Goal: Task Accomplishment & Management: Use online tool/utility

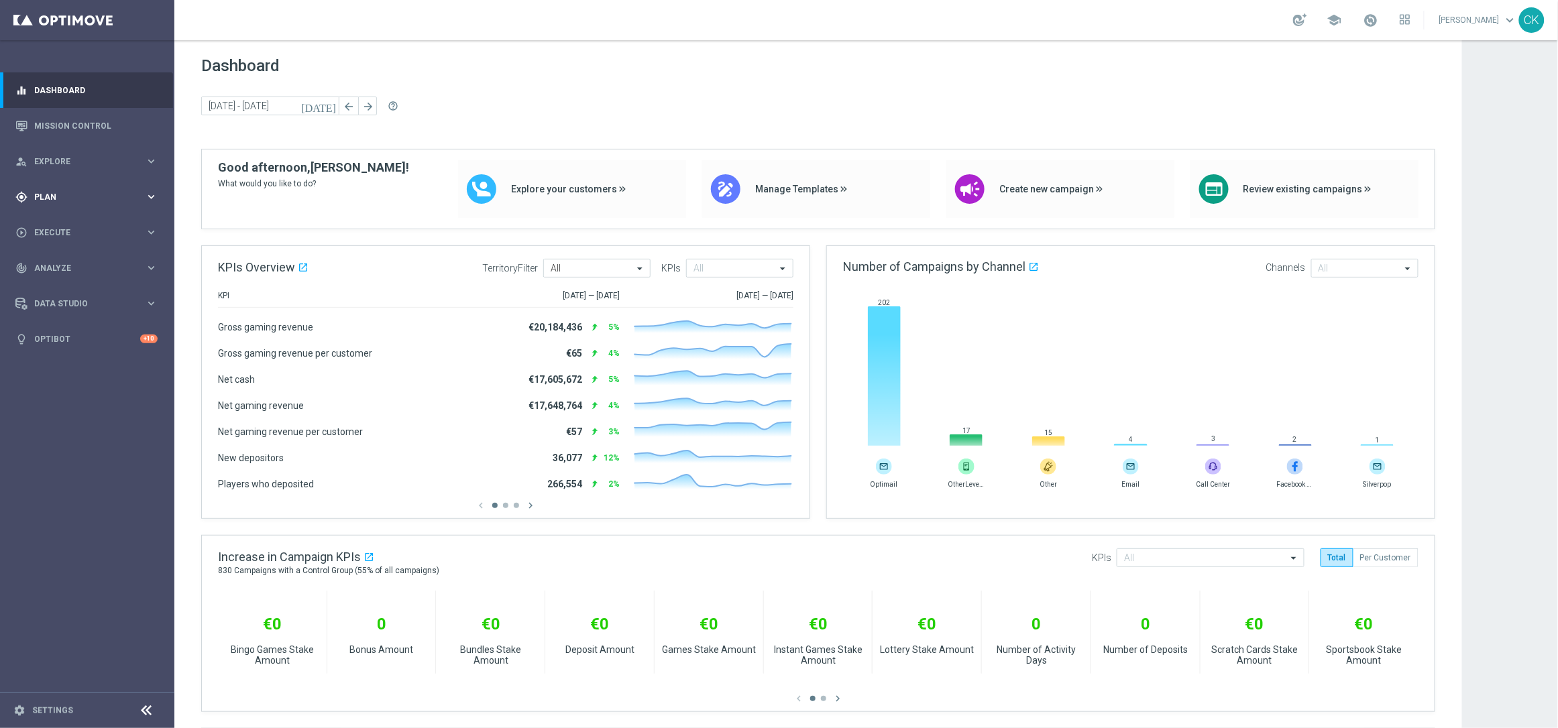
click at [85, 192] on div "gps_fixed Plan" at bounding box center [79, 197] width 129 height 12
click at [61, 265] on span "Templates" at bounding box center [84, 265] width 96 height 8
click at [64, 280] on link "Optimail" at bounding box center [91, 285] width 98 height 11
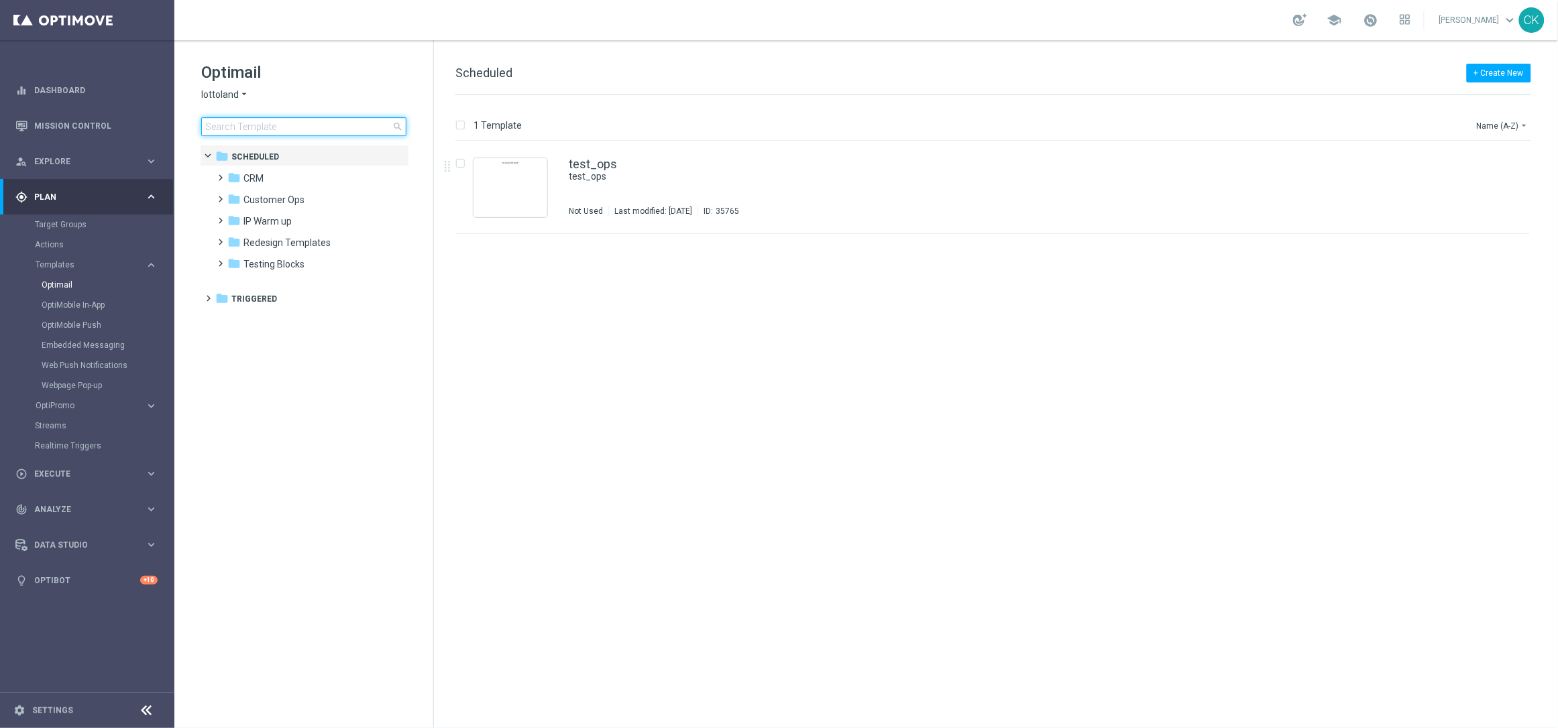
click at [302, 117] on input at bounding box center [303, 126] width 205 height 19
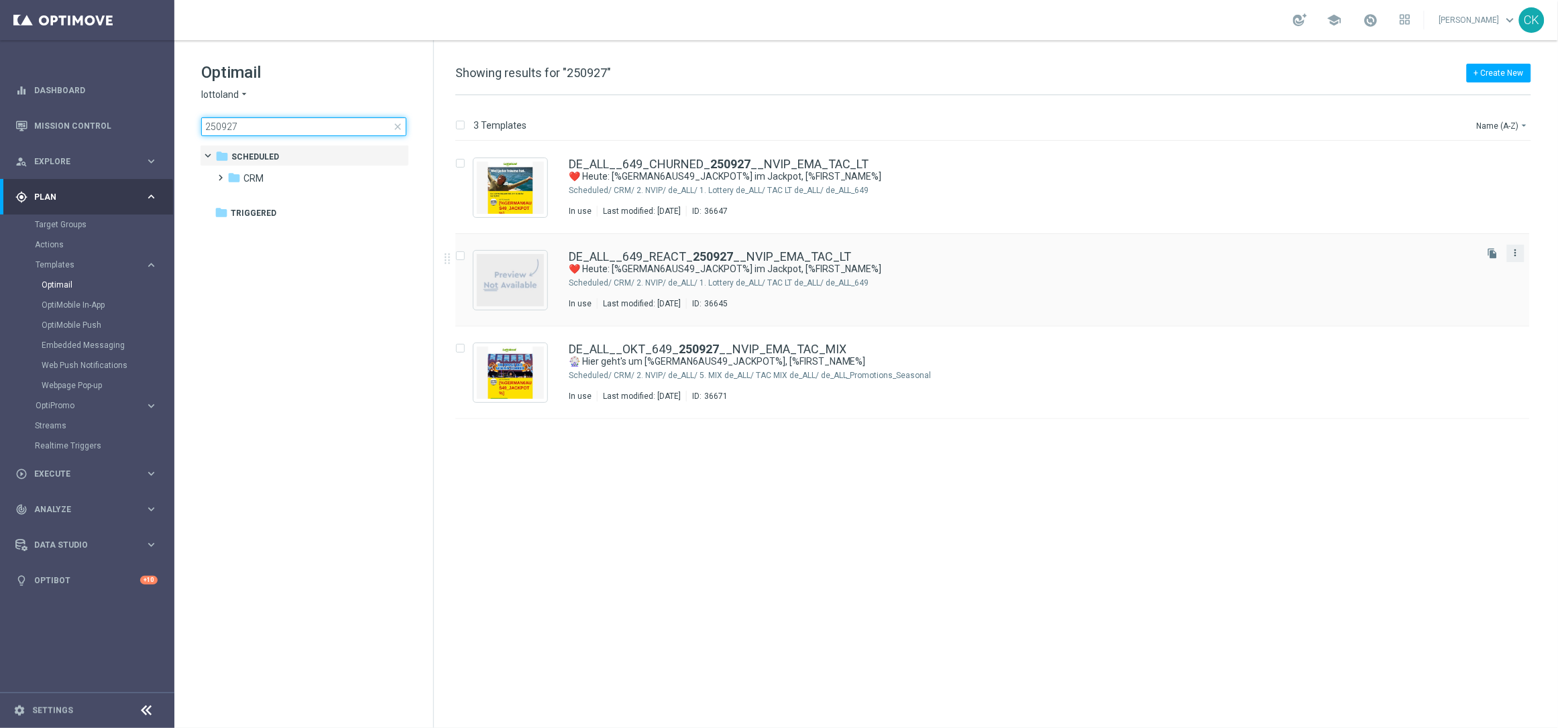
type input "250927"
click at [1519, 252] on icon "more_vert" at bounding box center [1515, 252] width 11 height 11
click at [1443, 290] on span "Copy To" at bounding box center [1437, 286] width 30 height 9
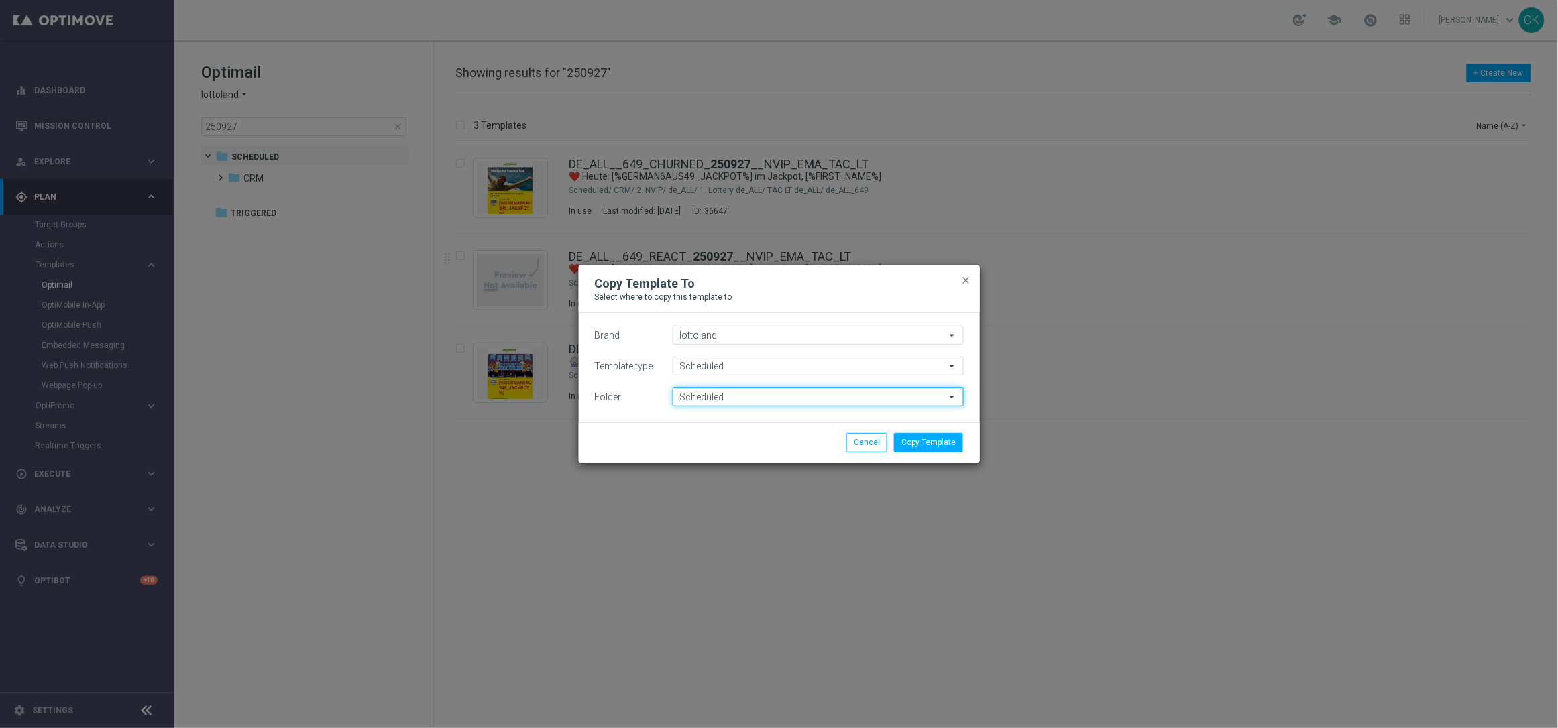
click at [830, 394] on input "Scheduled" at bounding box center [818, 397] width 291 height 19
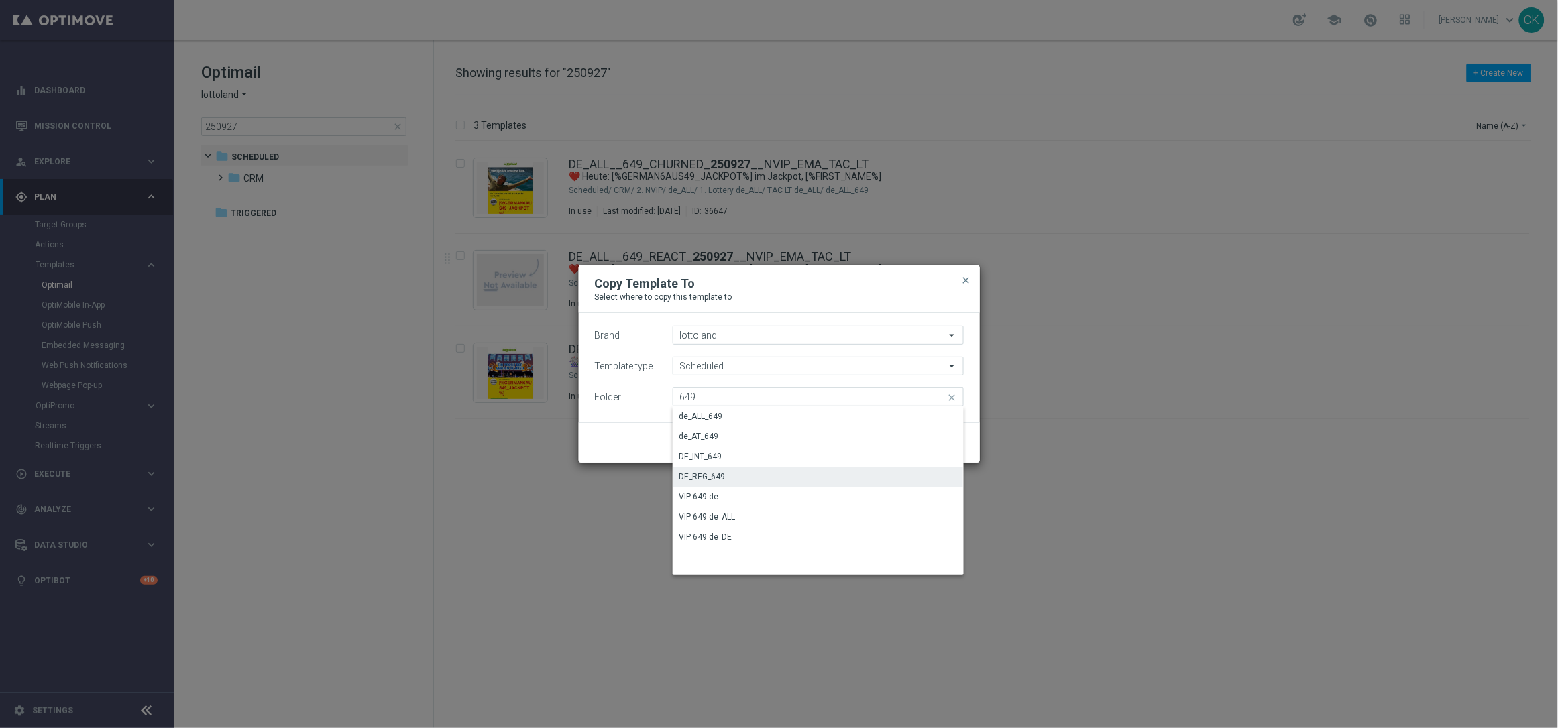
click at [753, 471] on div "DE_REG_649" at bounding box center [818, 476] width 291 height 19
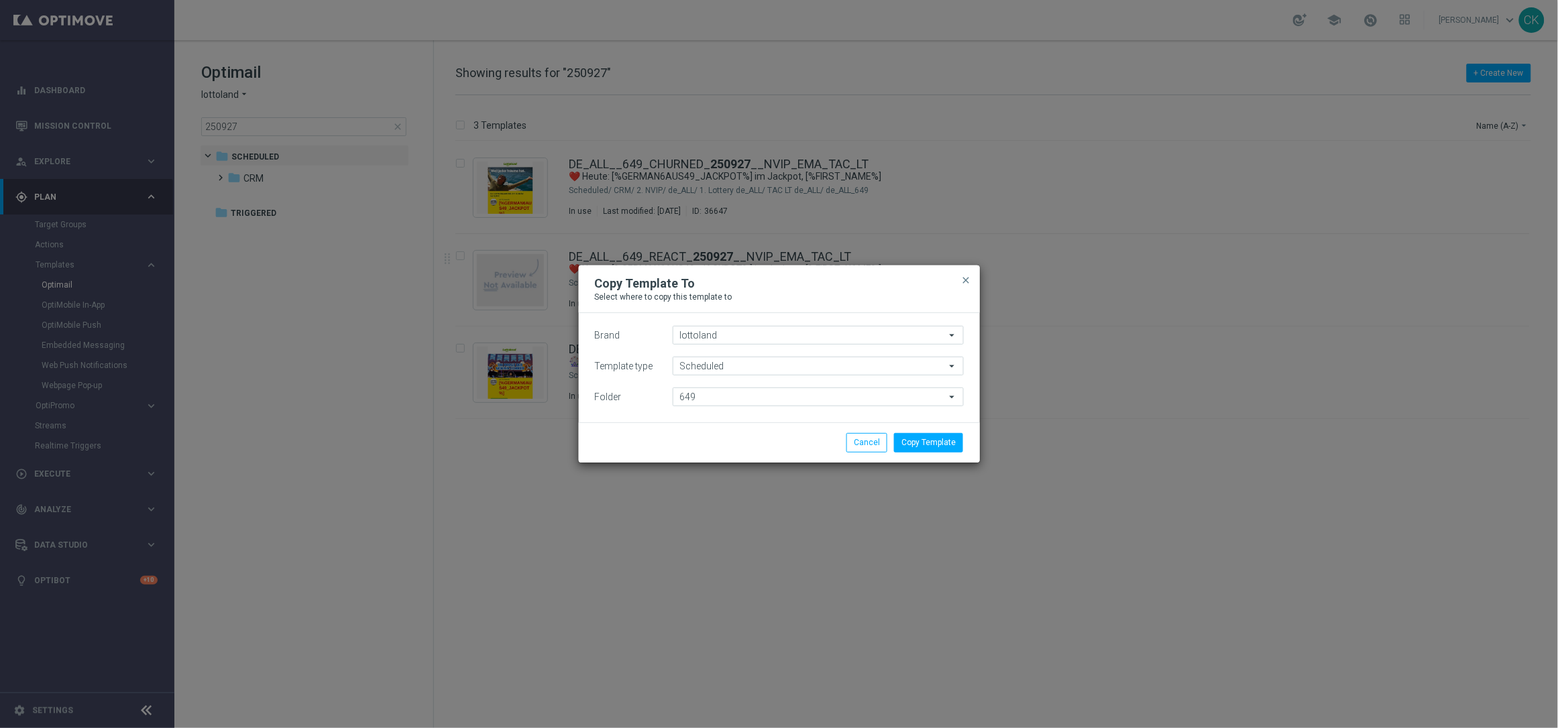
type input "DE_REG_649"
click at [944, 442] on button "Copy Template" at bounding box center [928, 442] width 69 height 19
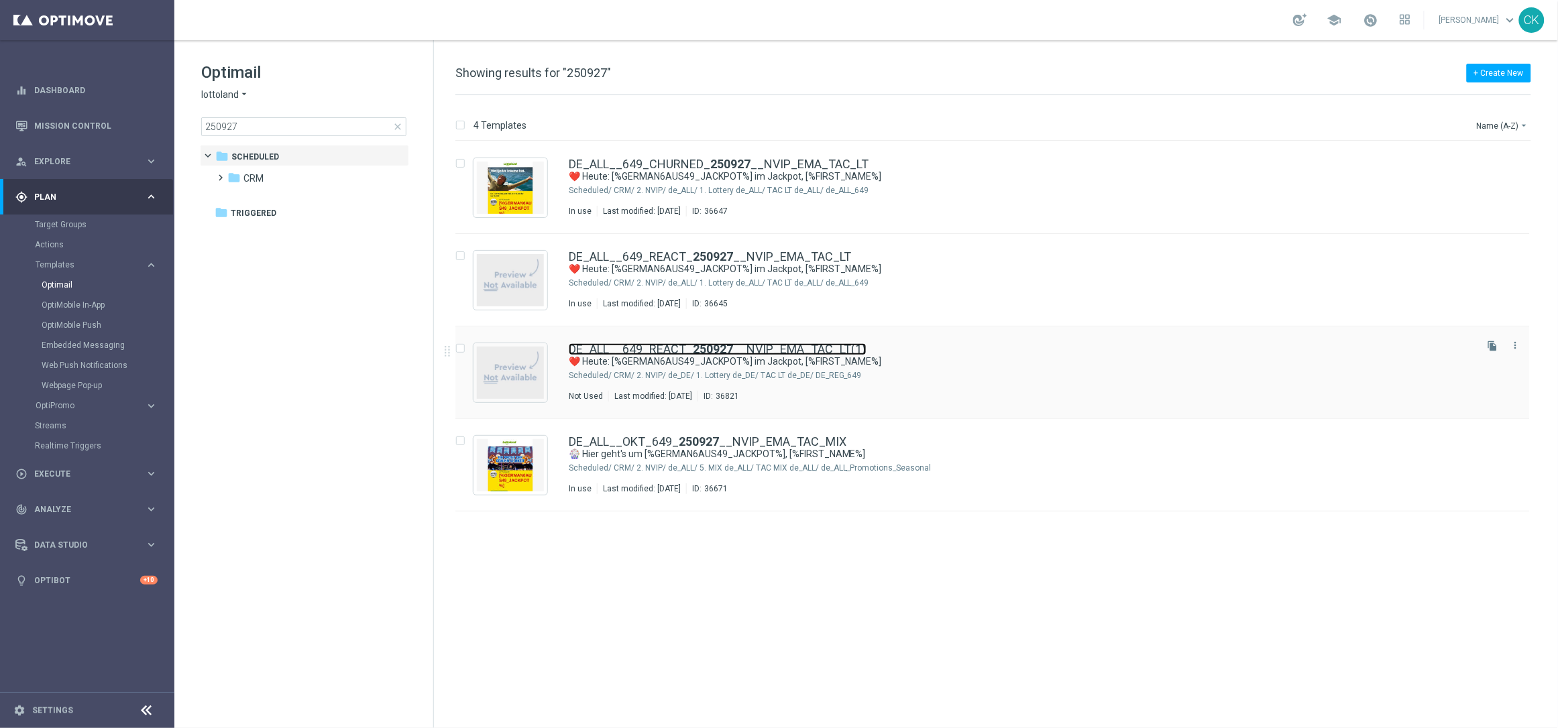
click at [614, 347] on link "DE_ALL__649_REACT_ 250927 __NVIP_EMA_TAC_LT(1)" at bounding box center [718, 349] width 298 height 12
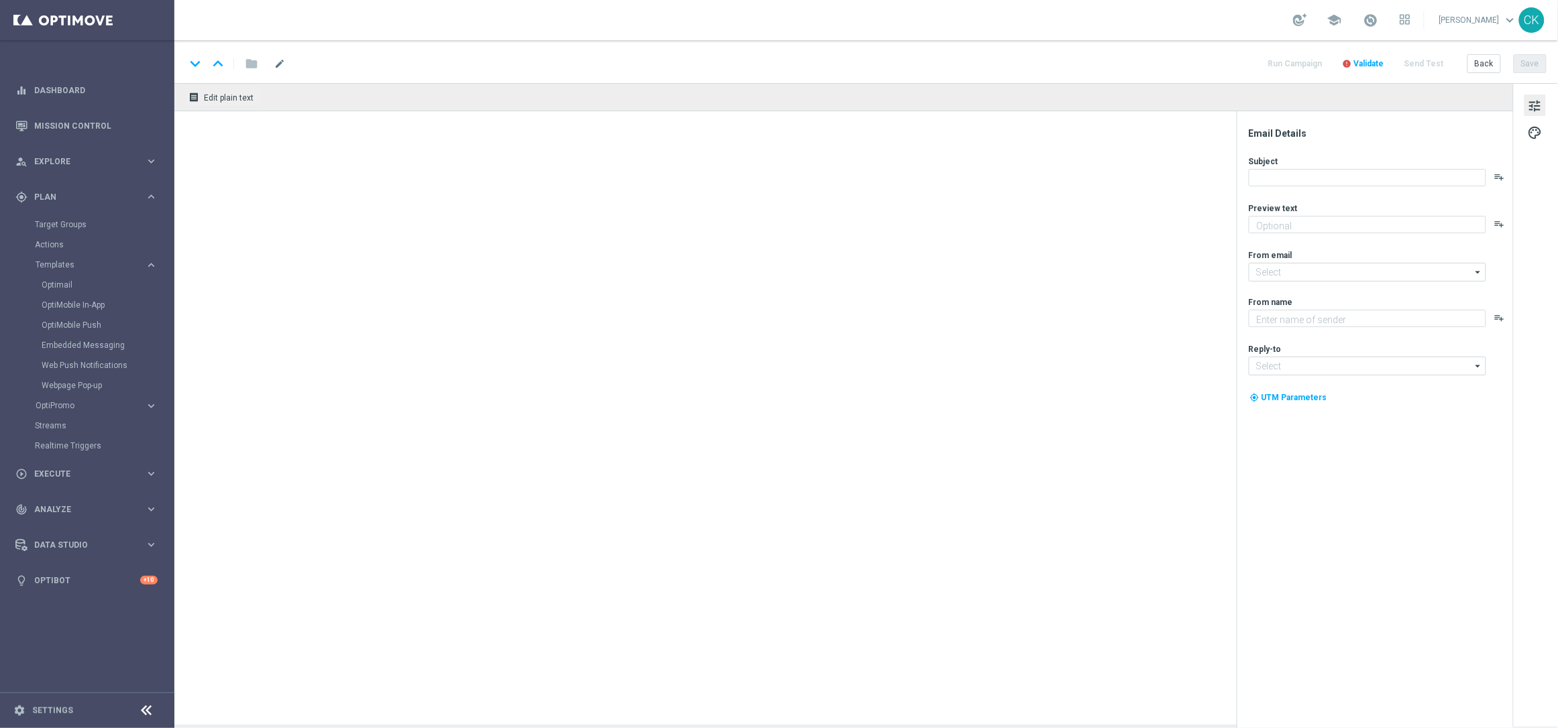
type textarea "Spare beim LOTTO 6aus49."
type textarea "Lottoland"
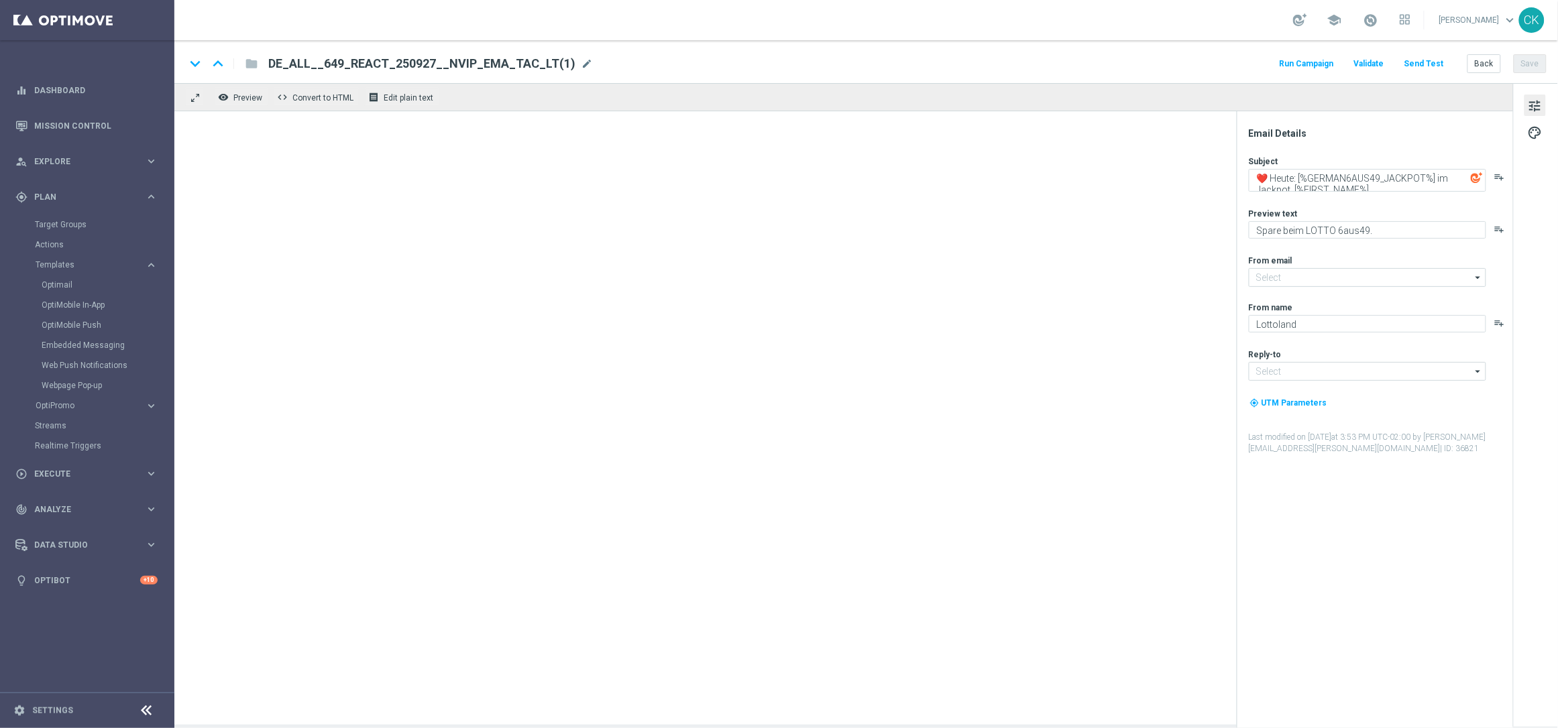
type input "[EMAIL_ADDRESS][DOMAIN_NAME]"
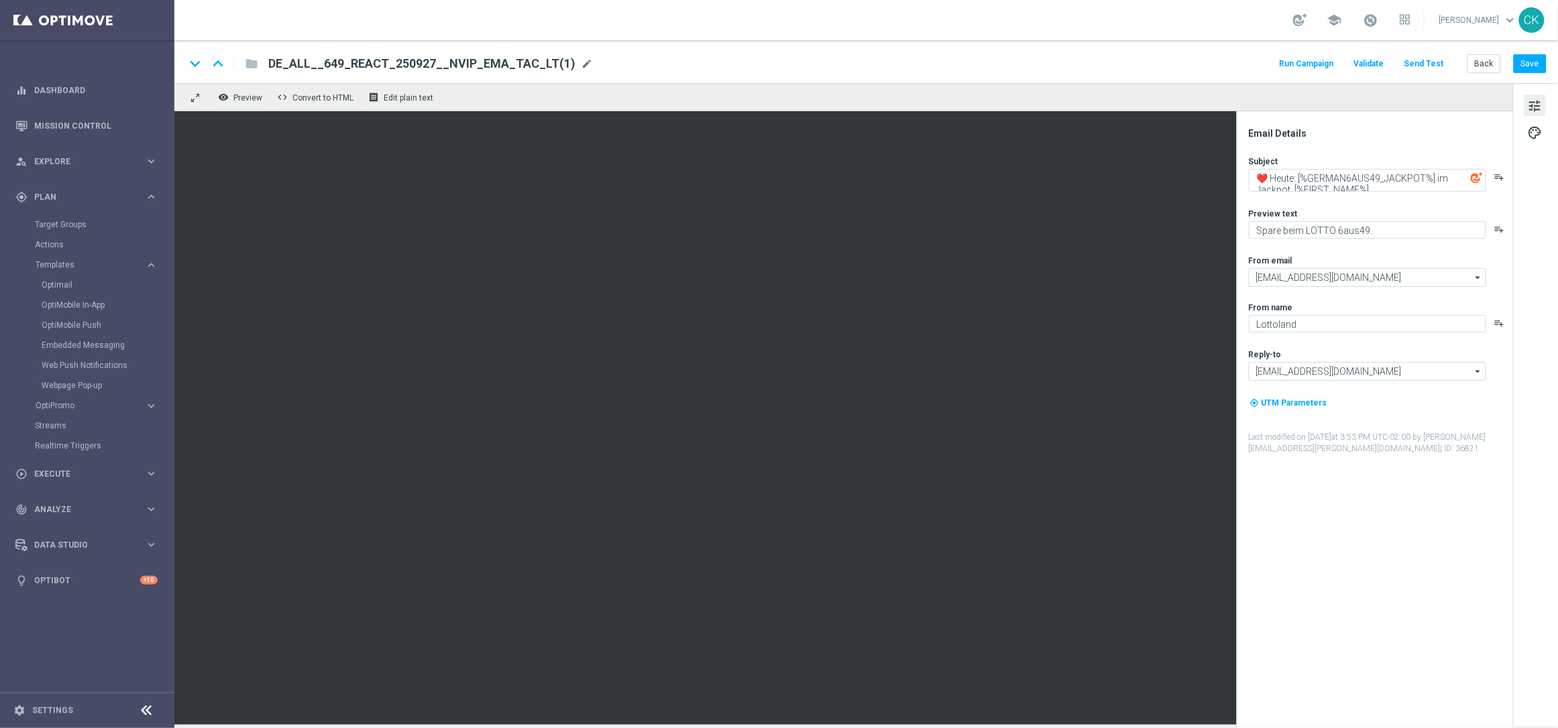
click at [527, 61] on span "DE_ALL__649_REACT_250927__NVIP_EMA_TAC_LT(1)" at bounding box center [421, 64] width 307 height 16
click at [0, 0] on input "DE_ALL__649_REACT_250927__NVIP_EMA_TAC_LT(1)" at bounding box center [0, 0] width 0 height 0
click at [527, 61] on input "DE_ALL__649_REACT_250927__NVIP_EMA_TAC_LT(1)" at bounding box center [434, 63] width 333 height 17
paste input "REG__649_REACT_251001__NVIP_EMA_TAC_LT"
type input "DE_REG__649_REACT_251001__NVIP_EMA_TAC_LT"
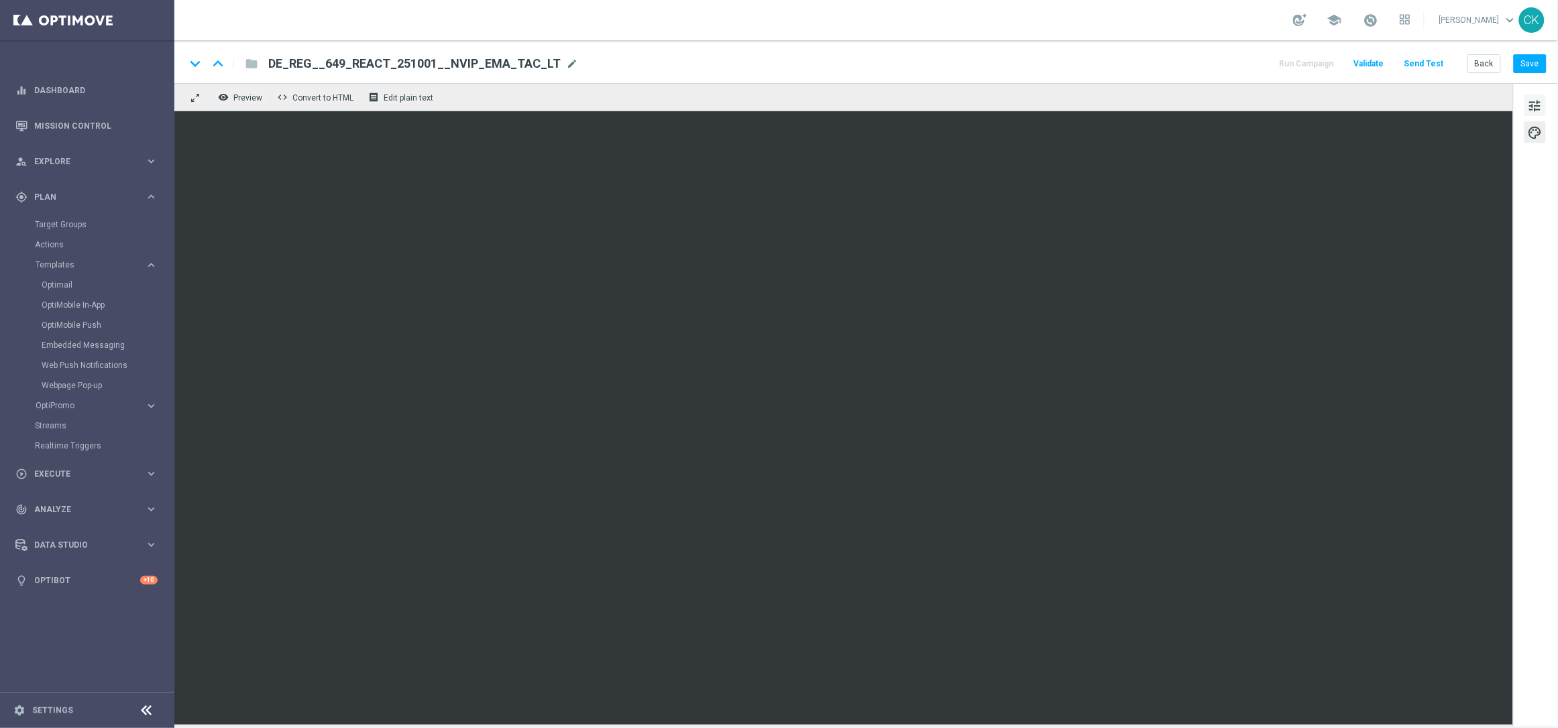
click at [1533, 101] on span "tune" at bounding box center [1535, 105] width 15 height 17
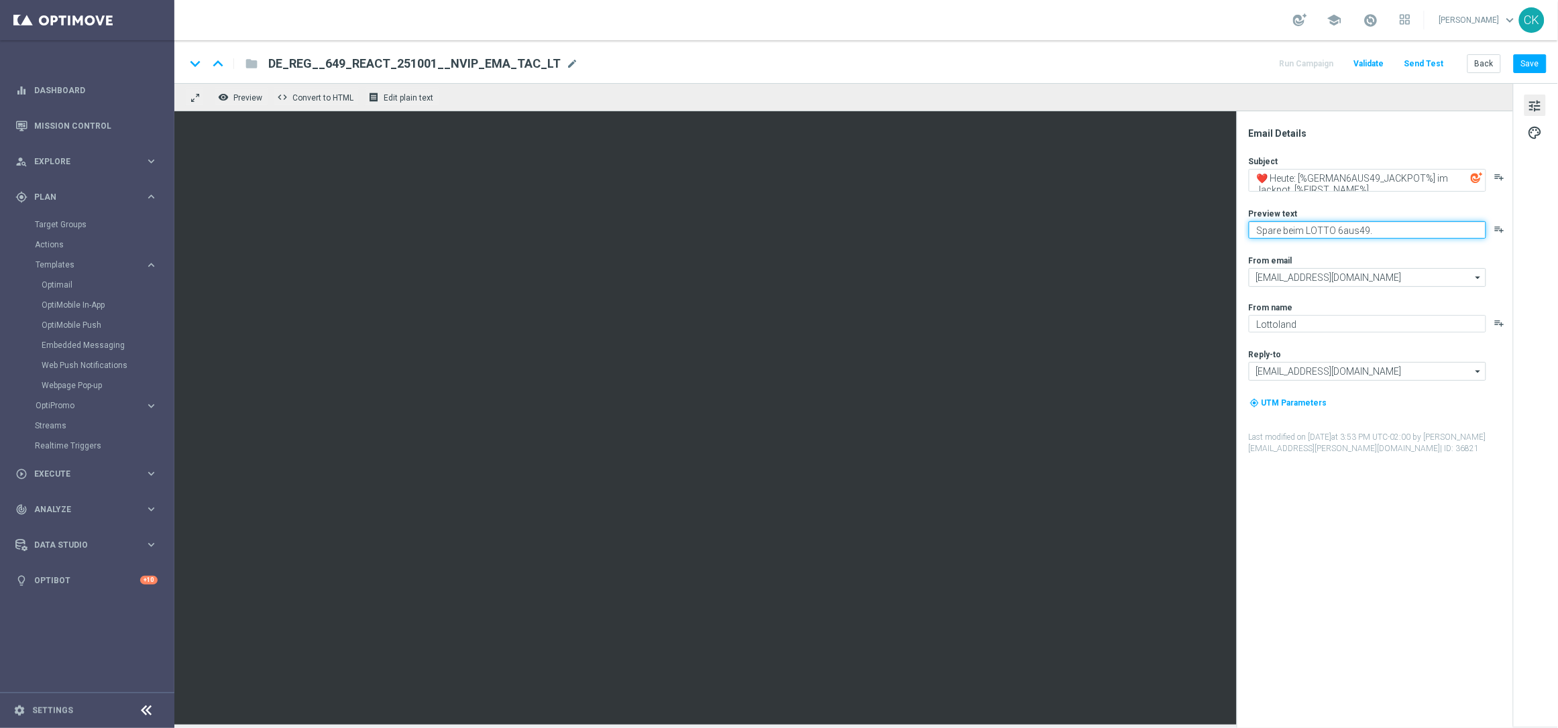
click at [1400, 231] on textarea "Spare beim LOTTO 6aus49." at bounding box center [1367, 229] width 237 height 17
paste textarea "chnapp dir 252 Gewinnchancen GRATIS"
type textarea "[PERSON_NAME] dir 252 Gewinnchancen GRATIS."
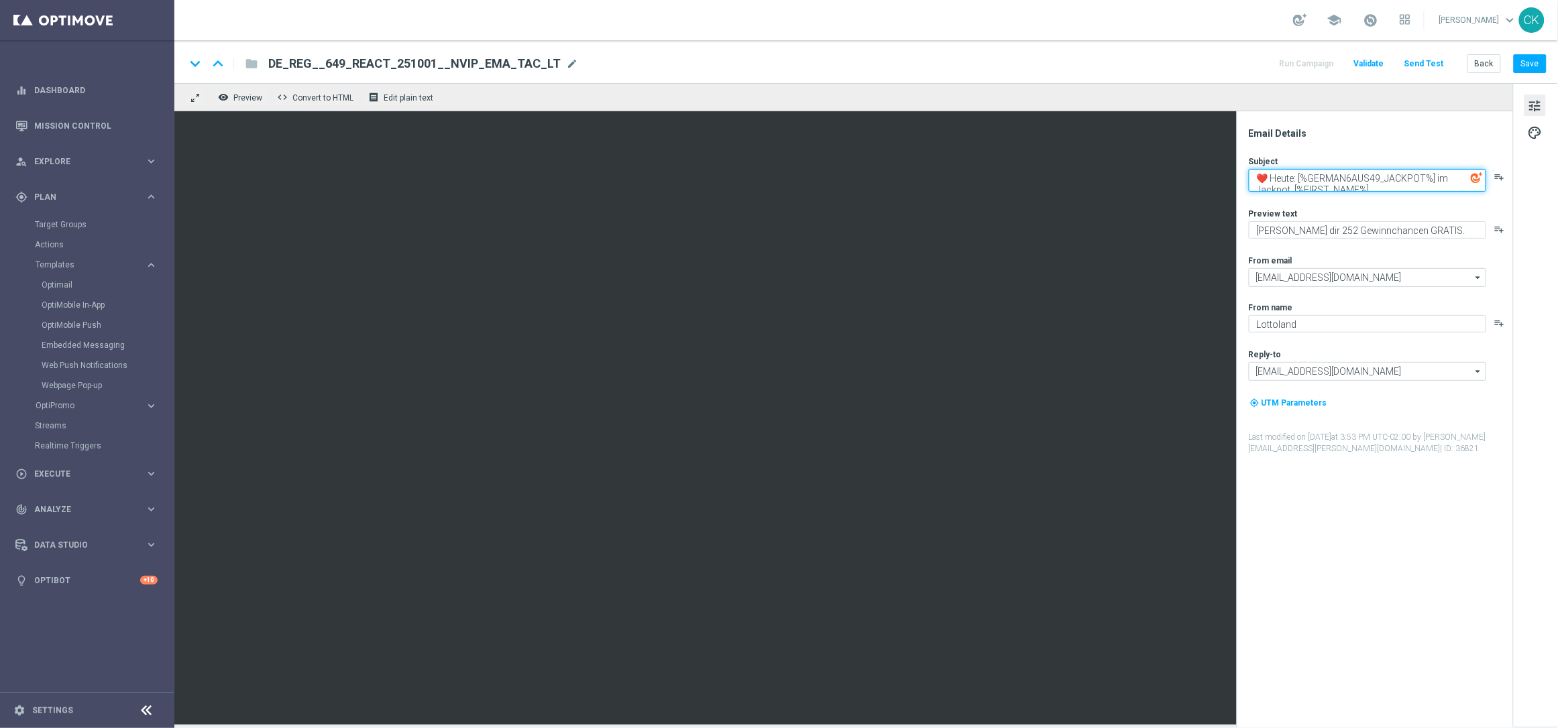
click at [1268, 176] on textarea "❤️ Heute: [%GERMAN6AUS49_JACKPOT%] im Jackpot, [%FIRST_NAME%]" at bounding box center [1367, 180] width 237 height 23
paste textarea "🚨"
click at [1298, 180] on textarea "🚨 Heute: [%GERMAN6AUS49_JACKPOT%] im Jackpot, [%FIRST_NAME%]" at bounding box center [1367, 180] width 237 height 23
paste textarea "🚨"
click at [1455, 178] on textarea "🚨 [%[DEMOGRAPHIC_DATA]%] im Jackpot, [%FIRST_NAME%]" at bounding box center [1367, 180] width 237 height 23
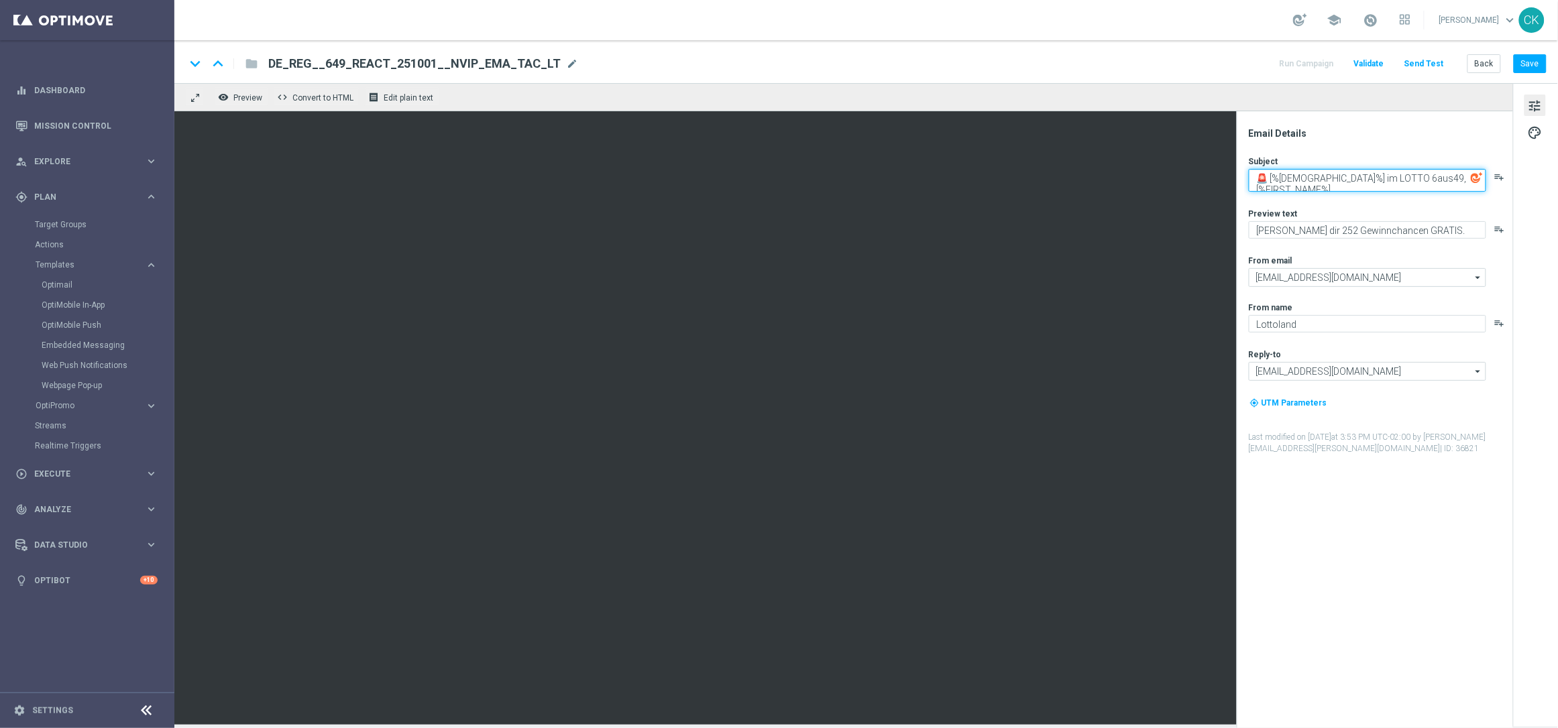
click at [1359, 188] on textarea "🚨 [%[DEMOGRAPHIC_DATA]%] im LOTTO 6aus49, [%FIRST_NAME%]" at bounding box center [1367, 180] width 237 height 23
type textarea "🚨 [%[DEMOGRAPHIC_DATA]%] im LOTTO 6aus49, [%FIRST_NAME%]"
click at [1461, 227] on textarea "[PERSON_NAME] dir 252 Gewinnchancen GRATIS." at bounding box center [1367, 229] width 237 height 17
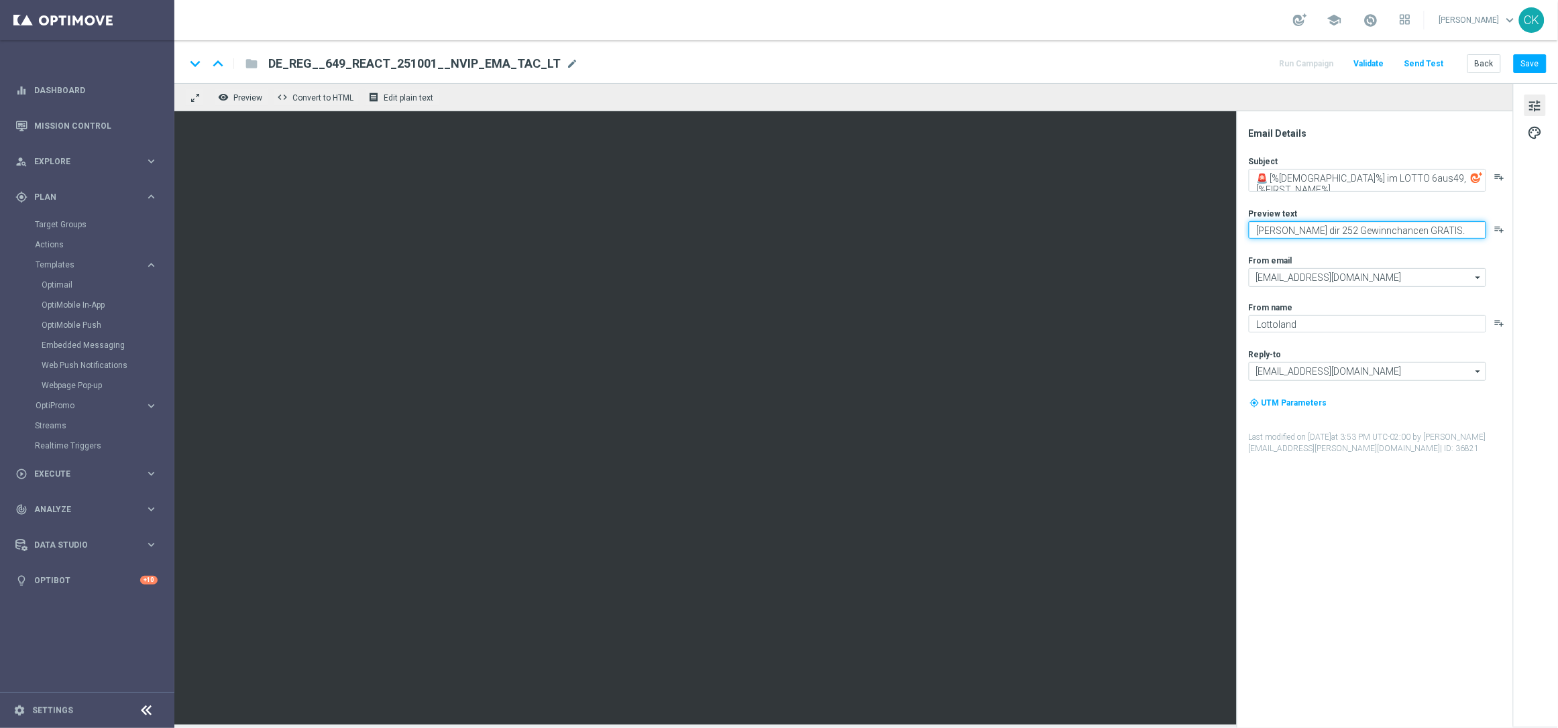
click at [1461, 227] on textarea "[PERSON_NAME] dir 252 Gewinnchancen GRATIS." at bounding box center [1367, 229] width 237 height 17
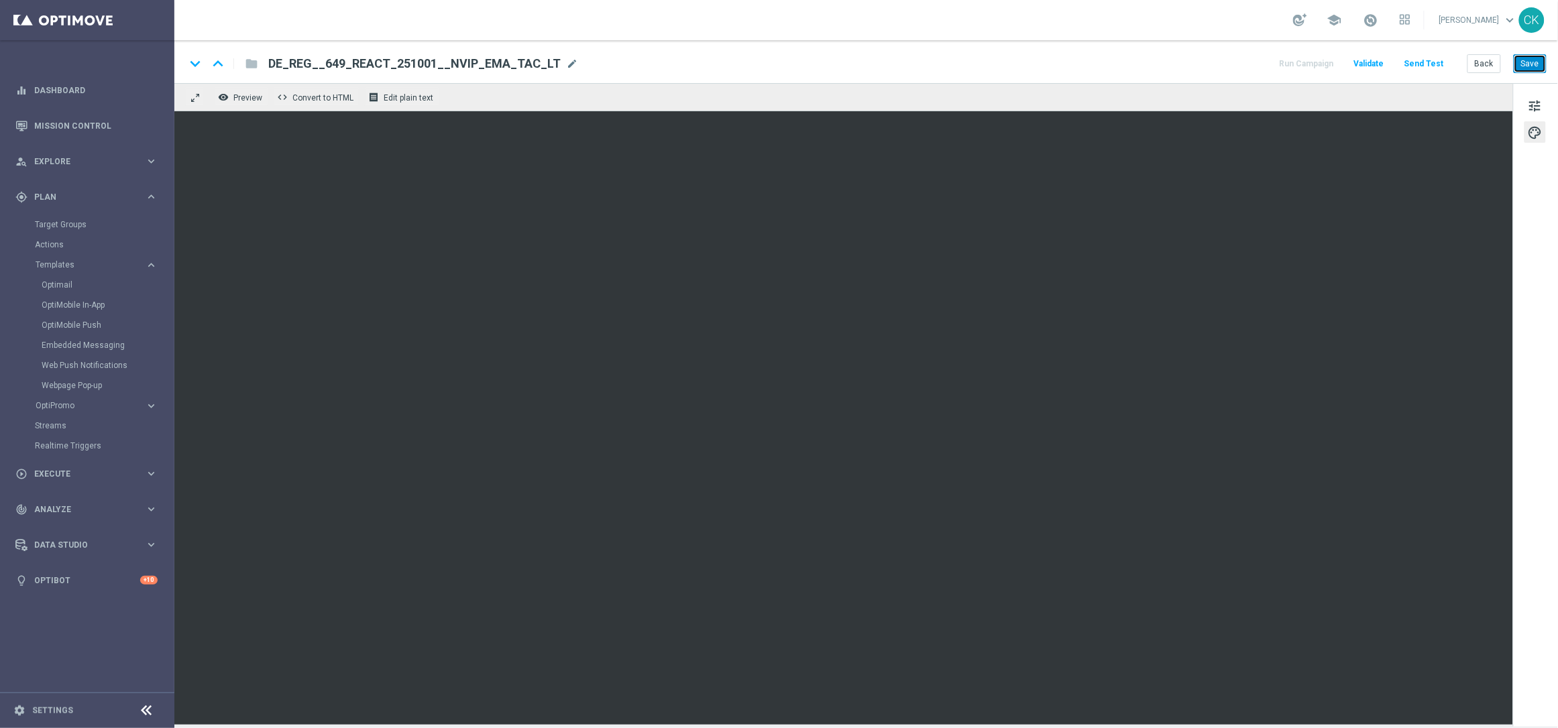
click at [1538, 56] on button "Save" at bounding box center [1530, 63] width 33 height 19
click at [1432, 60] on button "Send Test" at bounding box center [1424, 64] width 44 height 18
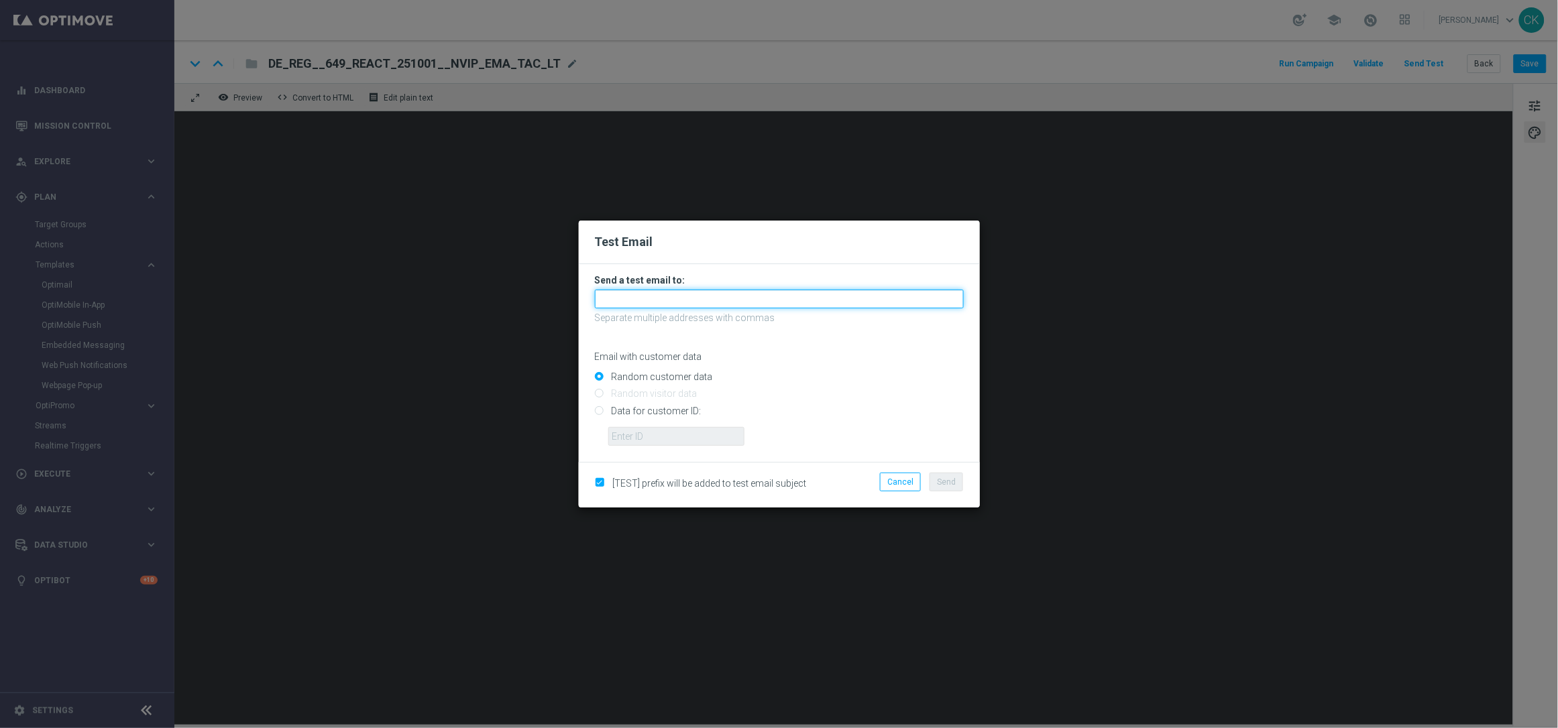
click at [721, 300] on input "text" at bounding box center [779, 299] width 369 height 19
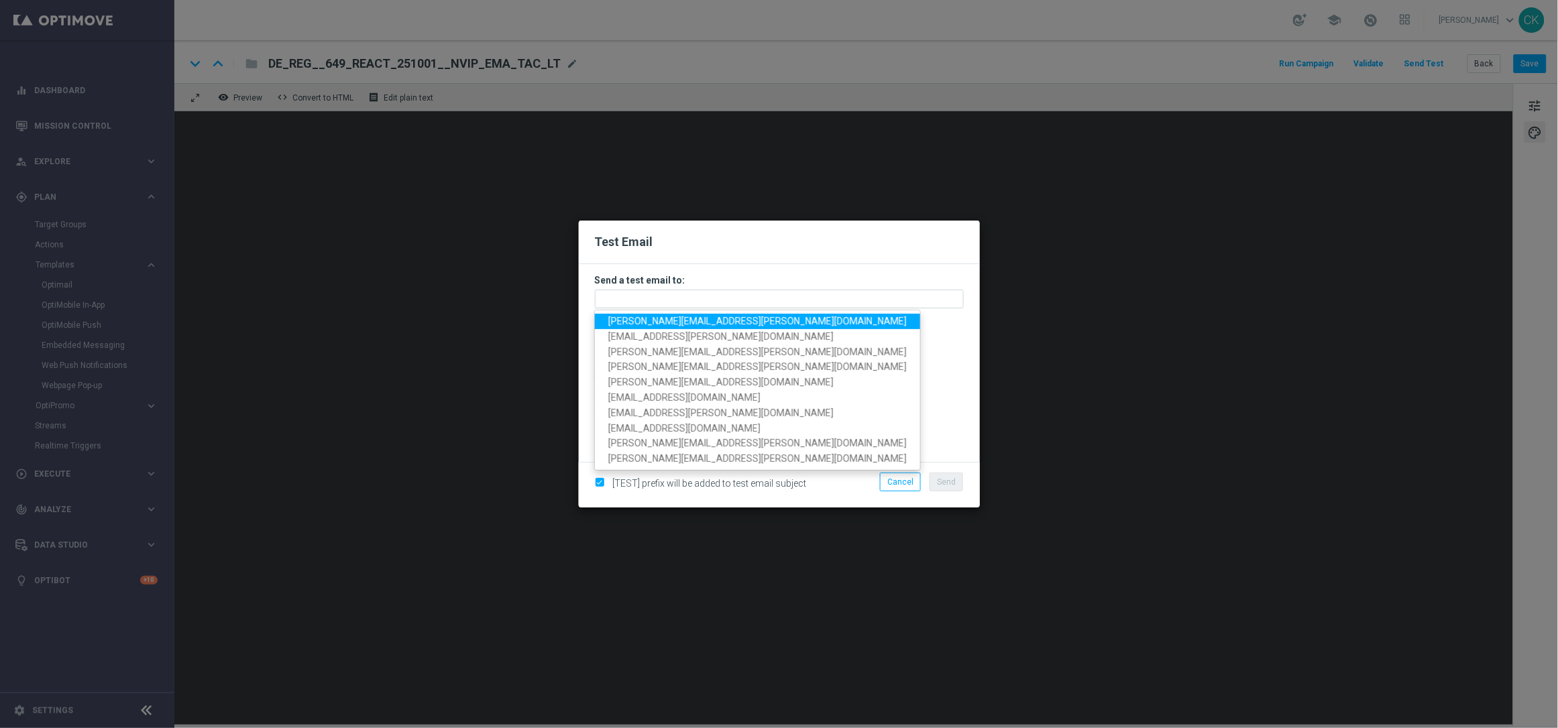
click at [714, 327] on link "[PERSON_NAME][EMAIL_ADDRESS][PERSON_NAME][DOMAIN_NAME]" at bounding box center [757, 321] width 325 height 15
type input "[PERSON_NAME][EMAIL_ADDRESS][PERSON_NAME][DOMAIN_NAME]"
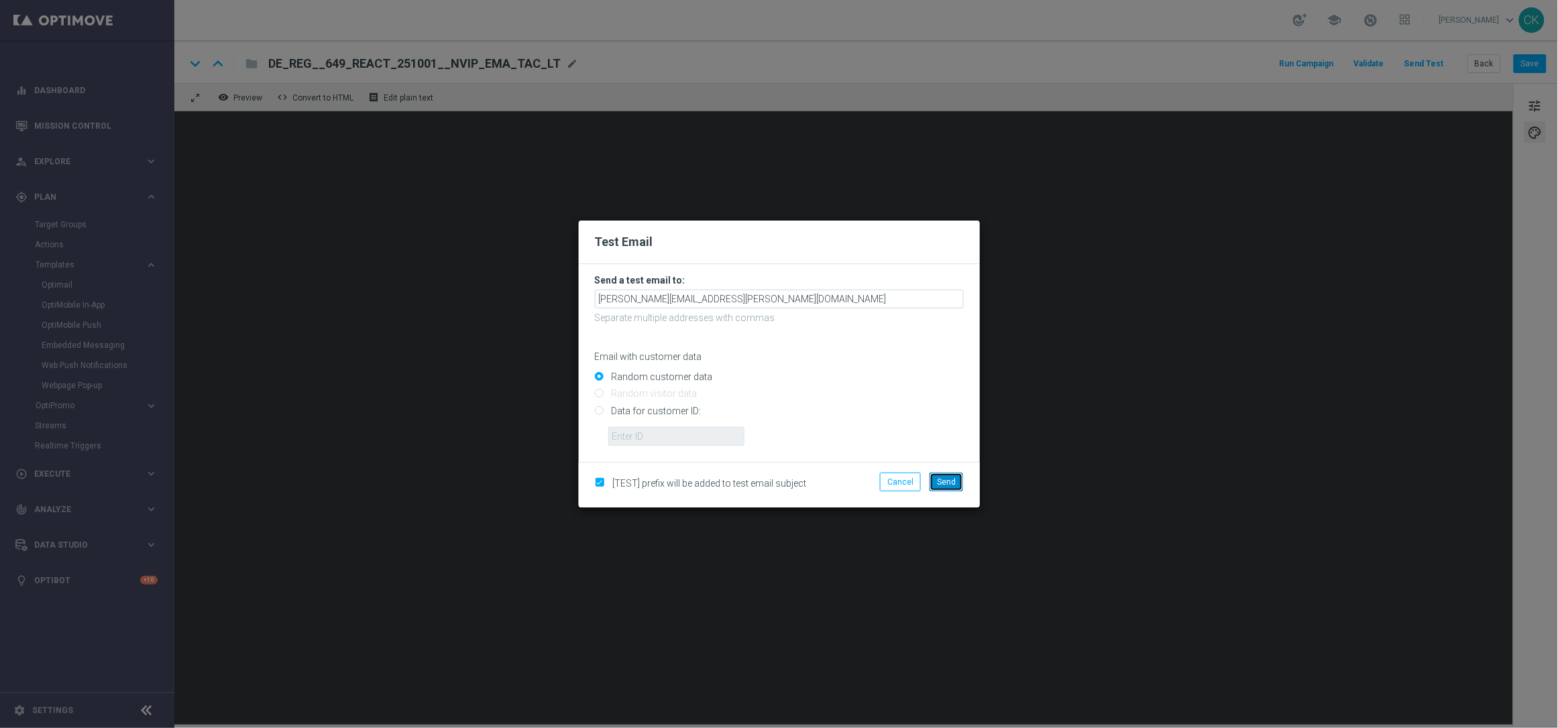
click at [953, 486] on span "Send" at bounding box center [946, 481] width 19 height 9
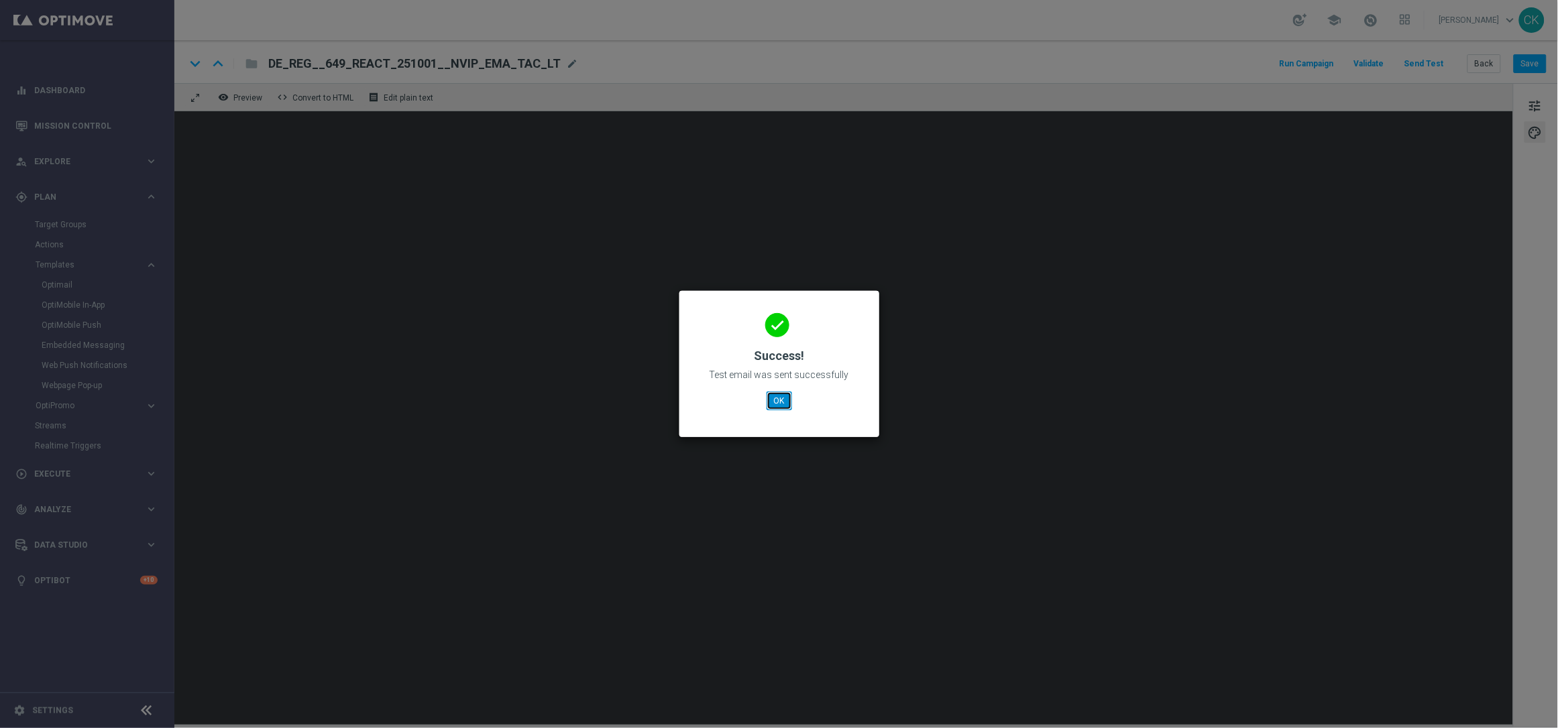
click at [785, 397] on button "OK" at bounding box center [779, 401] width 25 height 19
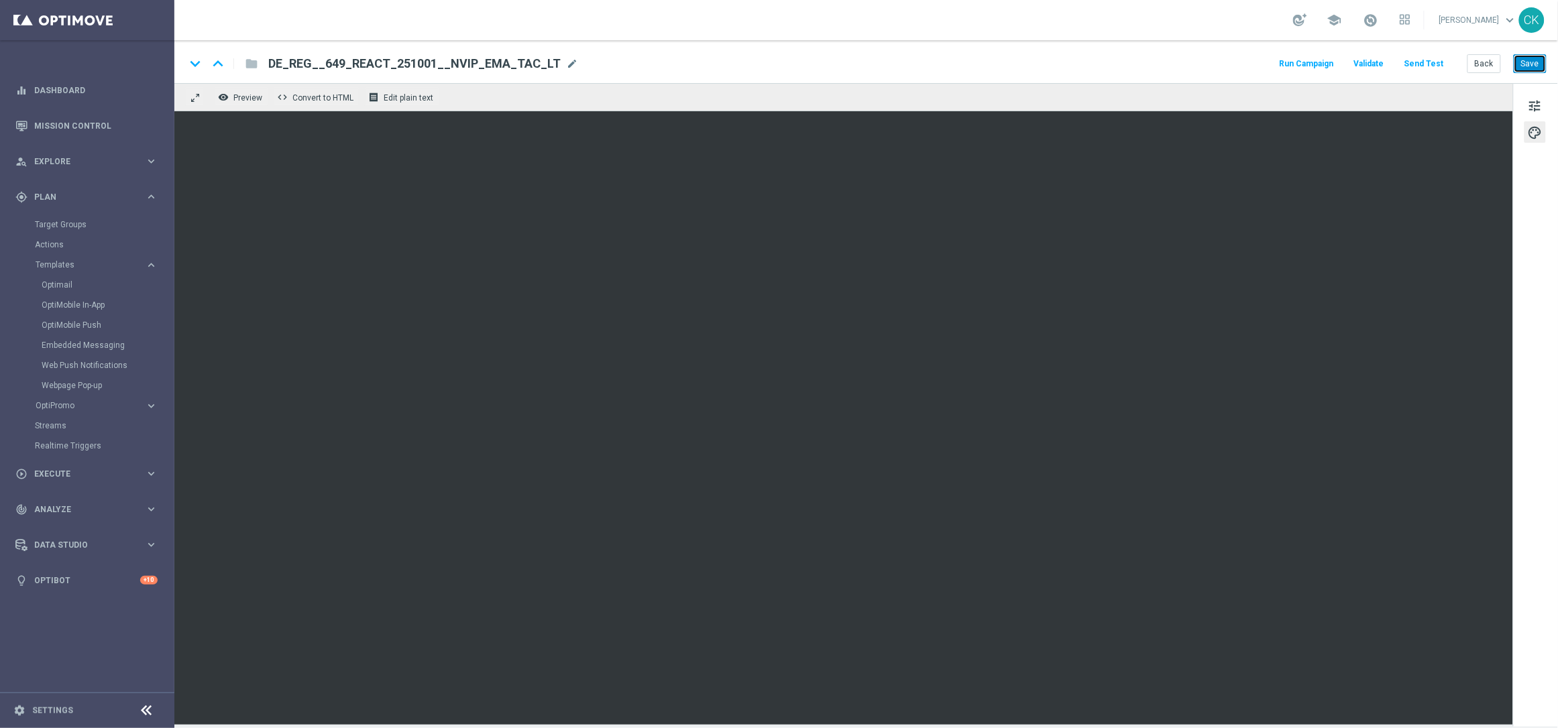
click at [1536, 72] on button "Save" at bounding box center [1530, 63] width 33 height 19
click at [1539, 57] on button "Save" at bounding box center [1530, 63] width 33 height 19
click at [1423, 60] on button "Send Test" at bounding box center [1424, 64] width 44 height 18
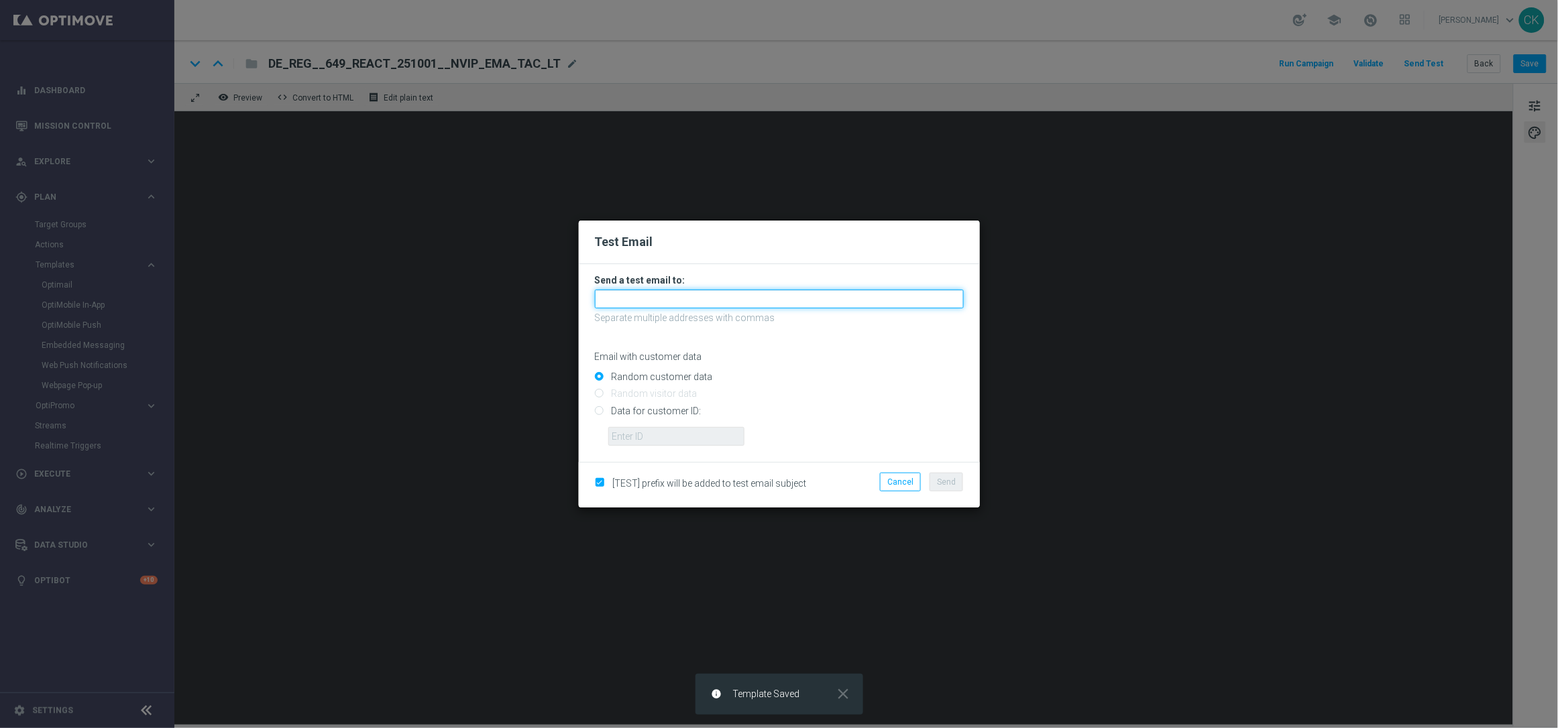
click at [667, 305] on input "text" at bounding box center [779, 299] width 369 height 19
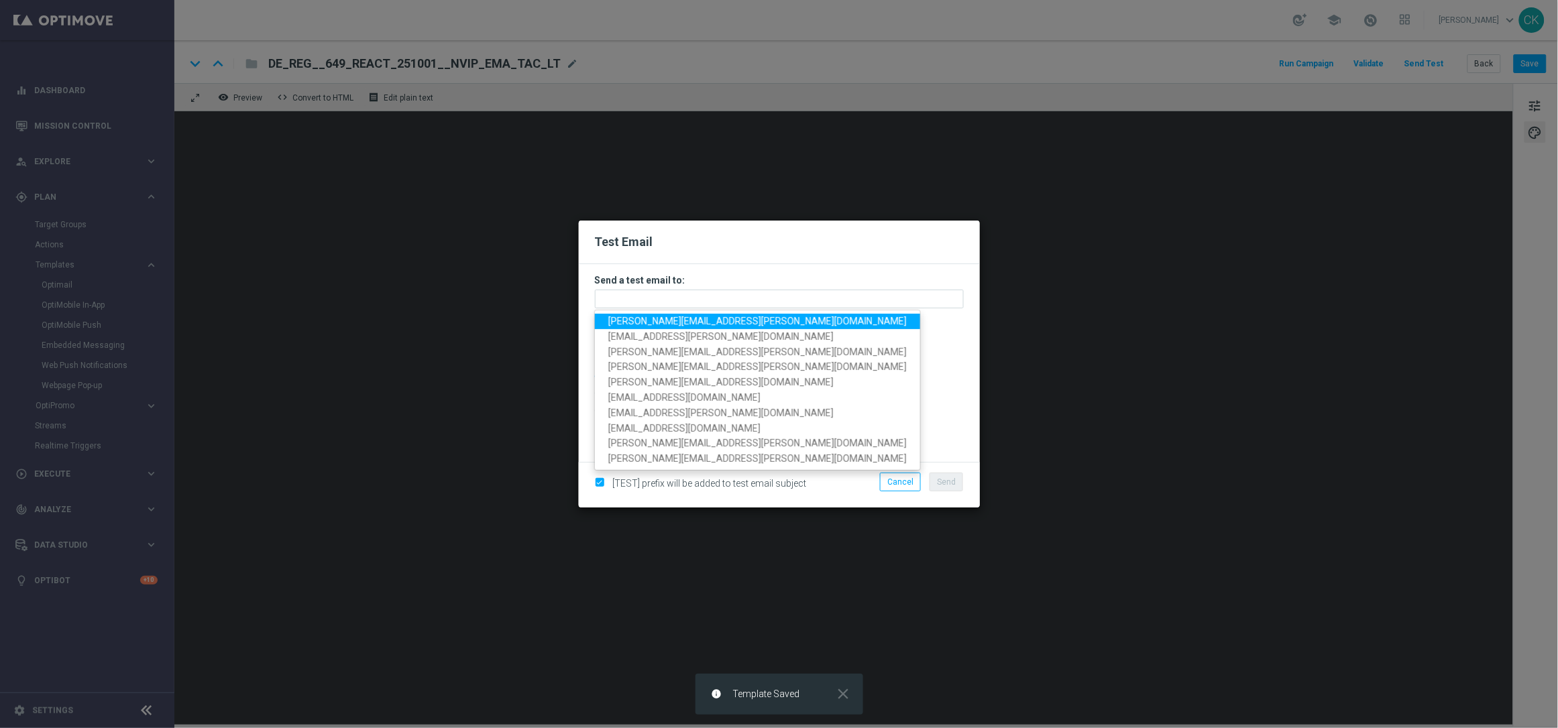
click at [663, 324] on span "[PERSON_NAME][EMAIL_ADDRESS][PERSON_NAME][DOMAIN_NAME]" at bounding box center [757, 321] width 298 height 11
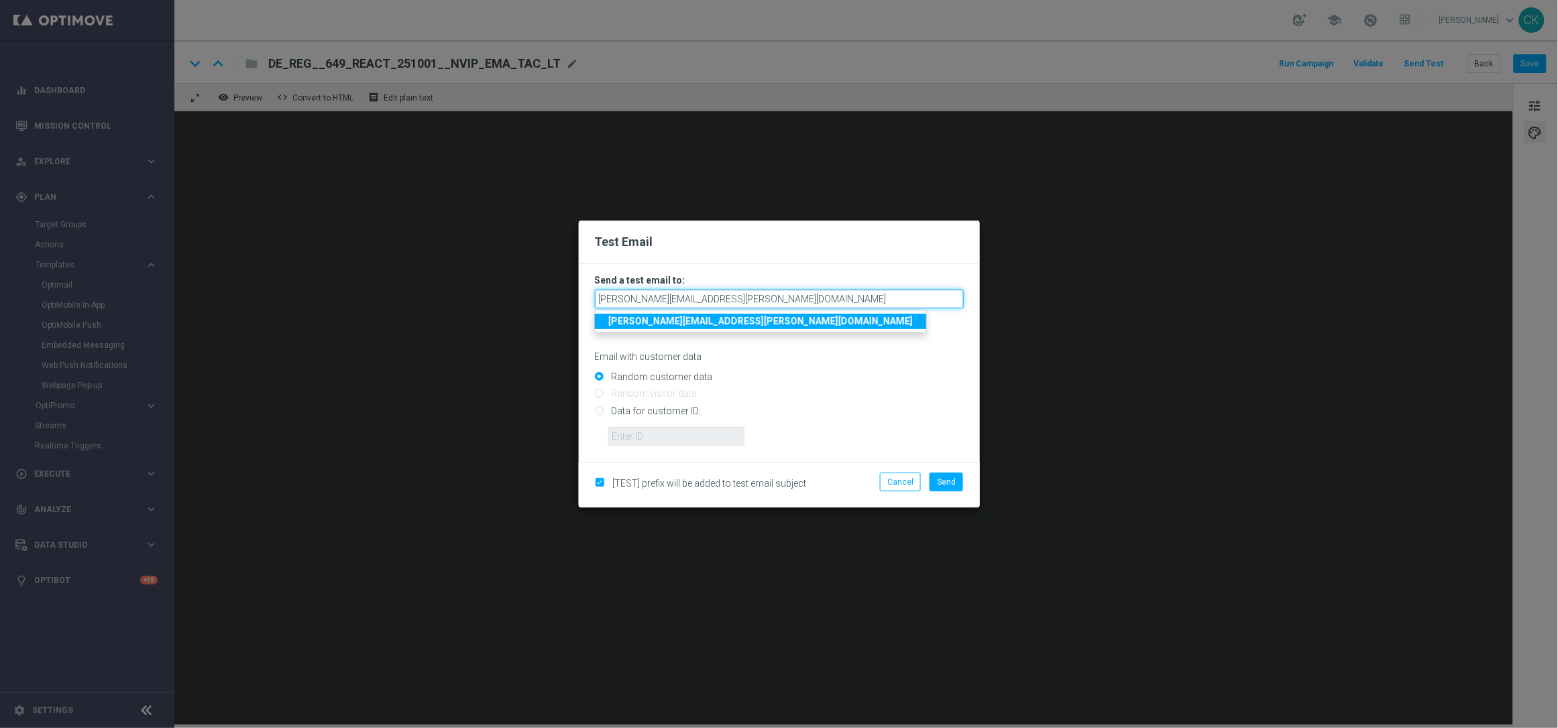
click at [787, 299] on input "[PERSON_NAME][EMAIL_ADDRESS][PERSON_NAME][DOMAIN_NAME]" at bounding box center [779, 299] width 369 height 19
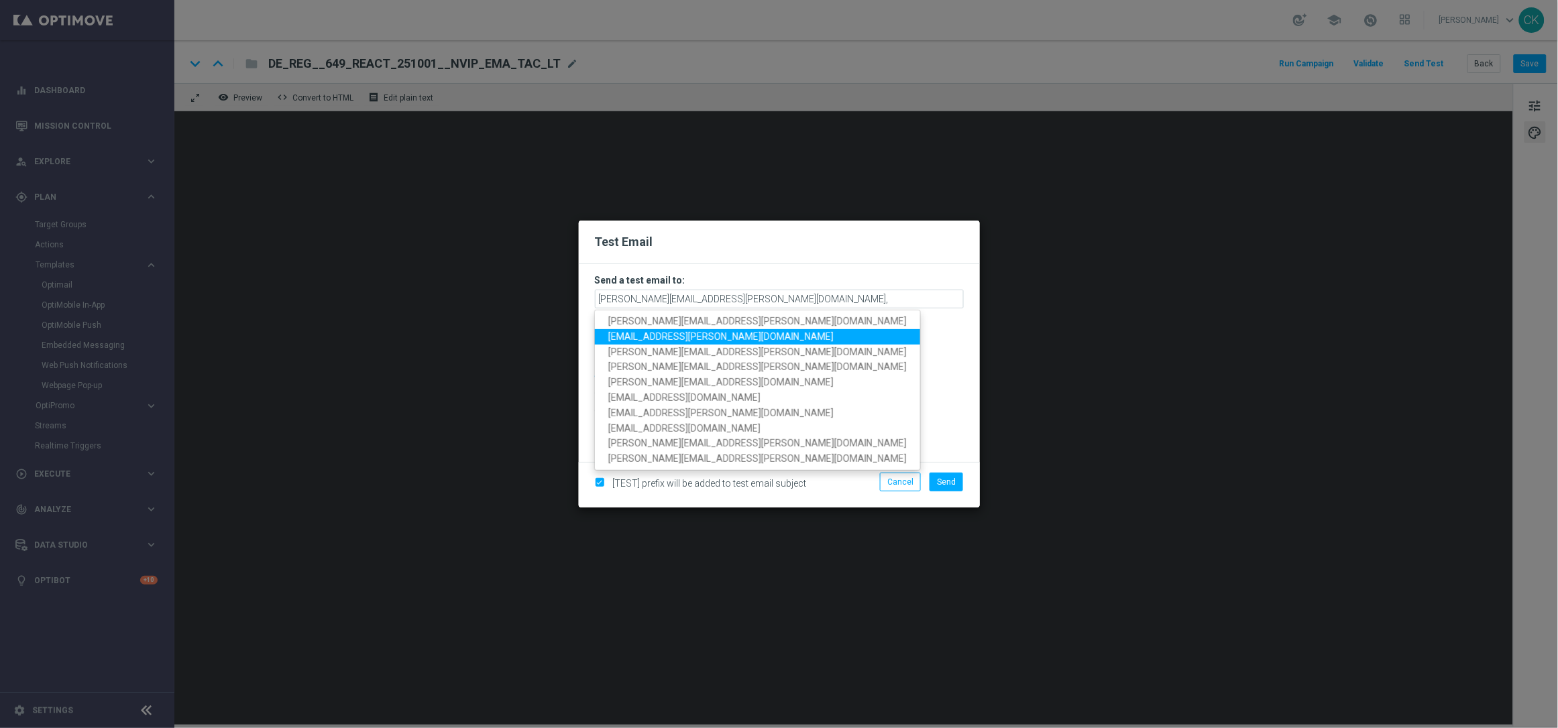
click at [691, 342] on span "[EMAIL_ADDRESS][PERSON_NAME][DOMAIN_NAME]" at bounding box center [720, 336] width 225 height 11
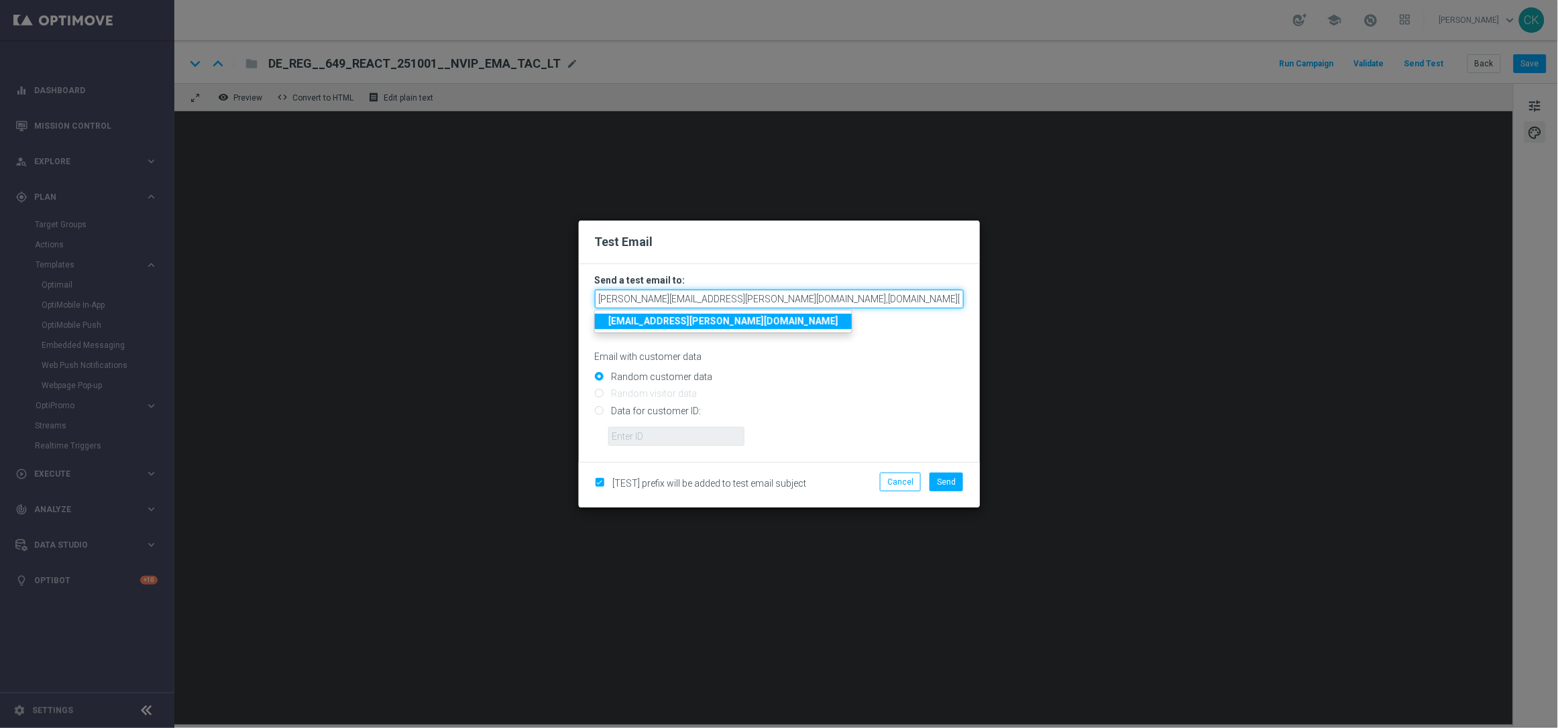
click at [885, 302] on input "[PERSON_NAME][EMAIL_ADDRESS][PERSON_NAME][DOMAIN_NAME],[DOMAIN_NAME][EMAIL_ADDR…" at bounding box center [779, 299] width 369 height 19
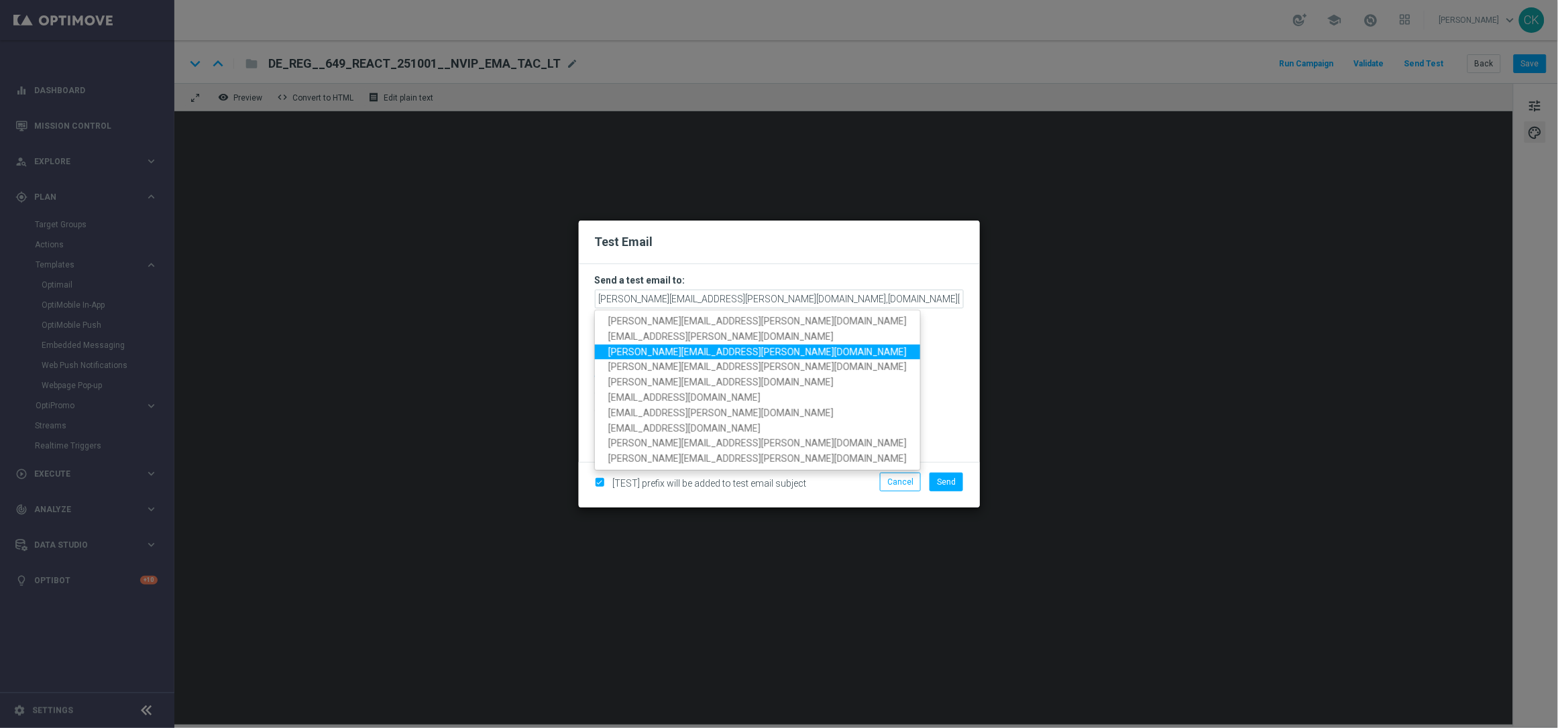
click at [740, 351] on span "[PERSON_NAME][EMAIL_ADDRESS][PERSON_NAME][DOMAIN_NAME]" at bounding box center [757, 351] width 298 height 11
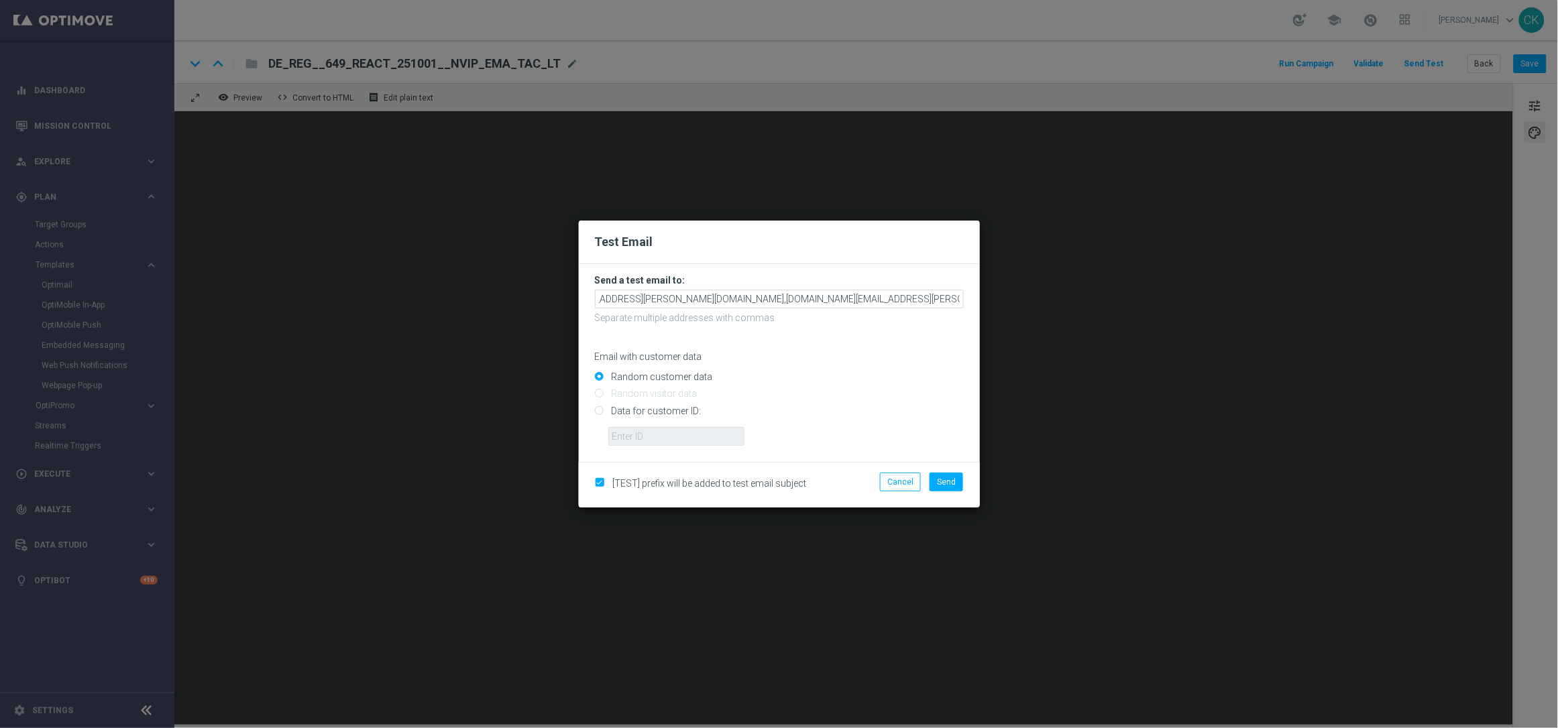
scroll to position [0, 55]
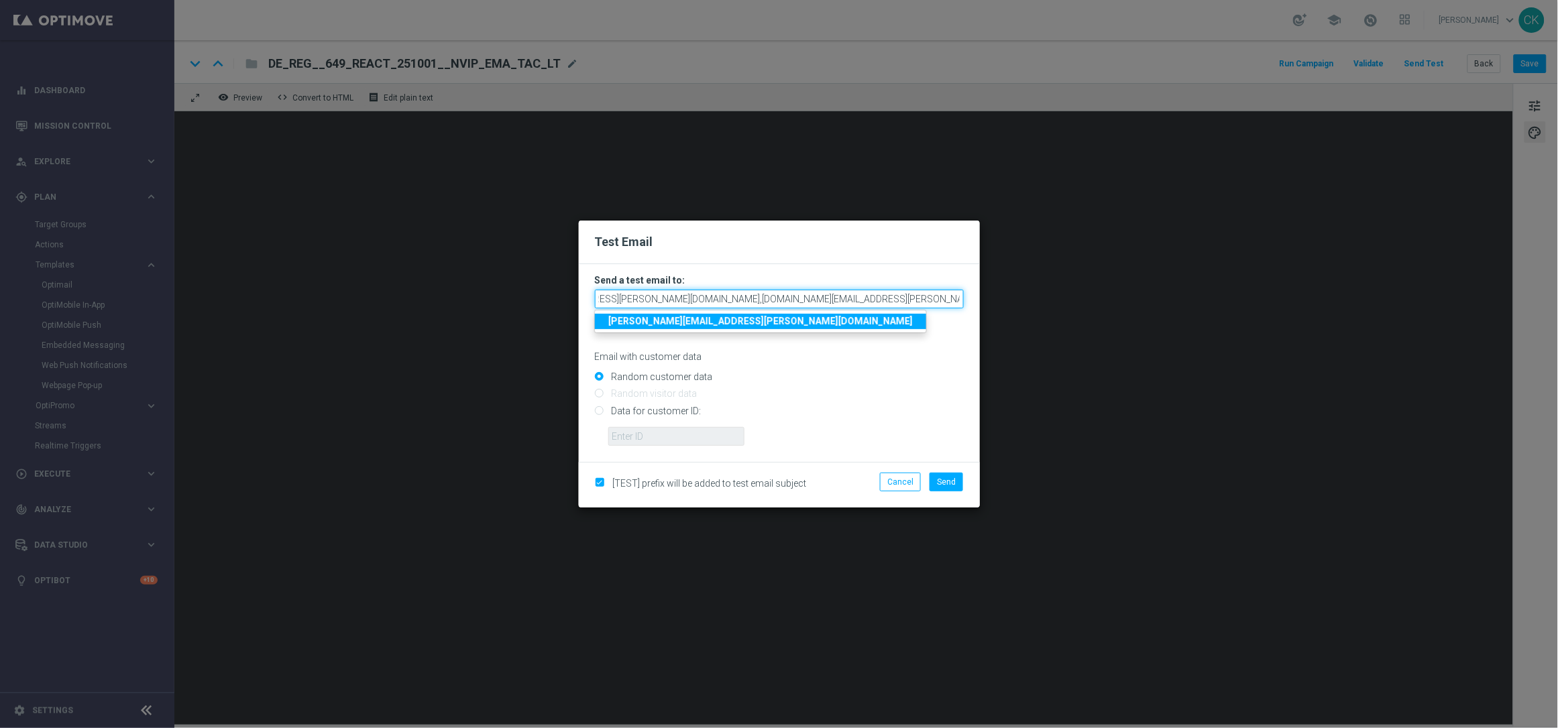
click at [960, 298] on input "[EMAIL_ADDRESS][PERSON_NAME][DOMAIN_NAME],[DOMAIN_NAME][EMAIL_ADDRESS][PERSON_N…" at bounding box center [779, 299] width 369 height 19
click at [959, 296] on input "[EMAIL_ADDRESS][PERSON_NAME][DOMAIN_NAME],[DOMAIN_NAME][EMAIL_ADDRESS][PERSON_N…" at bounding box center [779, 299] width 369 height 19
click at [956, 298] on input "[EMAIL_ADDRESS][PERSON_NAME][DOMAIN_NAME],[DOMAIN_NAME][EMAIL_ADDRESS][PERSON_N…" at bounding box center [779, 299] width 369 height 19
click at [958, 297] on input "[EMAIL_ADDRESS][PERSON_NAME][DOMAIN_NAME],[DOMAIN_NAME][EMAIL_ADDRESS][PERSON_N…" at bounding box center [779, 299] width 369 height 19
click at [956, 292] on input "[EMAIL_ADDRESS][PERSON_NAME][DOMAIN_NAME],[DOMAIN_NAME][EMAIL_ADDRESS][PERSON_N…" at bounding box center [779, 299] width 369 height 19
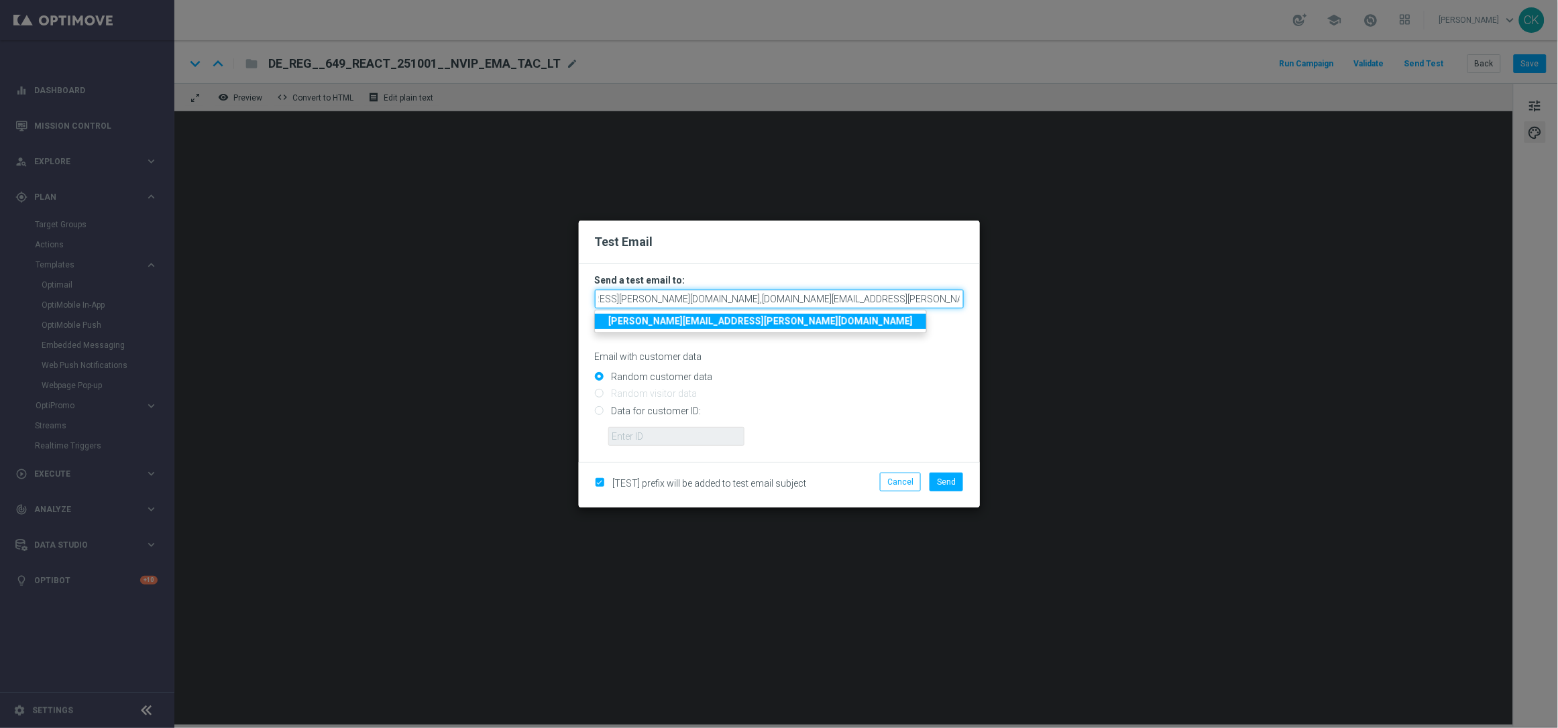
click at [950, 300] on input "[EMAIL_ADDRESS][PERSON_NAME][DOMAIN_NAME],[DOMAIN_NAME][EMAIL_ADDRESS][PERSON_N…" at bounding box center [779, 299] width 369 height 19
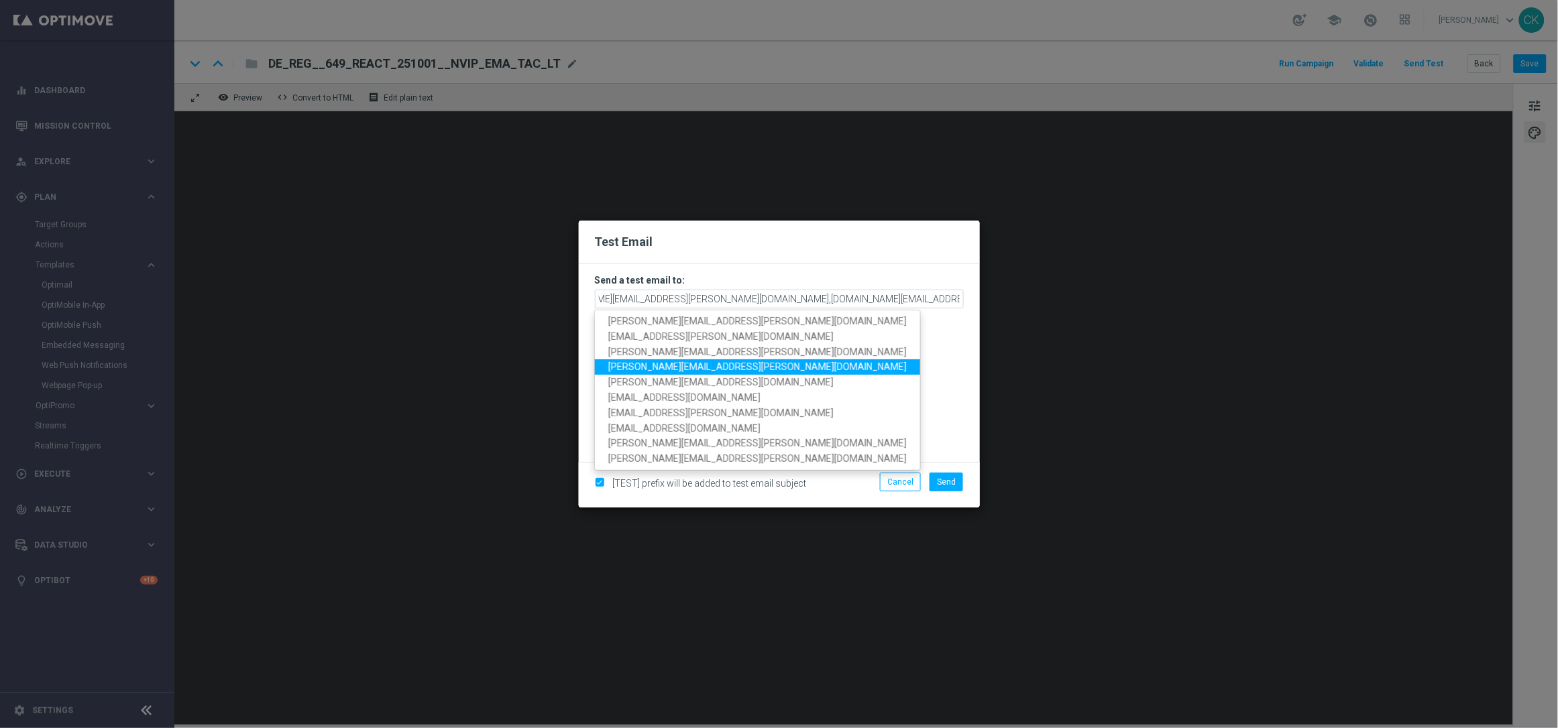
click at [747, 365] on link "[PERSON_NAME][EMAIL_ADDRESS][PERSON_NAME][DOMAIN_NAME]" at bounding box center [757, 366] width 325 height 15
type input "[PERSON_NAME][EMAIL_ADDRESS][PERSON_NAME][DOMAIN_NAME],[DOMAIN_NAME][EMAIL_ADDR…"
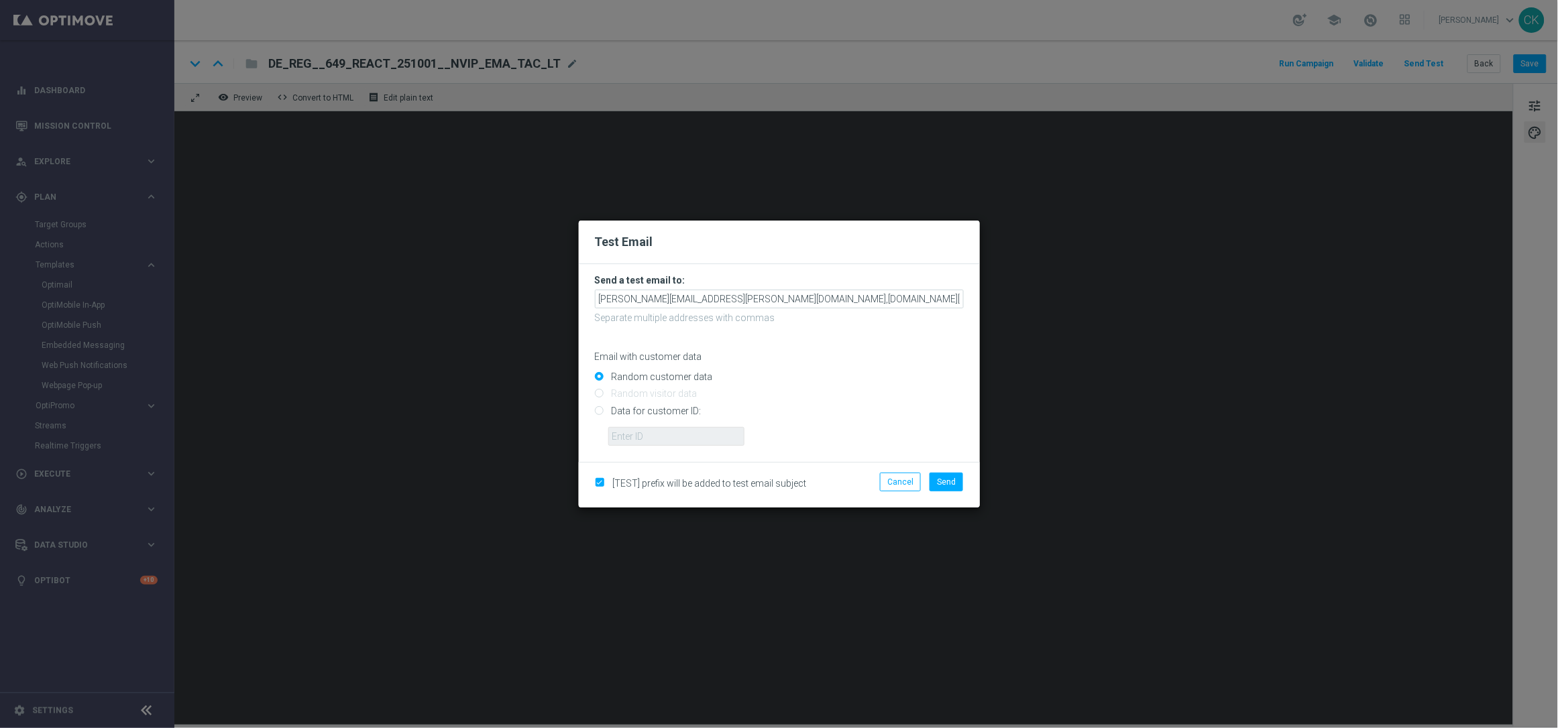
click at [641, 410] on input "Data for customer ID:" at bounding box center [779, 416] width 369 height 19
radio input "true"
click at [646, 435] on input "text" at bounding box center [676, 436] width 136 height 19
type input "14586067"
click at [950, 477] on span "Send" at bounding box center [946, 481] width 19 height 9
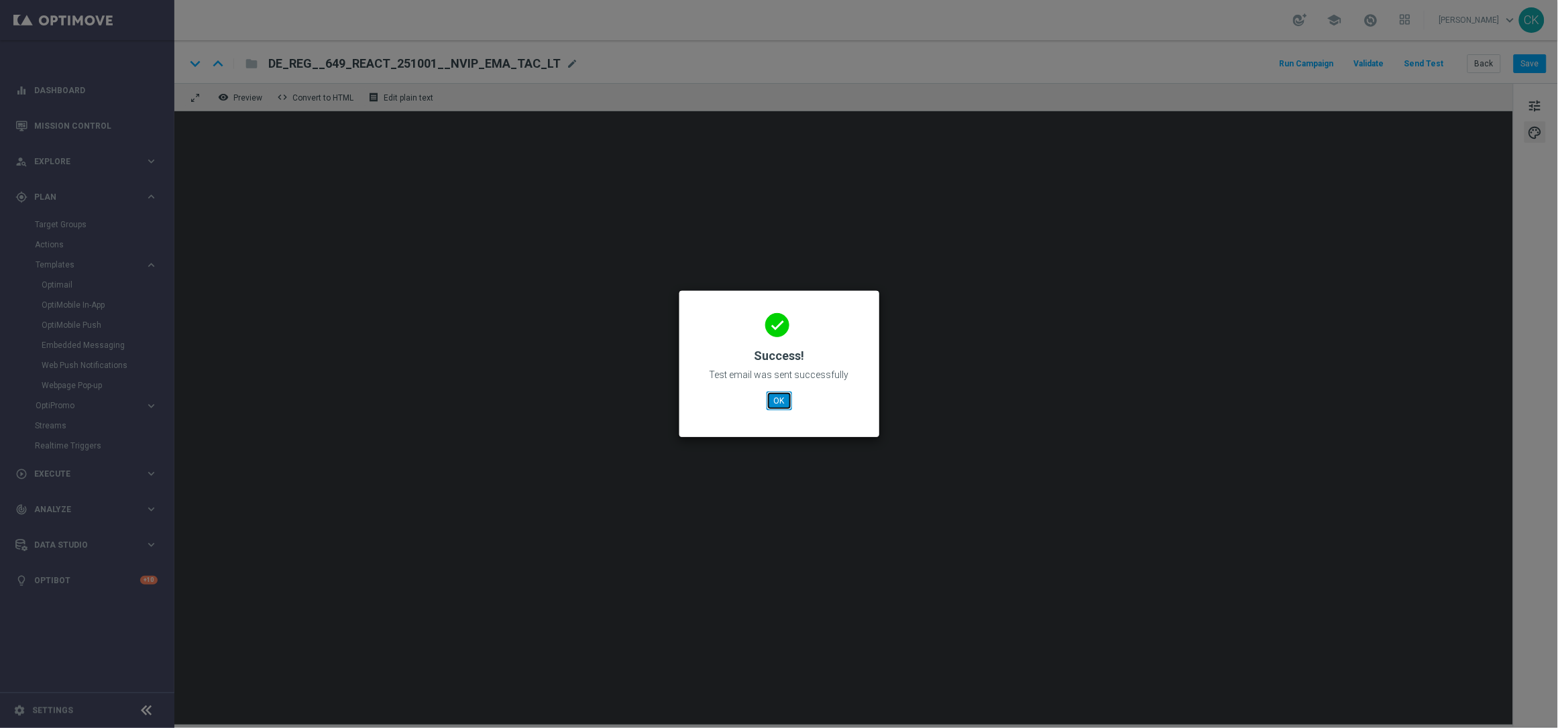
click at [780, 397] on button "OK" at bounding box center [779, 401] width 25 height 19
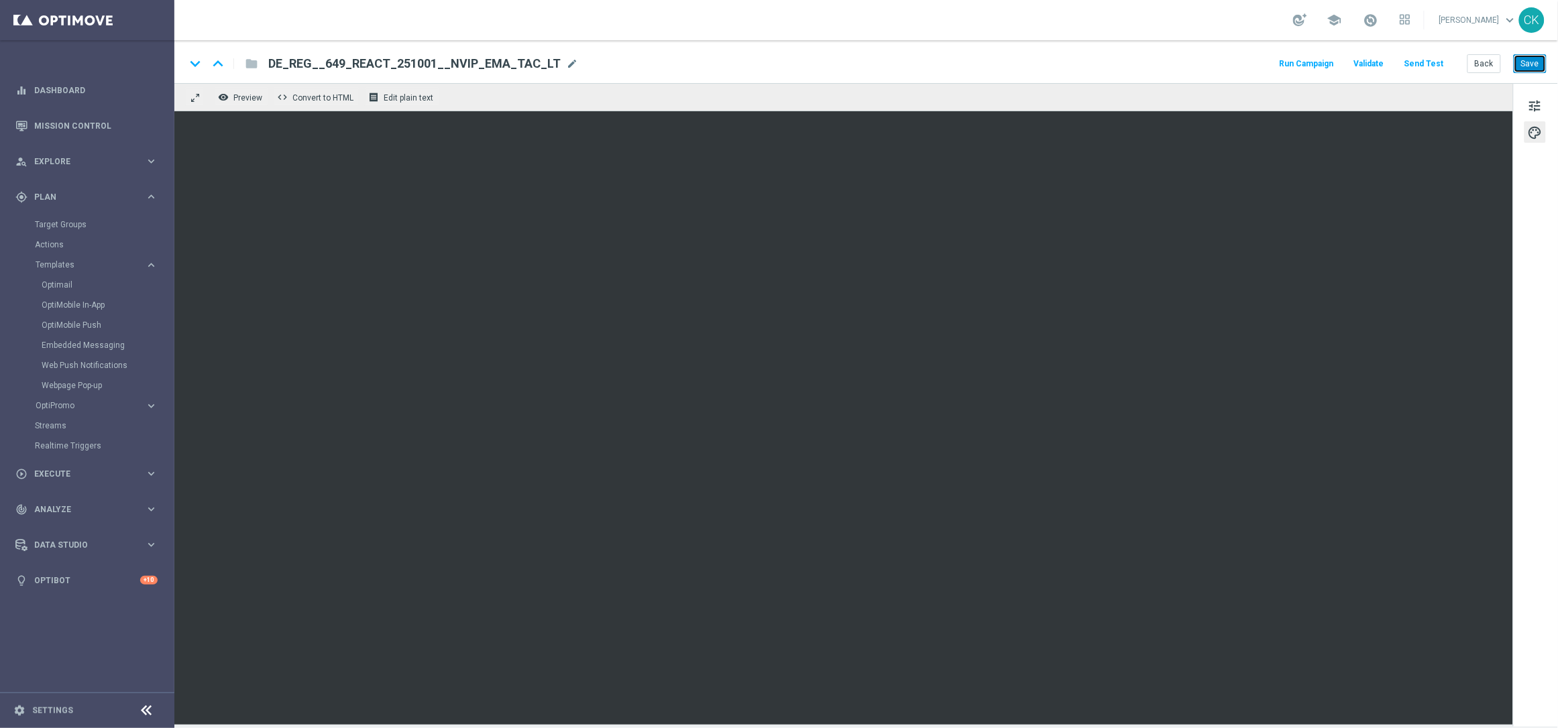
click at [1544, 66] on button "Save" at bounding box center [1530, 63] width 33 height 19
click at [1534, 64] on button "Save" at bounding box center [1530, 63] width 33 height 19
click at [1491, 60] on button "Back" at bounding box center [1484, 63] width 34 height 19
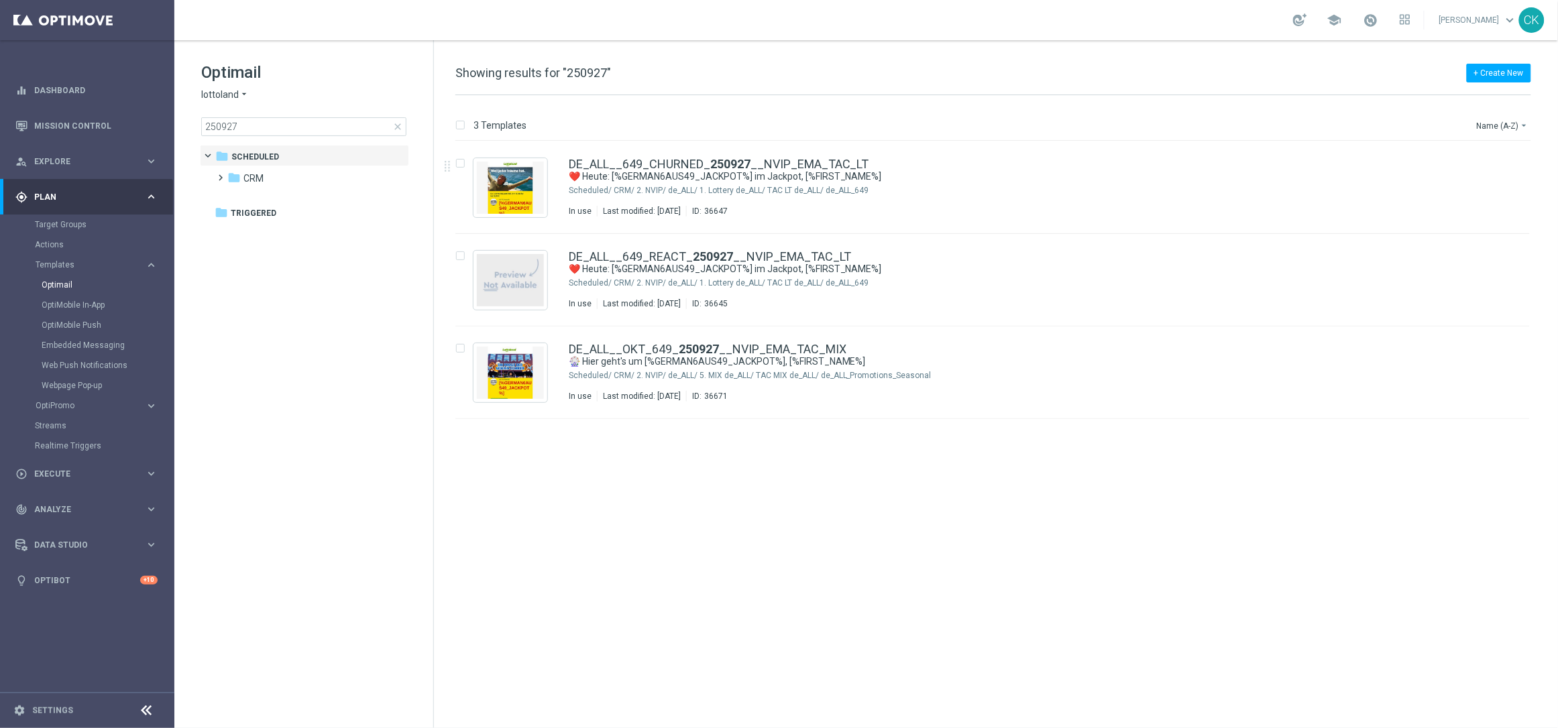
click at [394, 127] on span "close" at bounding box center [397, 126] width 11 height 11
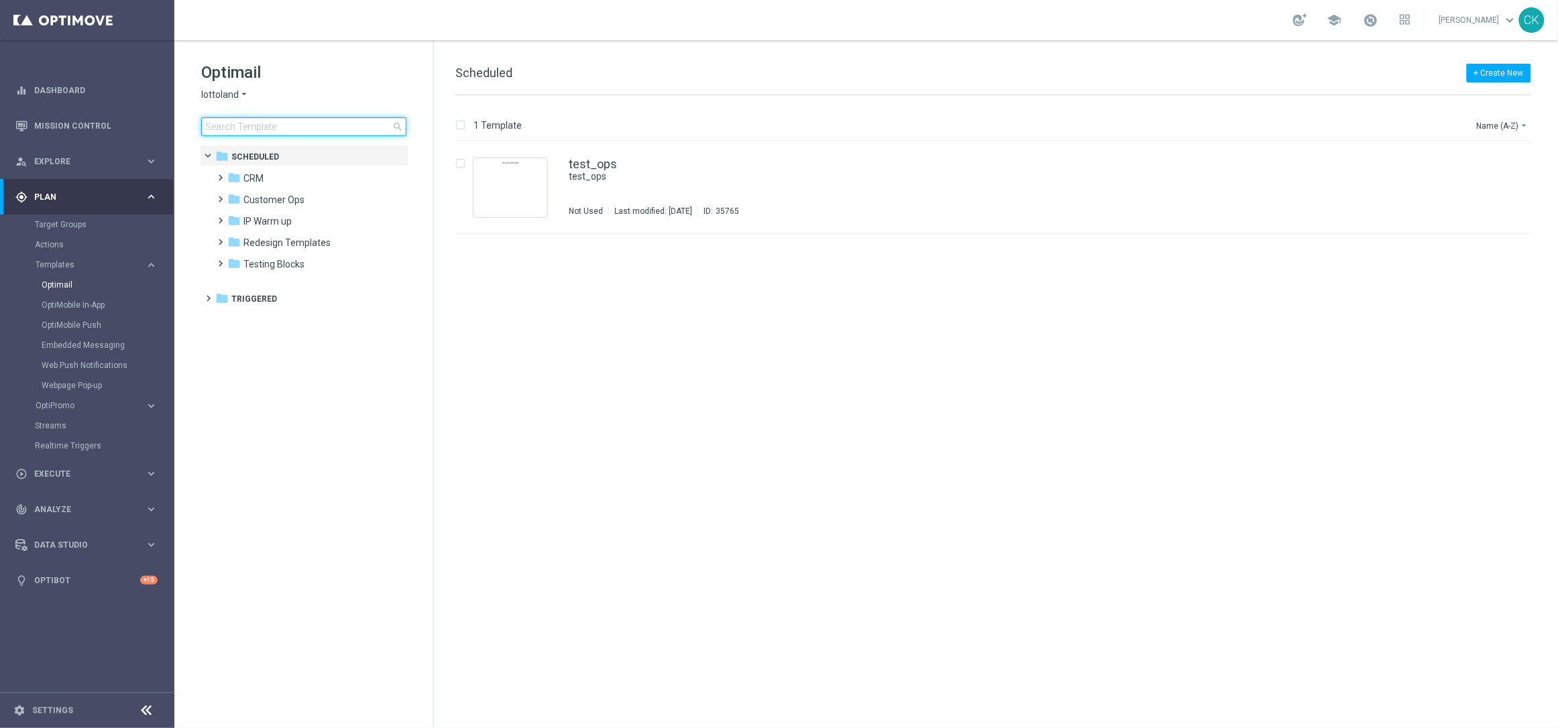
click at [290, 127] on input at bounding box center [303, 126] width 205 height 19
click at [221, 174] on span at bounding box center [218, 171] width 6 height 5
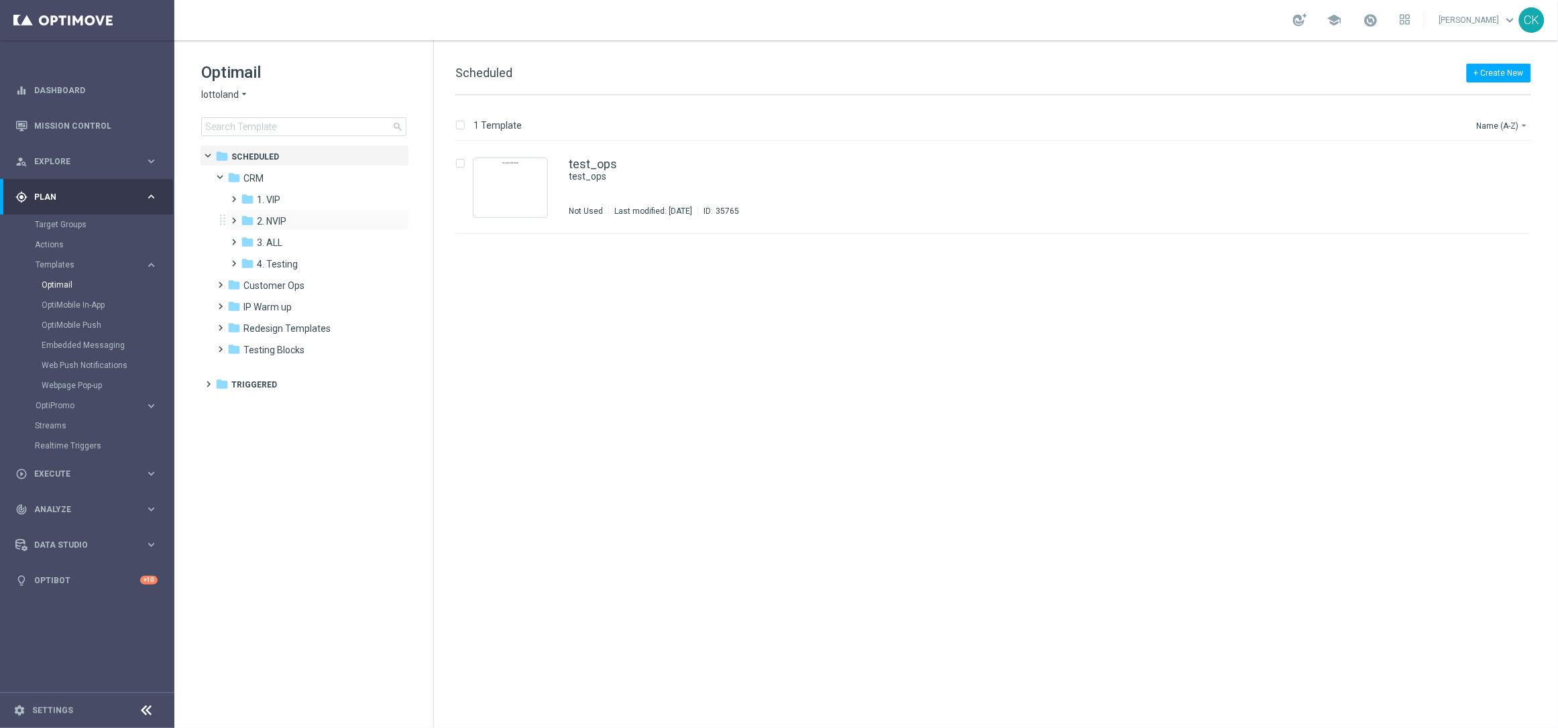
click at [229, 217] on span at bounding box center [232, 214] width 6 height 5
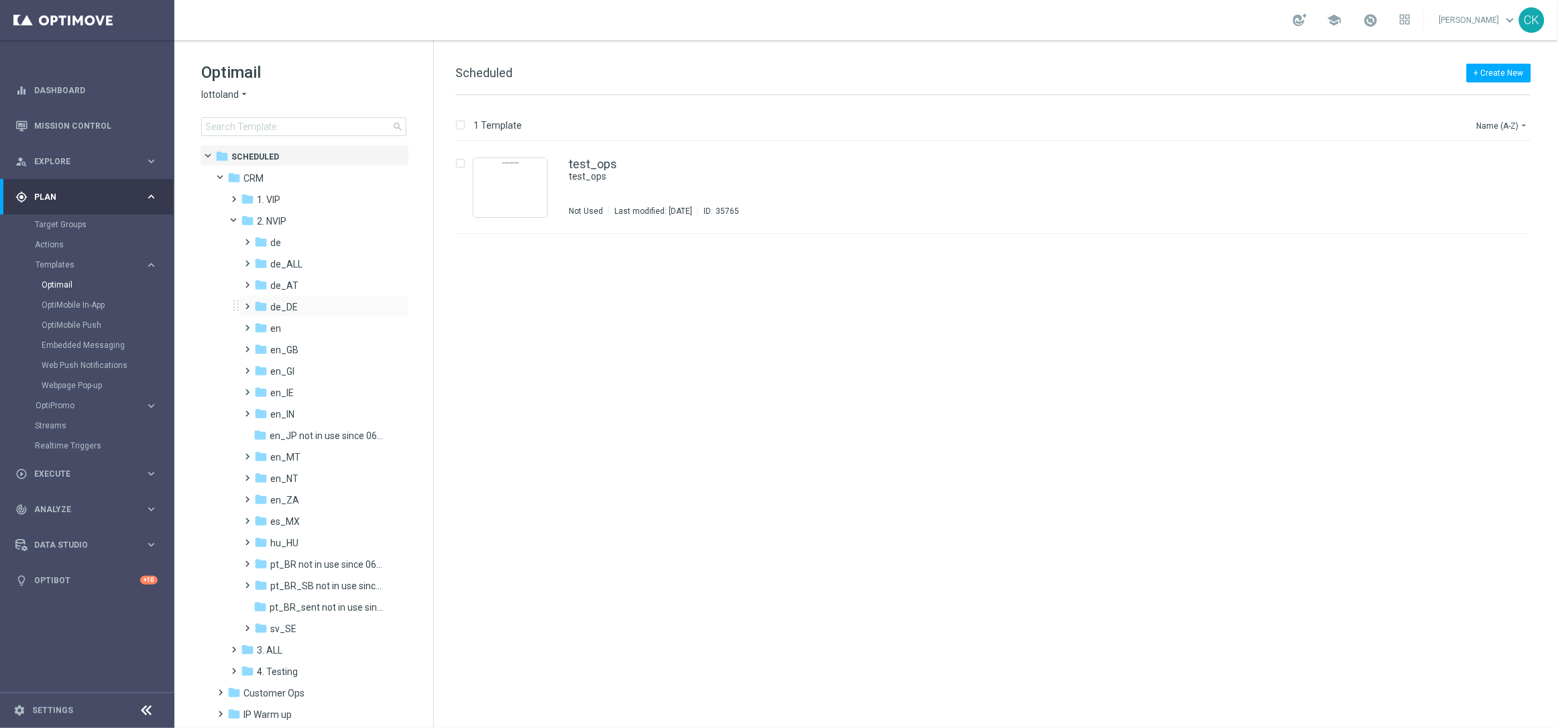
click at [245, 303] on span at bounding box center [245, 300] width 6 height 5
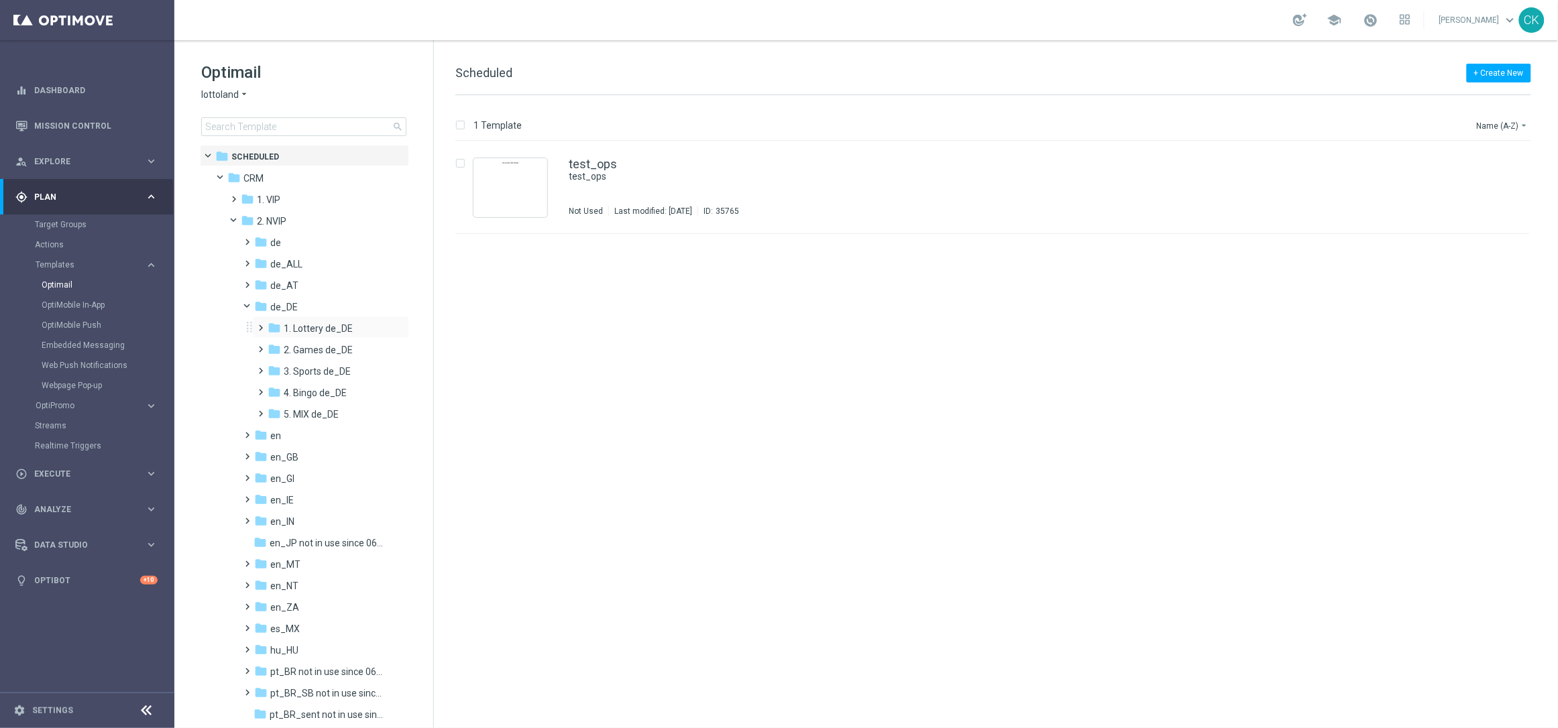
click at [259, 325] on span at bounding box center [259, 321] width 6 height 5
click at [275, 367] on span at bounding box center [272, 364] width 6 height 5
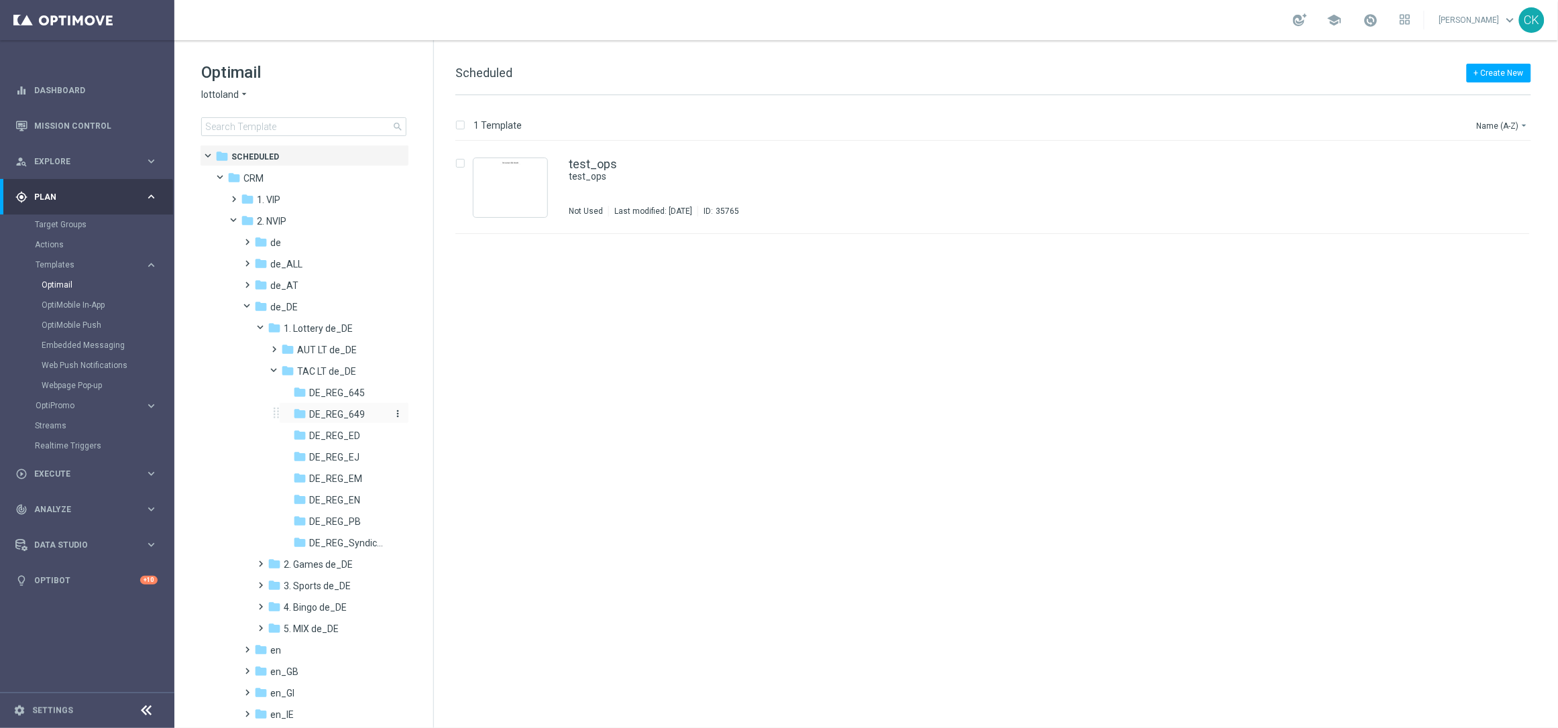
click at [343, 414] on span "DE_REG_649" at bounding box center [337, 414] width 56 height 12
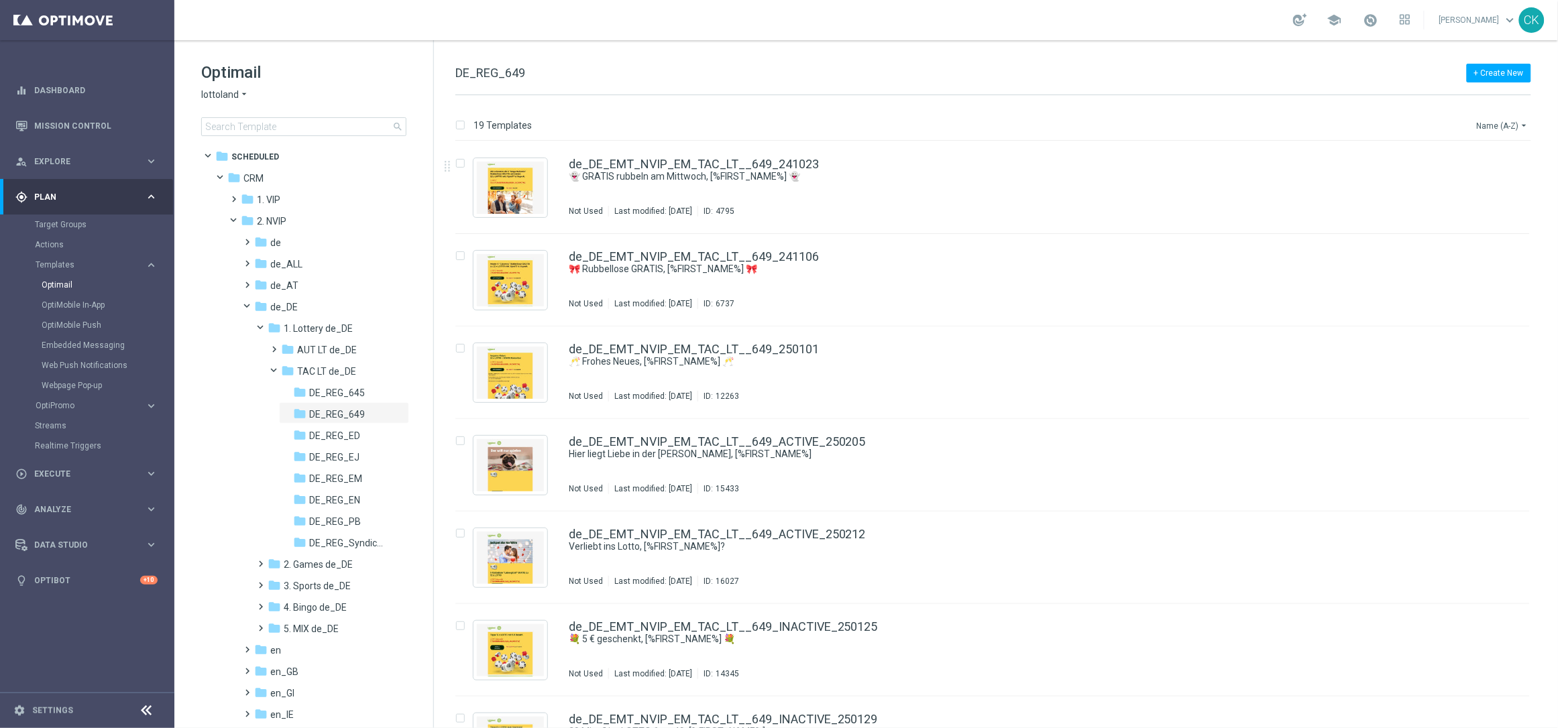
click at [1520, 123] on icon "arrow_drop_down" at bounding box center [1524, 125] width 11 height 11
click at [1501, 183] on span "Date Modified (Newest)" at bounding box center [1480, 185] width 90 height 9
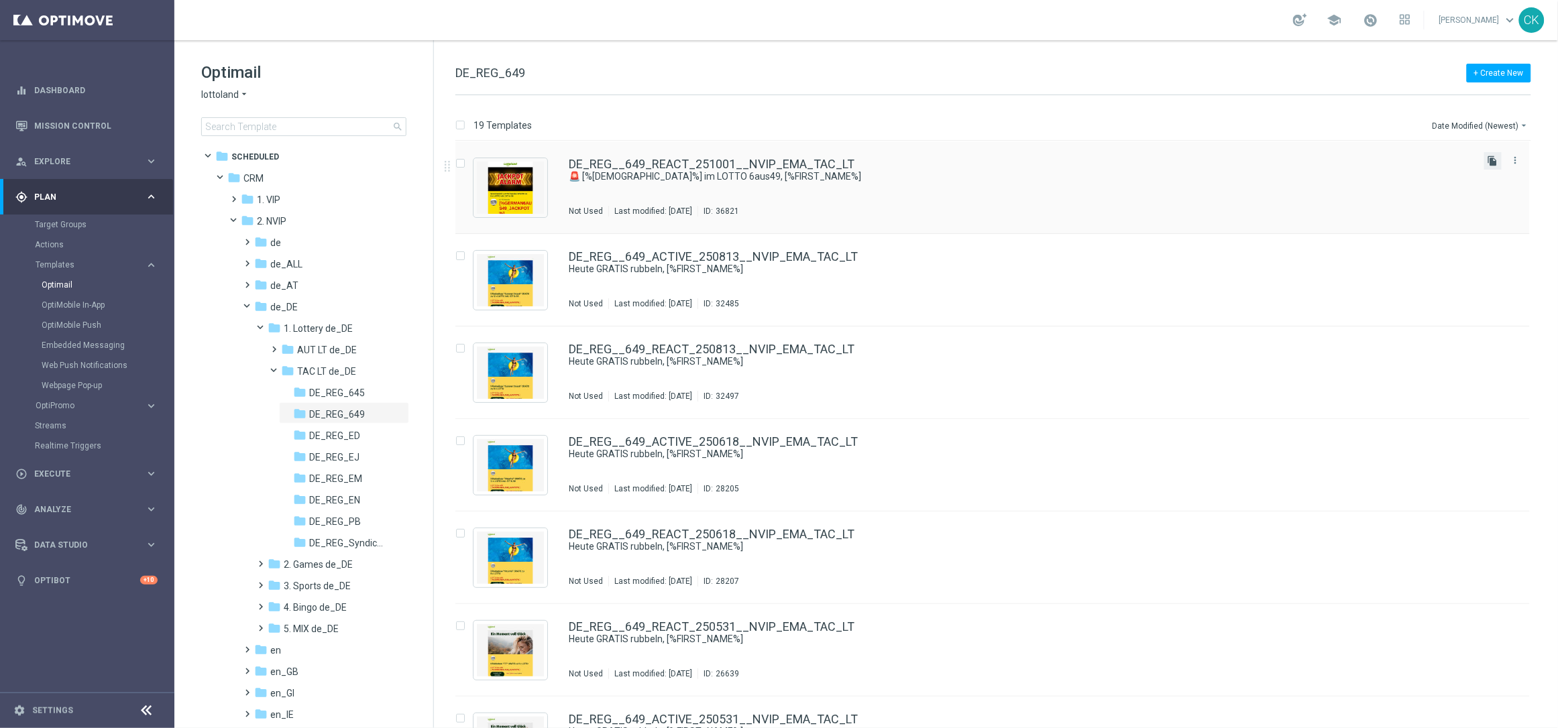
click at [1493, 162] on icon "file_copy" at bounding box center [1492, 161] width 11 height 11
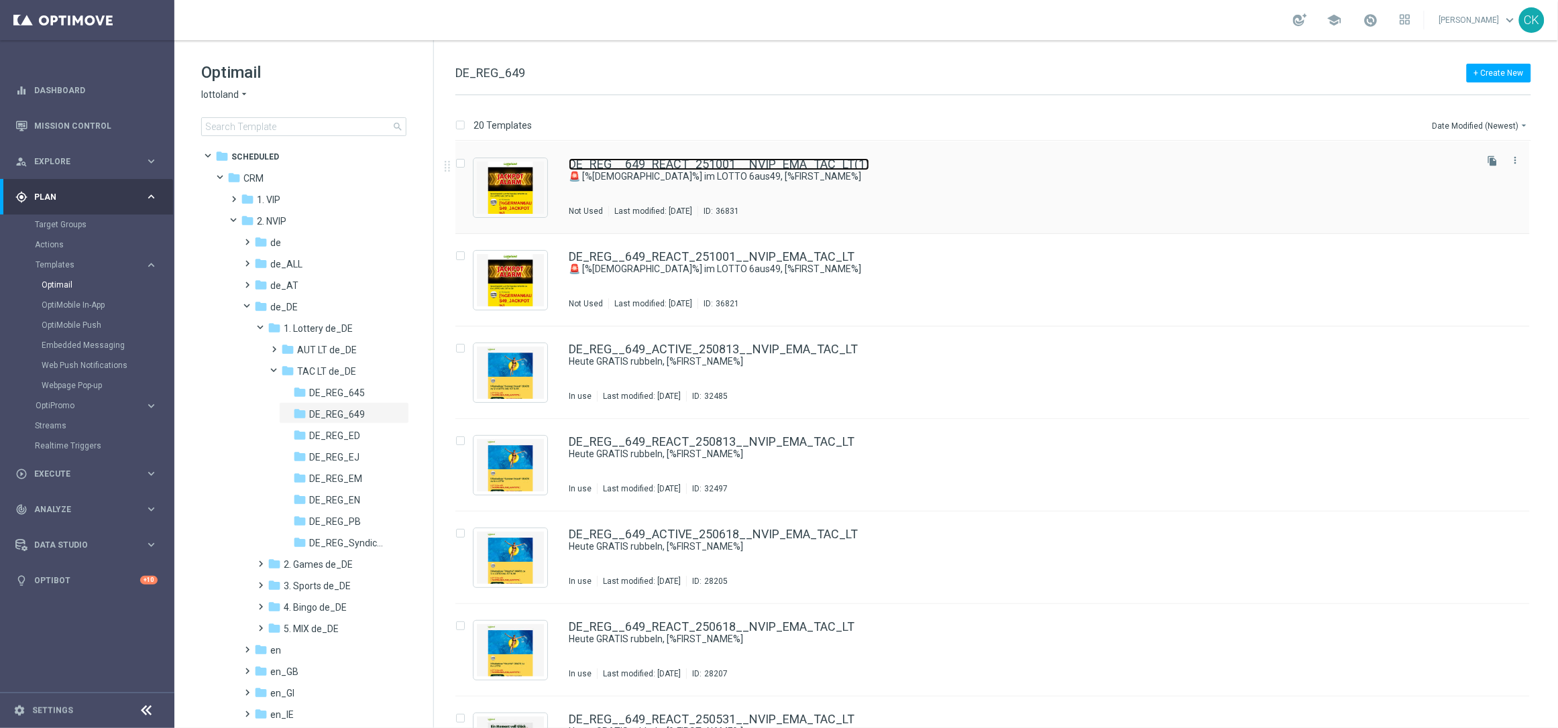
click at [770, 160] on link "DE_REG__649_REACT_251001__NVIP_EMA_TAC_LT(1)" at bounding box center [719, 164] width 300 height 12
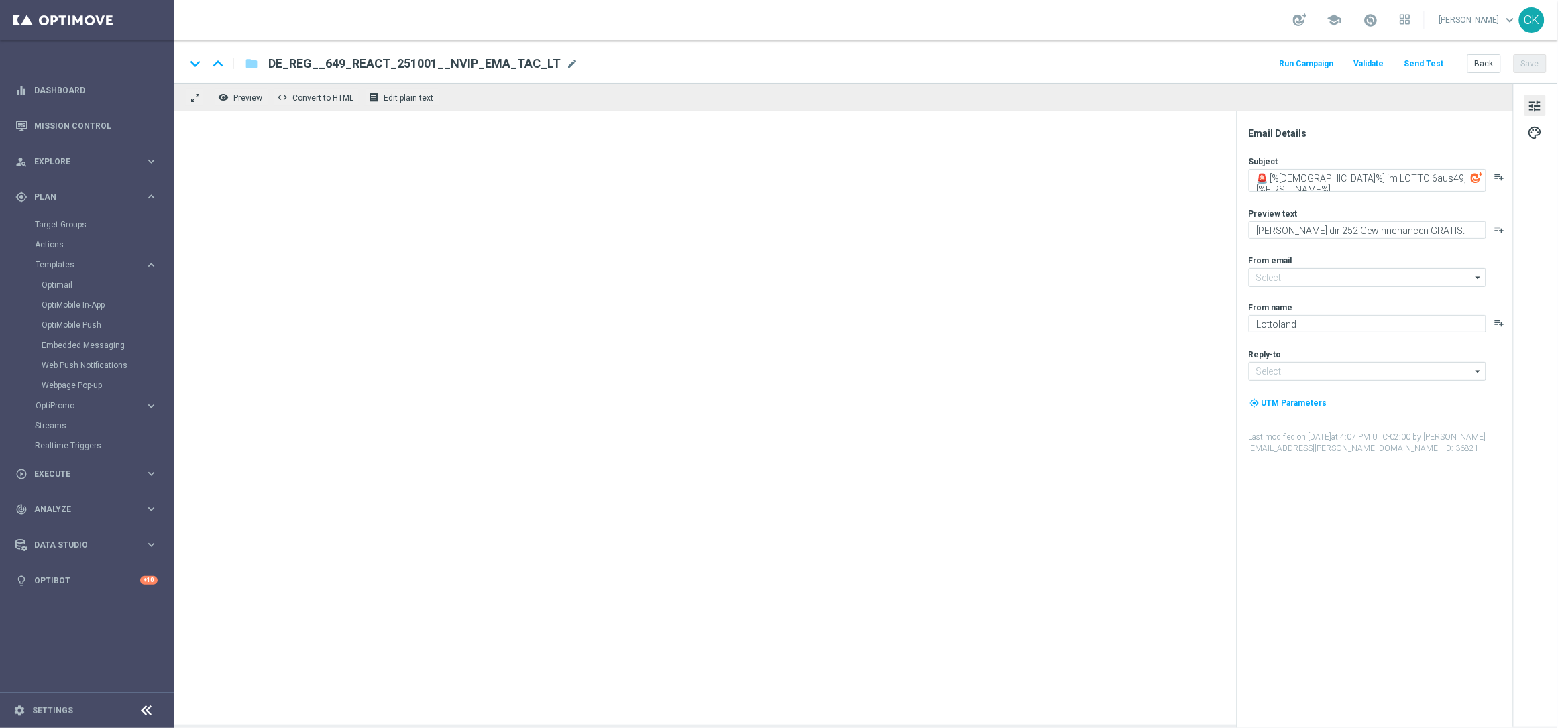
type input "[EMAIL_ADDRESS][DOMAIN_NAME]"
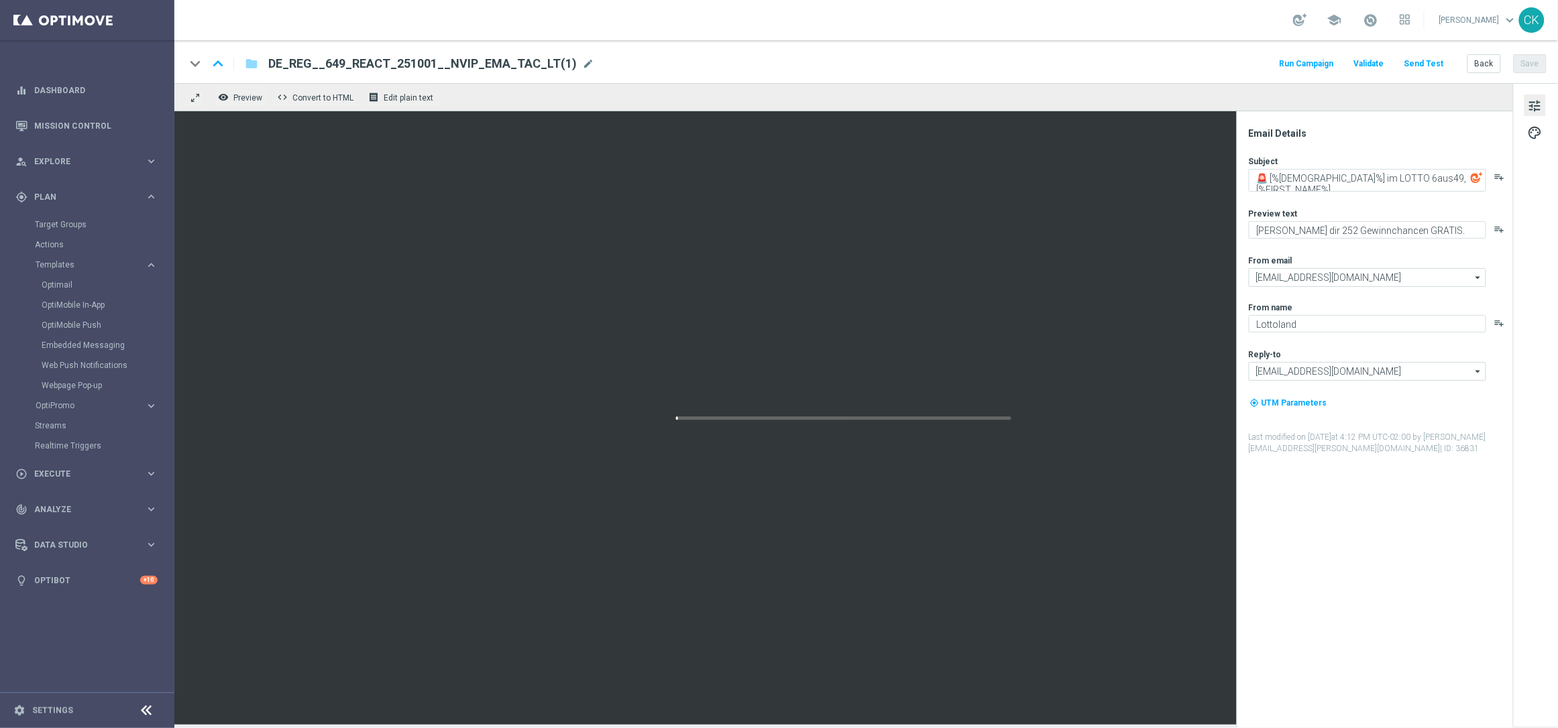
click at [476, 60] on span "DE_REG__649_REACT_251001__NVIP_EMA_TAC_LT(1)" at bounding box center [422, 64] width 308 height 16
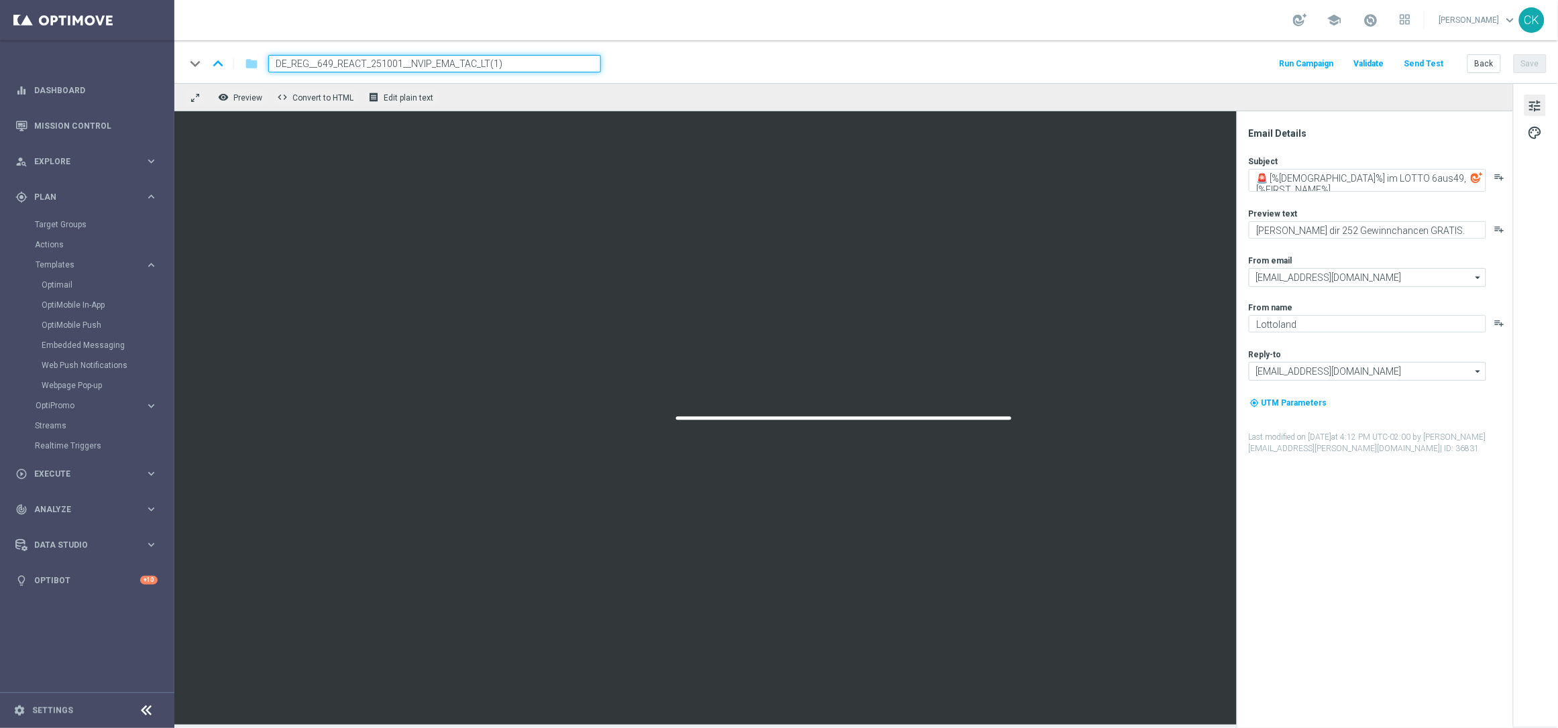
click at [476, 60] on input "DE_REG__649_REACT_251001__NVIP_EMA_TAC_LT(1)" at bounding box center [434, 63] width 333 height 17
paste input "CHURNED_251001__NVIP_EMA_TAC_LT"
type input "DE_REG__649_CHURNED_251001__NVIP_EMA_TAC_LT"
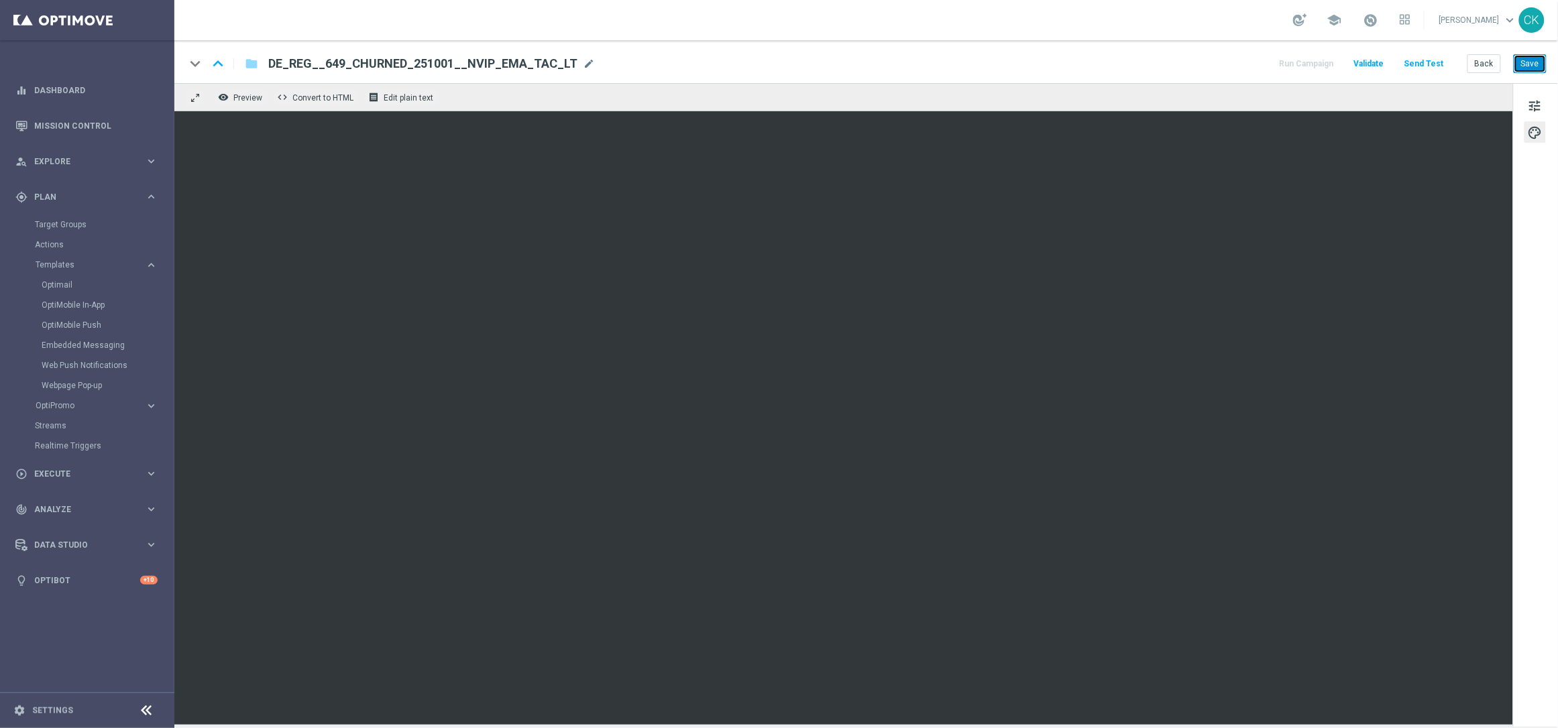
click at [1540, 60] on button "Save" at bounding box center [1530, 63] width 33 height 19
click at [1533, 68] on button "Save" at bounding box center [1530, 63] width 33 height 19
click at [1425, 64] on button "Send Test" at bounding box center [1424, 64] width 44 height 18
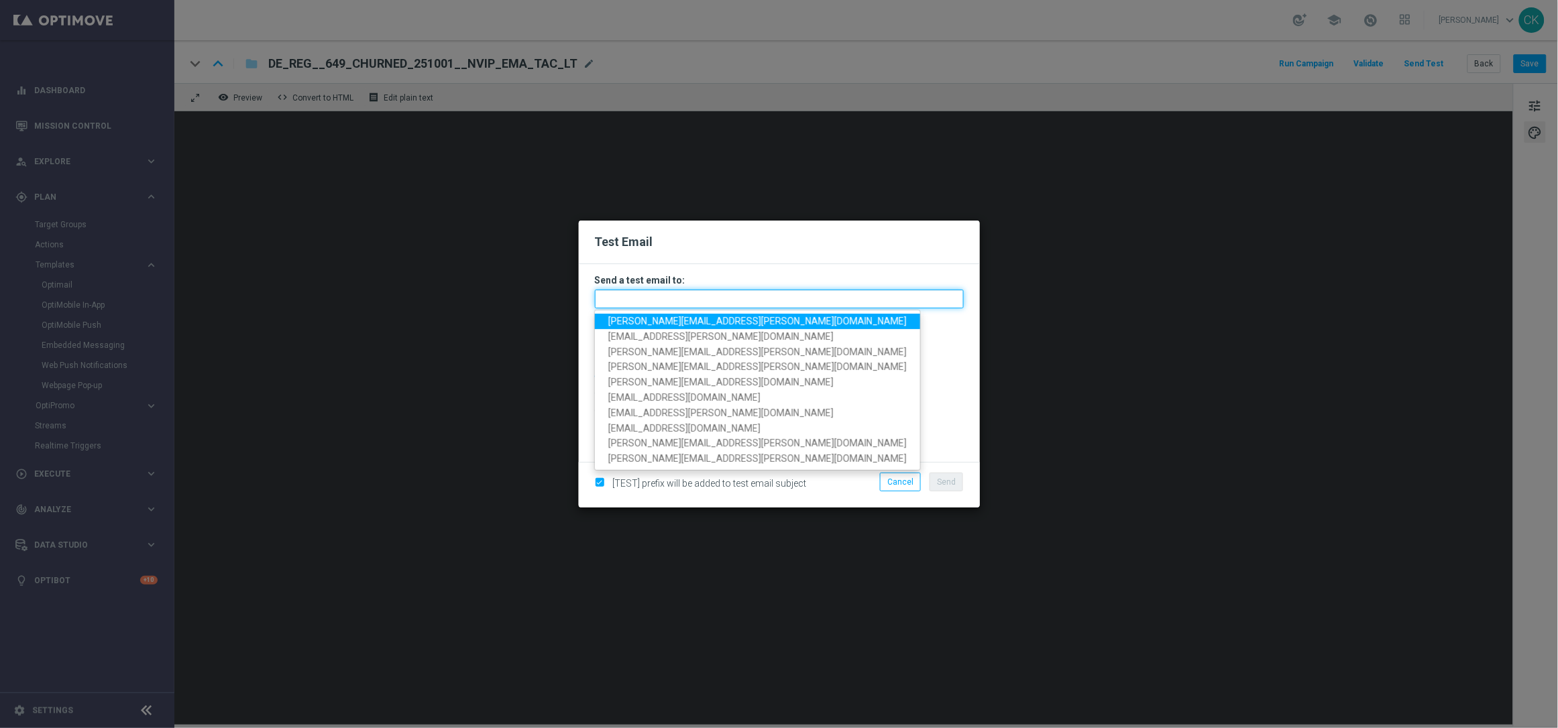
click at [819, 302] on input "text" at bounding box center [779, 299] width 369 height 19
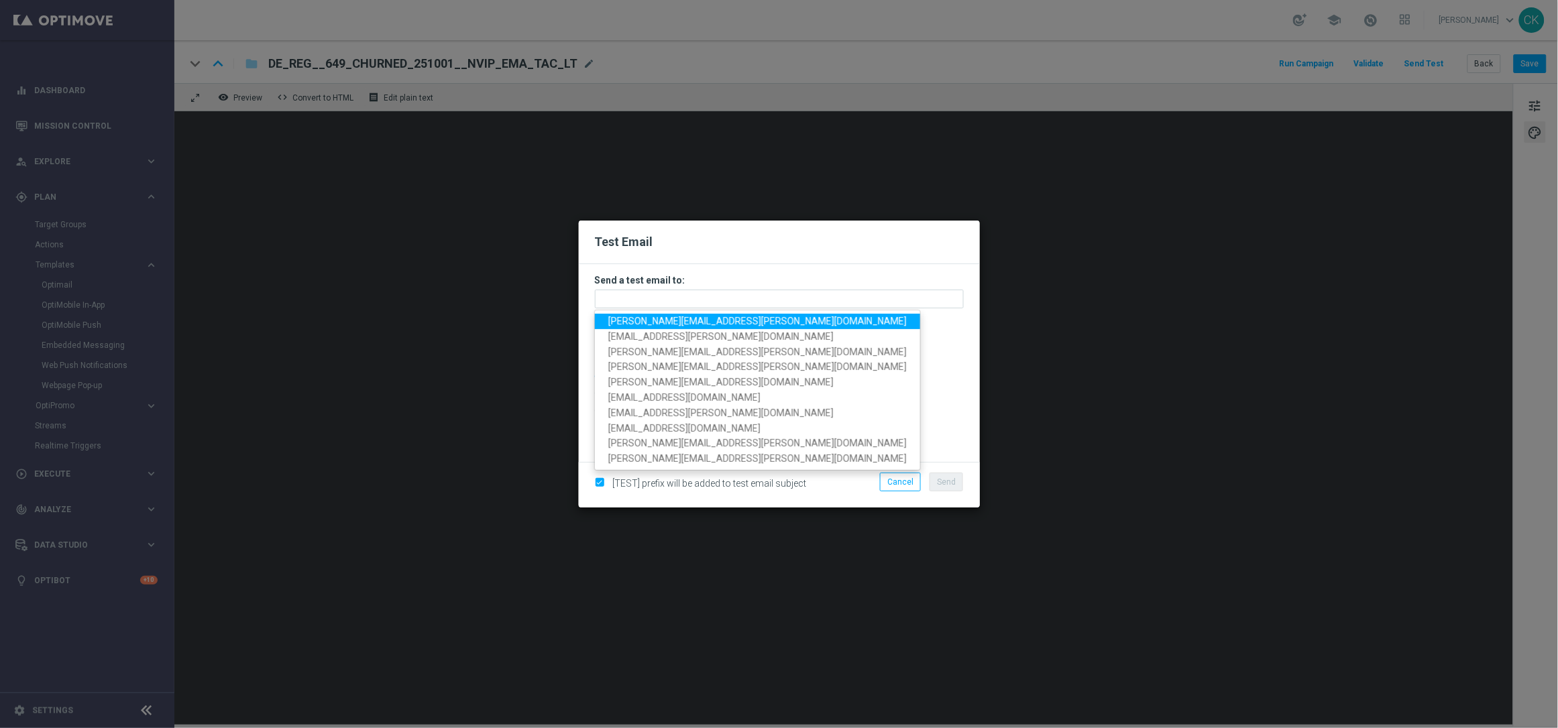
click at [713, 321] on span "[PERSON_NAME][EMAIL_ADDRESS][PERSON_NAME][DOMAIN_NAME]" at bounding box center [757, 321] width 298 height 11
type input "[PERSON_NAME][EMAIL_ADDRESS][PERSON_NAME][DOMAIN_NAME]"
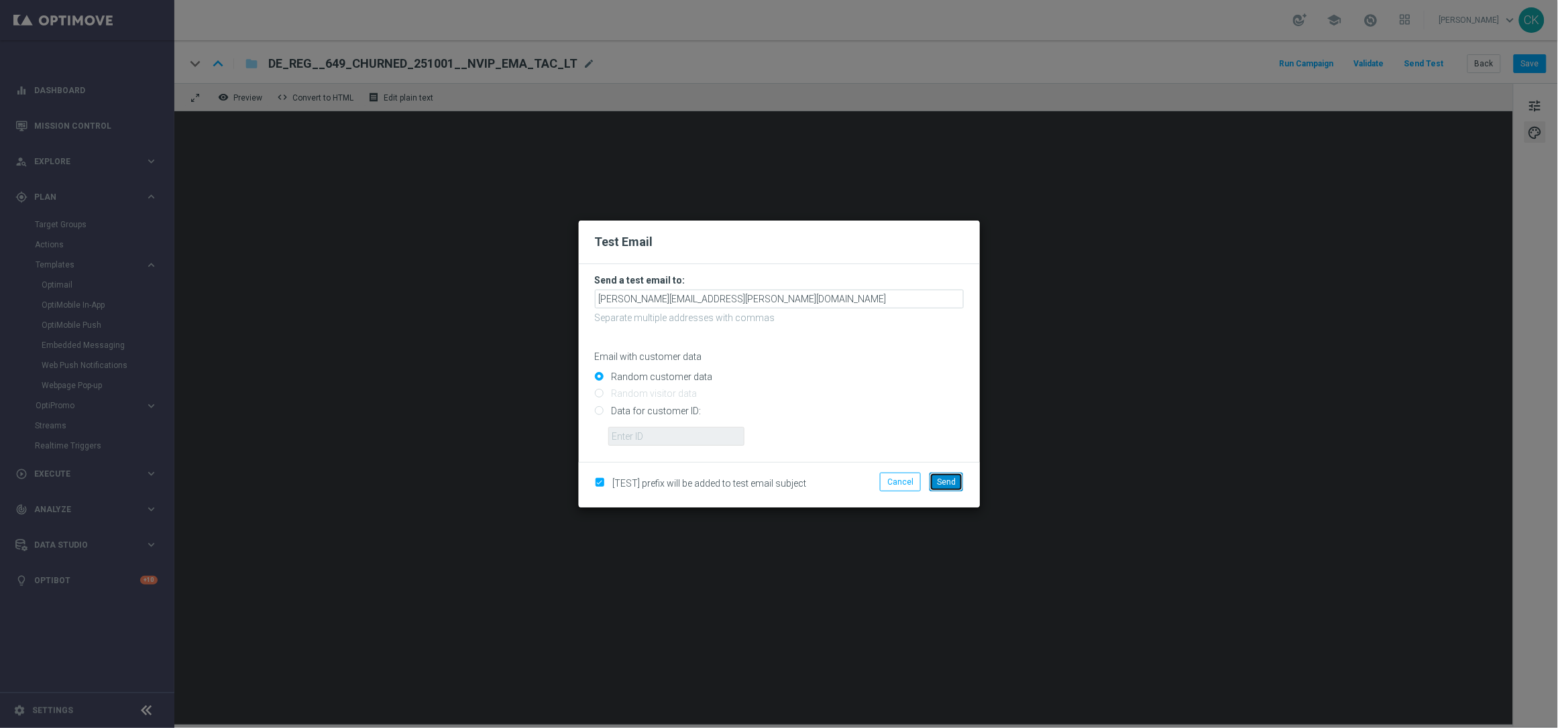
click at [949, 482] on span "Send" at bounding box center [946, 481] width 19 height 9
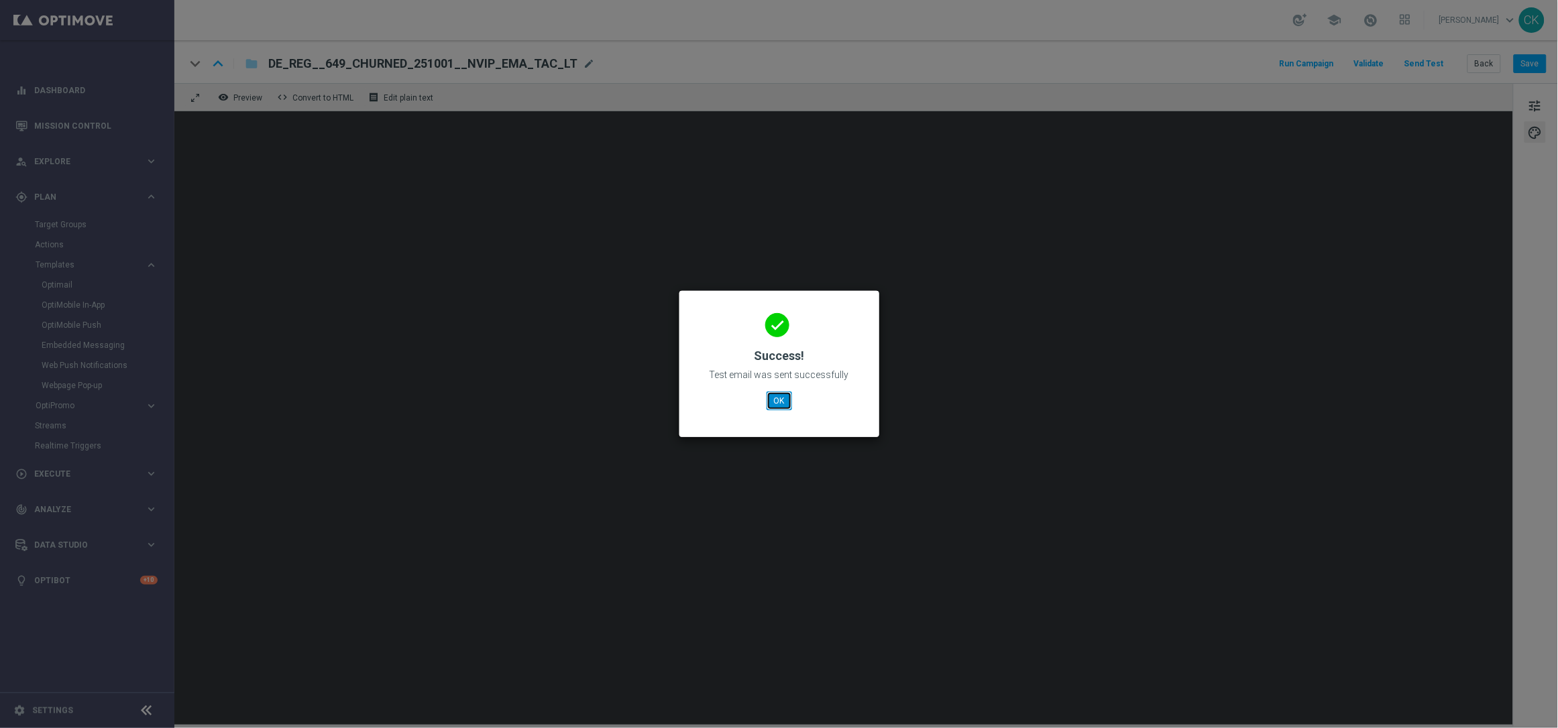
click at [780, 400] on button "OK" at bounding box center [779, 401] width 25 height 19
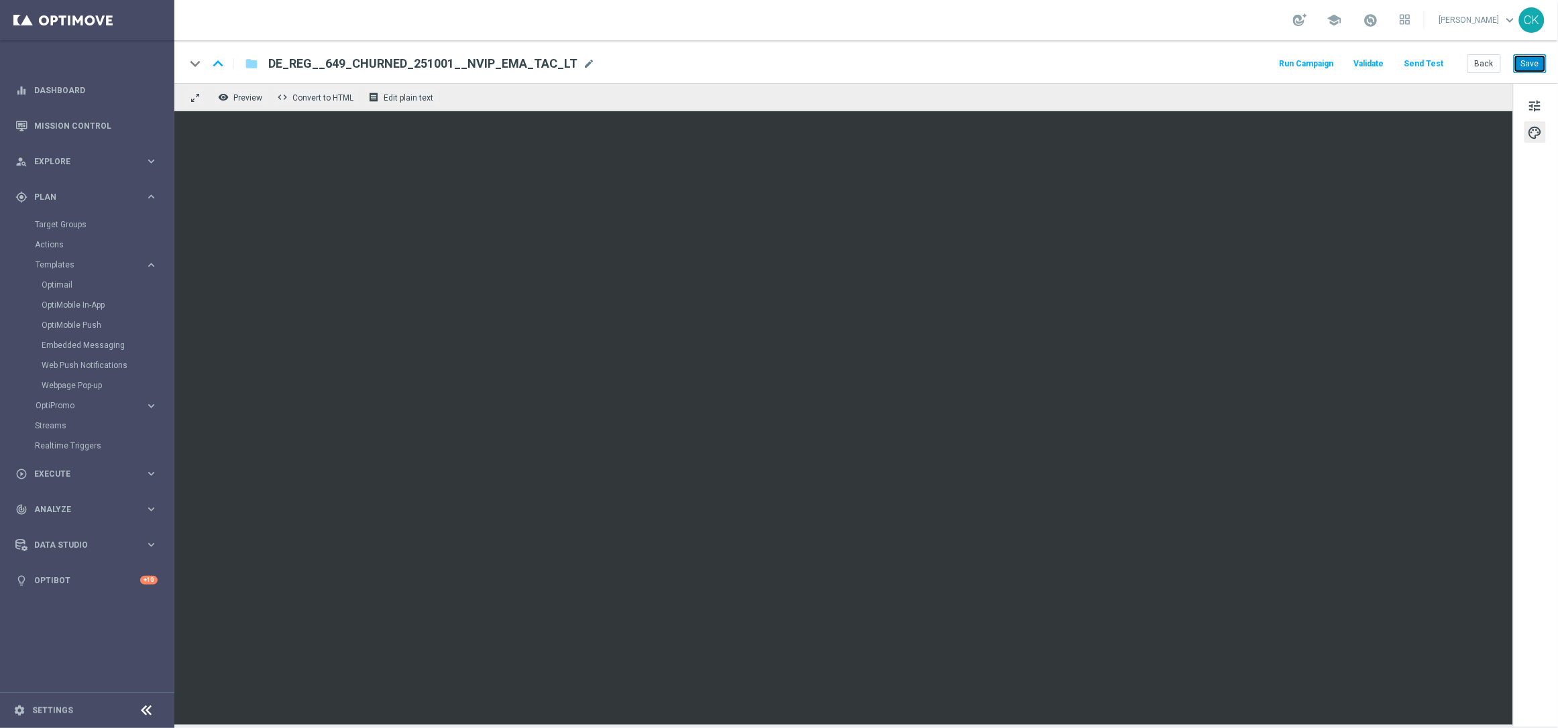
click at [1534, 64] on button "Save" at bounding box center [1530, 63] width 33 height 19
click at [1530, 62] on button "Save" at bounding box center [1530, 63] width 33 height 19
click at [1491, 62] on button "Back" at bounding box center [1484, 63] width 34 height 19
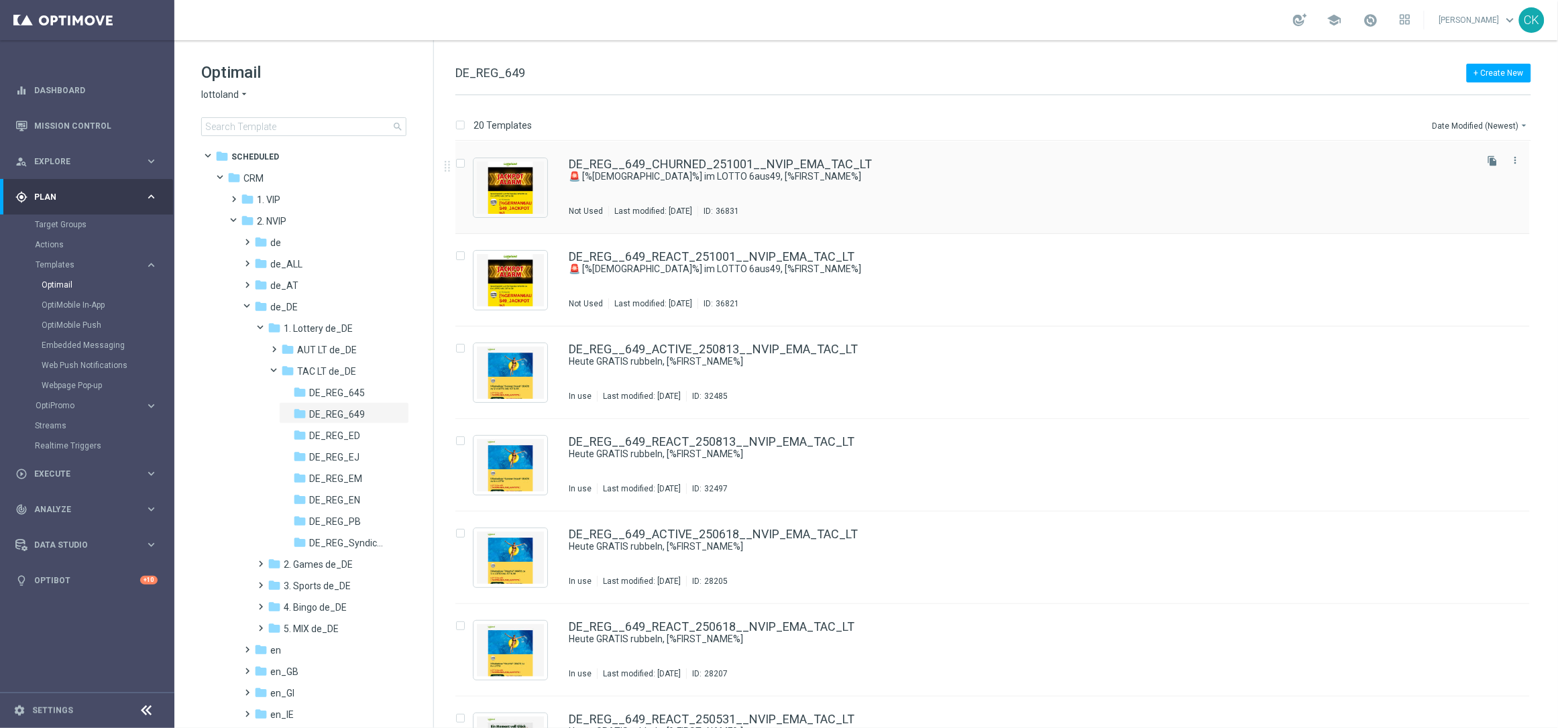
click at [461, 162] on input "Press SPACE to select this row." at bounding box center [459, 165] width 9 height 9
checkbox input "true"
click at [463, 256] on input "Press SPACE to select this row." at bounding box center [459, 257] width 9 height 9
checkbox input "true"
click at [1453, 123] on p "Copy to" at bounding box center [1452, 125] width 29 height 11
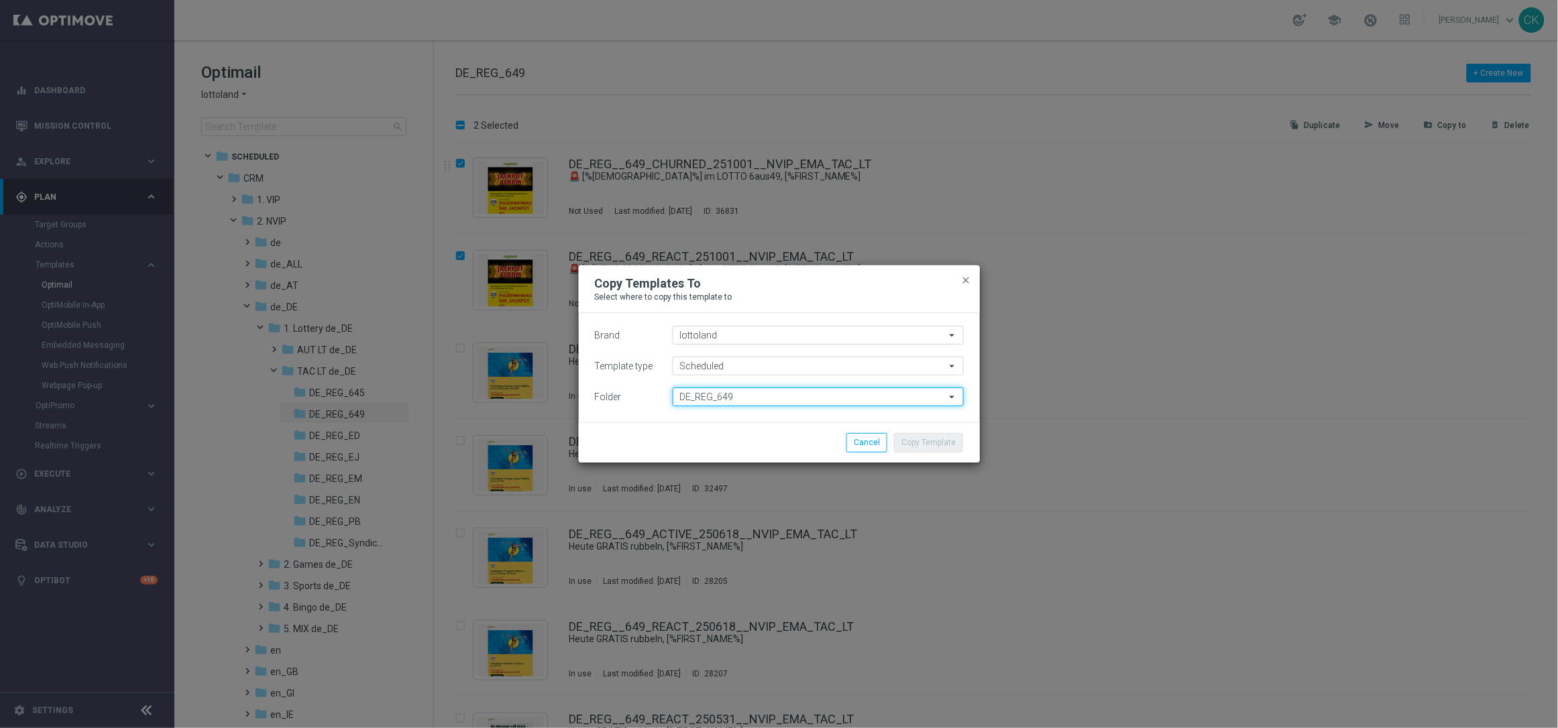
click at [734, 396] on input "DE_REG_649" at bounding box center [818, 397] width 291 height 19
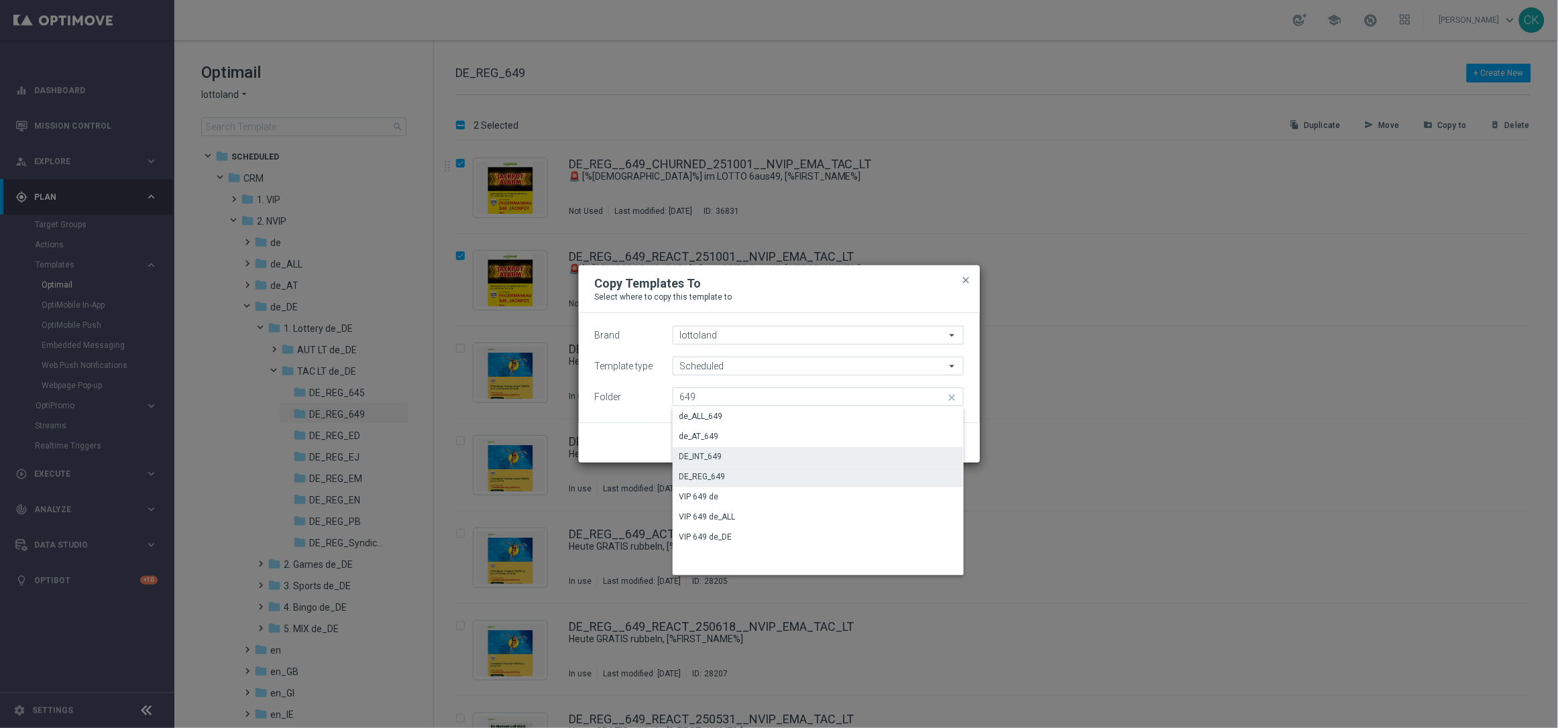
click at [707, 454] on div "DE_INT_649" at bounding box center [700, 457] width 43 height 12
type input "DE_INT_649"
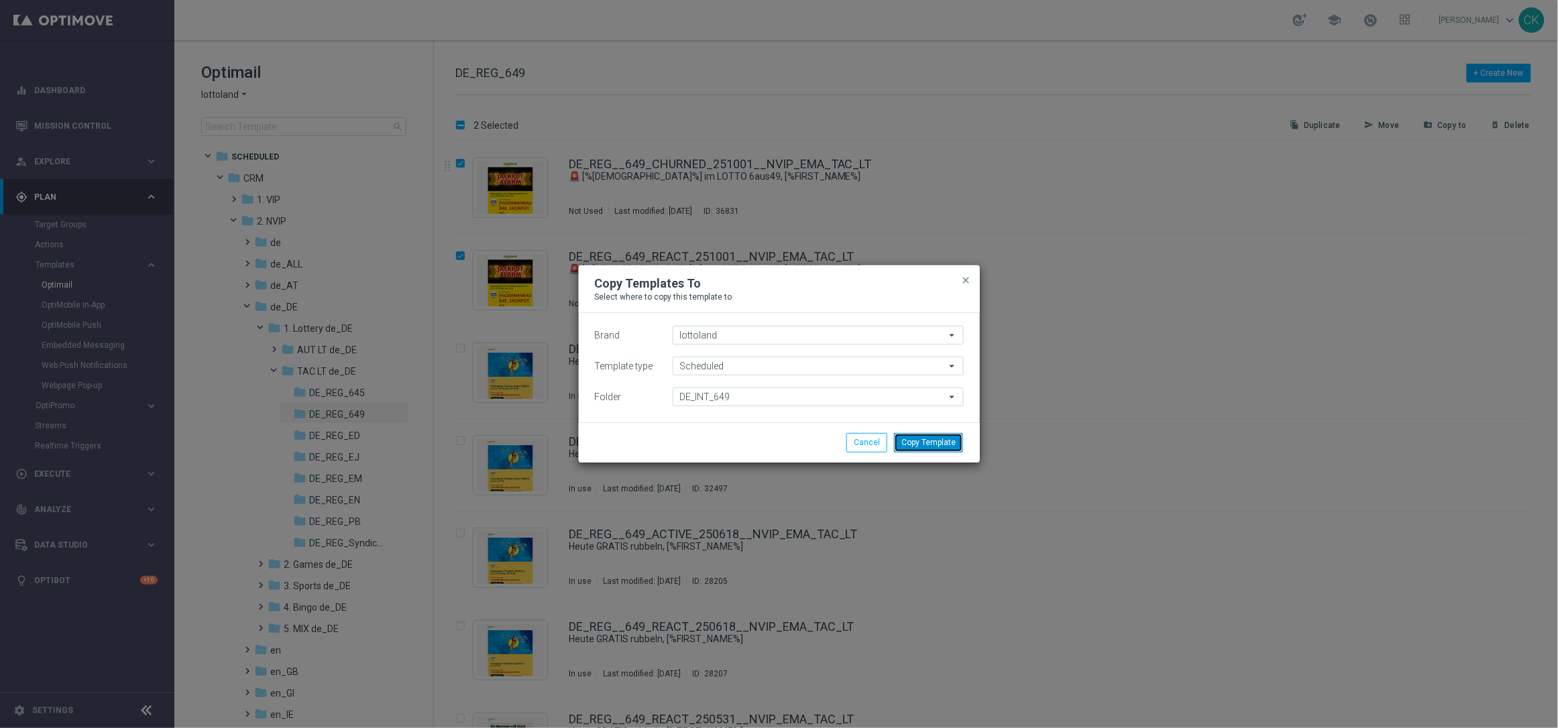
click at [941, 439] on button "Copy Template" at bounding box center [928, 442] width 69 height 19
checkbox input "false"
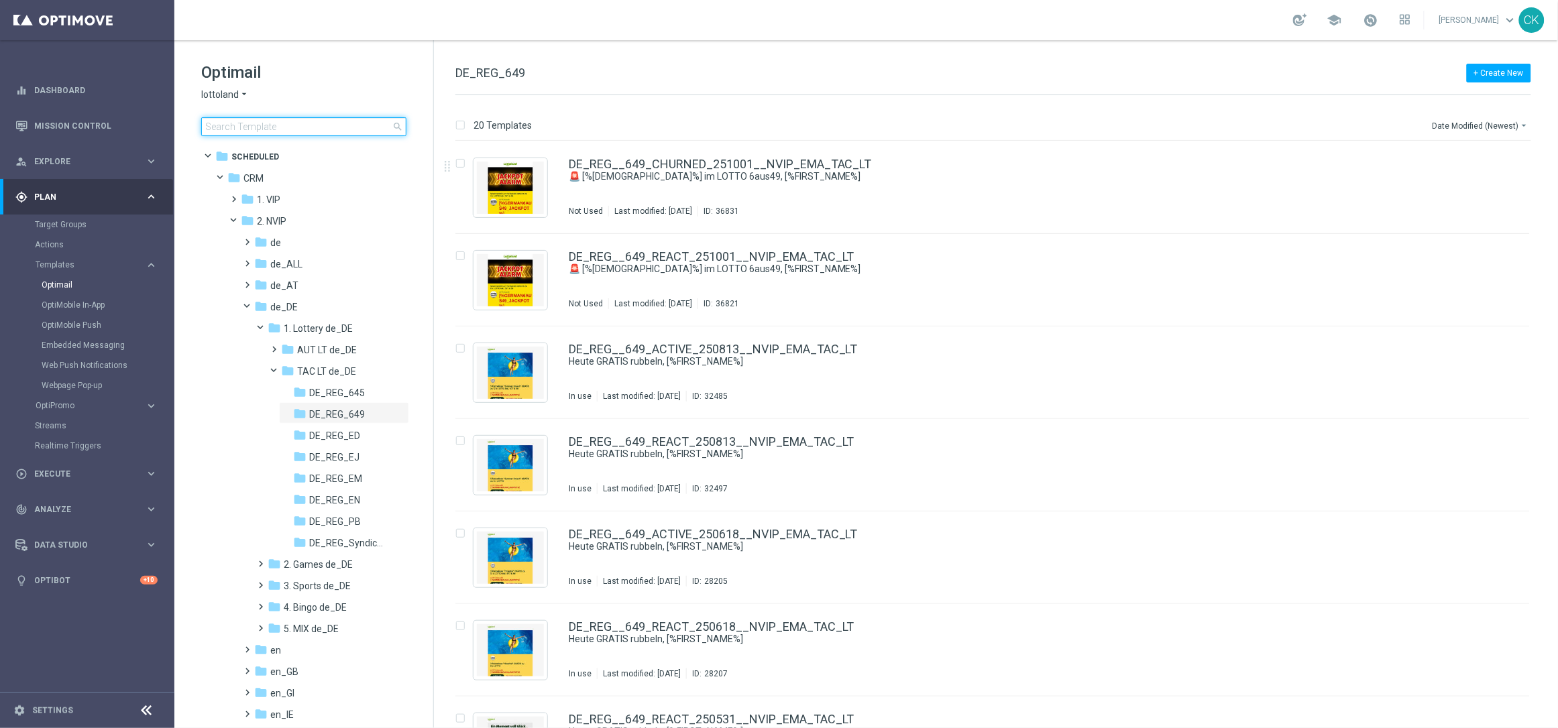
click at [292, 130] on input at bounding box center [303, 126] width 205 height 19
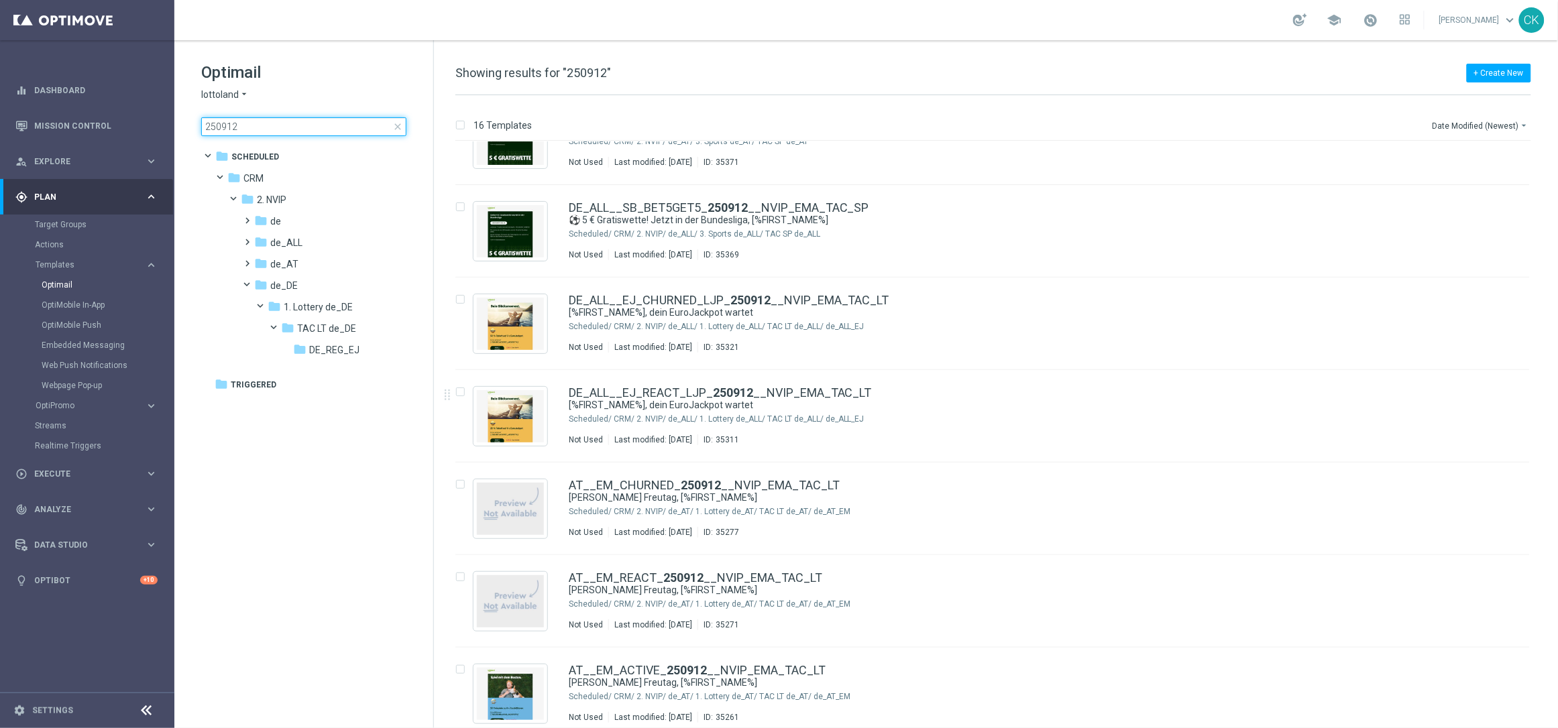
scroll to position [893, 0]
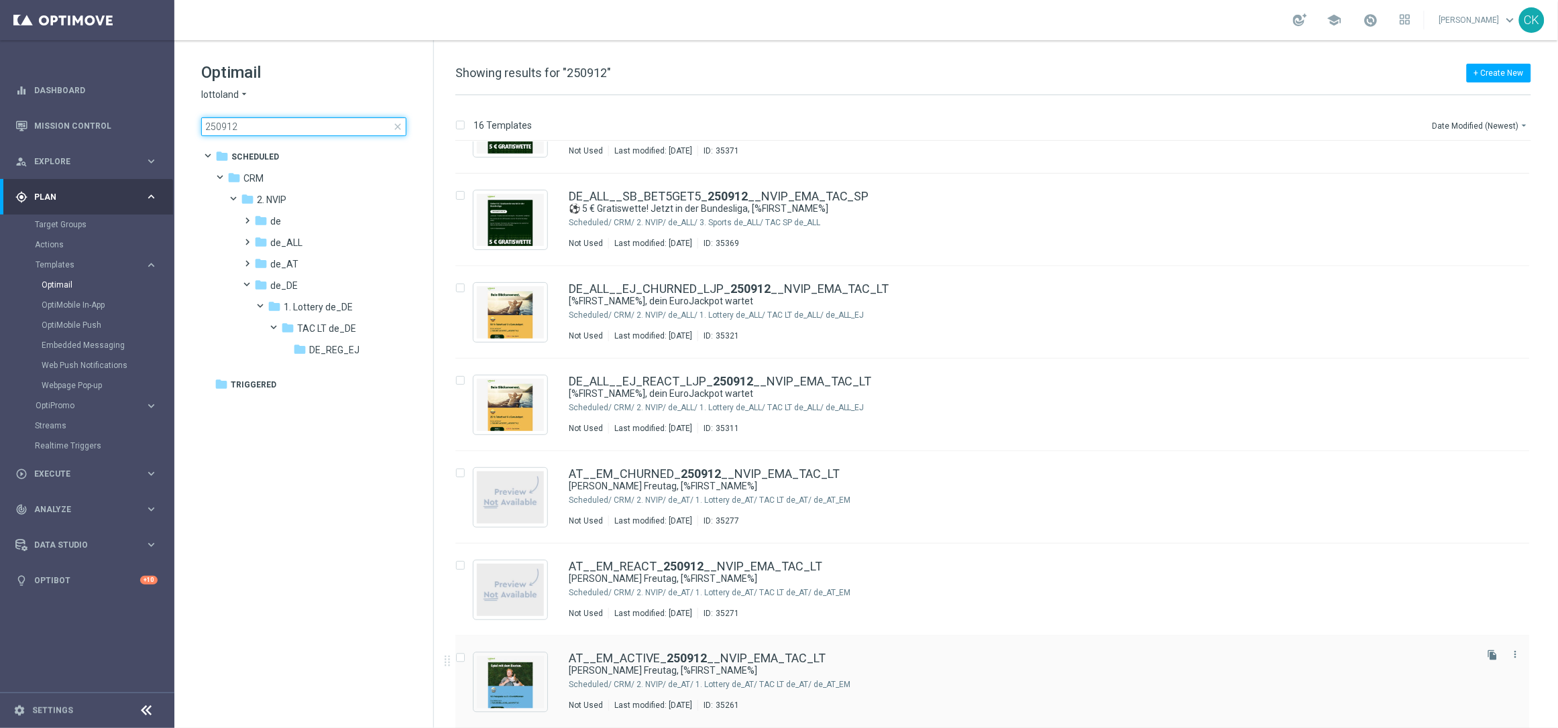
type input "250912"
click at [264, 125] on input "250912" at bounding box center [303, 126] width 205 height 19
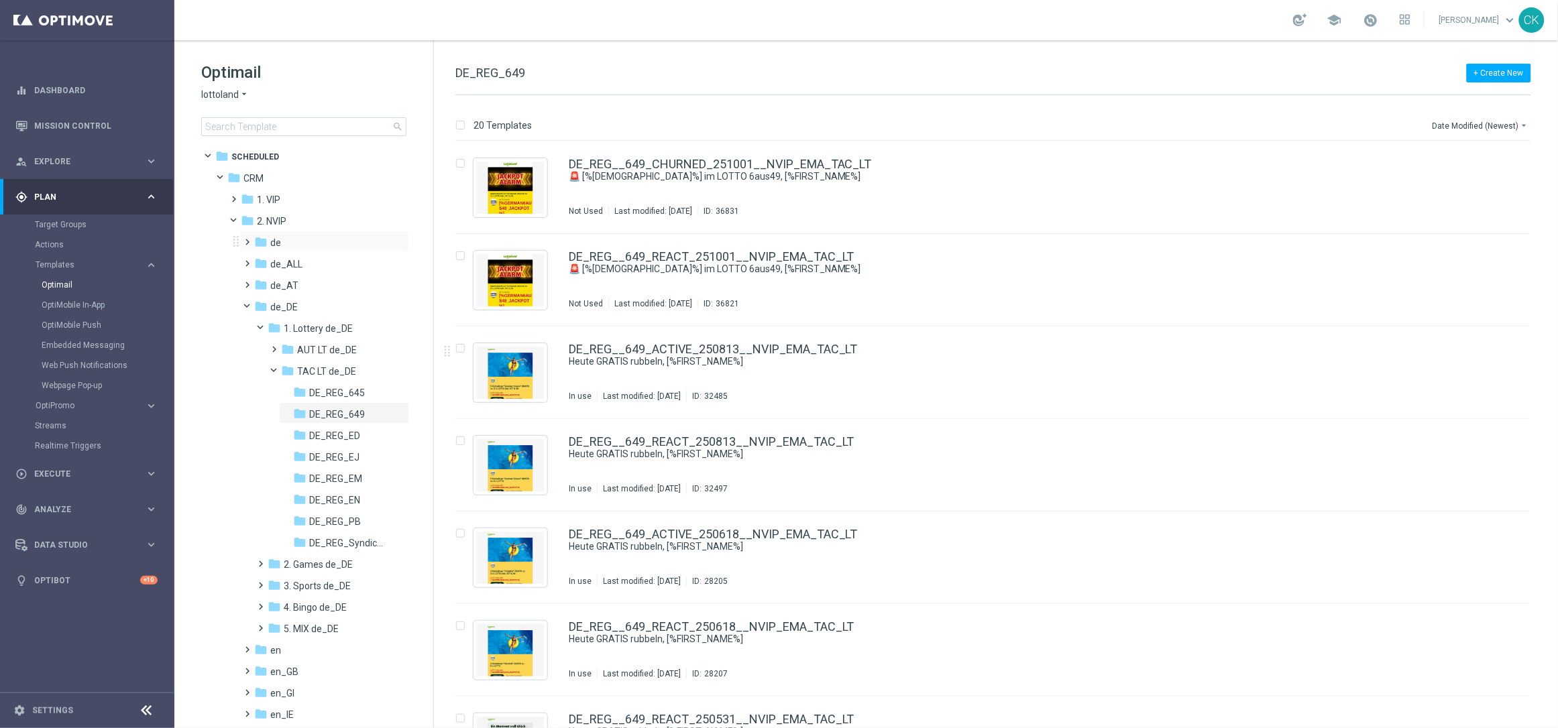
click at [247, 239] on span at bounding box center [245, 235] width 6 height 5
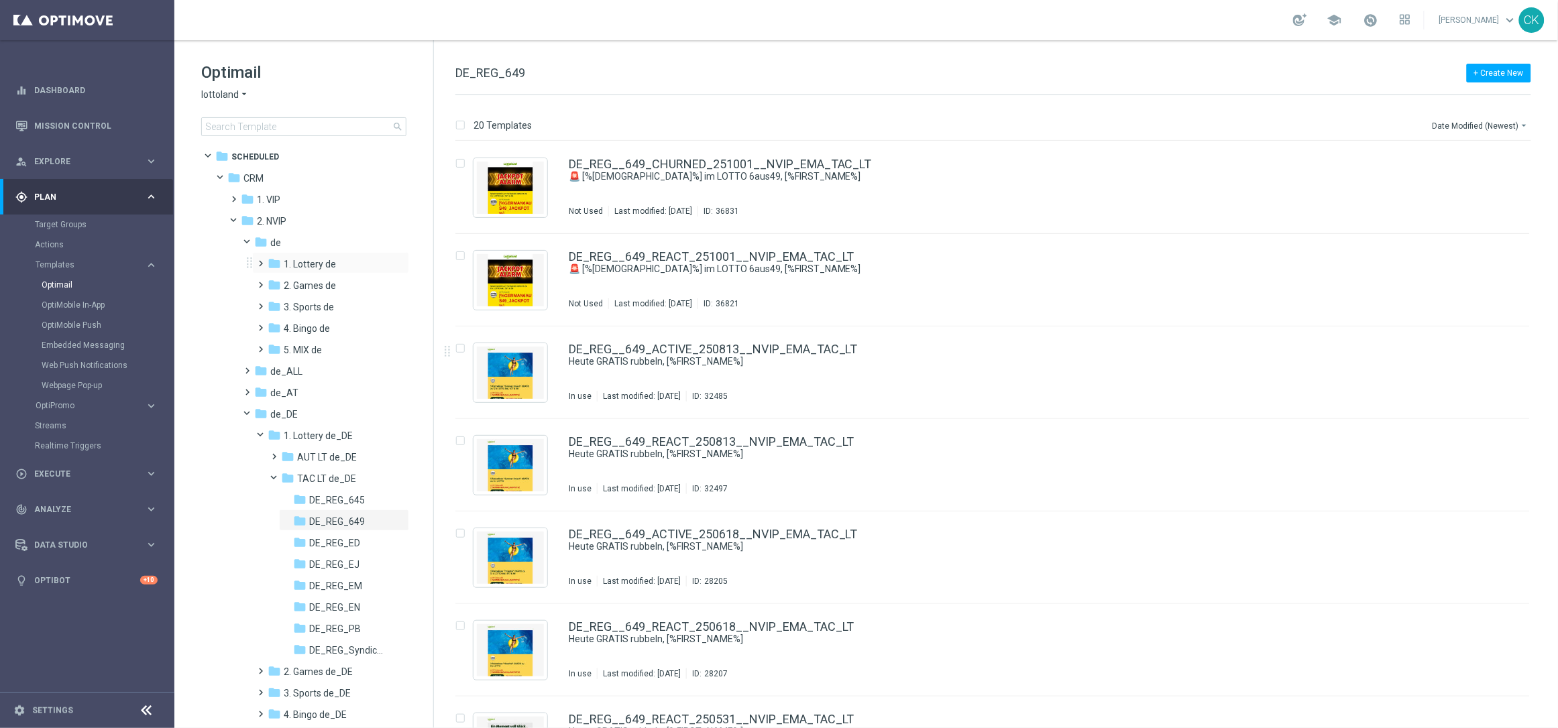
click at [260, 259] on span at bounding box center [259, 257] width 6 height 5
click at [272, 303] on span at bounding box center [272, 300] width 6 height 5
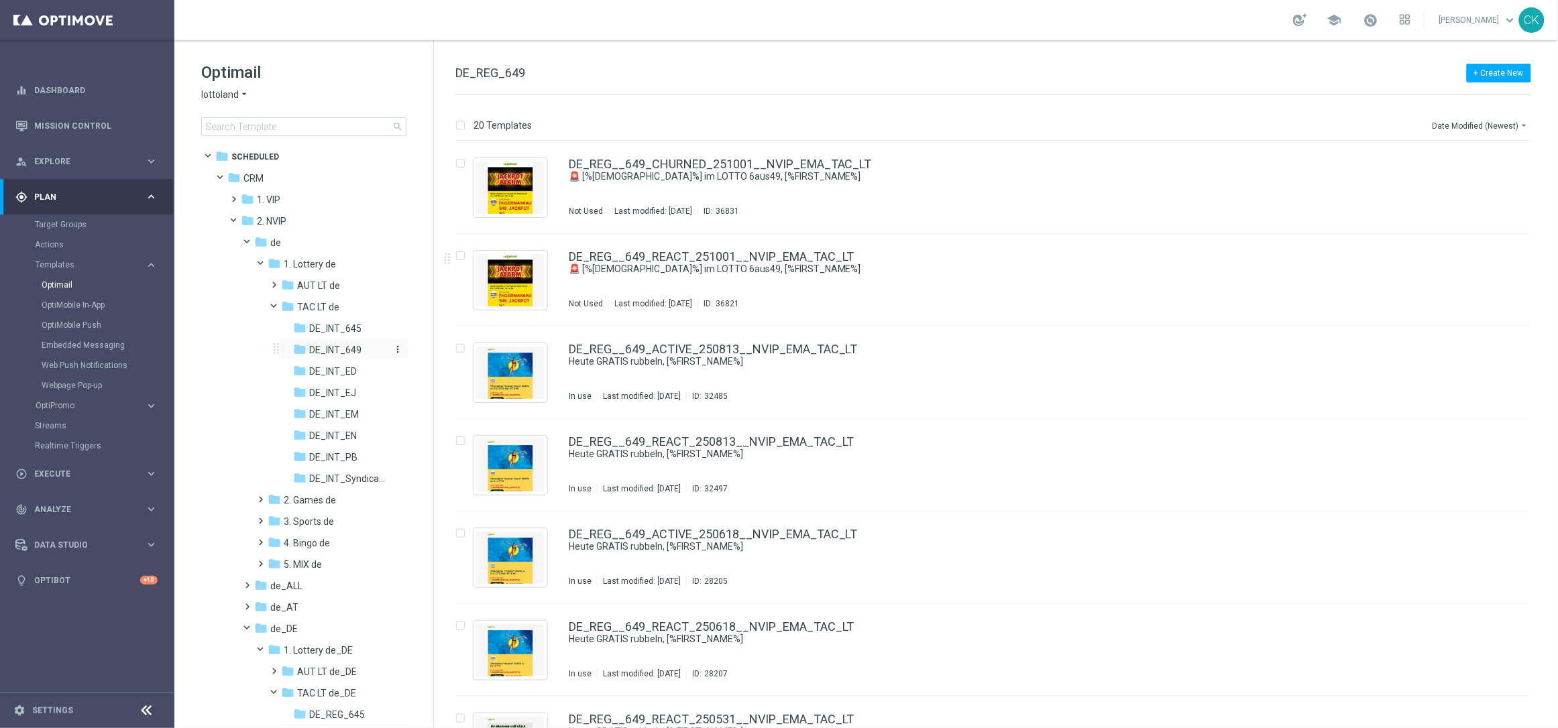
click at [335, 347] on span "DE_INT_649" at bounding box center [335, 350] width 52 height 12
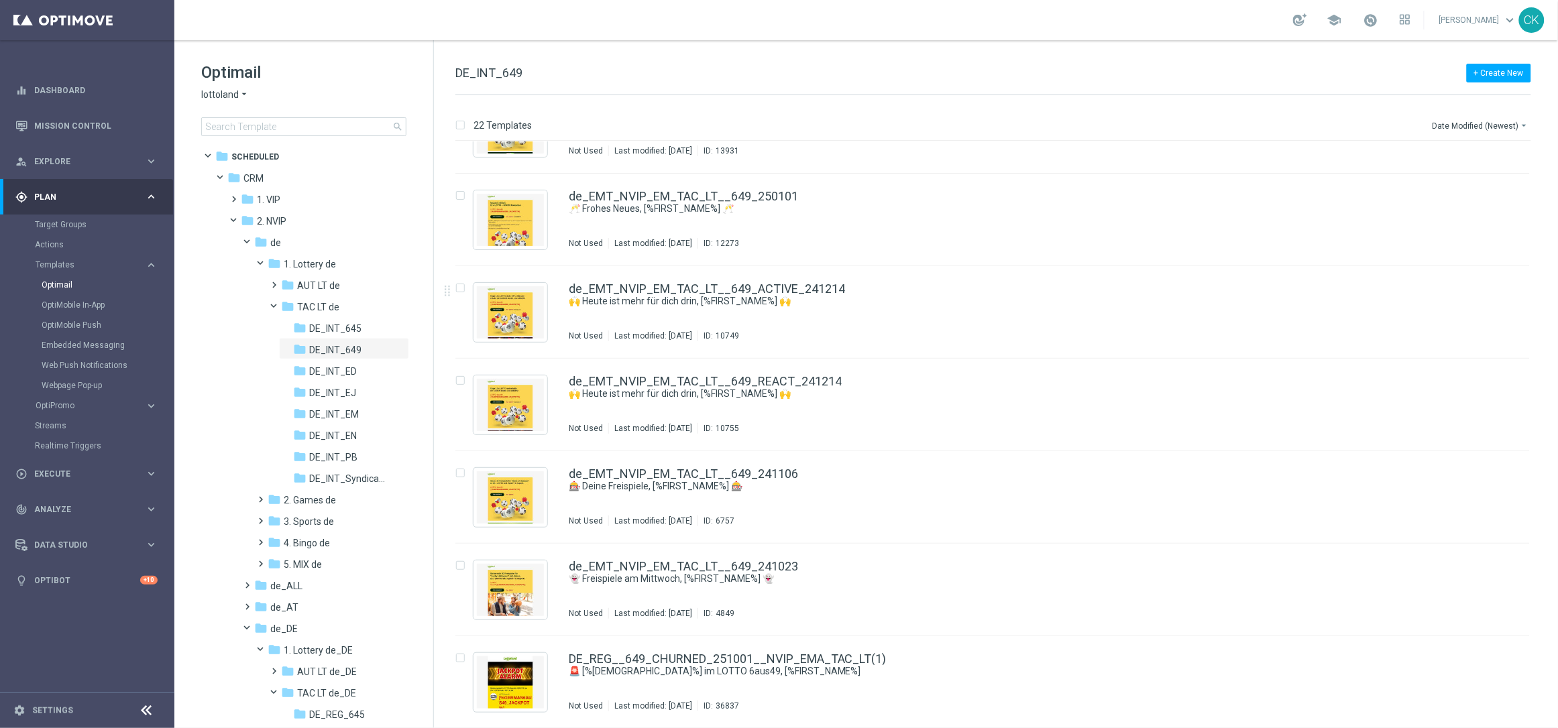
scroll to position [1449, 0]
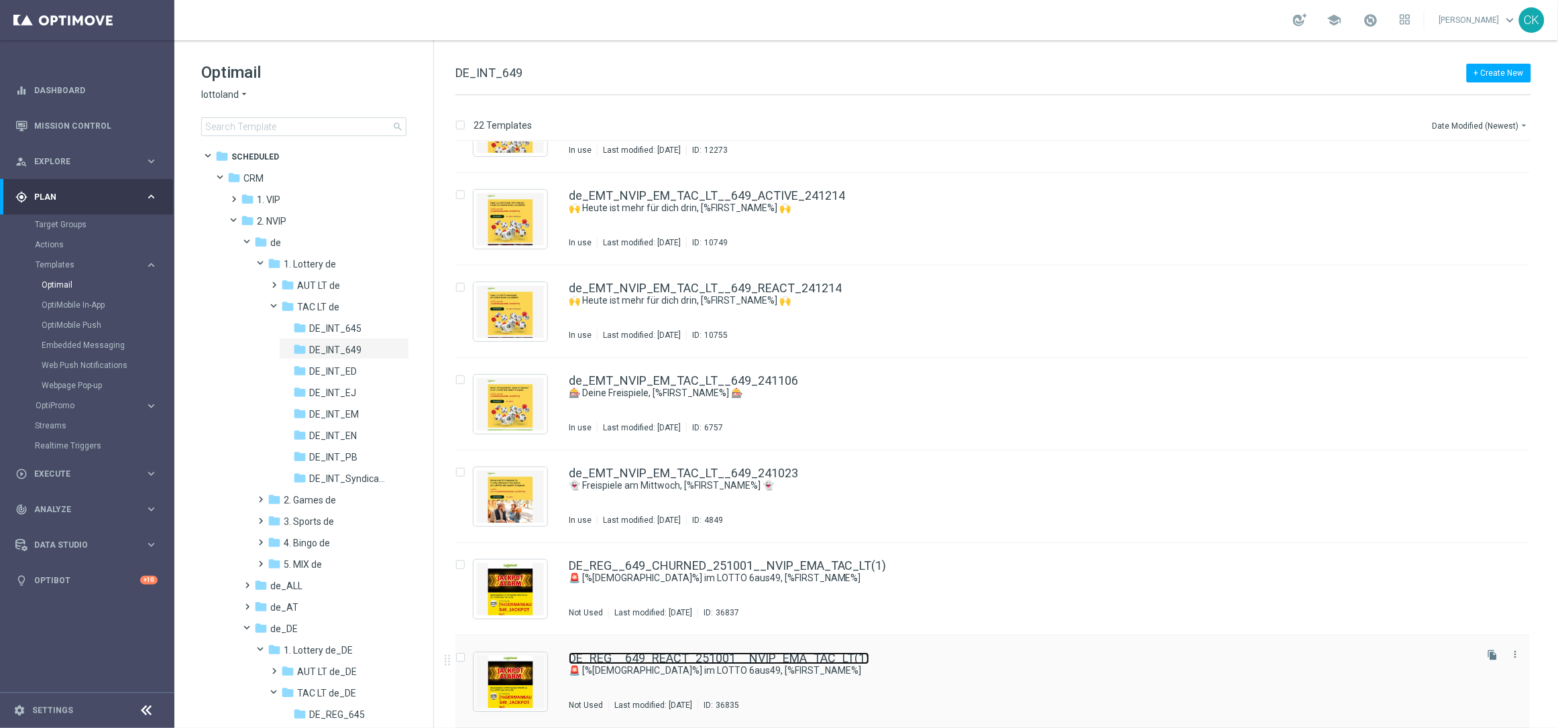
click at [714, 661] on link "DE_REG__649_REACT_251001__NVIP_EMA_TAC_LT(1)" at bounding box center [719, 659] width 300 height 12
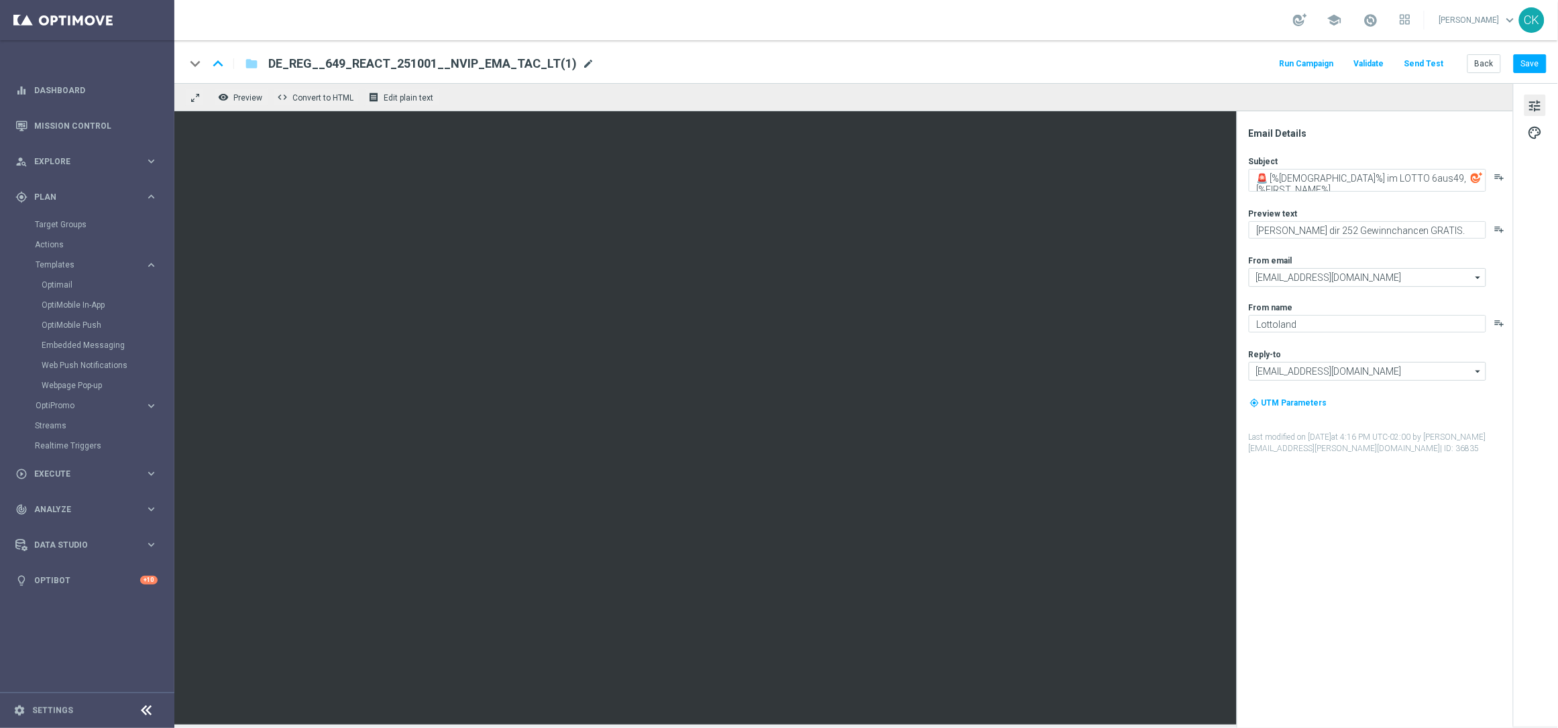
click at [582, 62] on span "mode_edit" at bounding box center [588, 64] width 12 height 12
click at [534, 62] on input "DE_REG__649_REACT_251001__NVIP_EMA_TAC_LT(1)" at bounding box center [434, 63] width 333 height 17
paste input "INT__649_REACT_251001__NVIP_EMA_TAC_LT"
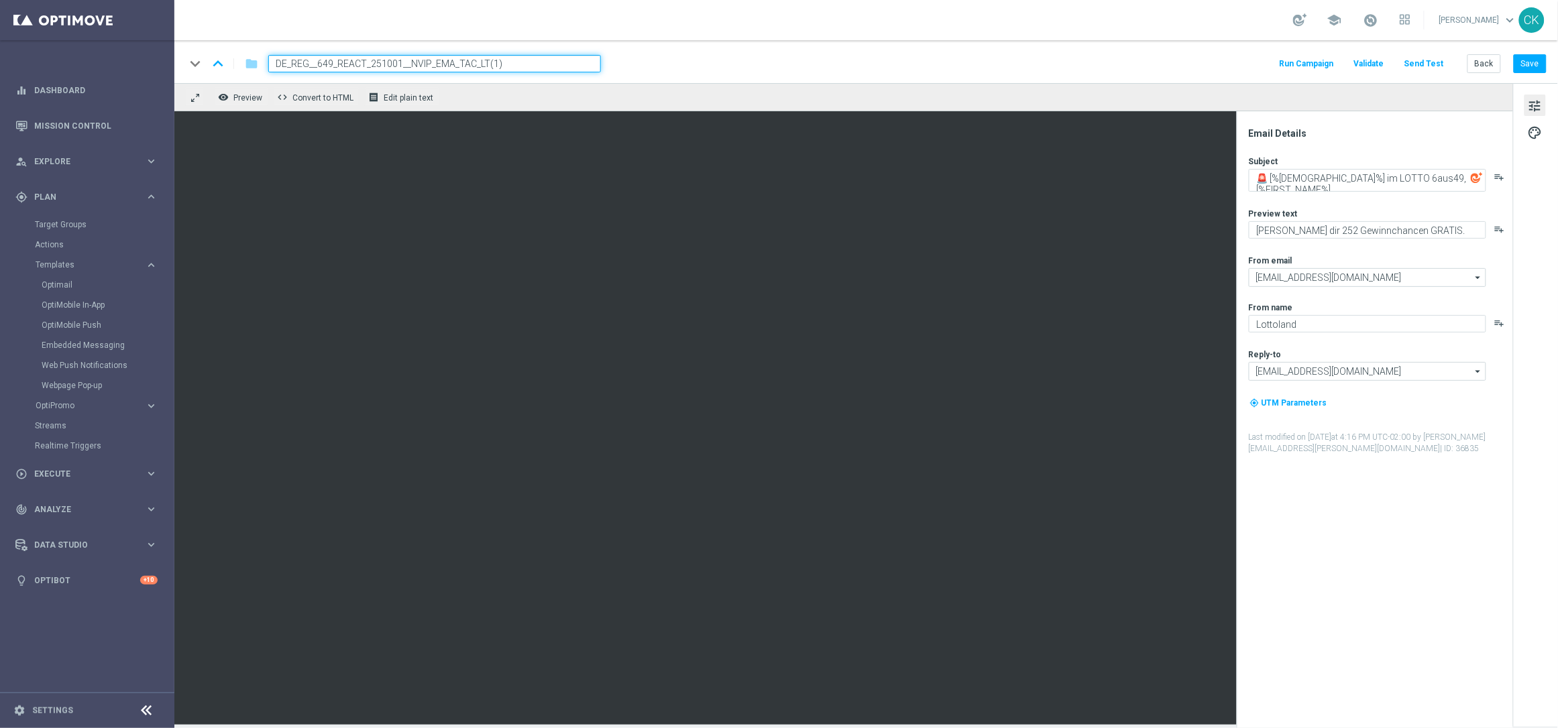
type input "DE_INT__649_REACT_251001__NVIP_EMA_TAC_LT"
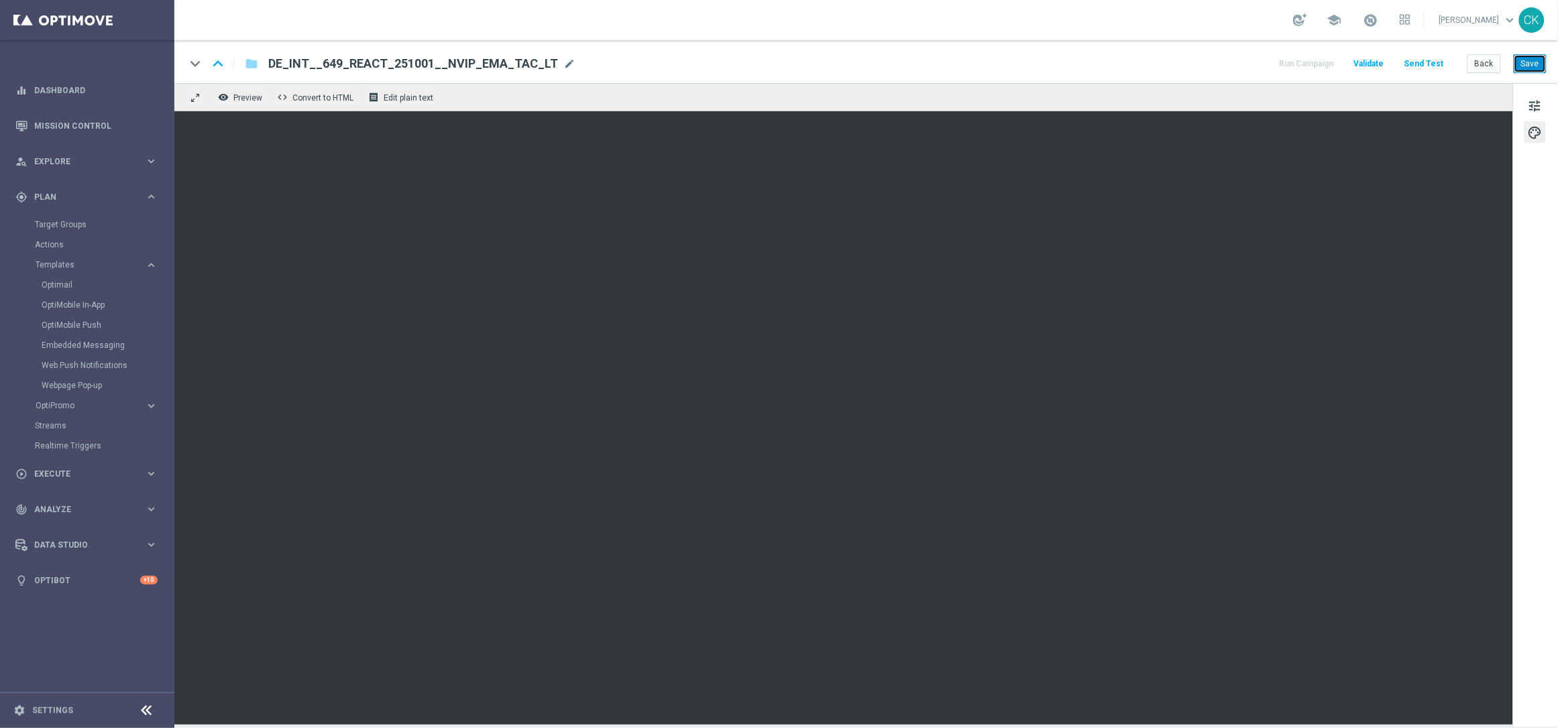
click at [1532, 70] on button "Save" at bounding box center [1530, 63] width 33 height 19
click at [1530, 65] on button "Save" at bounding box center [1530, 63] width 33 height 19
click at [1542, 59] on button "Save" at bounding box center [1530, 63] width 33 height 19
click at [1485, 62] on button "Back" at bounding box center [1484, 63] width 34 height 19
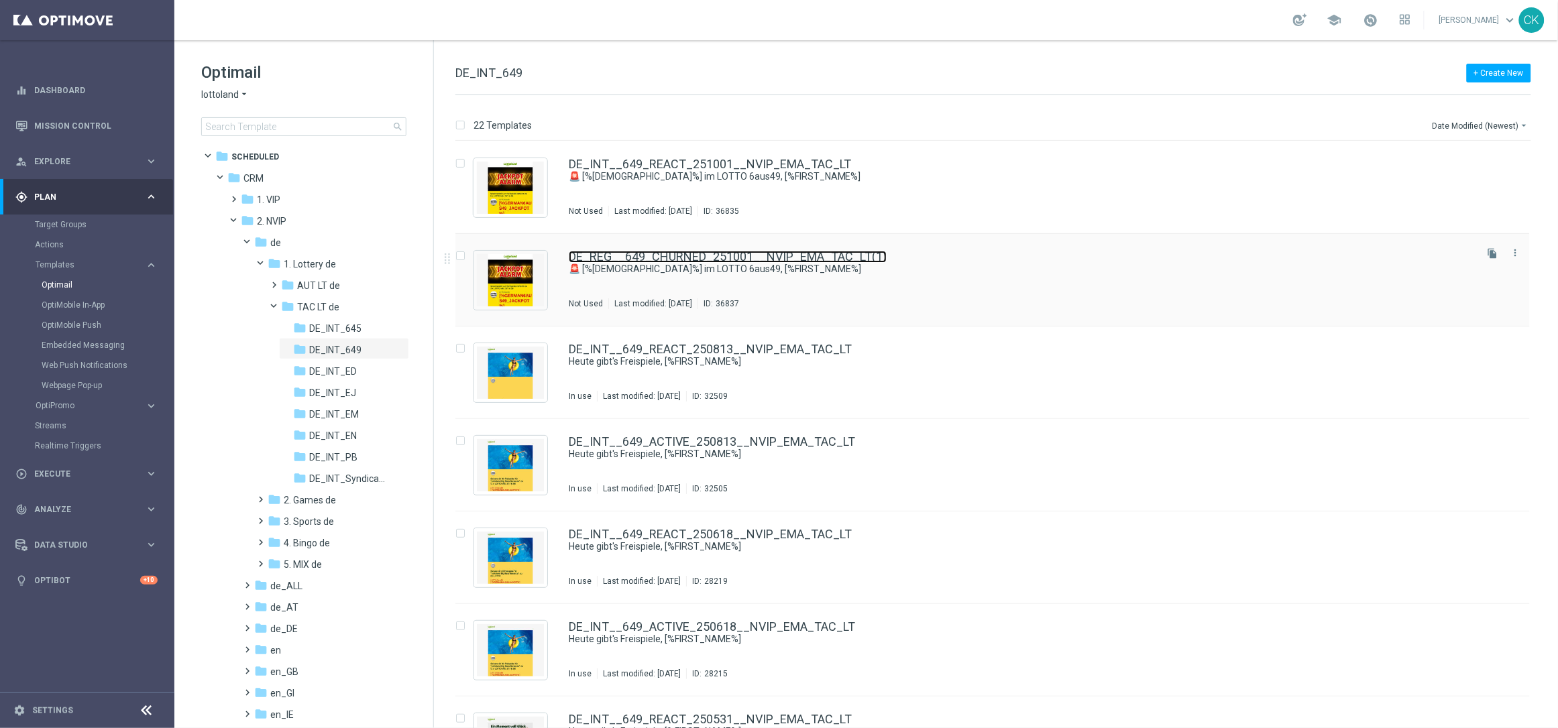
click at [816, 256] on link "DE_REG__649_CHURNED_251001__NVIP_EMA_TAC_LT(1)" at bounding box center [728, 257] width 318 height 12
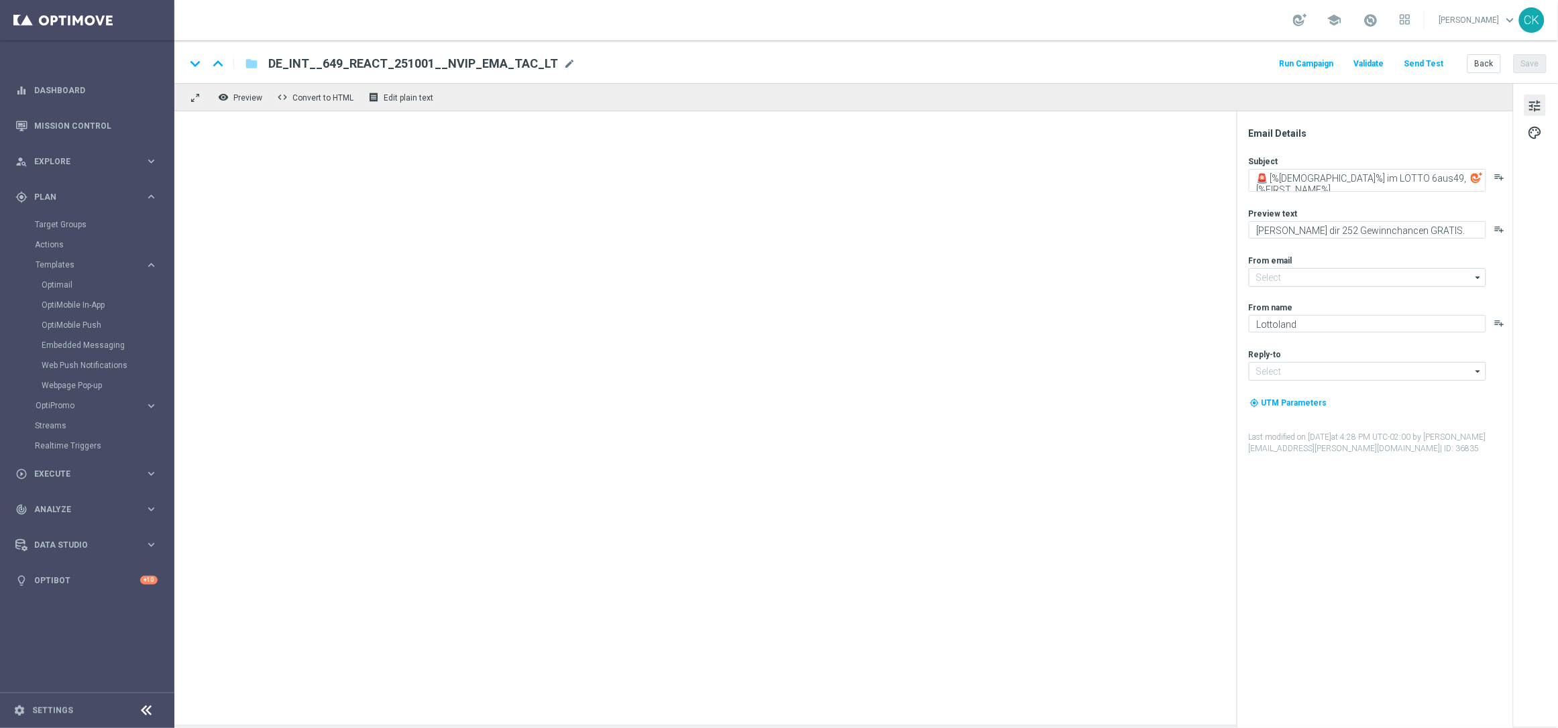
type input "[EMAIL_ADDRESS][DOMAIN_NAME]"
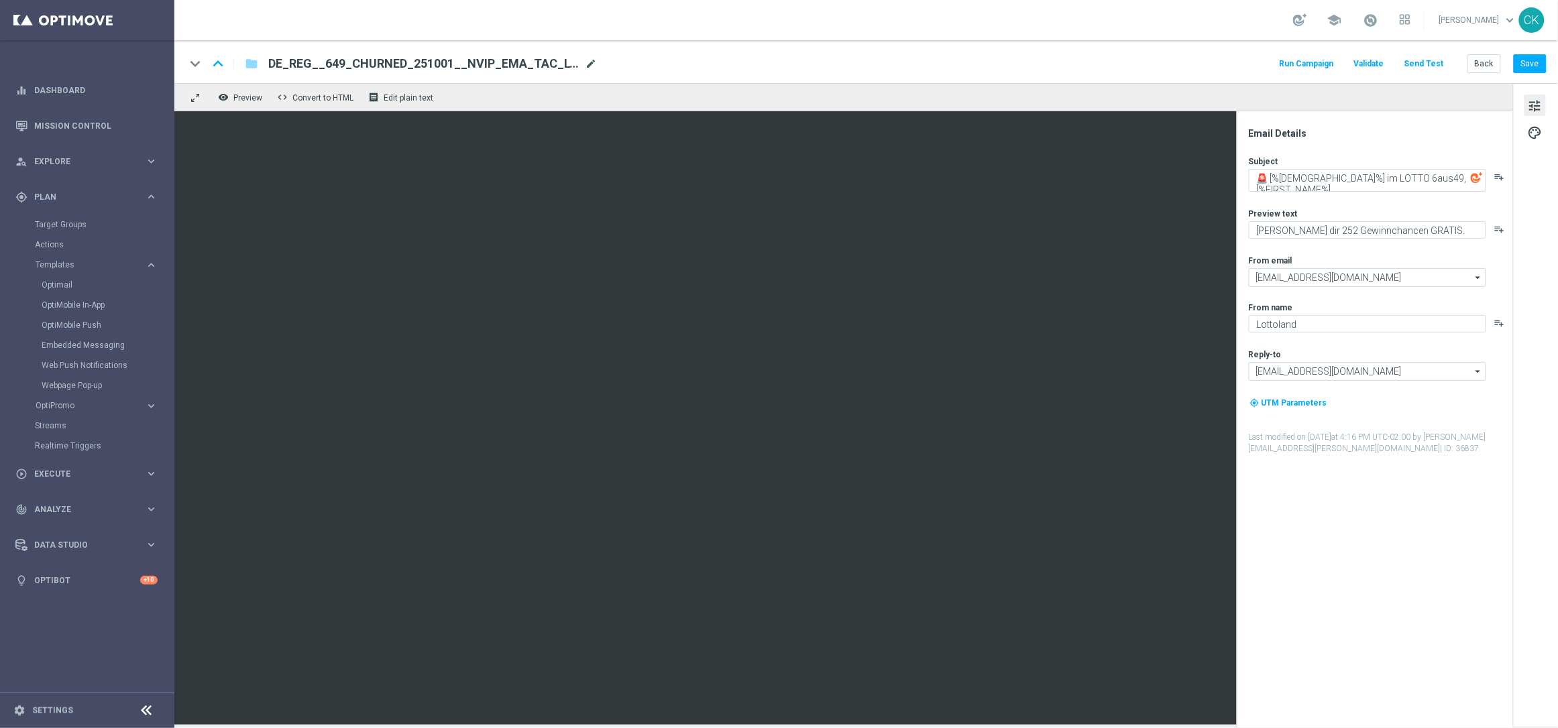
click at [589, 62] on span "mode_edit" at bounding box center [591, 64] width 12 height 12
click at [514, 64] on input "DE_REG__649_CHURNED_251001__NVIP_EMA_TAC_LT(1)" at bounding box center [434, 63] width 333 height 17
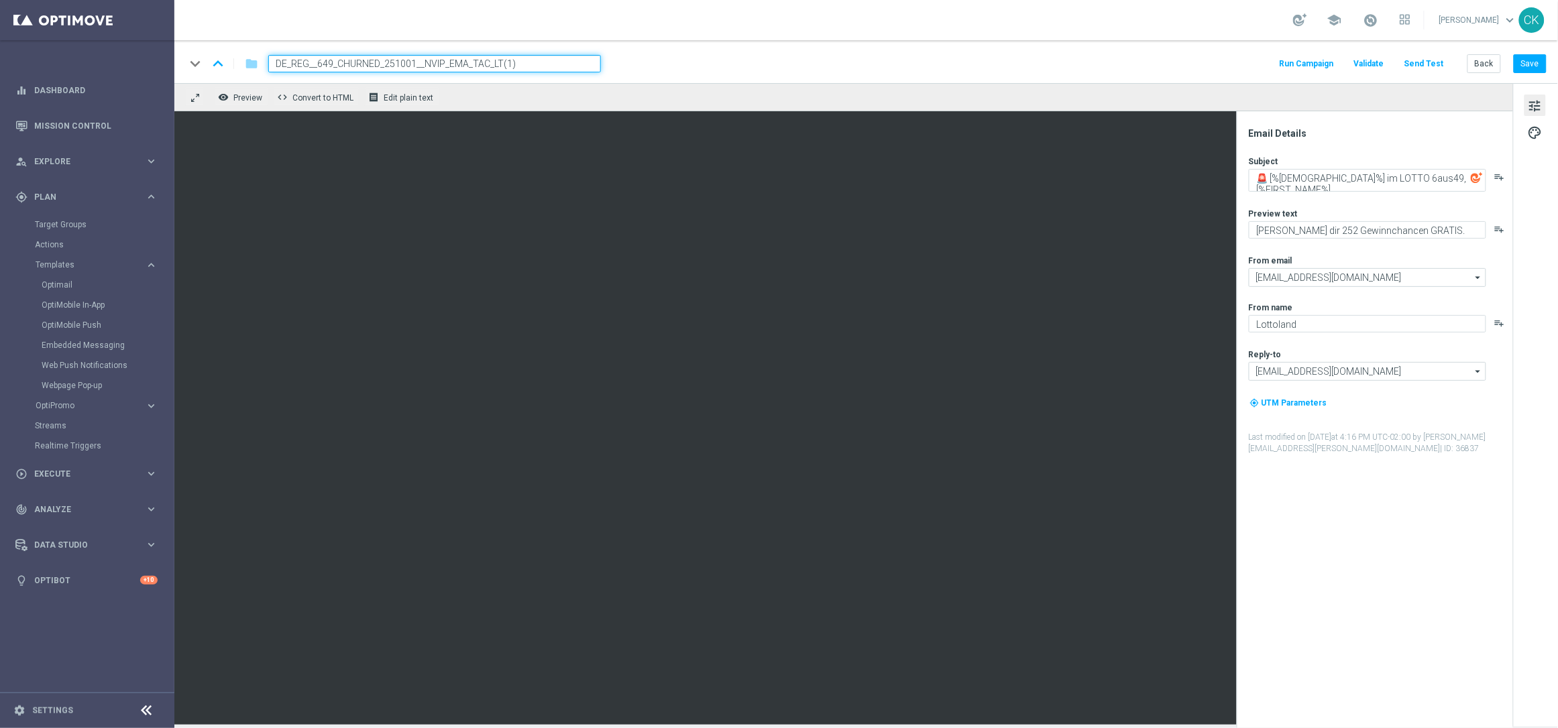
paste input "INT__649_CHURNED_251001__NVIP_EMA_TAC_LT"
type input "DE_INT__649_CHURNED_251001__NVIP_EMA_TAC_LT"
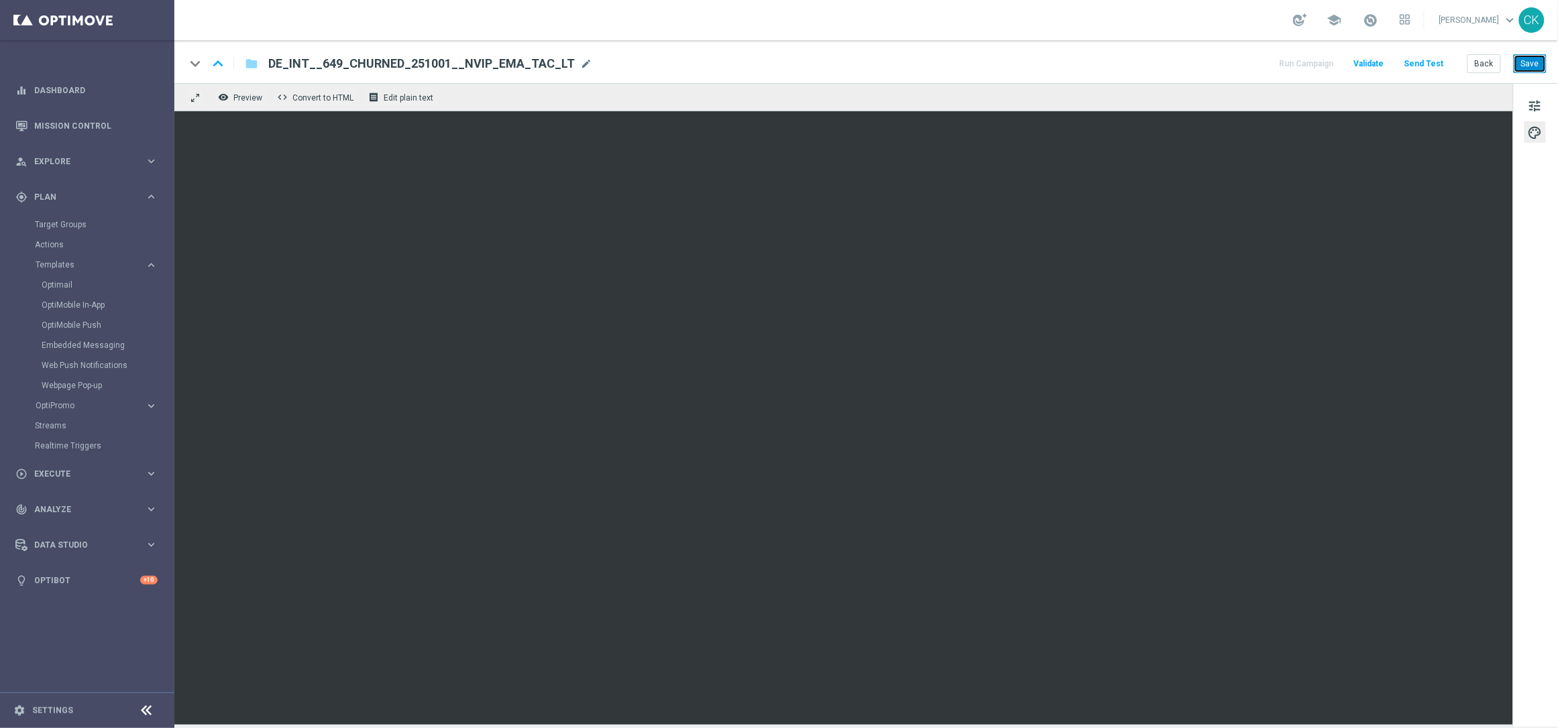
click at [1535, 63] on button "Save" at bounding box center [1530, 63] width 33 height 19
drag, startPoint x: 1474, startPoint y: 64, endPoint x: 1097, endPoint y: -48, distance: 393.0
click at [1097, 0] on html "equalizer Dashboard Mission Control" at bounding box center [779, 364] width 1558 height 728
click at [1536, 59] on button "Save" at bounding box center [1530, 63] width 33 height 19
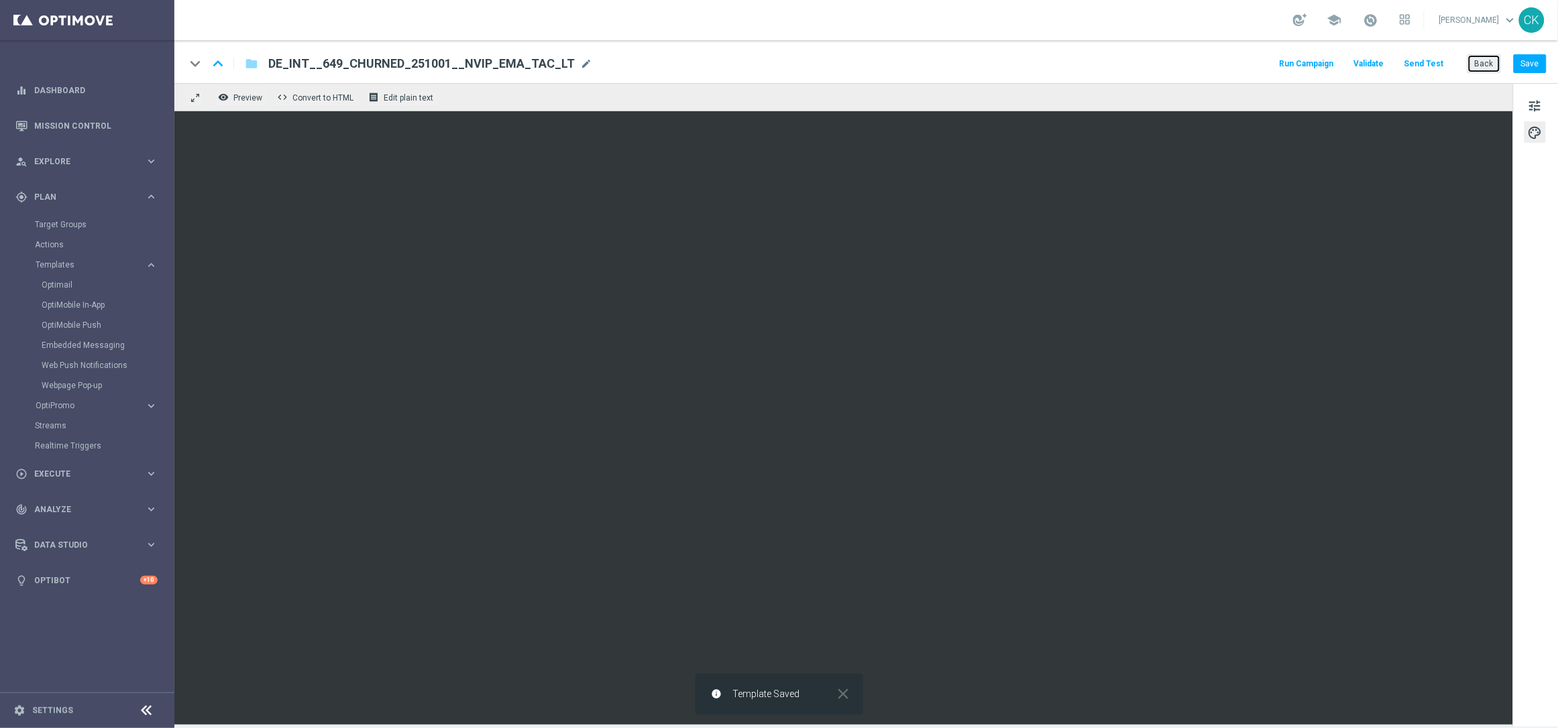
click at [1484, 63] on button "Back" at bounding box center [1484, 63] width 34 height 19
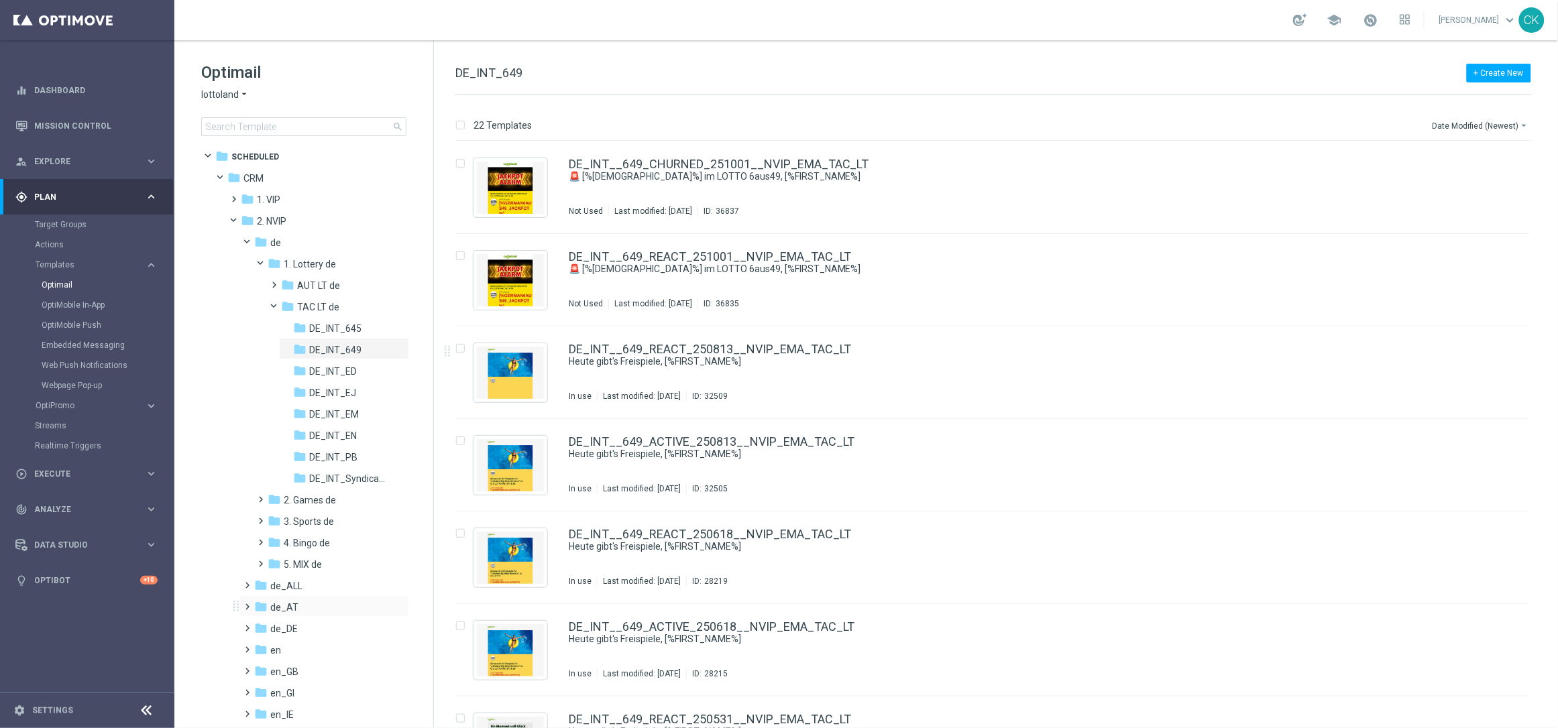
click at [248, 602] on span at bounding box center [245, 600] width 6 height 5
click at [261, 625] on span at bounding box center [259, 622] width 6 height 5
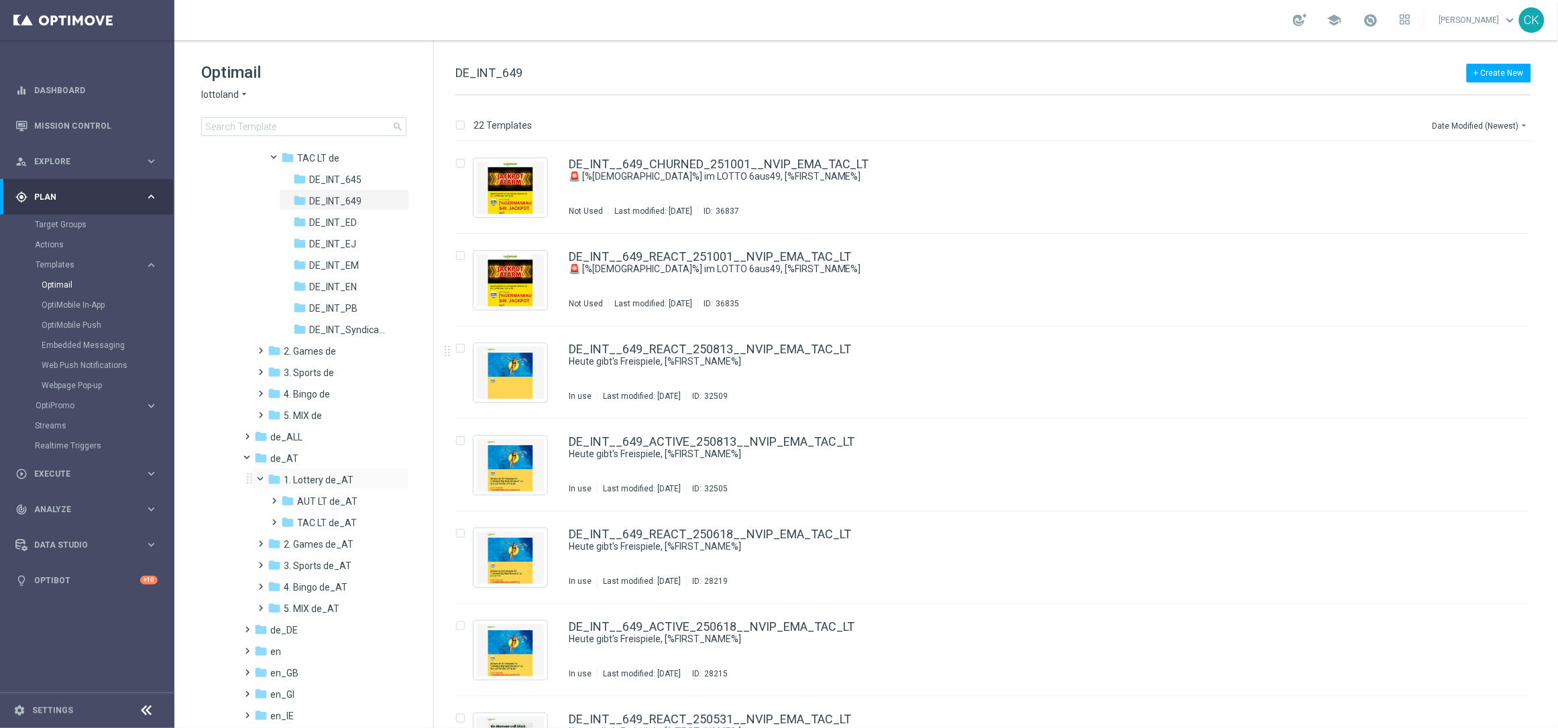
scroll to position [159, 0]
click at [272, 509] on span at bounding box center [272, 506] width 6 height 5
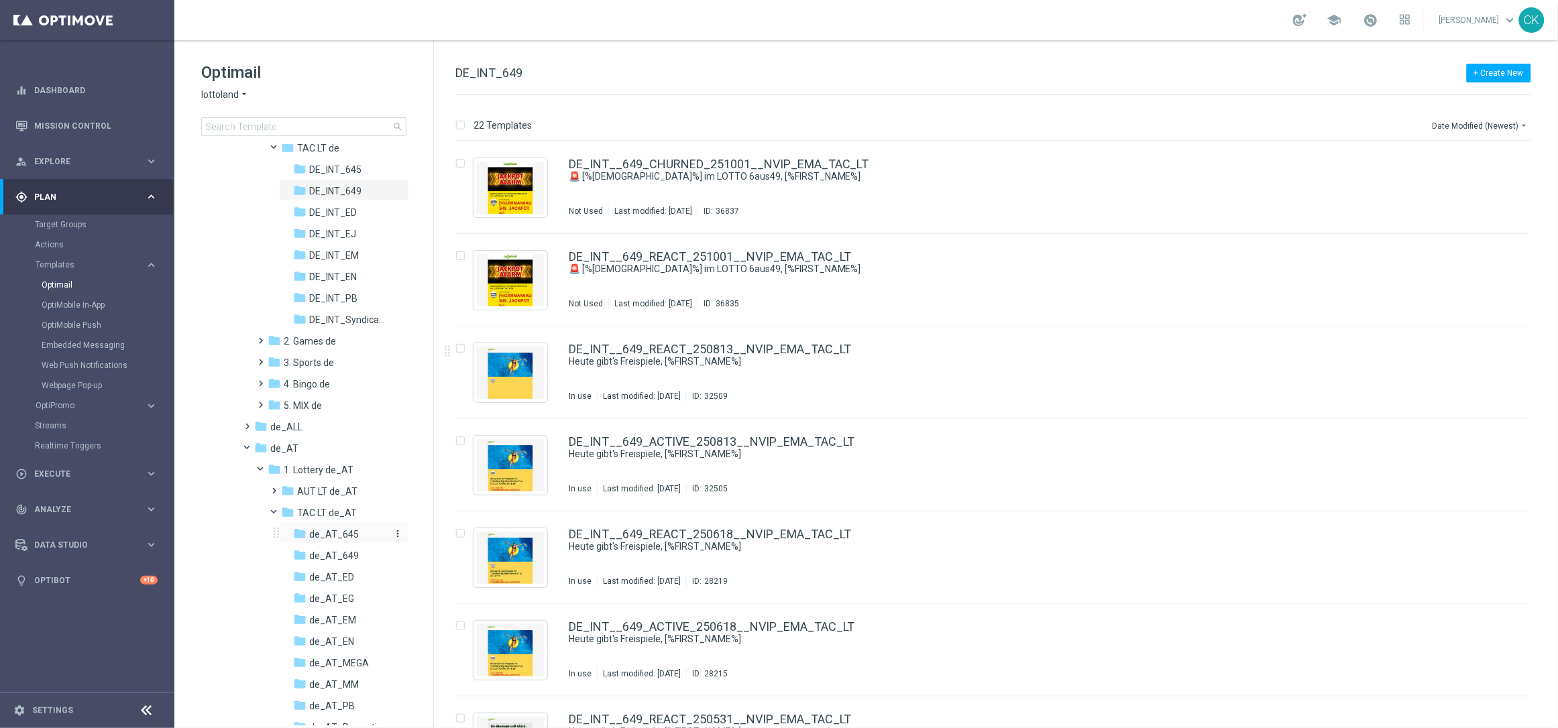
click at [321, 532] on span "de_AT_645" at bounding box center [334, 534] width 50 height 12
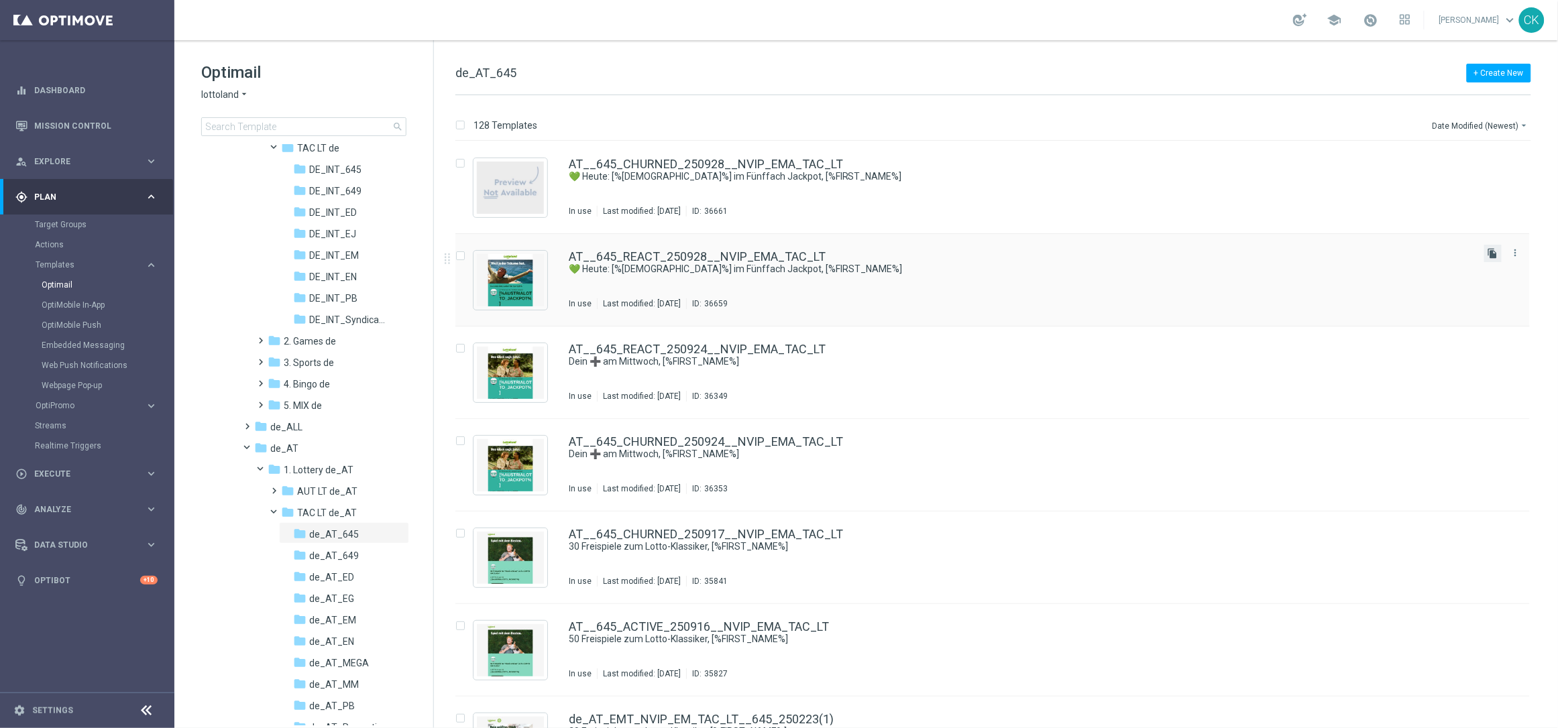
click at [1491, 253] on icon "file_copy" at bounding box center [1492, 253] width 11 height 11
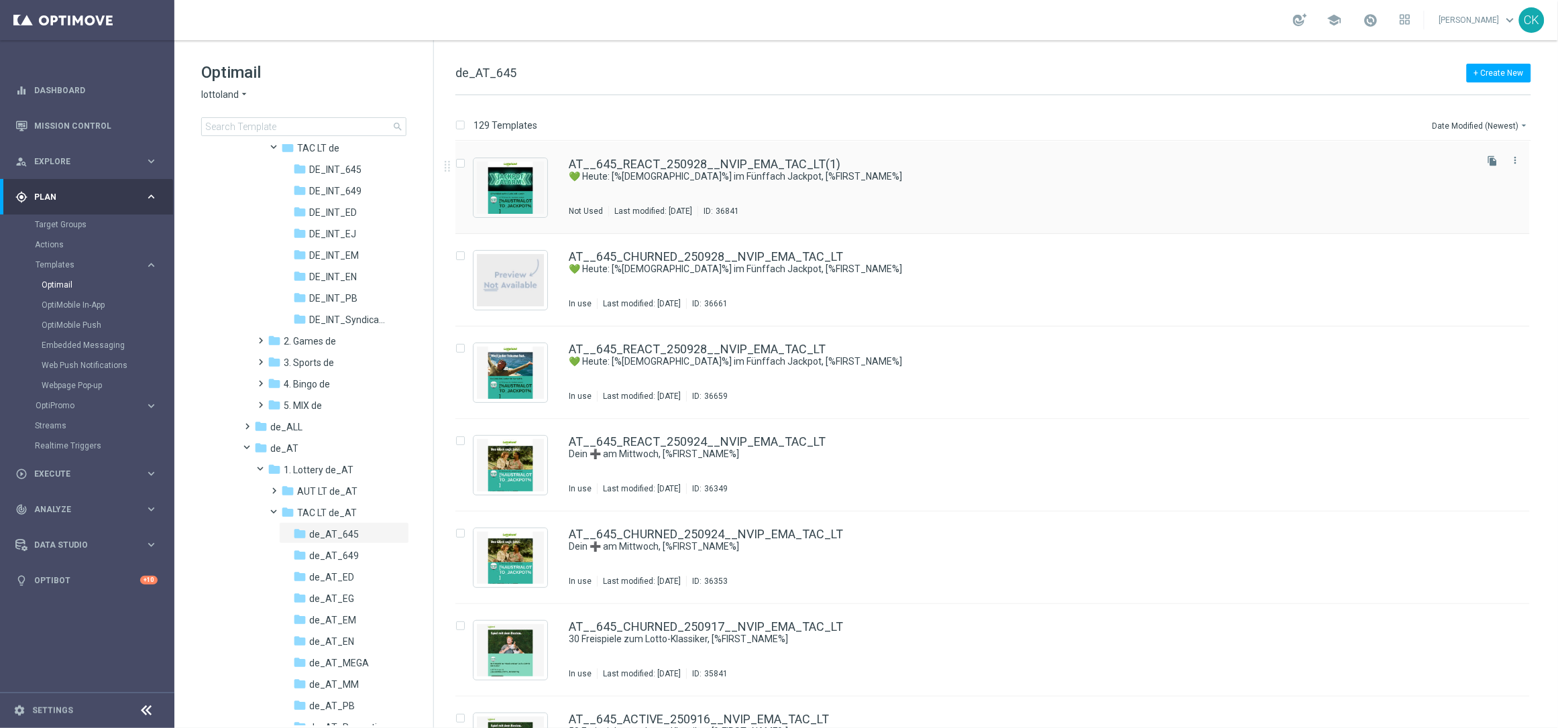
click at [688, 153] on div "AT__645_REACT_250928__NVIP_EMA_TAC_LT(1) 💚 Heute: [%[DEMOGRAPHIC_DATA]%] im Fün…" at bounding box center [992, 187] width 1074 height 93
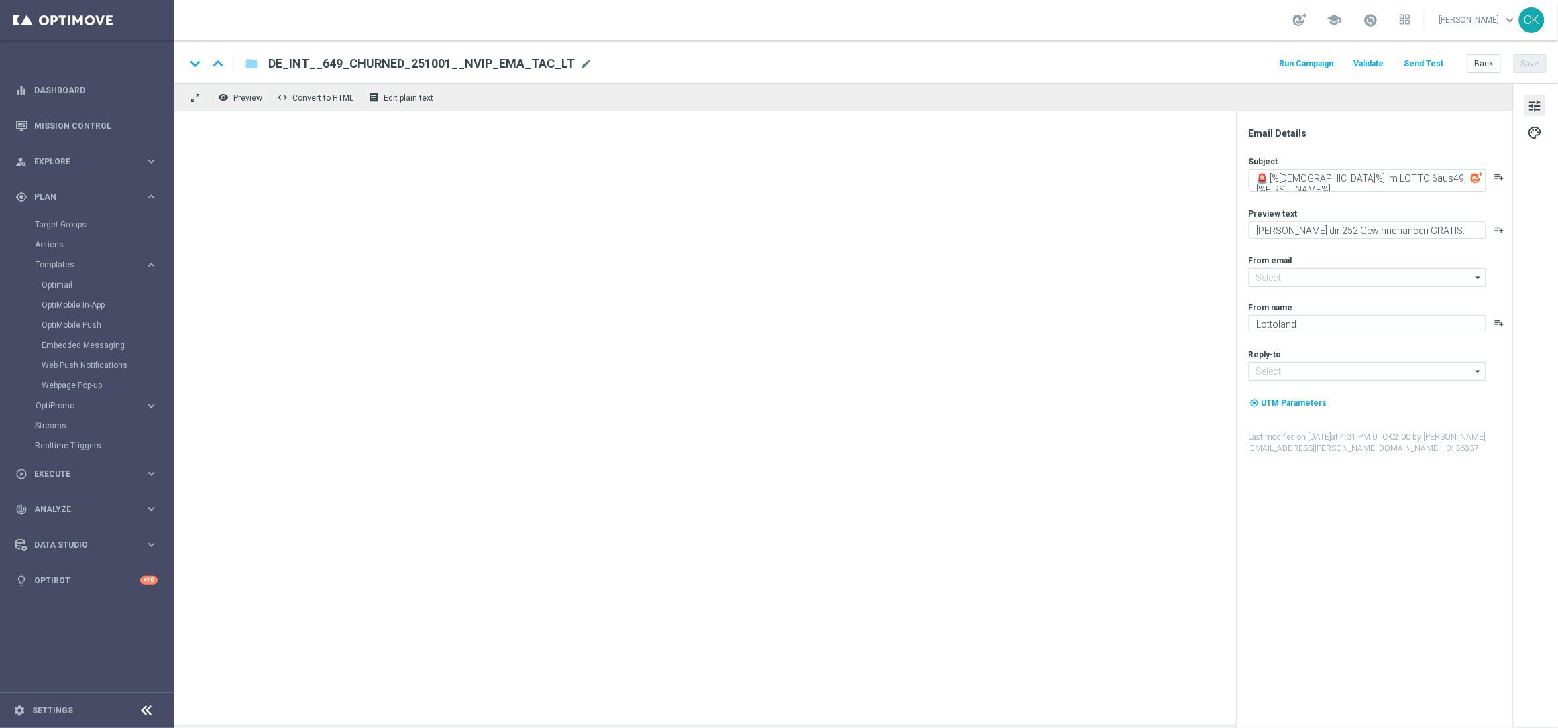
type input "AT__645_REACT_250928__NVIP_EMA_TAC_LT(1)"
type textarea "💚 Heute: [%[DEMOGRAPHIC_DATA]%] im Fünffach Jackpot, [%FIRST_NAME%]"
type textarea "Spare beim LOTTO 6 aus 45."
type input "[EMAIL_ADDRESS][DOMAIN_NAME]"
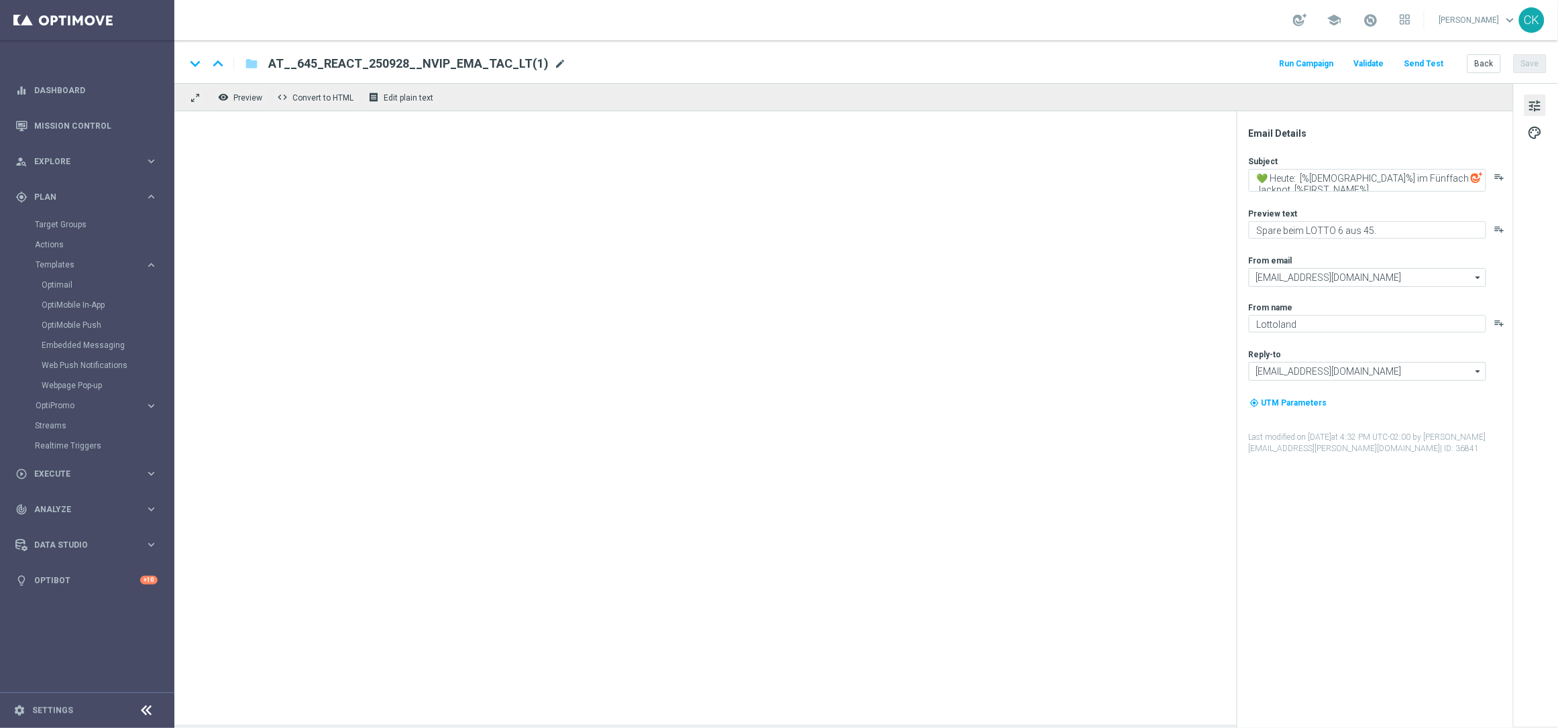
click at [554, 60] on span "mode_edit" at bounding box center [560, 64] width 12 height 12
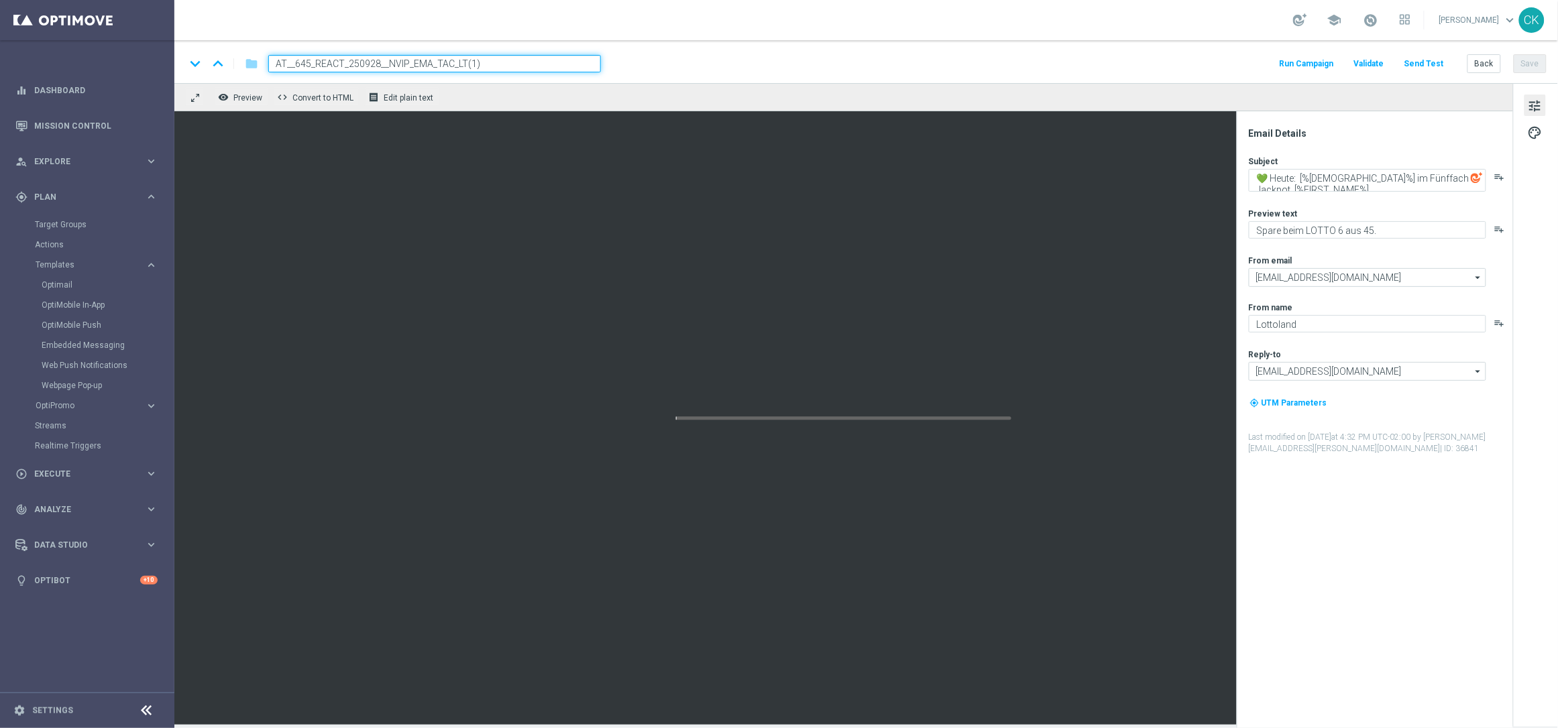
click at [532, 60] on input "AT__645_REACT_250928__NVIP_EMA_TAC_LT(1)" at bounding box center [434, 63] width 333 height 17
paste input "1001__NVIP_EMA_TAC_LT"
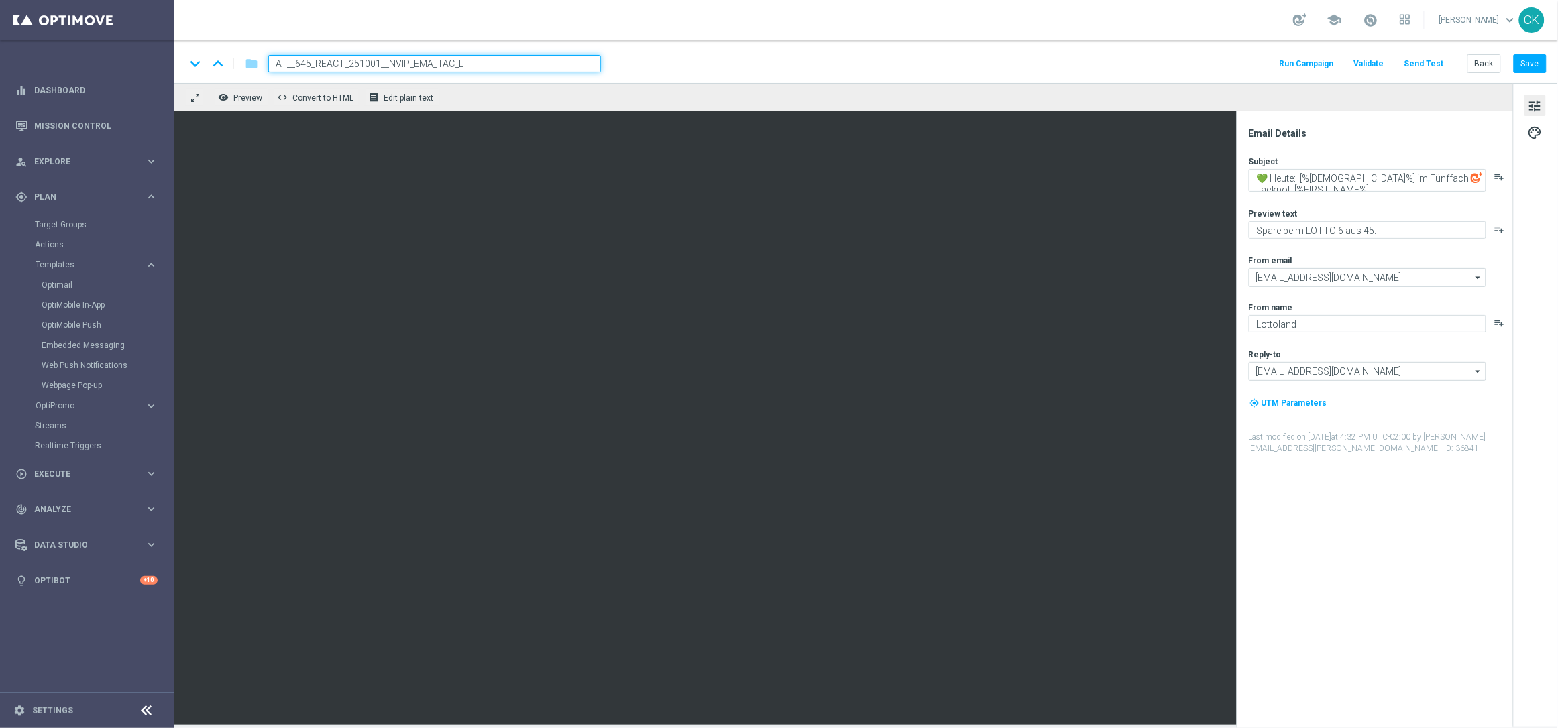
type input "AT__645_REACT_251001__NVIP_EMA_TAC_LT"
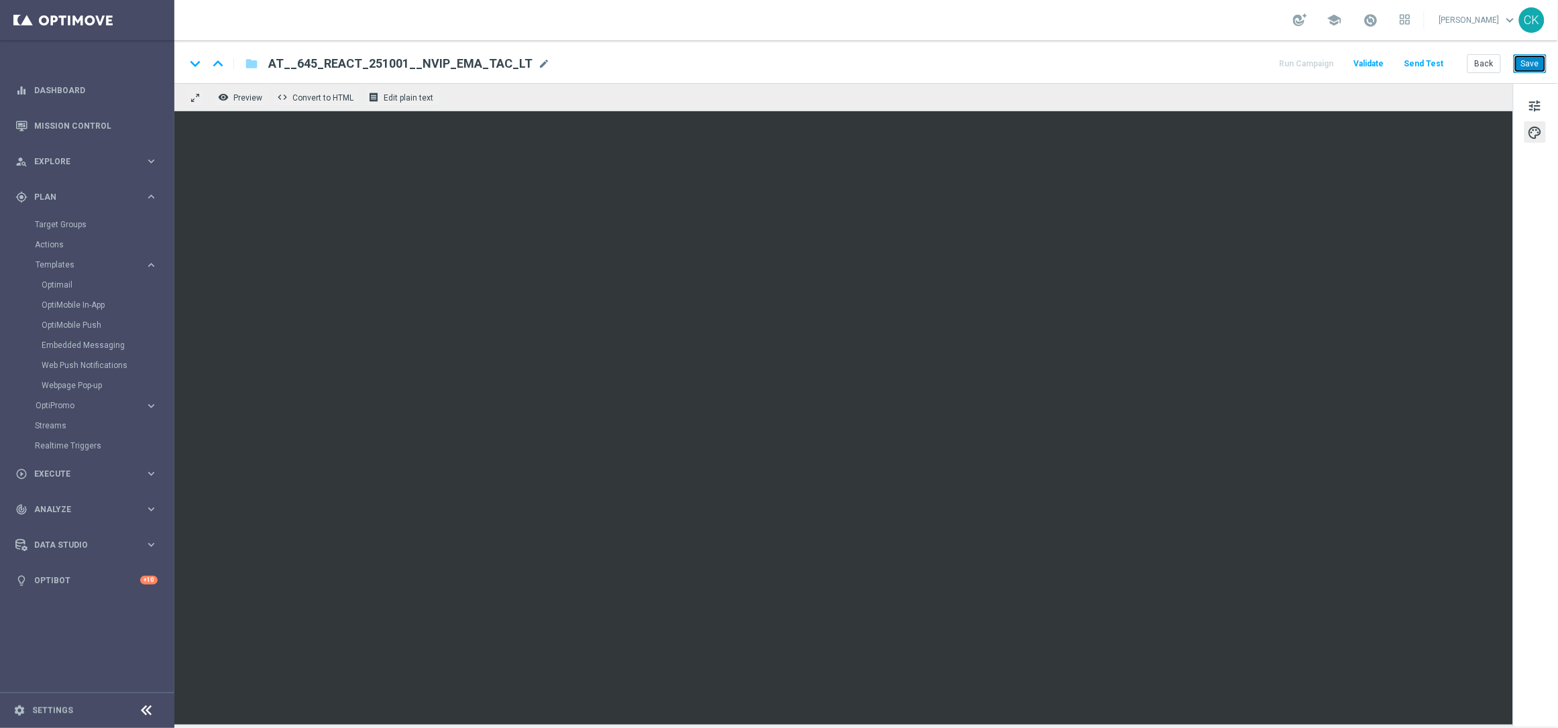
click at [1538, 61] on button "Save" at bounding box center [1530, 63] width 33 height 19
click at [1532, 105] on span "tune" at bounding box center [1535, 105] width 15 height 17
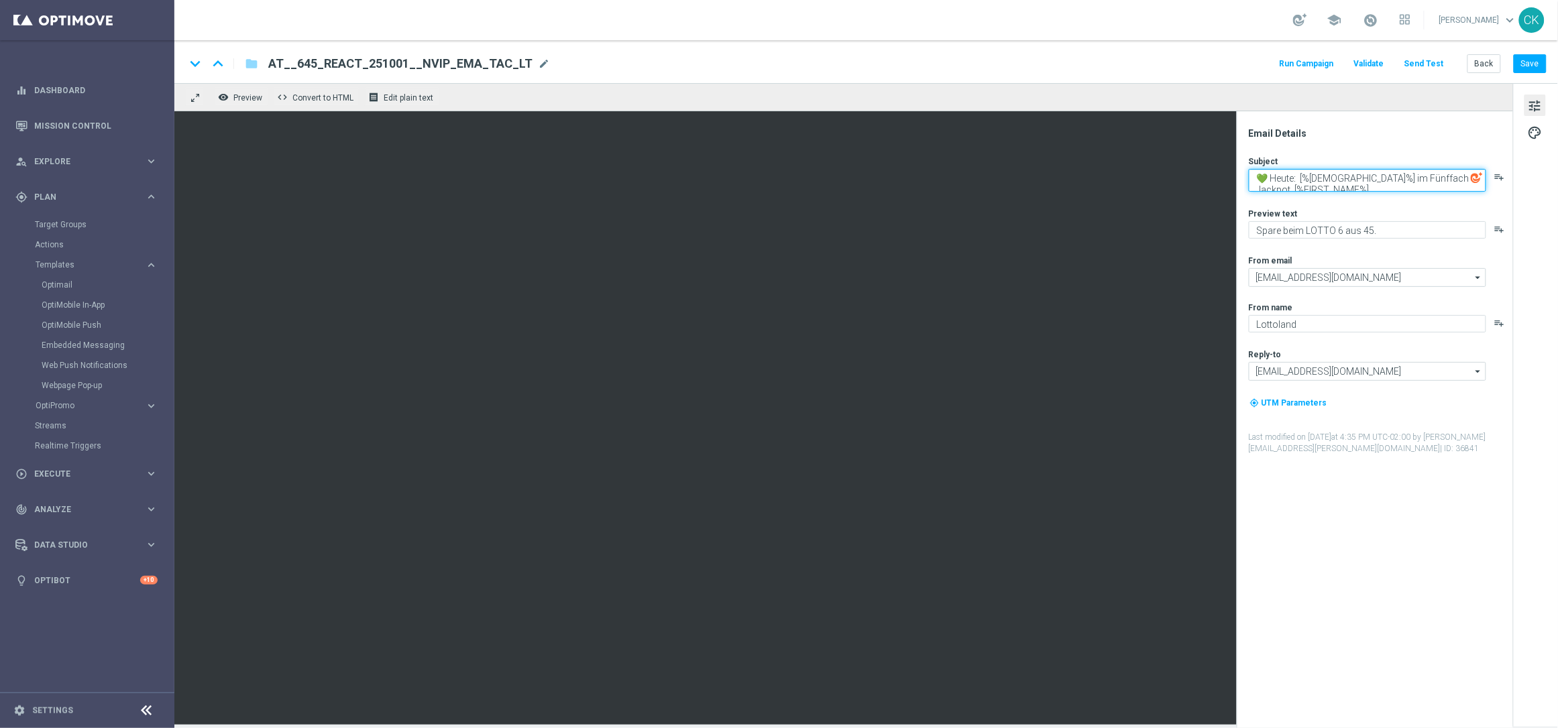
click at [1297, 176] on textarea "💚 Heute: [%[DEMOGRAPHIC_DATA]%] im Fünffach Jackpot, [%FIRST_NAME%]" at bounding box center [1367, 180] width 237 height 23
paste textarea "🚨"
click at [1451, 180] on textarea "🚨 [%[DEMOGRAPHIC_DATA]%] im Fünffach Jackpot, [%FIRST_NAME%]" at bounding box center [1367, 180] width 237 height 23
click at [1433, 178] on textarea "🚨 [%[DEMOGRAPHIC_DATA]%] im Fünffach Jackpot, [%FIRST_NAME%]" at bounding box center [1367, 180] width 237 height 23
click at [1390, 182] on textarea "🚨 [%[DEMOGRAPHIC_DATA]%] im Sechsfach Jackpot, [%FIRST_NAME%]" at bounding box center [1367, 180] width 237 height 23
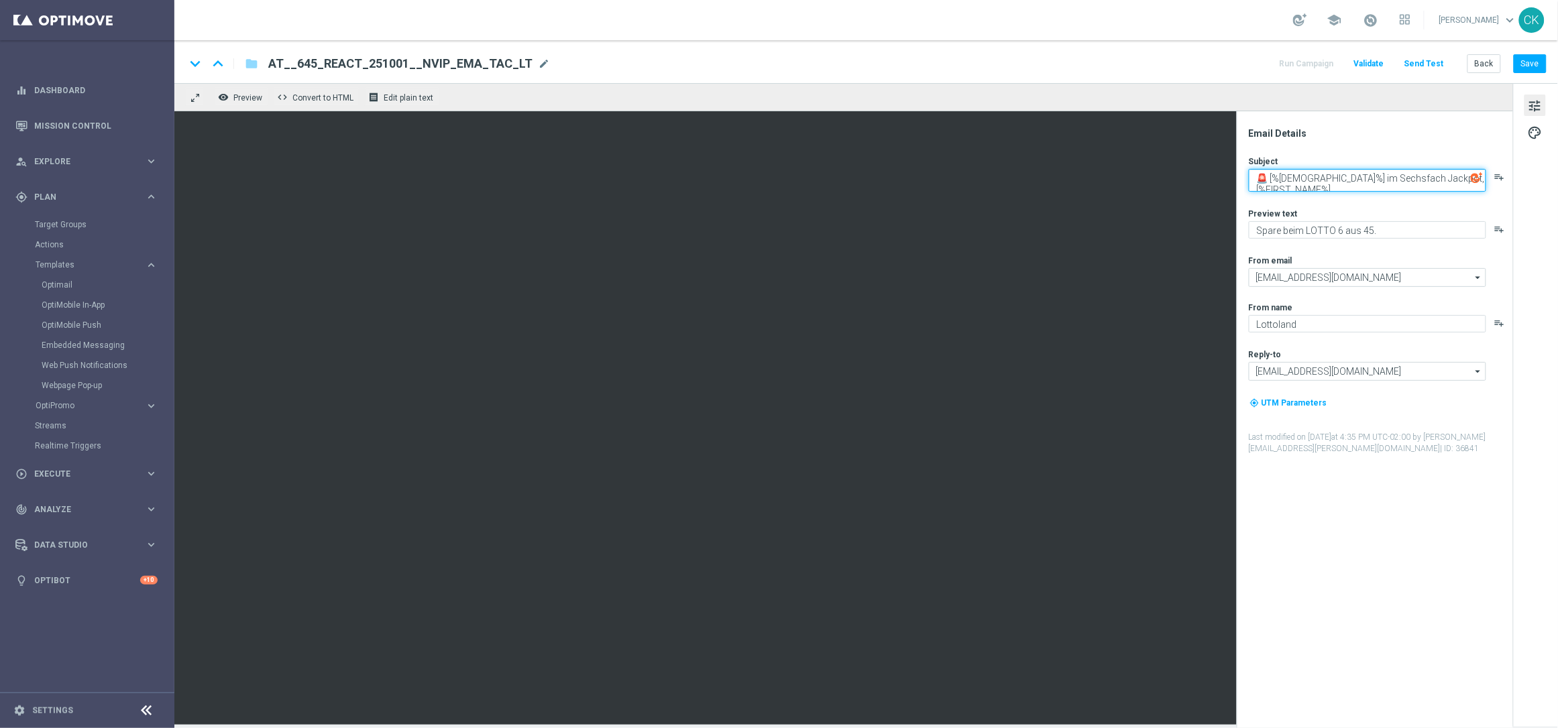
click at [1390, 182] on textarea "🚨 [%[DEMOGRAPHIC_DATA]%] im Sechsfach Jackpot, [%FIRST_NAME%]" at bounding box center [1367, 180] width 237 height 23
type textarea "🚨 [%[DEMOGRAPHIC_DATA]%] im Sechsfach Jackpot, [%FIRST_NAME%]"
drag, startPoint x: 1304, startPoint y: 229, endPoint x: 1236, endPoint y: 229, distance: 68.4
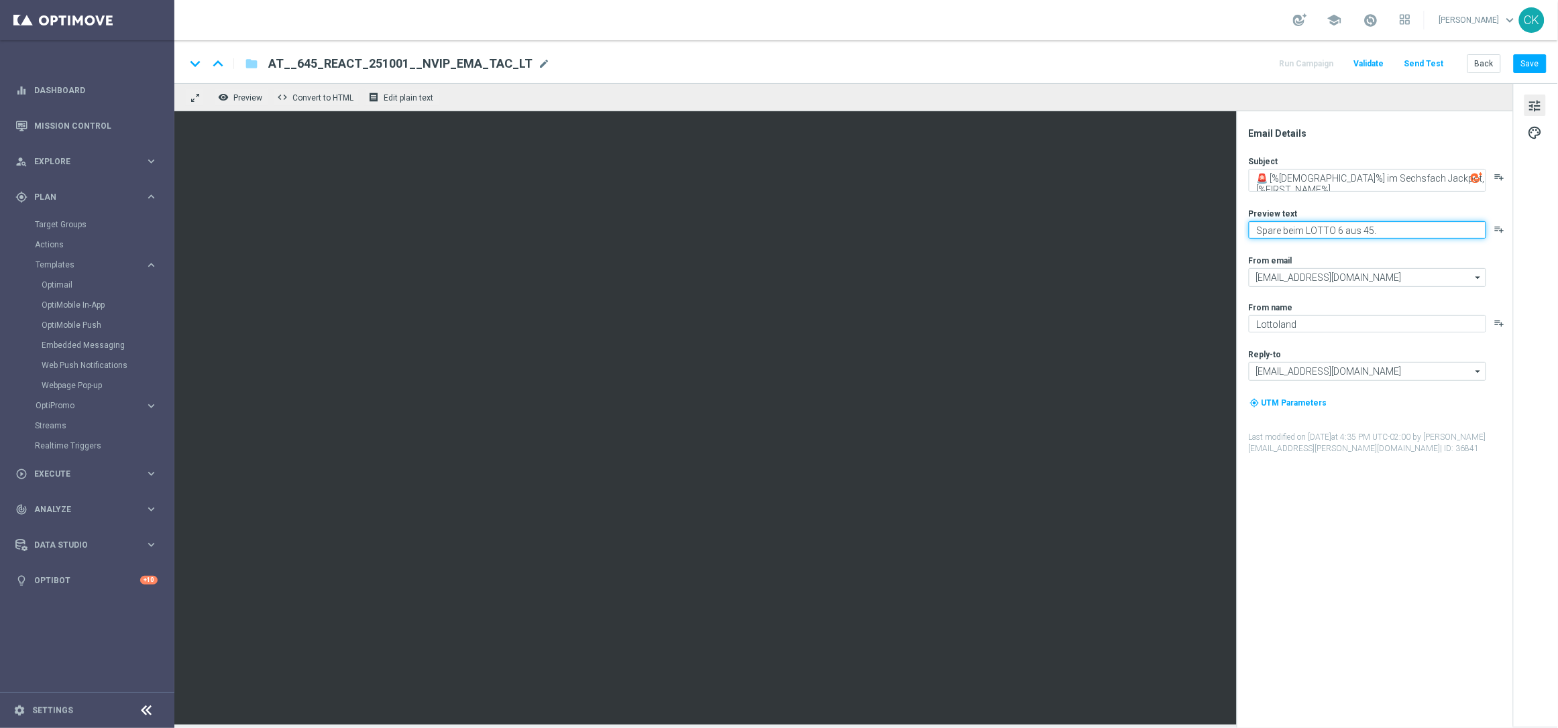
click at [1237, 229] on div "Email Details Subject 🚨 [%[DEMOGRAPHIC_DATA]%] im Sechsfach Jackpot, [%FIRST_NA…" at bounding box center [1375, 419] width 276 height 617
type textarea "Dein Rabatt auf's LOTTO 6 aus 45."
click at [1526, 62] on button "Save" at bounding box center [1530, 63] width 33 height 19
click at [1540, 58] on button "Save" at bounding box center [1530, 63] width 33 height 19
drag, startPoint x: 1409, startPoint y: 231, endPoint x: 1238, endPoint y: 230, distance: 171.0
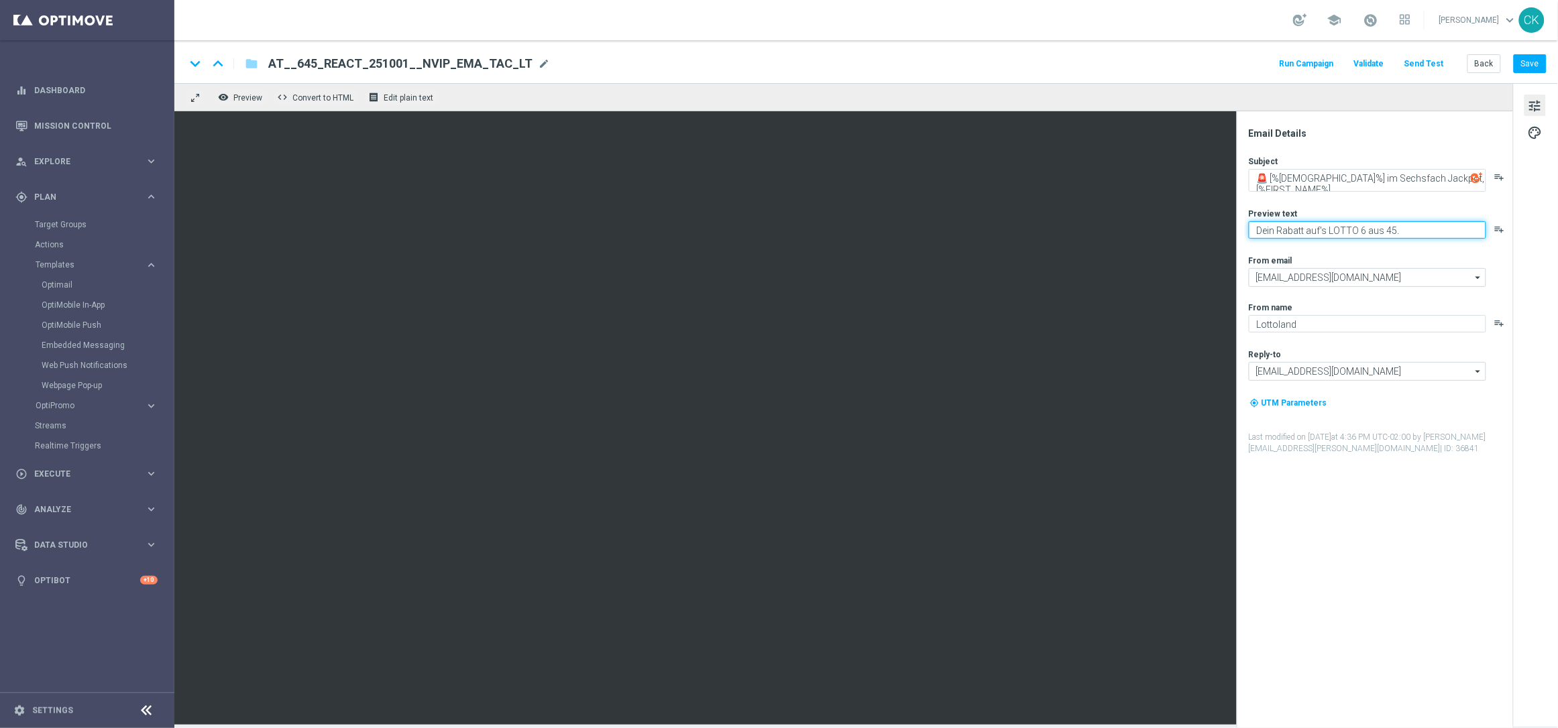
click at [1238, 230] on div "Email Details Subject 🚨 [%[DEMOGRAPHIC_DATA]%] im Sechsfach Jackpot, [%FIRST_NA…" at bounding box center [1375, 419] width 276 height 617
click at [1530, 70] on button "Save" at bounding box center [1530, 63] width 33 height 19
click at [1531, 66] on button "Save" at bounding box center [1530, 63] width 33 height 19
click at [1483, 63] on button "Back" at bounding box center [1484, 63] width 34 height 19
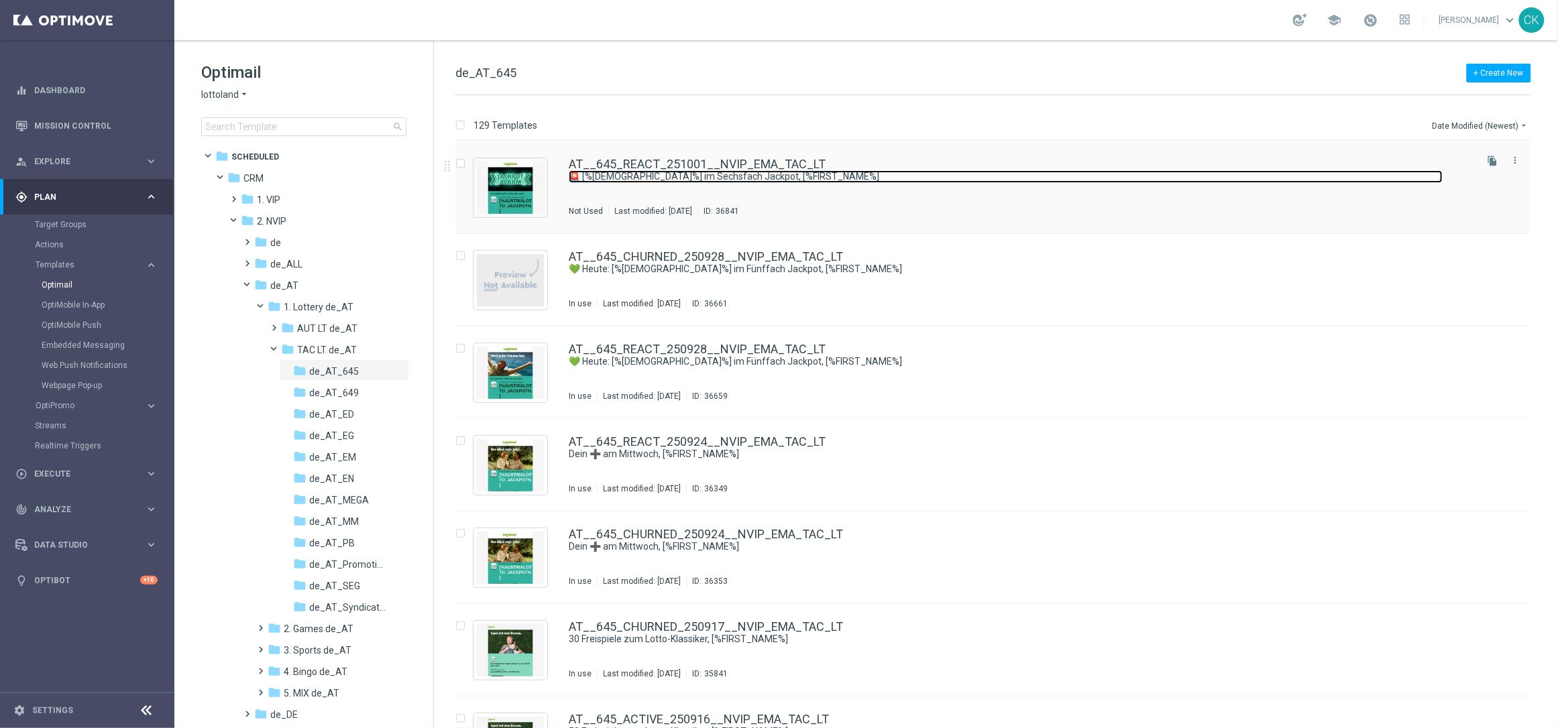
click at [691, 173] on link "🚨 [%[DEMOGRAPHIC_DATA]%] im Sechsfach Jackpot, [%FIRST_NAME%]" at bounding box center [1006, 176] width 874 height 13
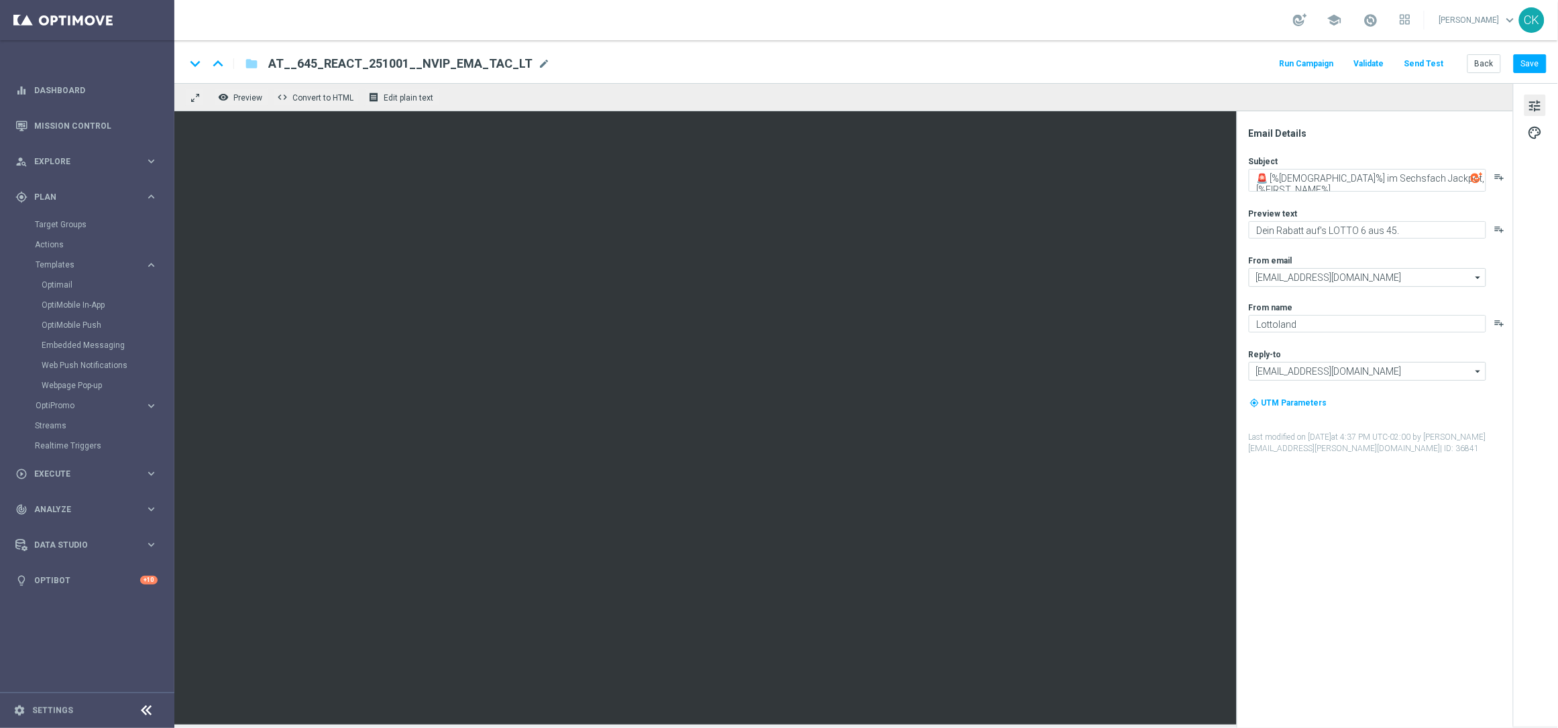
click at [1422, 63] on button "Send Test" at bounding box center [1424, 64] width 44 height 18
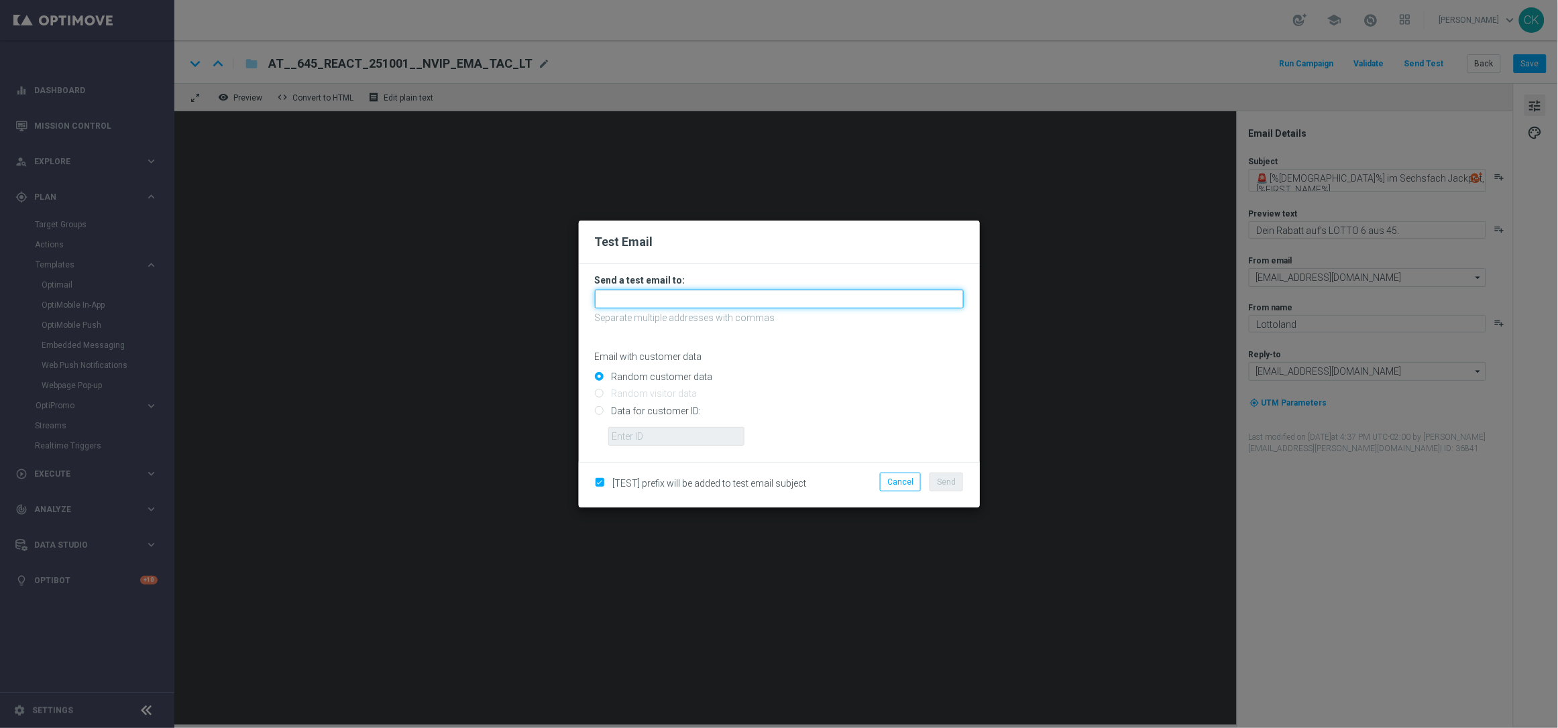
click at [667, 293] on input "text" at bounding box center [779, 299] width 369 height 19
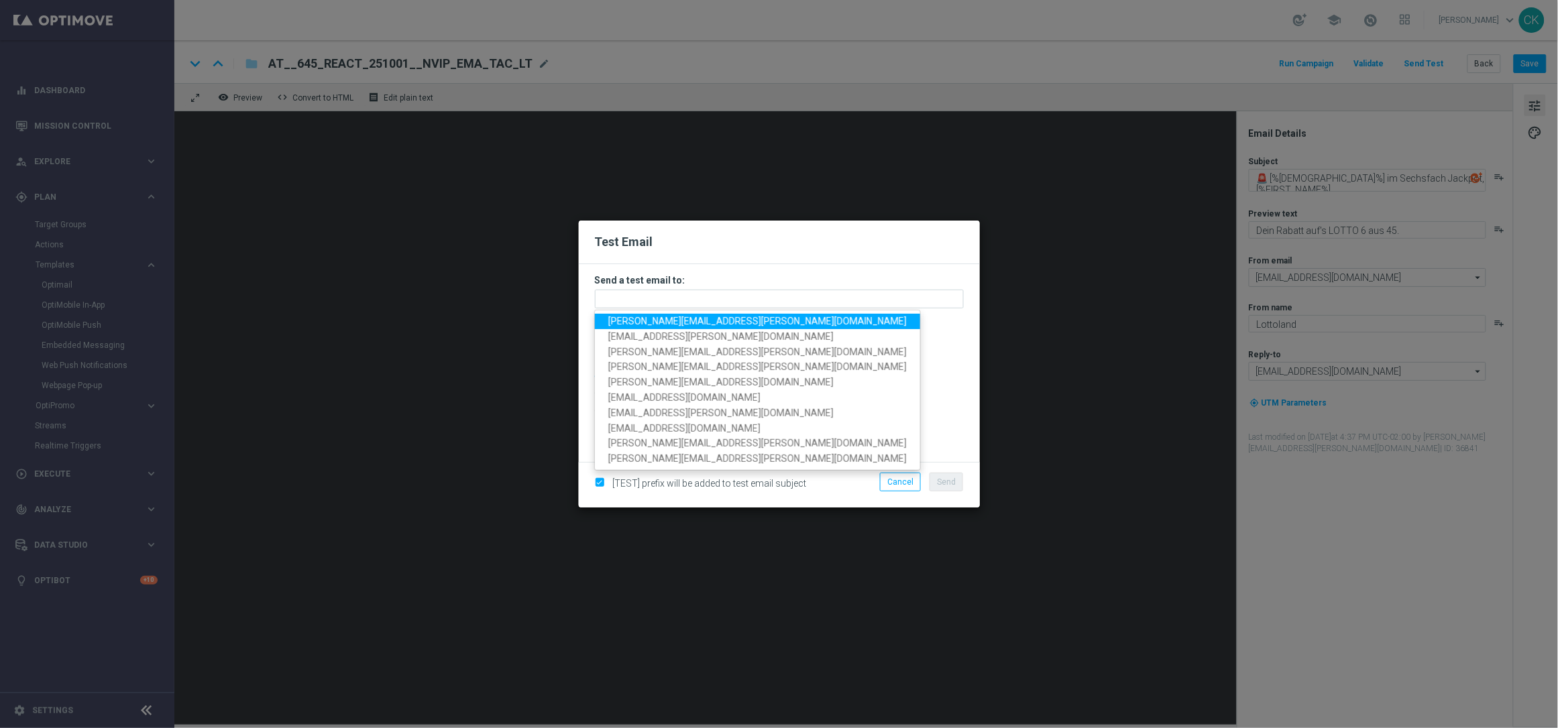
click at [693, 325] on span "[PERSON_NAME][EMAIL_ADDRESS][PERSON_NAME][DOMAIN_NAME]" at bounding box center [757, 321] width 298 height 11
type input "[PERSON_NAME][EMAIL_ADDRESS][PERSON_NAME][DOMAIN_NAME]"
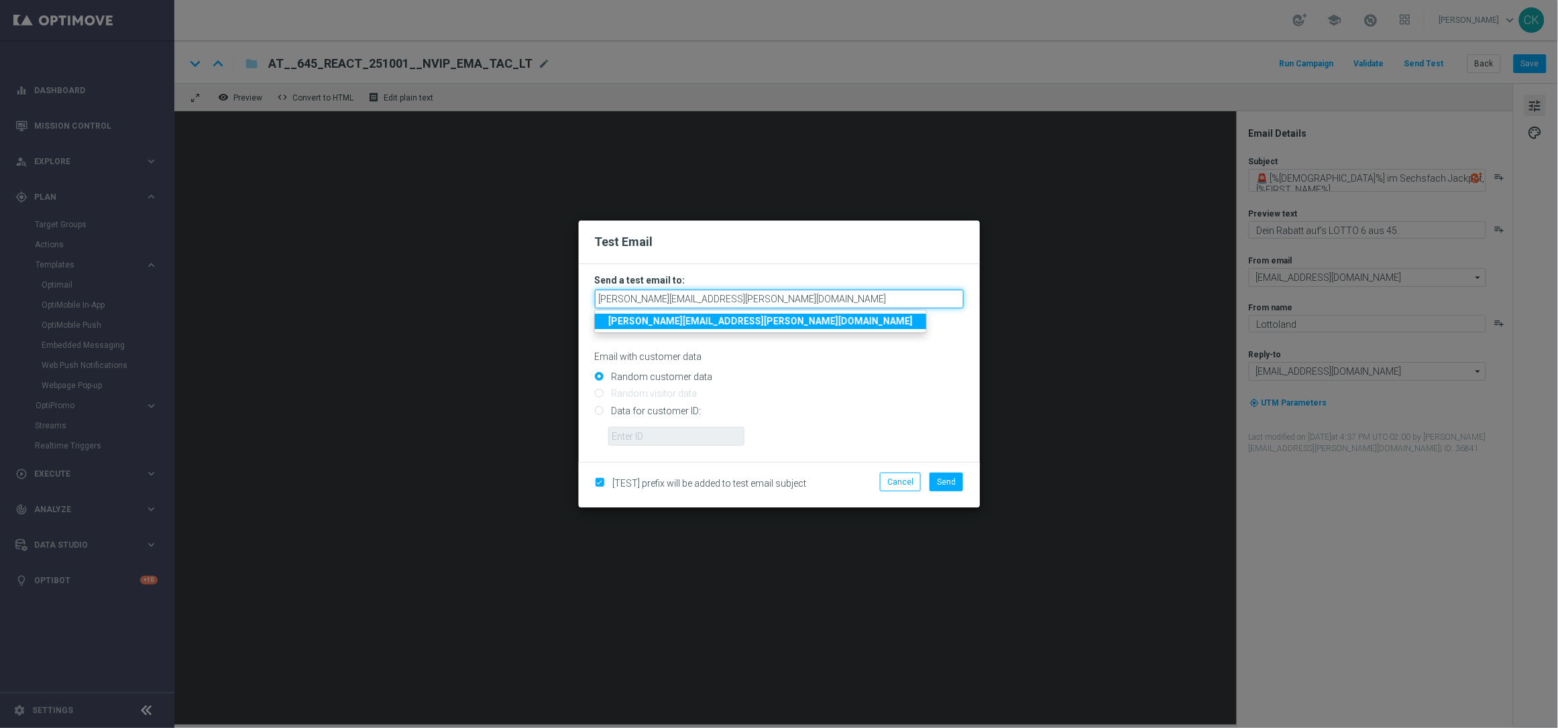
click at [801, 300] on input "[PERSON_NAME][EMAIL_ADDRESS][PERSON_NAME][DOMAIN_NAME]" at bounding box center [779, 299] width 369 height 19
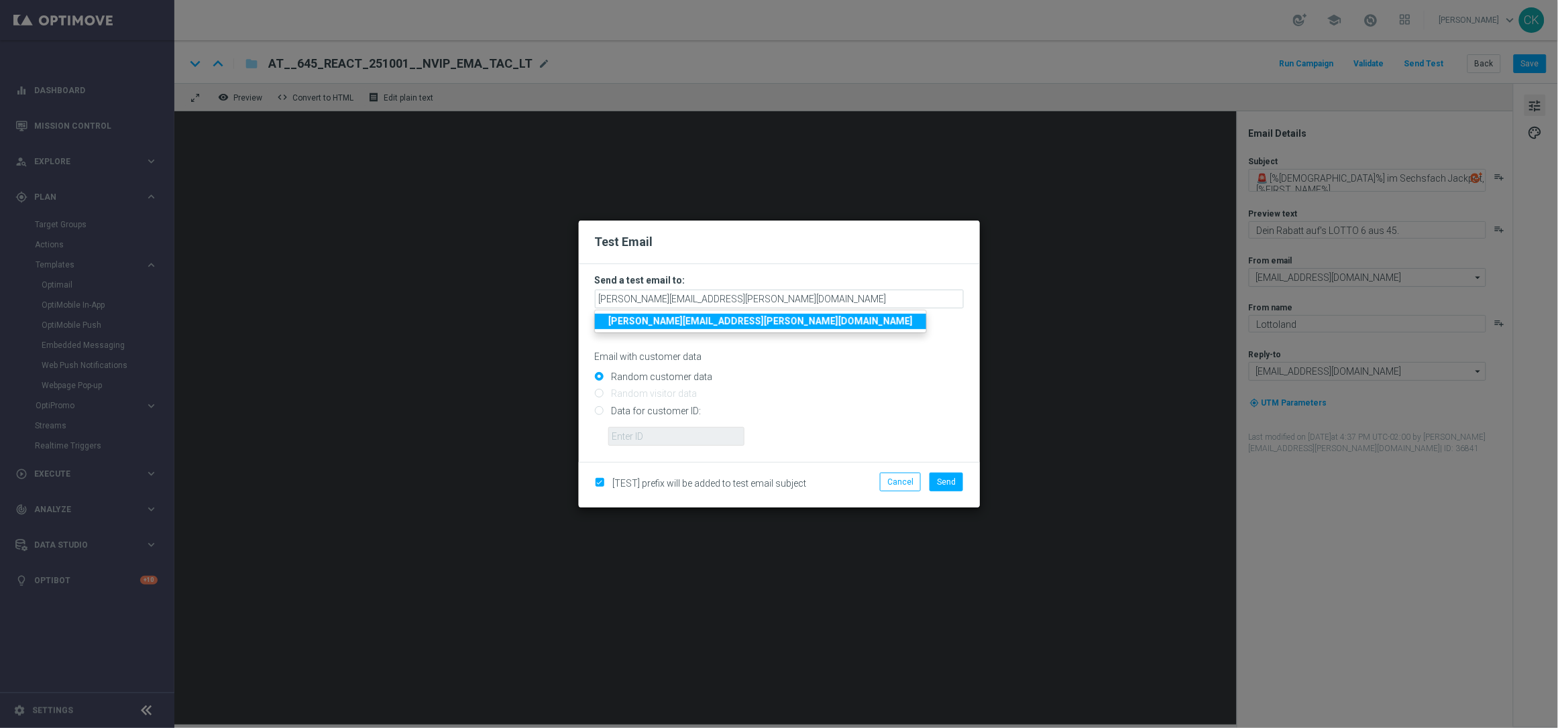
click at [746, 311] on ul "[PERSON_NAME][EMAIL_ADDRESS][PERSON_NAME][DOMAIN_NAME]" at bounding box center [760, 321] width 333 height 23
click at [902, 357] on p "Email with customer data" at bounding box center [779, 357] width 369 height 12
click at [952, 480] on span "Send" at bounding box center [946, 481] width 19 height 9
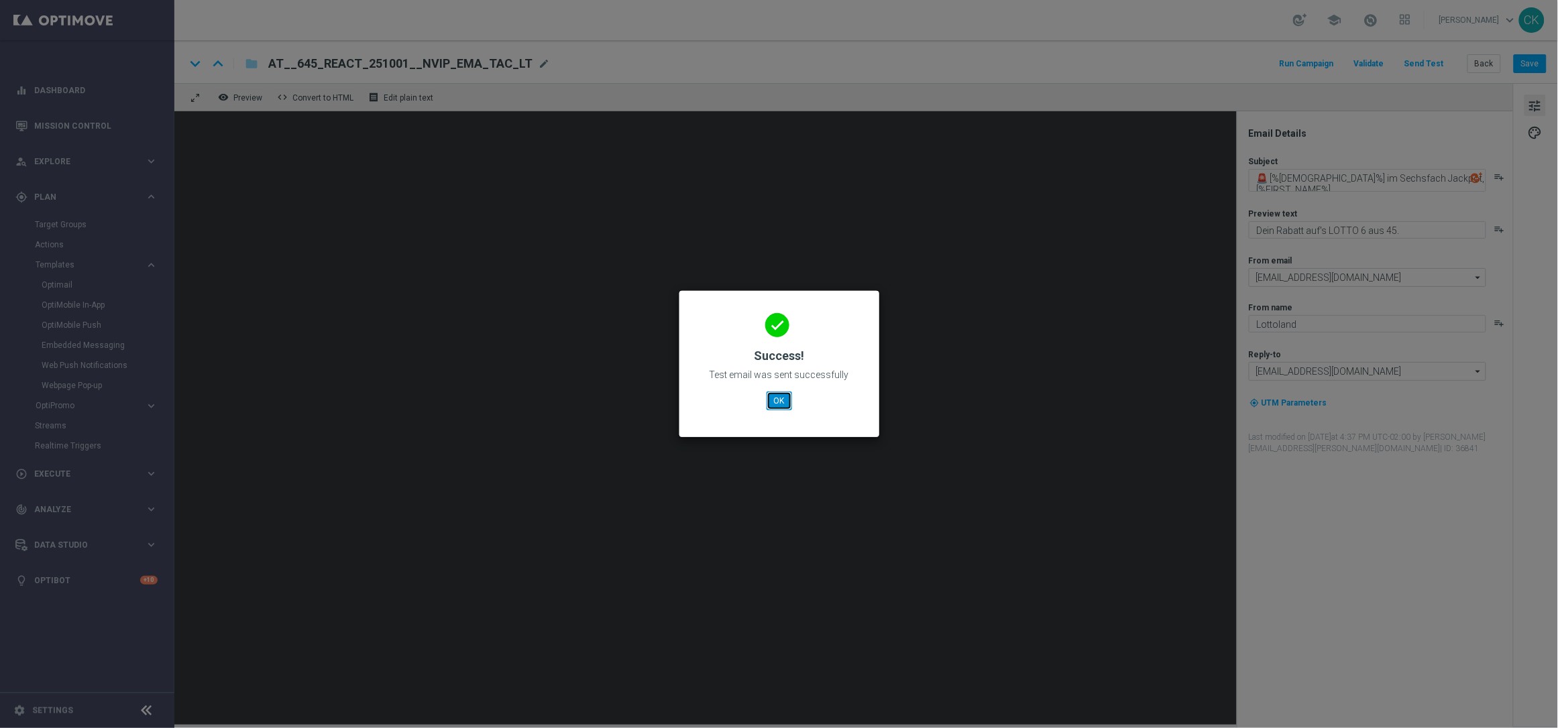
click at [779, 397] on button "OK" at bounding box center [779, 401] width 25 height 19
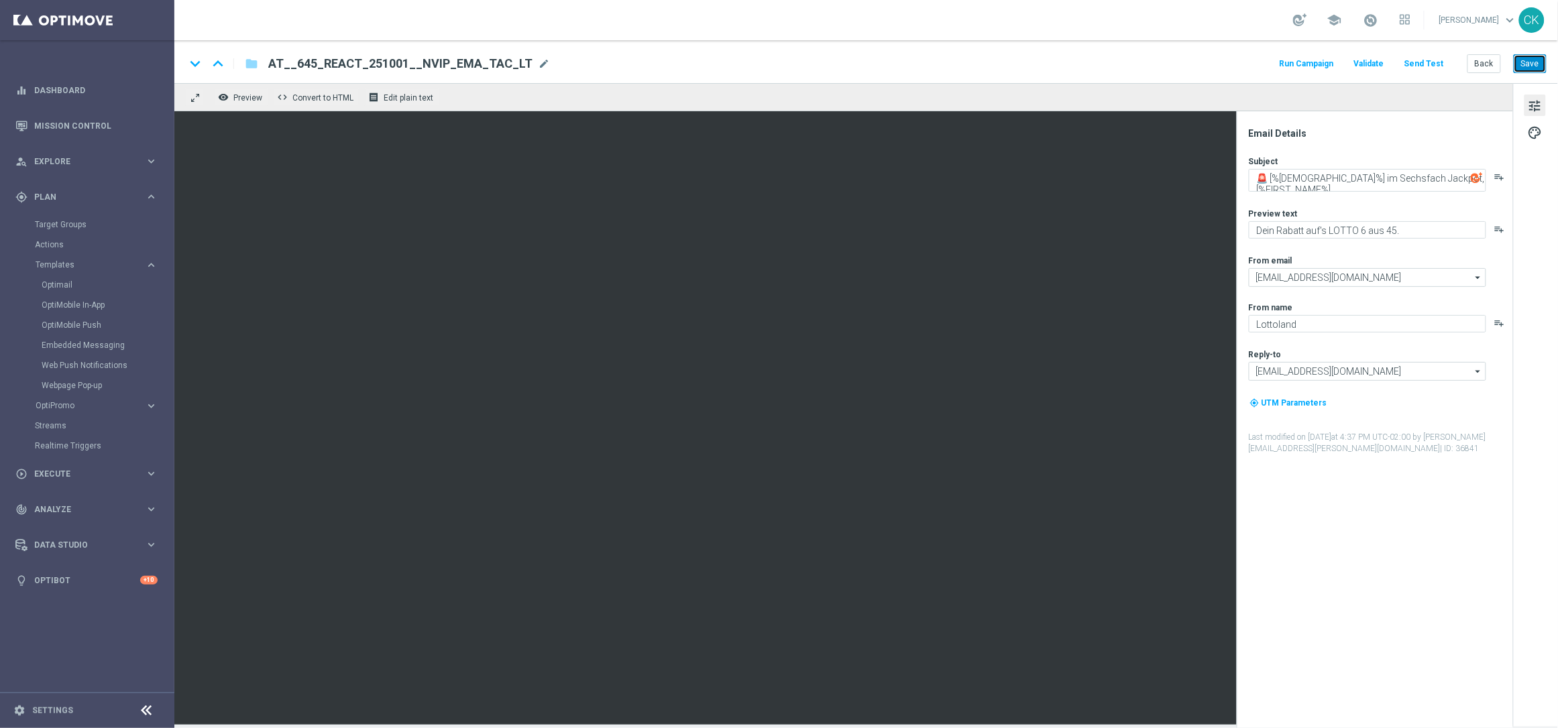
click at [1534, 69] on button "Save" at bounding box center [1530, 63] width 33 height 19
click at [1477, 67] on button "Back" at bounding box center [1484, 63] width 34 height 19
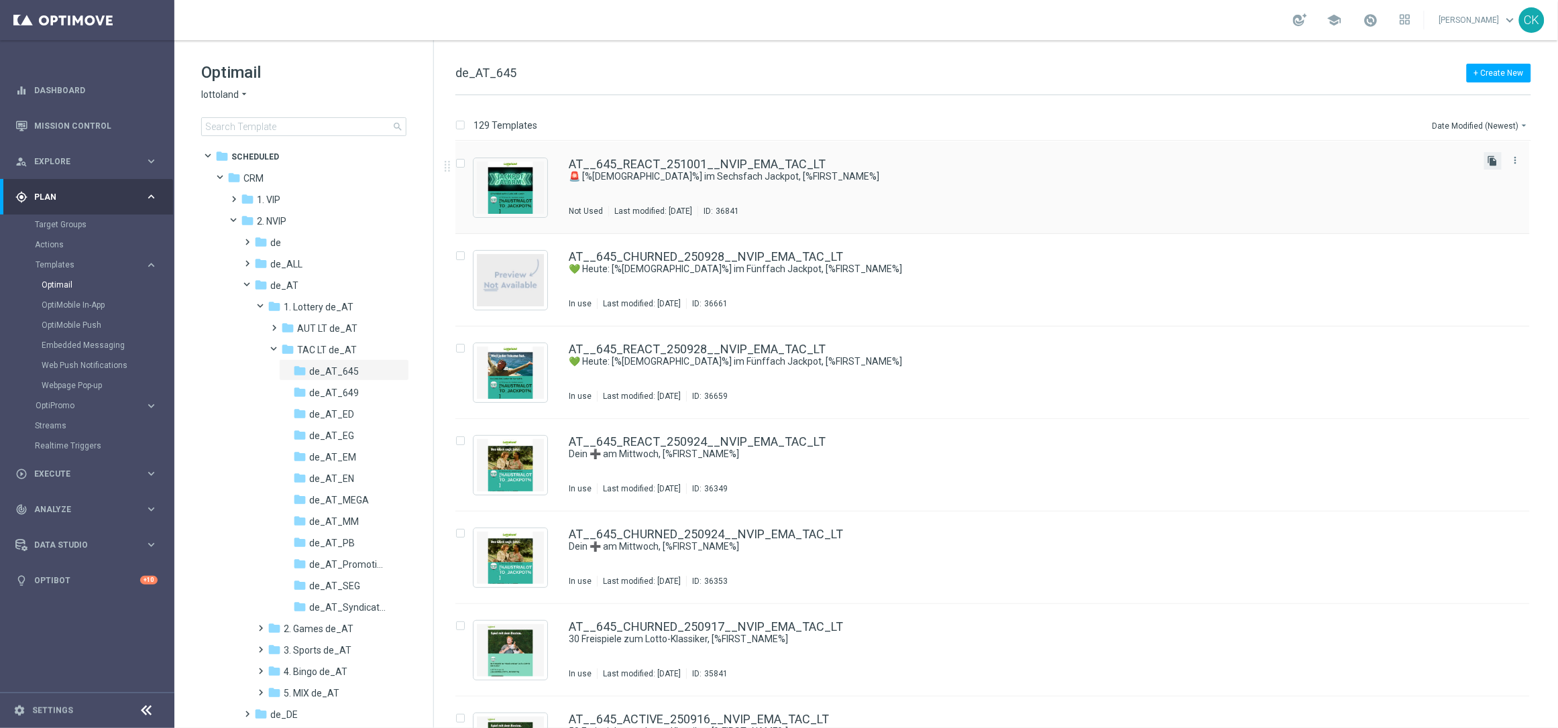
click at [1493, 161] on icon "file_copy" at bounding box center [1492, 161] width 11 height 11
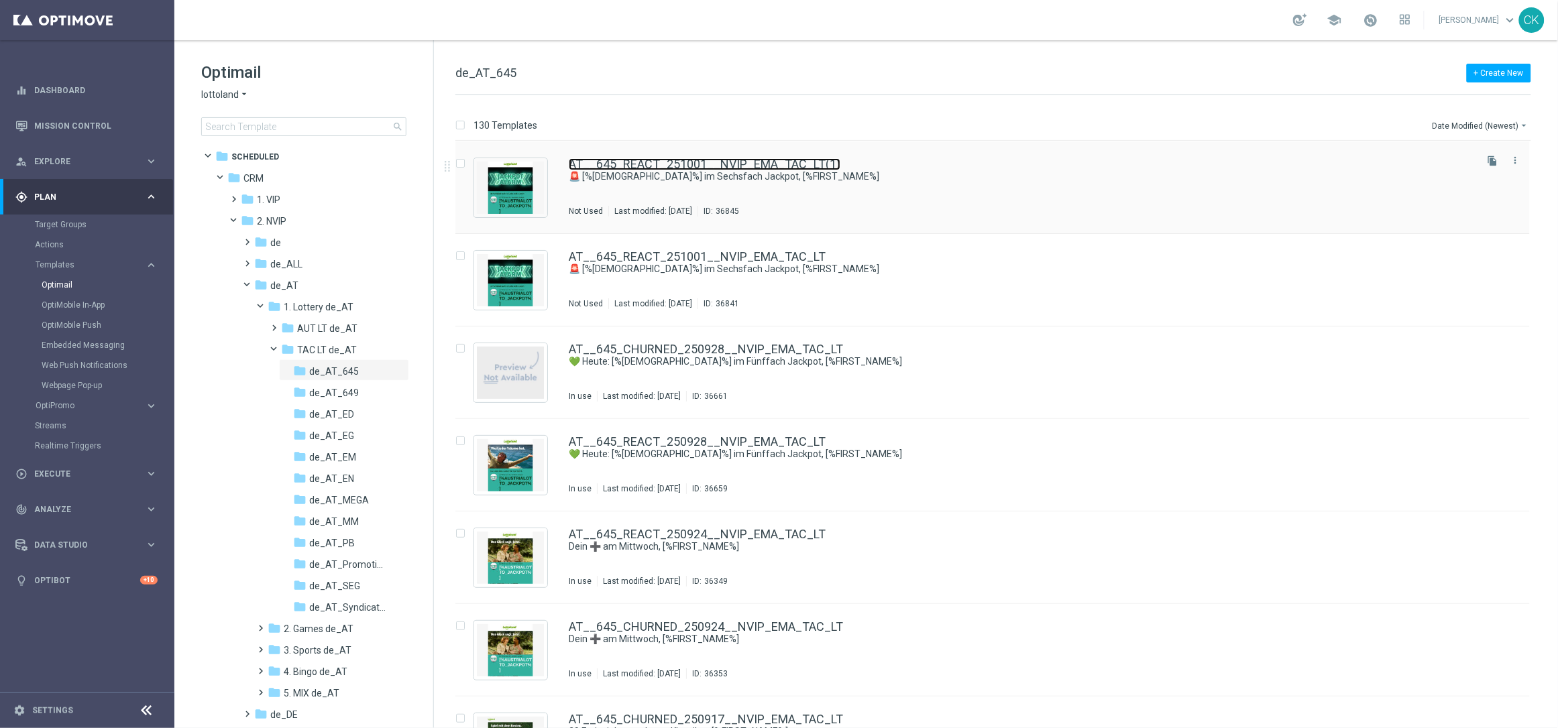
click at [677, 163] on link "AT__645_REACT_251001__NVIP_EMA_TAC_LT(1)" at bounding box center [705, 164] width 272 height 12
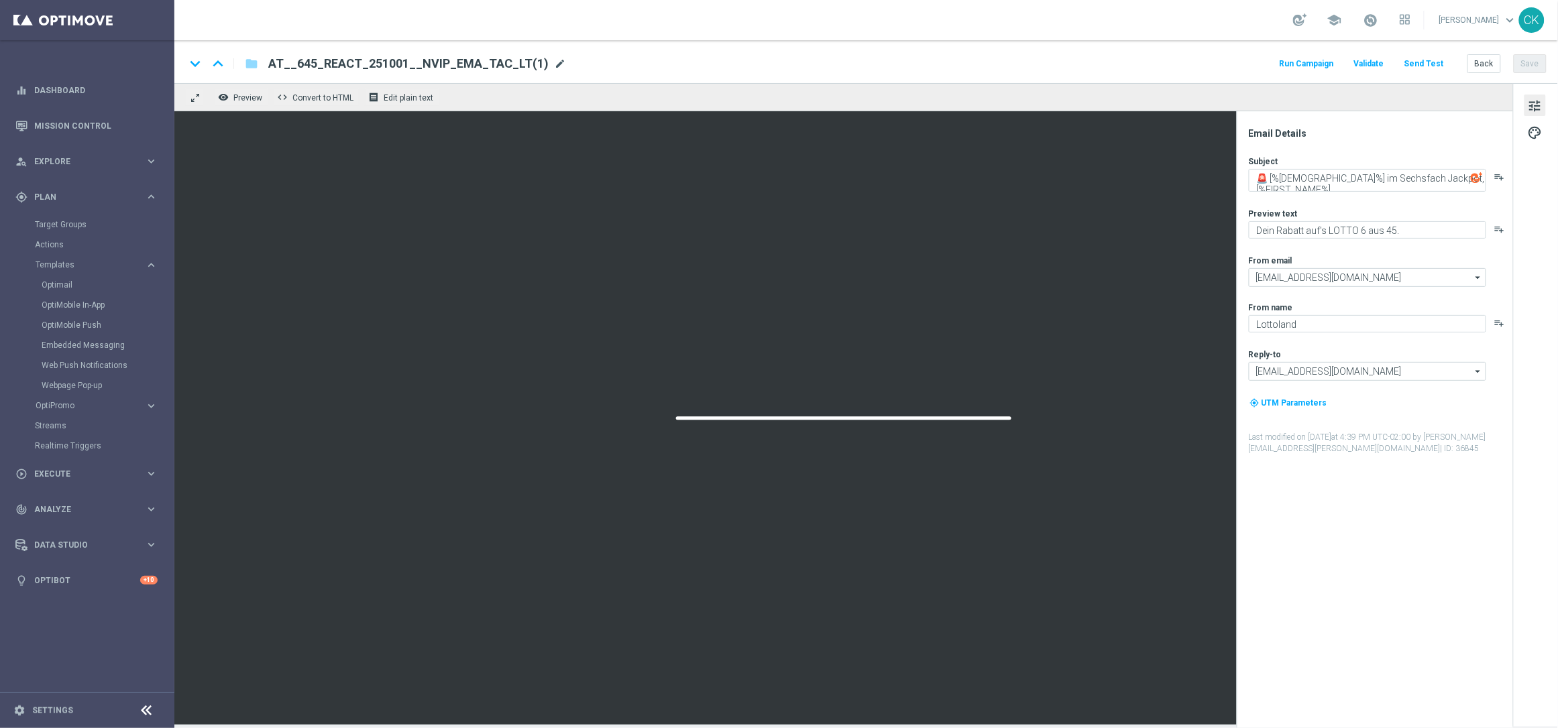
click at [554, 63] on span "mode_edit" at bounding box center [560, 64] width 12 height 12
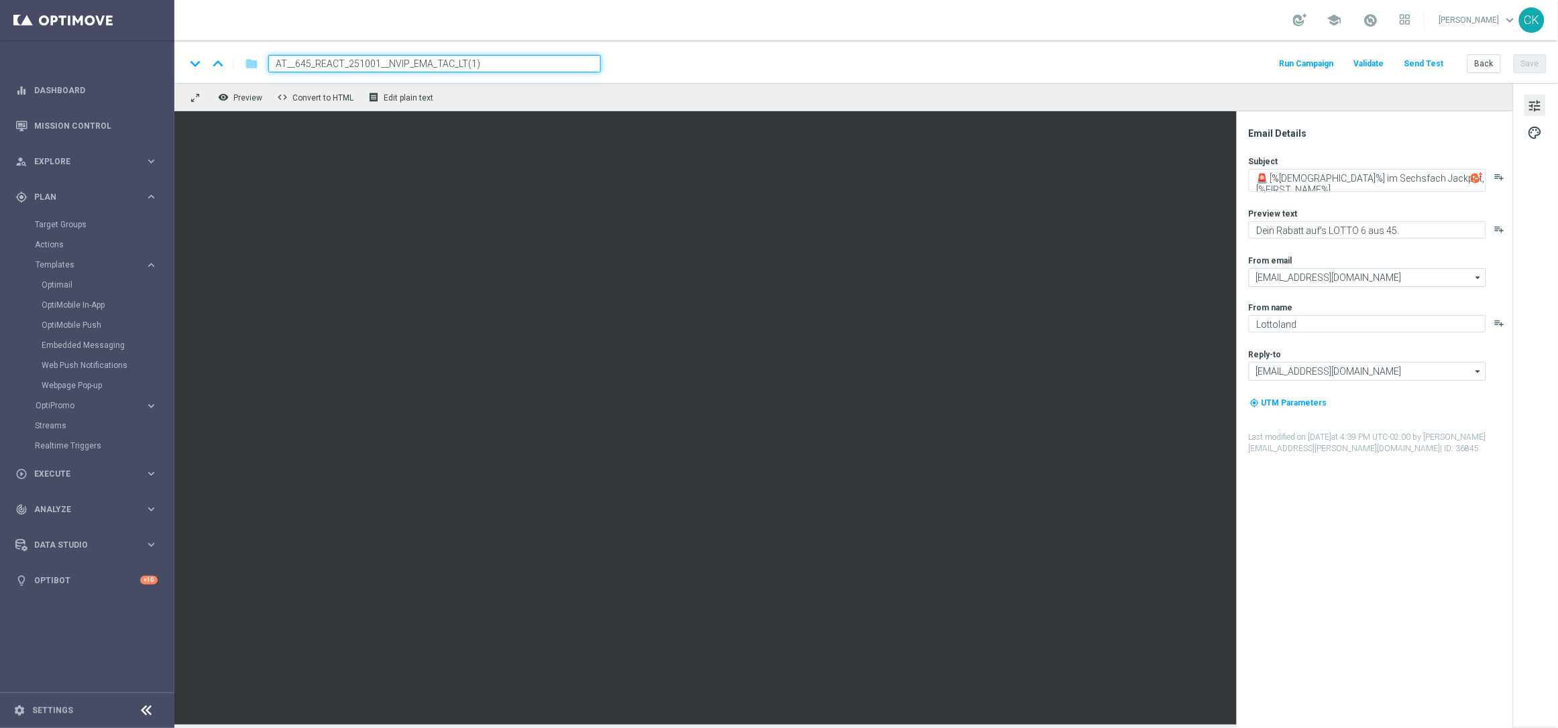
click at [492, 63] on input "AT__645_REACT_251001__NVIP_EMA_TAC_LT(1)" at bounding box center [434, 63] width 333 height 17
paste input "CHURNED_251001__NVIP_EMA_TAC_LT"
type input "AT__645_CHURNED_251001__NVIP_EMA_TAC_LT"
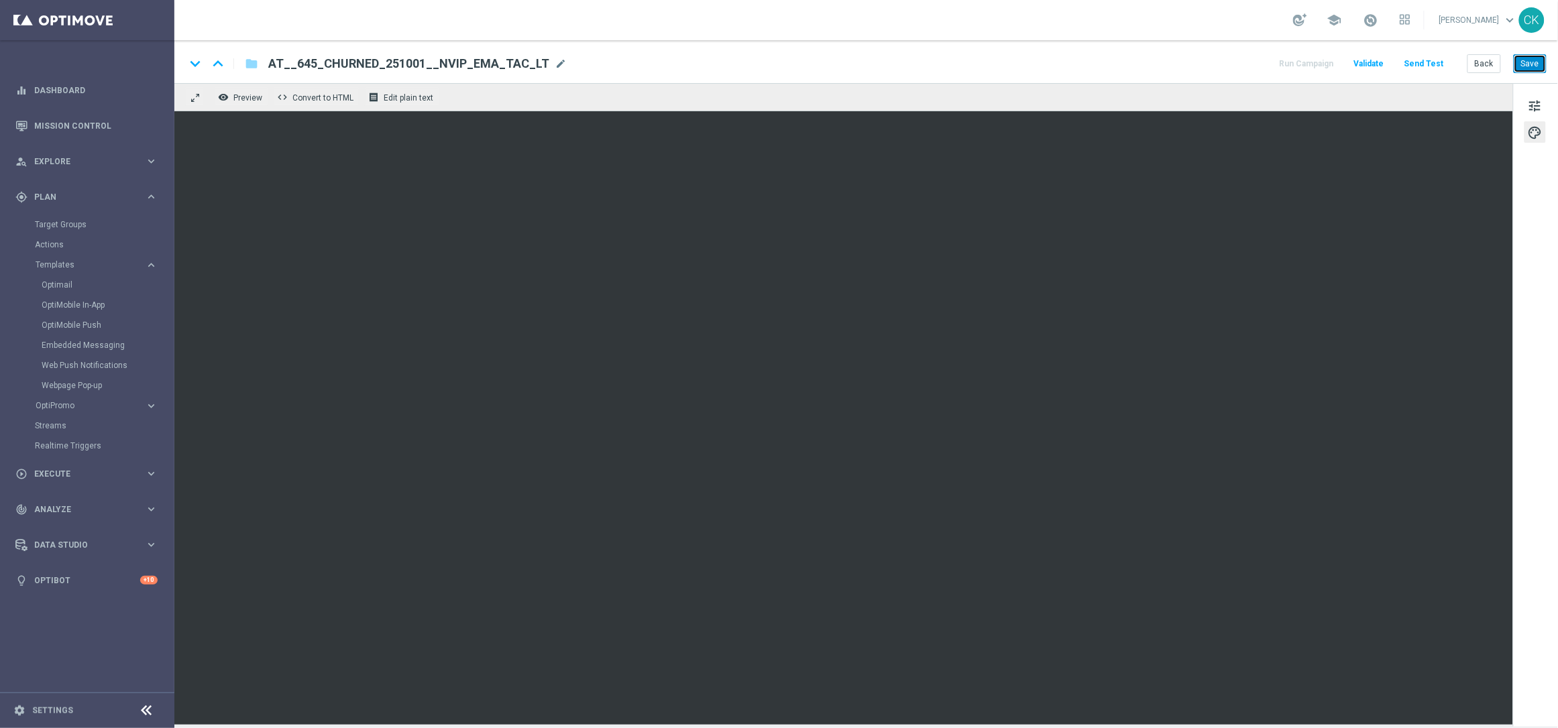
click at [1539, 64] on button "Save" at bounding box center [1530, 63] width 33 height 19
click at [1539, 65] on button "Save" at bounding box center [1530, 63] width 33 height 19
click at [1531, 102] on span "tune" at bounding box center [1535, 105] width 15 height 17
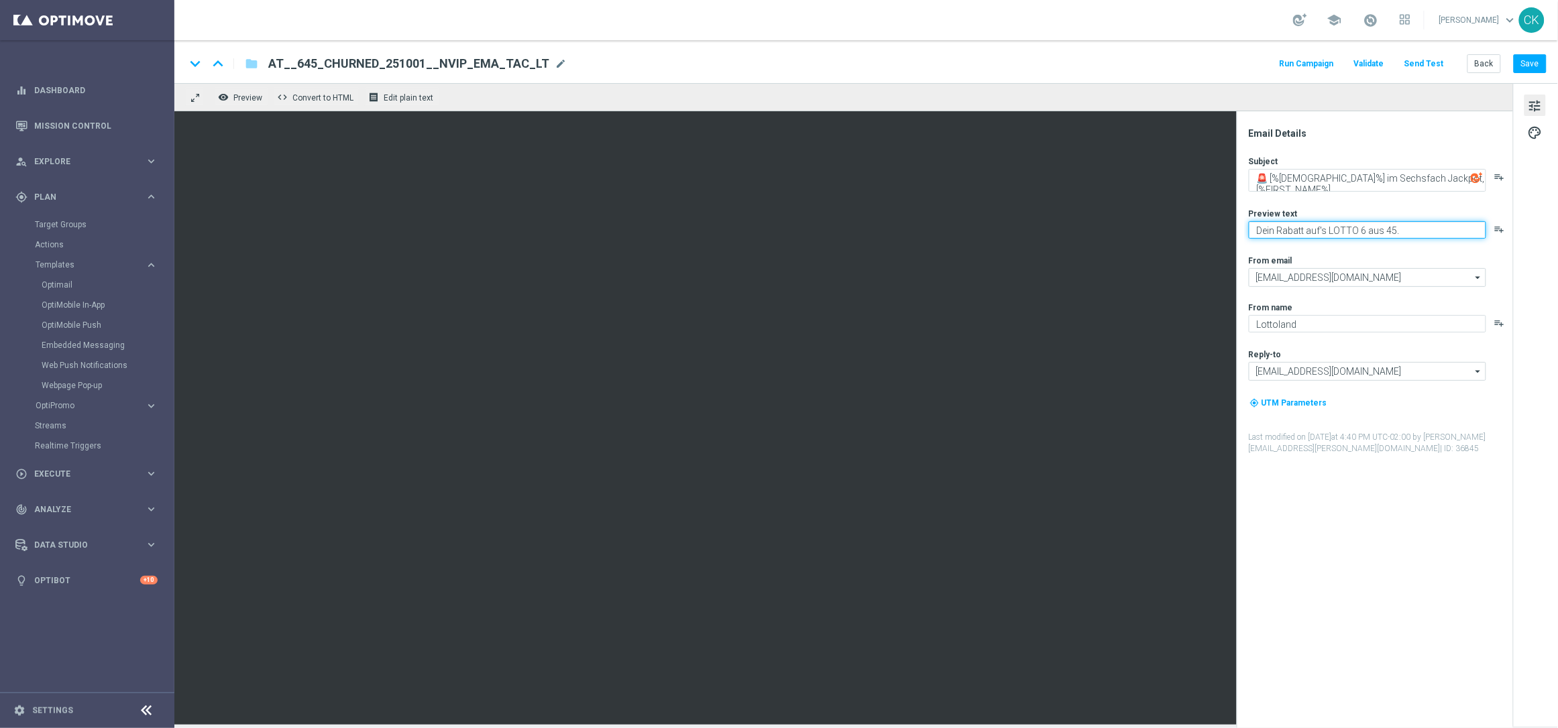
drag, startPoint x: 1279, startPoint y: 231, endPoint x: 1239, endPoint y: 229, distance: 40.3
click at [1239, 229] on div "Email Details Subject 🚨 [%[DEMOGRAPHIC_DATA]%] im Sechsfach Jackpot, [%FIRST_NA…" at bounding box center [1375, 419] width 276 height 617
type textarea "30% Rabatt auf's LOTTO 6 aus 45."
click at [1413, 63] on button "Send Test" at bounding box center [1424, 64] width 44 height 18
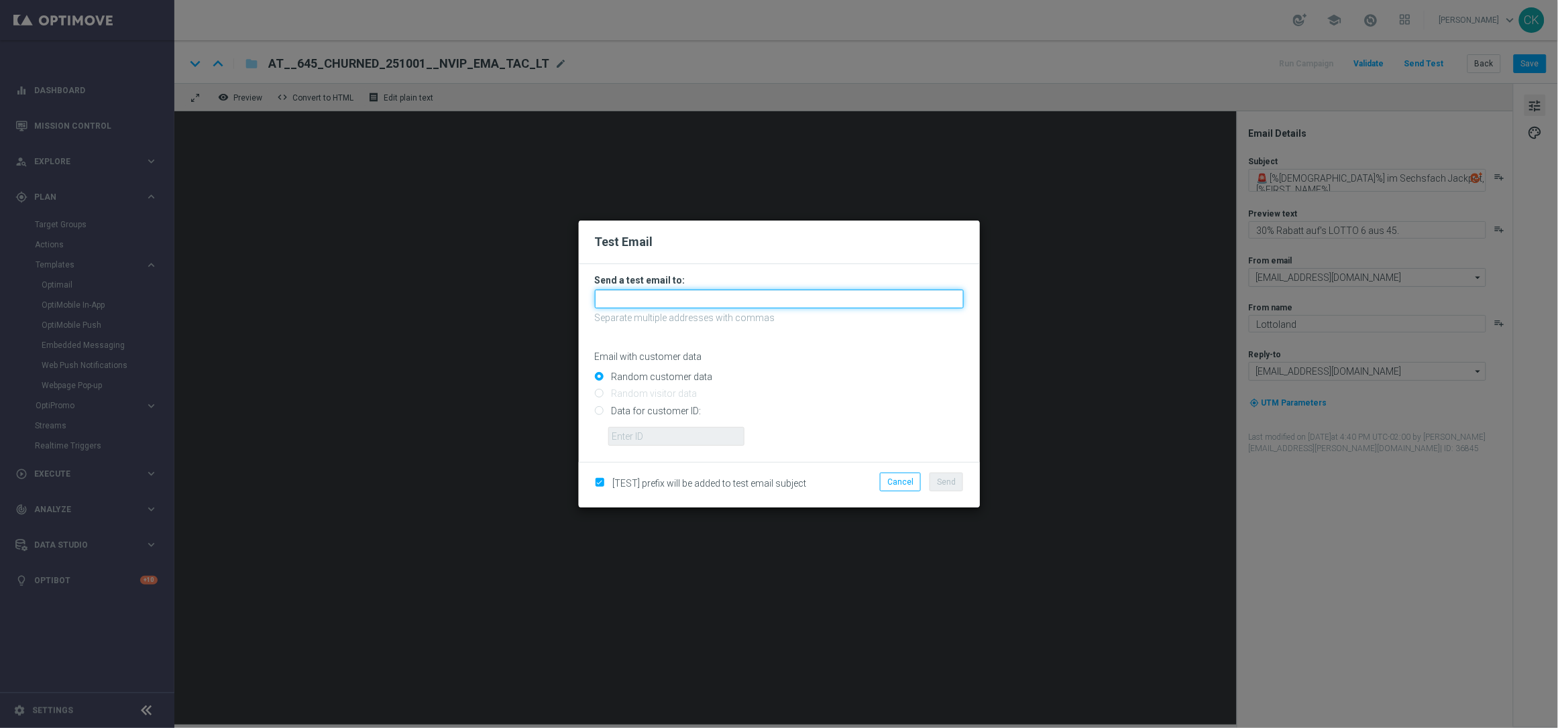
click at [708, 301] on input "text" at bounding box center [779, 299] width 369 height 19
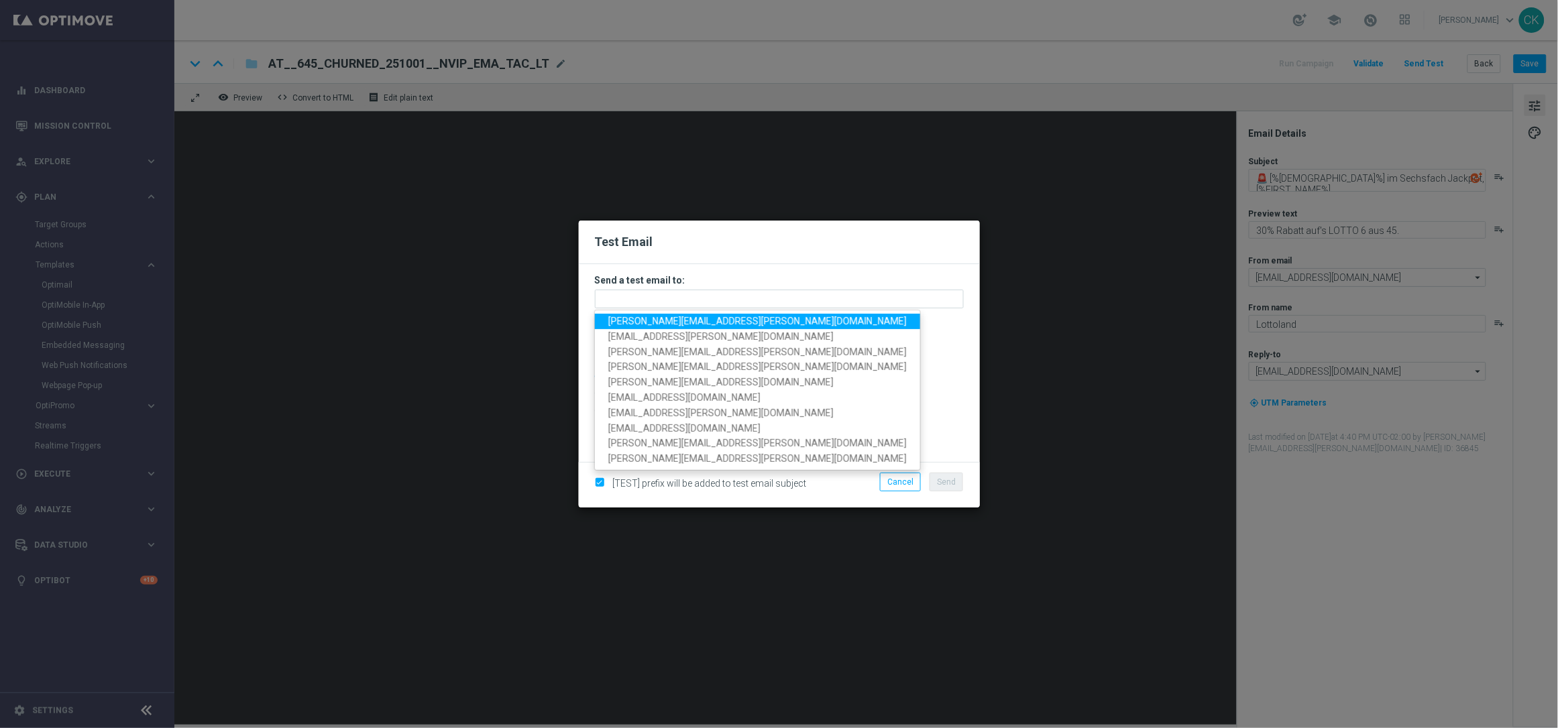
click at [697, 320] on span "[PERSON_NAME][EMAIL_ADDRESS][PERSON_NAME][DOMAIN_NAME]" at bounding box center [757, 321] width 298 height 11
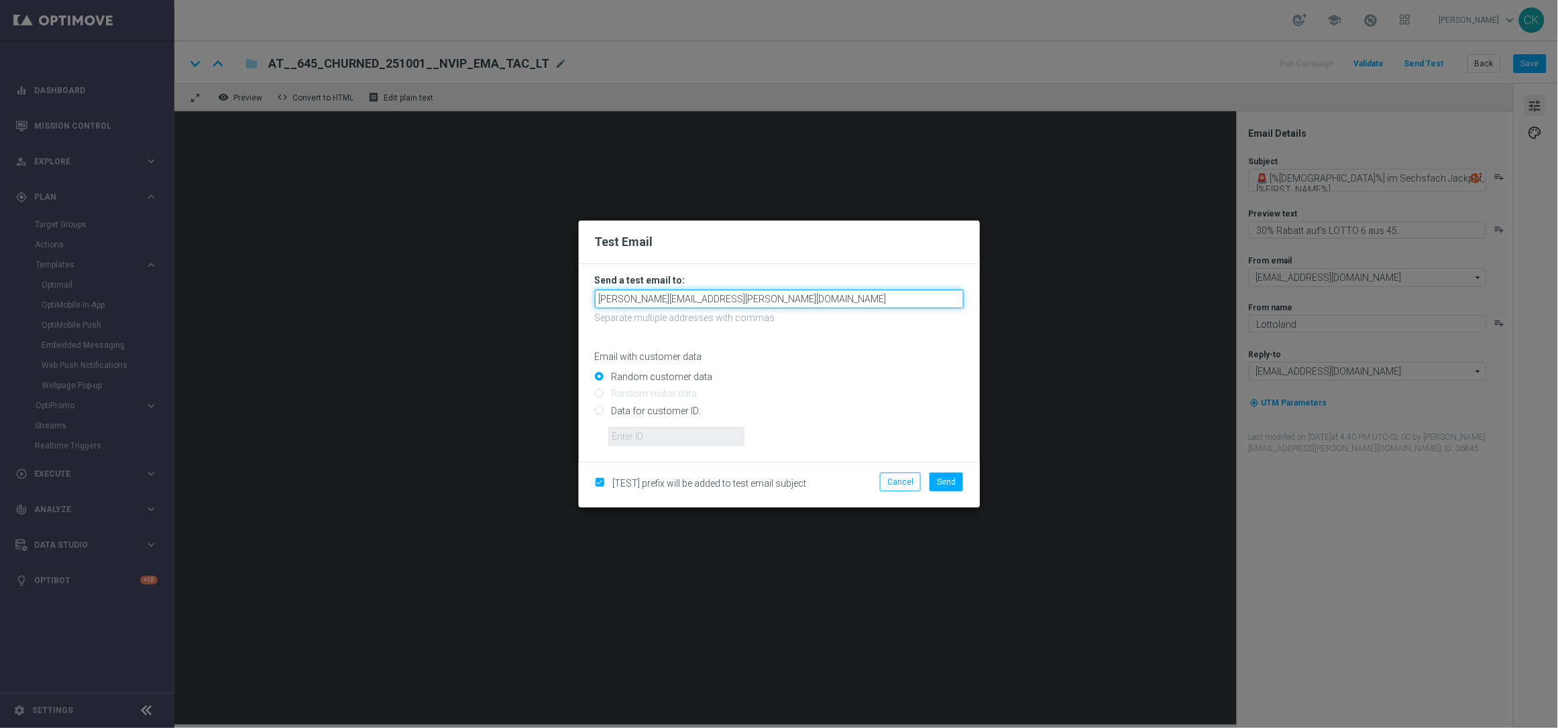
click at [784, 302] on input "[PERSON_NAME][EMAIL_ADDRESS][PERSON_NAME][DOMAIN_NAME]" at bounding box center [779, 299] width 369 height 19
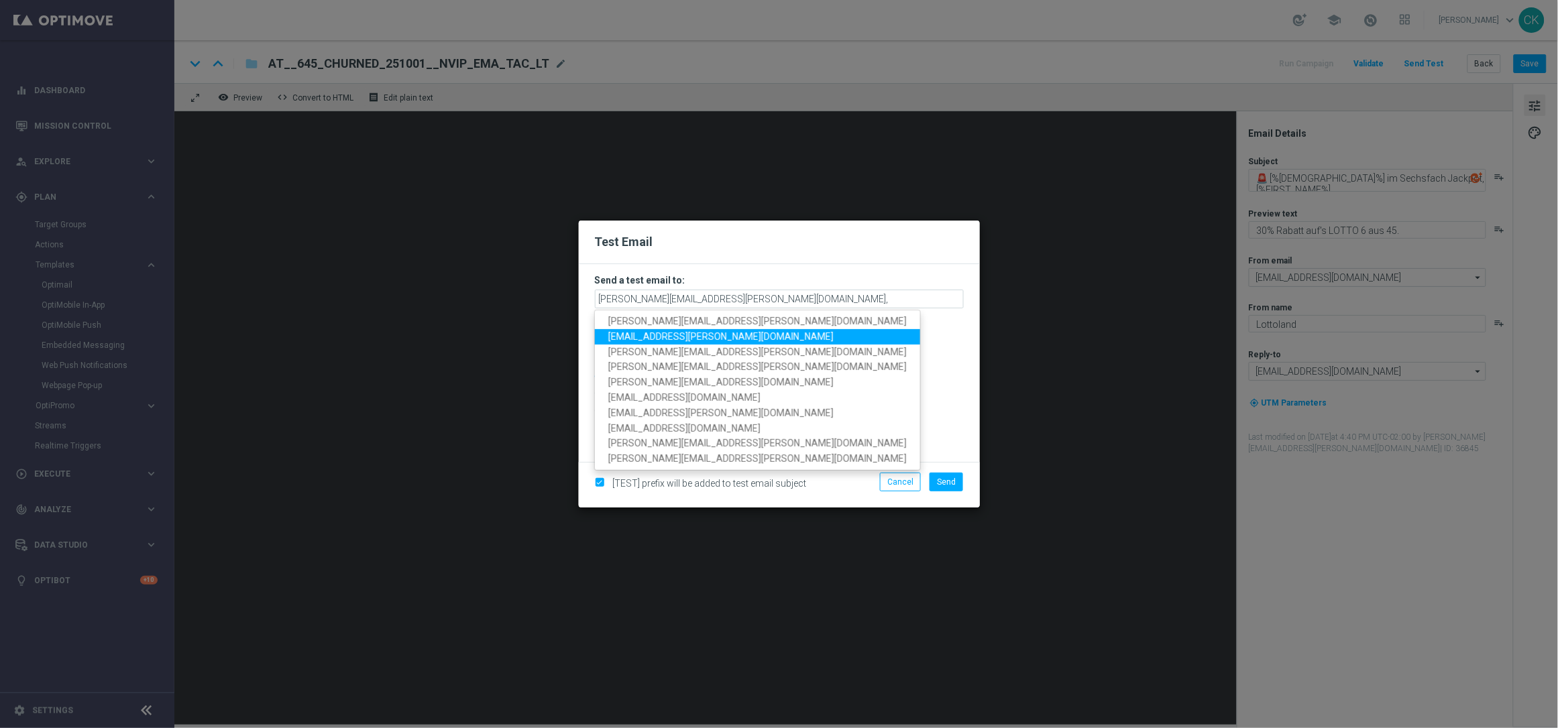
click at [675, 336] on span "[EMAIL_ADDRESS][PERSON_NAME][DOMAIN_NAME]" at bounding box center [720, 336] width 225 height 11
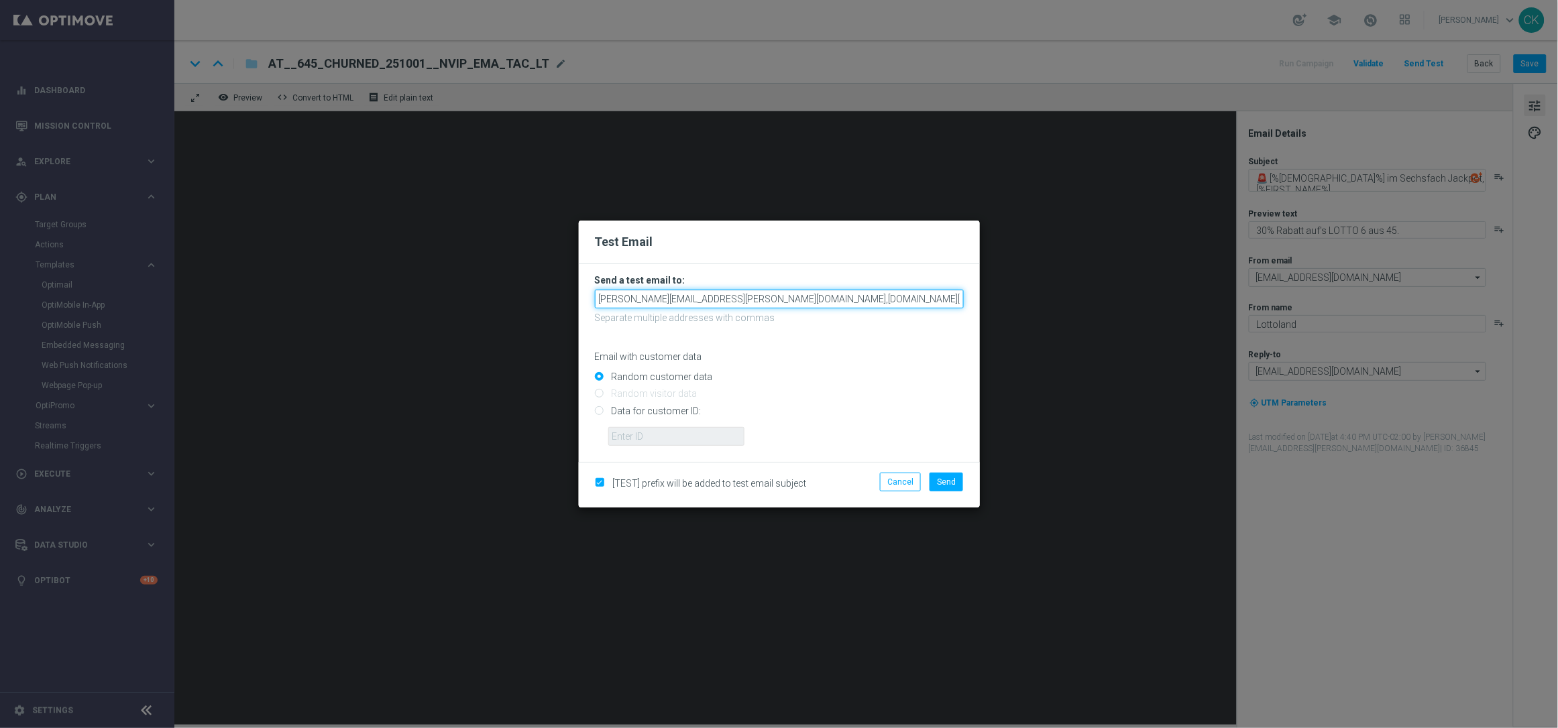
click at [906, 298] on input "[PERSON_NAME][EMAIL_ADDRESS][PERSON_NAME][DOMAIN_NAME],[DOMAIN_NAME][EMAIL_ADDR…" at bounding box center [779, 299] width 369 height 19
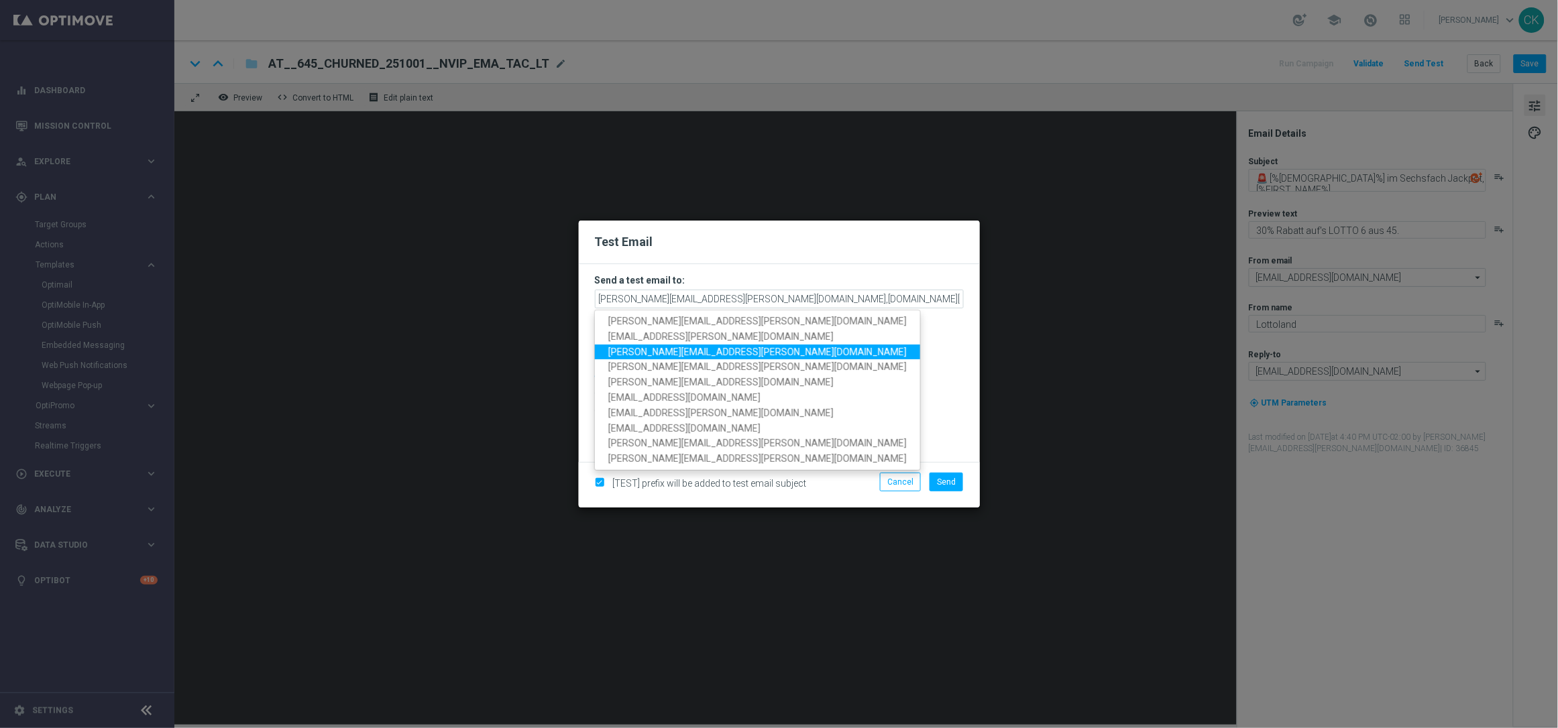
click at [730, 347] on span "[PERSON_NAME][EMAIL_ADDRESS][PERSON_NAME][DOMAIN_NAME]" at bounding box center [757, 351] width 298 height 11
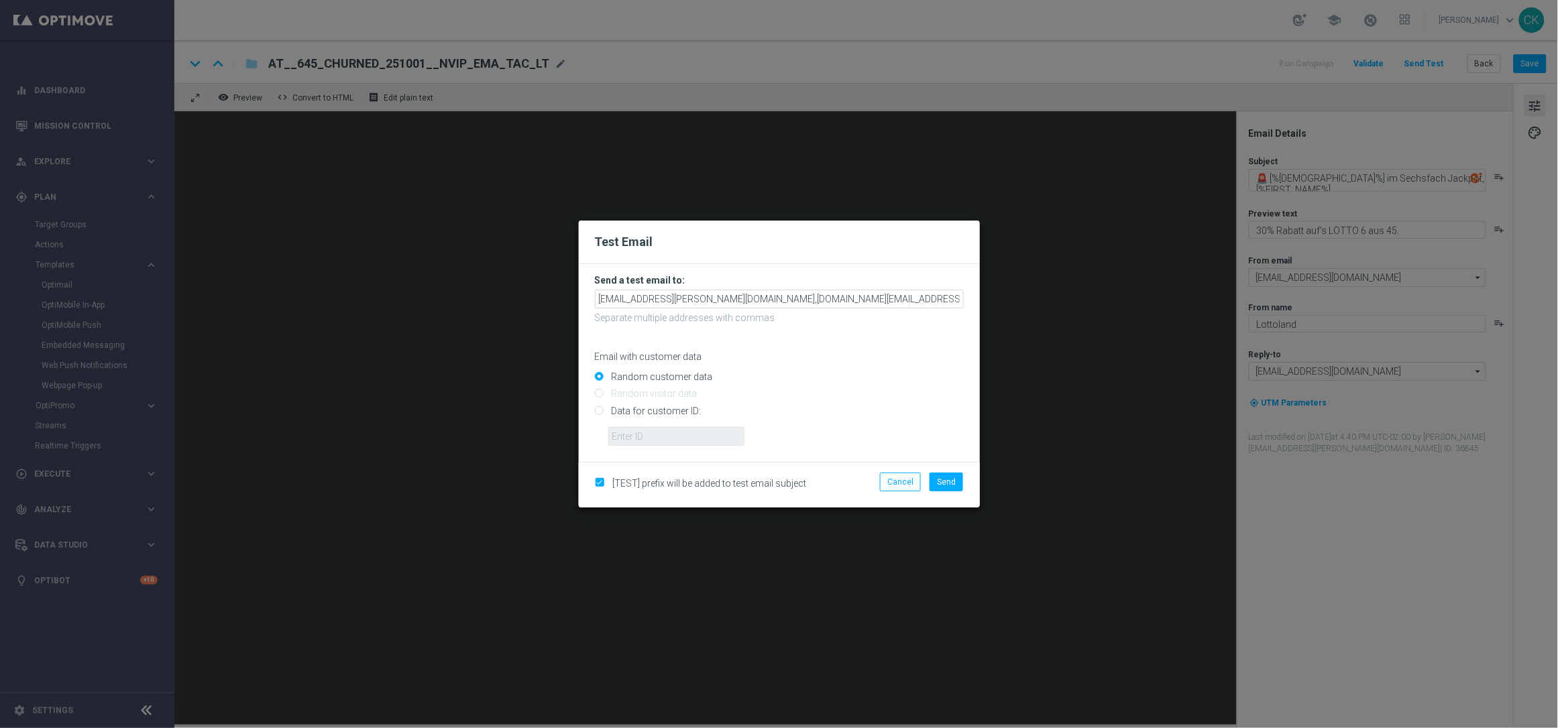
scroll to position [0, 55]
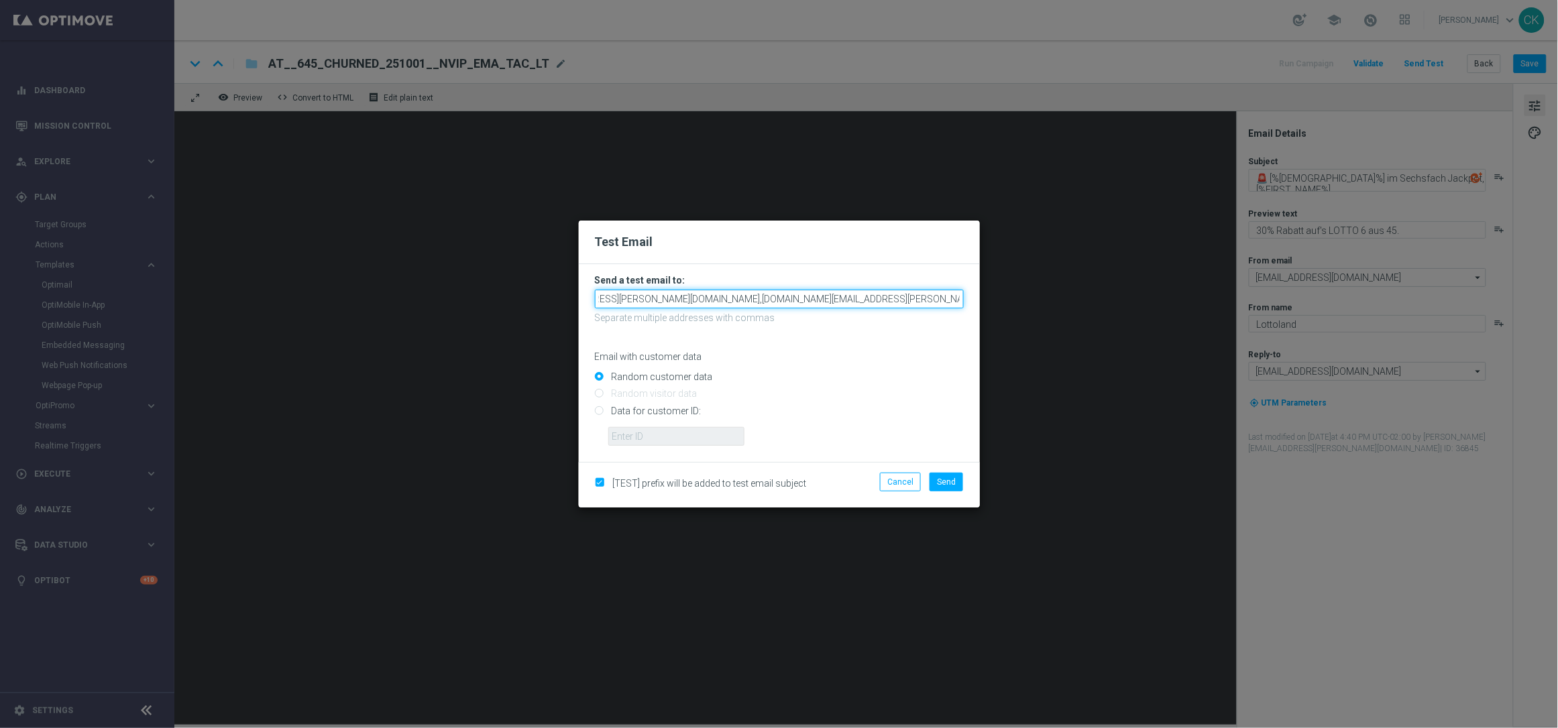
click at [956, 297] on input "[EMAIL_ADDRESS][PERSON_NAME][DOMAIN_NAME],[DOMAIN_NAME][EMAIL_ADDRESS][PERSON_N…" at bounding box center [779, 299] width 369 height 19
click at [962, 298] on input "[EMAIL_ADDRESS][PERSON_NAME][DOMAIN_NAME],[DOMAIN_NAME][EMAIL_ADDRESS][PERSON_N…" at bounding box center [779, 299] width 369 height 19
click at [958, 298] on input "[EMAIL_ADDRESS][PERSON_NAME][DOMAIN_NAME],[DOMAIN_NAME][EMAIL_ADDRESS][PERSON_N…" at bounding box center [779, 299] width 369 height 19
click at [954, 298] on input "[EMAIL_ADDRESS][PERSON_NAME][DOMAIN_NAME],[DOMAIN_NAME][EMAIL_ADDRESS][PERSON_N…" at bounding box center [779, 299] width 369 height 19
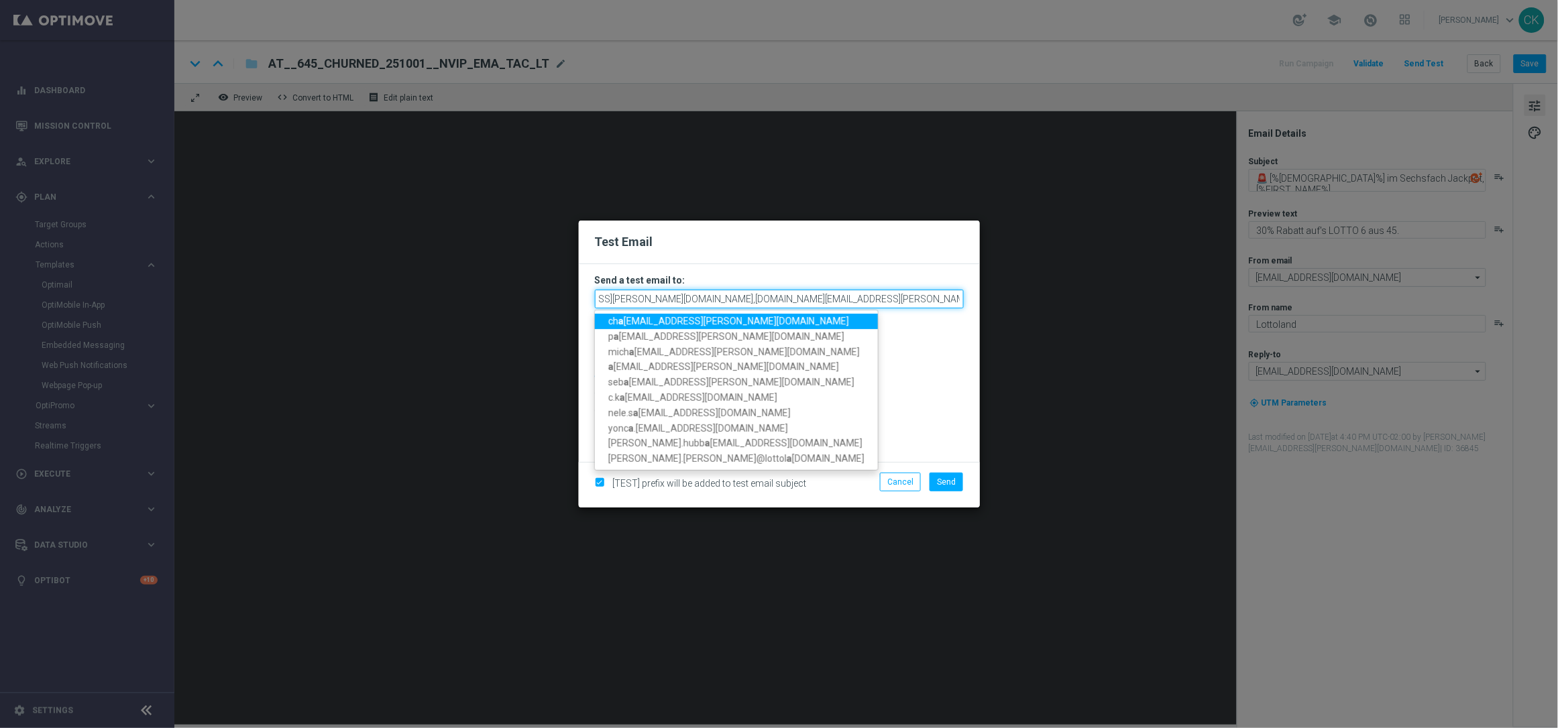
scroll to position [0, 64]
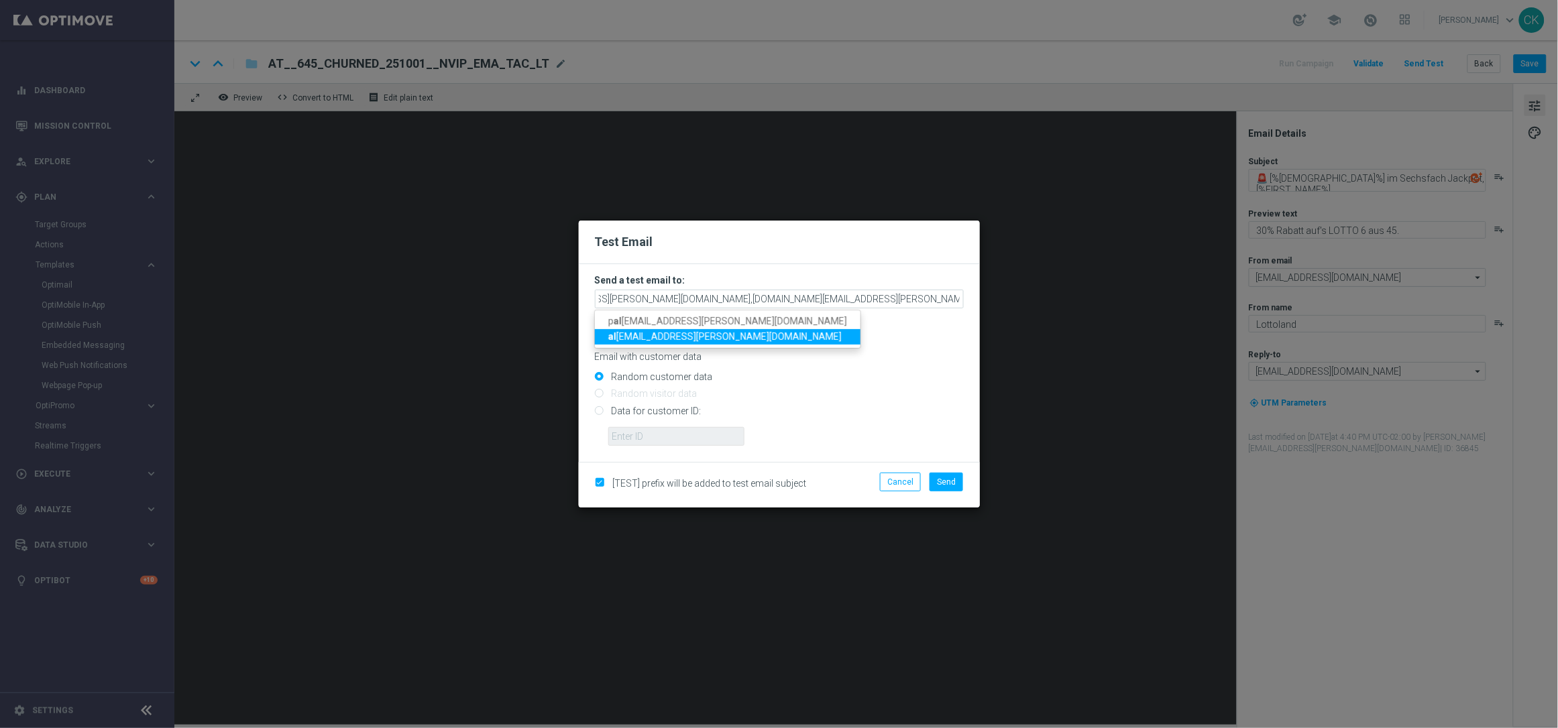
click at [716, 339] on span "al [EMAIL_ADDRESS][PERSON_NAME][DOMAIN_NAME]" at bounding box center [724, 336] width 233 height 11
type input "[PERSON_NAME][EMAIL_ADDRESS][PERSON_NAME][DOMAIN_NAME],[DOMAIN_NAME][EMAIL_ADDR…"
click at [676, 409] on input "Data for customer ID:" at bounding box center [779, 416] width 369 height 19
radio input "true"
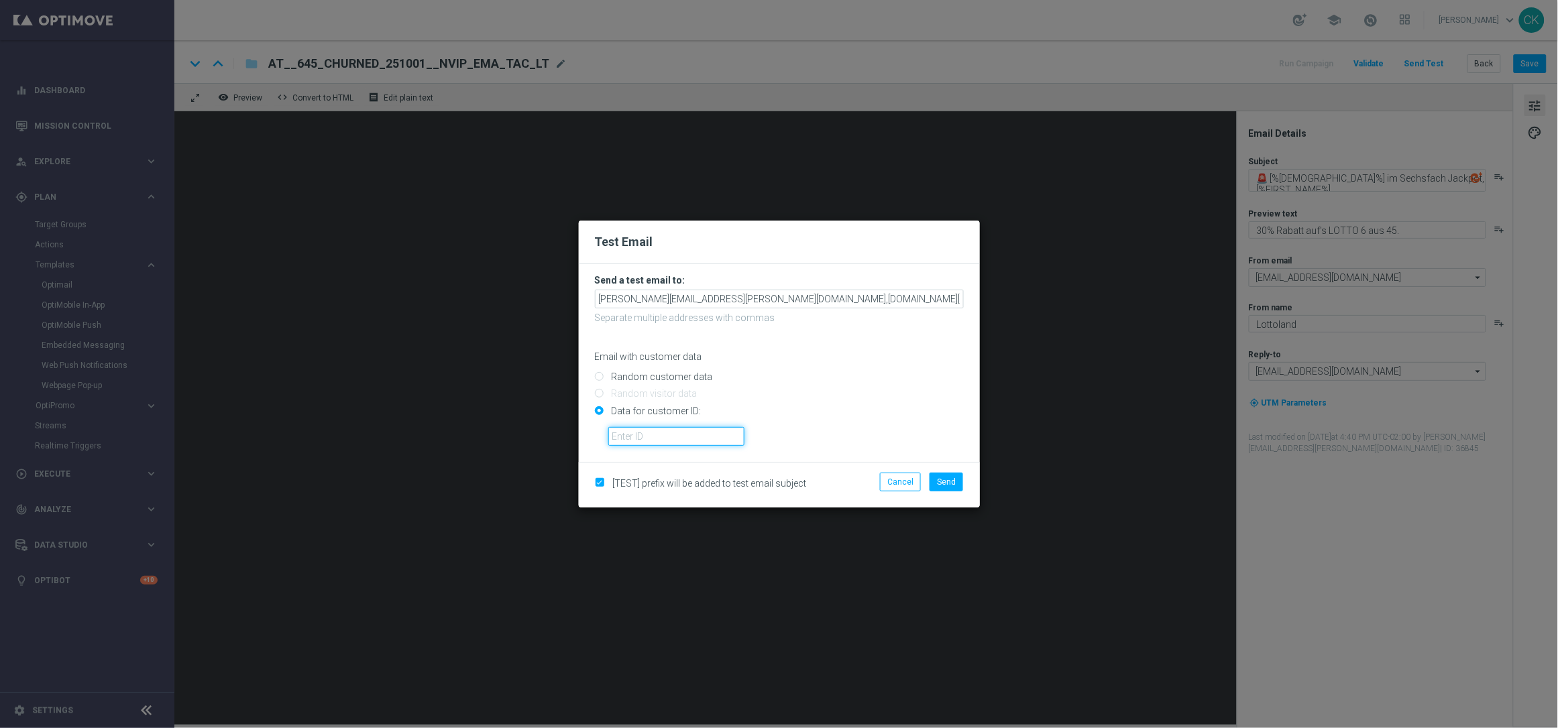
click at [676, 433] on input "text" at bounding box center [676, 436] width 136 height 19
type input "14586067"
click at [945, 479] on span "Send" at bounding box center [946, 481] width 19 height 9
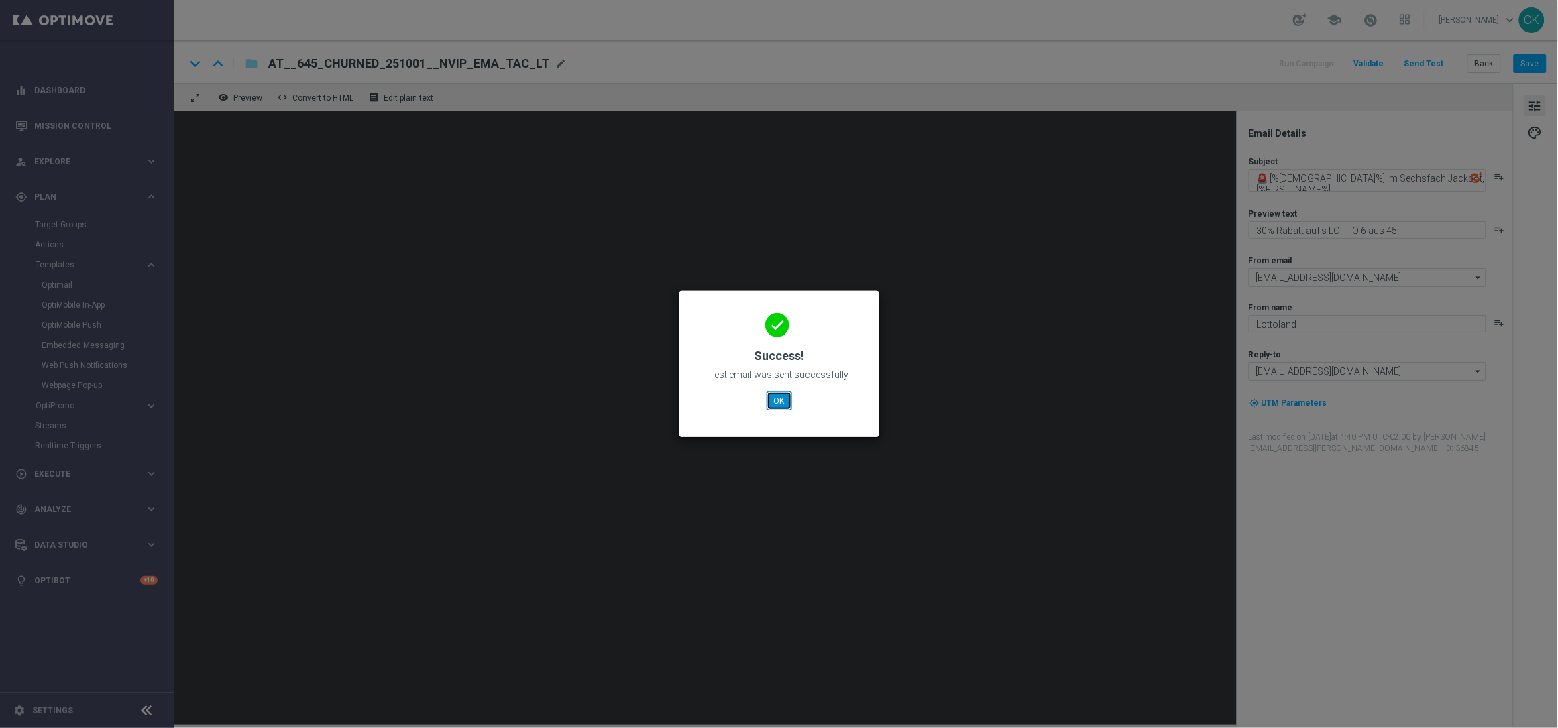
click at [782, 406] on button "OK" at bounding box center [779, 401] width 25 height 19
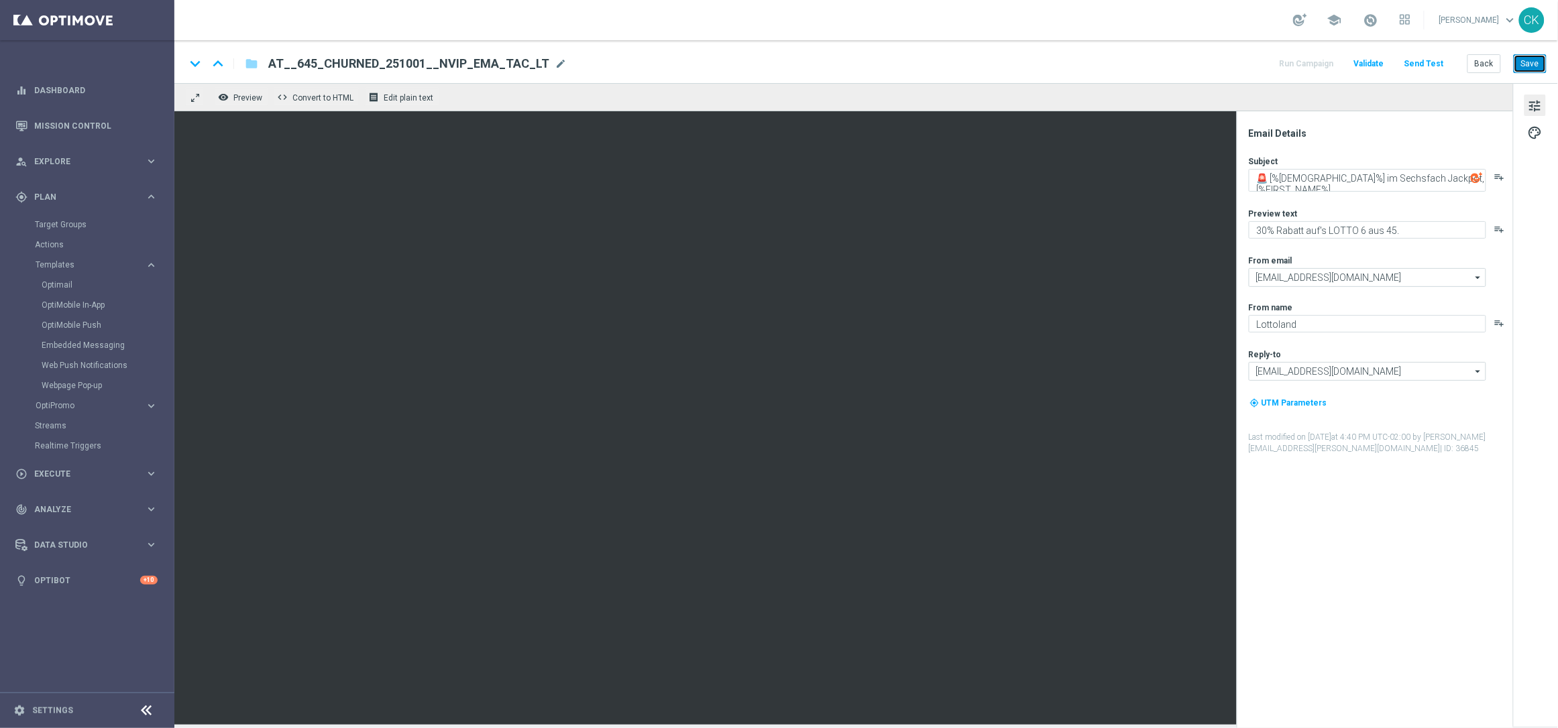
click at [1527, 62] on button "Save" at bounding box center [1530, 63] width 33 height 19
click at [1486, 62] on button "Back" at bounding box center [1484, 63] width 34 height 19
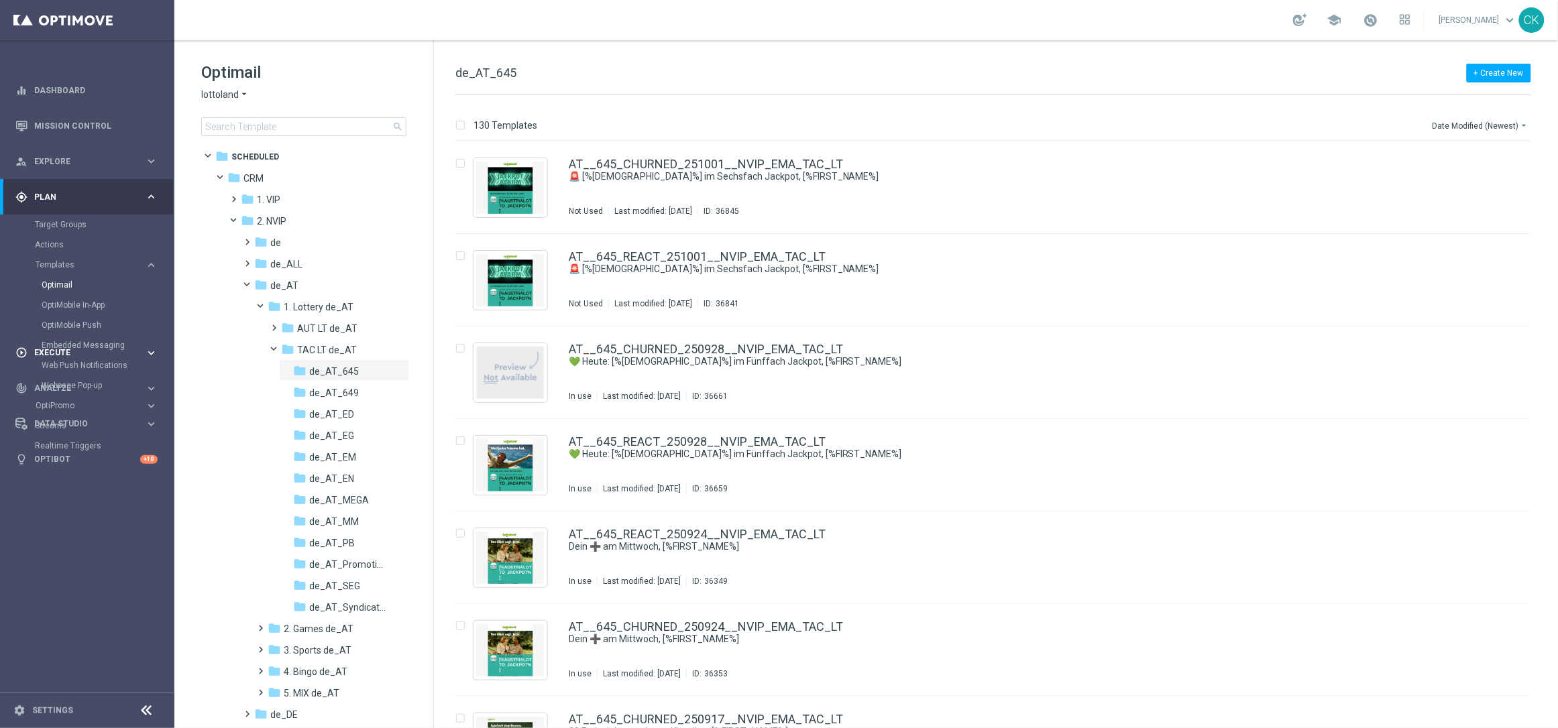
click at [26, 353] on icon "play_circle_outline" at bounding box center [21, 353] width 12 height 12
click at [64, 261] on link "Campaign Builder" at bounding box center [87, 260] width 105 height 11
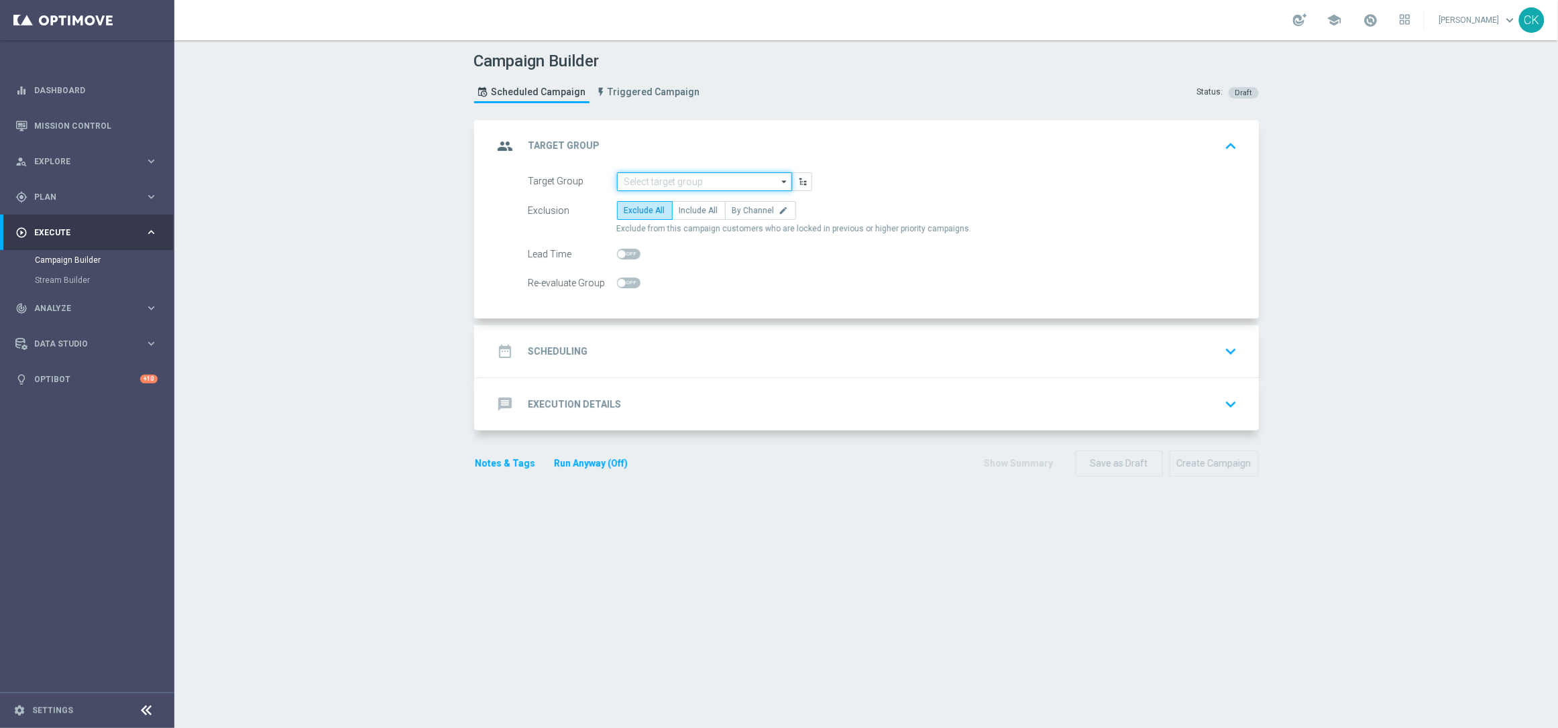
click at [708, 182] on input at bounding box center [704, 181] width 175 height 19
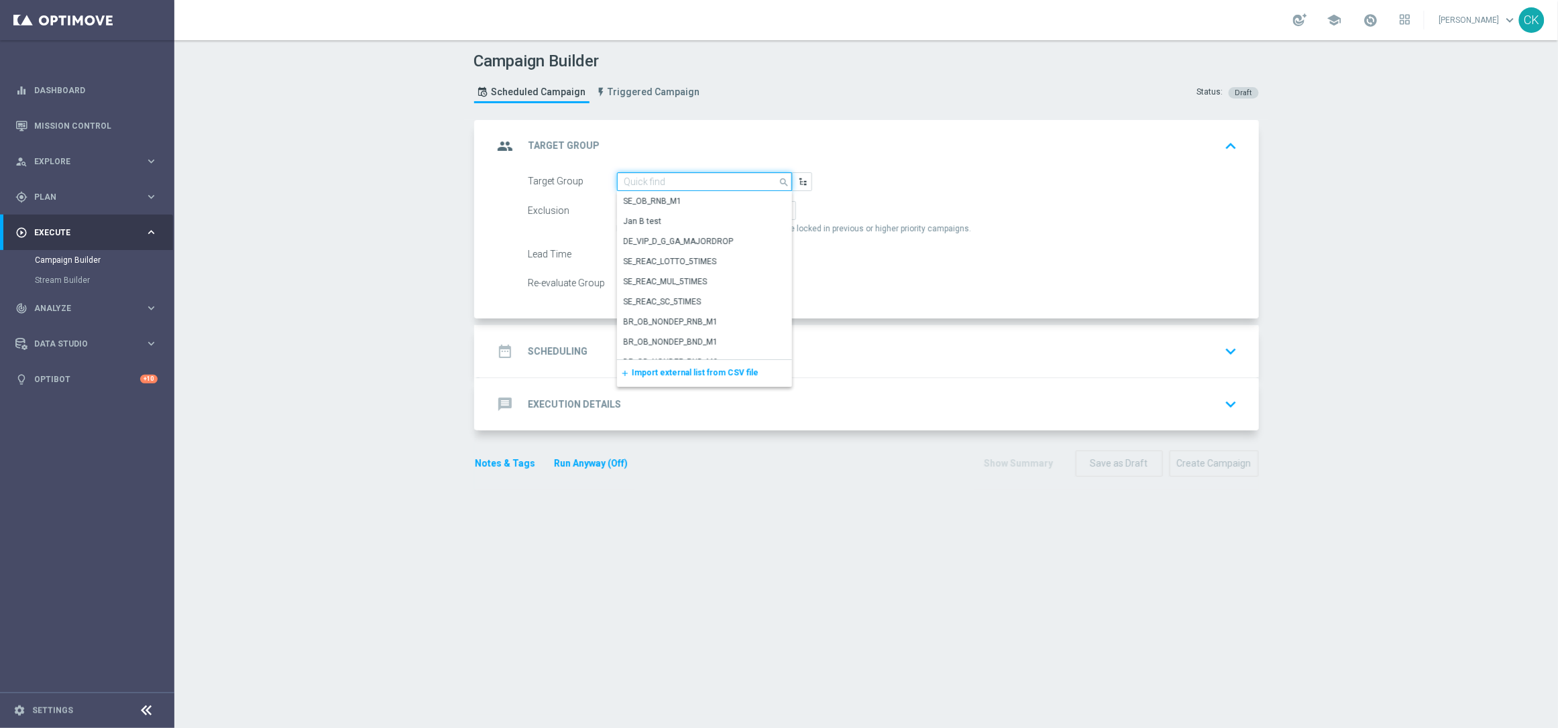
paste input "de_AT_TGT_NVIP_EM_TAC_LT__ACTIVE_EM"
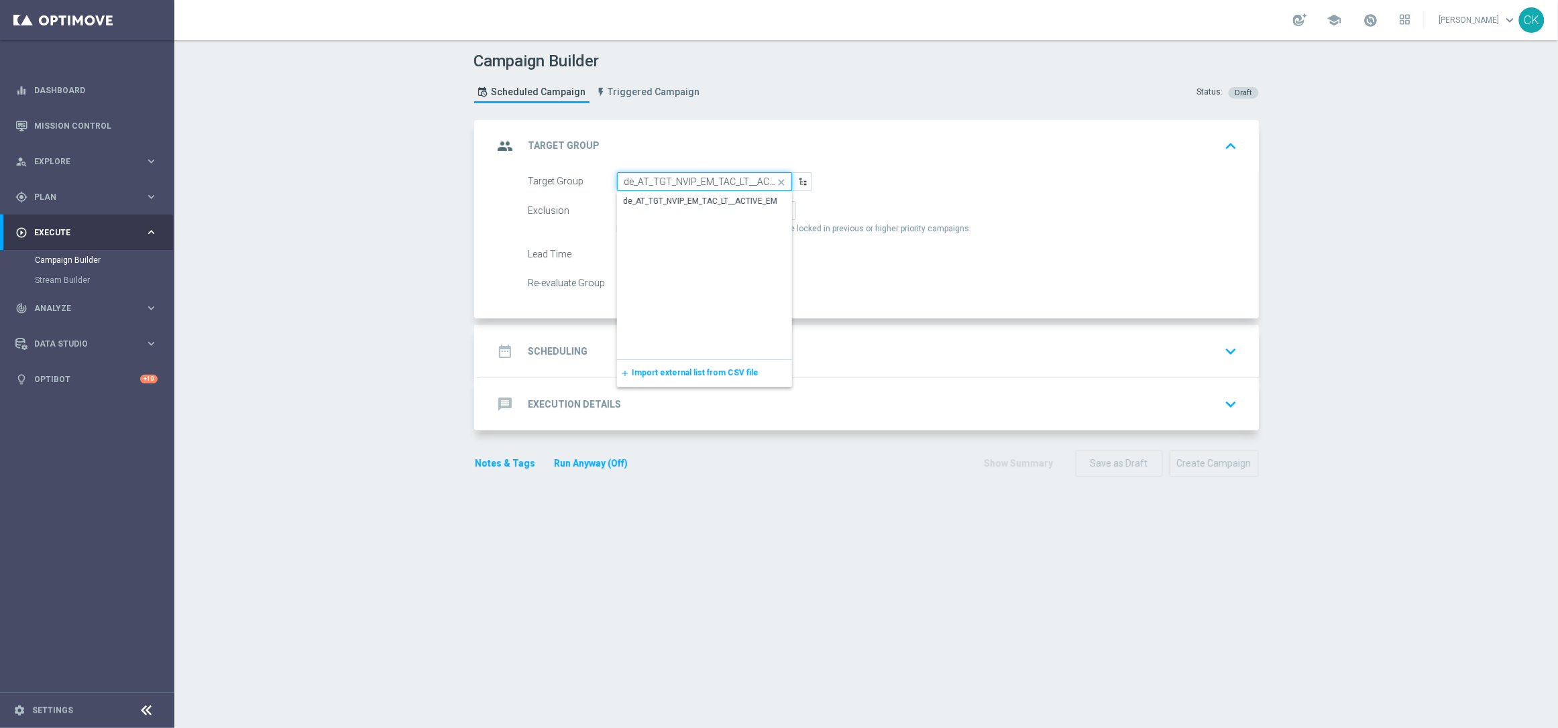
scroll to position [0, 27]
click at [674, 201] on div "de_AT_TGT_NVIP_EM_TAC_LT__ACTIVE_EM" at bounding box center [701, 201] width 154 height 12
type input "de_AT_TGT_NVIP_EM_TAC_LT__ACTIVE_EM"
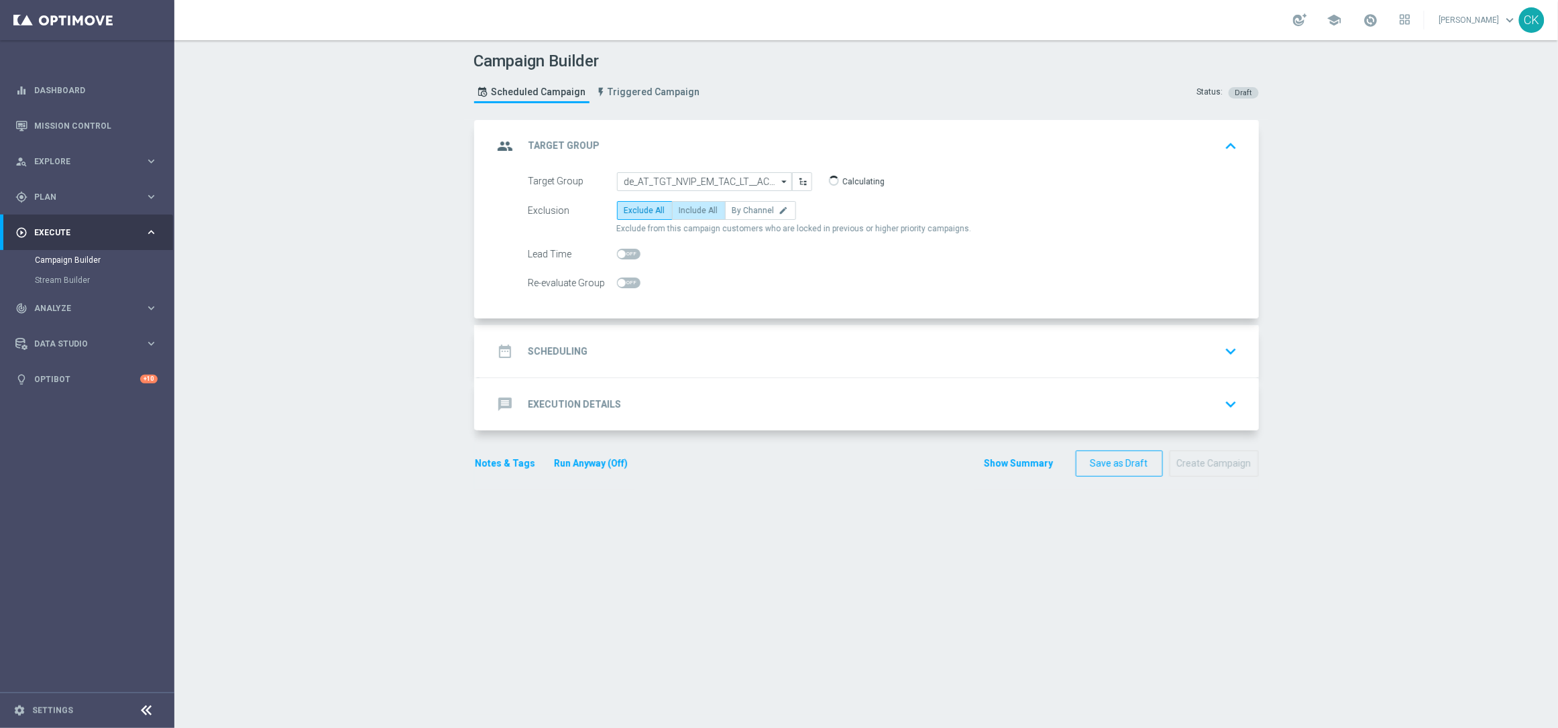
click at [686, 207] on span "Include All" at bounding box center [698, 210] width 39 height 9
click at [686, 209] on input "Include All" at bounding box center [683, 213] width 9 height 9
radio input "true"
click at [617, 247] on div at bounding box center [628, 254] width 23 height 19
click at [624, 249] on span at bounding box center [628, 254] width 23 height 11
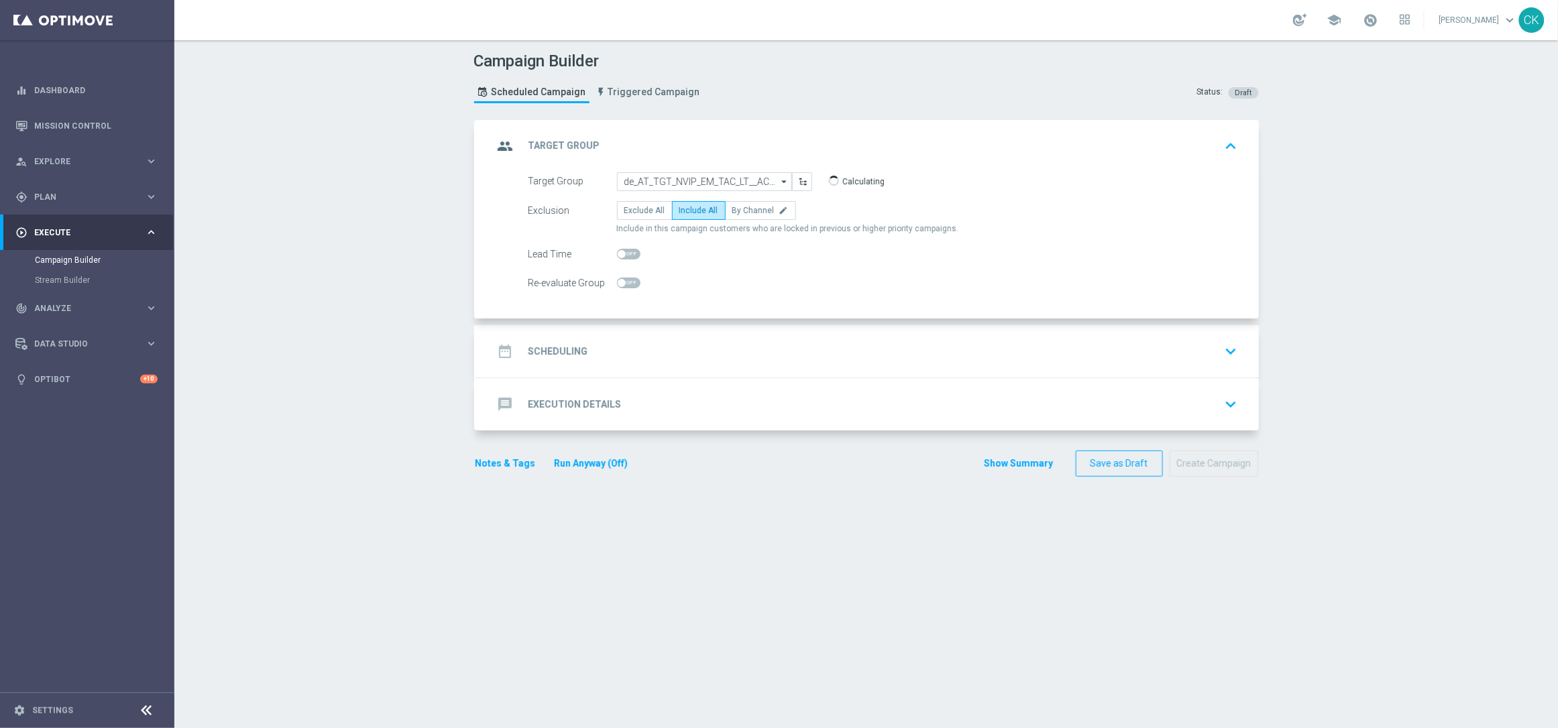
click at [624, 249] on input "checkbox" at bounding box center [628, 254] width 23 height 11
checkbox input "true"
click at [540, 348] on h2 "Scheduling" at bounding box center [558, 351] width 60 height 13
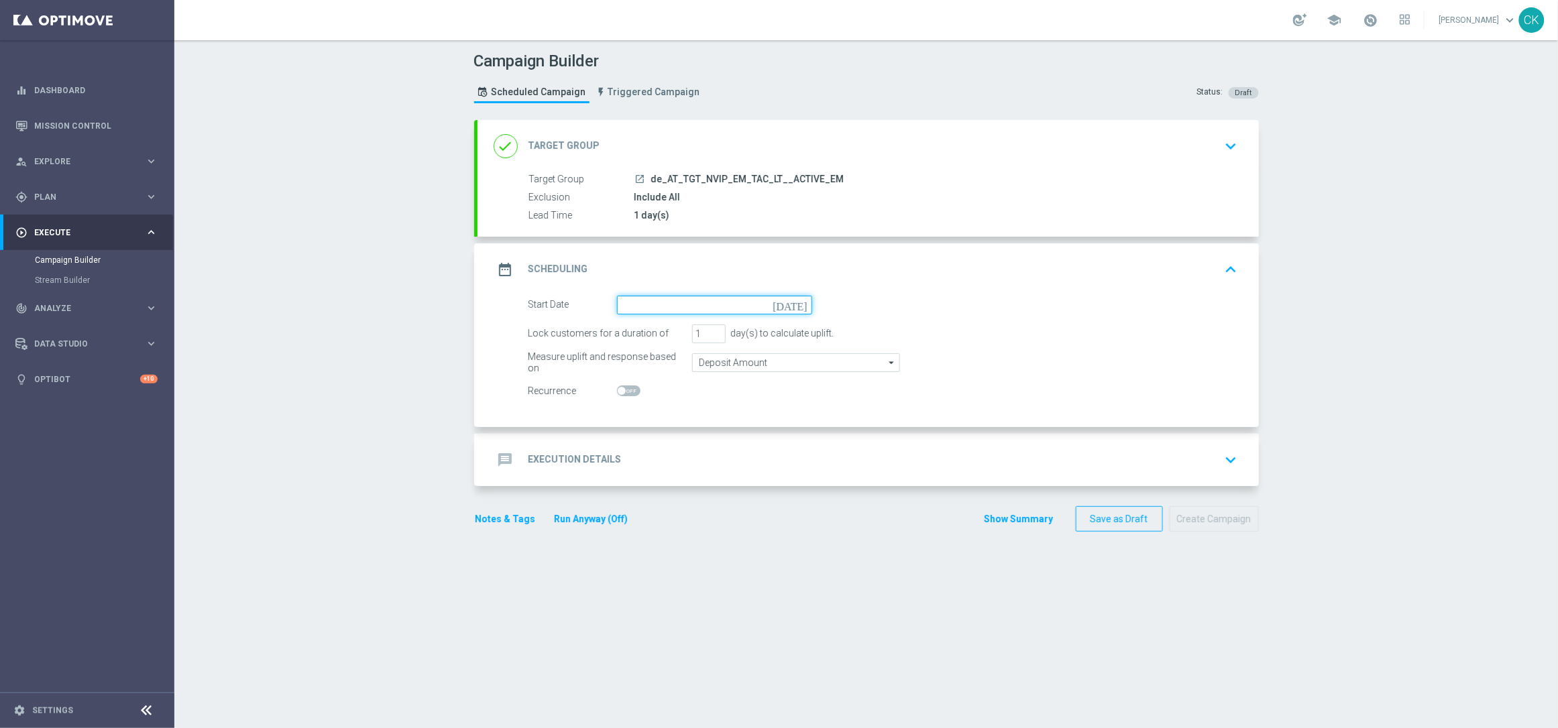
click at [657, 301] on input at bounding box center [714, 305] width 195 height 19
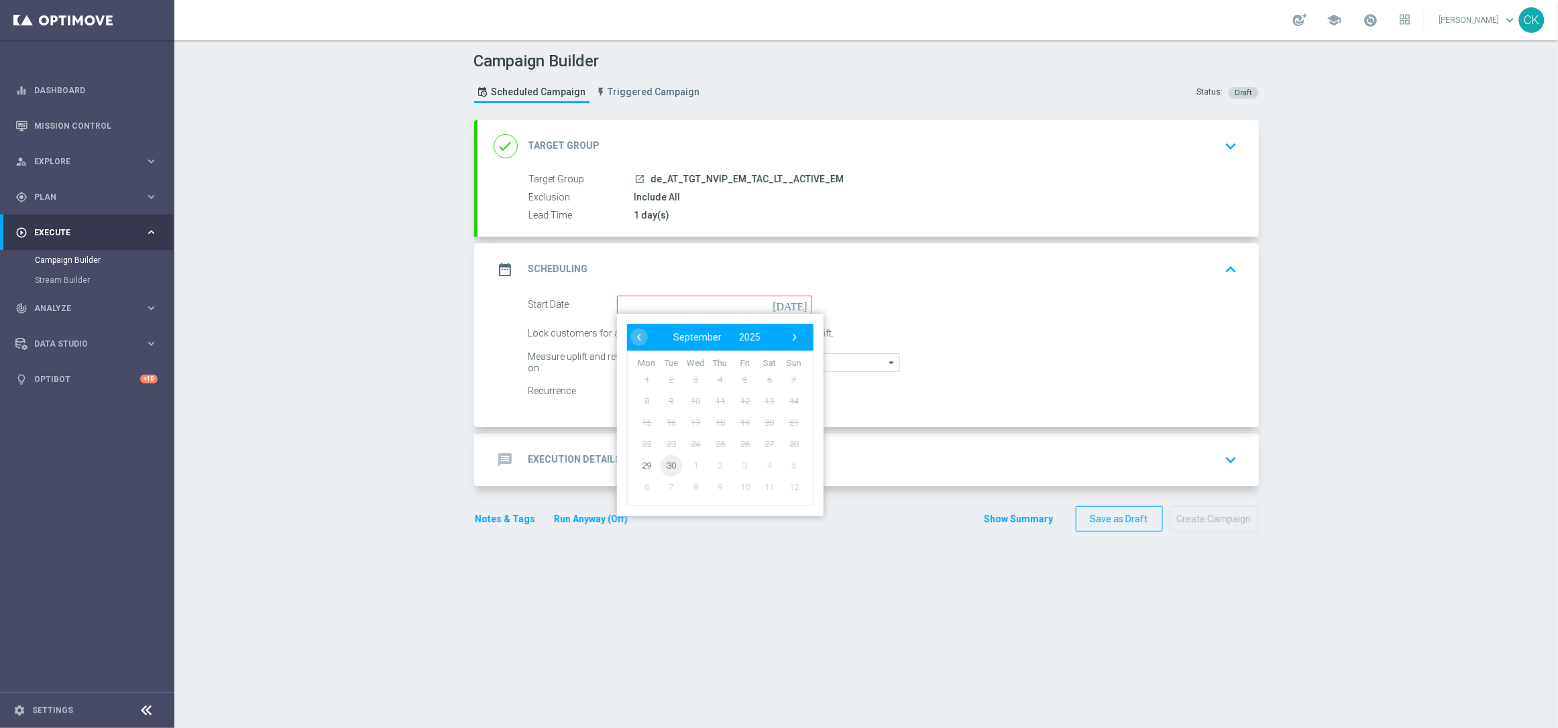
click at [664, 467] on span "30" at bounding box center [670, 465] width 21 height 21
type input "30 Sep 2025"
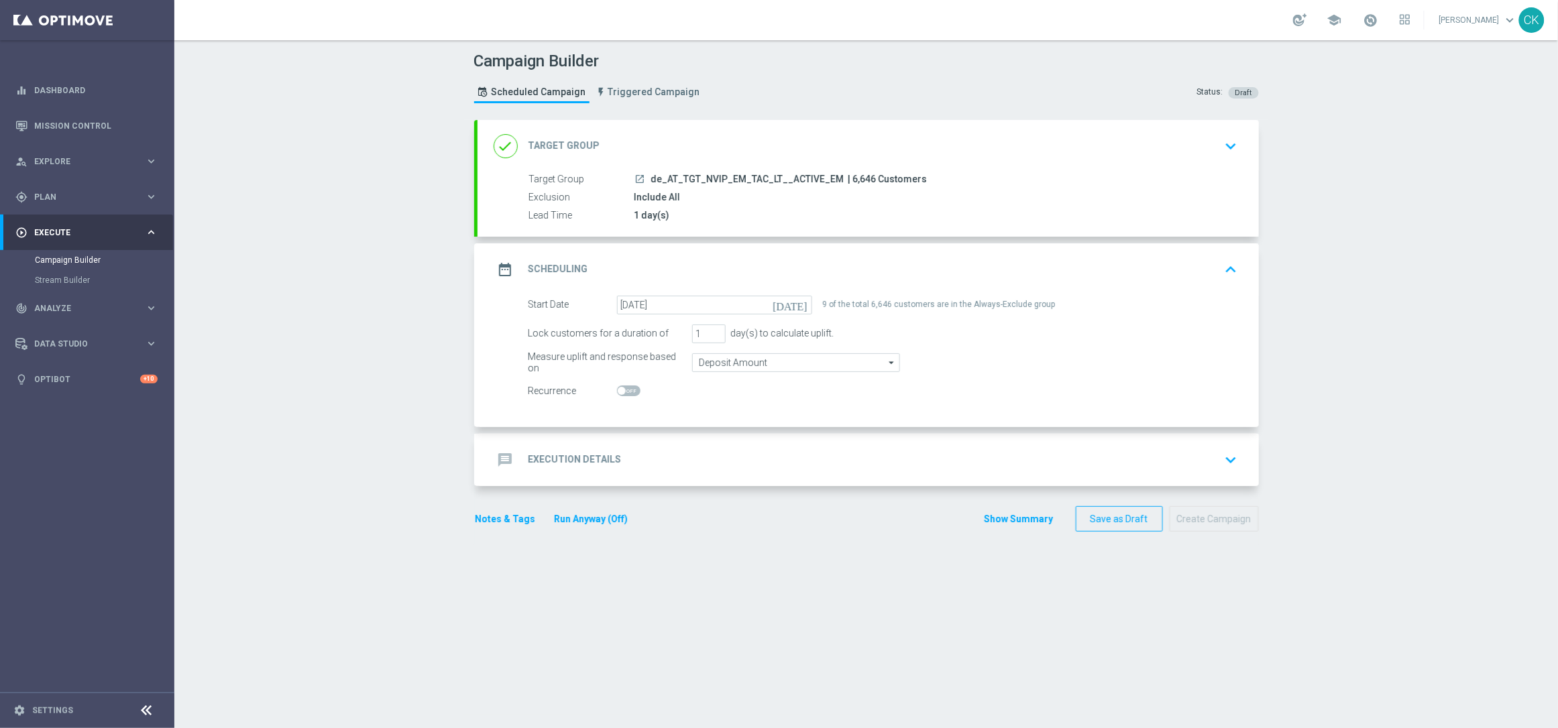
click at [547, 455] on h2 "Execution Details" at bounding box center [574, 459] width 93 height 13
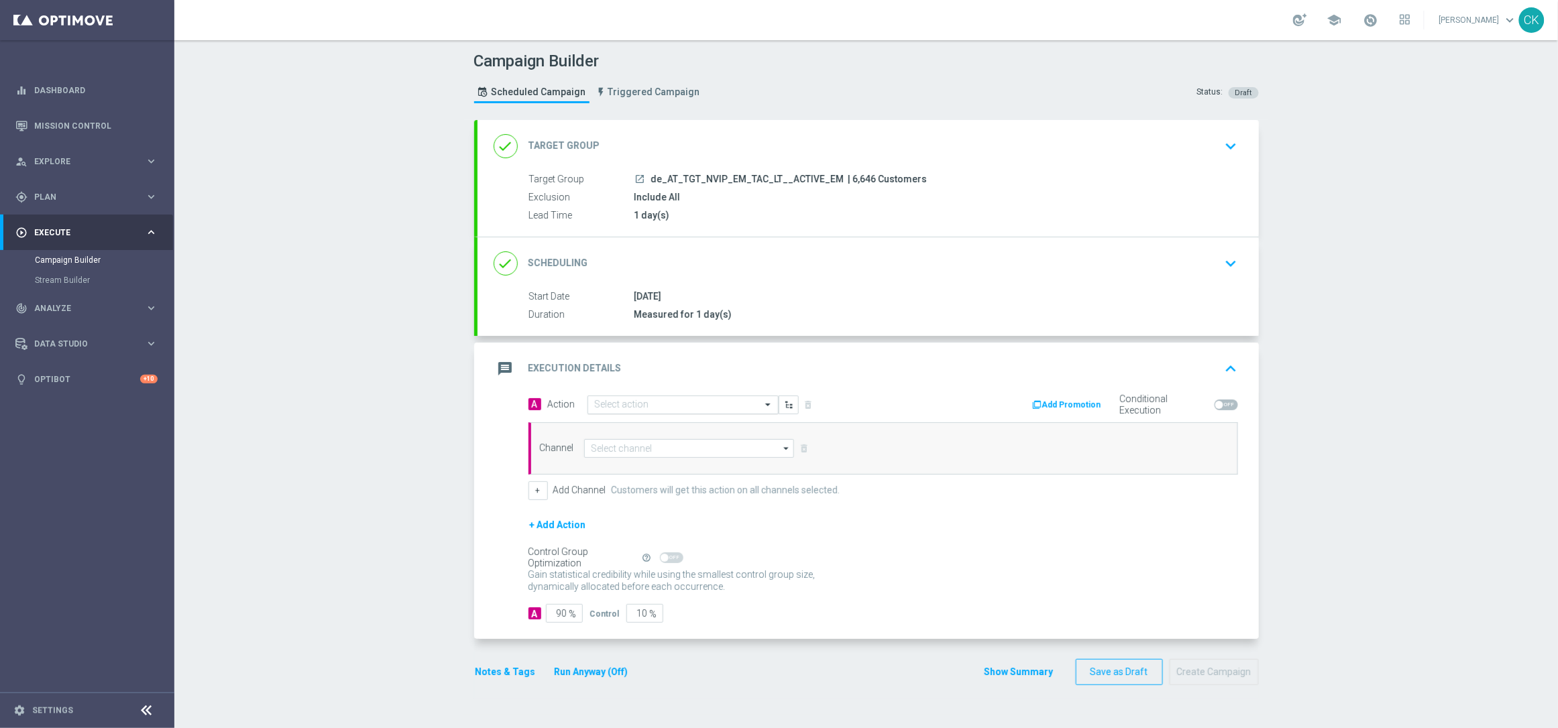
click at [626, 408] on input "text" at bounding box center [670, 405] width 150 height 11
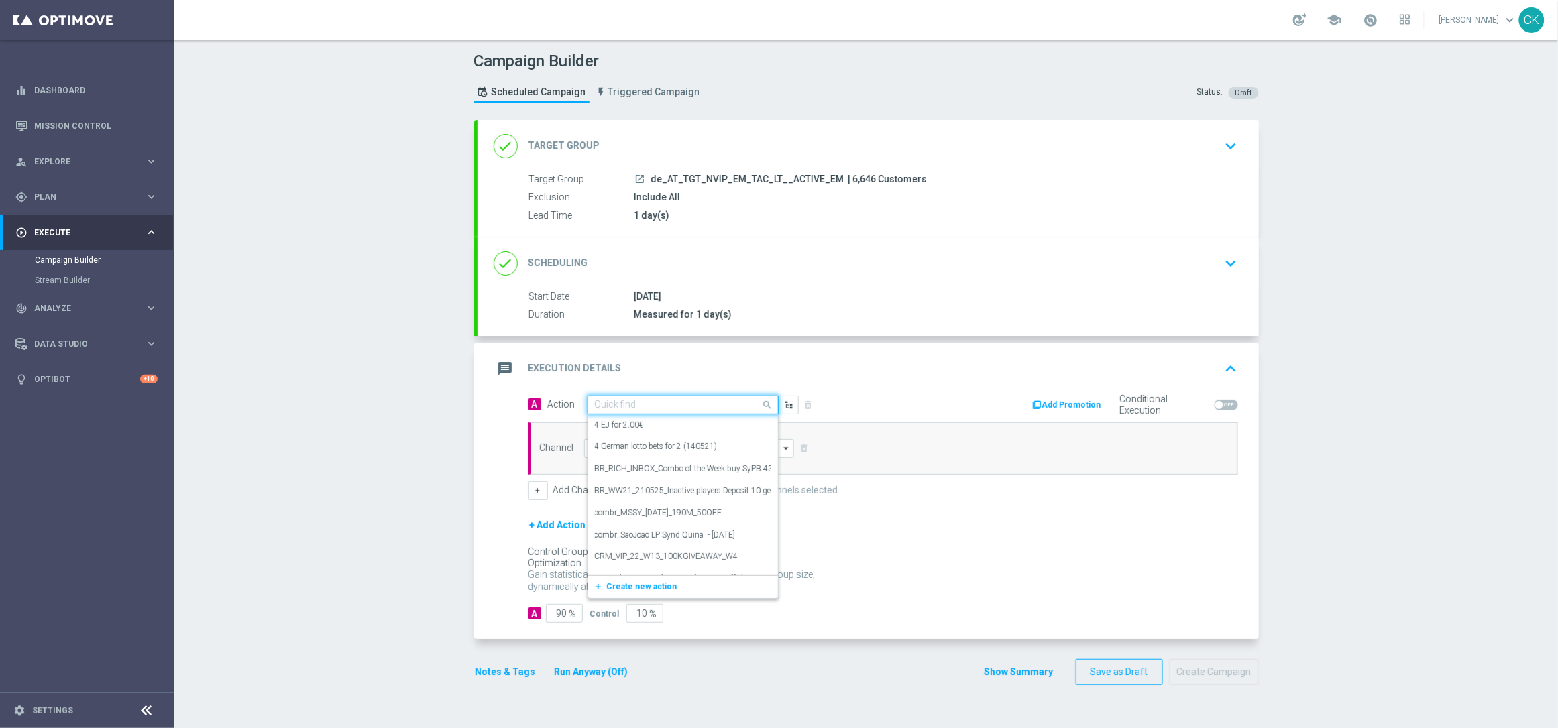
paste input "8 lines EM with 25% off"
type input "8 lines EM with 25% off"
click at [596, 446] on icon "add_new" at bounding box center [600, 446] width 13 height 9
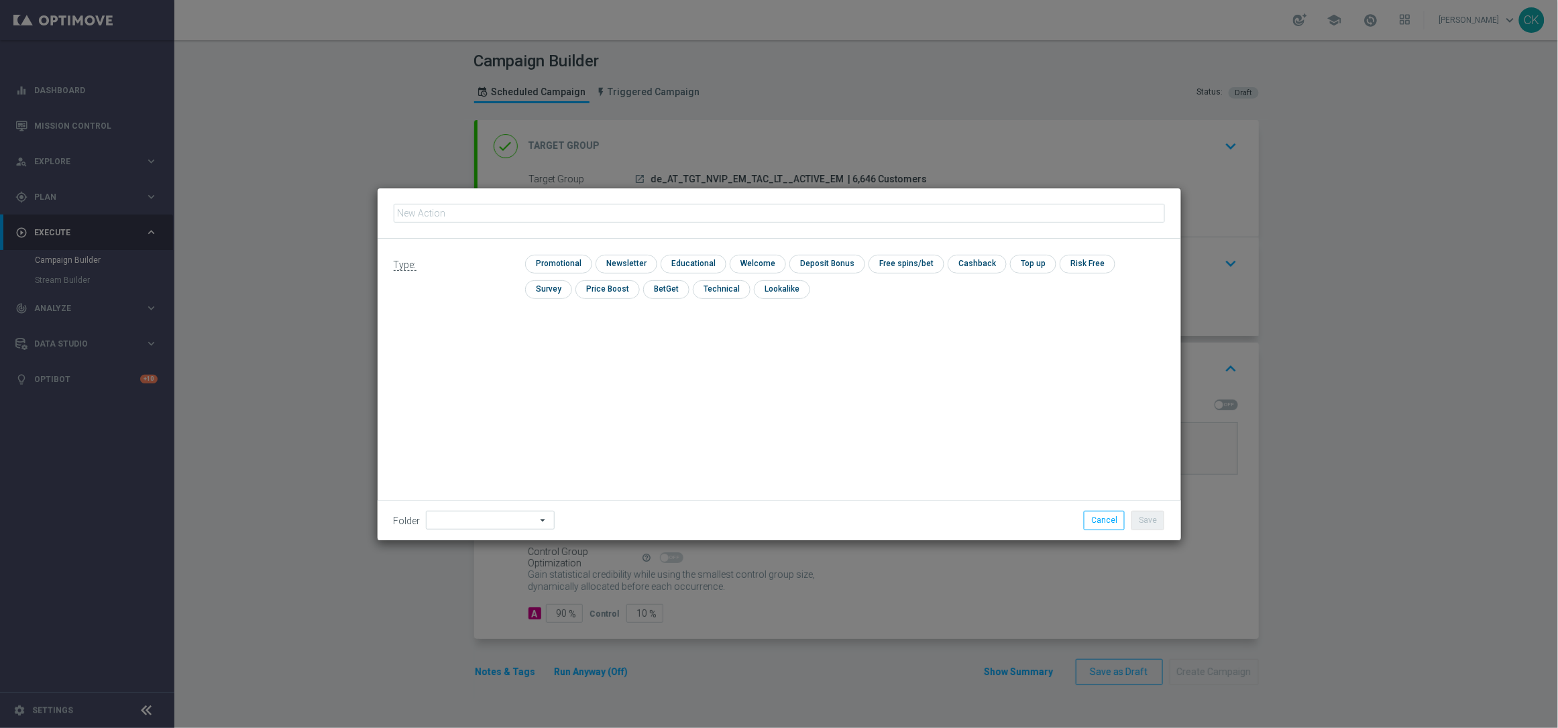
type input "8 lines EM with 25% off"
click at [549, 258] on input "checkbox" at bounding box center [557, 264] width 64 height 18
checkbox input "true"
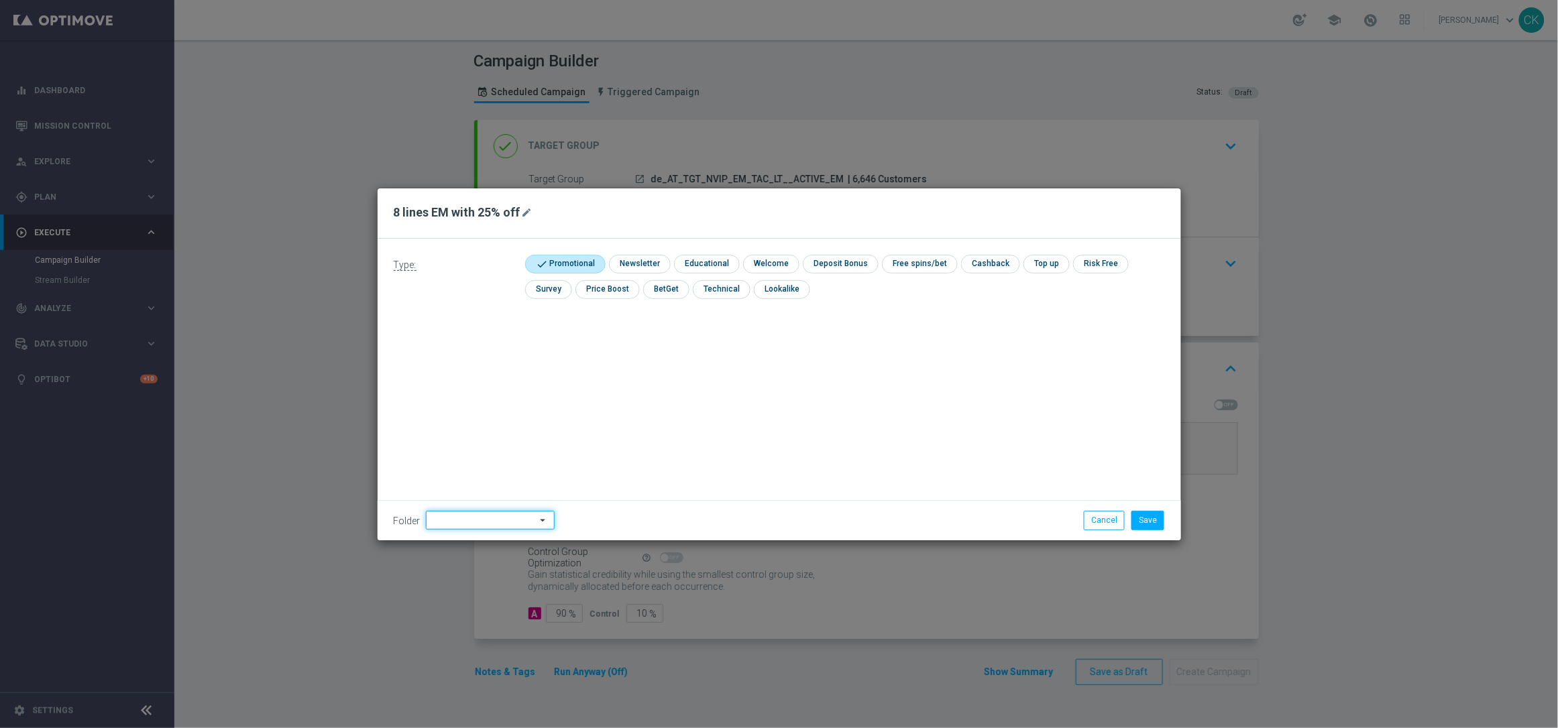
click at [477, 516] on input at bounding box center [490, 520] width 129 height 19
click at [474, 459] on div "DE" at bounding box center [479, 462] width 106 height 19
type input "DE"
click at [558, 445] on div "Type: check Promotional check Newsletter check Educational check Welcome check …" at bounding box center [779, 390] width 803 height 302
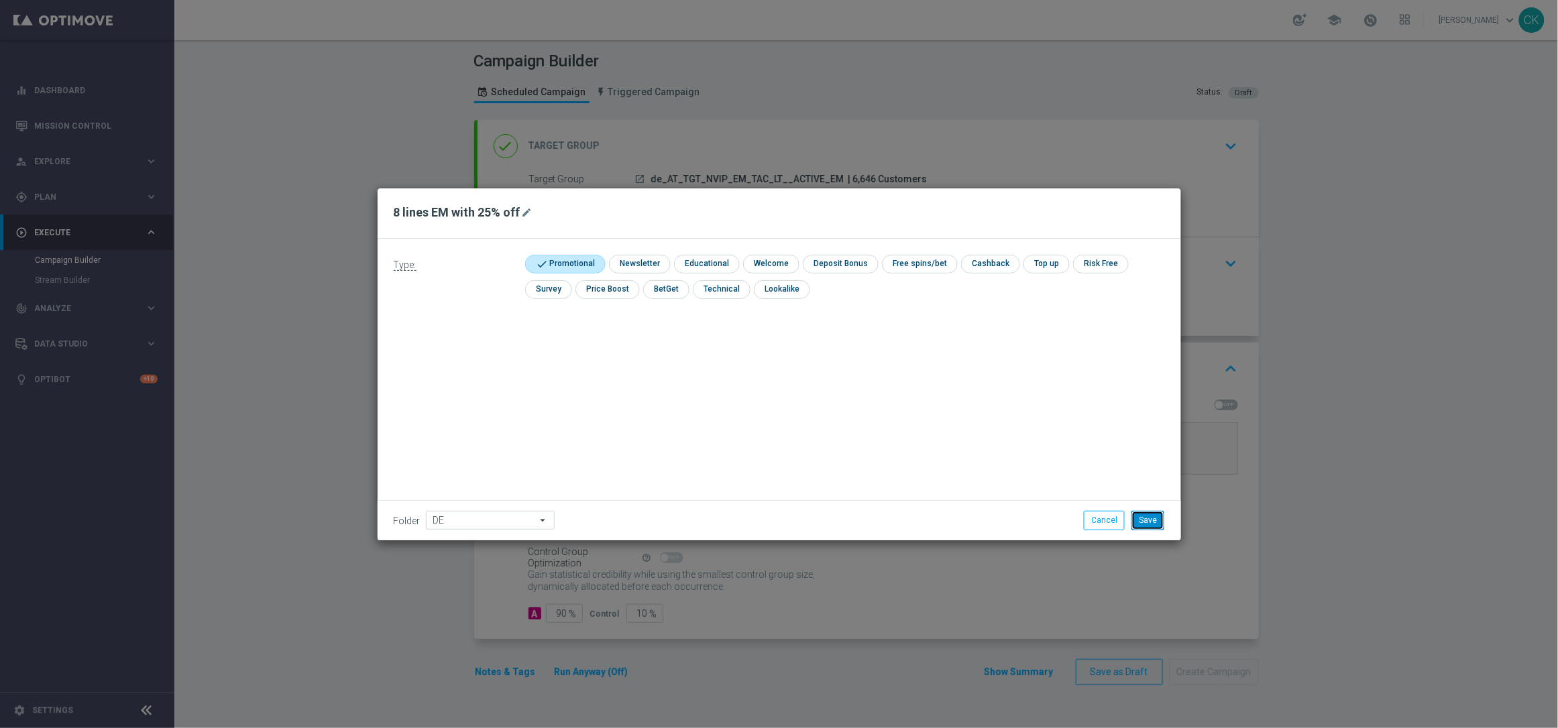
click at [1155, 525] on button "Save" at bounding box center [1147, 520] width 33 height 19
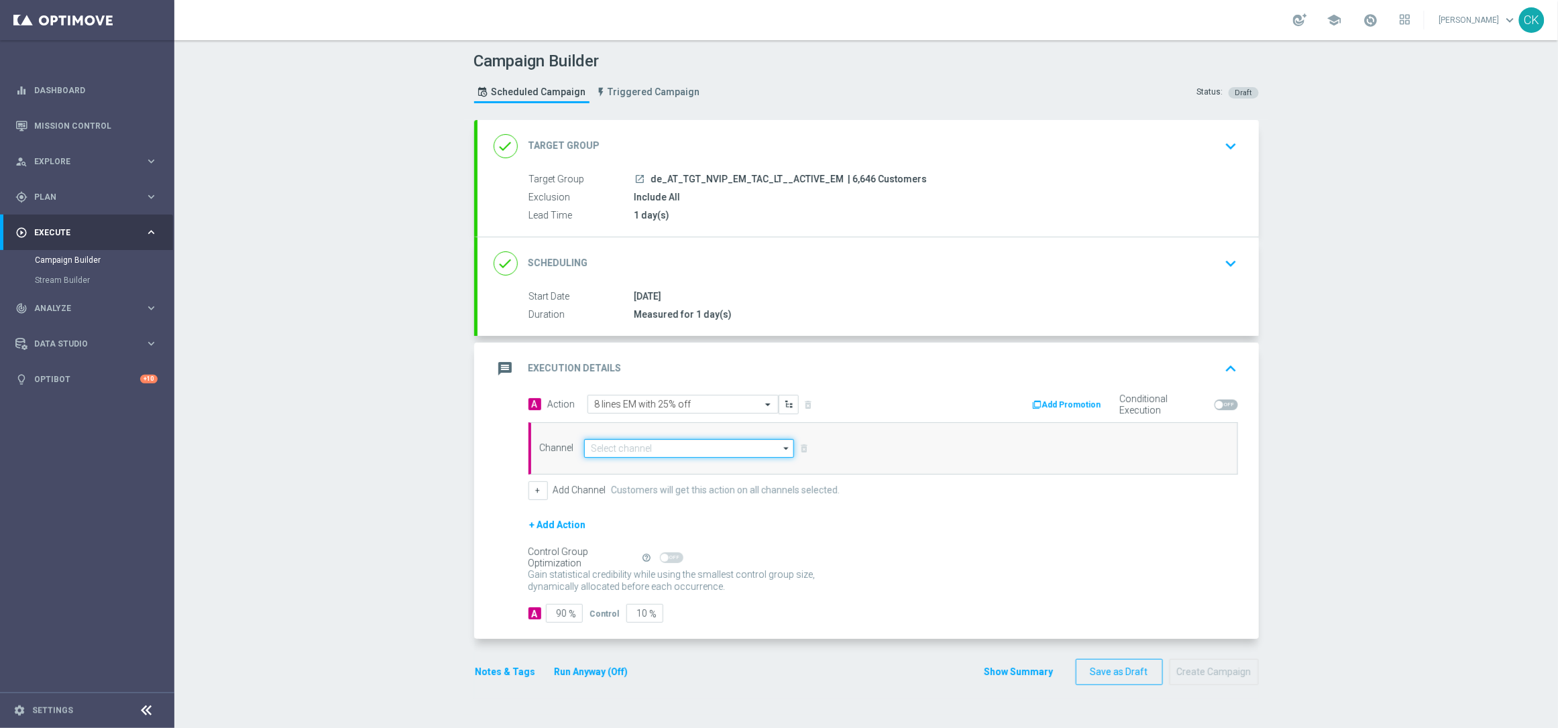
click at [587, 450] on input at bounding box center [689, 448] width 211 height 19
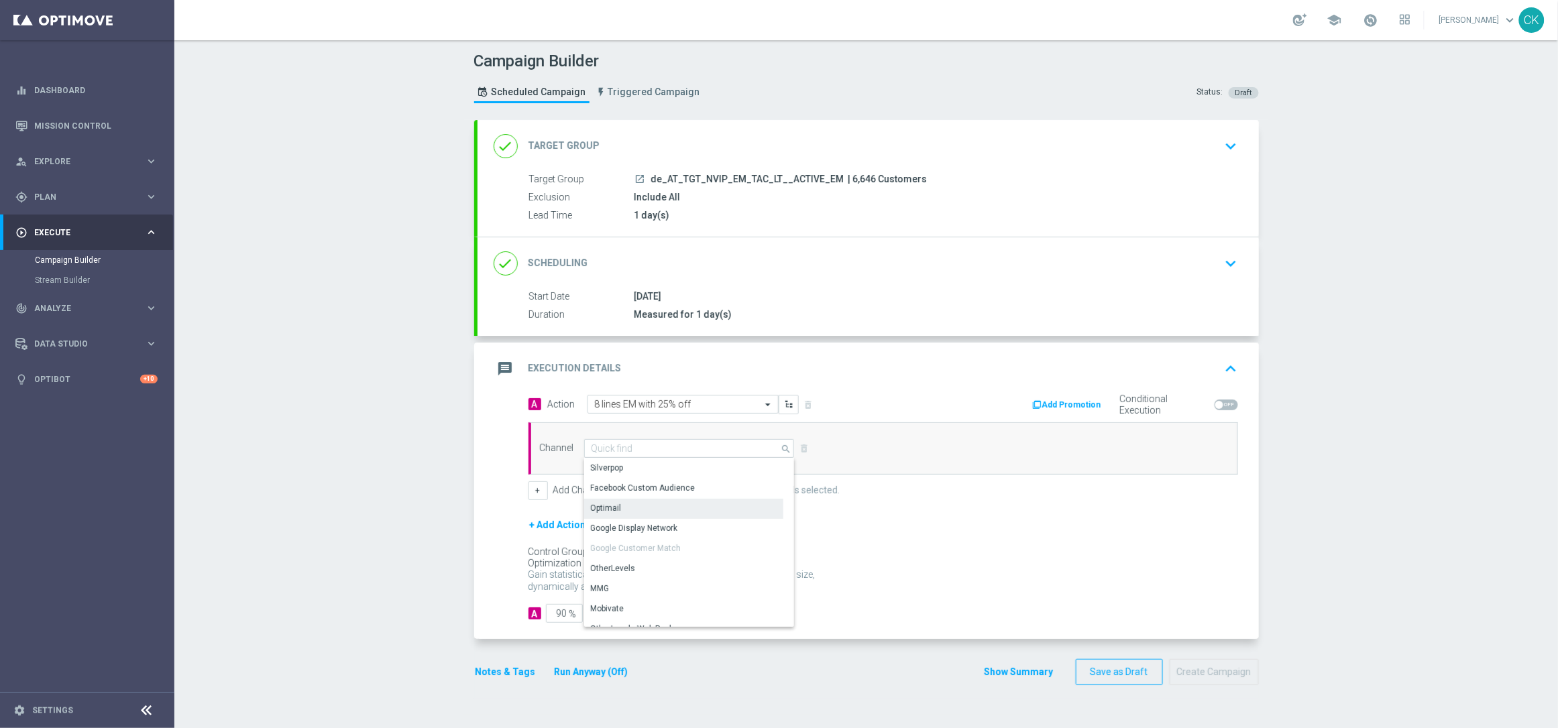
click at [635, 508] on div "Optimail" at bounding box center [683, 508] width 199 height 19
type input "Optimail"
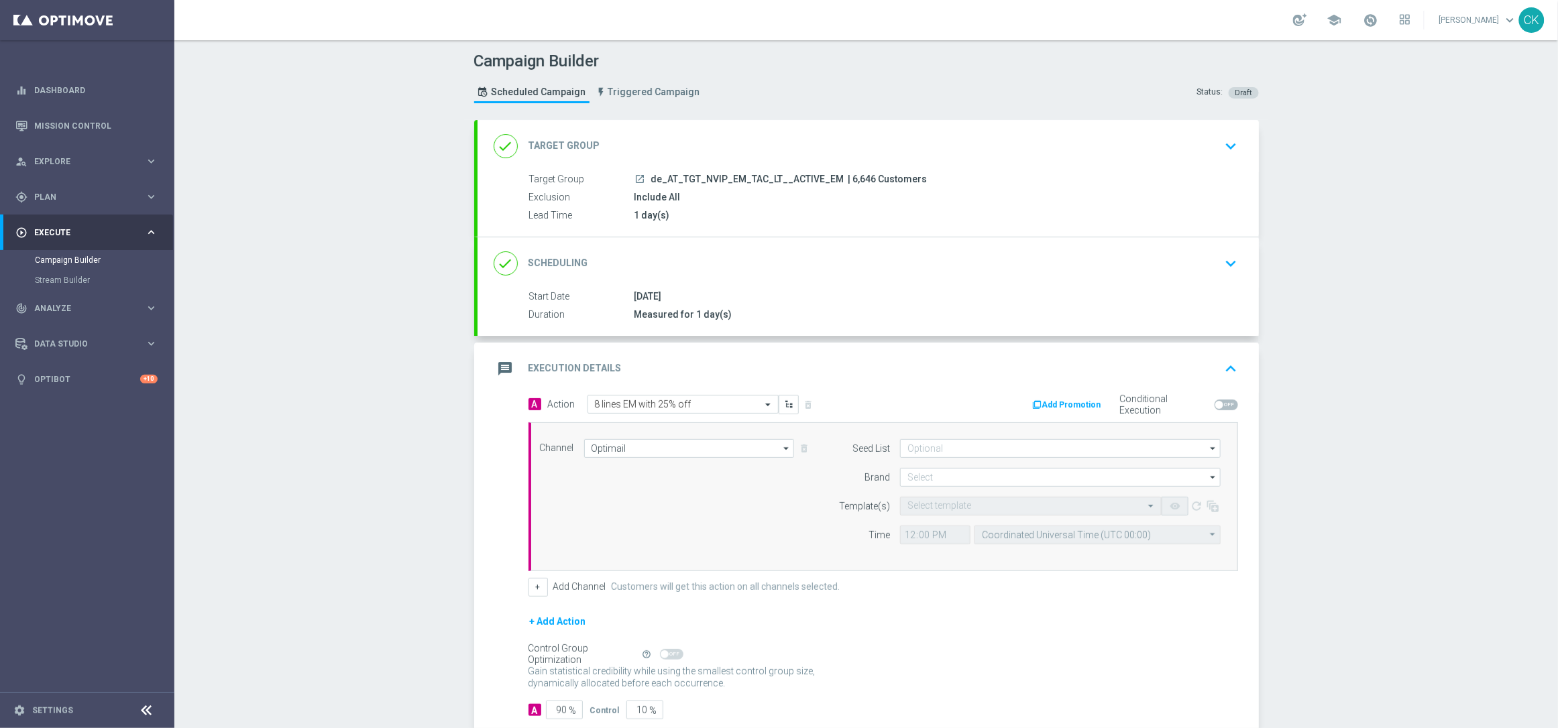
scroll to position [82, 0]
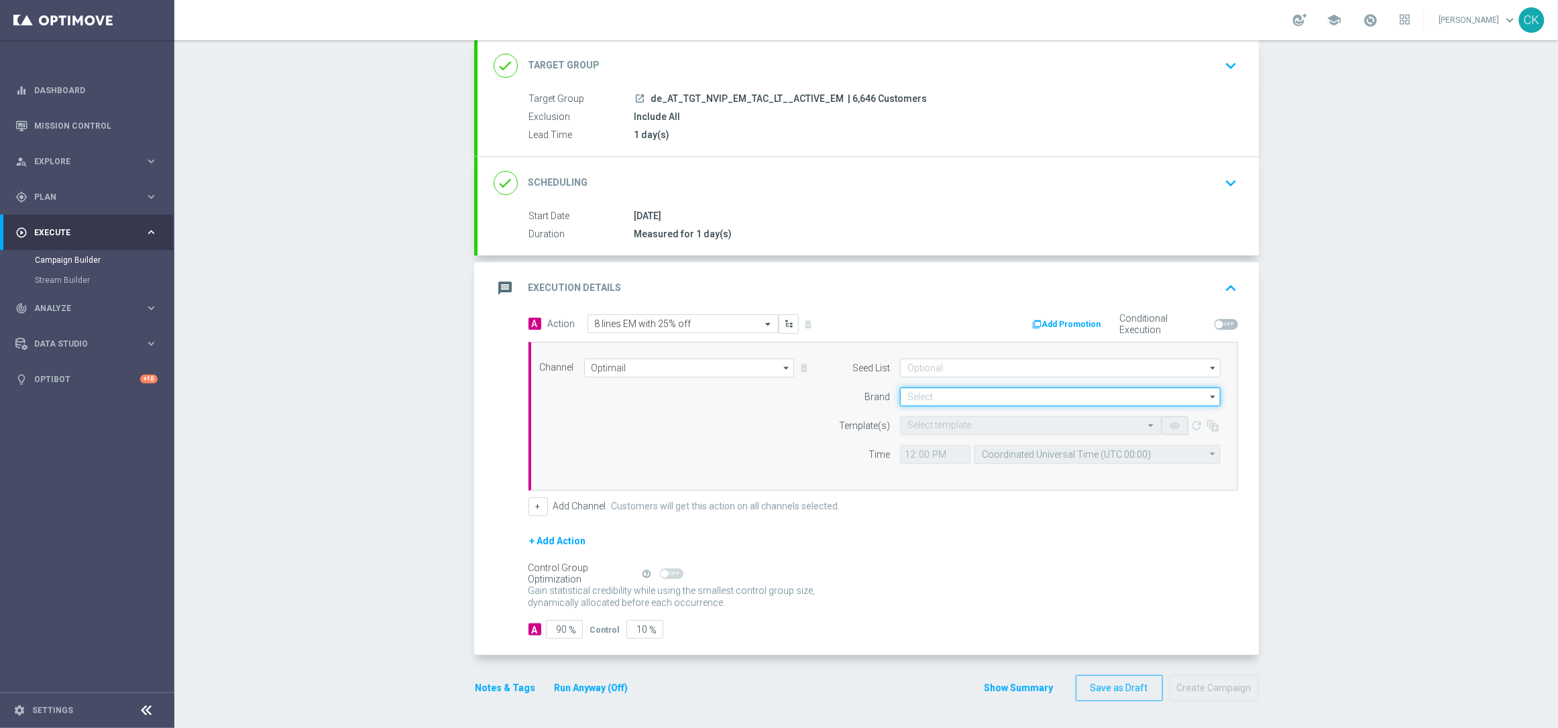
click at [955, 395] on input at bounding box center [1060, 397] width 321 height 19
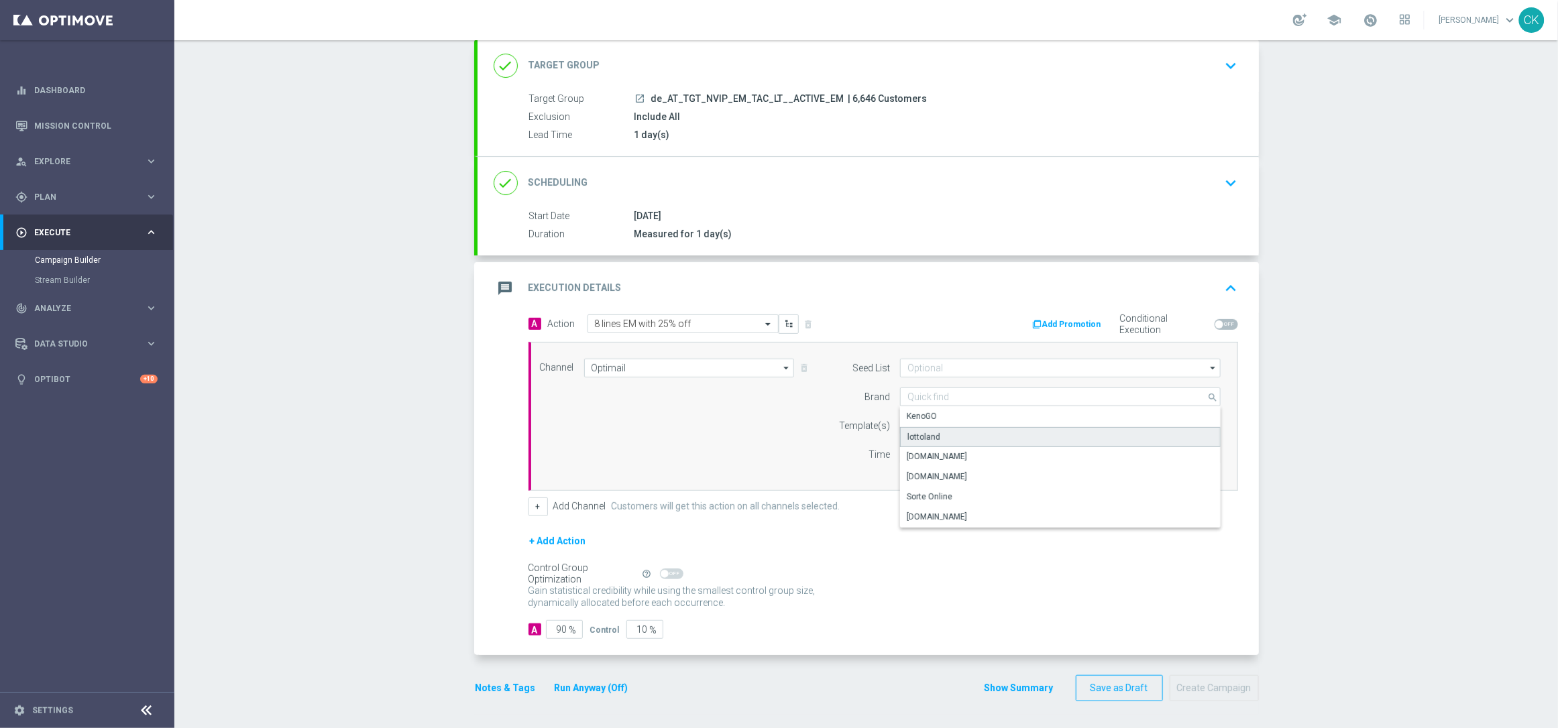
click at [934, 433] on div "lottoland" at bounding box center [1060, 437] width 321 height 20
type input "lottoland"
click at [923, 429] on input "text" at bounding box center [1017, 425] width 220 height 11
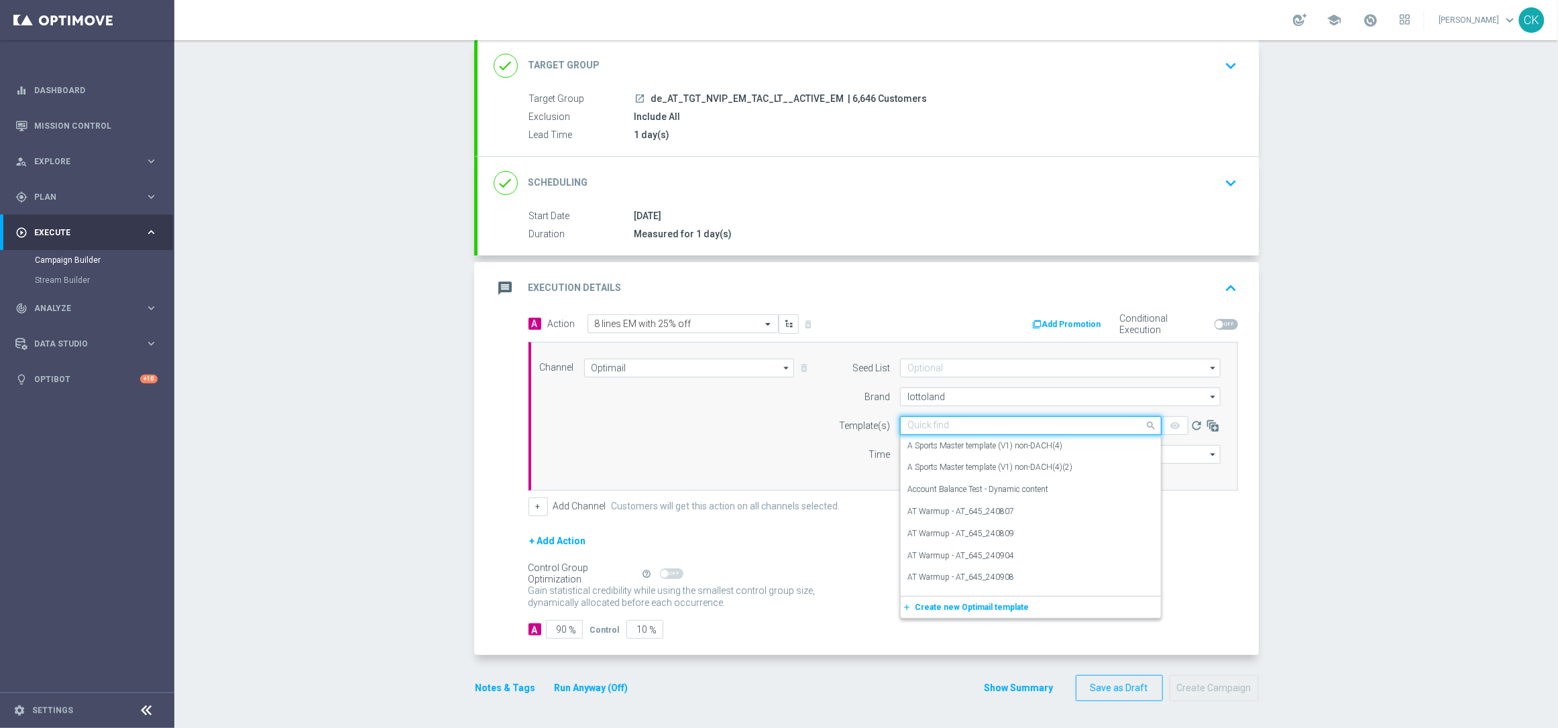
paste input "AT__EM_ACTIVE_250930__NVIP_EMA_TAC_LT"
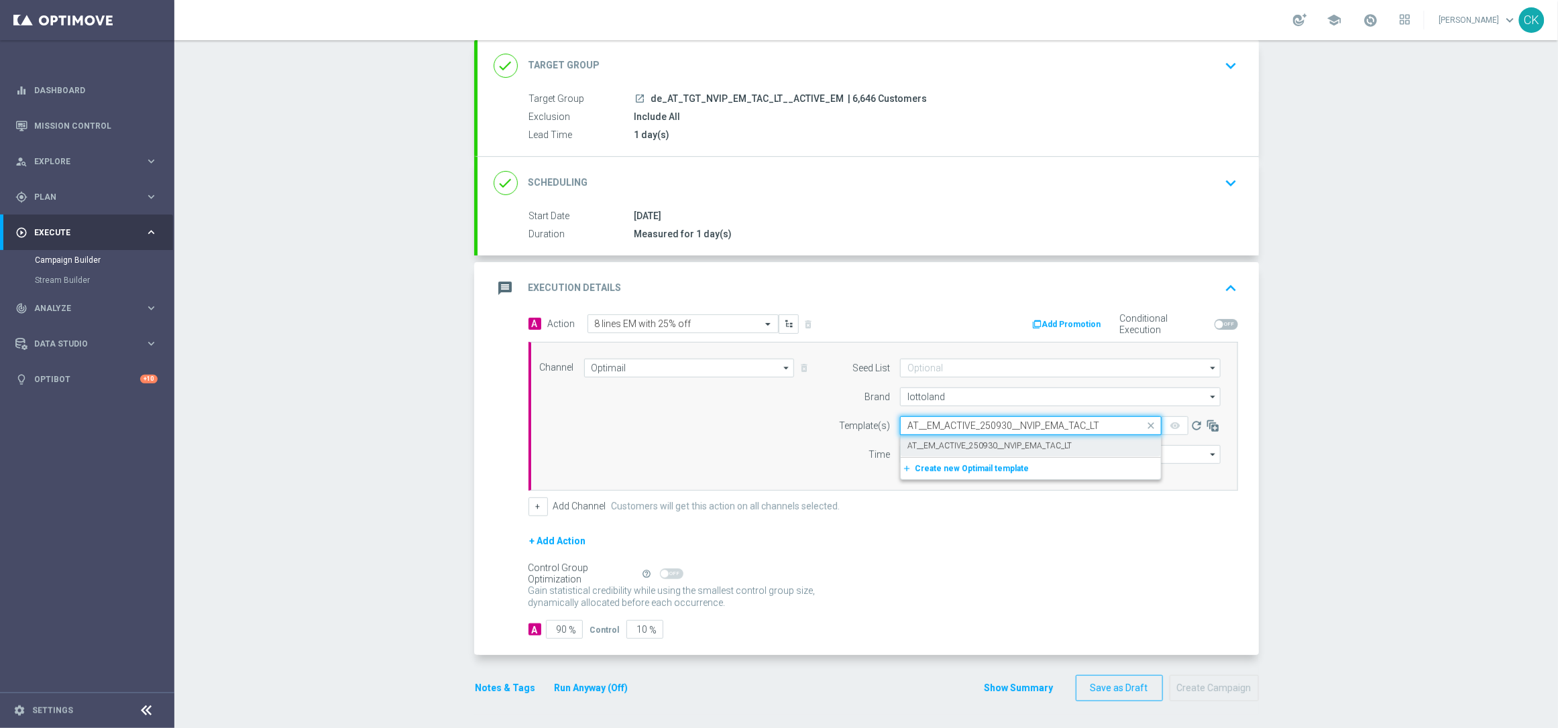
click at [922, 441] on label "AT__EM_ACTIVE_250930__NVIP_EMA_TAC_LT" at bounding box center [989, 446] width 164 height 11
type input "AT__EM_ACTIVE_250930__NVIP_EMA_TAC_LT"
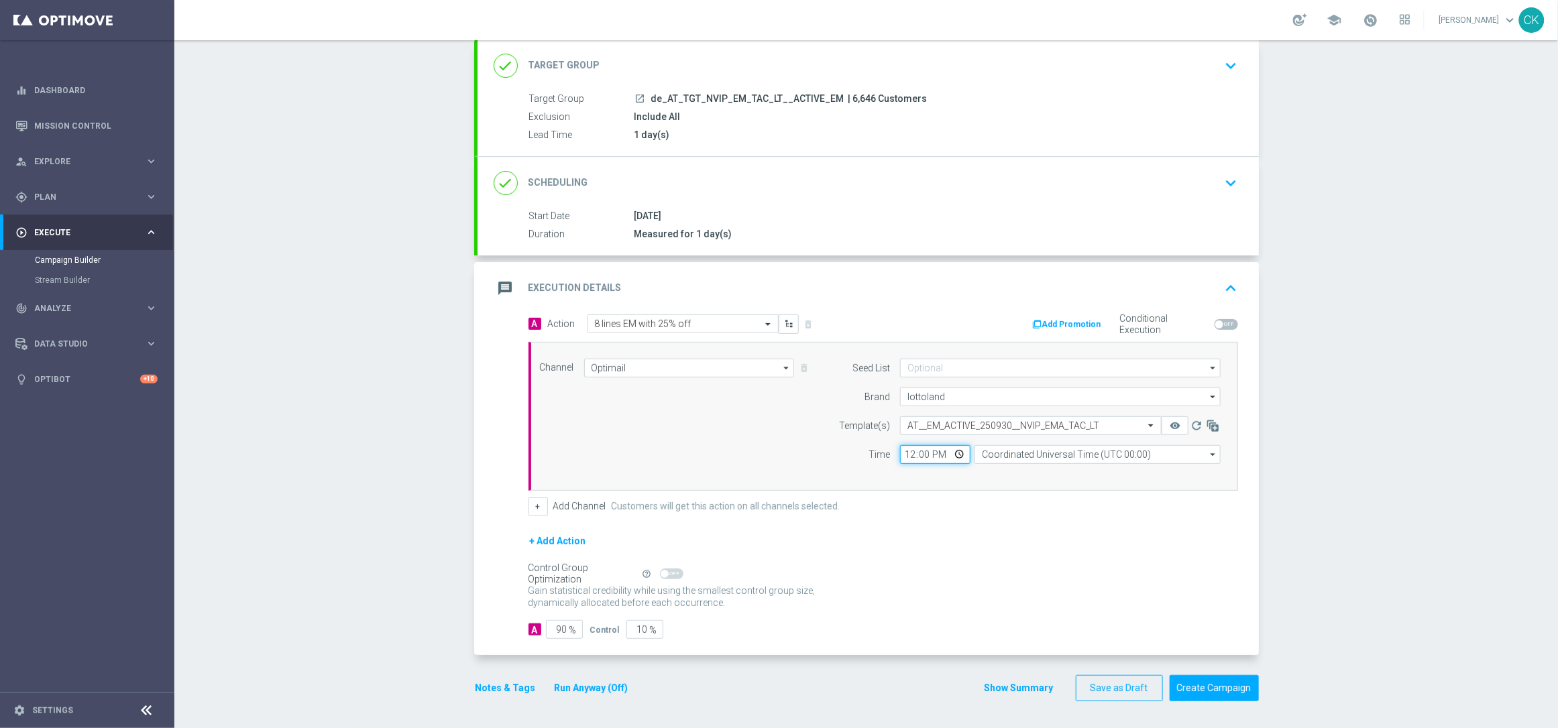
click at [906, 453] on input "12:00" at bounding box center [935, 454] width 70 height 19
type input "06:00"
click at [1065, 452] on input "Coordinated Universal Time (UTC 00:00)" at bounding box center [1097, 454] width 246 height 19
click at [1044, 481] on div "Central European Time (Berlin) (UTC +02:00)" at bounding box center [1097, 474] width 246 height 19
type input "Central European Time (Berlin) (UTC +02:00)"
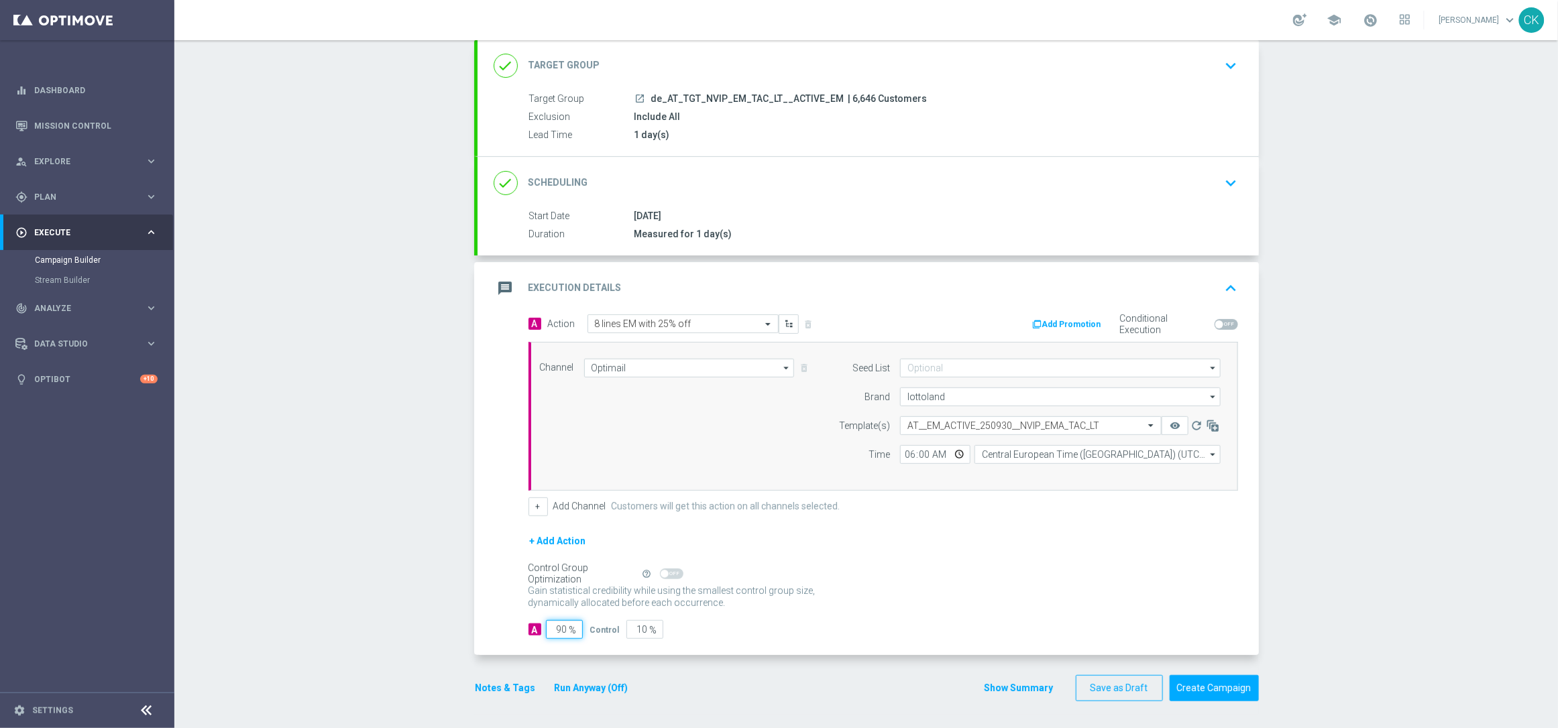
click at [562, 628] on input "90" at bounding box center [564, 629] width 37 height 19
type input "9"
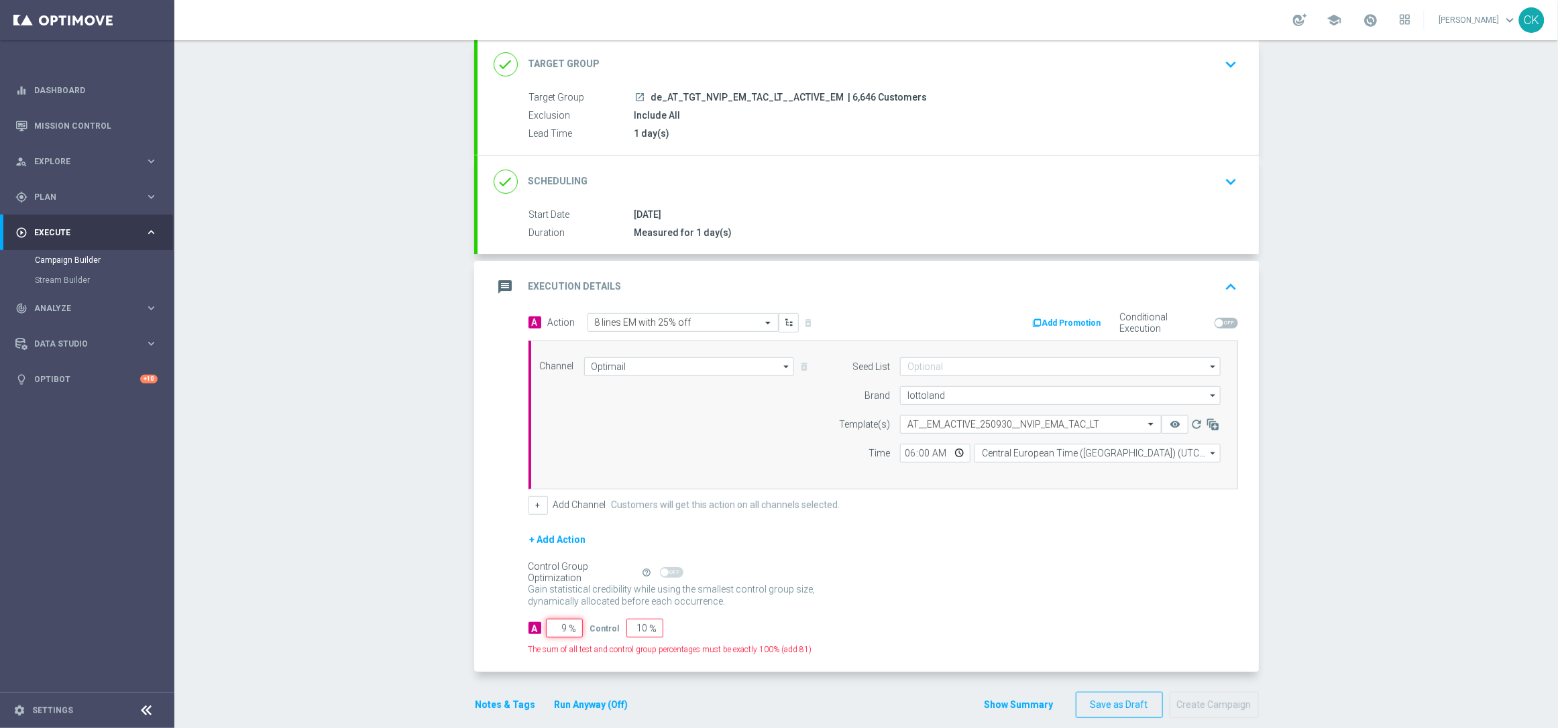
type input "91"
type input "98"
type input "2"
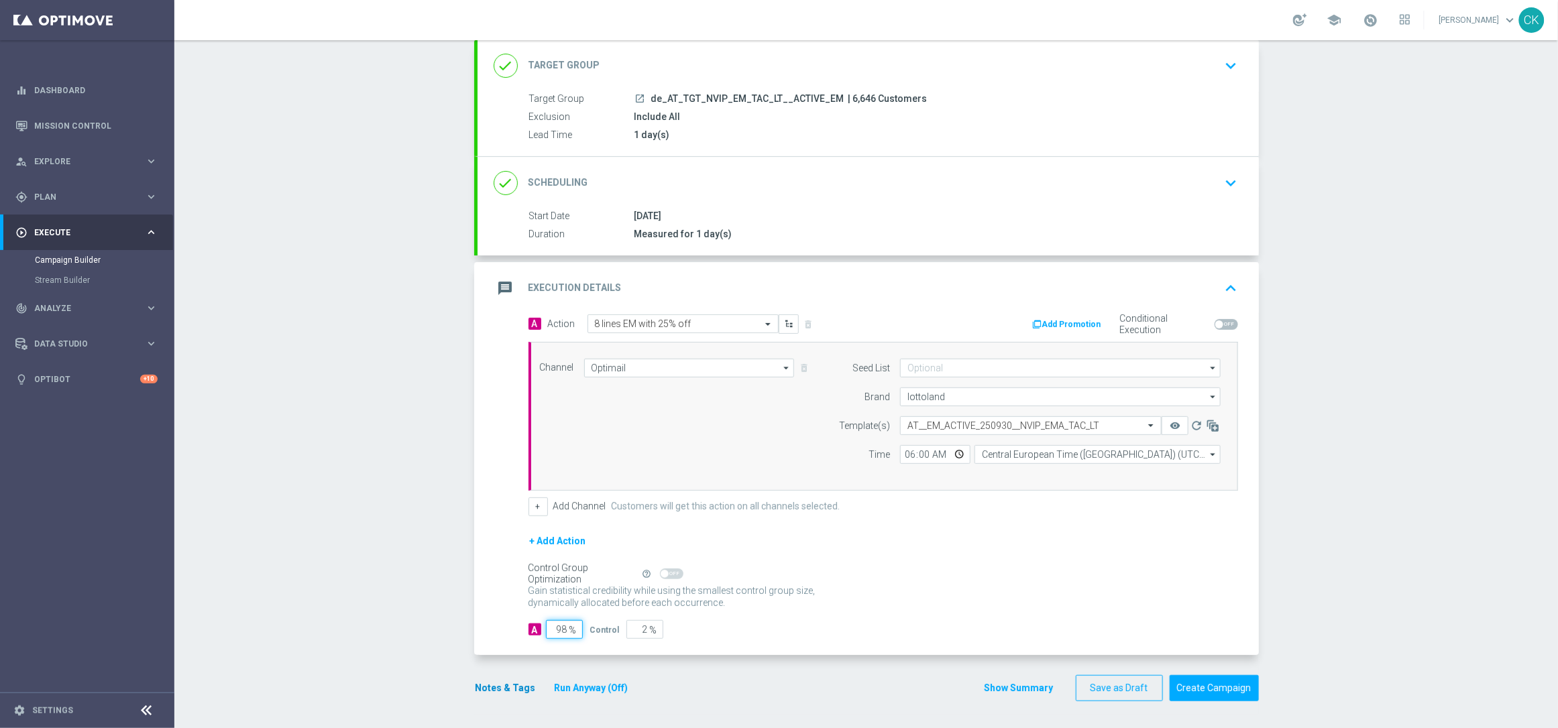
type input "98"
click at [487, 686] on button "Notes & Tags" at bounding box center [505, 688] width 63 height 17
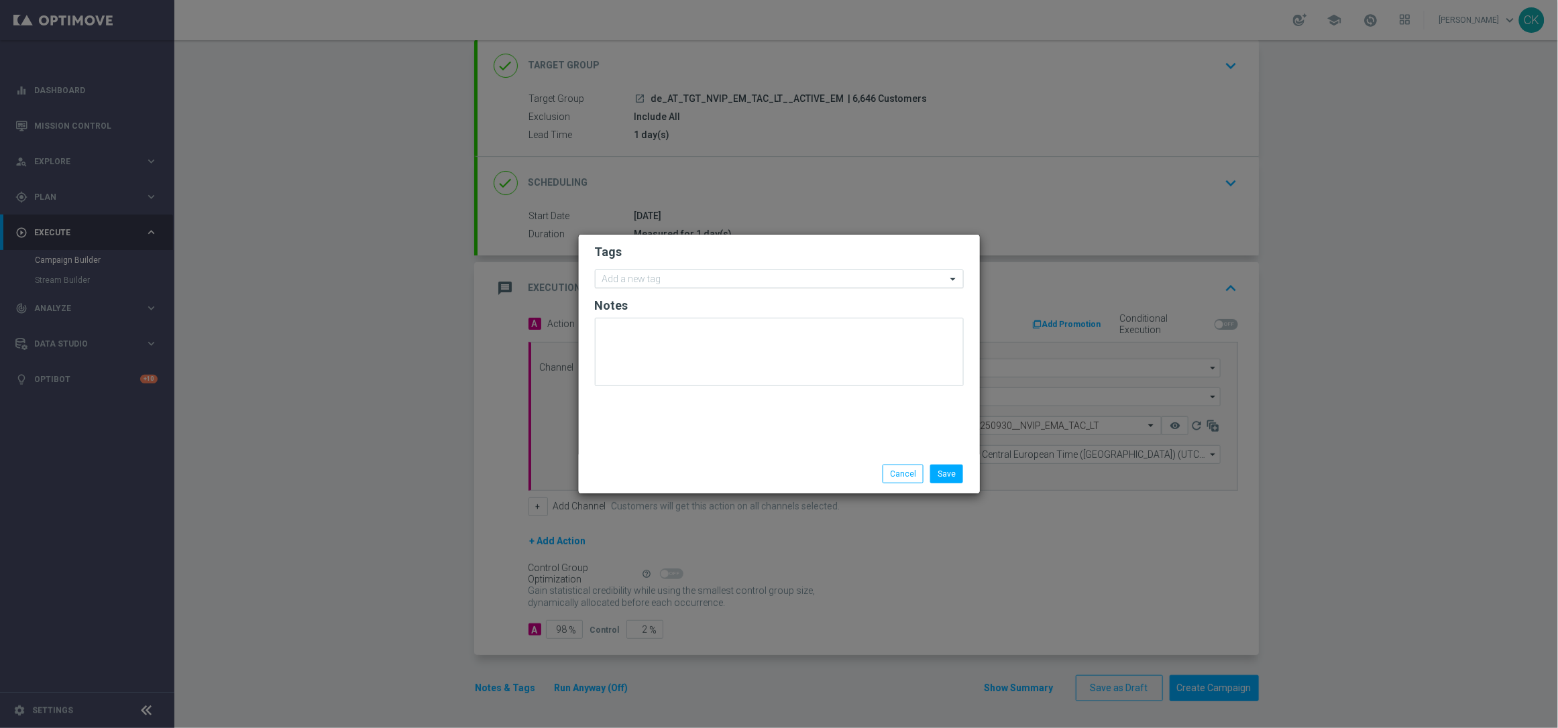
click at [669, 270] on div "Add a new tag" at bounding box center [779, 279] width 369 height 19
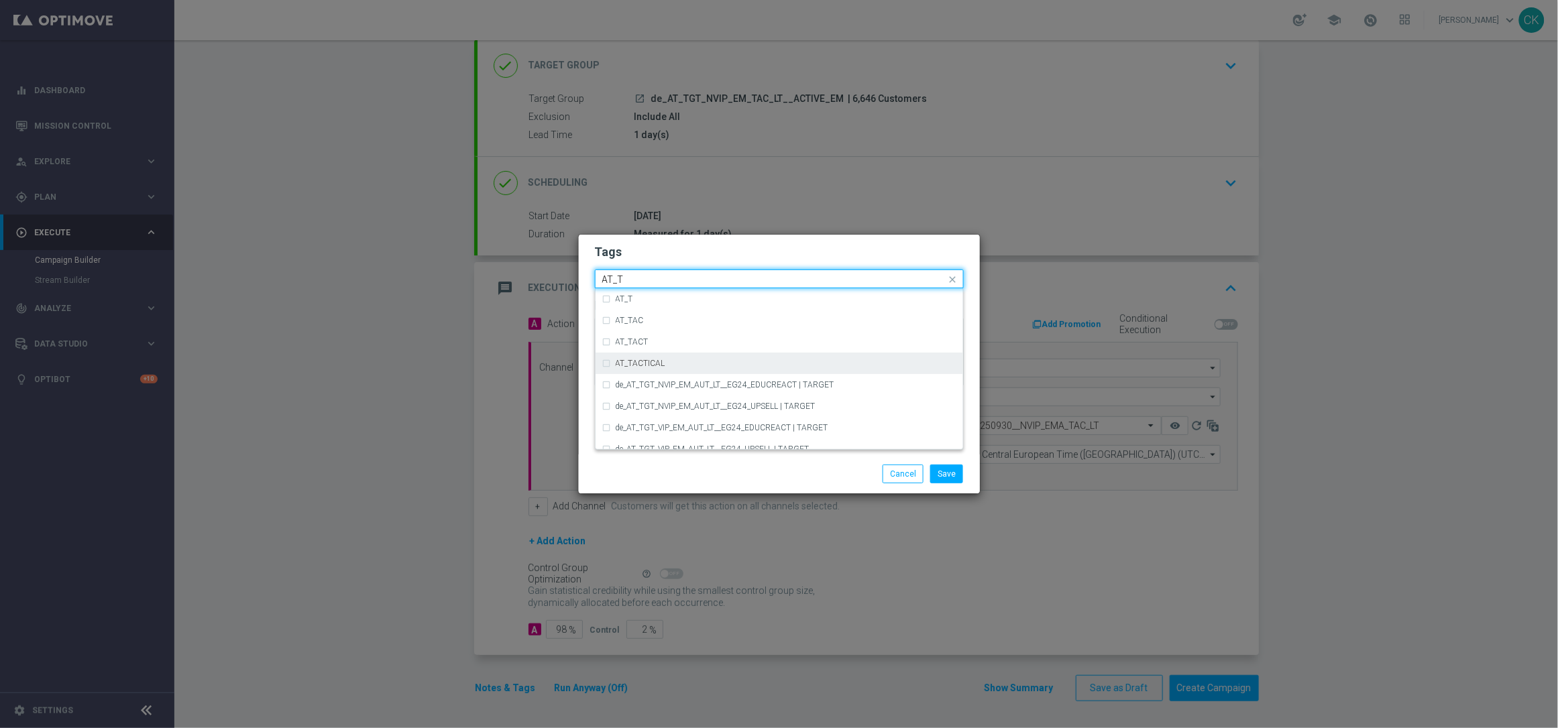
click at [668, 367] on div "AT_TACTICAL" at bounding box center [786, 363] width 341 height 8
type input "AT_T"
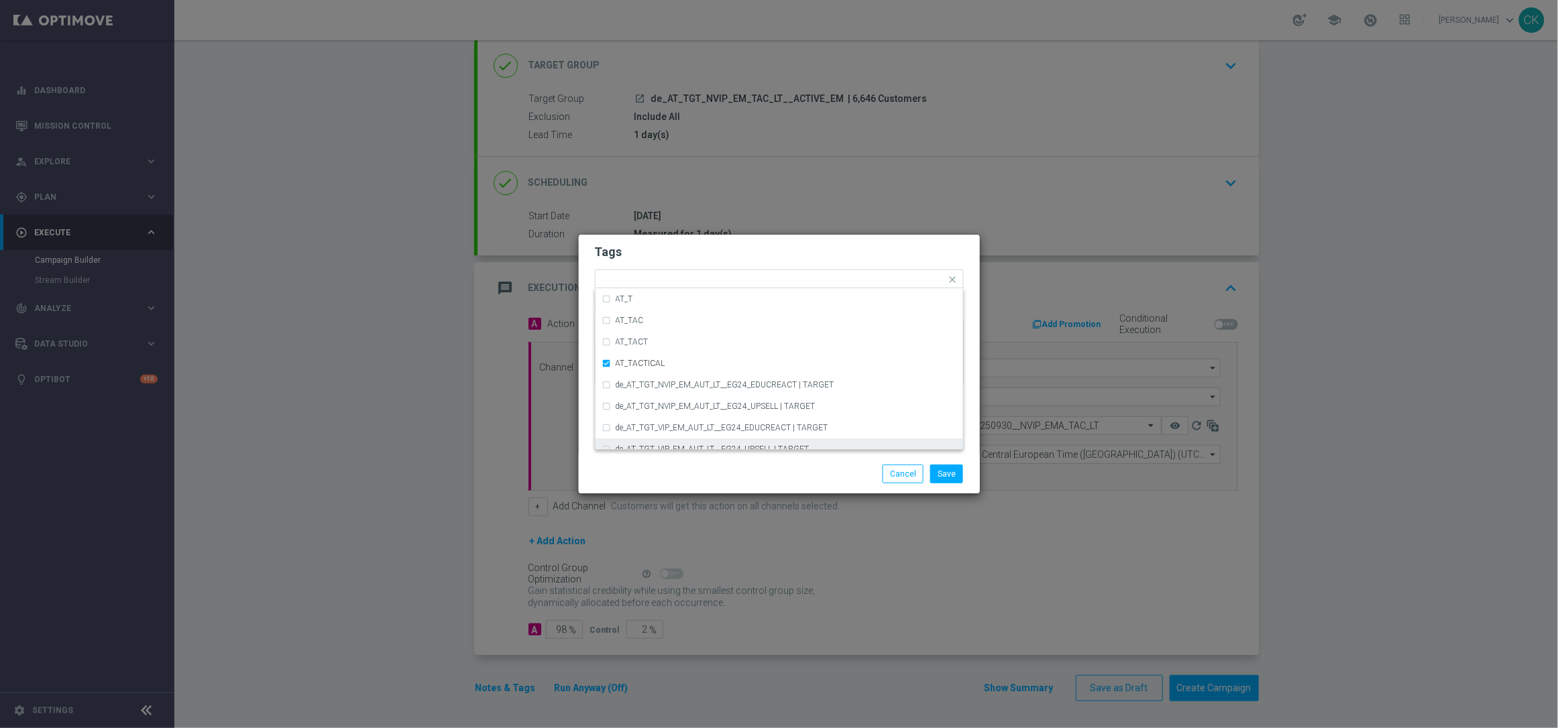
click at [675, 472] on div "Save Cancel" at bounding box center [779, 474] width 389 height 19
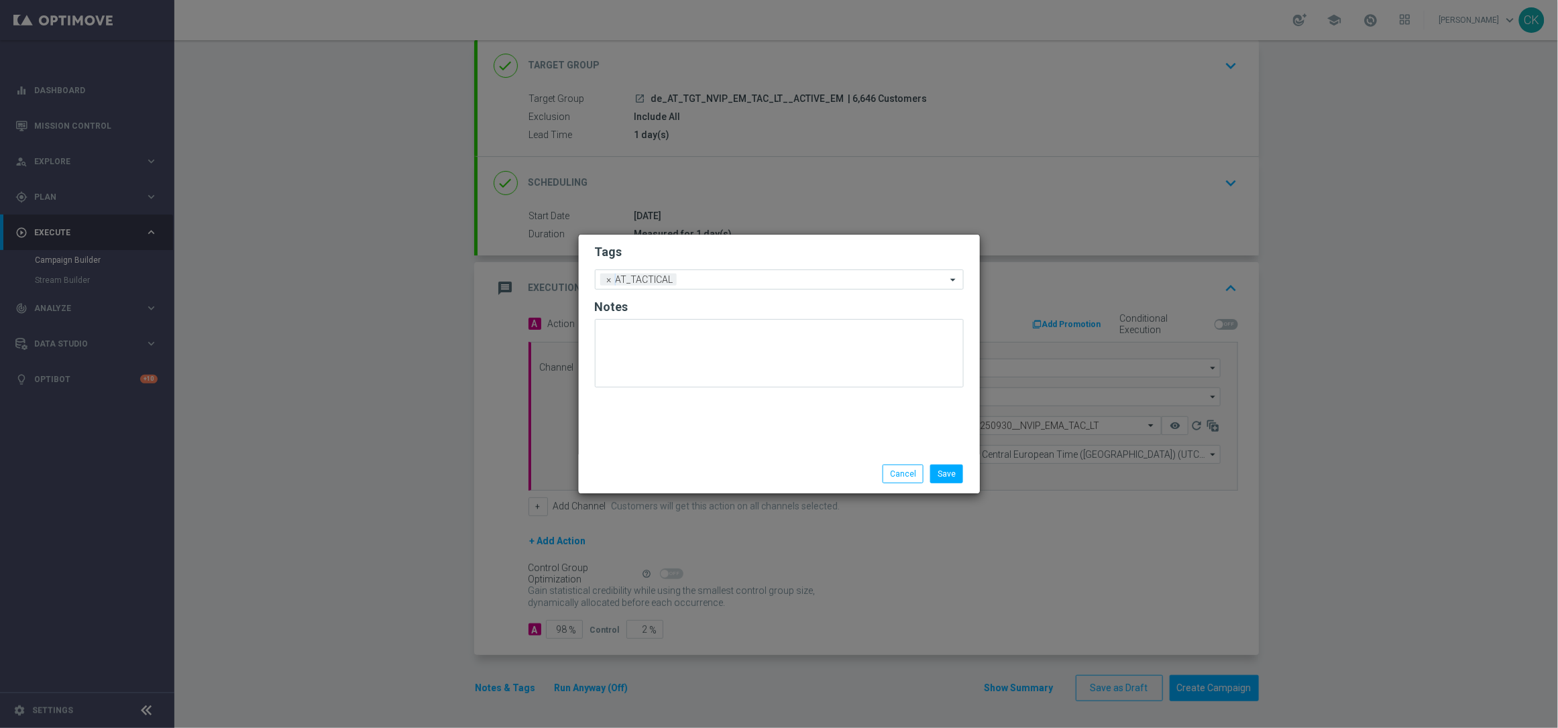
click at [952, 484] on div "Save Cancel" at bounding box center [779, 474] width 401 height 39
click at [941, 475] on button "Save" at bounding box center [946, 474] width 33 height 19
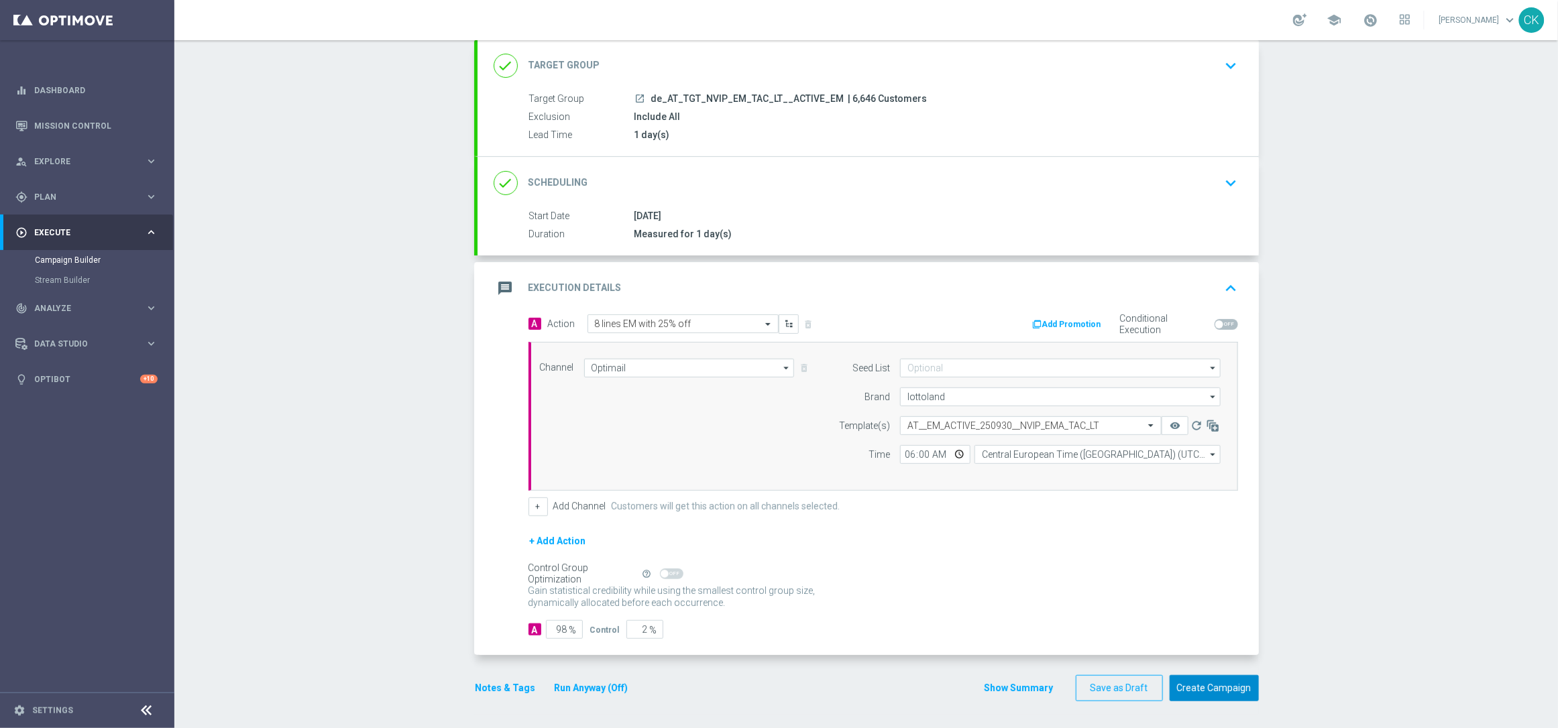
click at [1212, 685] on button "Create Campaign" at bounding box center [1214, 688] width 89 height 26
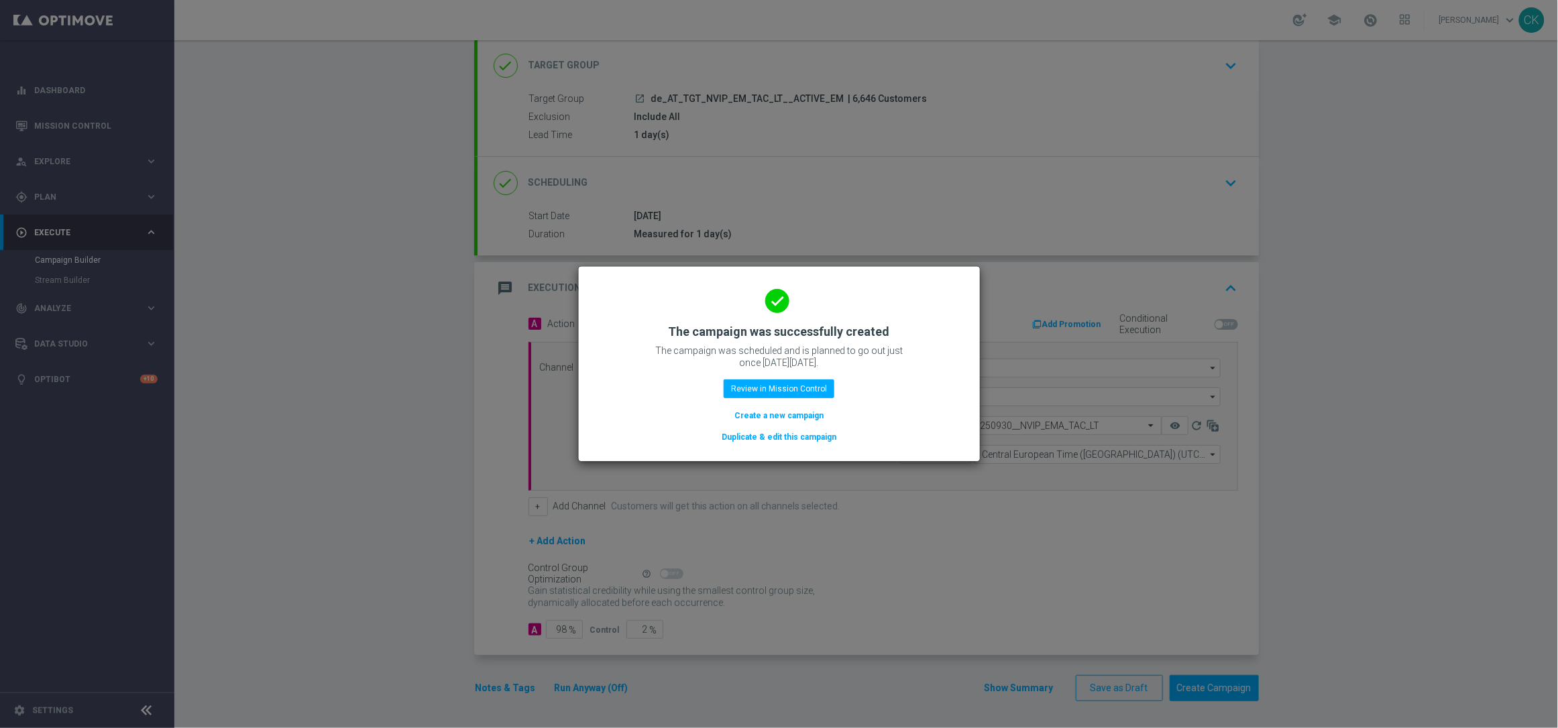
click at [777, 416] on button "Create a new campaign" at bounding box center [779, 415] width 92 height 15
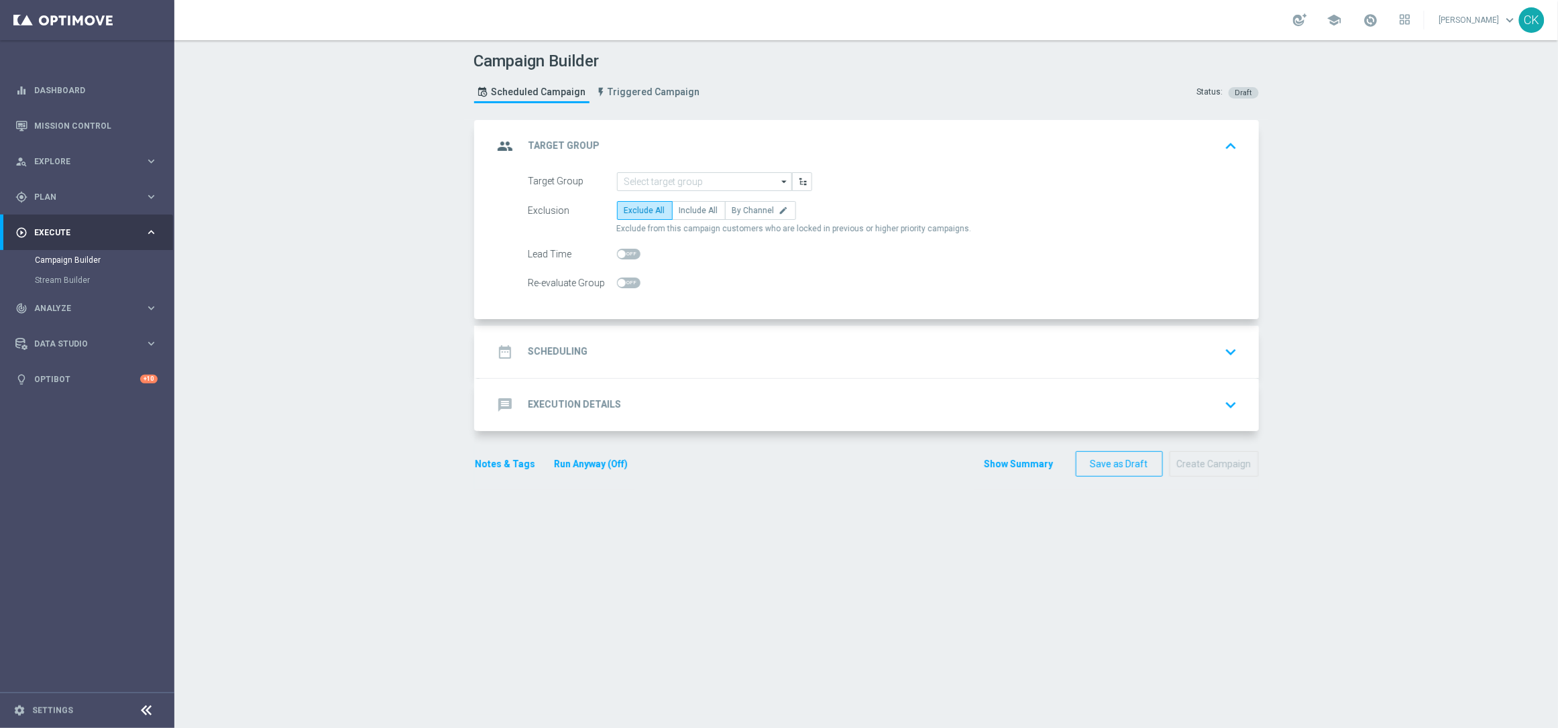
scroll to position [0, 0]
click at [714, 182] on input at bounding box center [704, 181] width 175 height 19
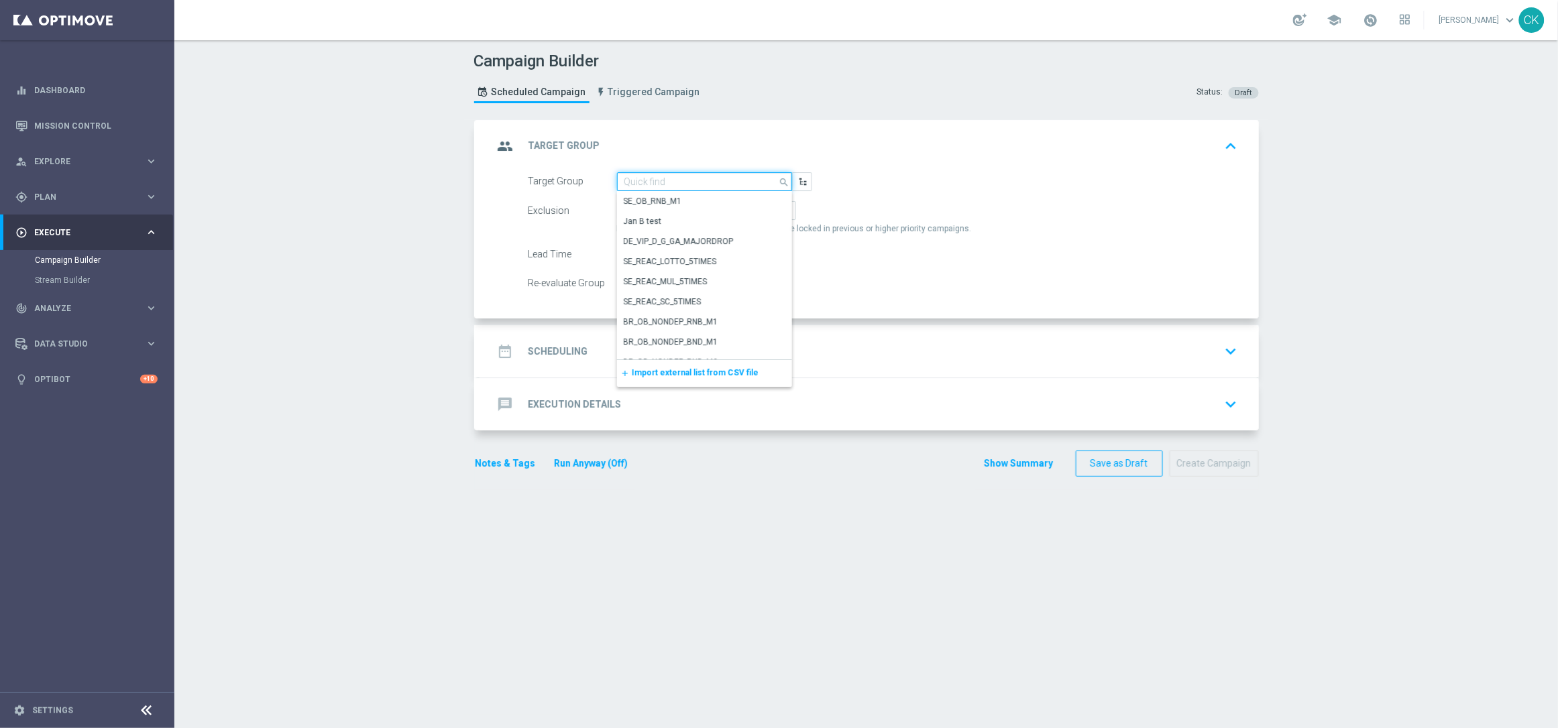
paste input "de_AT_TGT_NVIP_EM_TAC_LT__REACTIVATED_EM"
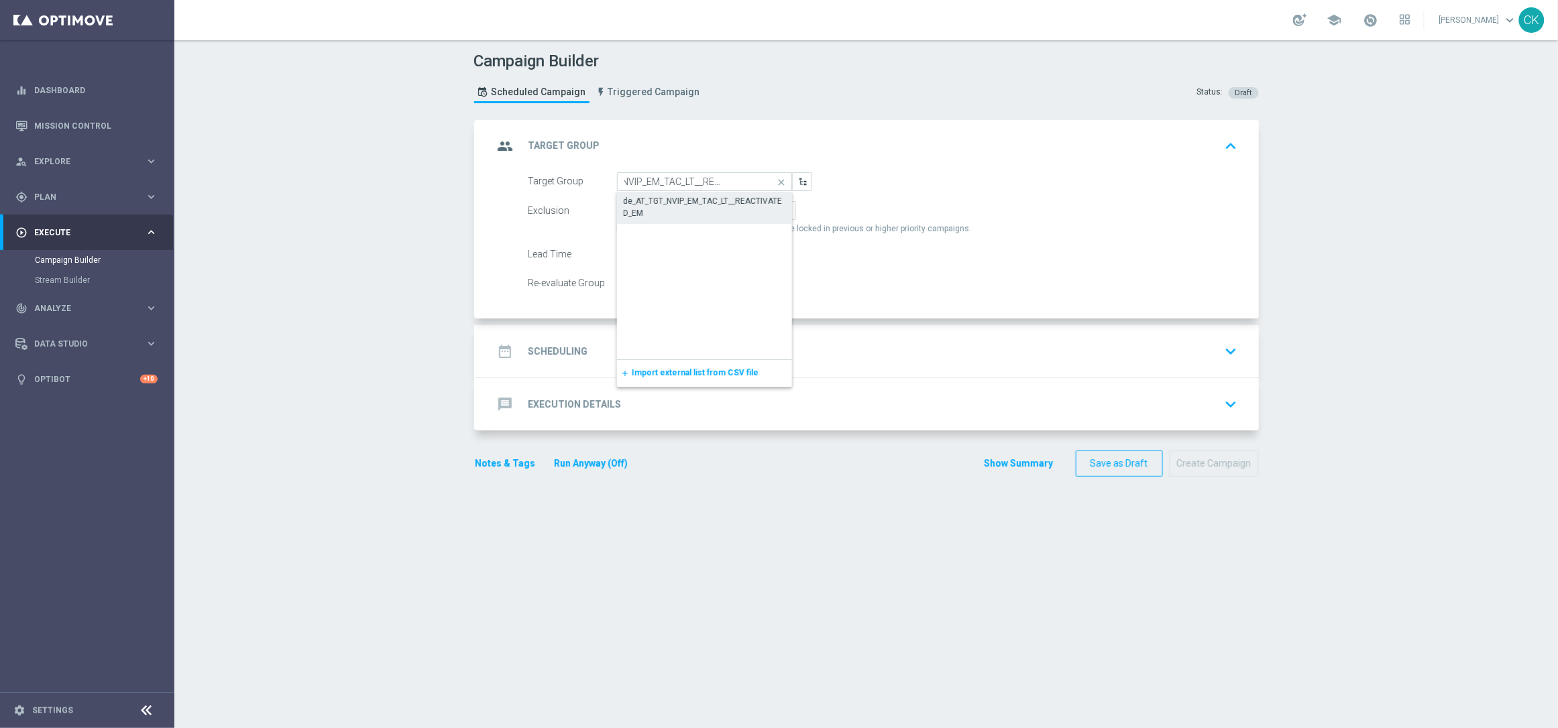
click at [707, 203] on div "de_AT_TGT_NVIP_EM_TAC_LT__REACTIVATED_EM" at bounding box center [705, 207] width 162 height 24
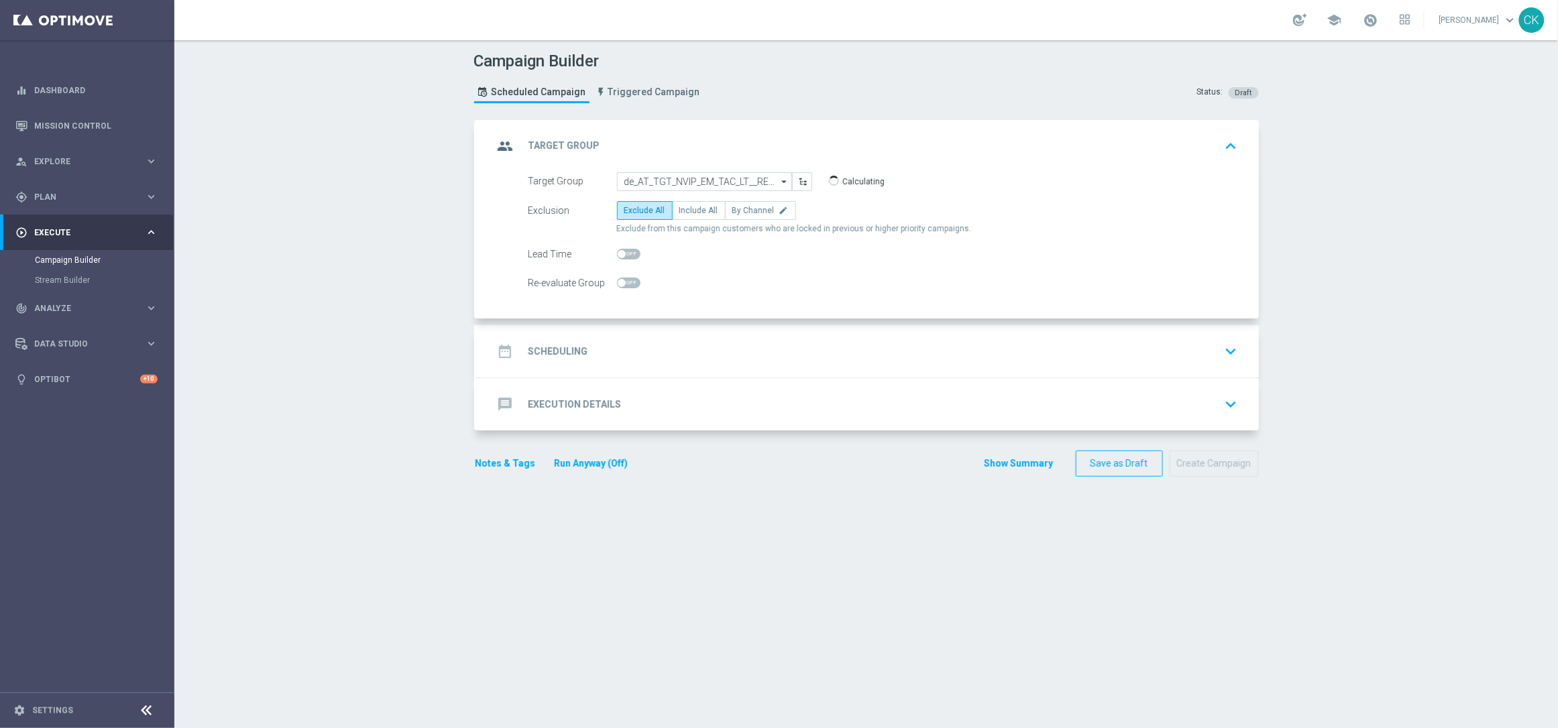
type input "de_AT_TGT_NVIP_EM_TAC_LT__REACTIVATED_EM"
click at [683, 211] on span "Include All" at bounding box center [698, 210] width 39 height 9
click at [683, 211] on input "Include All" at bounding box center [683, 213] width 9 height 9
radio input "true"
click at [618, 258] on span at bounding box center [628, 254] width 23 height 11
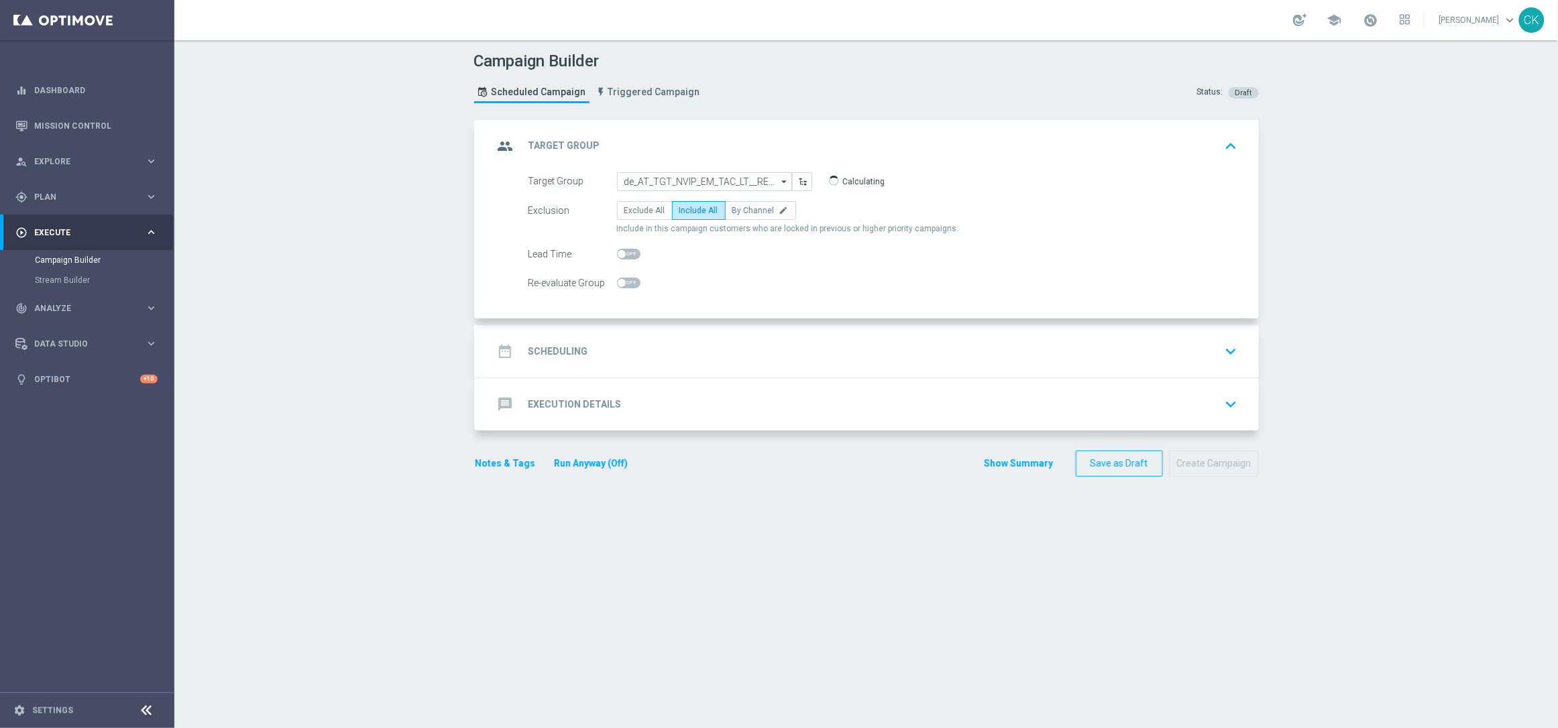
click at [618, 258] on input "checkbox" at bounding box center [628, 254] width 23 height 11
checkbox input "true"
click at [557, 355] on h2 "Scheduling" at bounding box center [558, 351] width 60 height 13
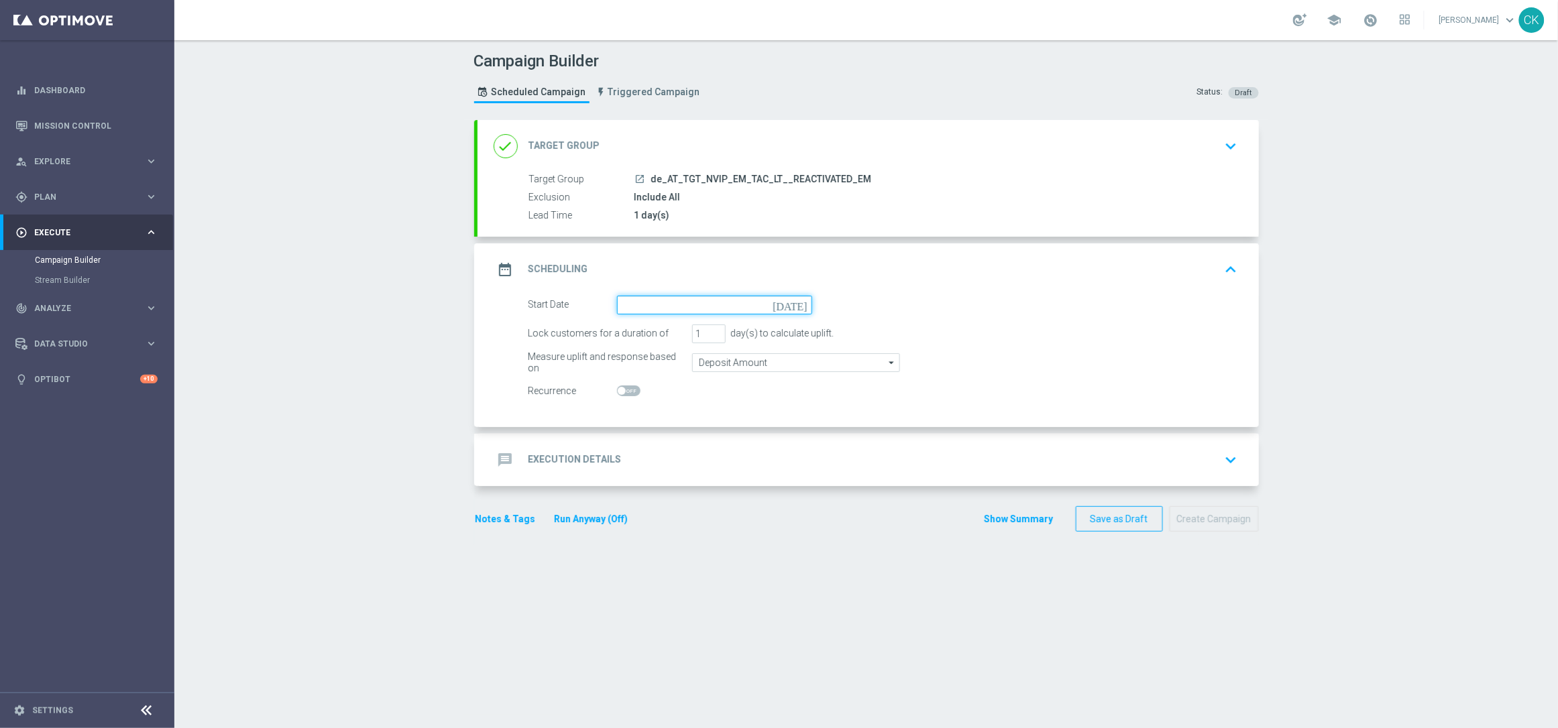
click at [669, 304] on input at bounding box center [714, 305] width 195 height 19
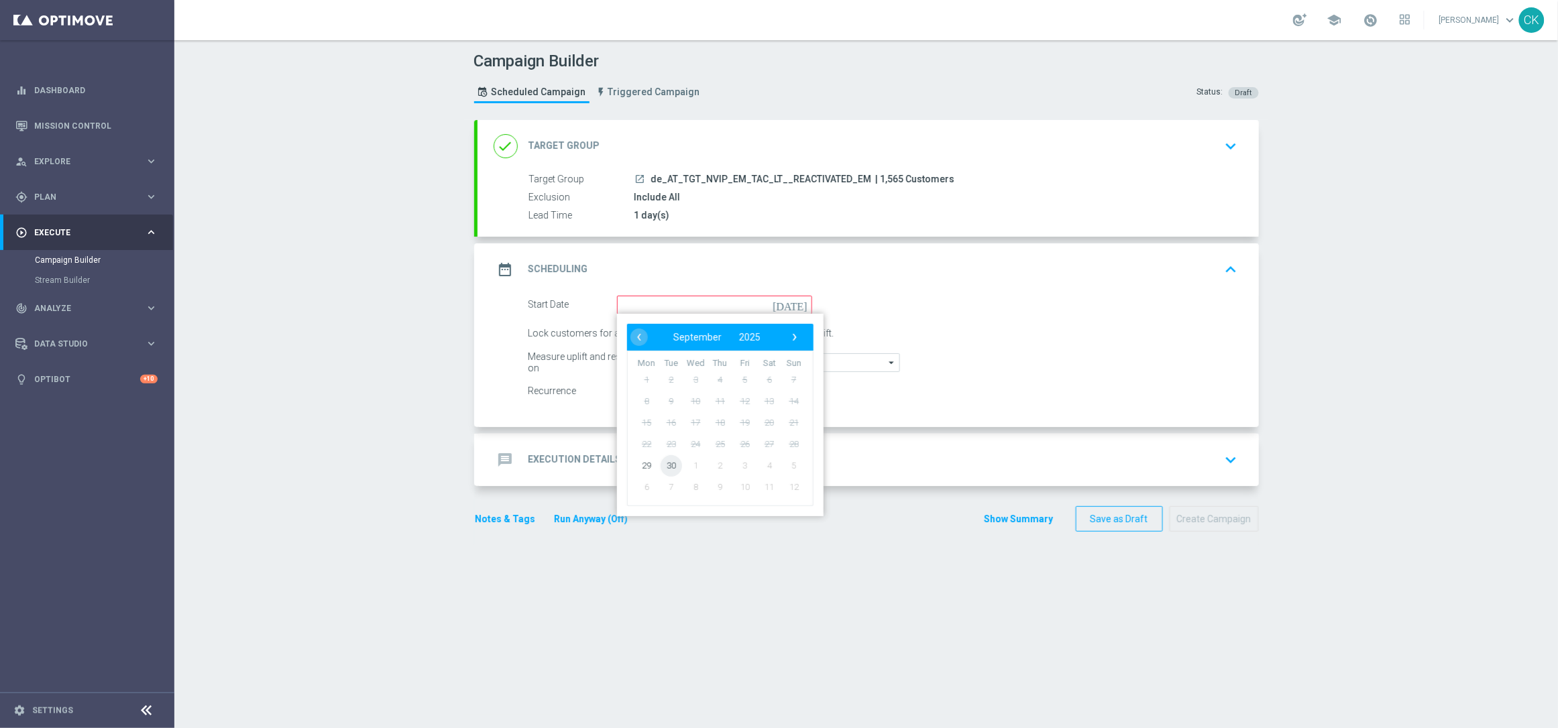
click at [660, 459] on span "30" at bounding box center [670, 465] width 21 height 21
type input "30 Sep 2025"
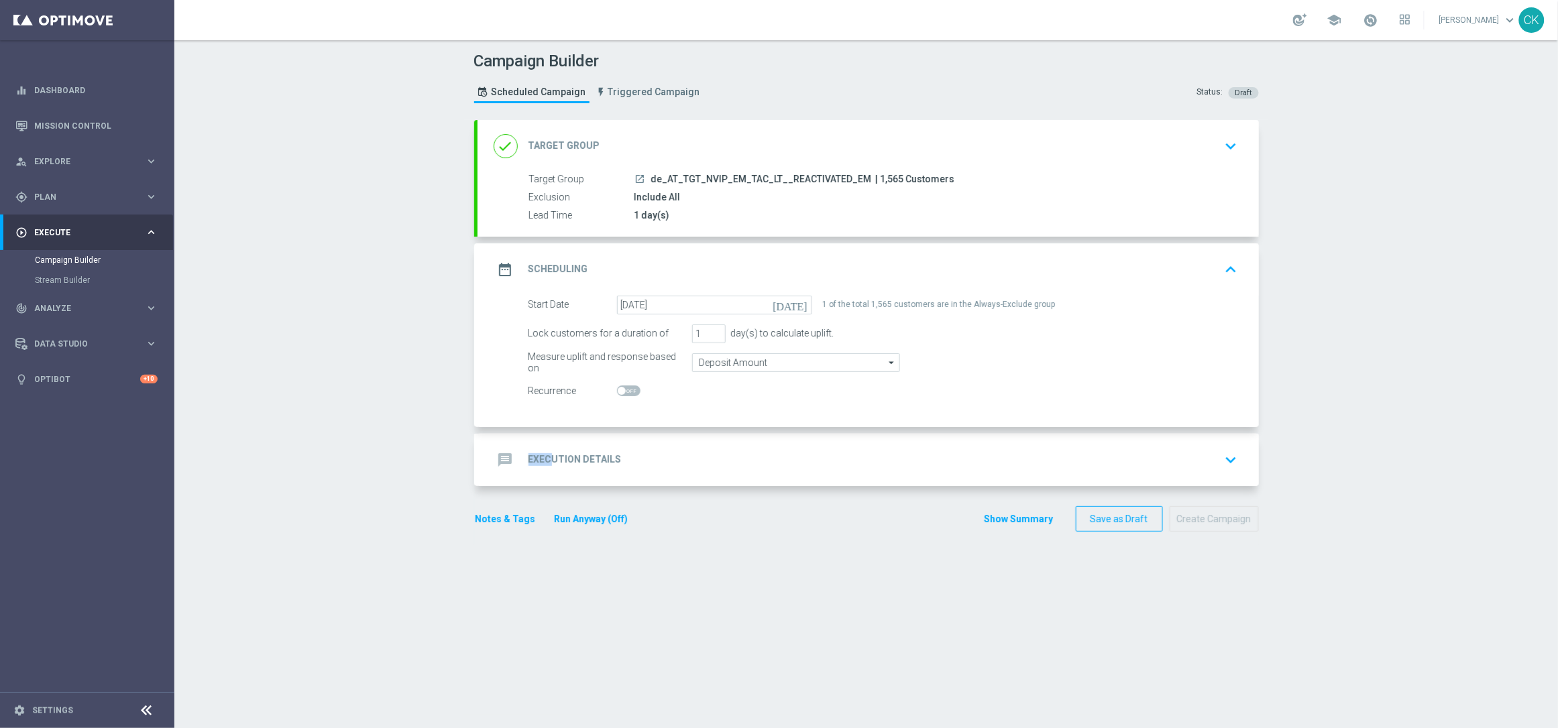
click at [546, 453] on h2 "Execution Details" at bounding box center [574, 459] width 93 height 13
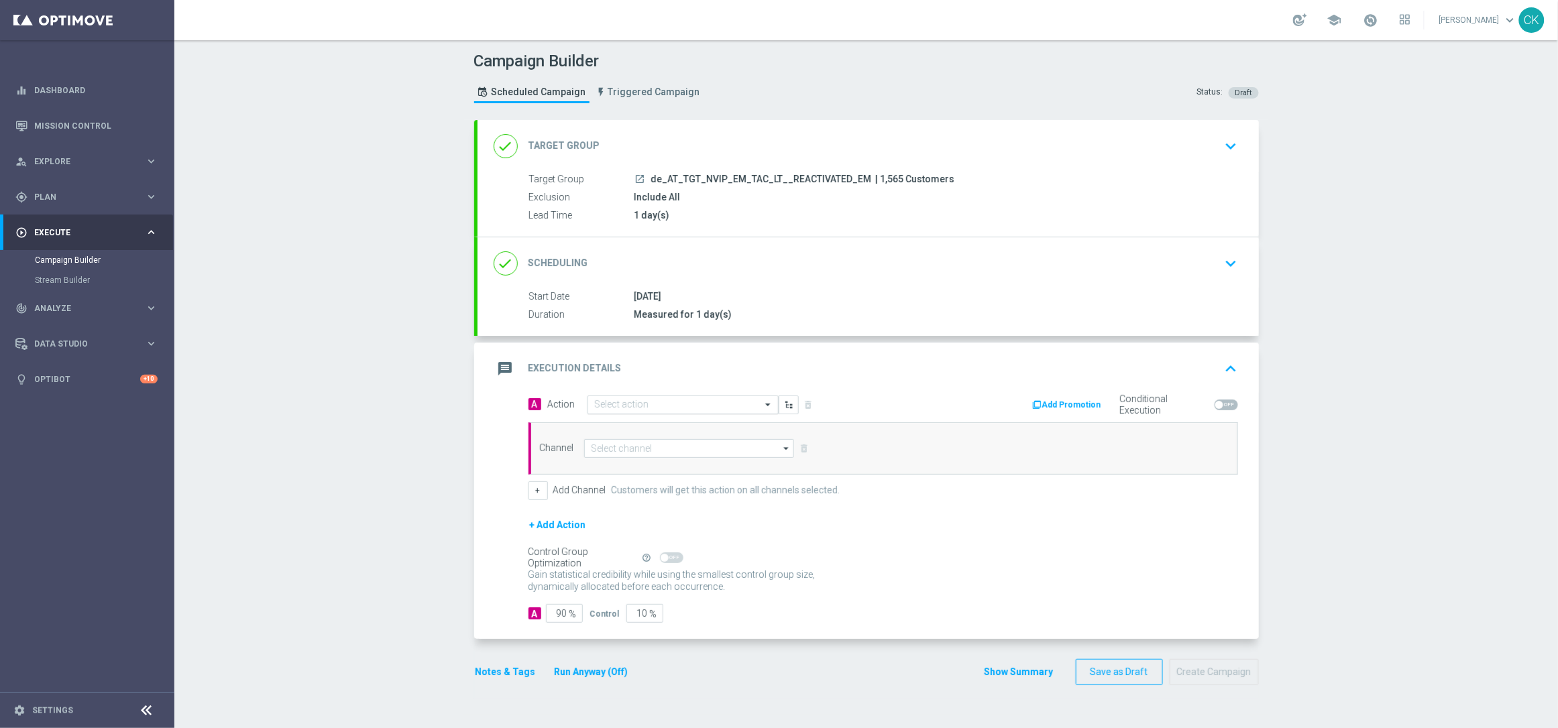
click at [638, 400] on input "text" at bounding box center [670, 405] width 150 height 11
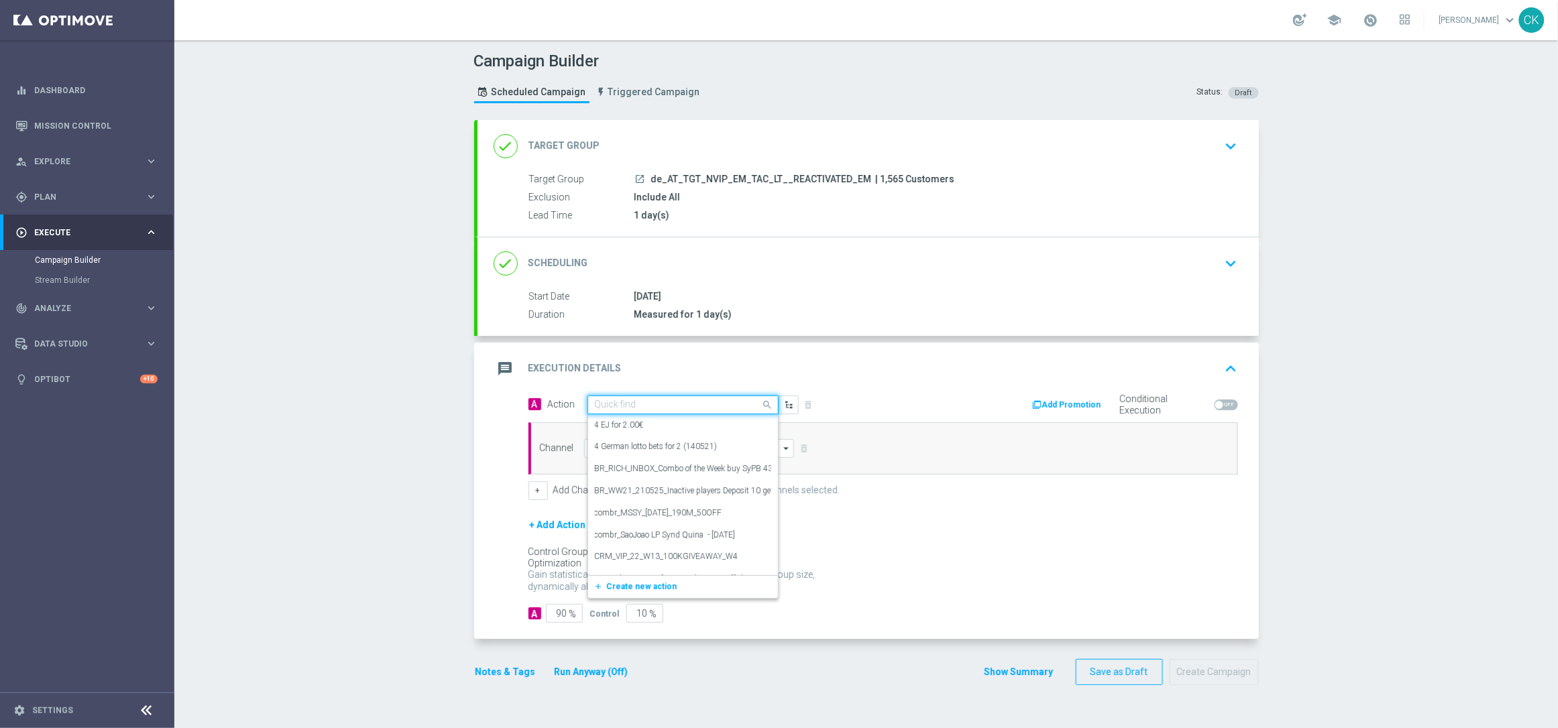
paste input "6 lines EM with 25% off"
type input "6 lines EM with 25% off"
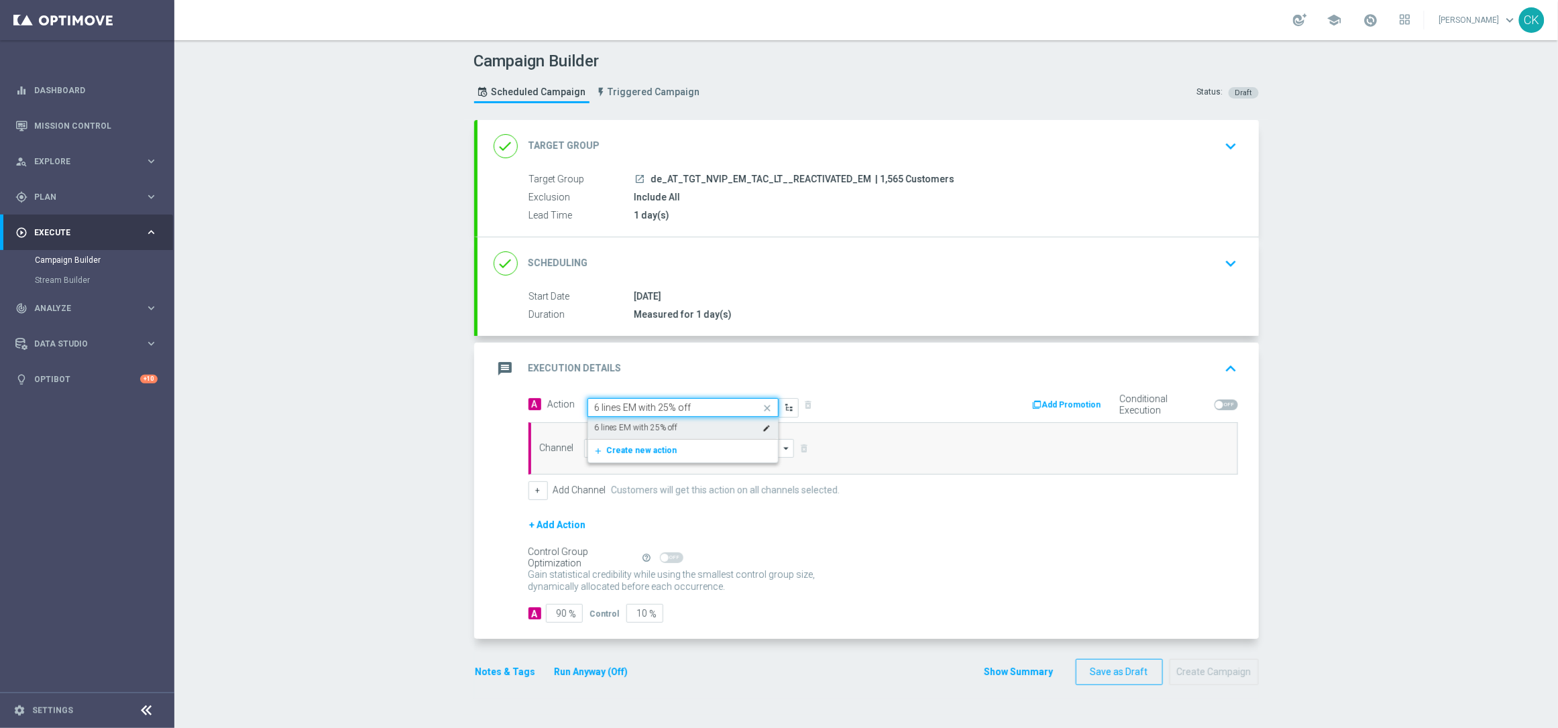
click at [627, 425] on label "6 lines EM with 25% off" at bounding box center [636, 427] width 83 height 11
click at [593, 451] on input at bounding box center [689, 448] width 211 height 19
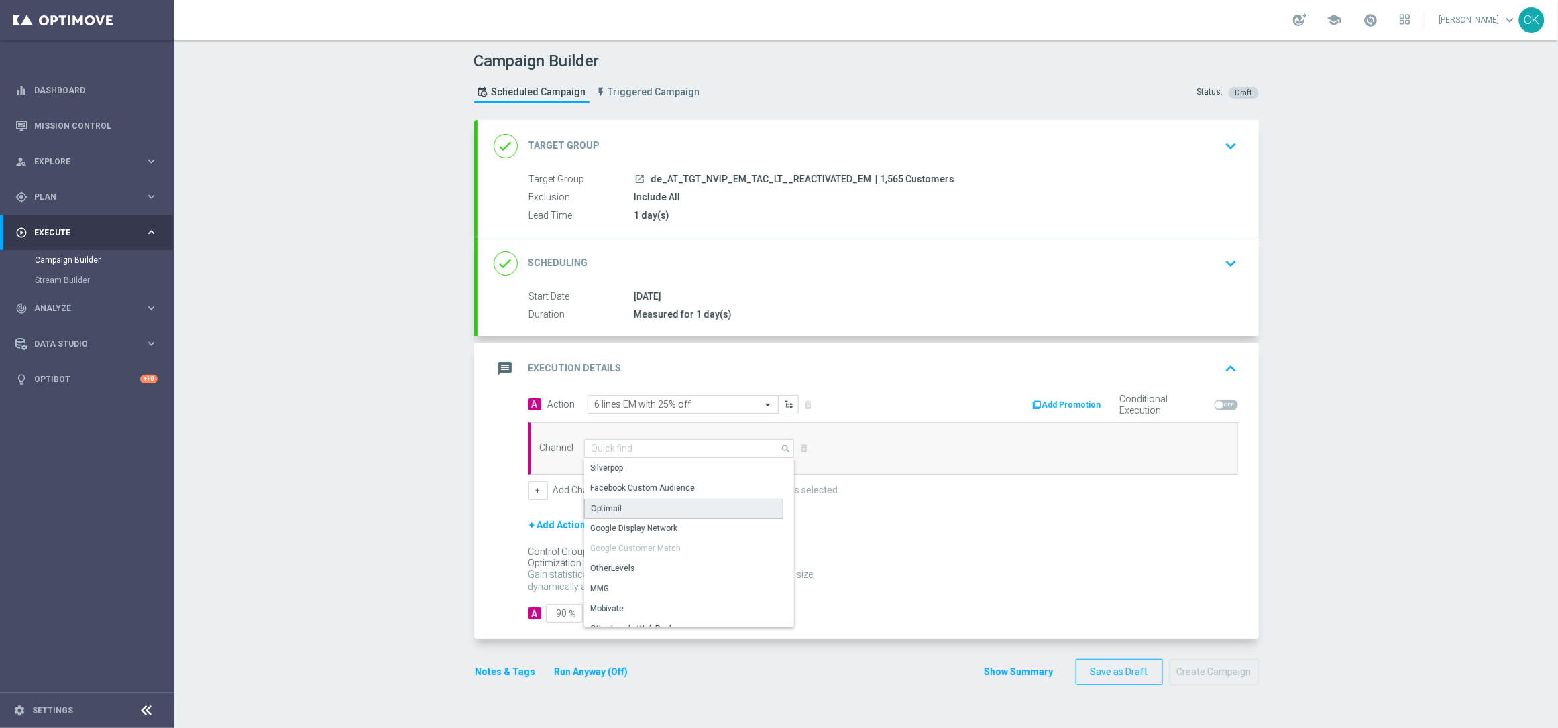
click at [603, 508] on div "Optimail" at bounding box center [606, 509] width 31 height 12
type input "Optimail"
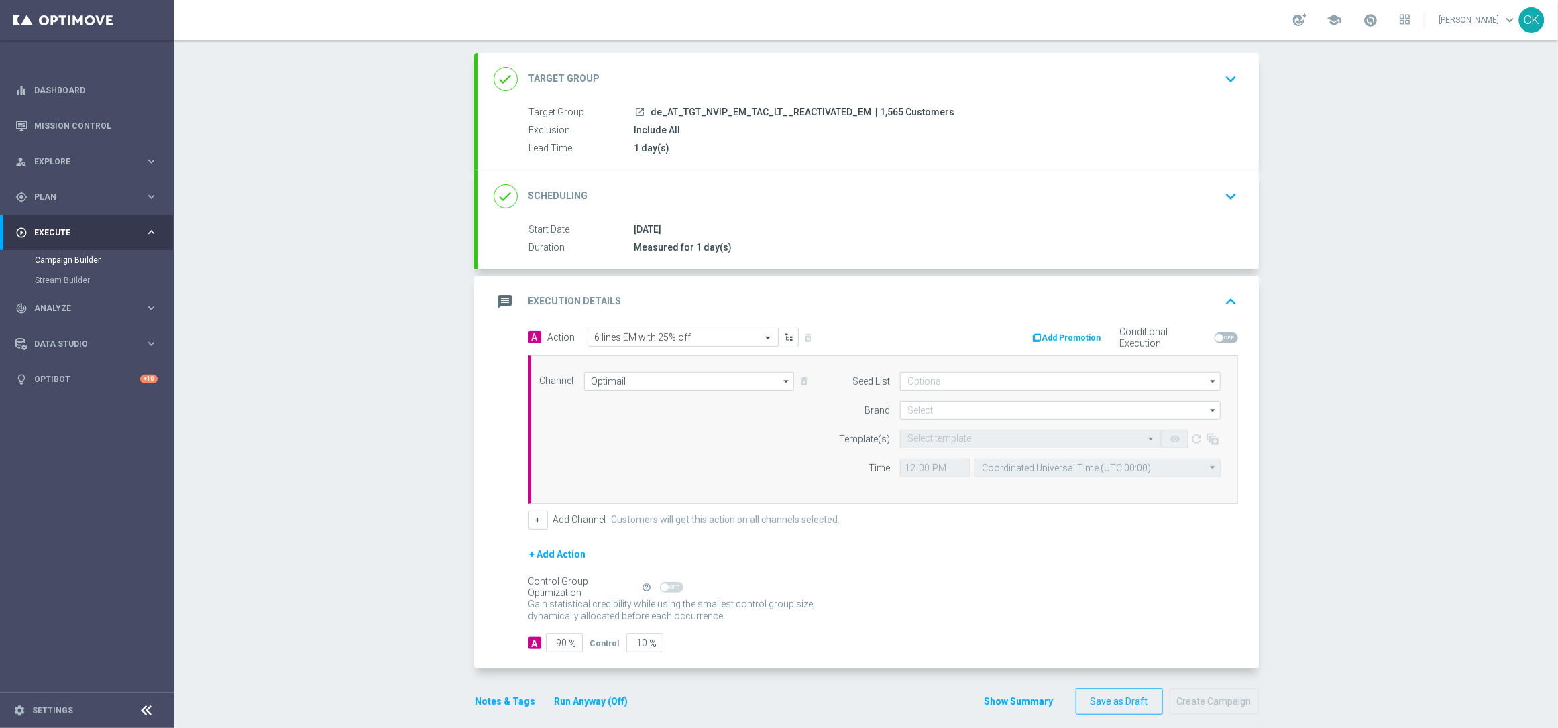
scroll to position [82, 0]
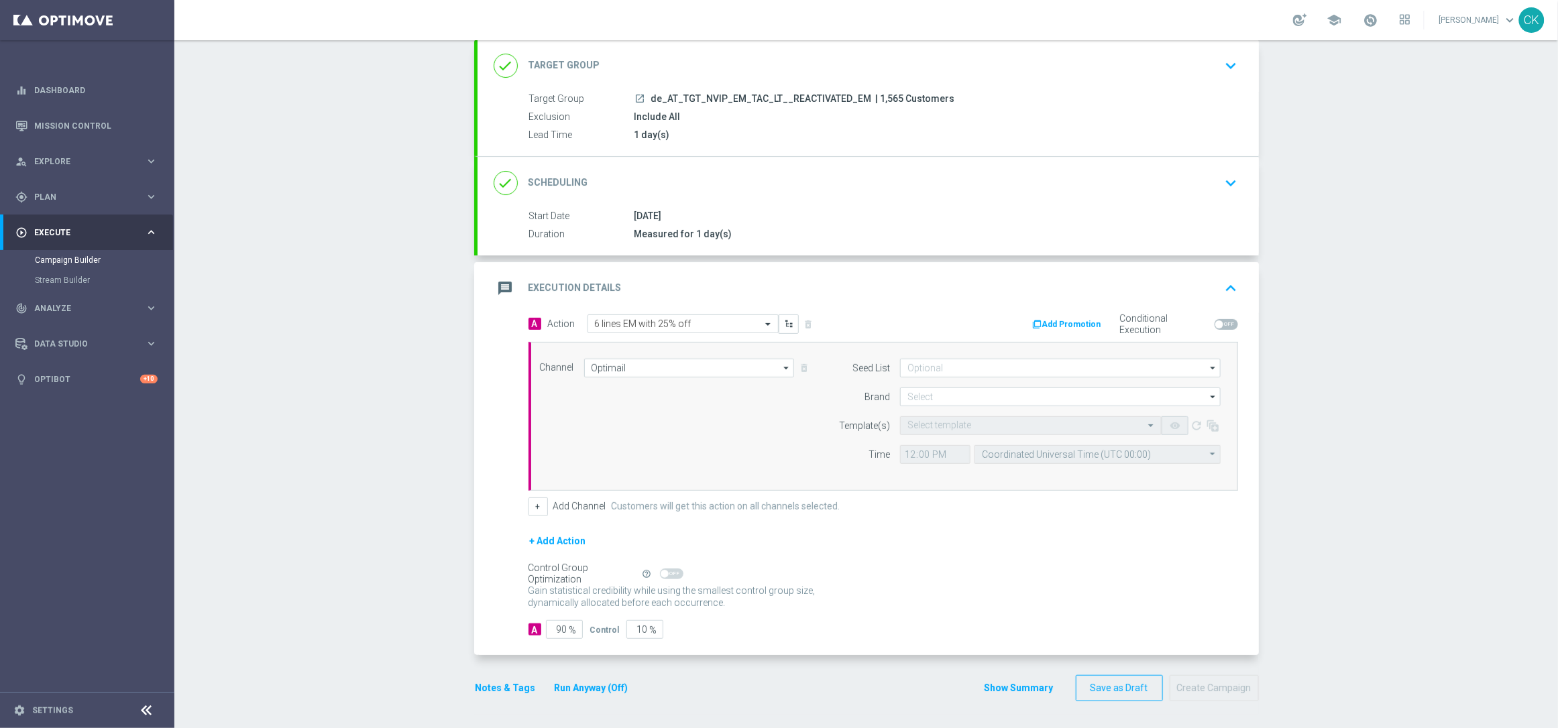
click at [1005, 384] on form "Seed List arrow_drop_down Drag here to set row groups Drag here to set column l…" at bounding box center [1026, 411] width 389 height 105
click at [929, 390] on input at bounding box center [1060, 397] width 321 height 19
click at [925, 435] on div "lottoland" at bounding box center [923, 437] width 33 height 12
type input "lottoland"
click at [925, 425] on input "text" at bounding box center [1017, 425] width 220 height 11
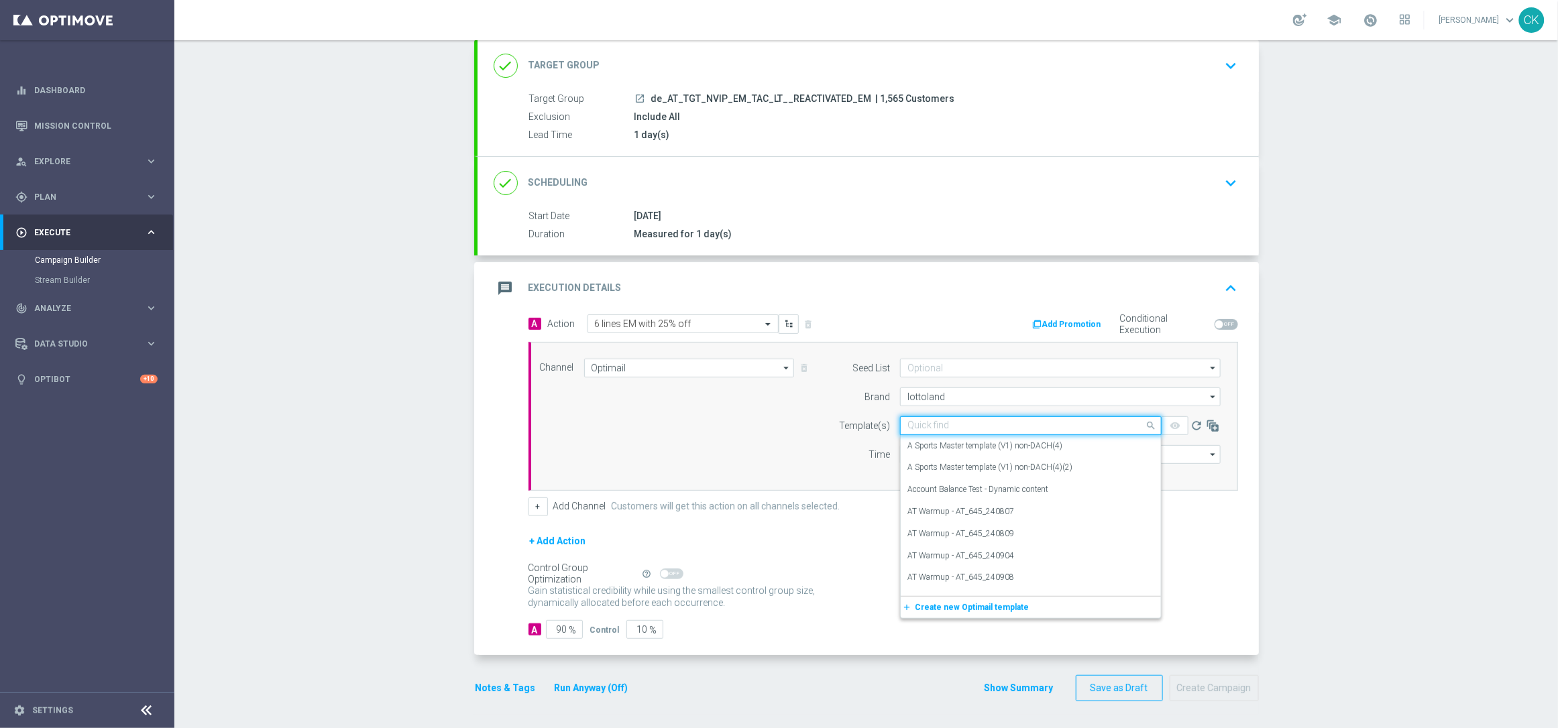
paste input "AT__EM_REACT_250930__NVIP_EMA_TAC_LT"
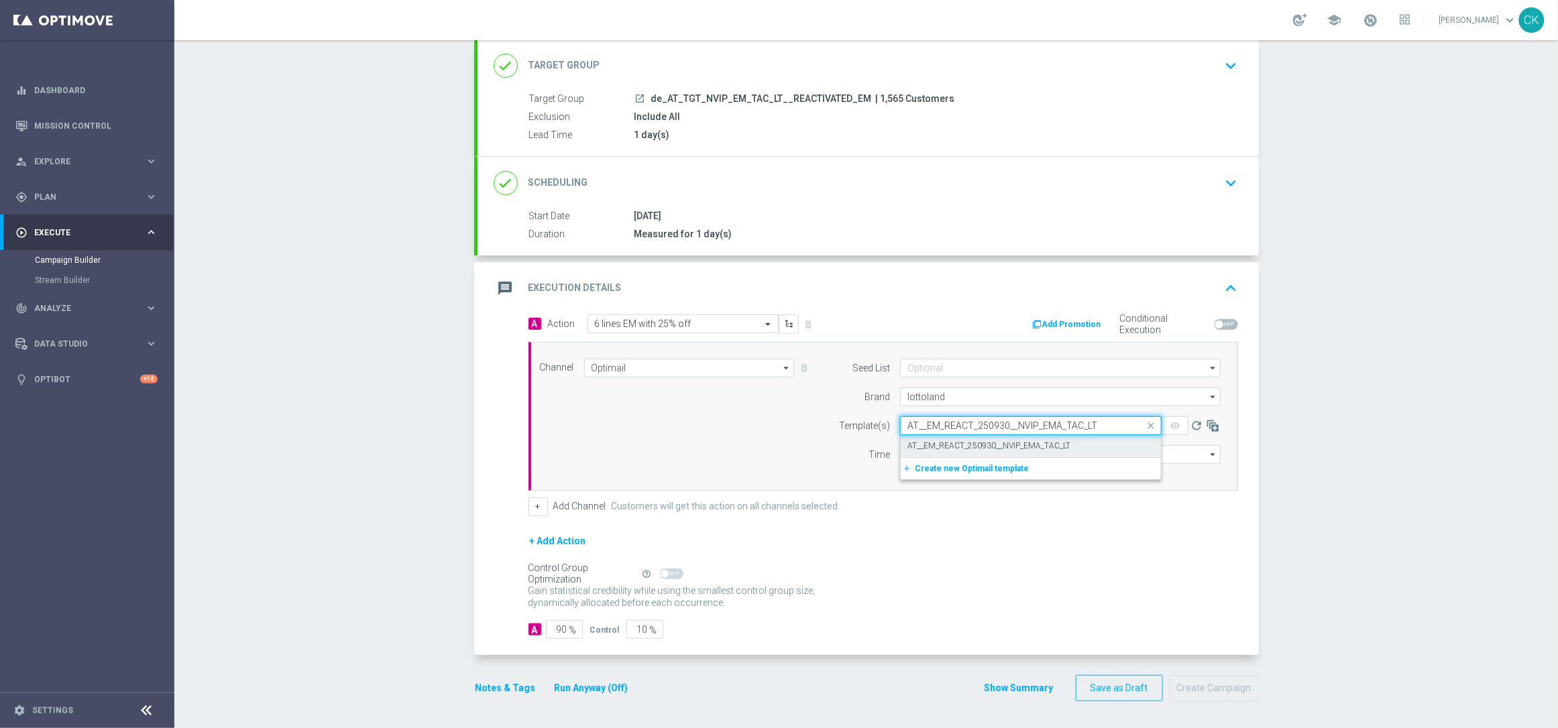
click at [923, 442] on label "AT__EM_REACT_250930__NVIP_EMA_TAC_LT" at bounding box center [988, 446] width 163 height 11
type input "AT__EM_REACT_250930__NVIP_EMA_TAC_LT"
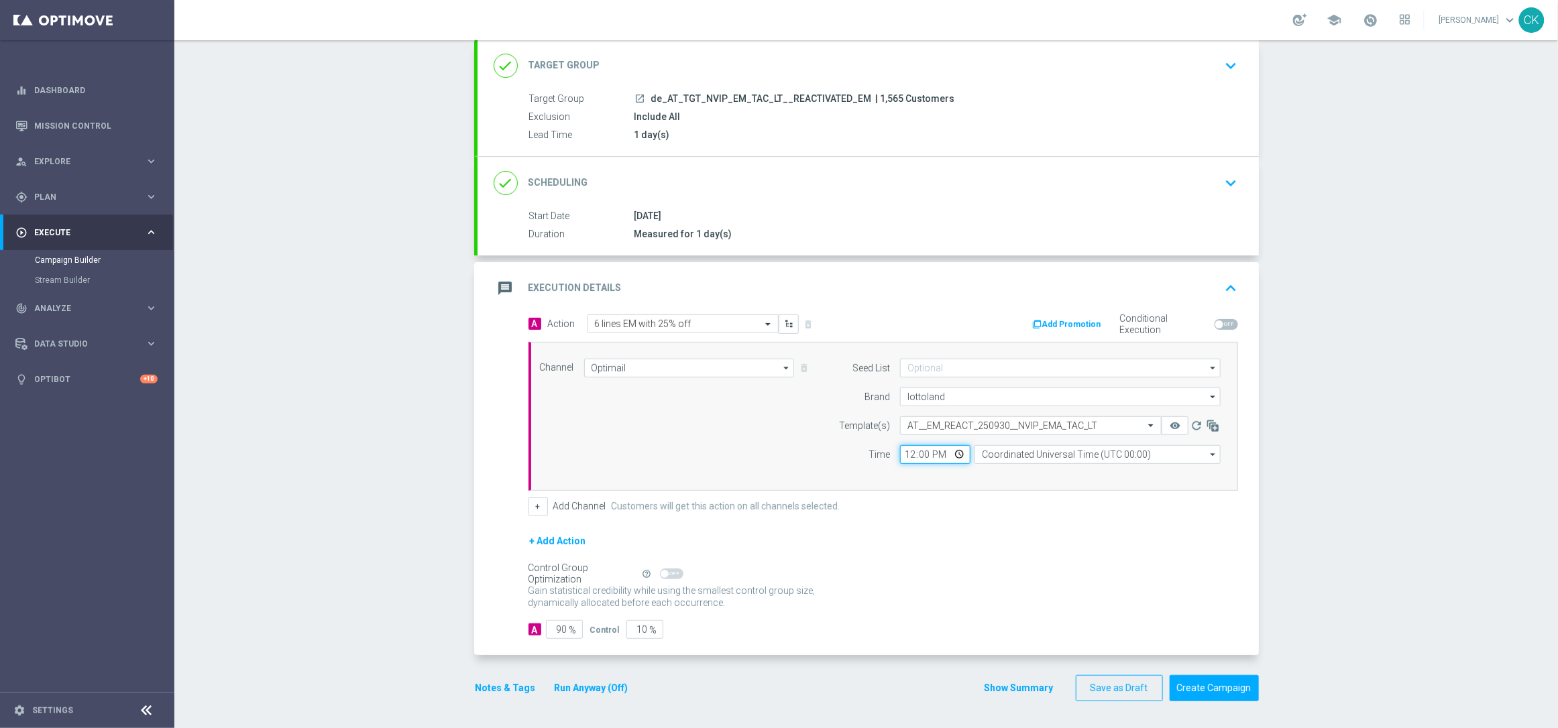
click at [900, 453] on input "12:00" at bounding box center [935, 454] width 70 height 19
type input "06:00"
click at [1069, 454] on input "Coordinated Universal Time (UTC 00:00)" at bounding box center [1097, 454] width 246 height 19
click at [1058, 475] on div "Central European Time (Berlin) (UTC +02:00)" at bounding box center [1091, 475] width 219 height 12
type input "Central European Time (Berlin) (UTC +02:00)"
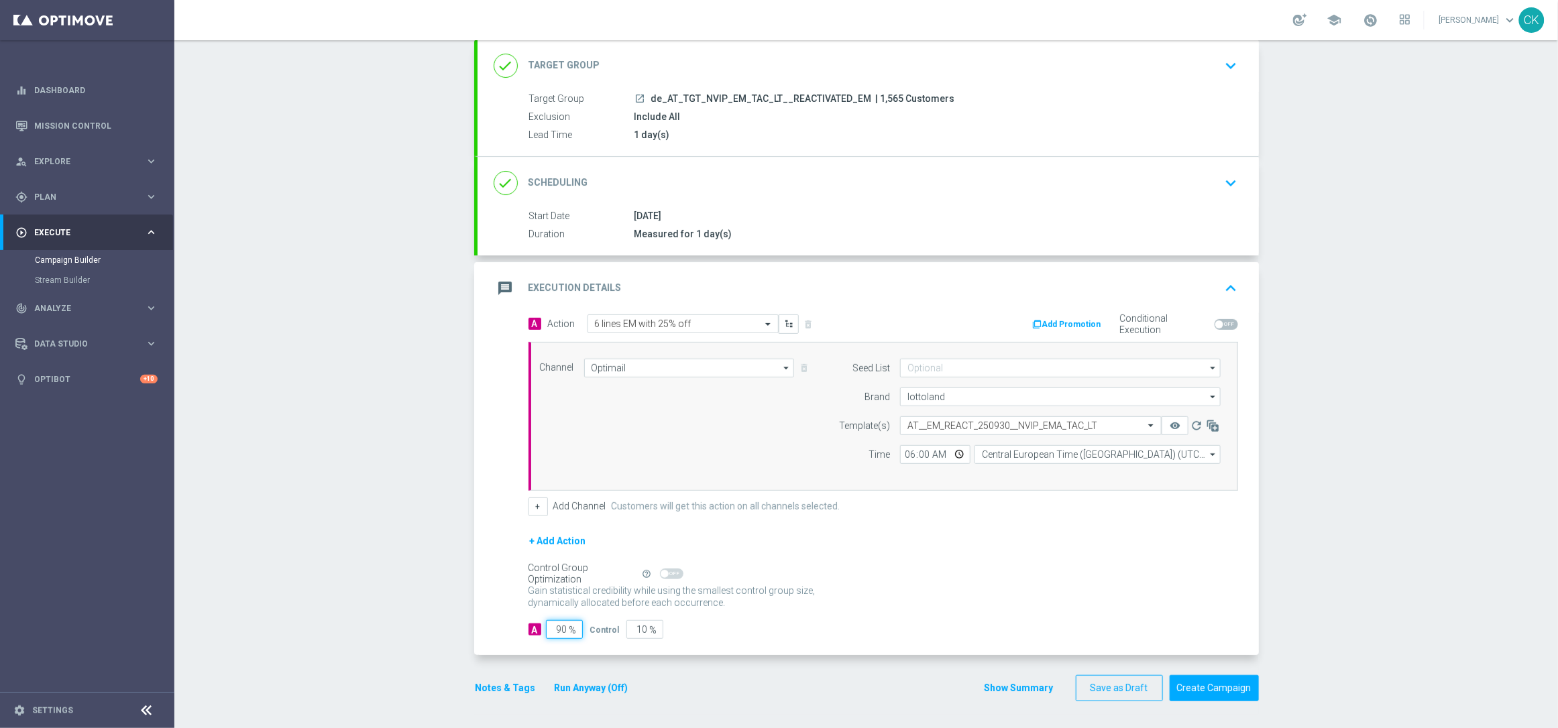
click at [562, 626] on input "90" at bounding box center [564, 629] width 37 height 19
type input "9"
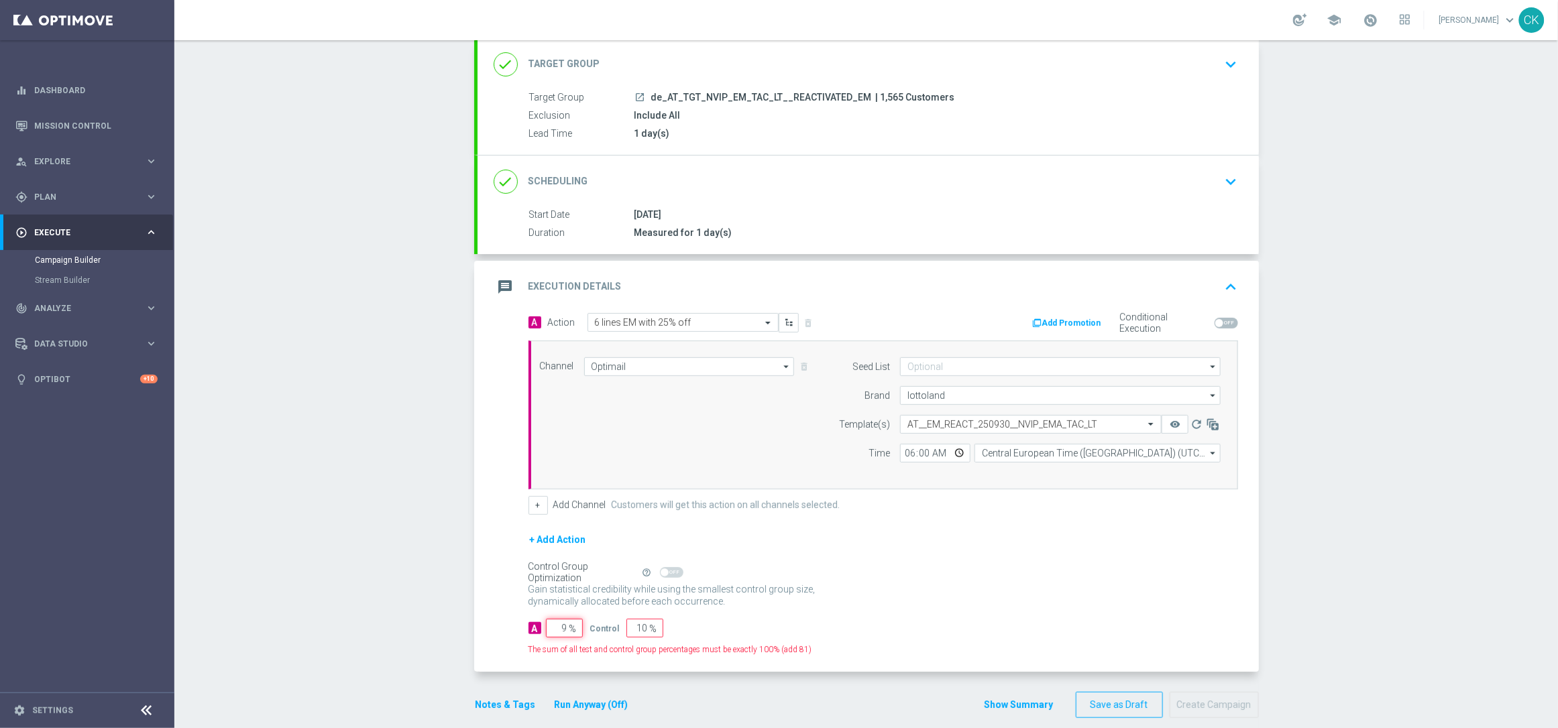
type input "91"
type input "98"
type input "2"
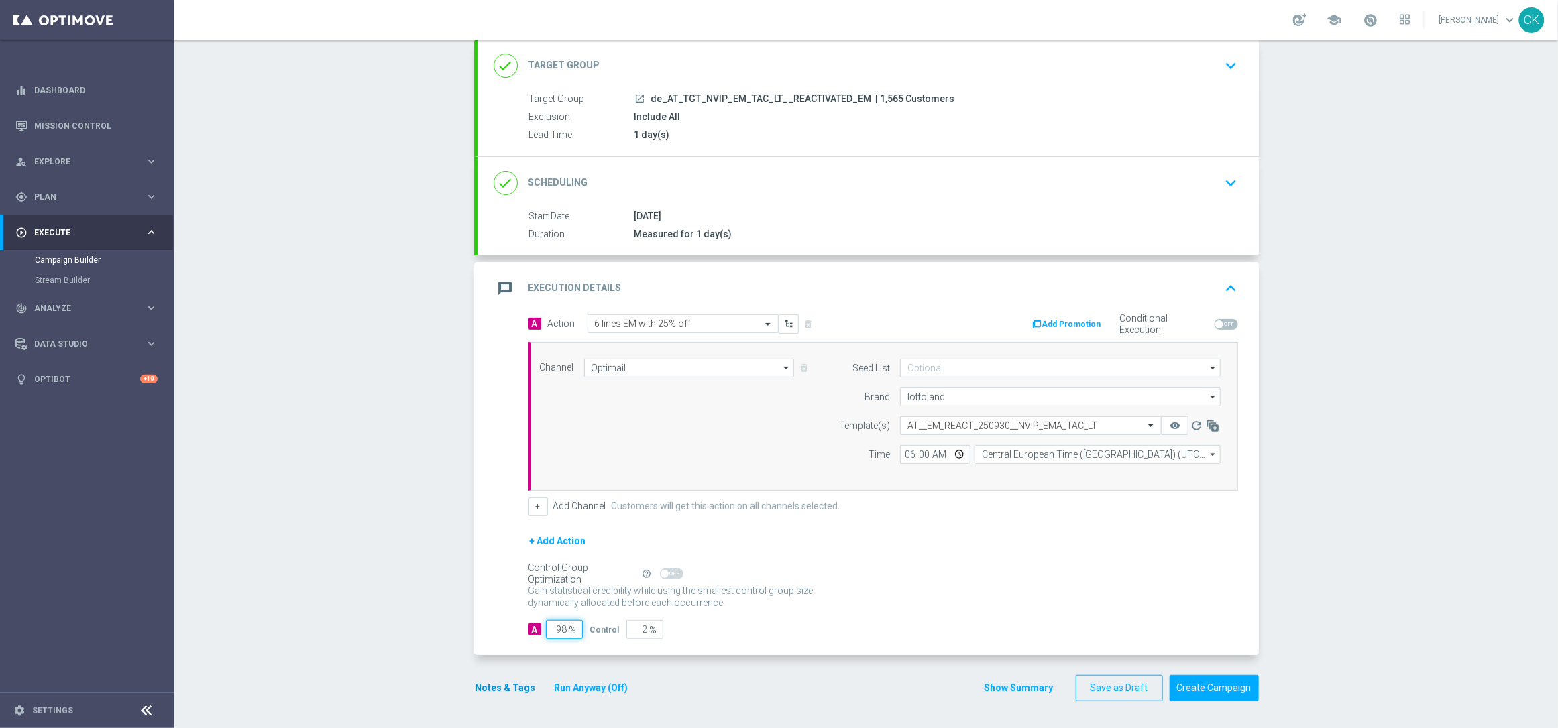
type input "98"
click at [492, 683] on button "Notes & Tags" at bounding box center [505, 688] width 63 height 17
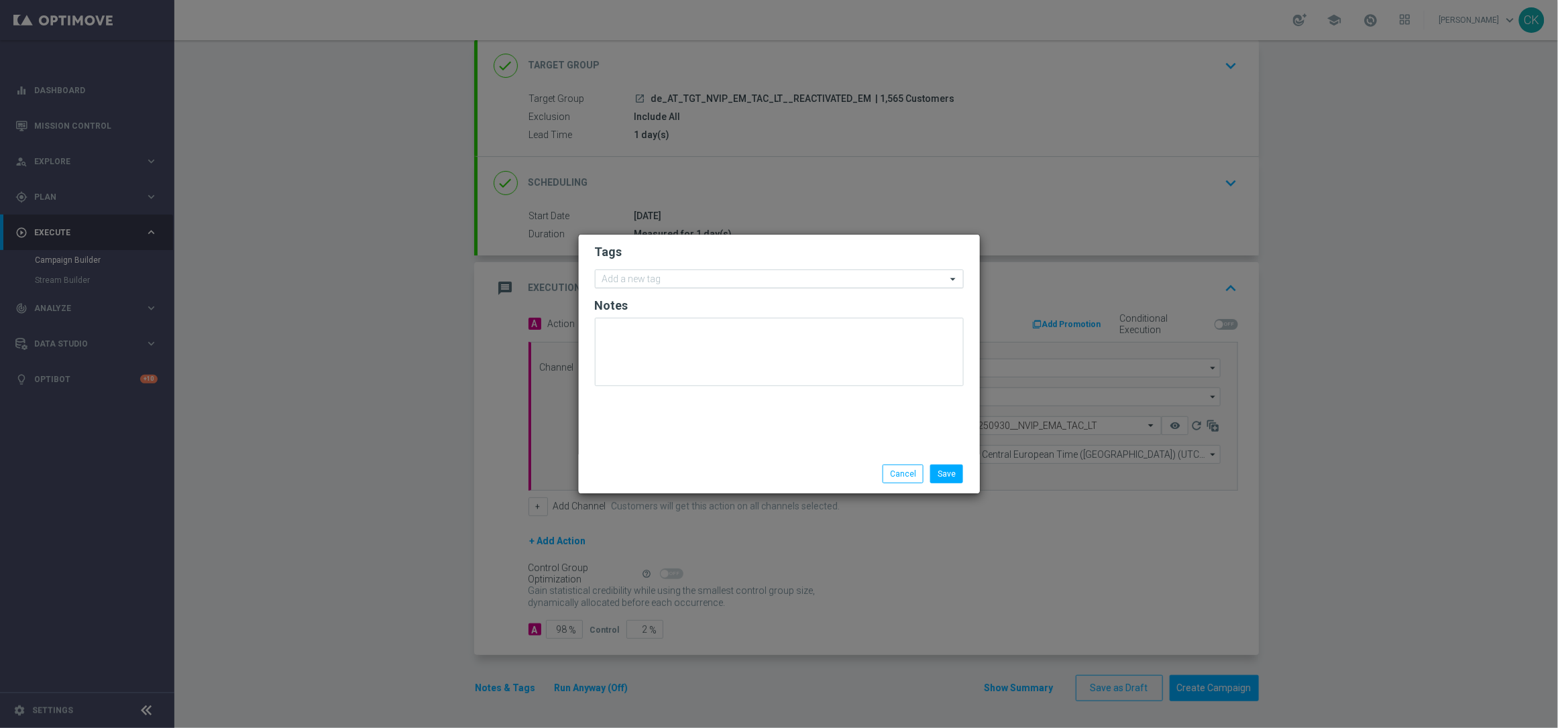
click at [667, 286] on div at bounding box center [773, 280] width 346 height 13
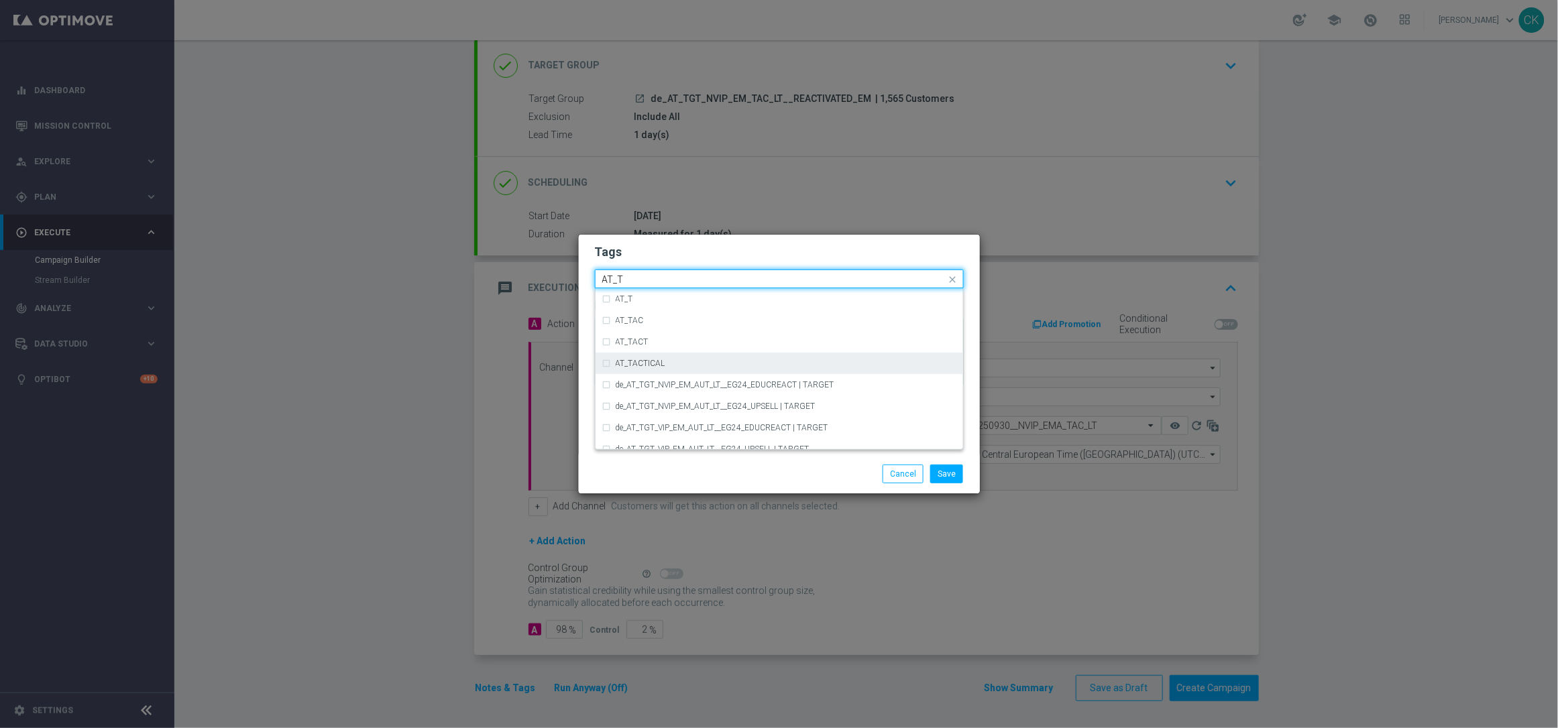
click at [677, 357] on div "AT_TACTICAL" at bounding box center [779, 363] width 354 height 21
type input "AT_T"
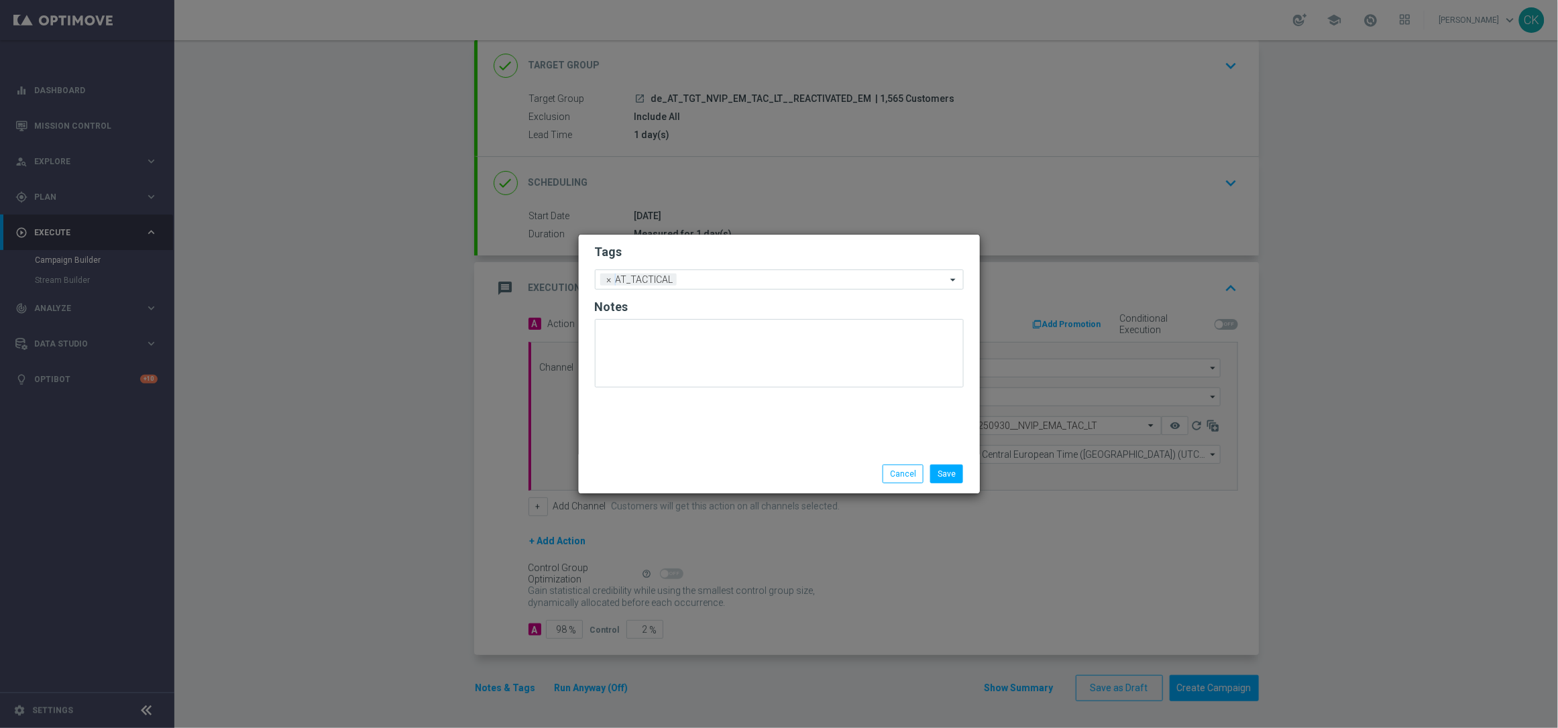
click at [671, 482] on div "Save Cancel" at bounding box center [779, 474] width 389 height 19
click at [943, 481] on button "Save" at bounding box center [946, 474] width 33 height 19
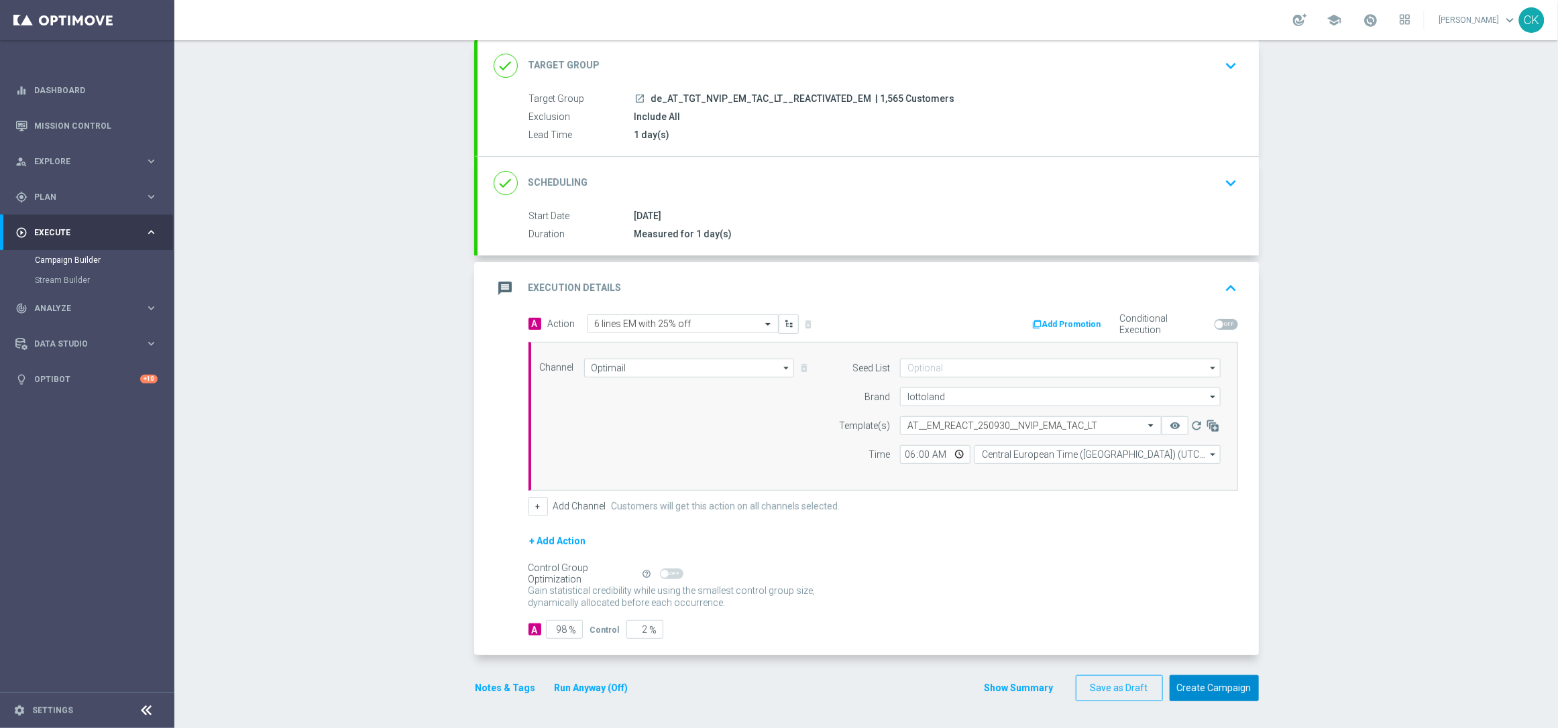
click at [1221, 699] on button "Create Campaign" at bounding box center [1214, 688] width 89 height 26
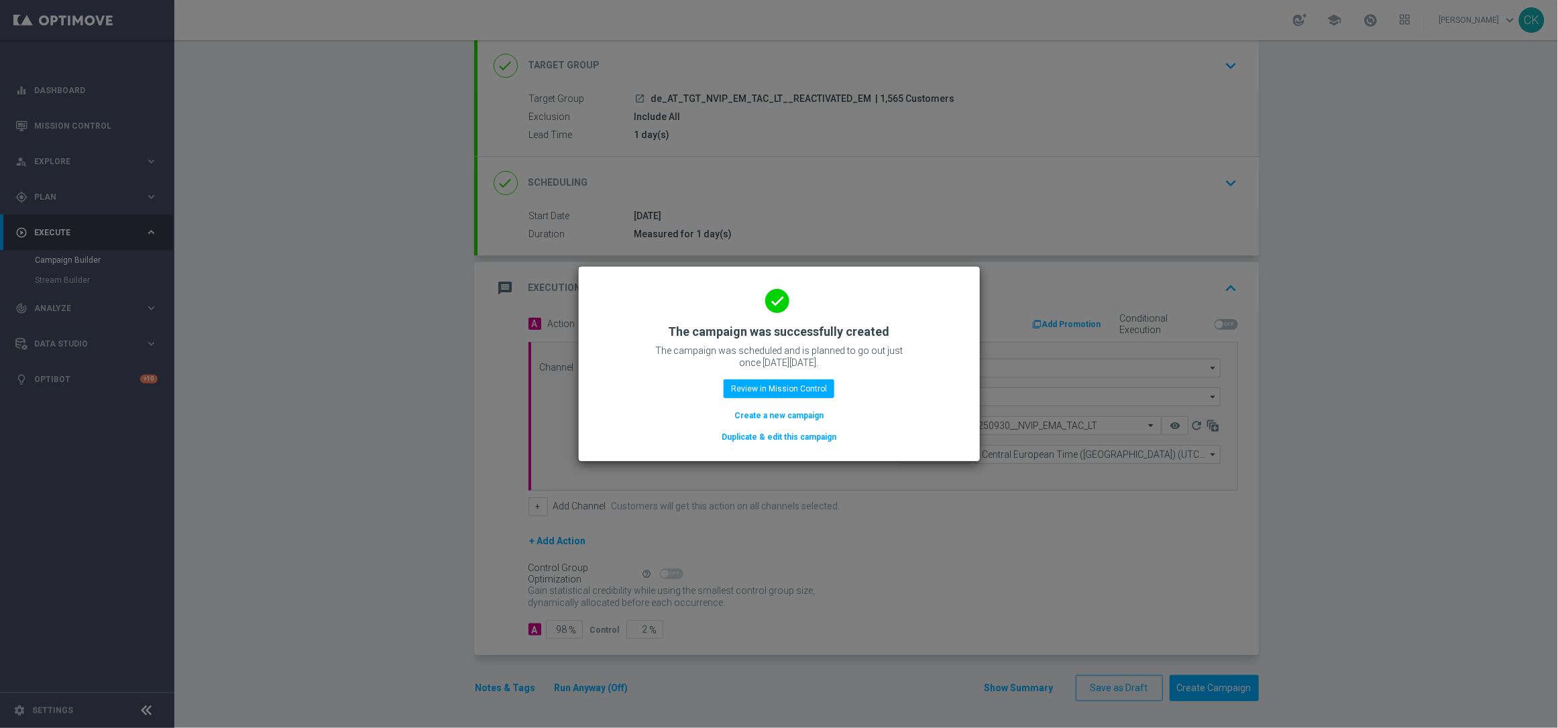
click at [751, 416] on button "Create a new campaign" at bounding box center [779, 415] width 92 height 15
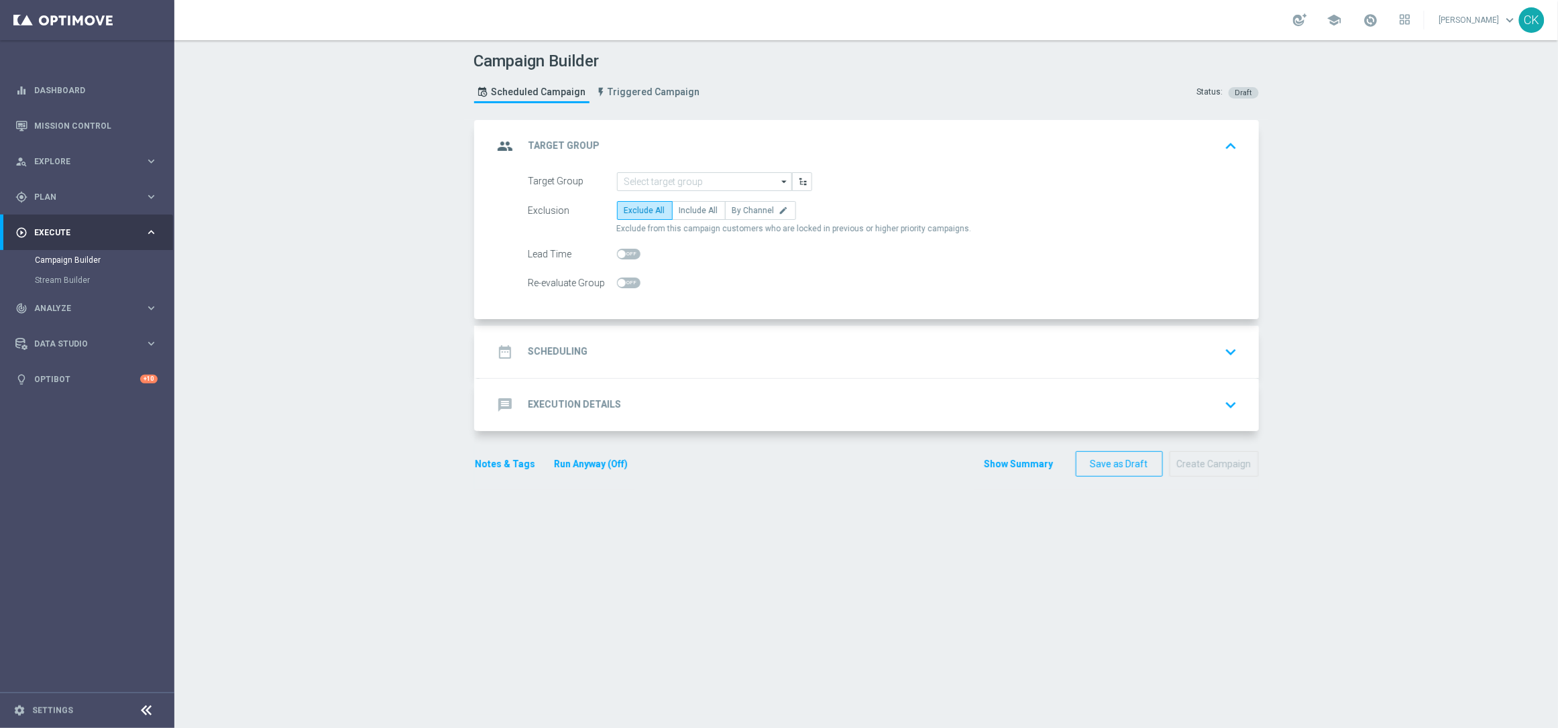
scroll to position [0, 0]
click at [687, 183] on input at bounding box center [704, 181] width 175 height 19
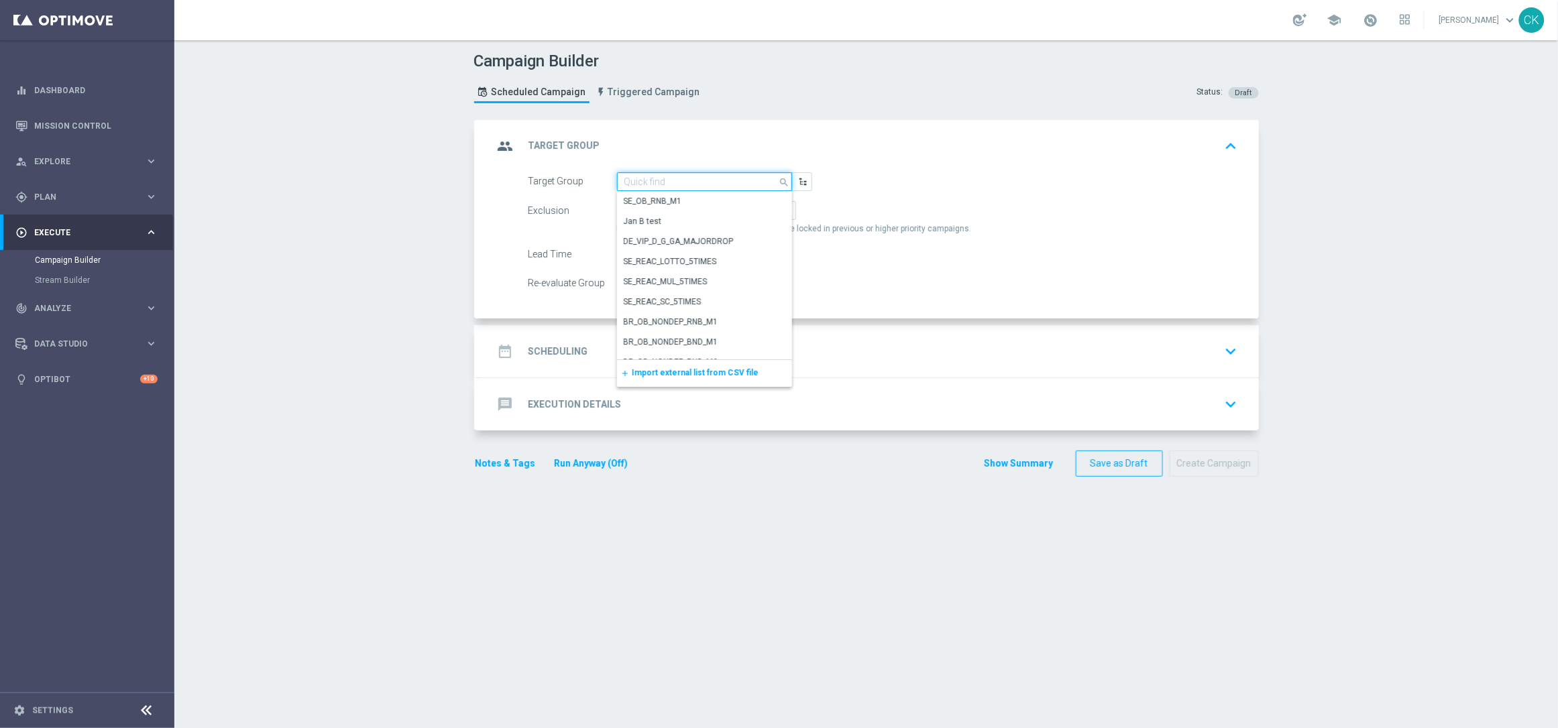
paste input "de_AT_TGT_NVIP_EM_TAC_LT__CHURNED_EM"
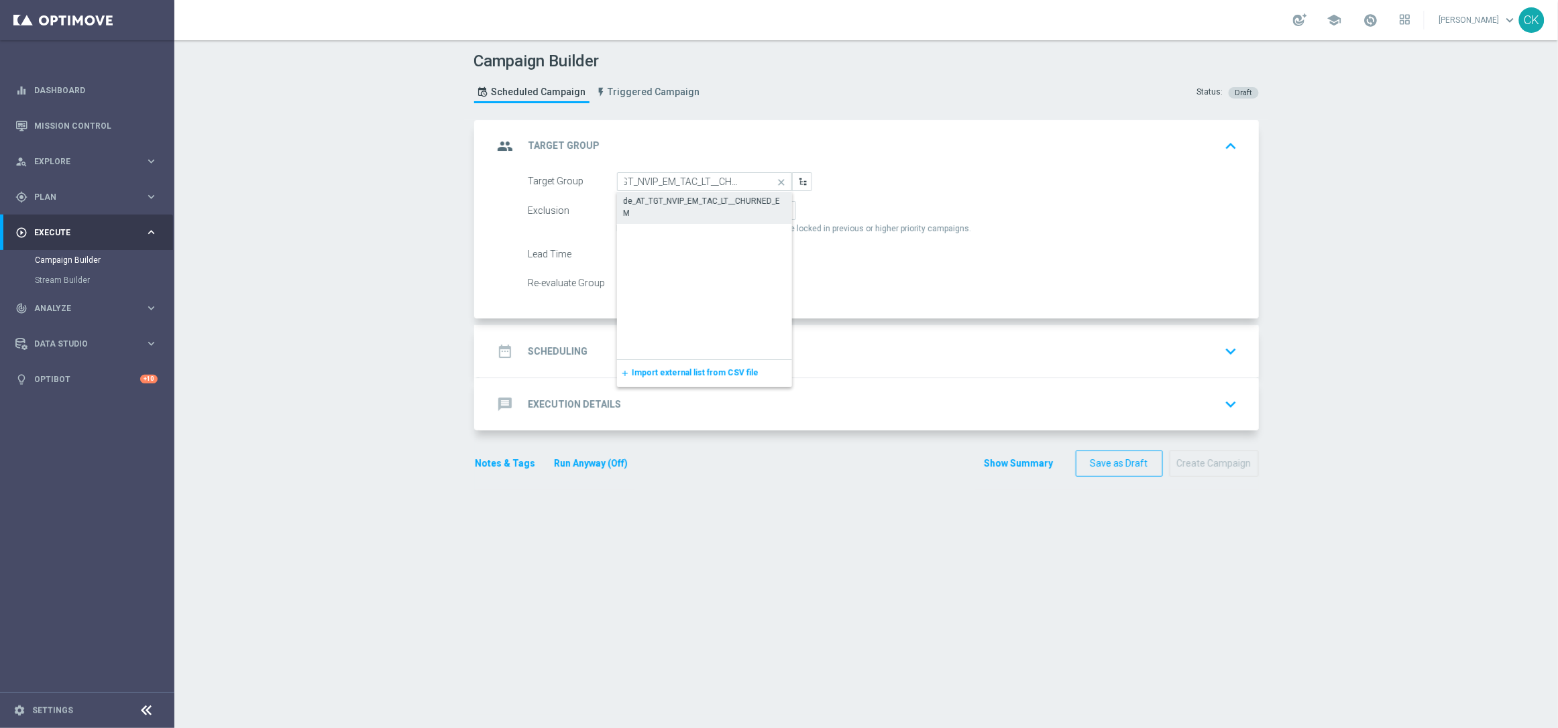
click at [681, 207] on div "de_AT_TGT_NVIP_EM_TAC_LT__CHURNED_EM" at bounding box center [705, 207] width 162 height 24
type input "de_AT_TGT_NVIP_EM_TAC_LT__CHURNED_EM"
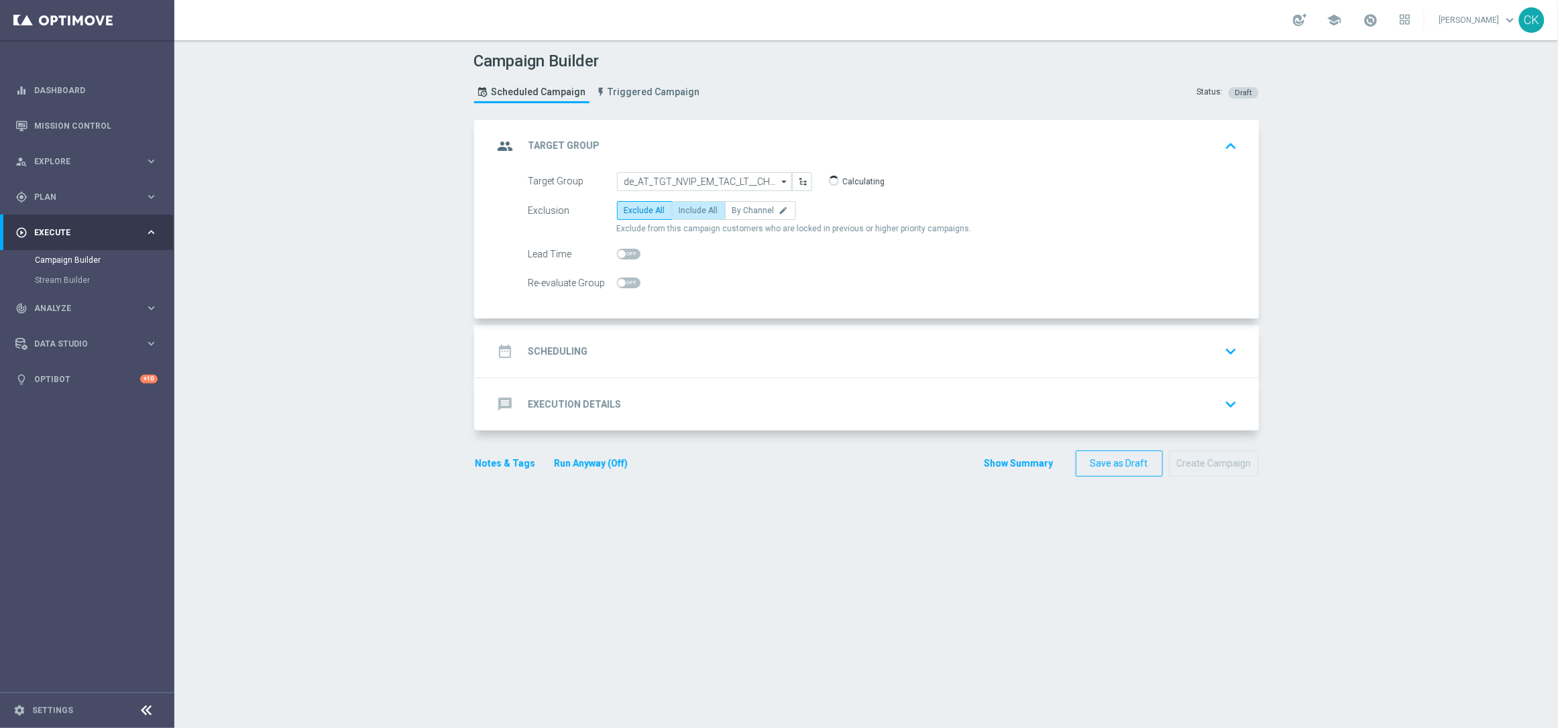
click at [685, 209] on span "Include All" at bounding box center [698, 210] width 39 height 9
click at [685, 209] on input "Include All" at bounding box center [683, 213] width 9 height 9
radio input "true"
click at [618, 251] on span at bounding box center [622, 254] width 8 height 8
click at [617, 251] on input "checkbox" at bounding box center [628, 254] width 23 height 11
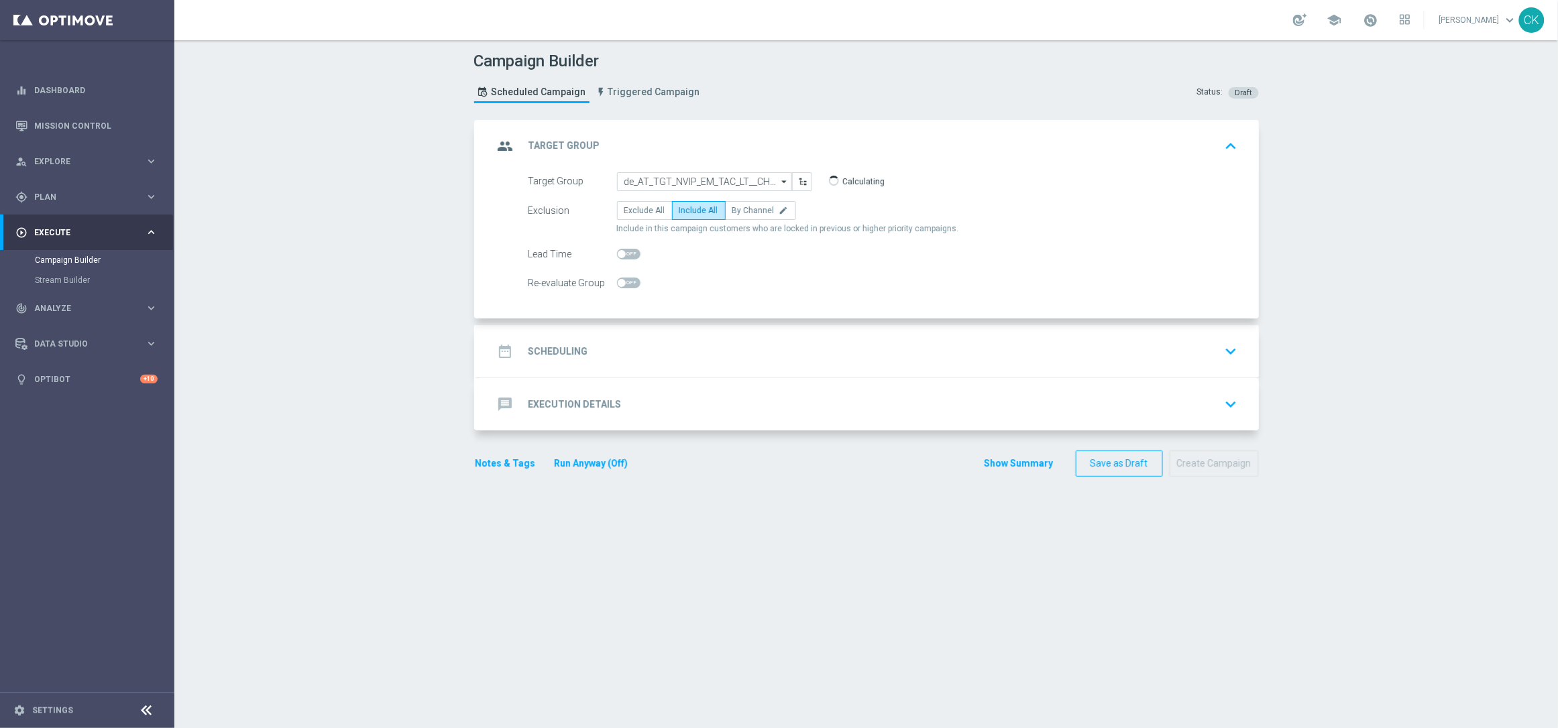
checkbox input "true"
click at [551, 351] on h2 "Scheduling" at bounding box center [558, 351] width 60 height 13
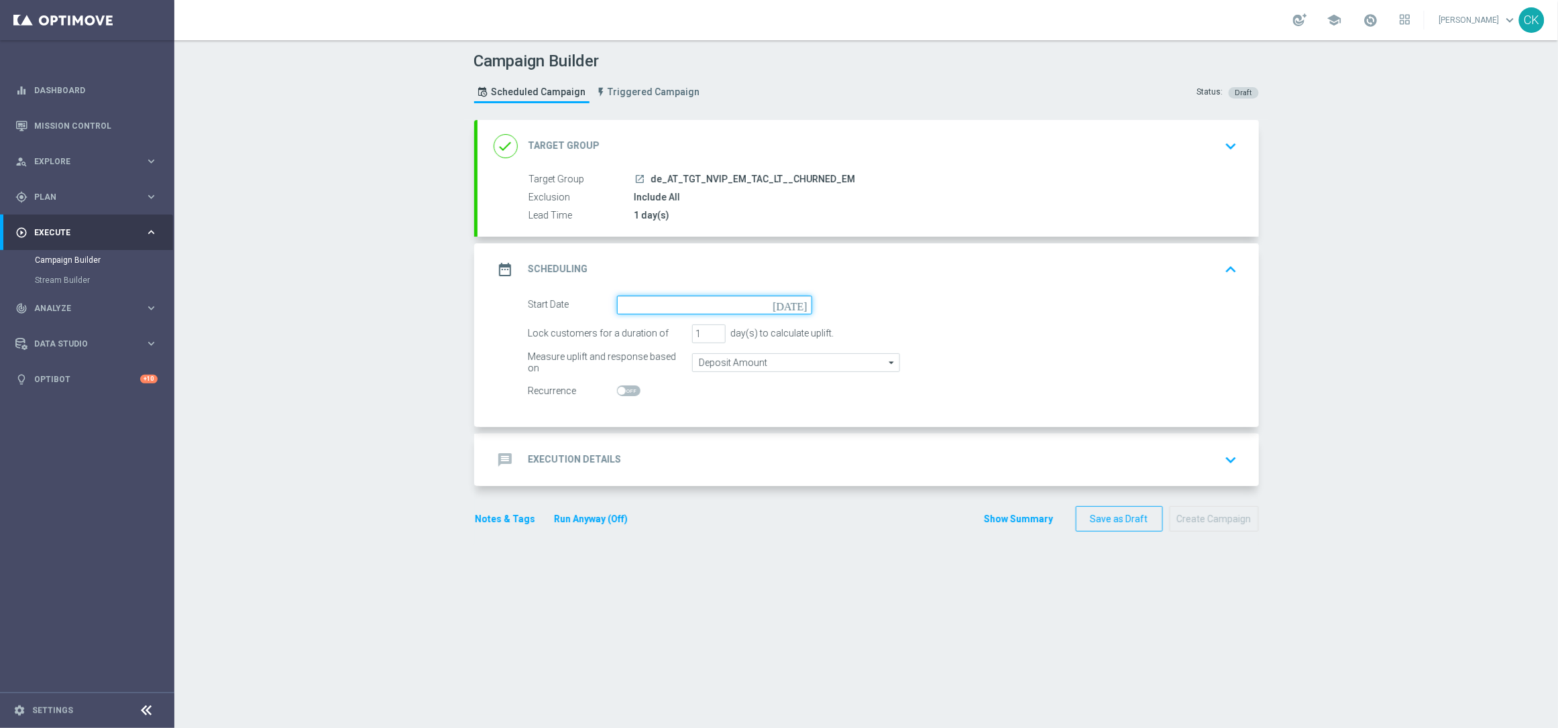
click at [649, 300] on input at bounding box center [714, 305] width 195 height 19
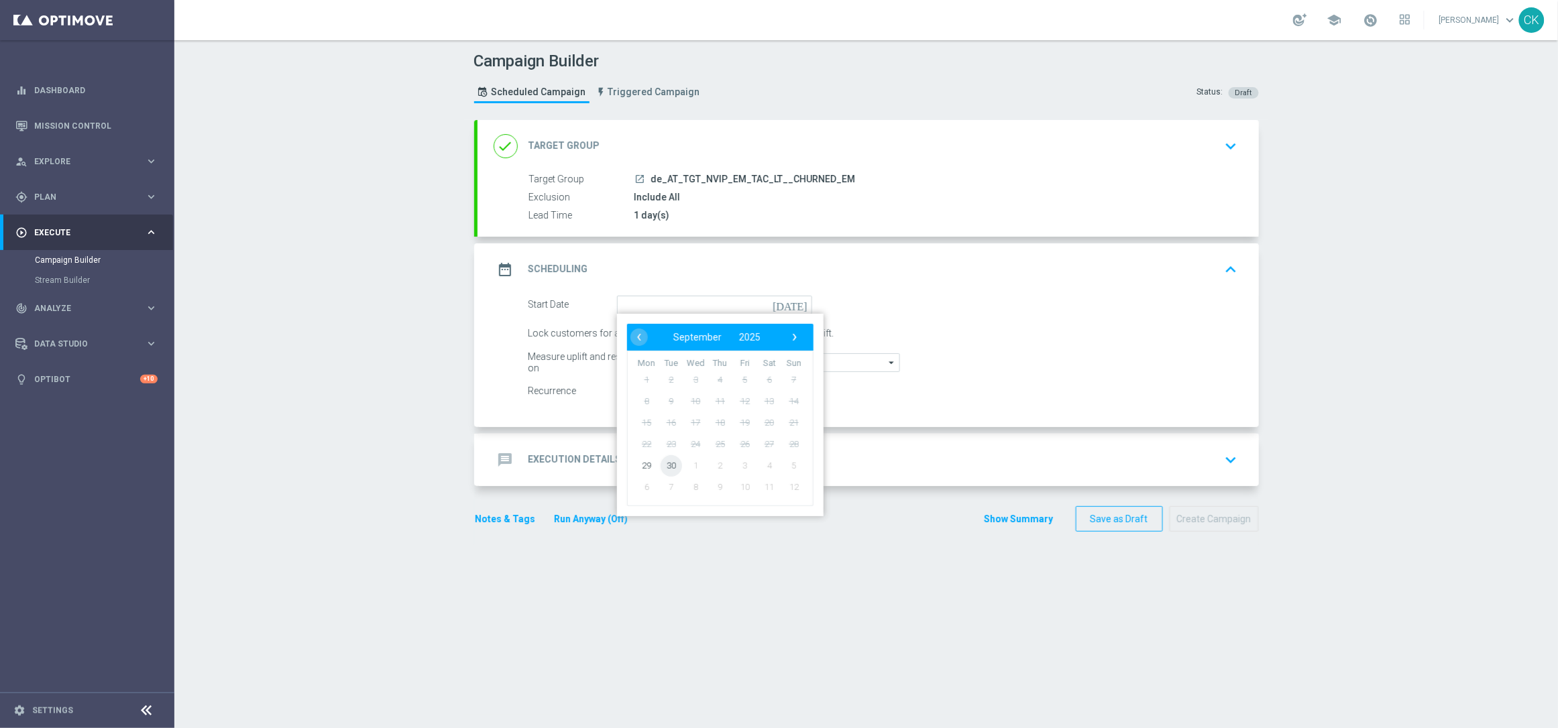
click at [662, 467] on span "30" at bounding box center [670, 465] width 21 height 21
type input "30 Sep 2025"
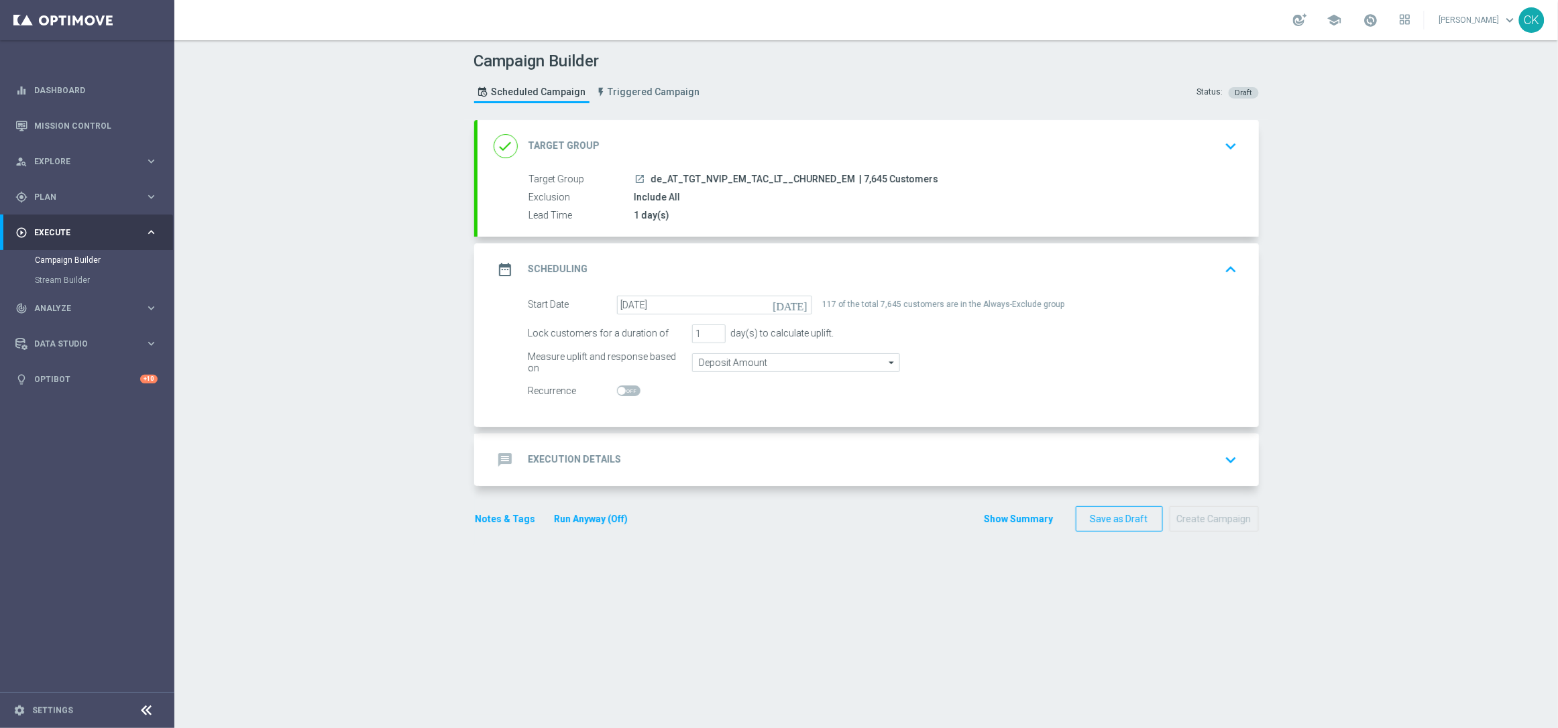
click at [545, 455] on h2 "Execution Details" at bounding box center [574, 459] width 93 height 13
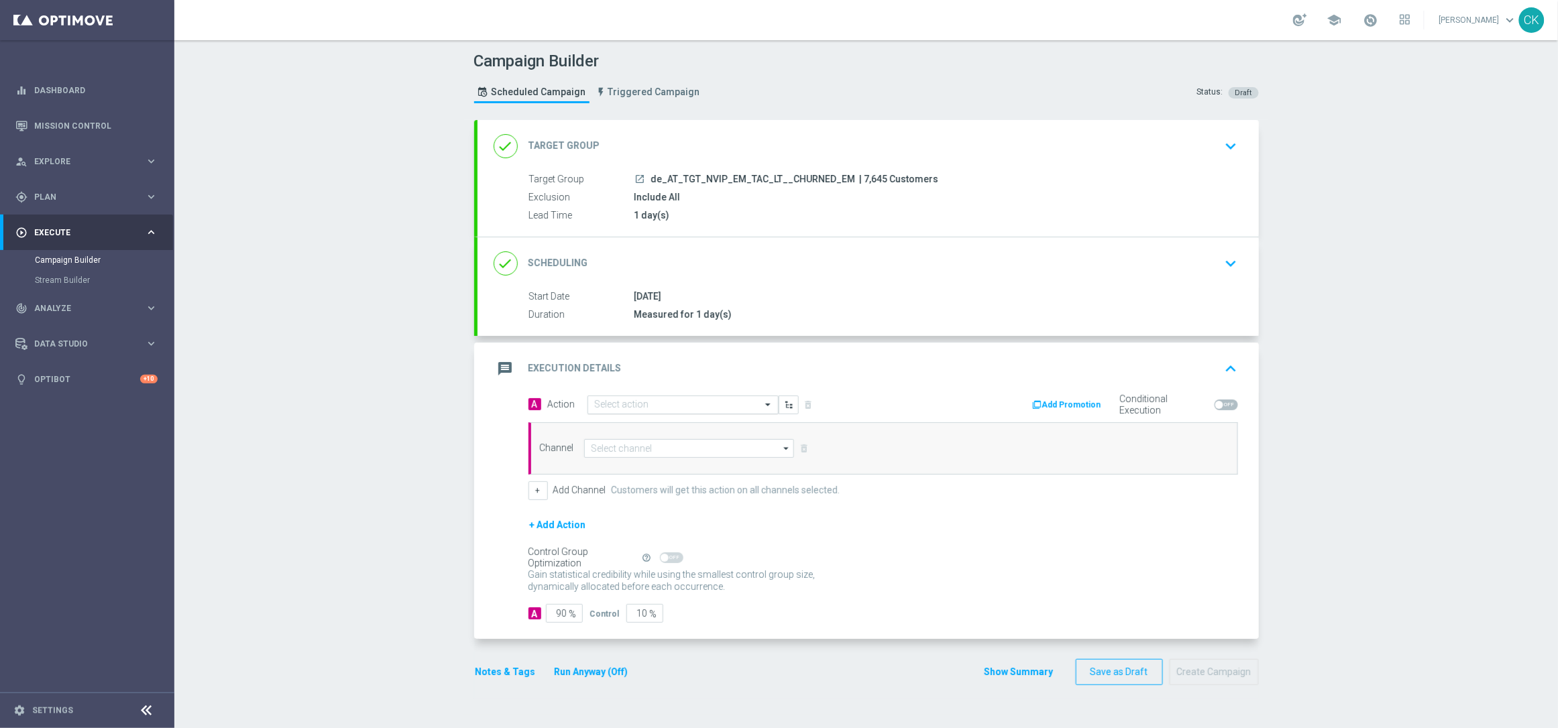
click at [645, 405] on input "text" at bounding box center [670, 405] width 150 height 11
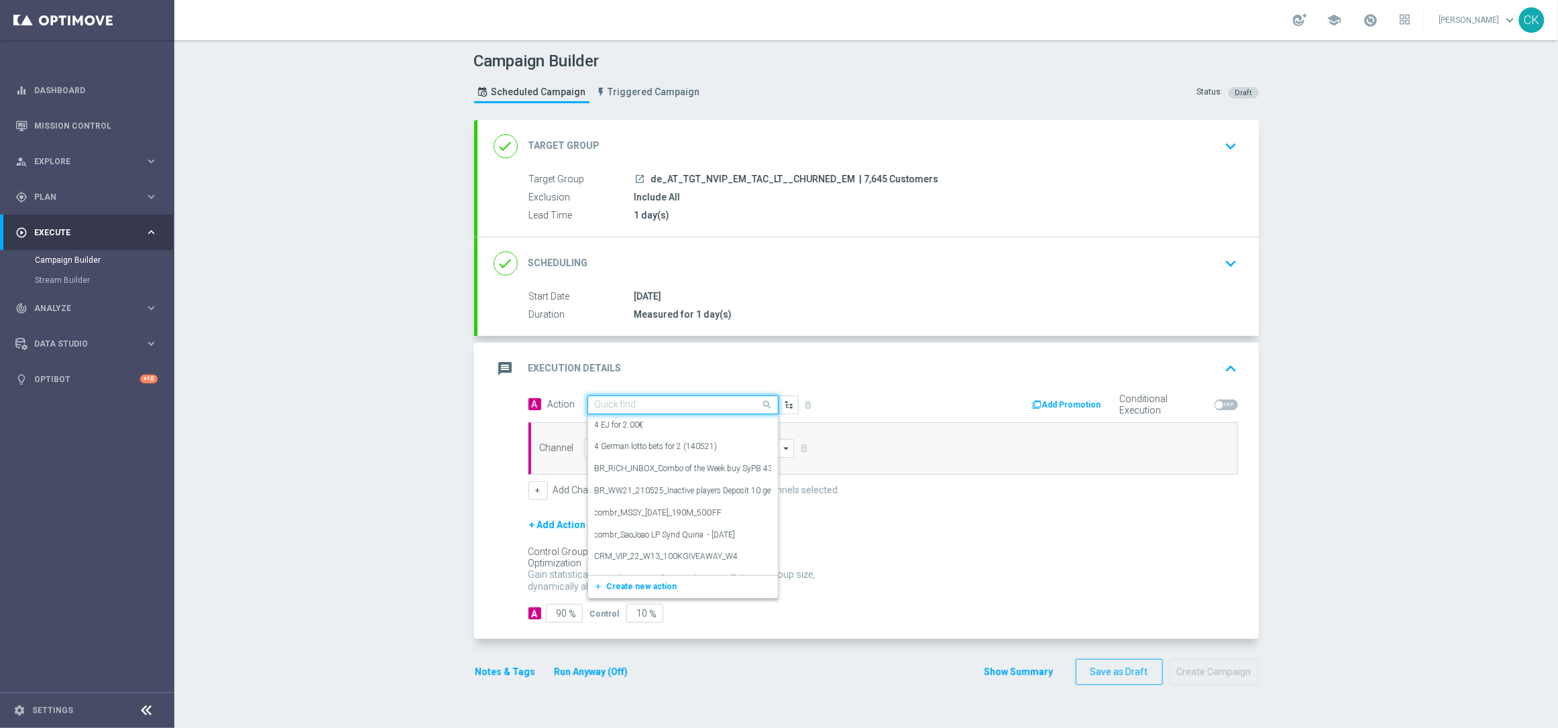
paste input "3 lines EM with 50% off"
type input "3 lines EM with 50% off"
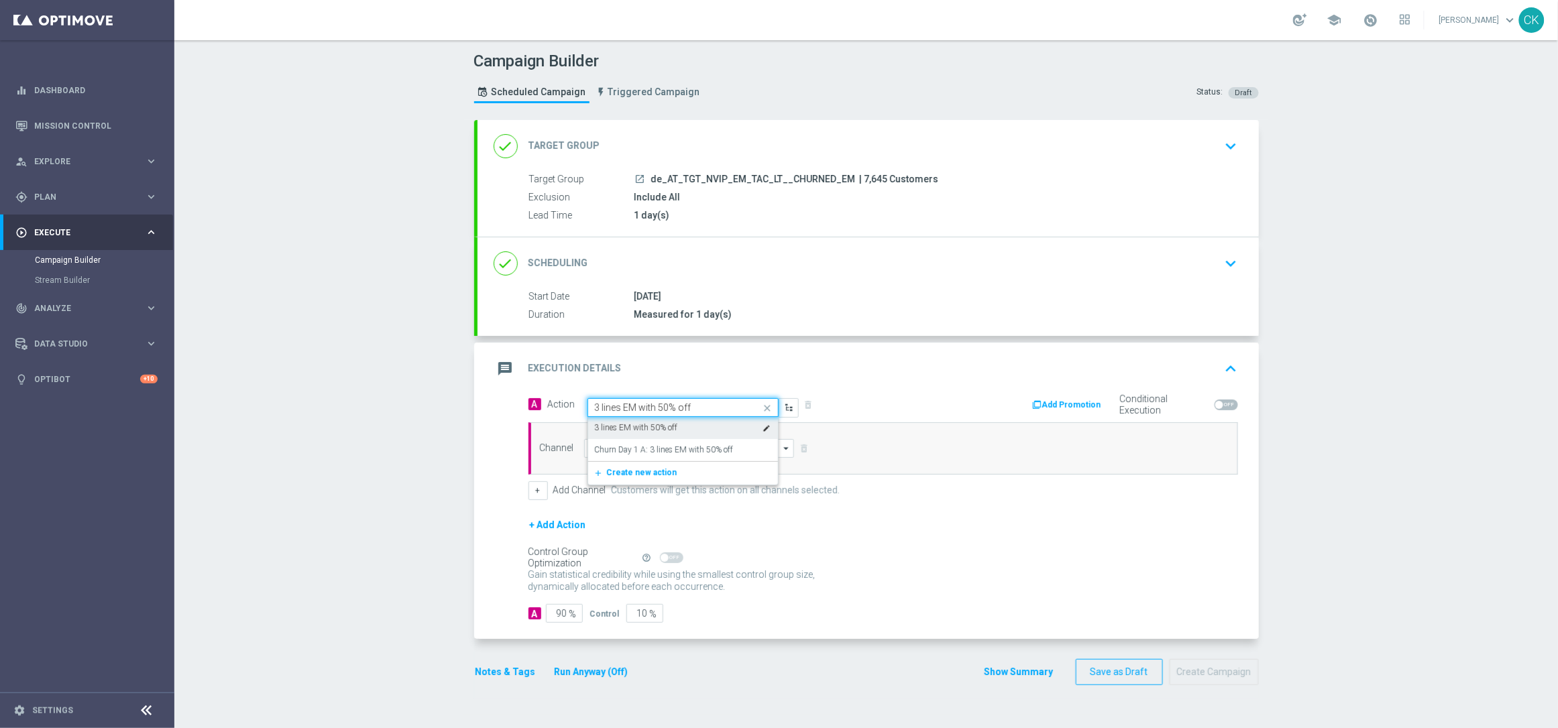
click at [646, 422] on label "3 lines EM with 50% off" at bounding box center [636, 427] width 83 height 11
click at [635, 449] on input at bounding box center [689, 448] width 211 height 19
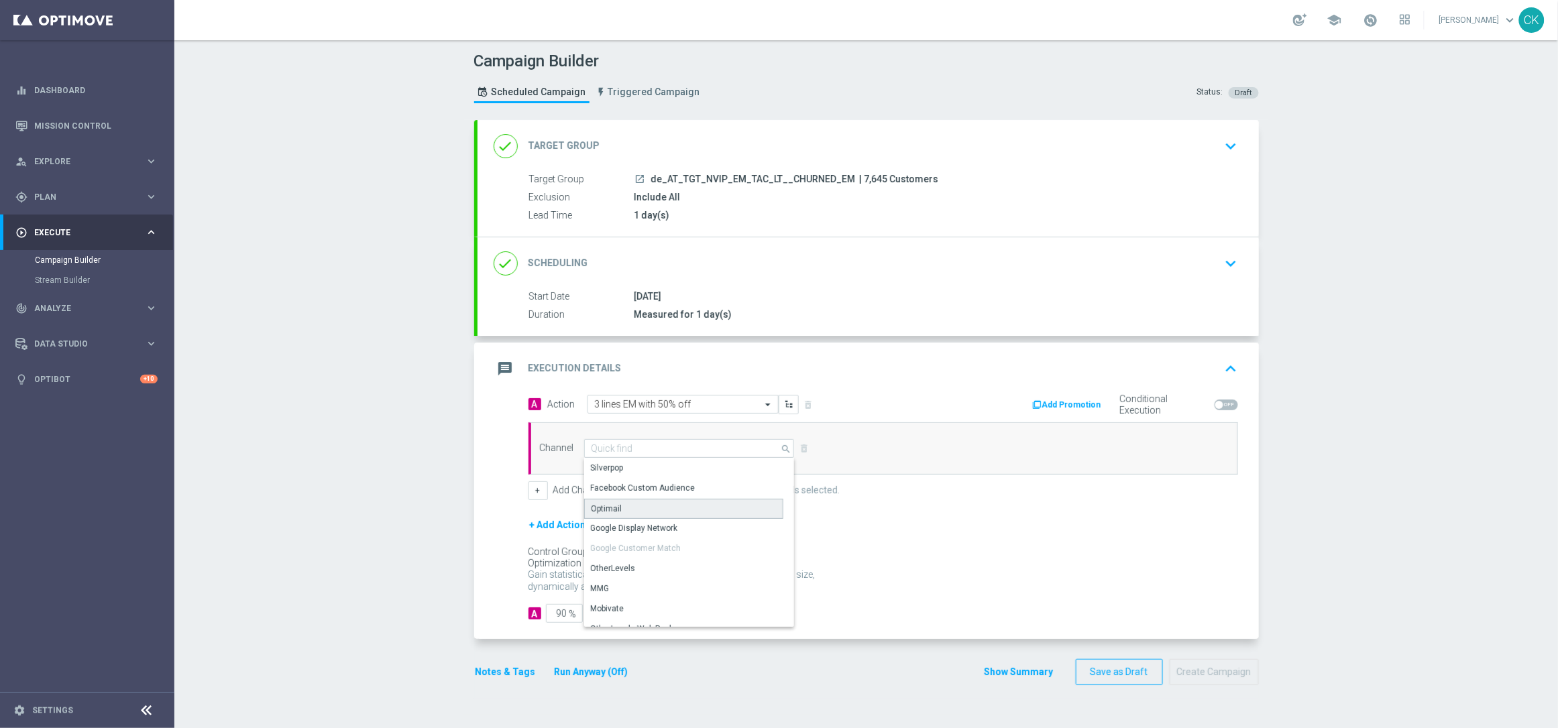
click at [636, 507] on div "Optimail" at bounding box center [683, 509] width 199 height 20
type input "Optimail"
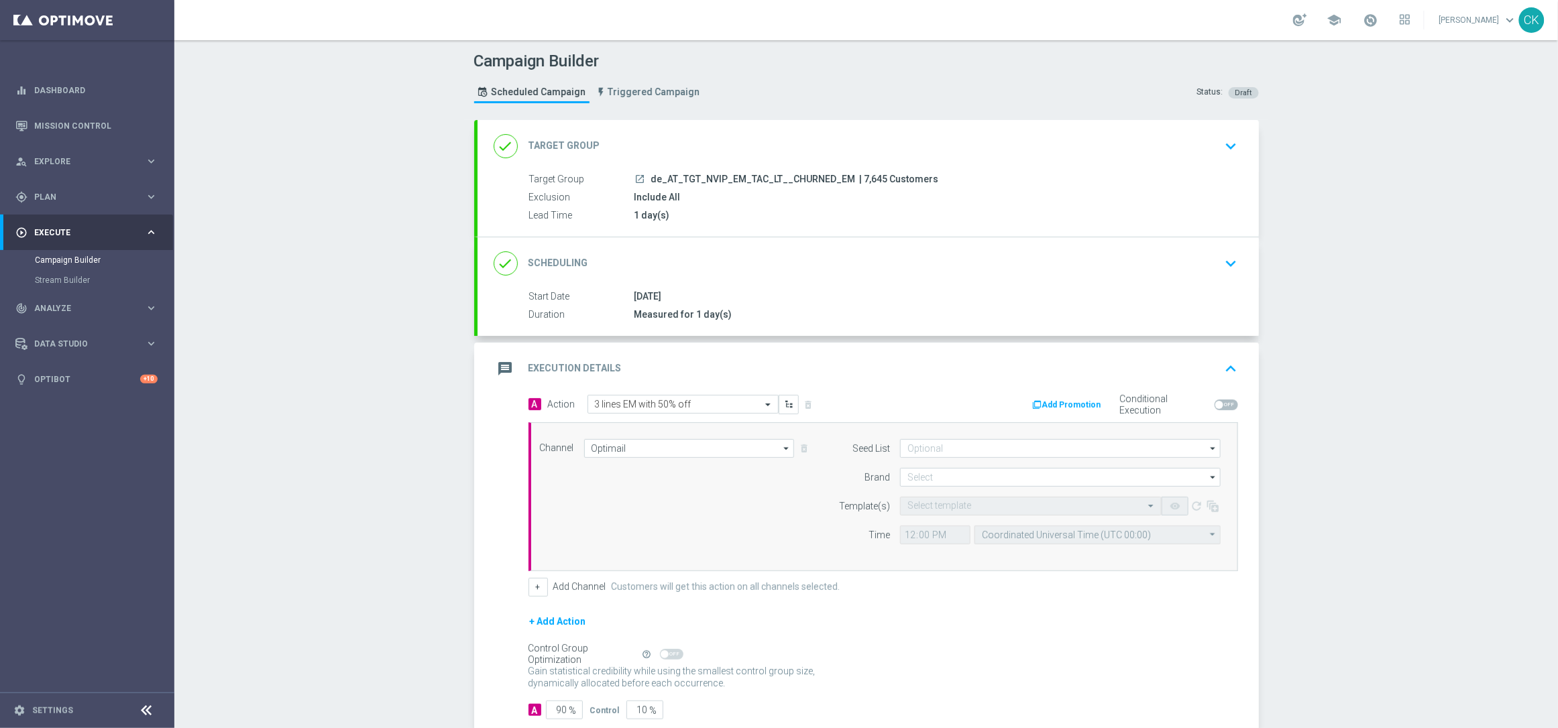
scroll to position [82, 0]
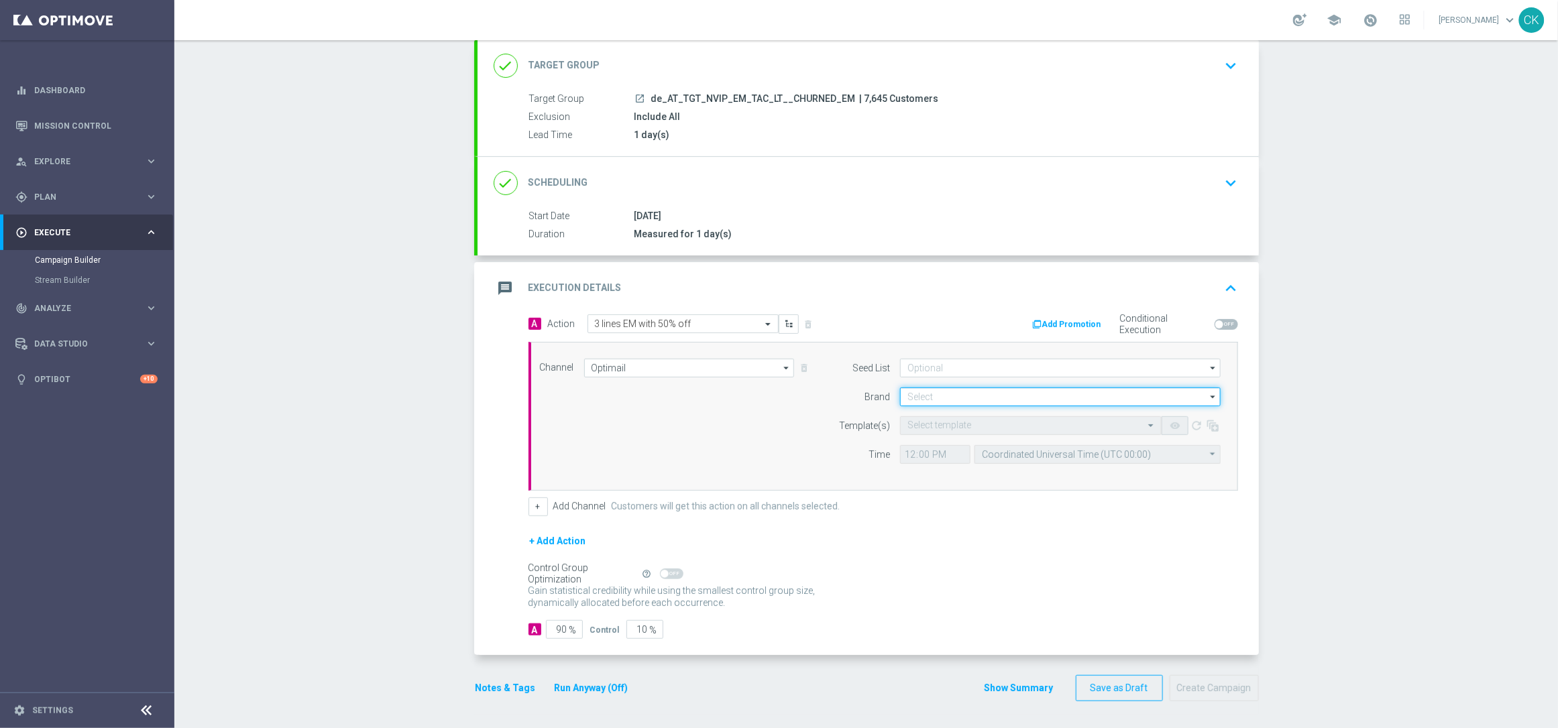
click at [940, 395] on input at bounding box center [1060, 397] width 321 height 19
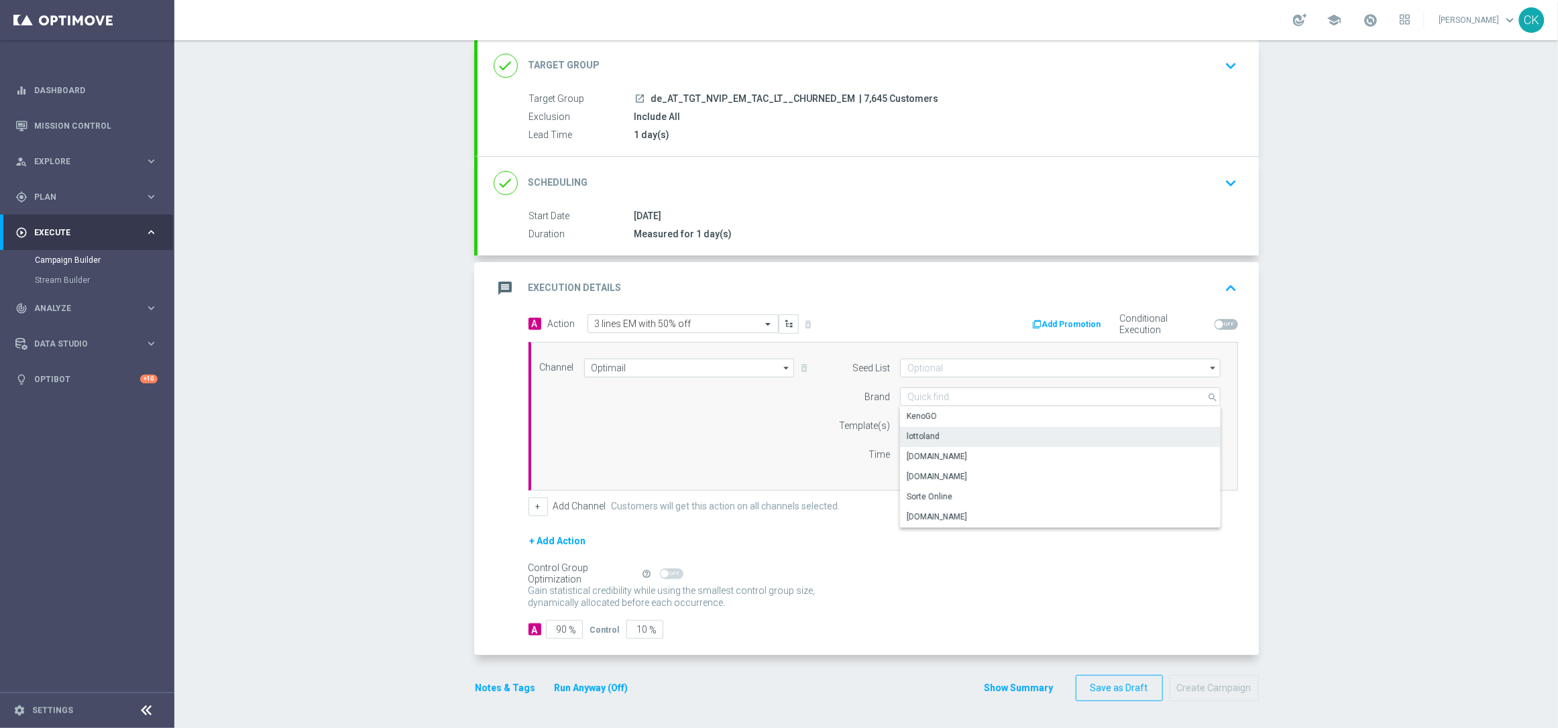
click at [925, 436] on div "lottoland" at bounding box center [923, 437] width 33 height 12
type input "lottoland"
click at [915, 427] on input "text" at bounding box center [1017, 425] width 220 height 11
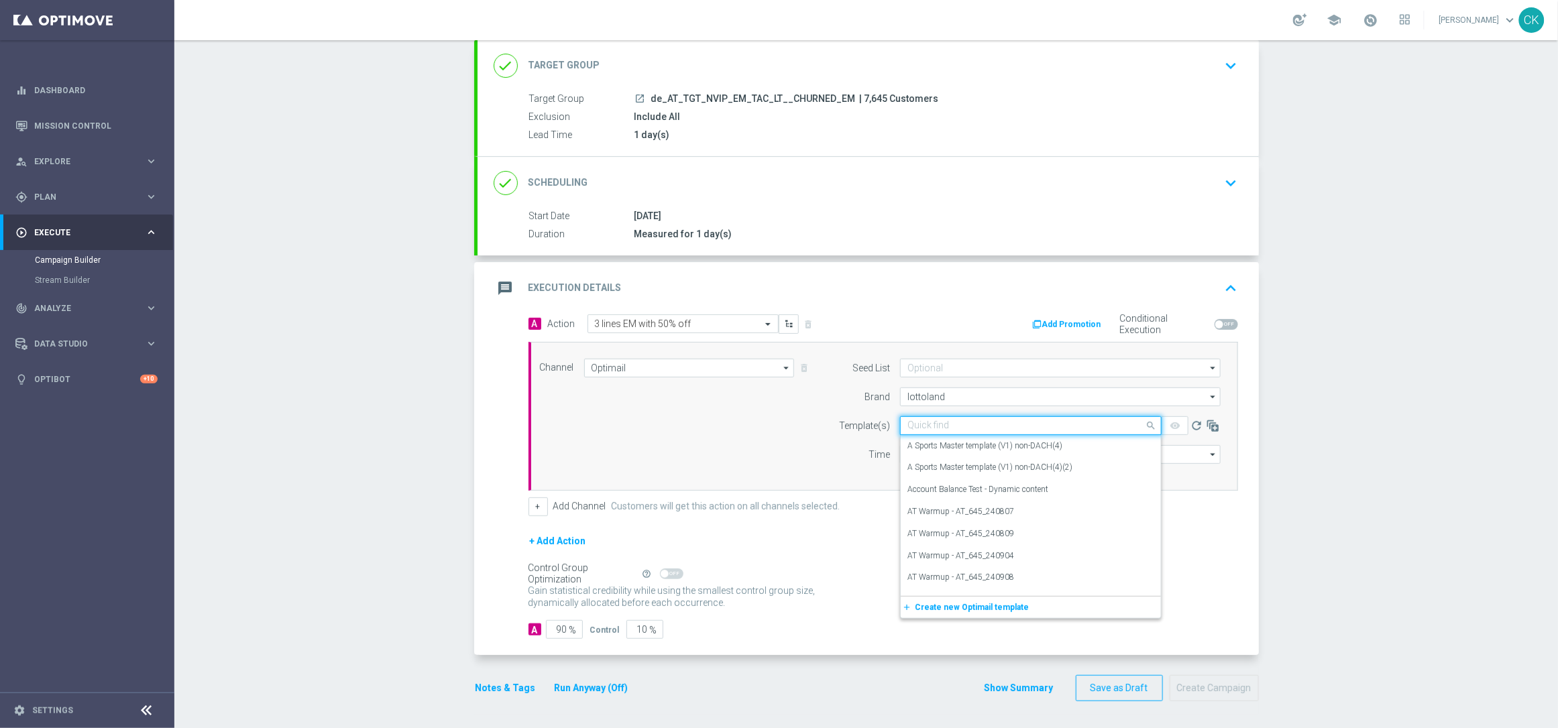
paste input "AT__EM_CHURNED_250930__NVIP_EMA_TAC_LT"
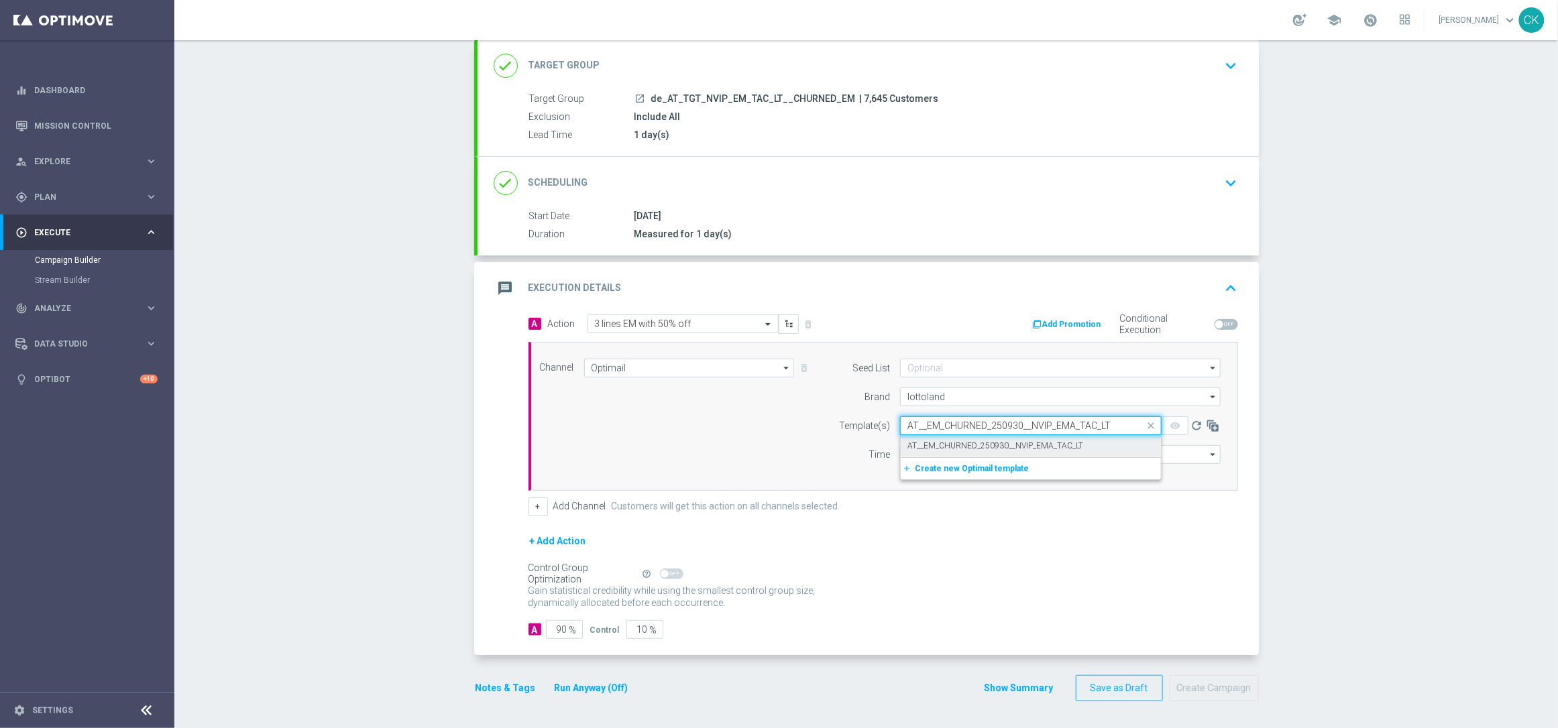
click at [915, 441] on label "AT__EM_CHURNED_250930__NVIP_EMA_TAC_LT" at bounding box center [995, 446] width 176 height 11
type input "AT__EM_CHURNED_250930__NVIP_EMA_TAC_LT"
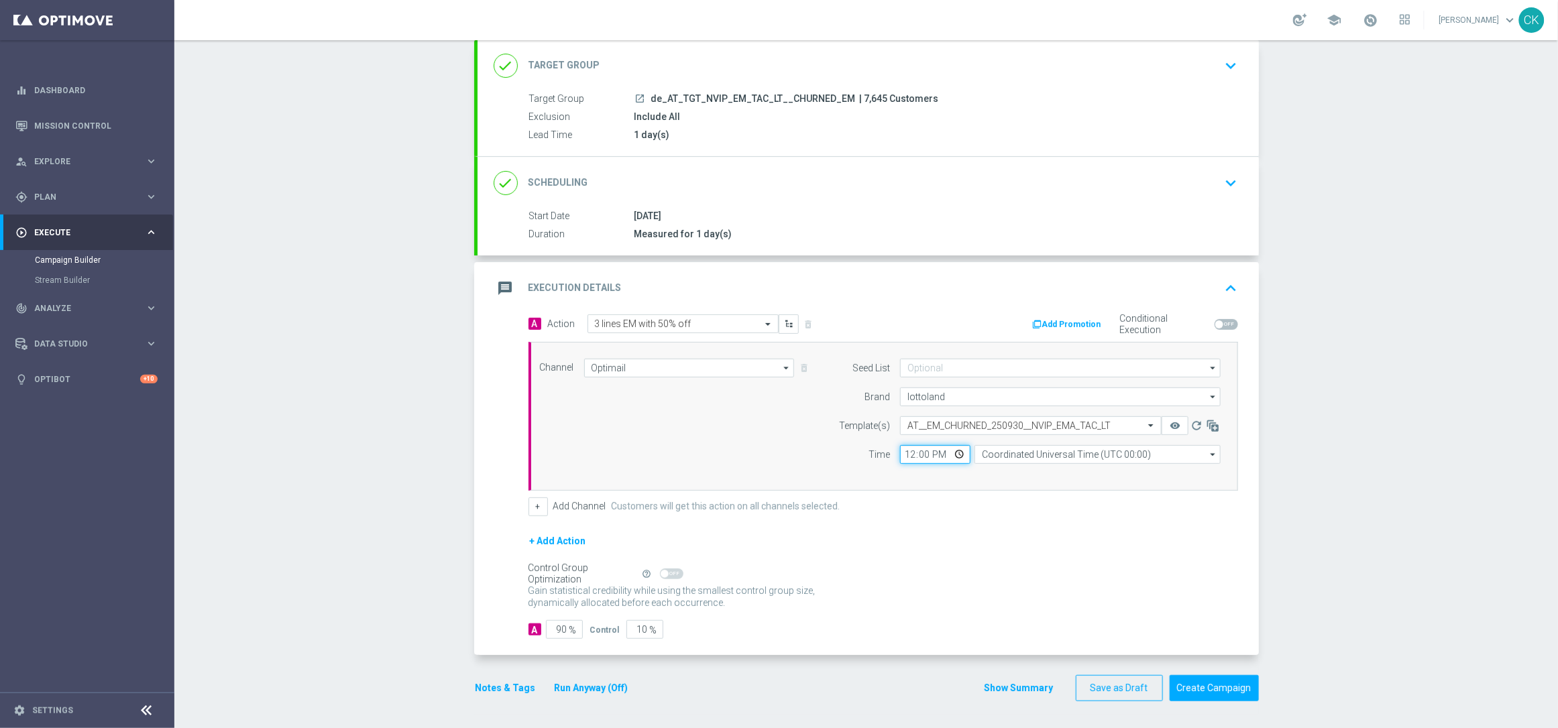
click at [903, 453] on input "12:00" at bounding box center [935, 454] width 70 height 19
click at [905, 449] on input "08:00" at bounding box center [935, 454] width 70 height 19
type input "06:00"
click at [1082, 451] on input "Coordinated Universal Time (UTC 00:00)" at bounding box center [1097, 454] width 246 height 19
click at [1068, 477] on div "Central European Time (Berlin) (UTC +02:00)" at bounding box center [1090, 474] width 219 height 12
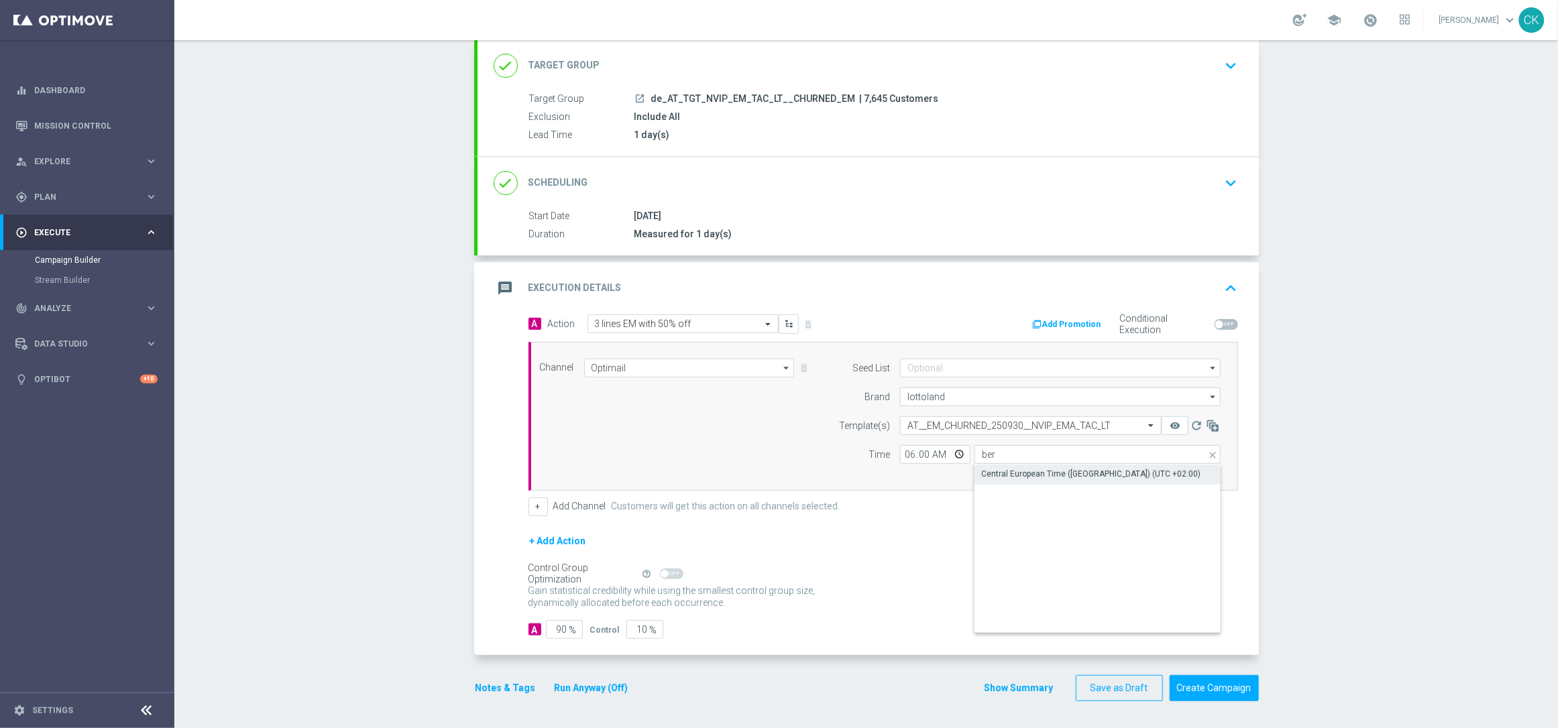
type input "Central European Time (Berlin) (UTC +02:00)"
click at [562, 630] on input "90" at bounding box center [564, 629] width 37 height 19
type input "9"
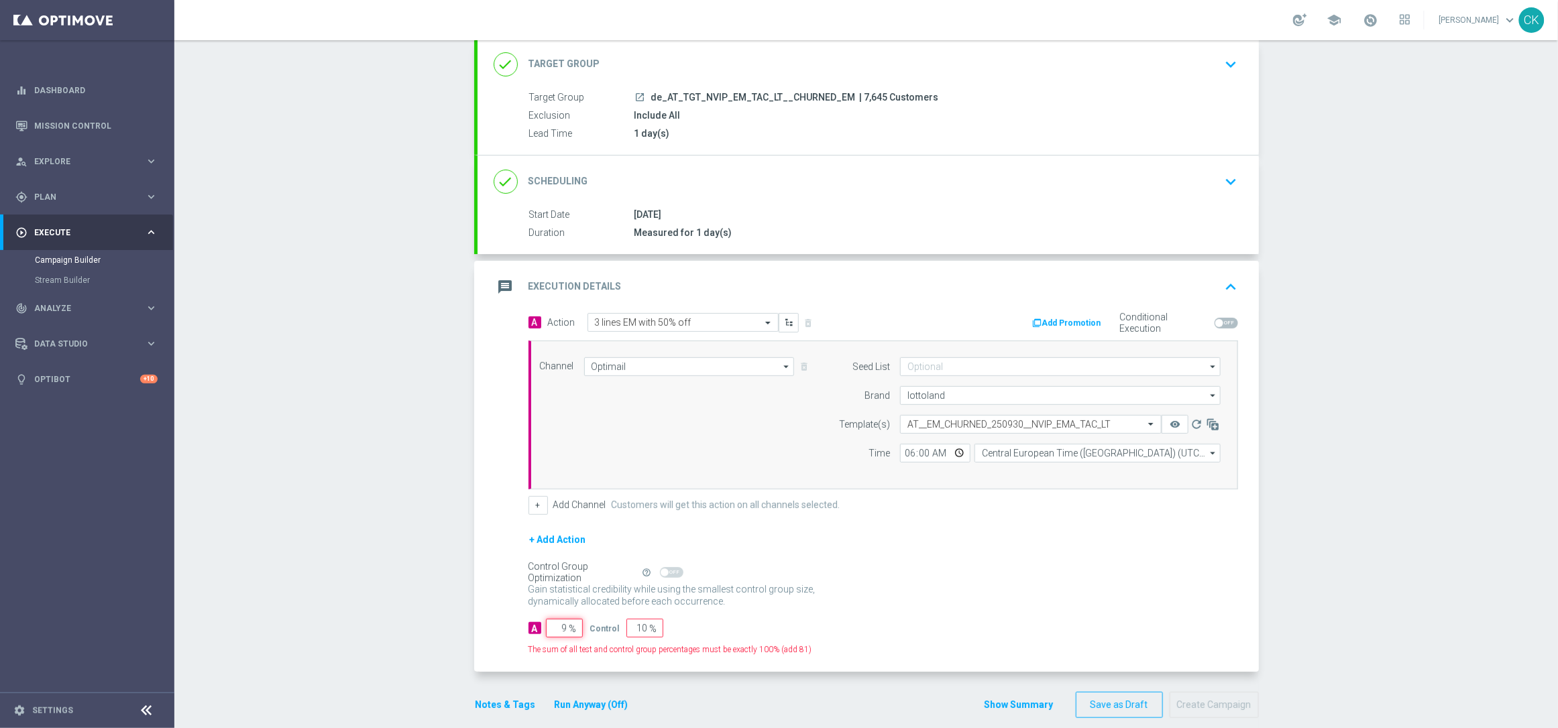
type input "91"
type input "98"
type input "2"
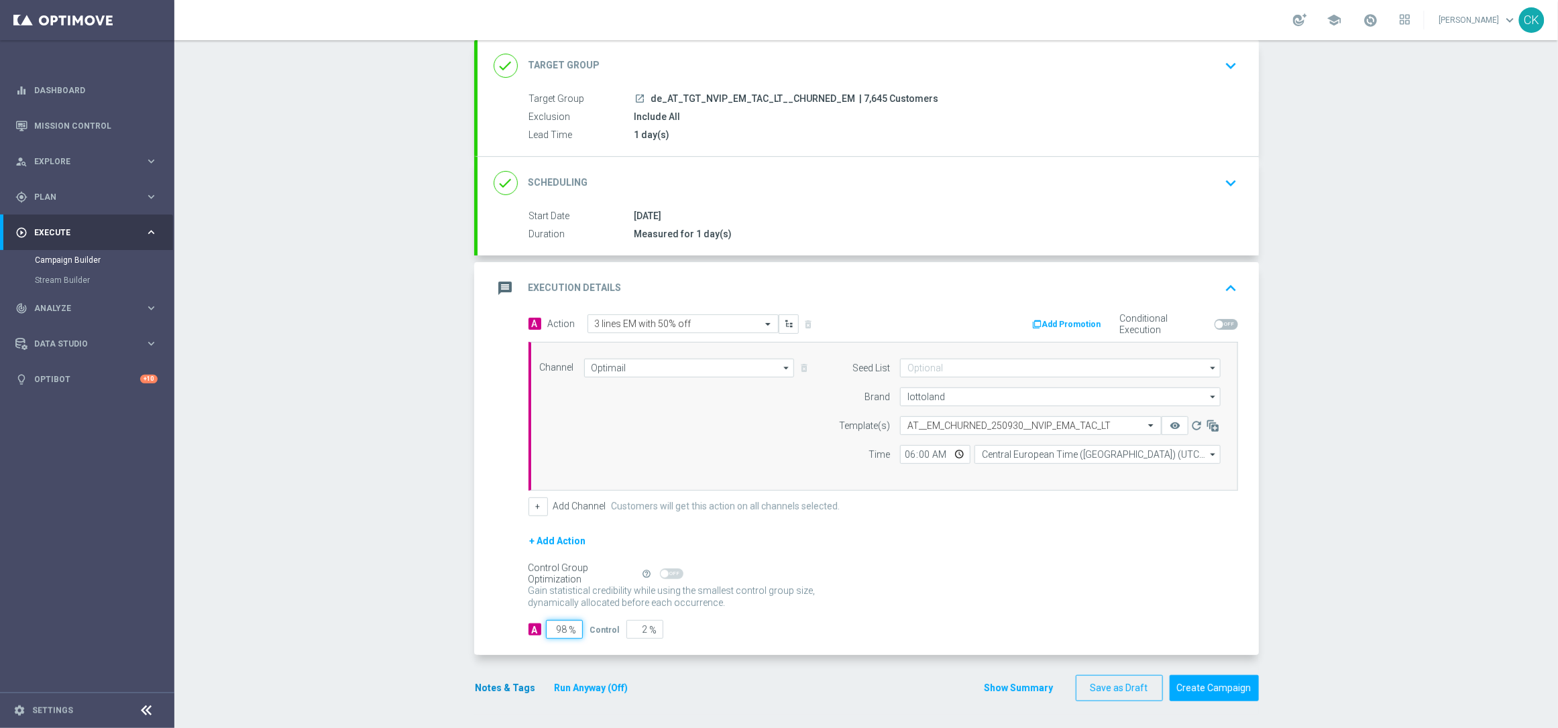
type input "98"
click at [496, 683] on button "Notes & Tags" at bounding box center [505, 688] width 63 height 17
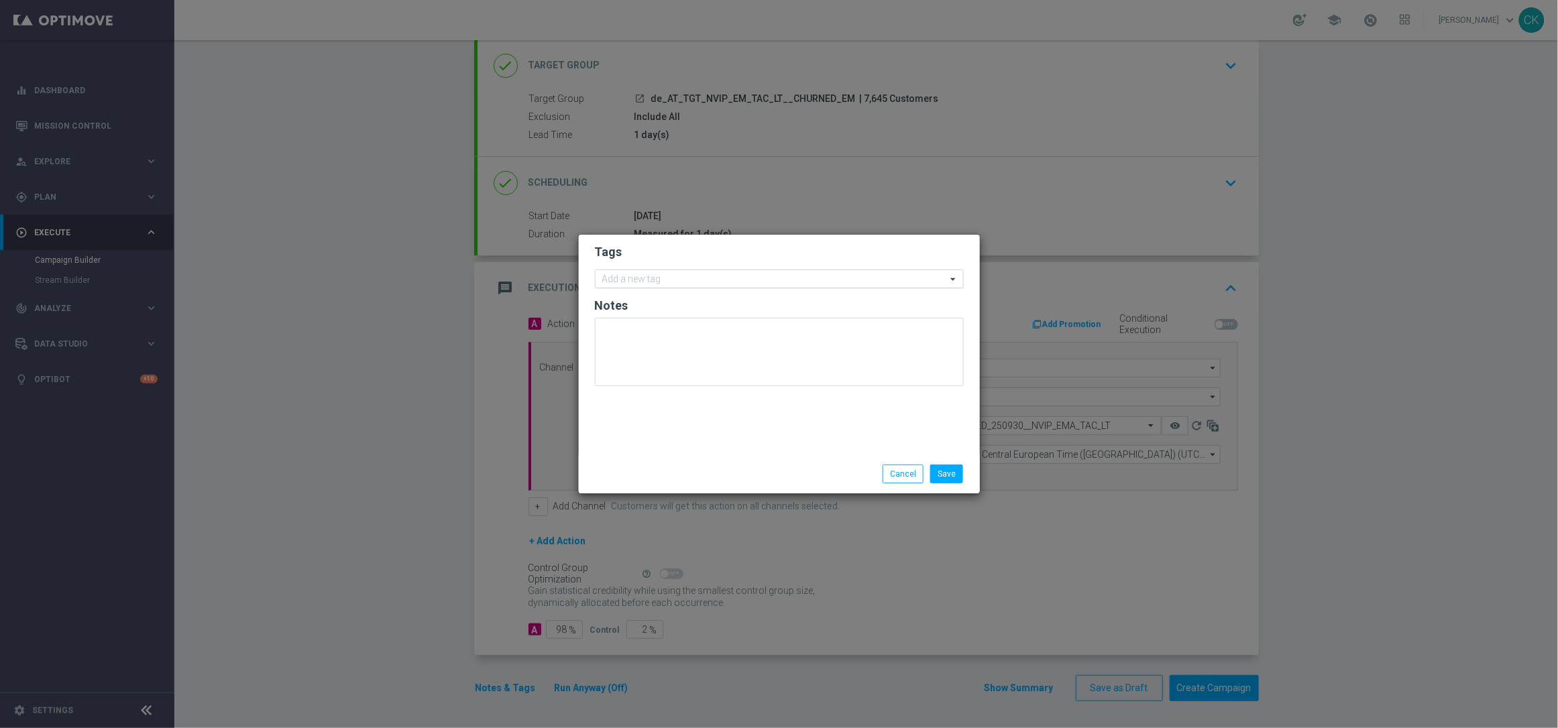
click at [662, 278] on input "text" at bounding box center [774, 279] width 344 height 11
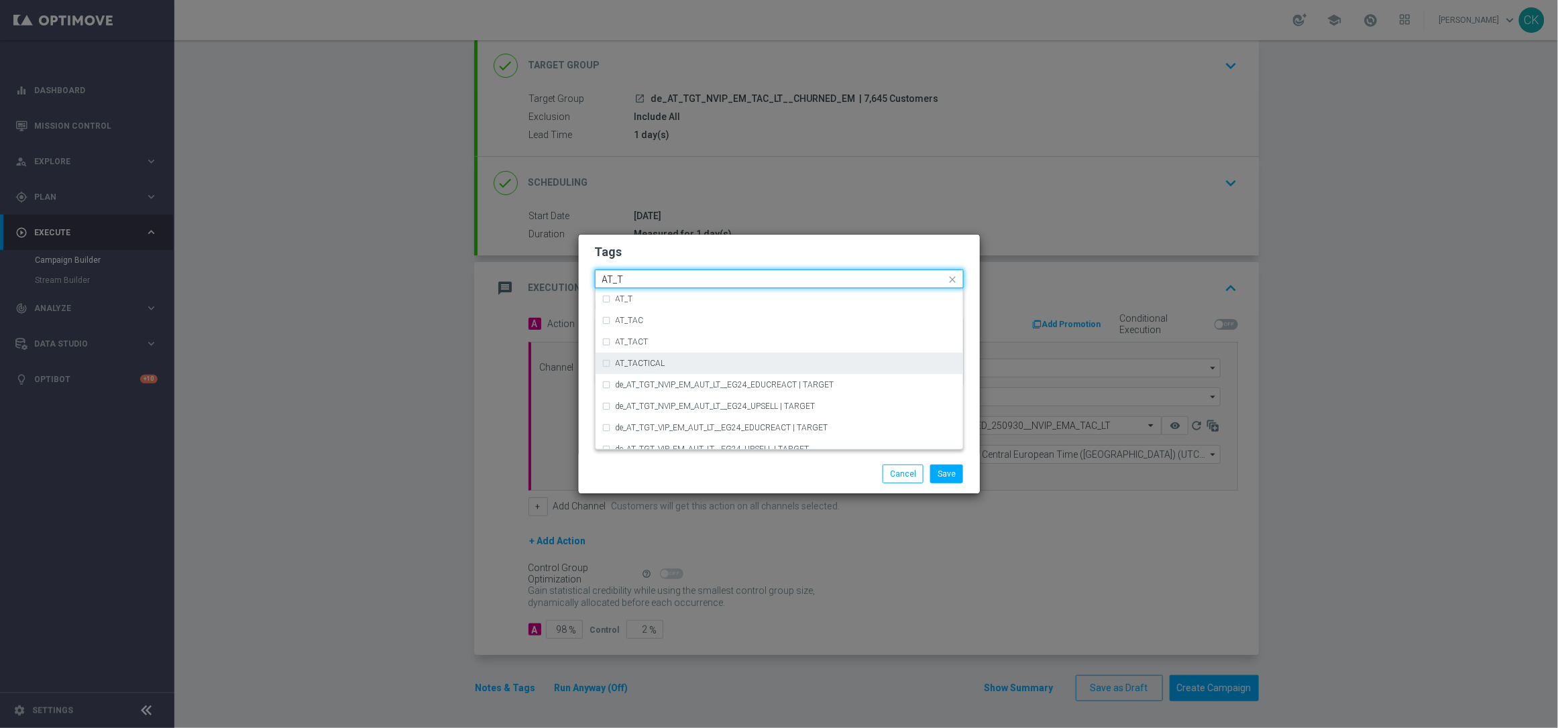
click at [697, 357] on div "AT_TACTICAL" at bounding box center [779, 363] width 354 height 21
type input "AT_T"
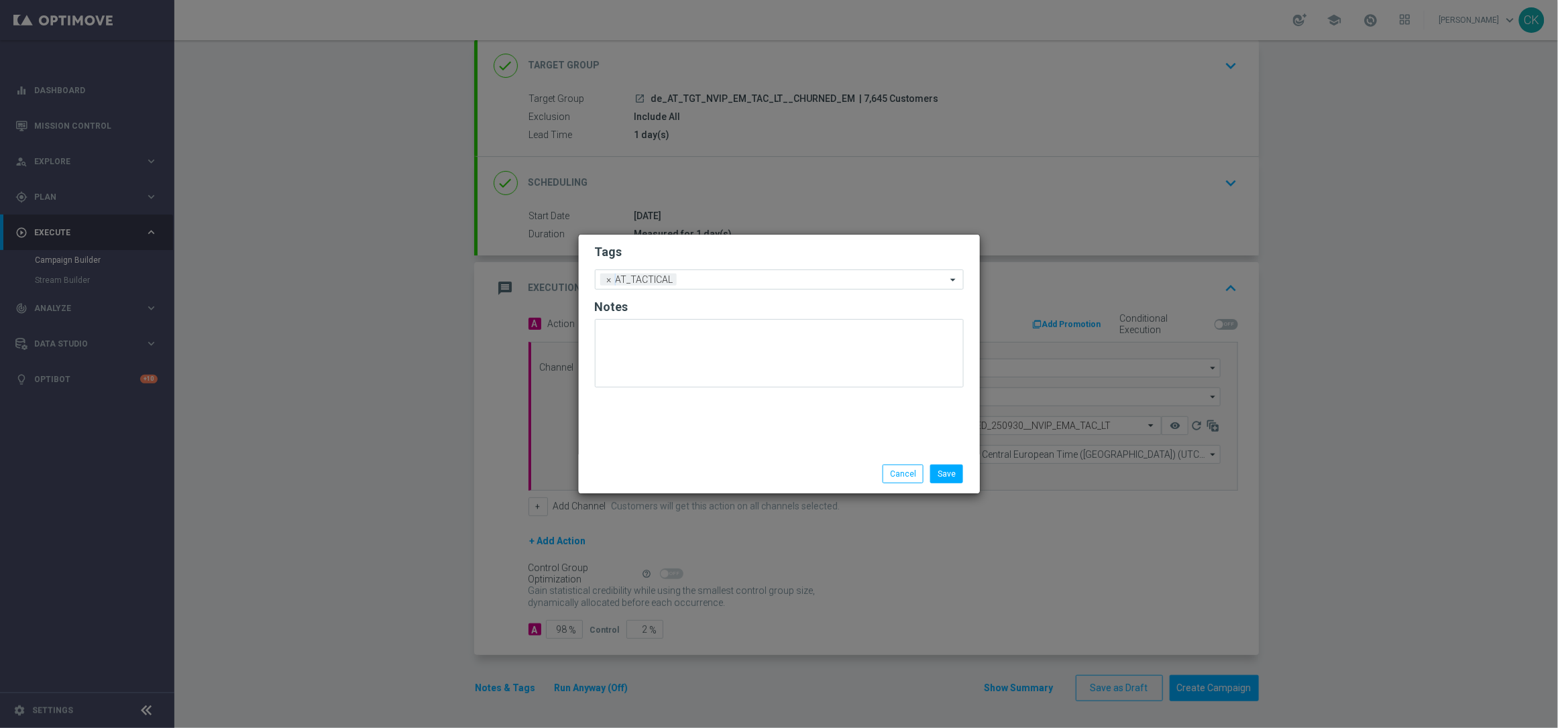
click at [693, 477] on div "Save Cancel" at bounding box center [779, 474] width 389 height 19
click at [958, 475] on button "Save" at bounding box center [946, 474] width 33 height 19
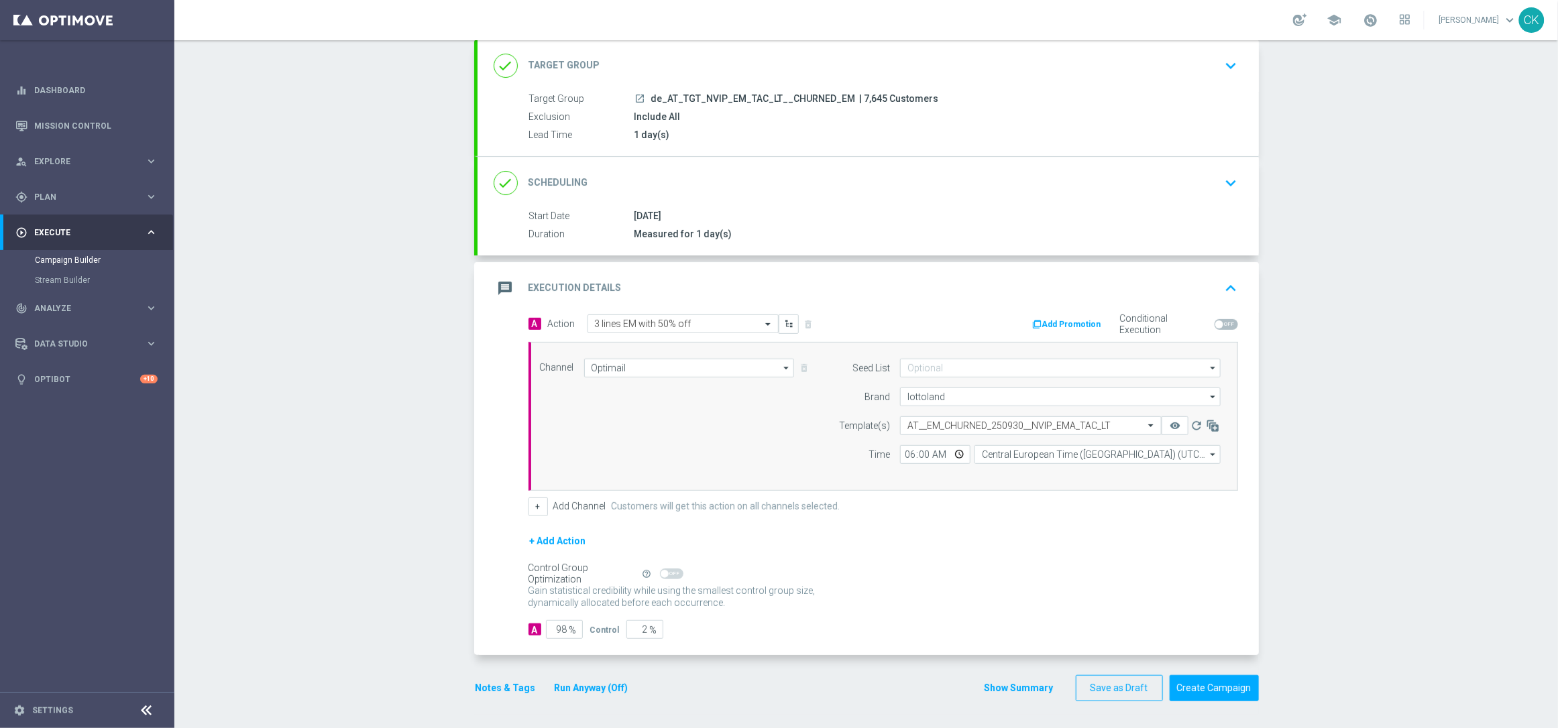
click at [508, 693] on button "Notes & Tags" at bounding box center [505, 688] width 63 height 17
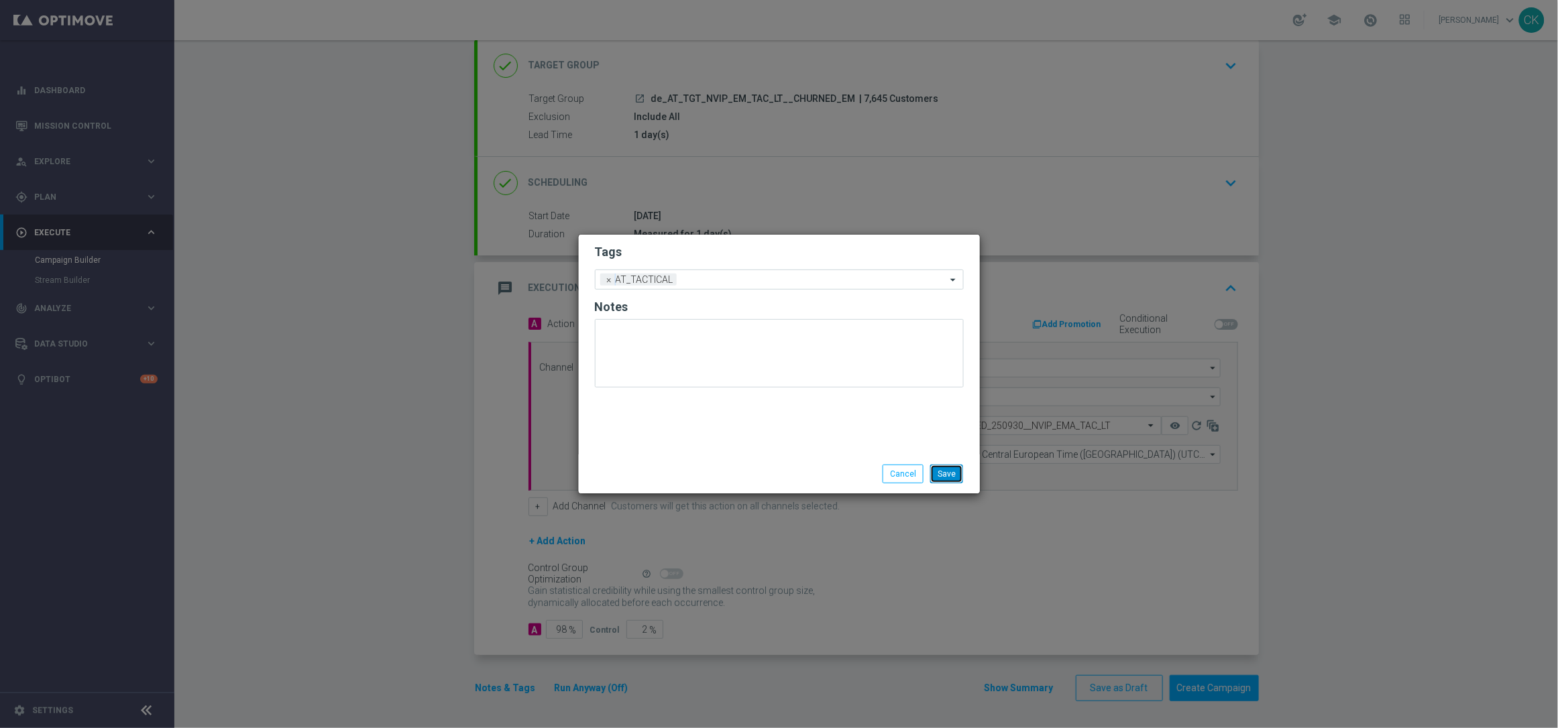
click at [946, 473] on button "Save" at bounding box center [946, 474] width 33 height 19
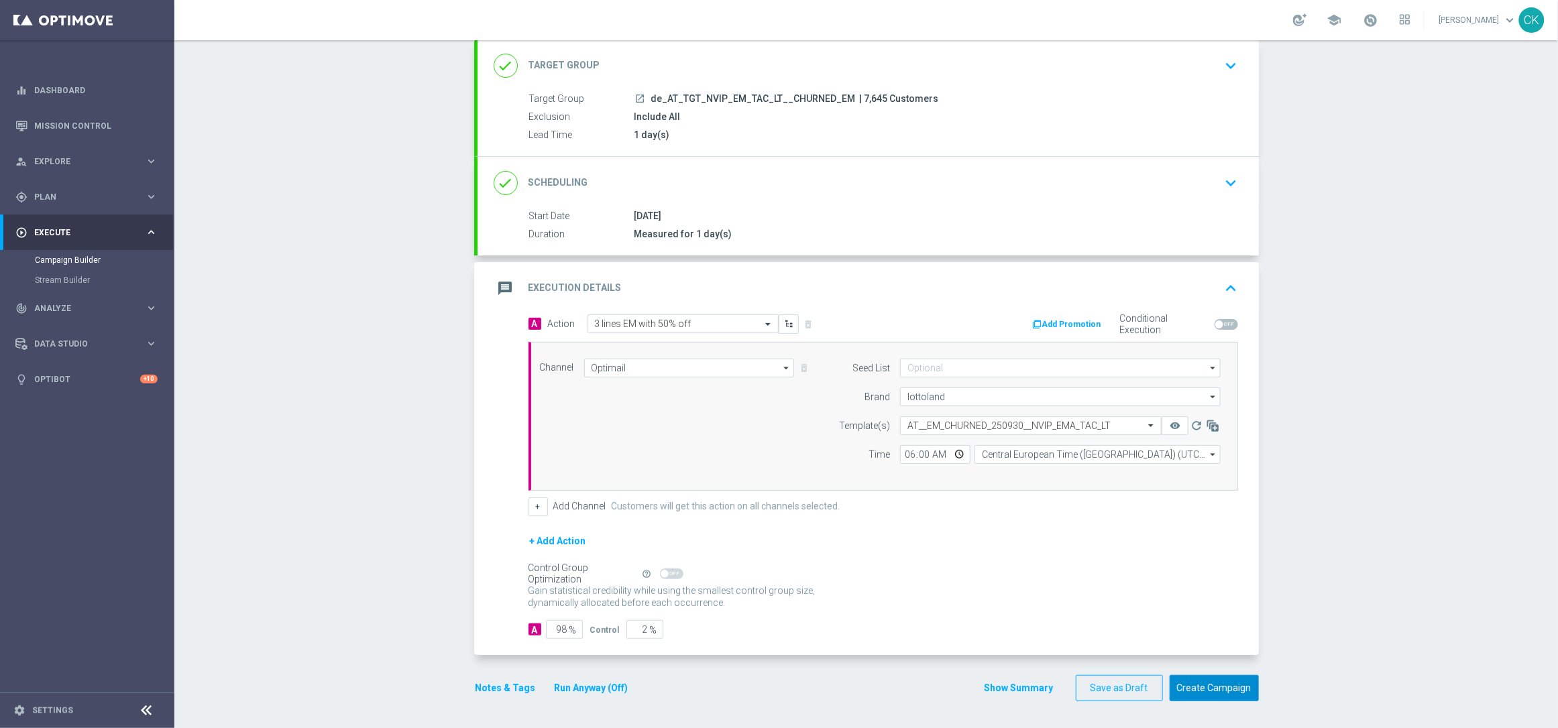
click at [1205, 691] on button "Create Campaign" at bounding box center [1214, 688] width 89 height 26
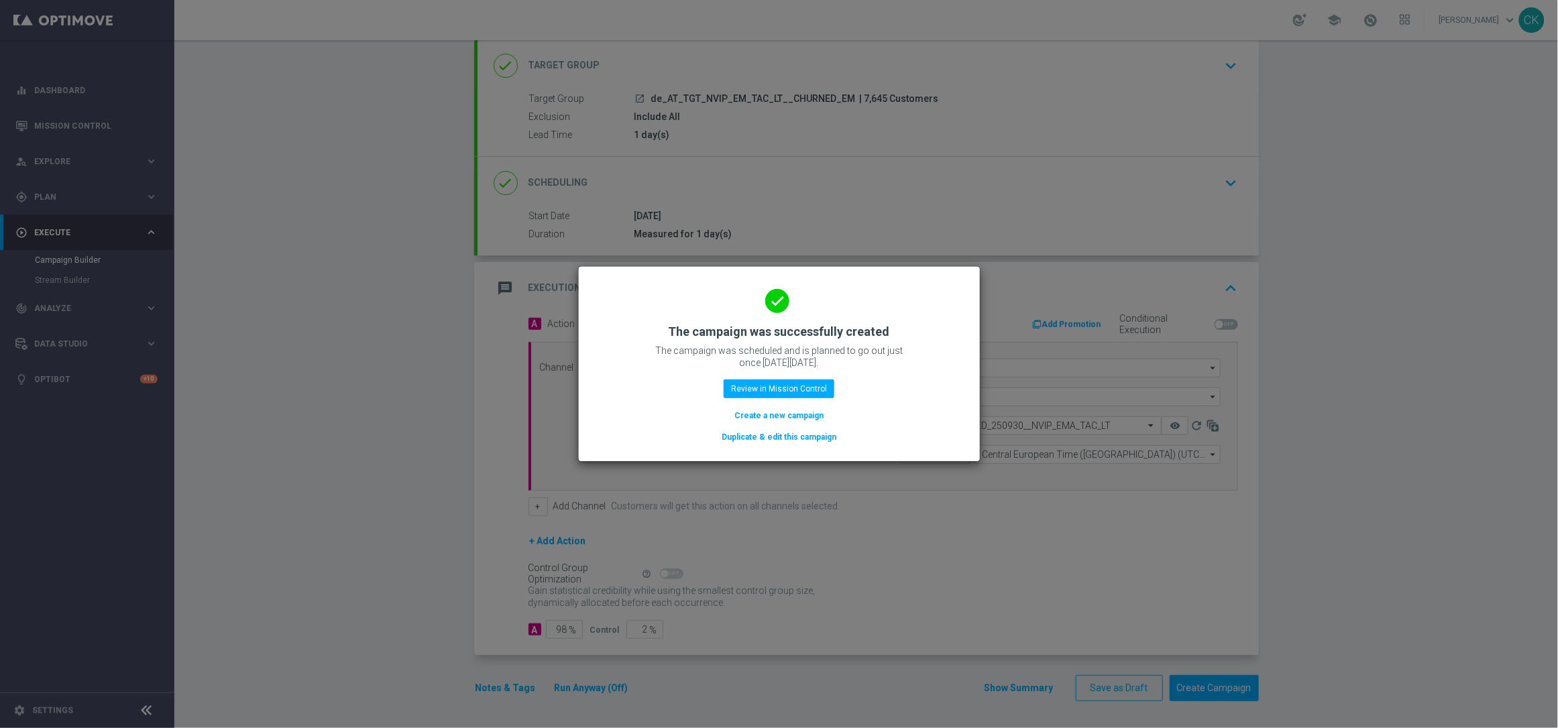
drag, startPoint x: 752, startPoint y: 412, endPoint x: 681, endPoint y: 17, distance: 401.3
click at [752, 412] on button "Create a new campaign" at bounding box center [779, 415] width 92 height 15
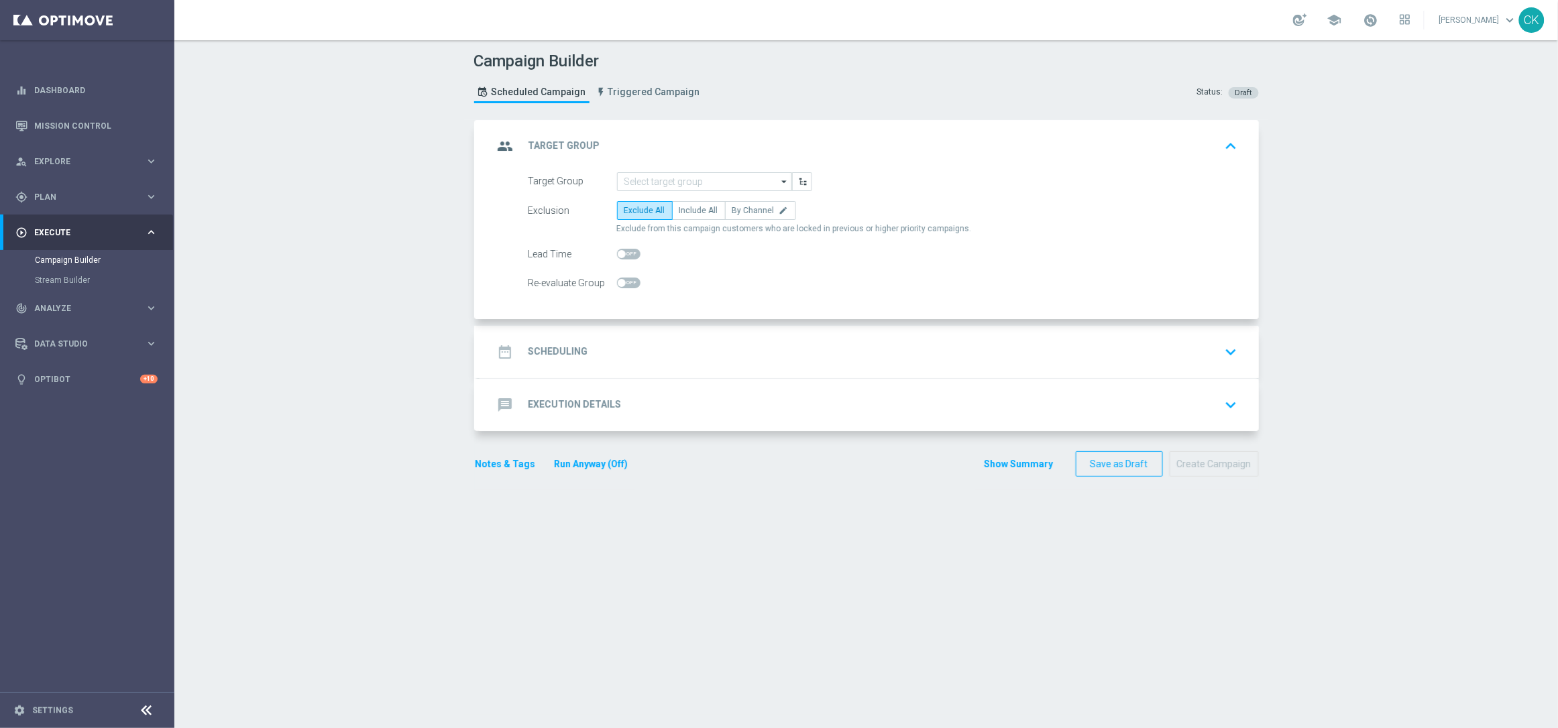
scroll to position [0, 0]
click at [43, 196] on span "Plan" at bounding box center [89, 197] width 111 height 8
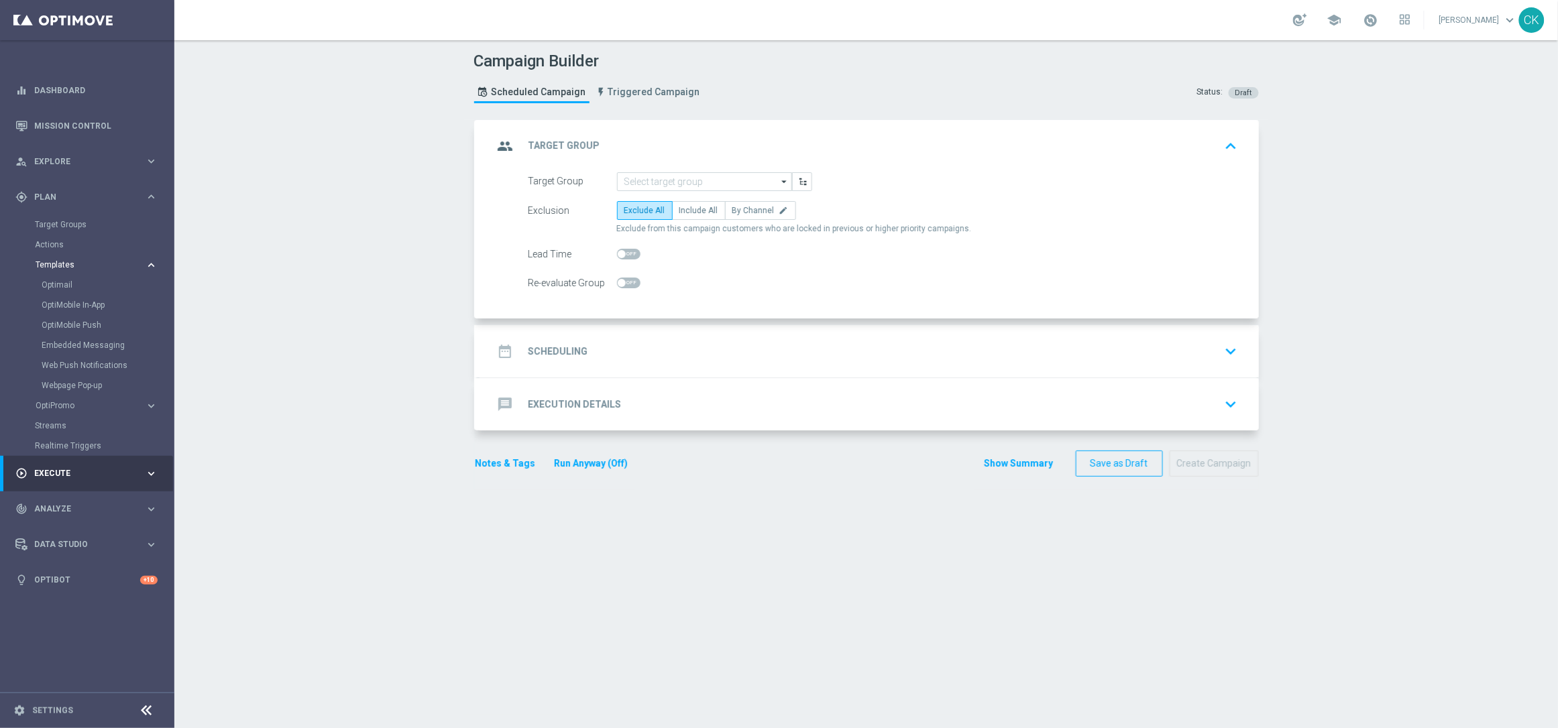
click at [72, 263] on span "Templates" at bounding box center [84, 265] width 96 height 8
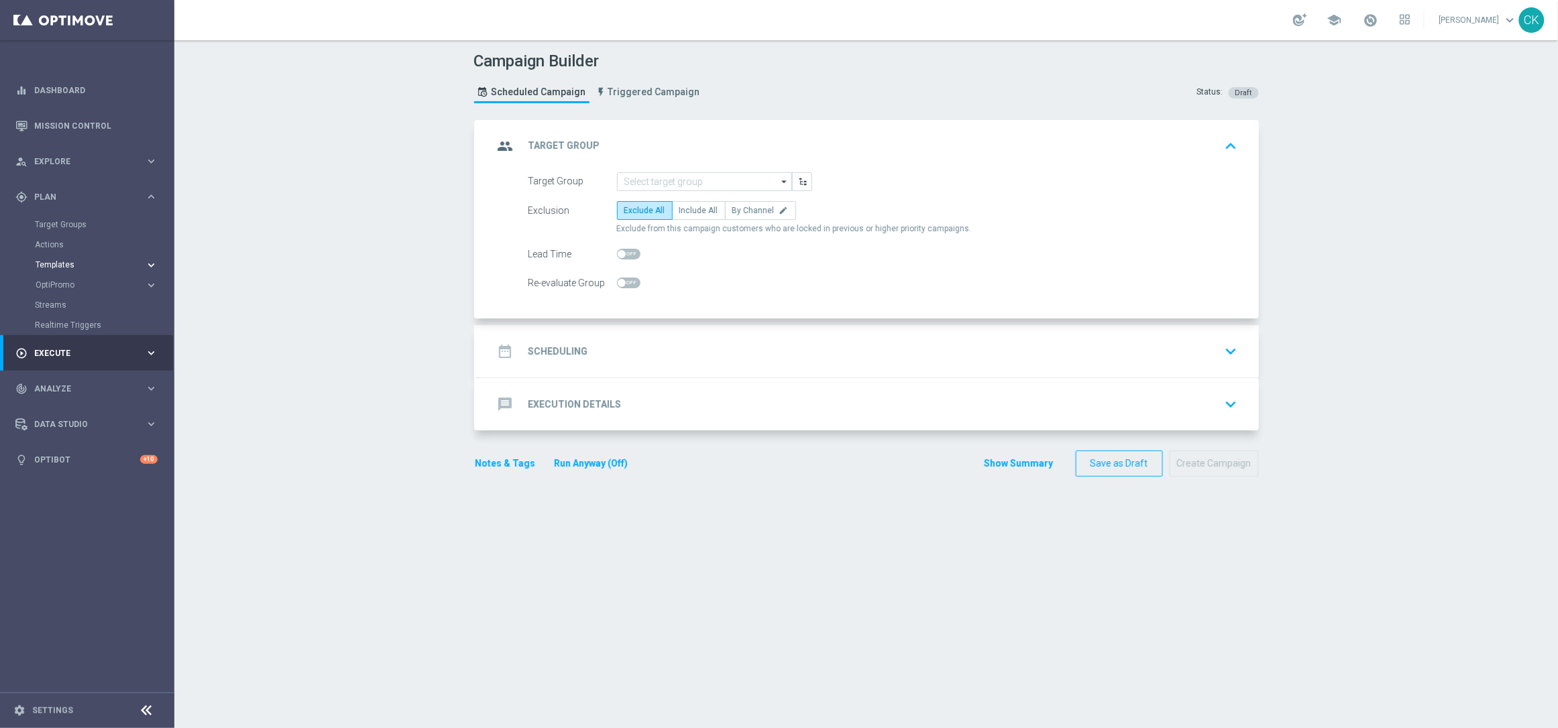
click at [69, 264] on span "Templates" at bounding box center [84, 265] width 96 height 8
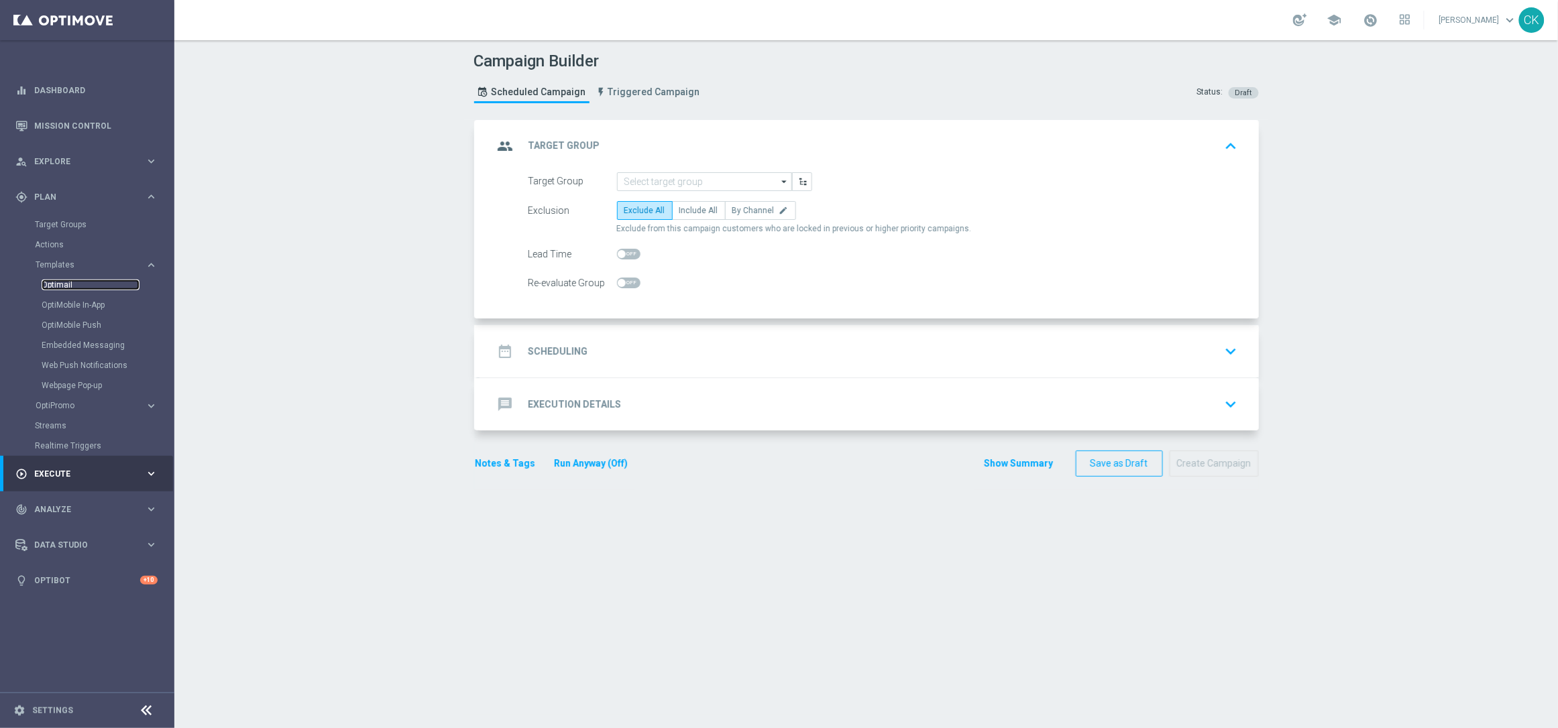
click at [69, 285] on link "Optimail" at bounding box center [91, 285] width 98 height 11
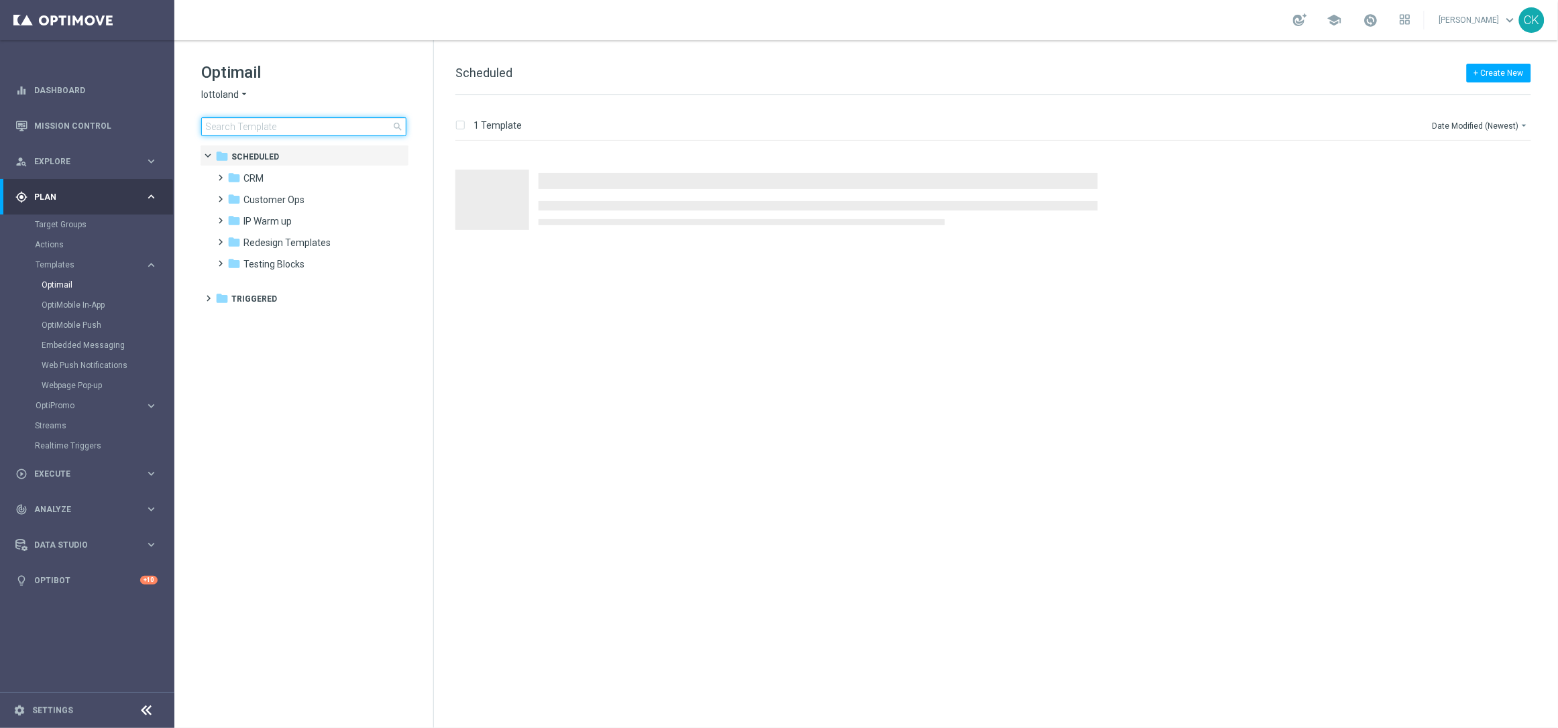
click at [252, 130] on input at bounding box center [303, 126] width 205 height 19
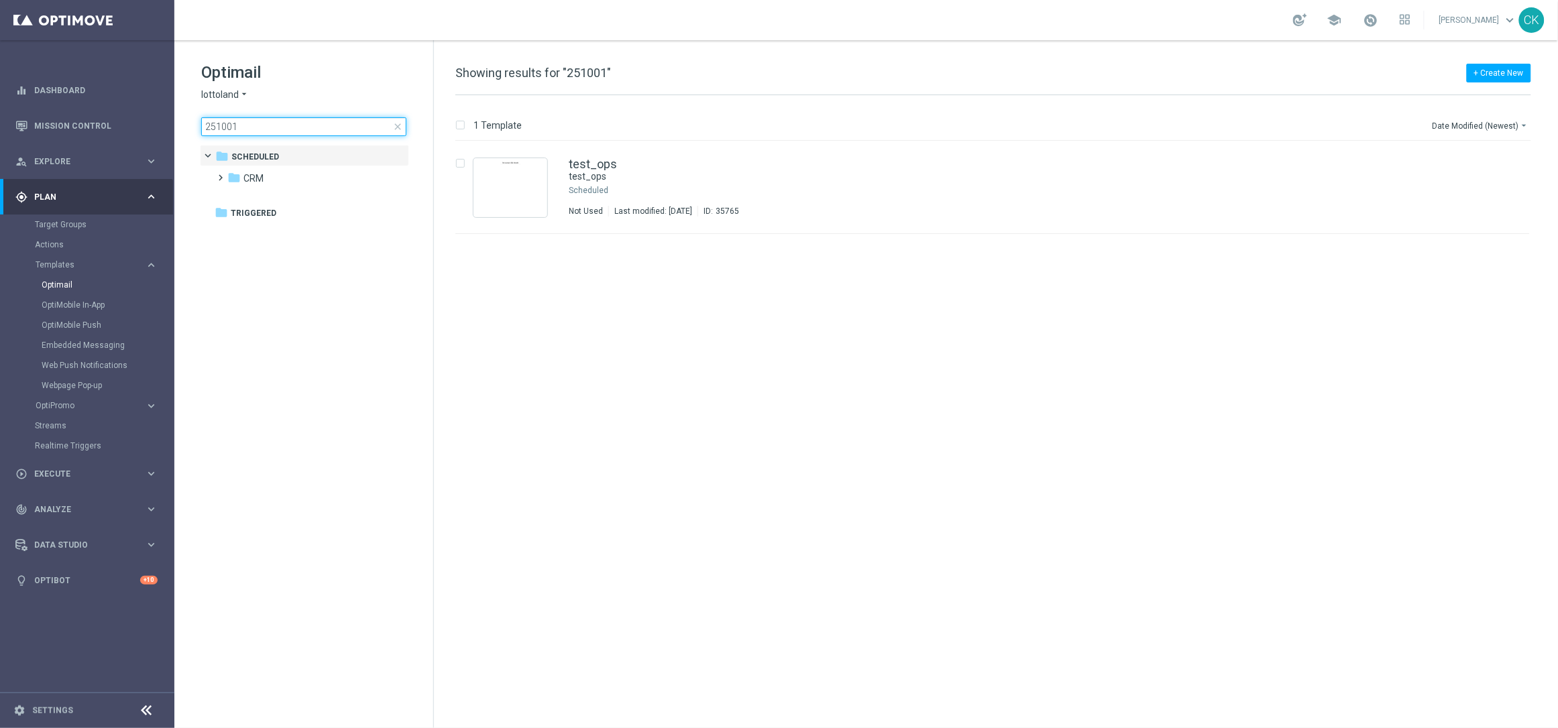
type input "251001"
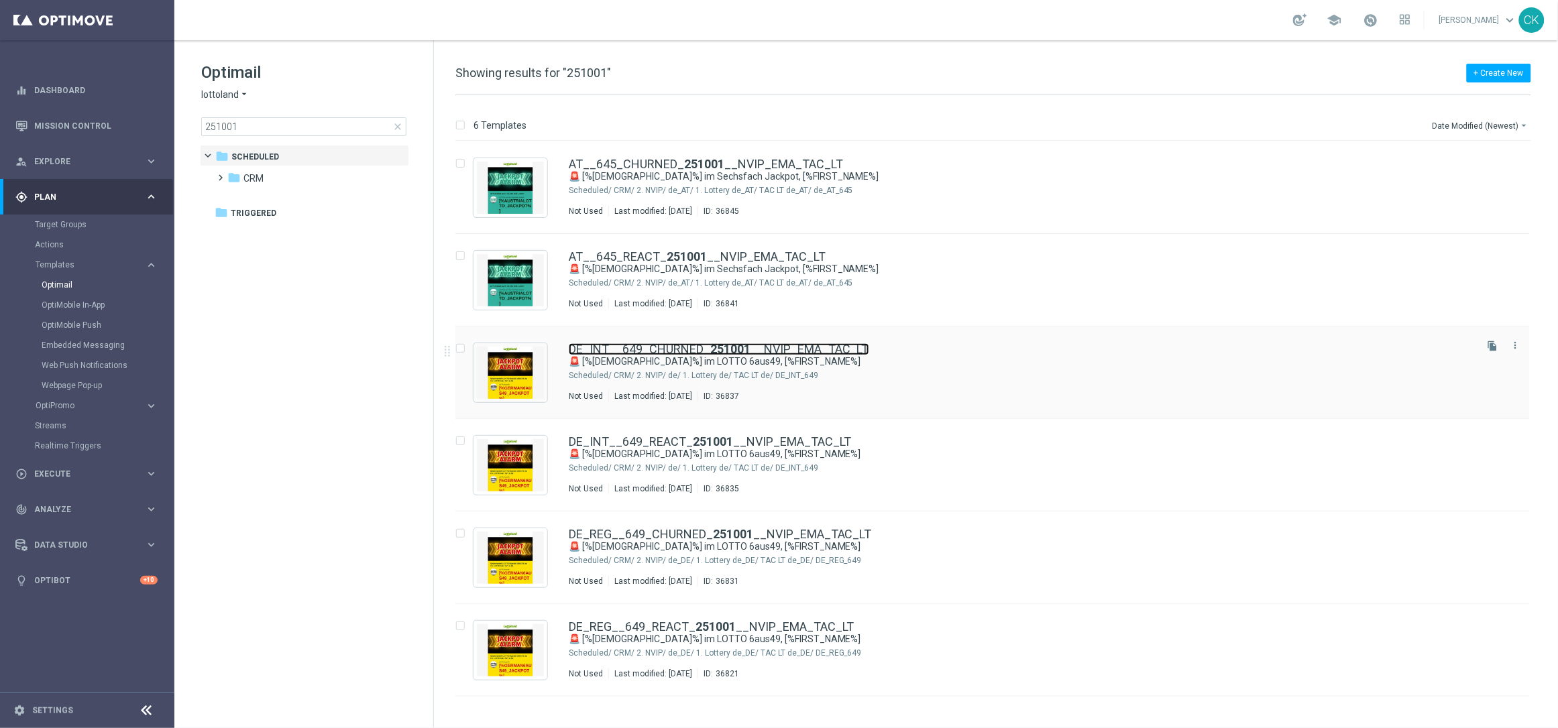
click at [657, 347] on link "DE_INT__649_CHURNED_ 251001 __NVIP_EMA_TAC_LT" at bounding box center [719, 349] width 300 height 12
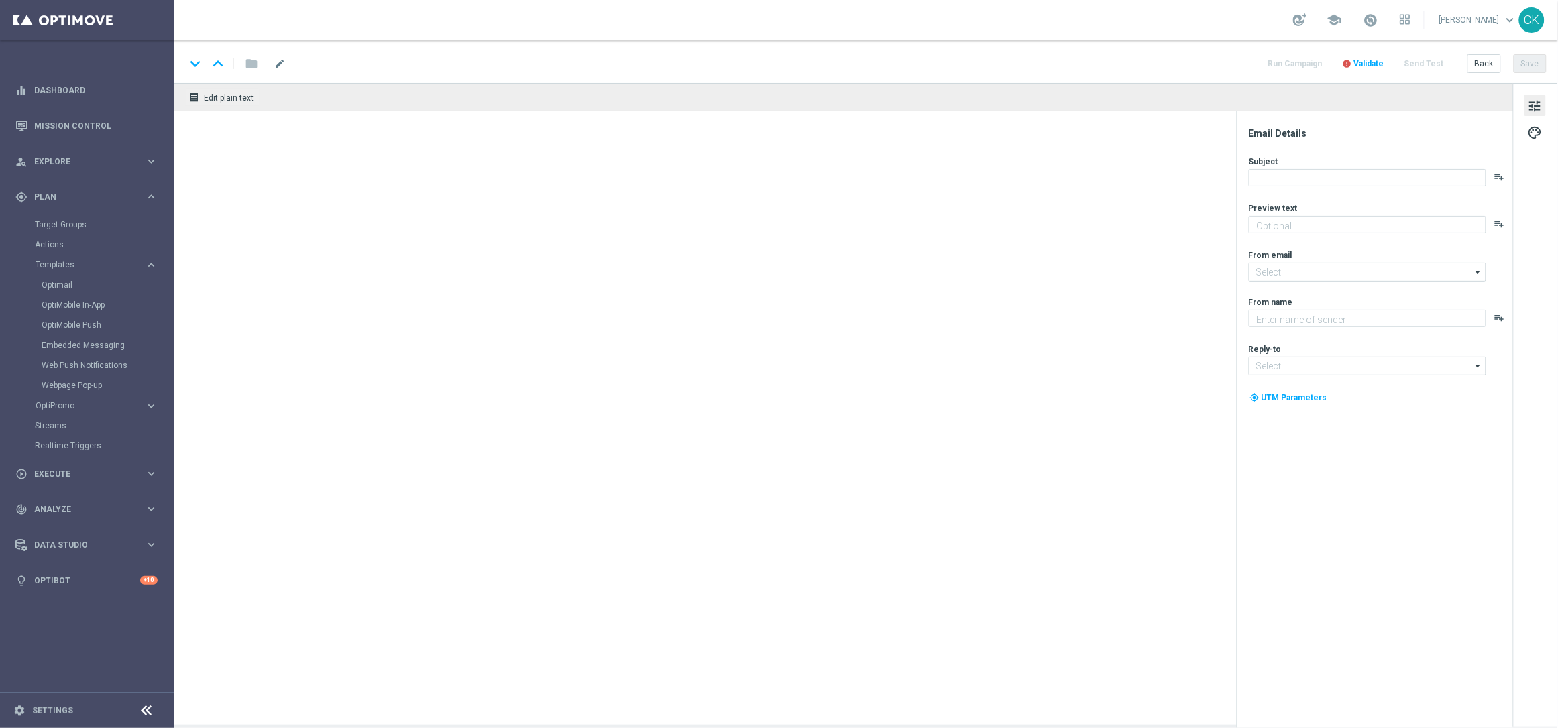
type textarea "[PERSON_NAME] dir 252 Gewinnchancen GRATIS."
type input "[EMAIL_ADDRESS][DOMAIN_NAME]"
type textarea "Lottoland"
type input "[EMAIL_ADDRESS][DOMAIN_NAME]"
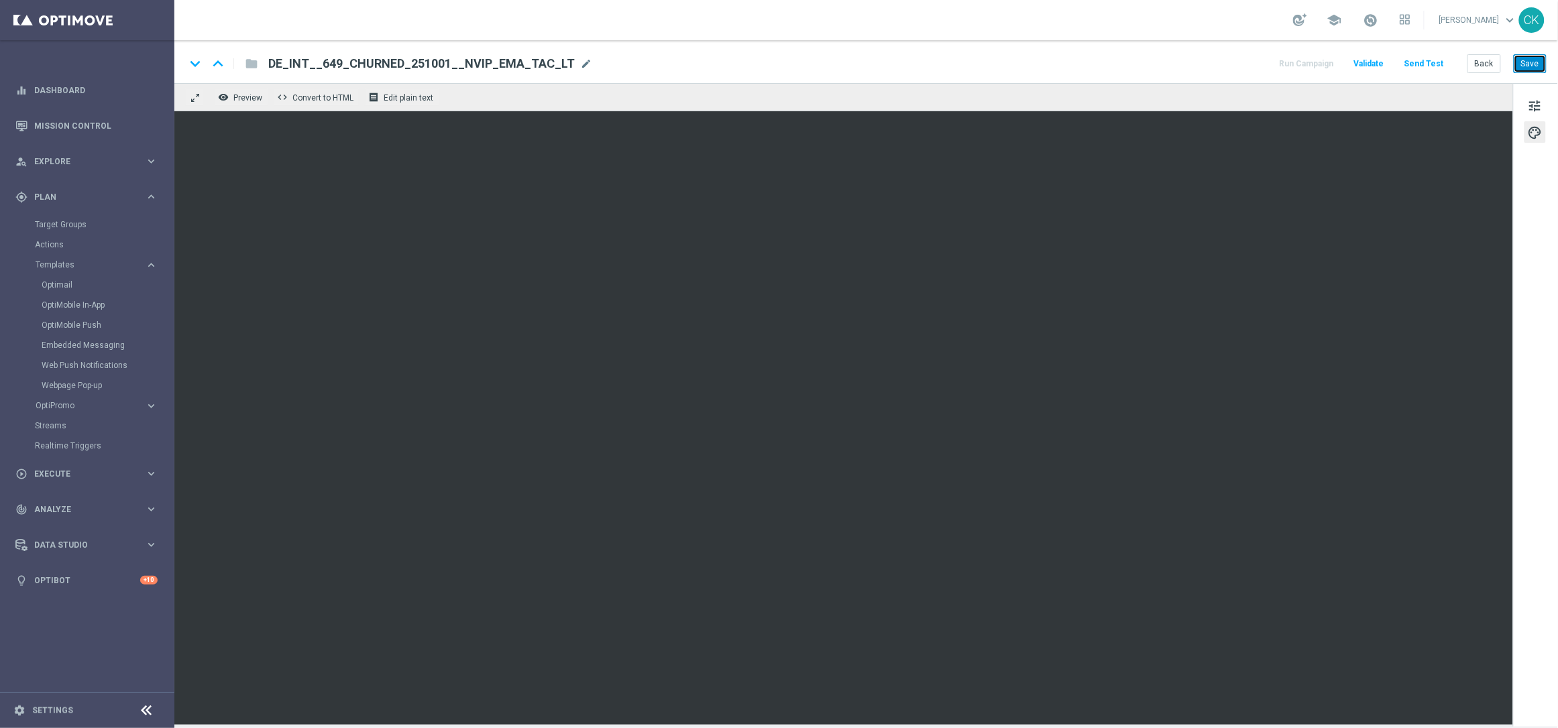
click at [1529, 66] on button "Save" at bounding box center [1530, 63] width 33 height 19
click at [1484, 60] on button "Back" at bounding box center [1484, 63] width 34 height 19
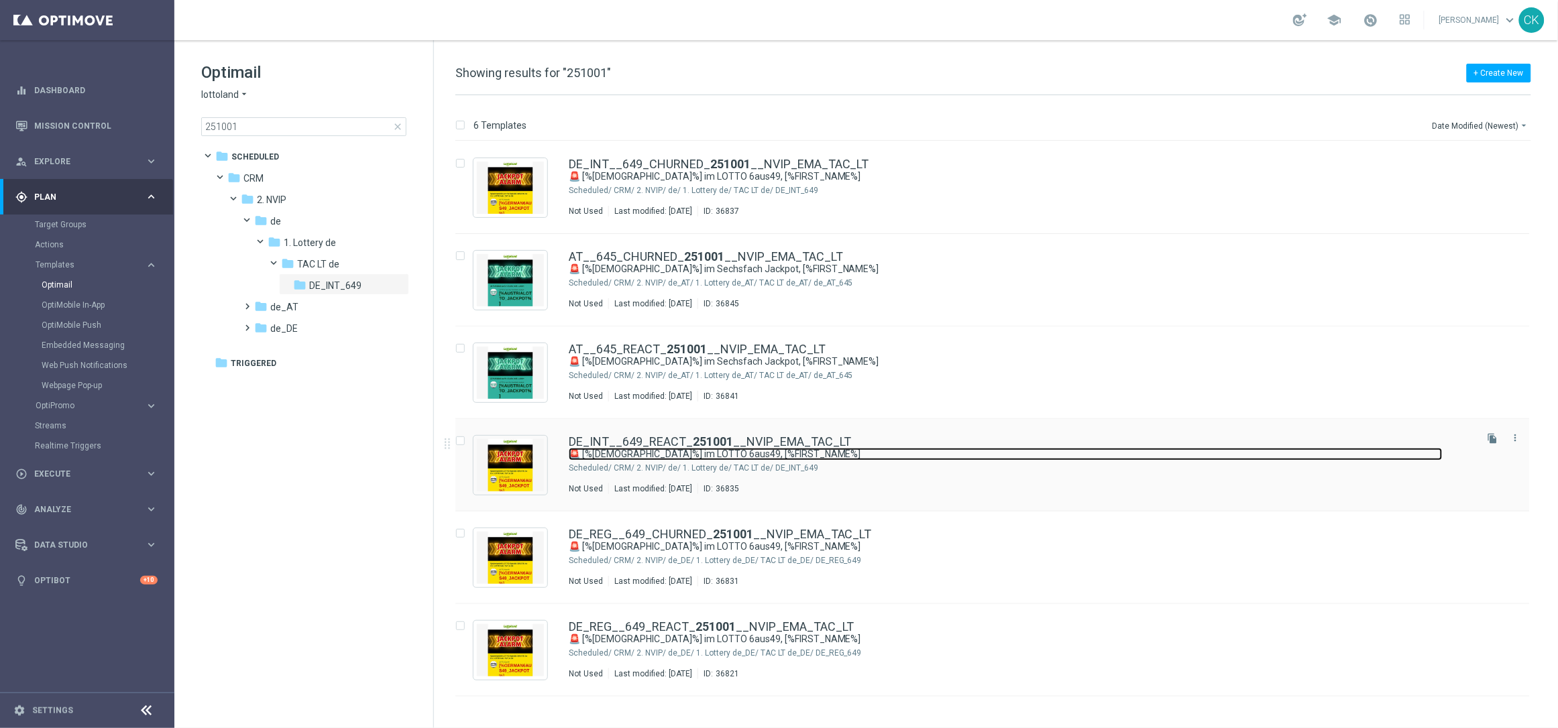
click at [624, 449] on link "🚨 [%[DEMOGRAPHIC_DATA]%] im LOTTO 6aus49, [%FIRST_NAME%]" at bounding box center [1006, 454] width 874 height 13
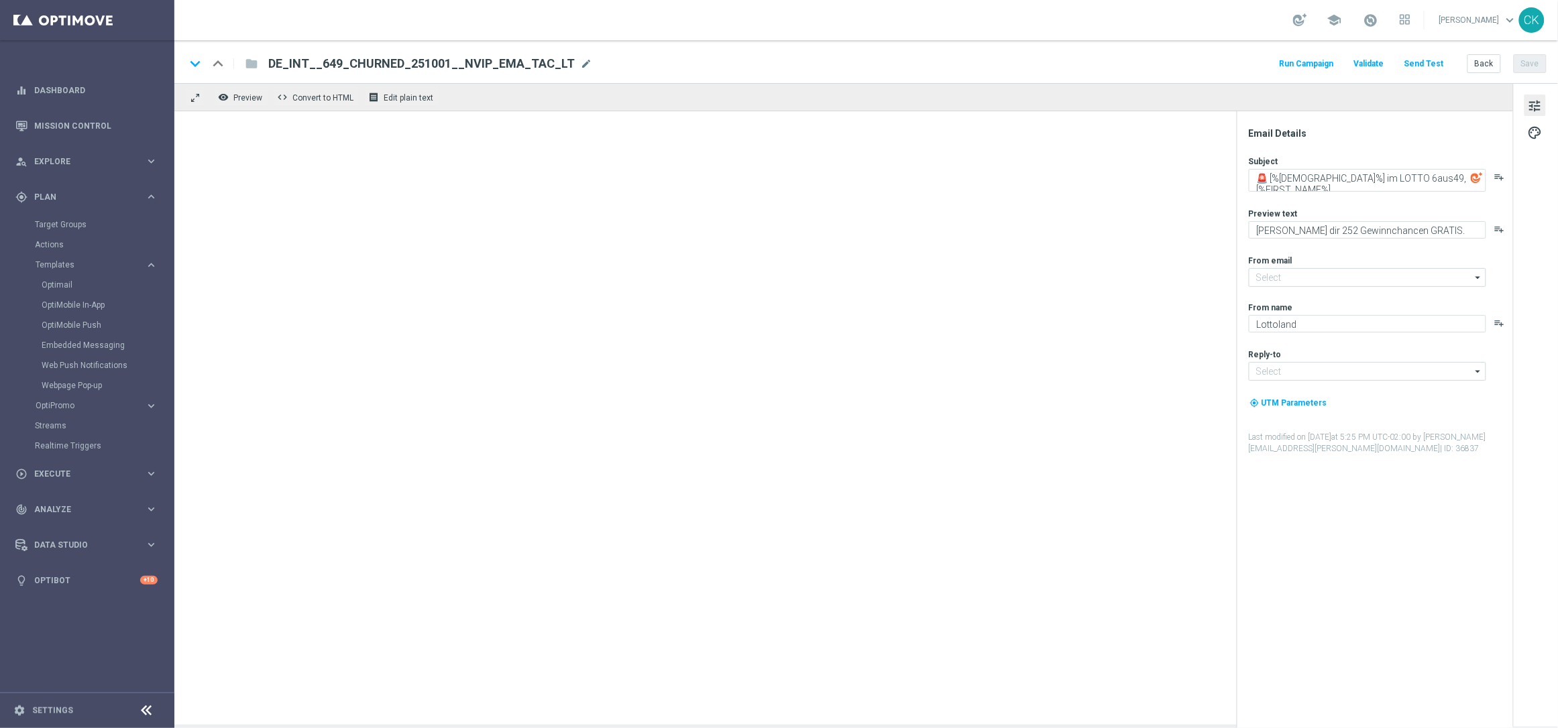
type input "[EMAIL_ADDRESS][DOMAIN_NAME]"
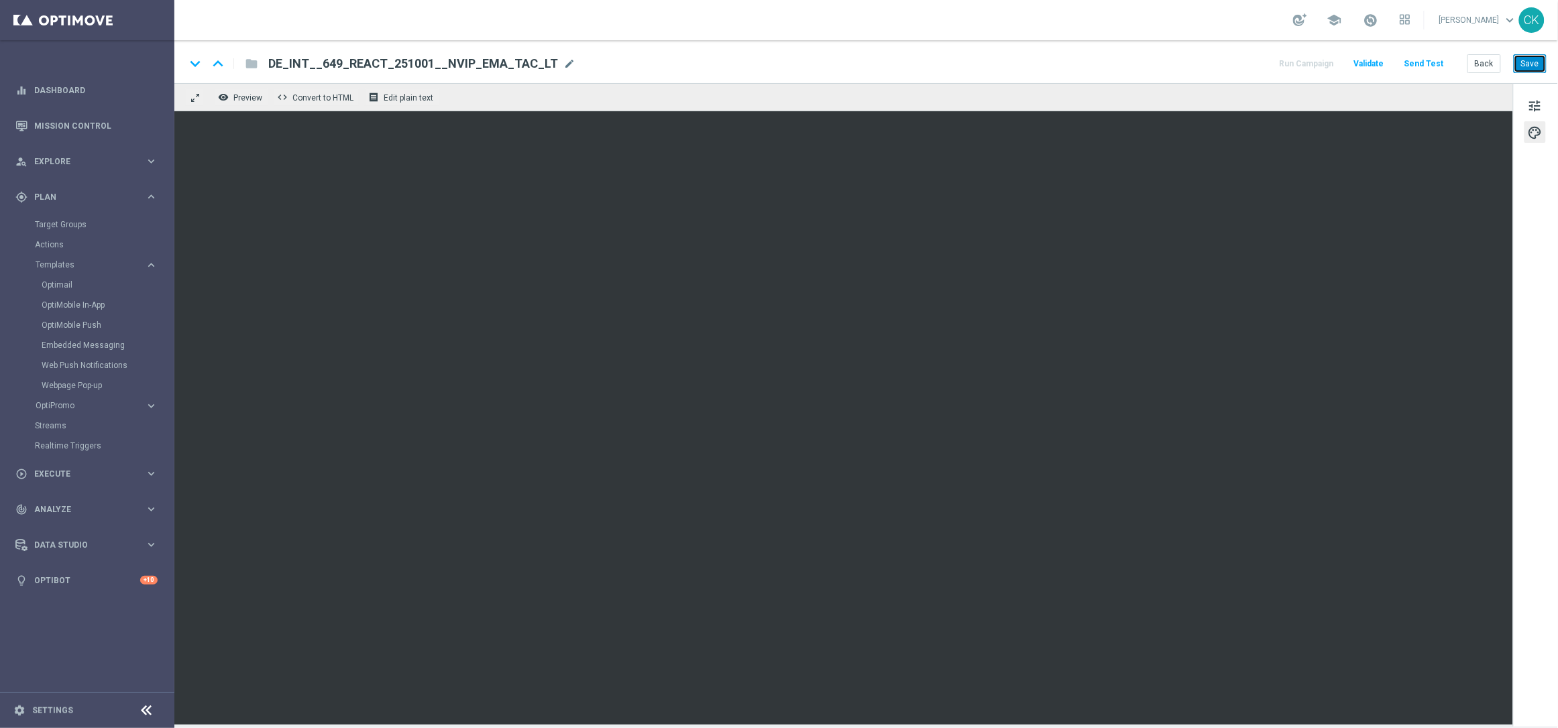
click at [1535, 60] on button "Save" at bounding box center [1530, 63] width 33 height 19
click at [1534, 59] on button "Save" at bounding box center [1530, 63] width 33 height 19
click at [1489, 63] on button "Back" at bounding box center [1484, 63] width 34 height 19
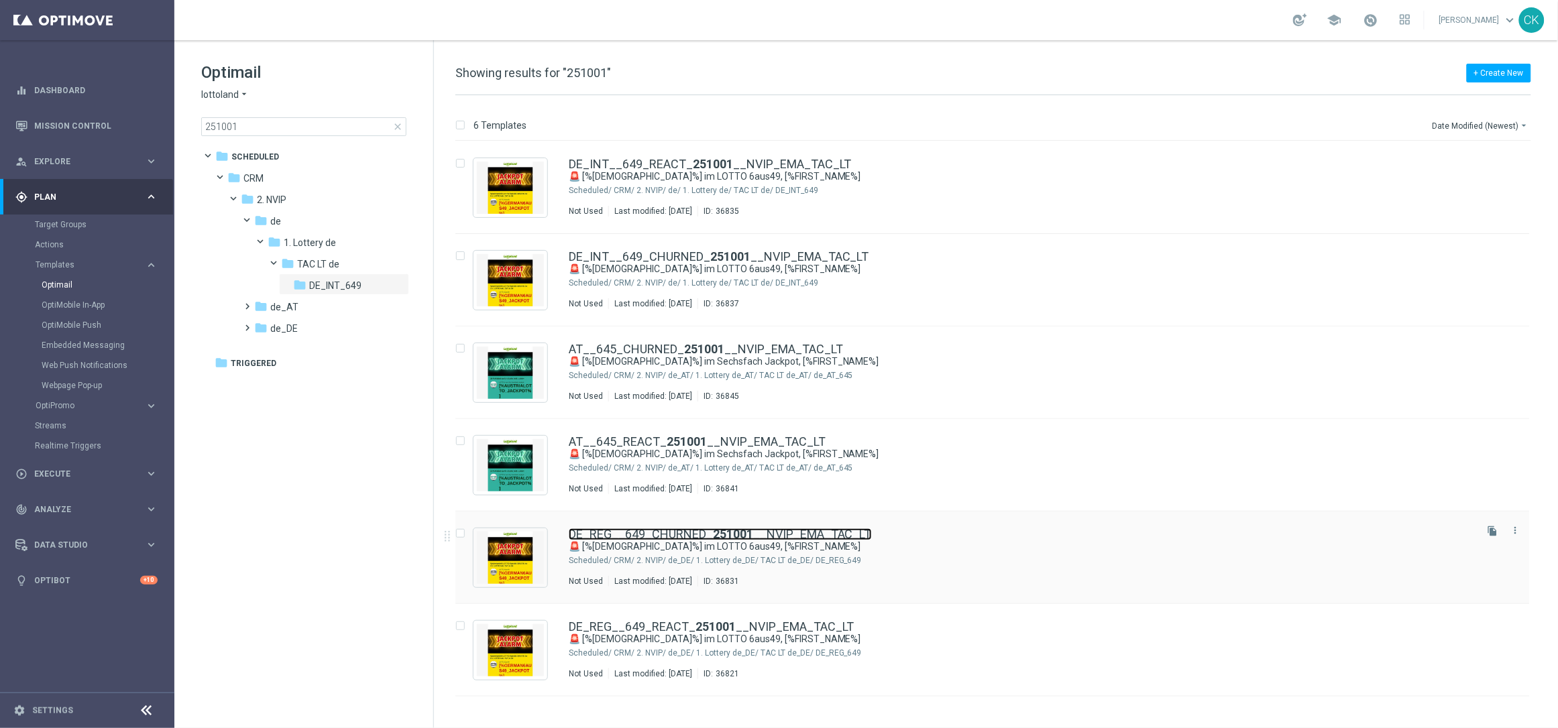
click at [670, 528] on link "DE_REG__649_CHURNED_ 251001 __NVIP_EMA_TAC_LT" at bounding box center [720, 534] width 303 height 12
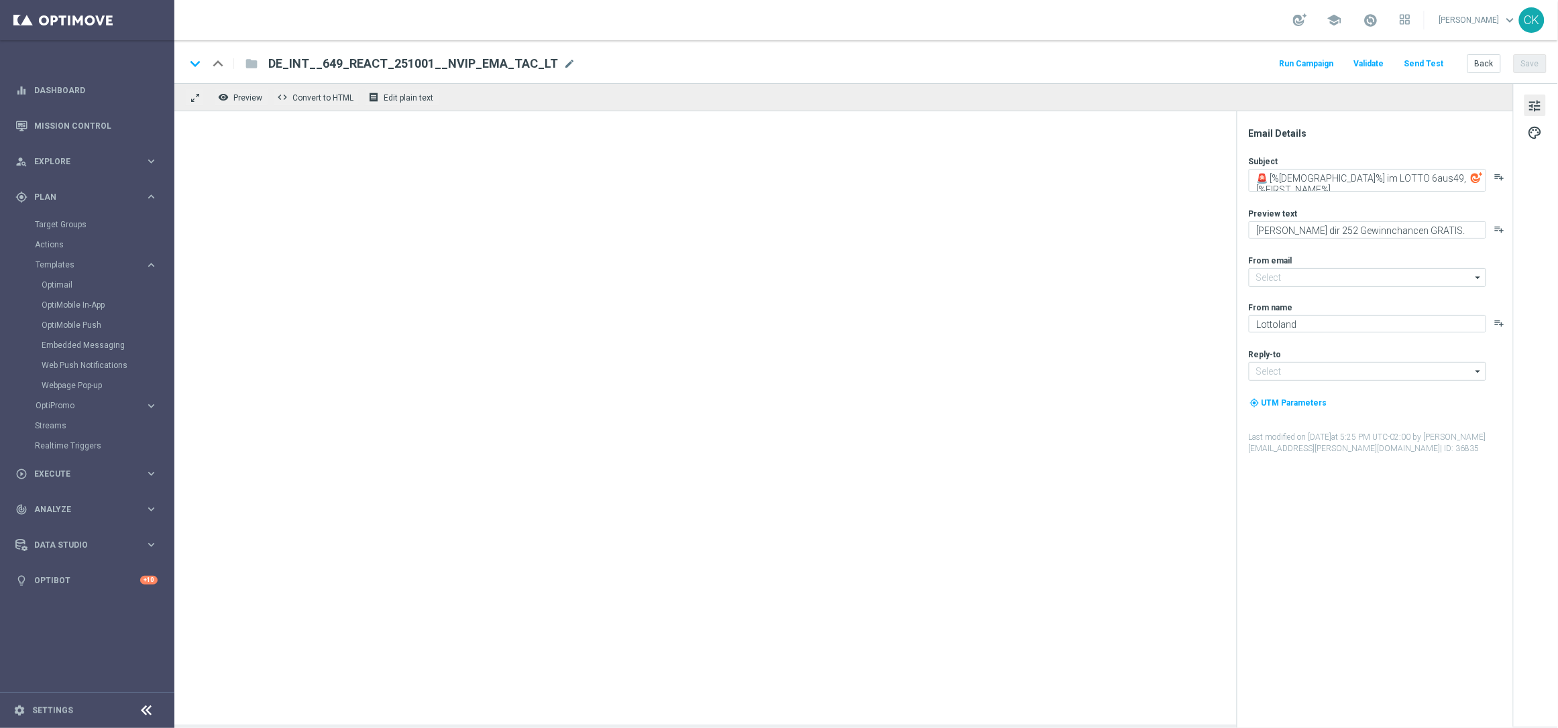
type input "[EMAIL_ADDRESS][DOMAIN_NAME]"
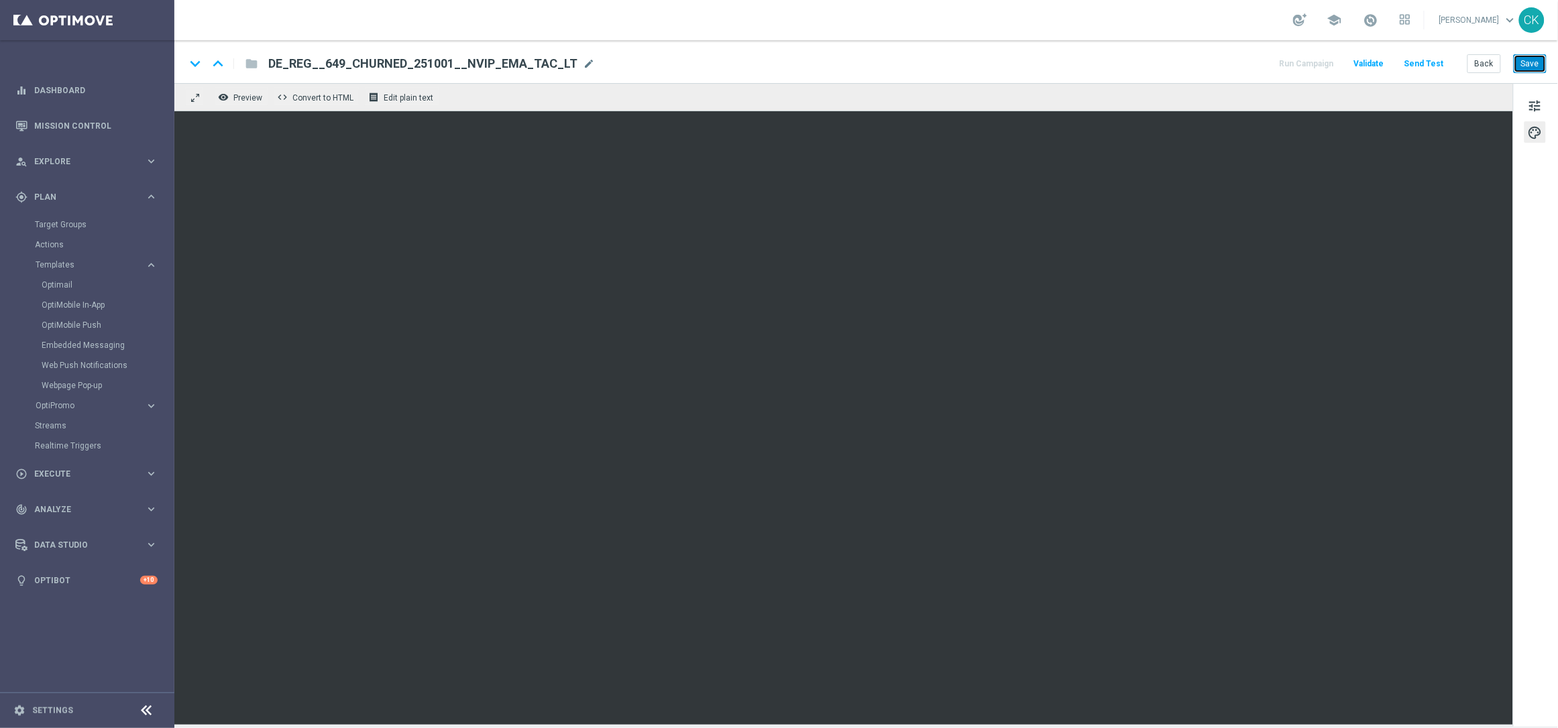
click at [1538, 58] on button "Save" at bounding box center [1530, 63] width 33 height 19
click at [1485, 54] on button "Back" at bounding box center [1484, 63] width 34 height 19
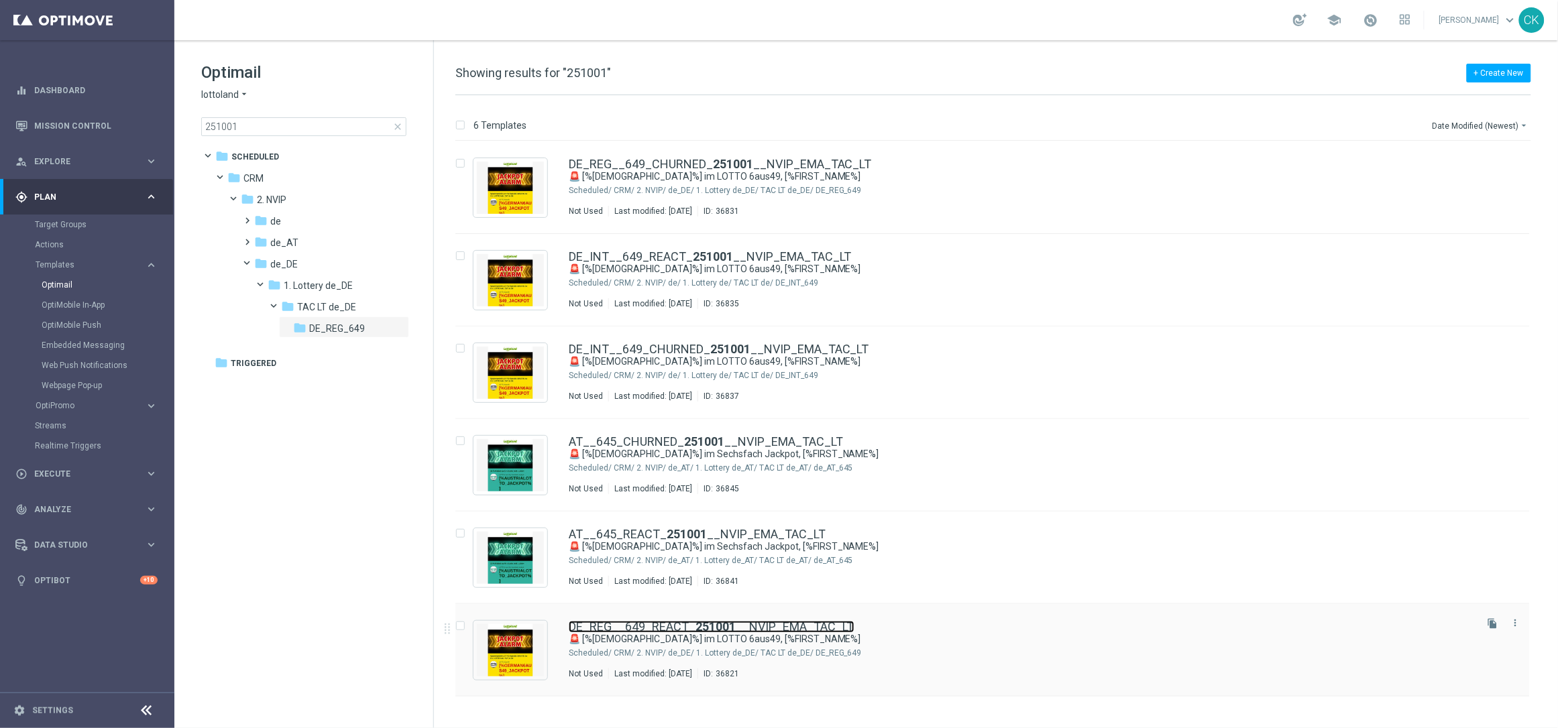
click at [612, 630] on link "DE_REG__649_REACT_ 251001 __NVIP_EMA_TAC_LT" at bounding box center [712, 627] width 286 height 12
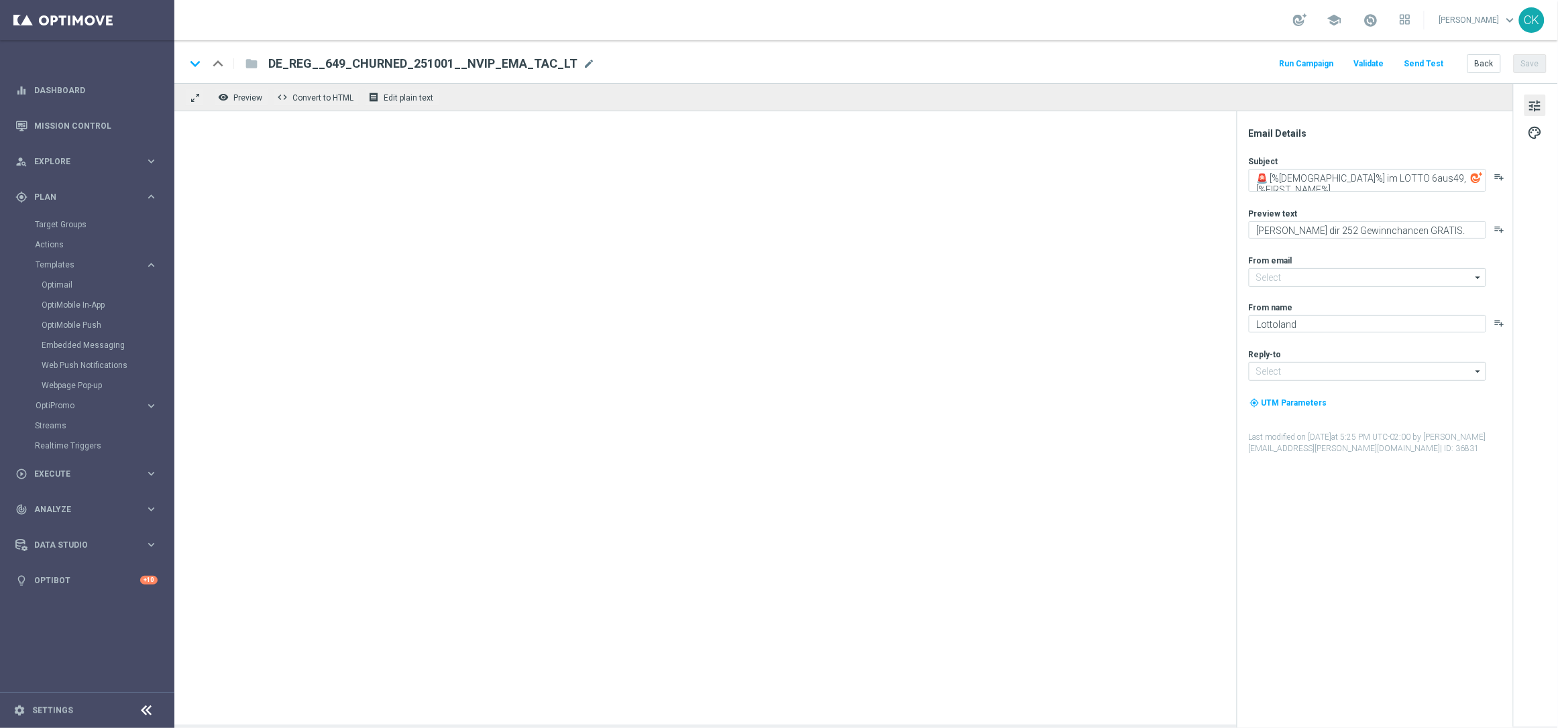
type input "[EMAIL_ADDRESS][DOMAIN_NAME]"
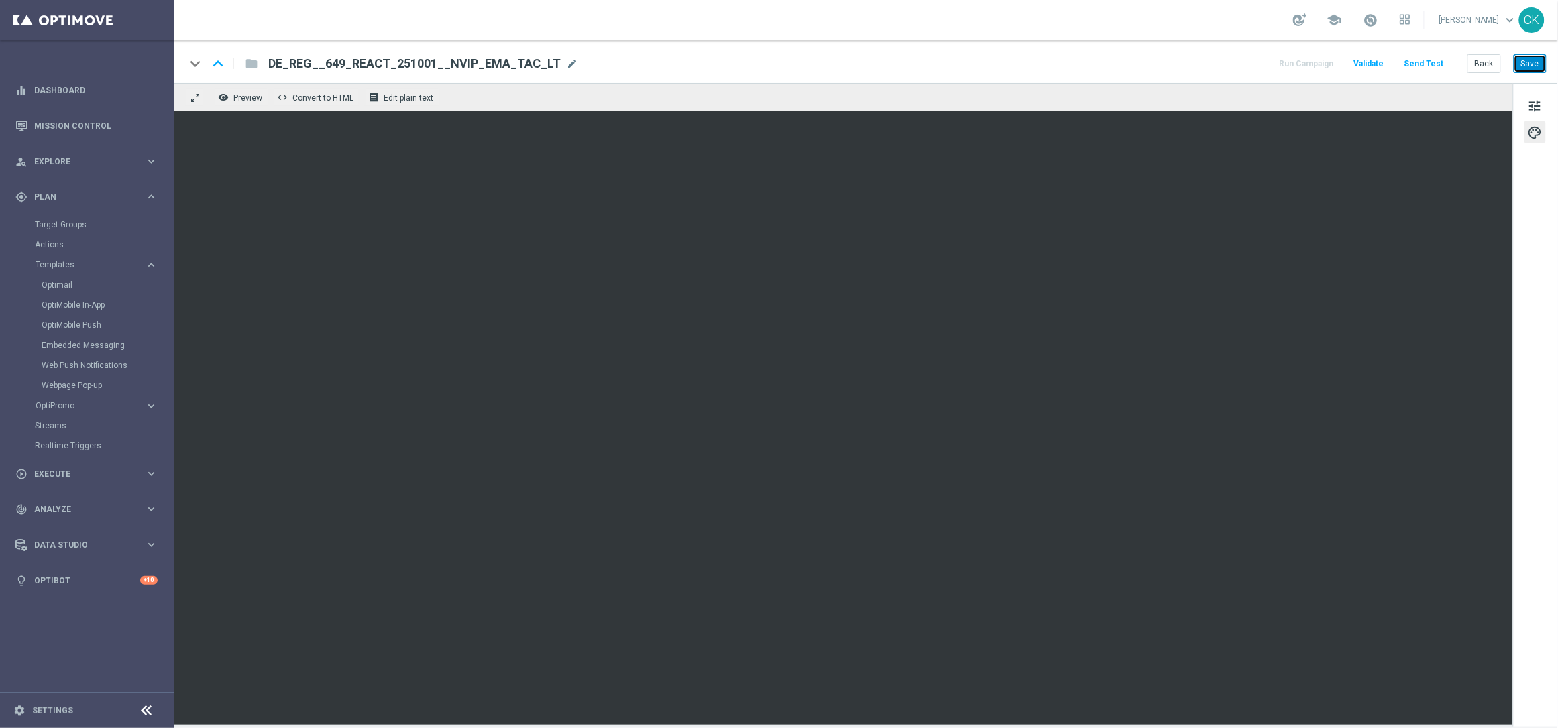
click at [1534, 66] on button "Save" at bounding box center [1530, 63] width 33 height 19
click at [1530, 66] on button "Save" at bounding box center [1530, 63] width 33 height 19
click at [1477, 64] on button "Back" at bounding box center [1484, 63] width 34 height 19
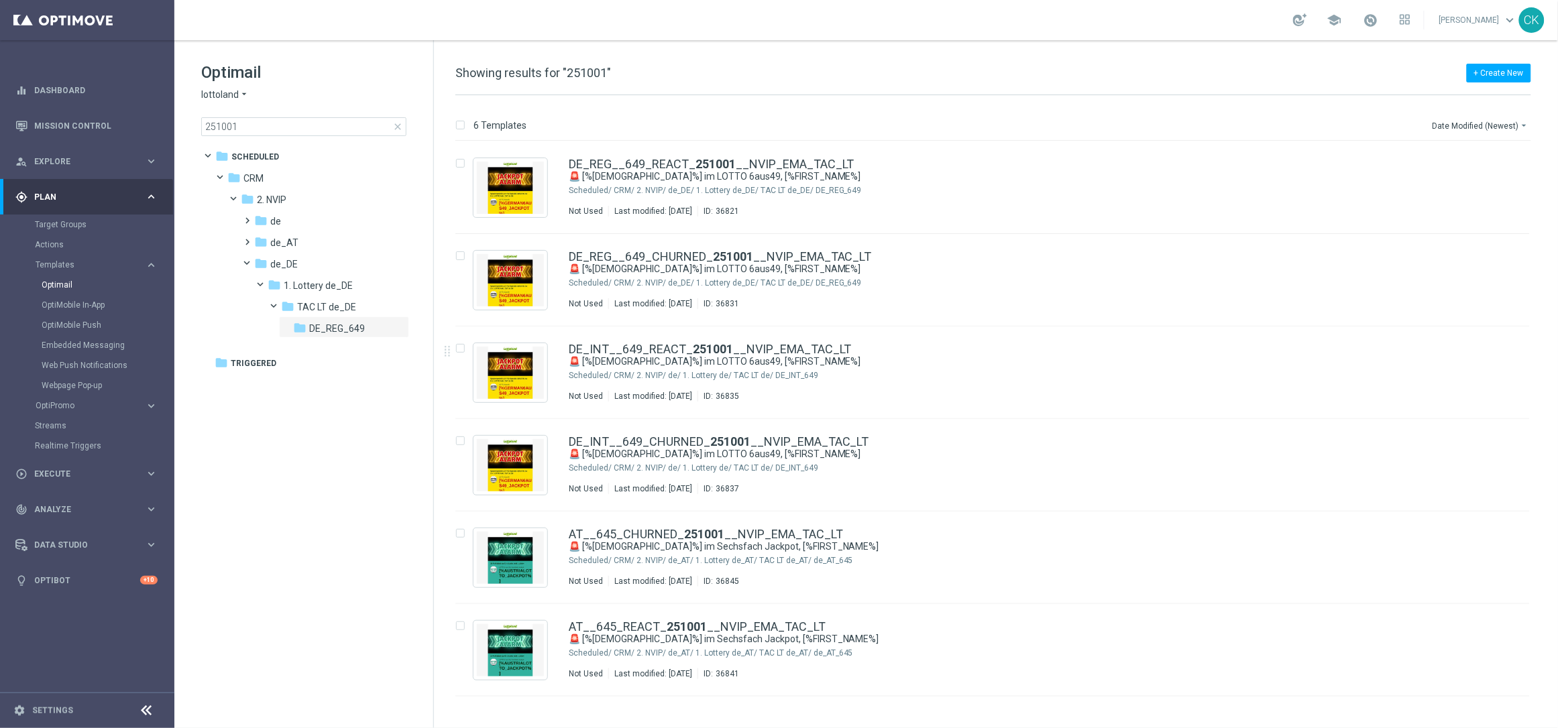
click at [398, 125] on span "close" at bounding box center [397, 126] width 11 height 11
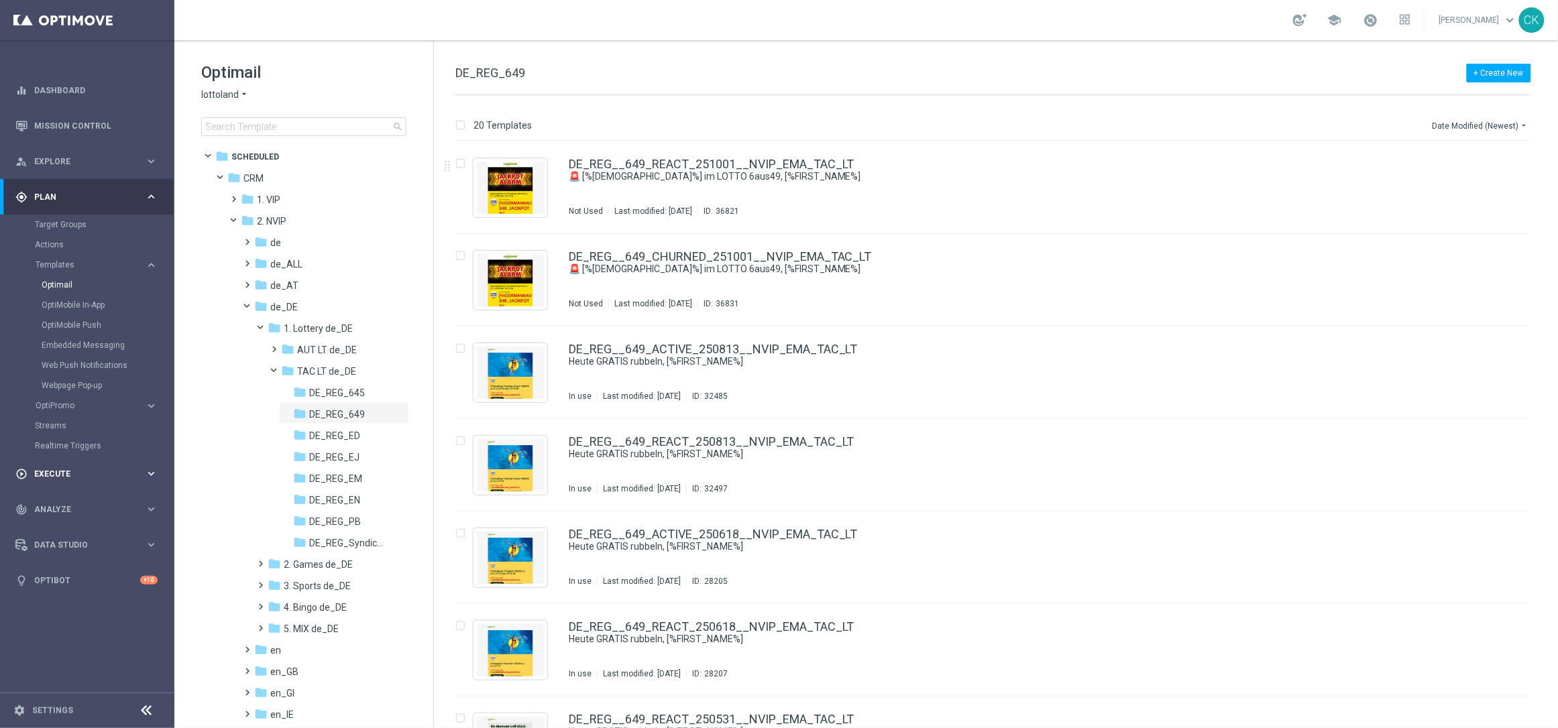
click at [51, 468] on div "play_circle_outline Execute" at bounding box center [79, 474] width 129 height 12
click at [64, 255] on link "Campaign Builder" at bounding box center [87, 260] width 105 height 11
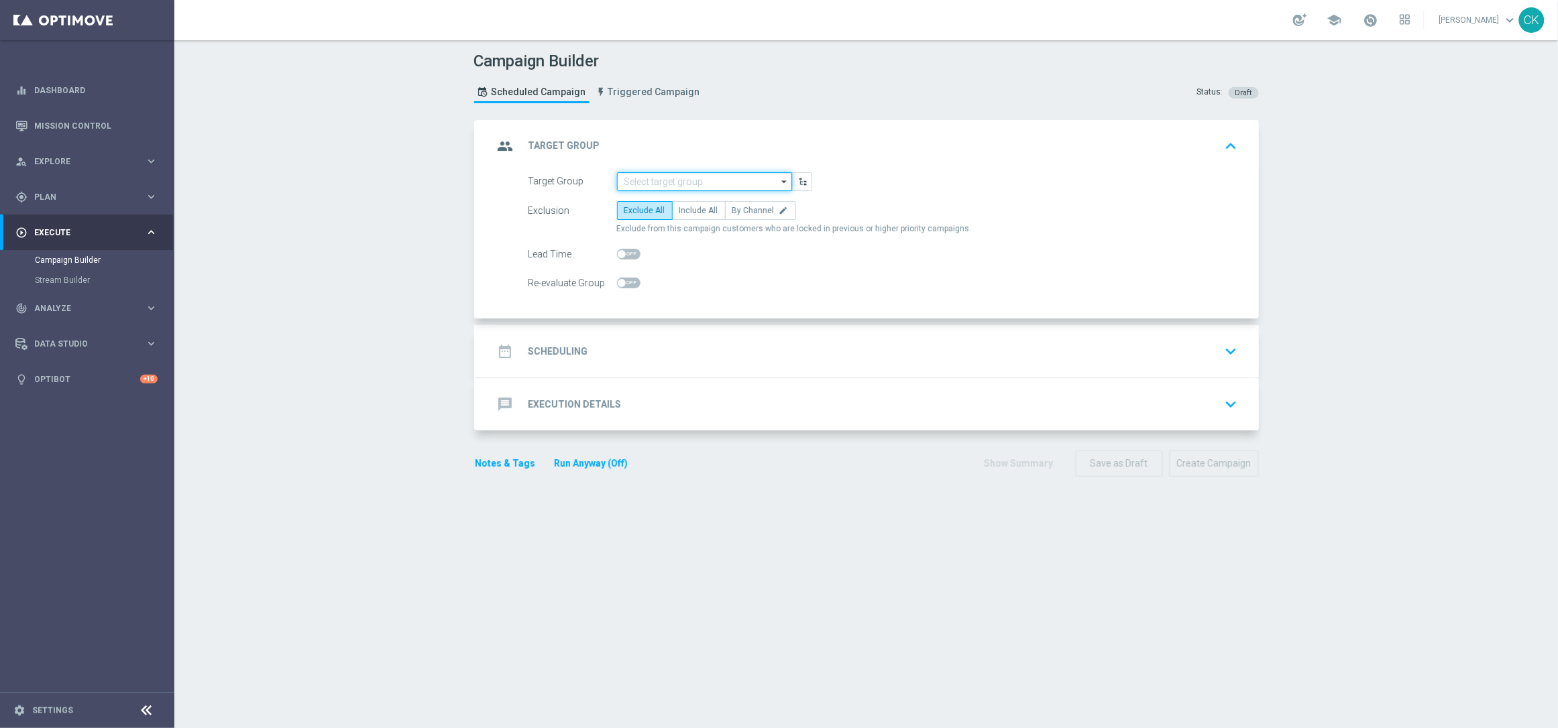
click at [663, 182] on input at bounding box center [704, 181] width 175 height 19
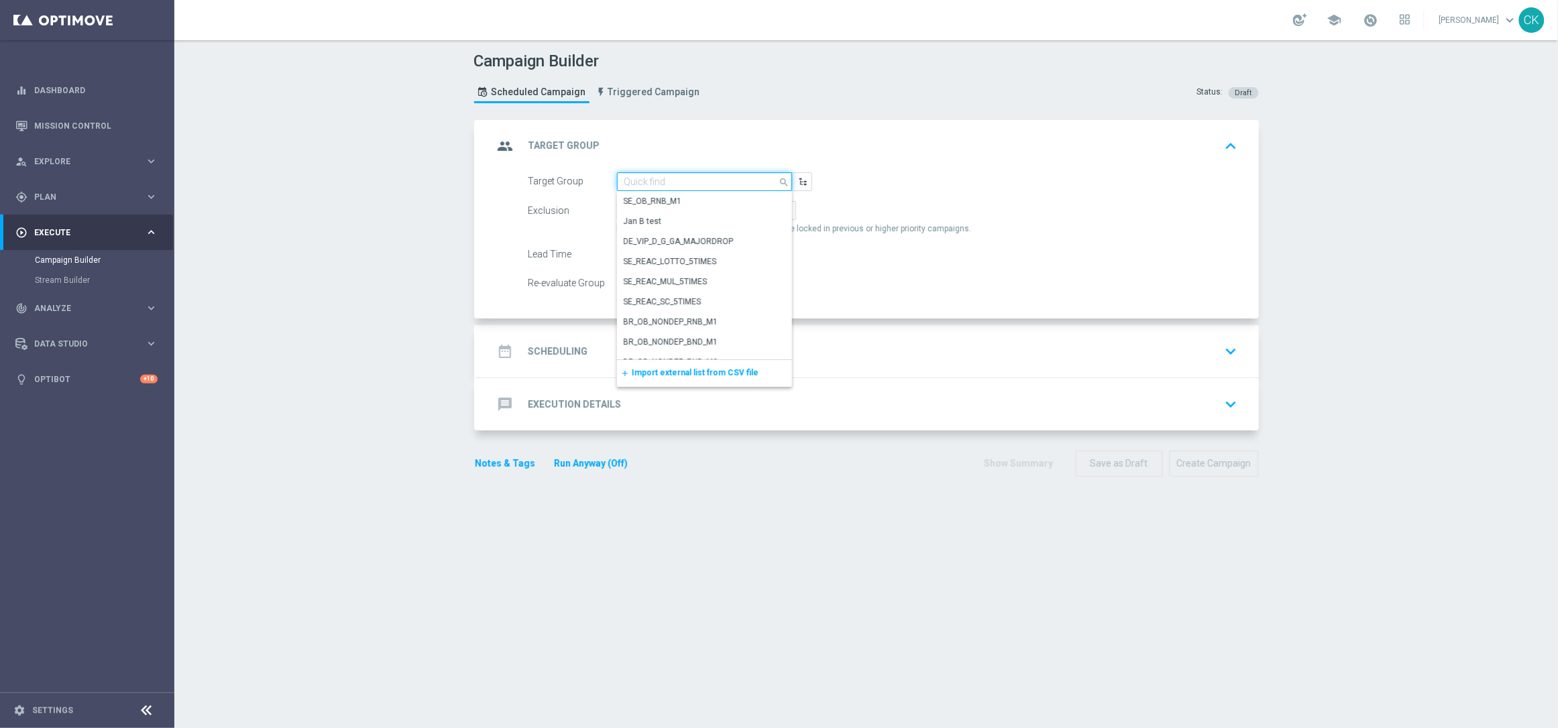
paste input "de_all_TGT_NVIP_EM_TAC_LT__ACTIVE_EJ"
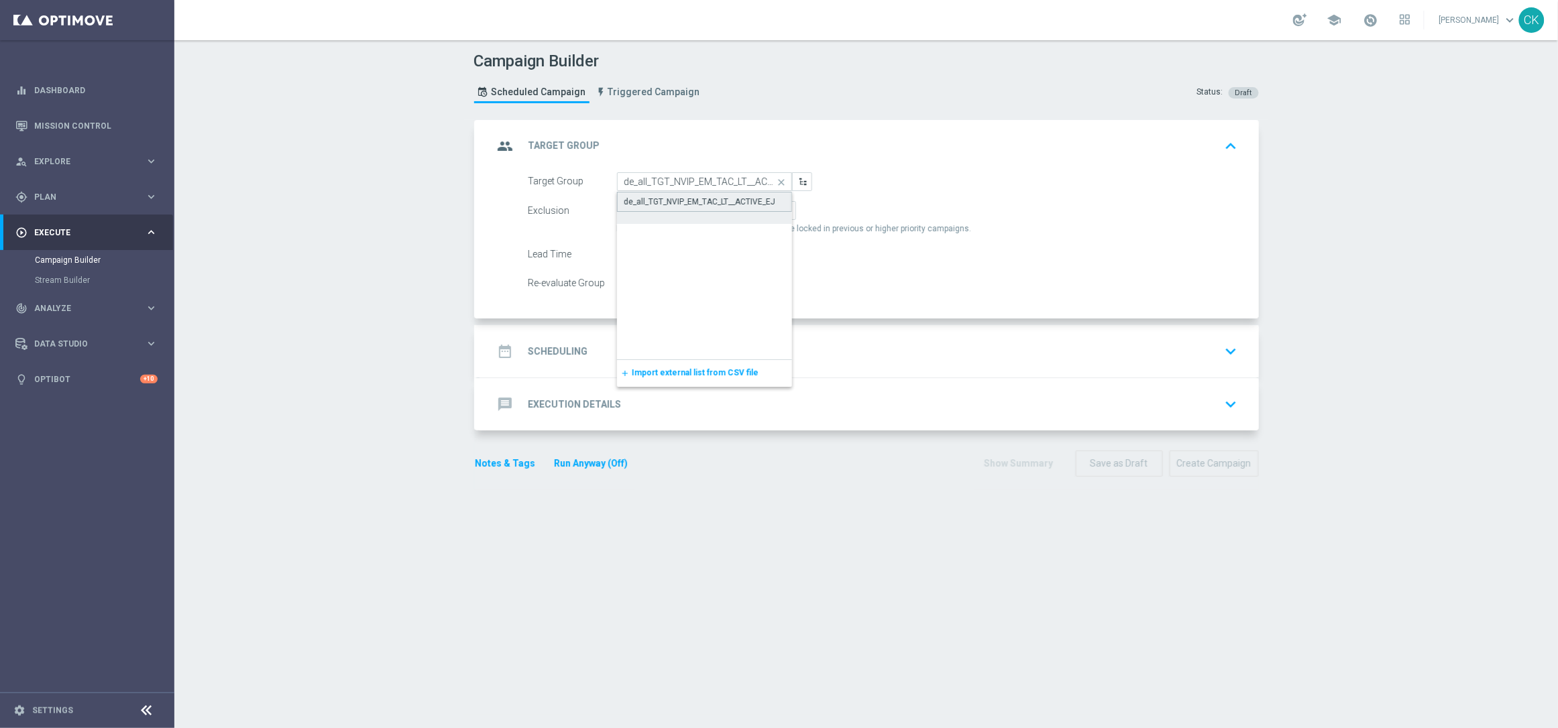
click at [663, 196] on div "de_all_TGT_NVIP_EM_TAC_LT__ACTIVE_EJ" at bounding box center [700, 202] width 152 height 12
type input "de_all_TGT_NVIP_EM_TAC_LT__ACTIVE_EJ"
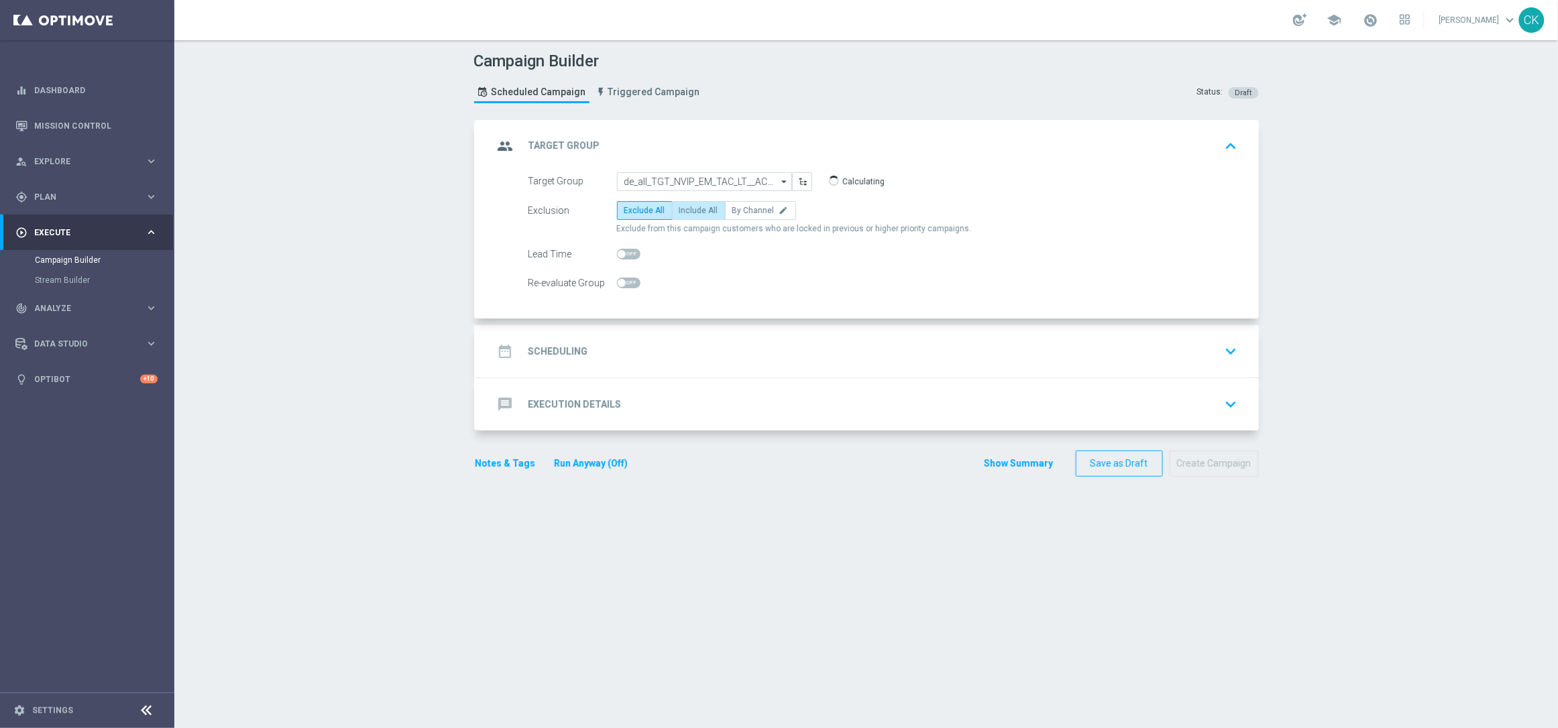
click at [672, 207] on label "Include All" at bounding box center [699, 210] width 54 height 19
click at [679, 209] on input "Include All" at bounding box center [683, 213] width 9 height 9
radio input "true"
click at [607, 258] on div "Lead Time" at bounding box center [572, 254] width 89 height 19
click at [622, 251] on span at bounding box center [628, 254] width 23 height 11
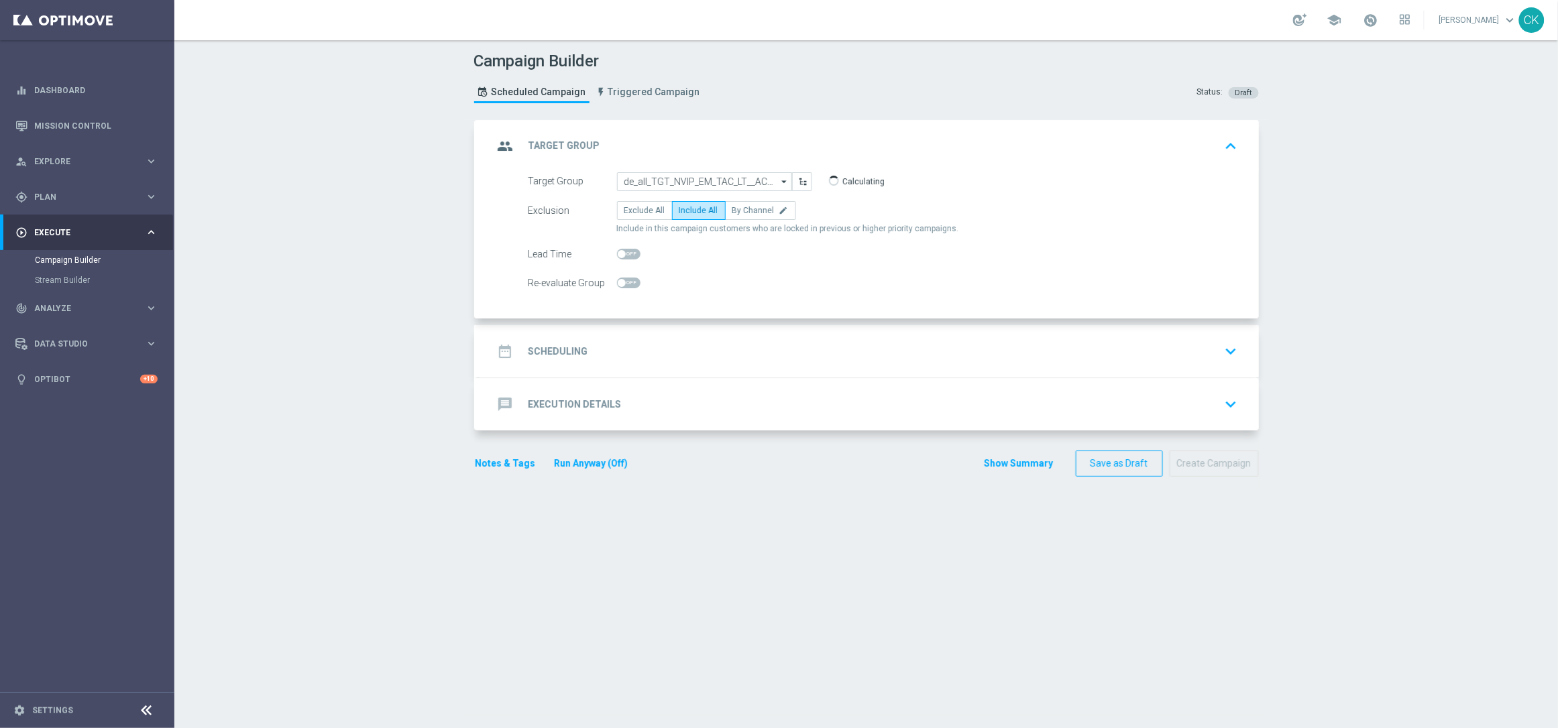
click at [622, 251] on input "checkbox" at bounding box center [628, 254] width 23 height 11
checkbox input "true"
click at [536, 343] on div "date_range Scheduling" at bounding box center [541, 351] width 95 height 24
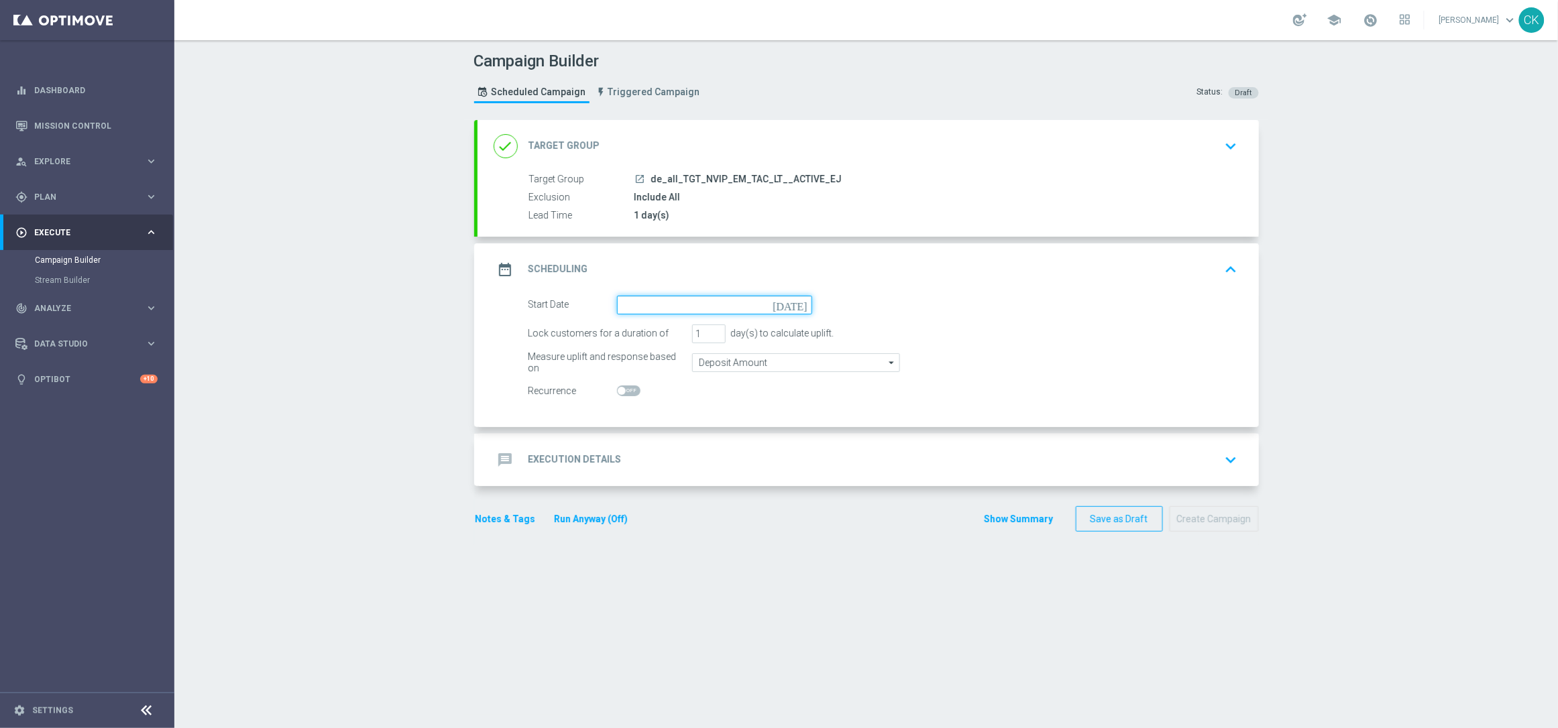
click at [711, 305] on input at bounding box center [714, 305] width 195 height 19
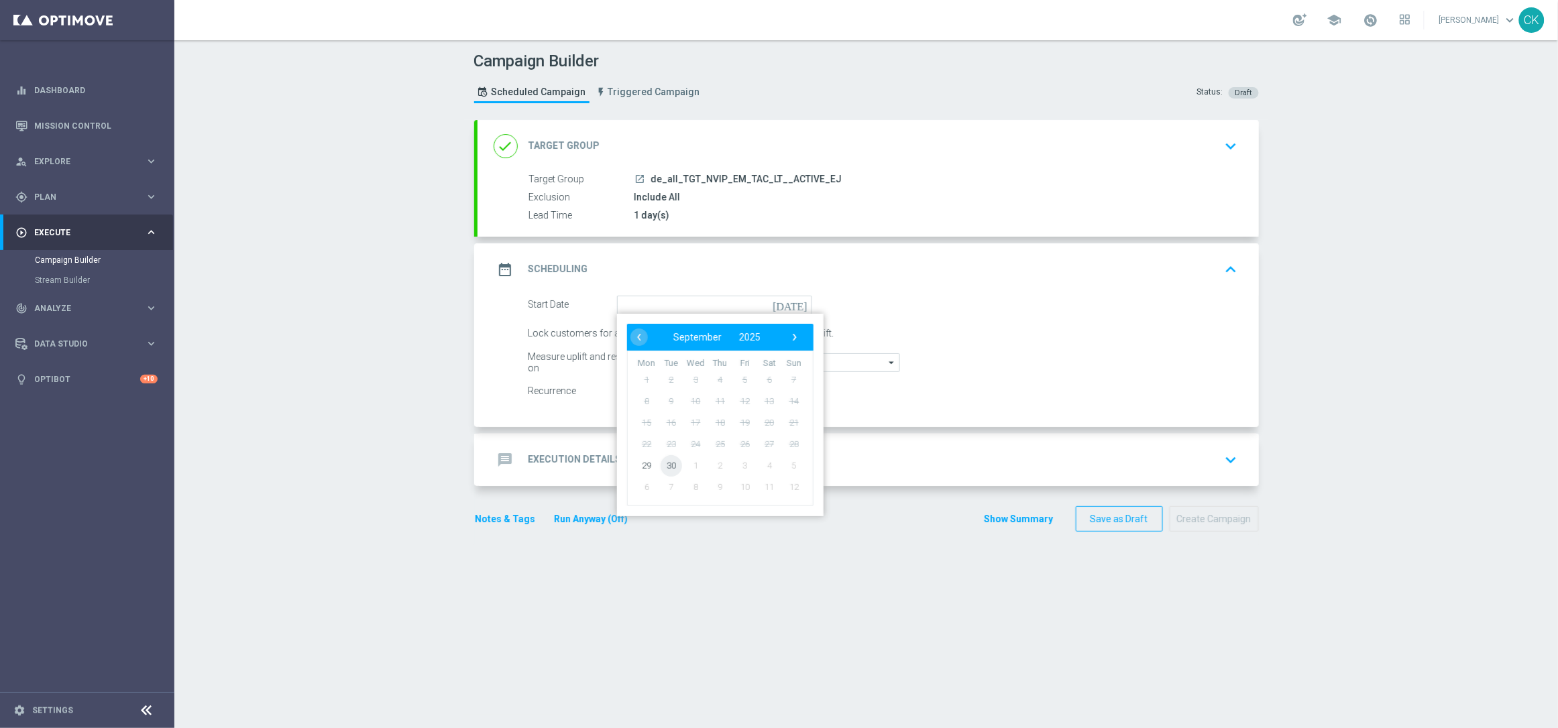
click at [663, 463] on span "30" at bounding box center [670, 465] width 21 height 21
type input "30 Sep 2025"
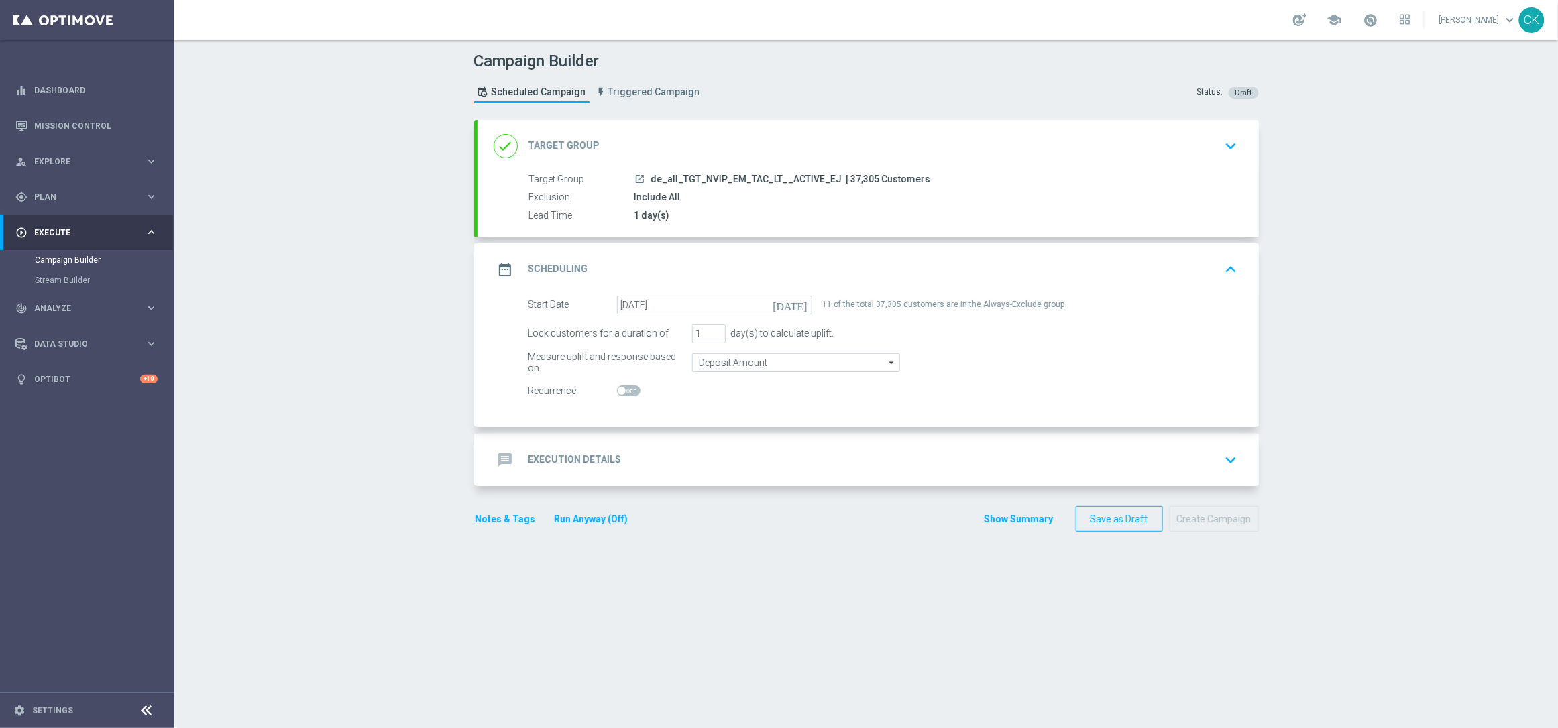
click at [543, 463] on h2 "Execution Details" at bounding box center [574, 459] width 93 height 13
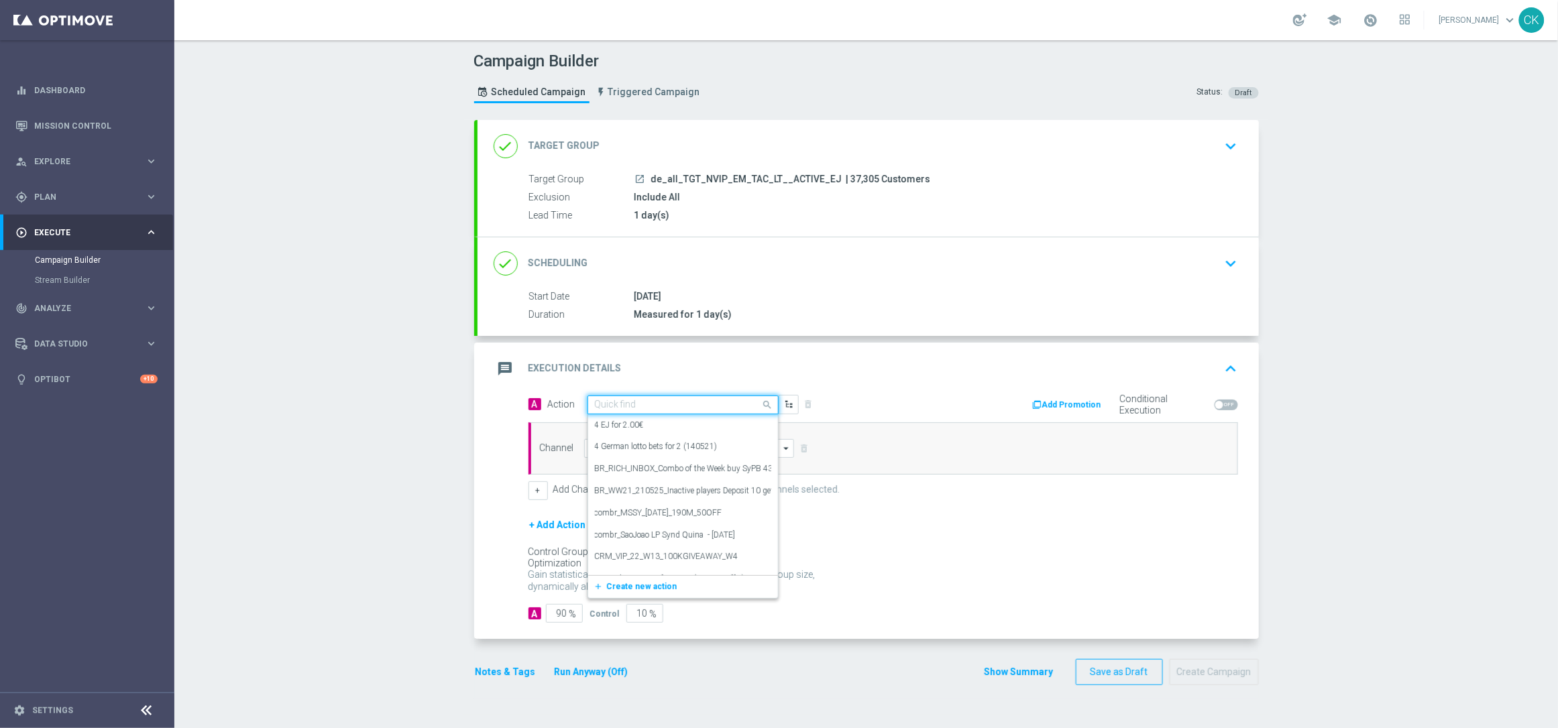
click at [659, 407] on input "text" at bounding box center [670, 405] width 150 height 11
paste input "12 lines EJ with 25% off"
type input "12 lines EJ with 25% off"
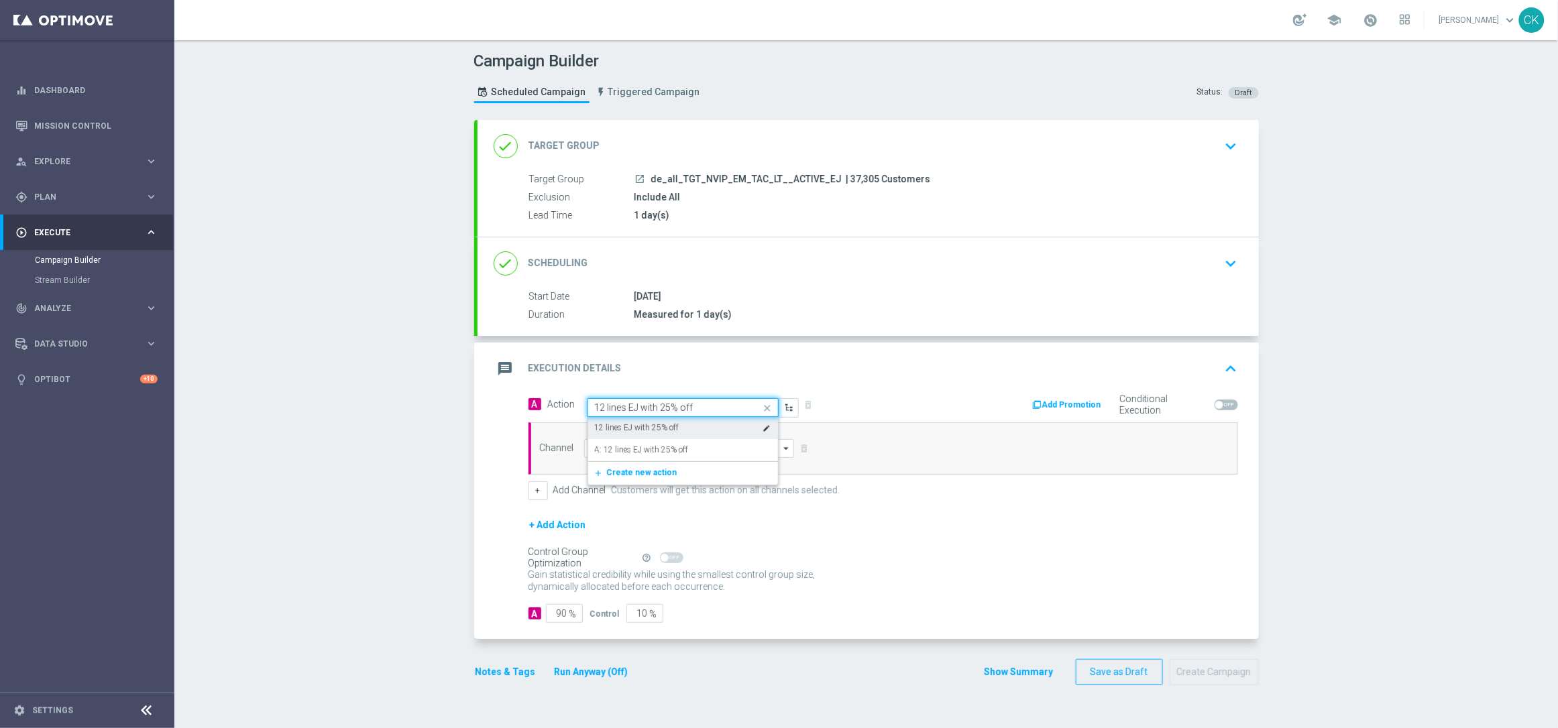
click at [604, 404] on input "12 lines EJ with 25% off" at bounding box center [670, 407] width 150 height 11
click at [602, 430] on label "12 lines EJ with 25% off" at bounding box center [637, 427] width 84 height 11
click at [608, 454] on input at bounding box center [689, 448] width 211 height 19
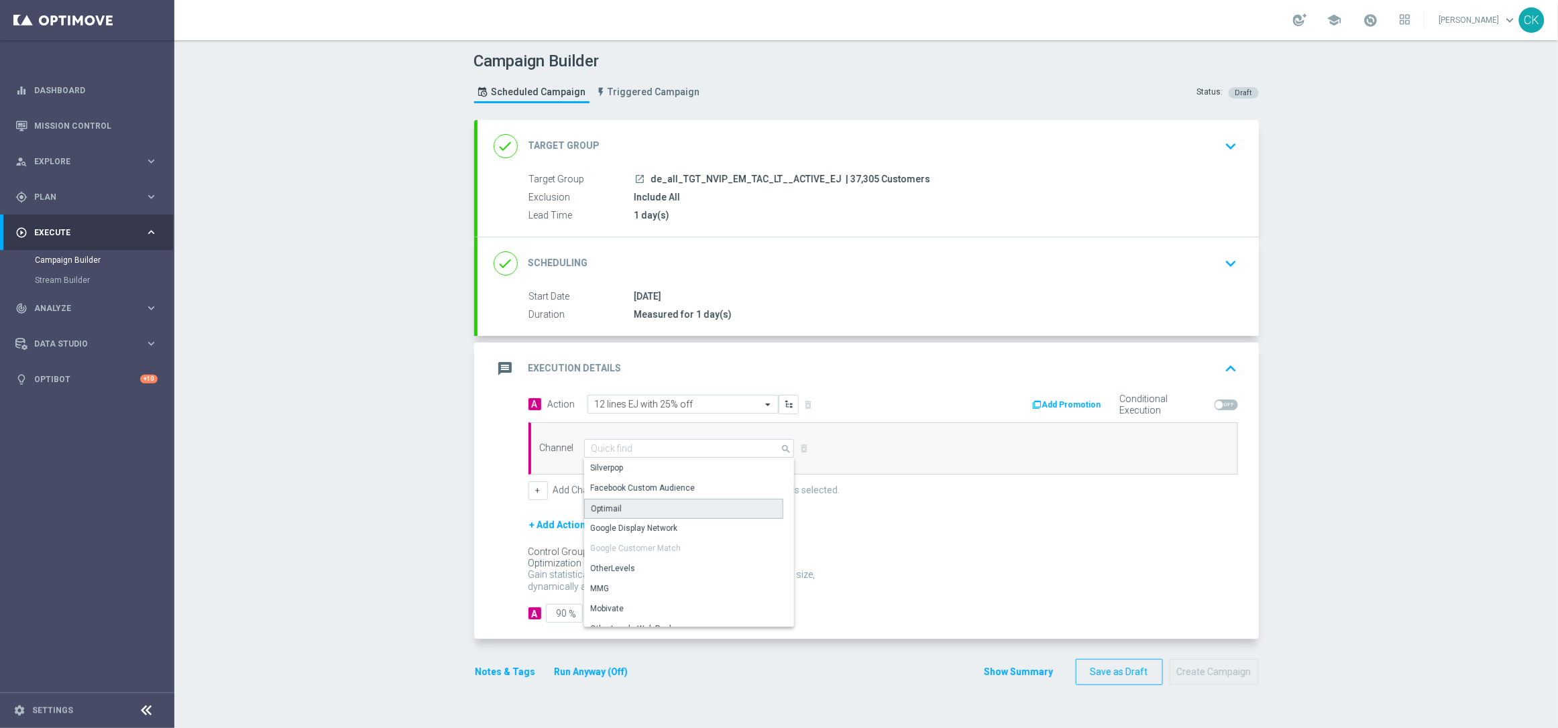
click at [614, 514] on div "Optimail" at bounding box center [683, 509] width 199 height 20
type input "Optimail"
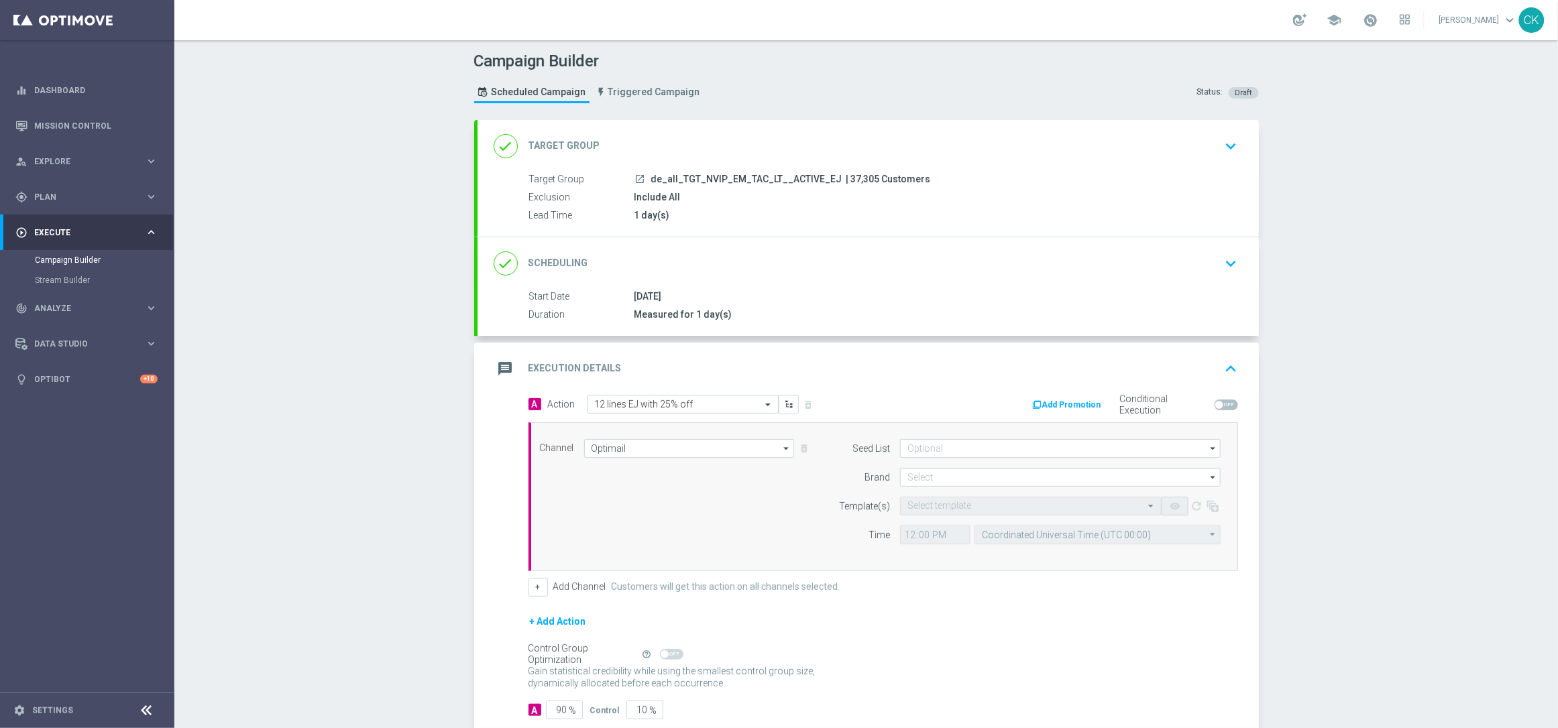
scroll to position [82, 0]
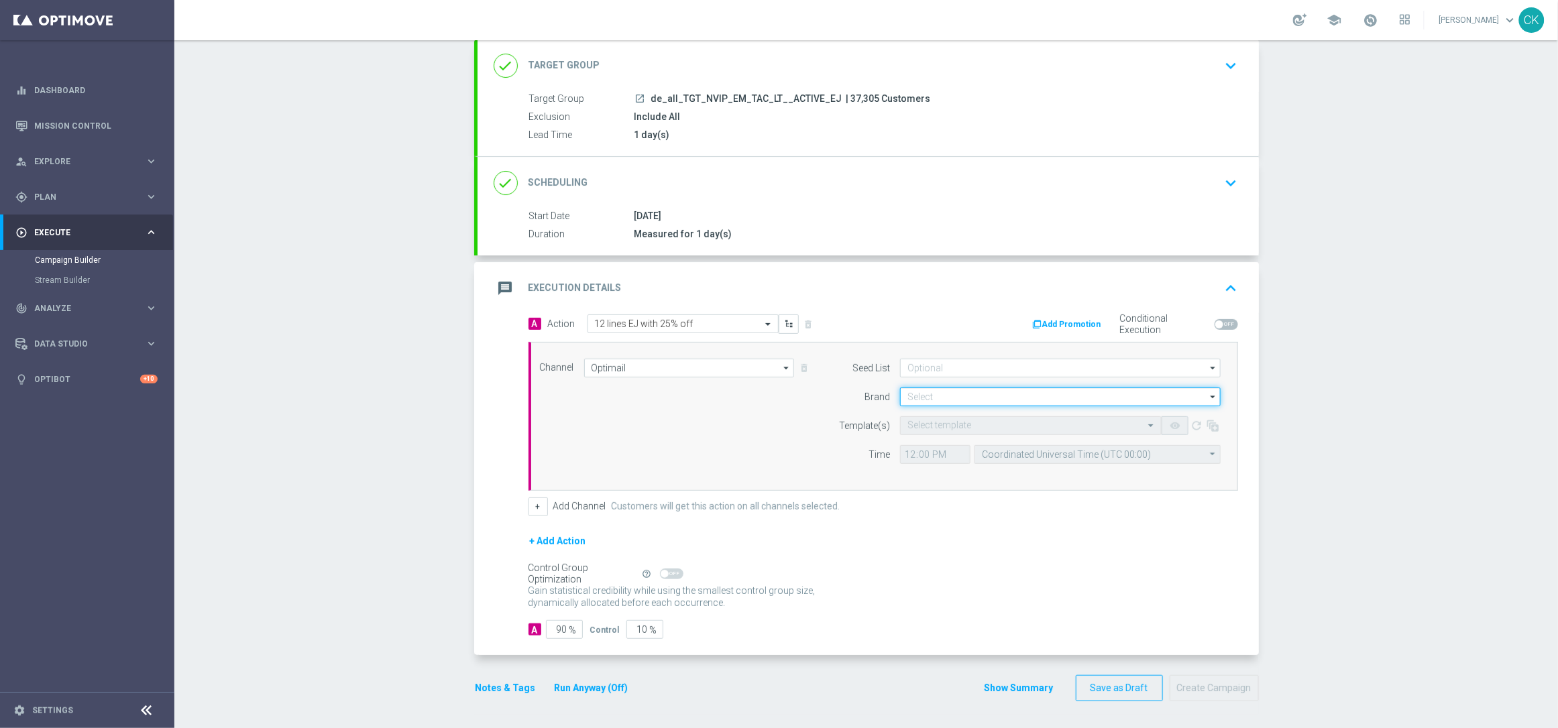
click at [946, 390] on input at bounding box center [1060, 397] width 321 height 19
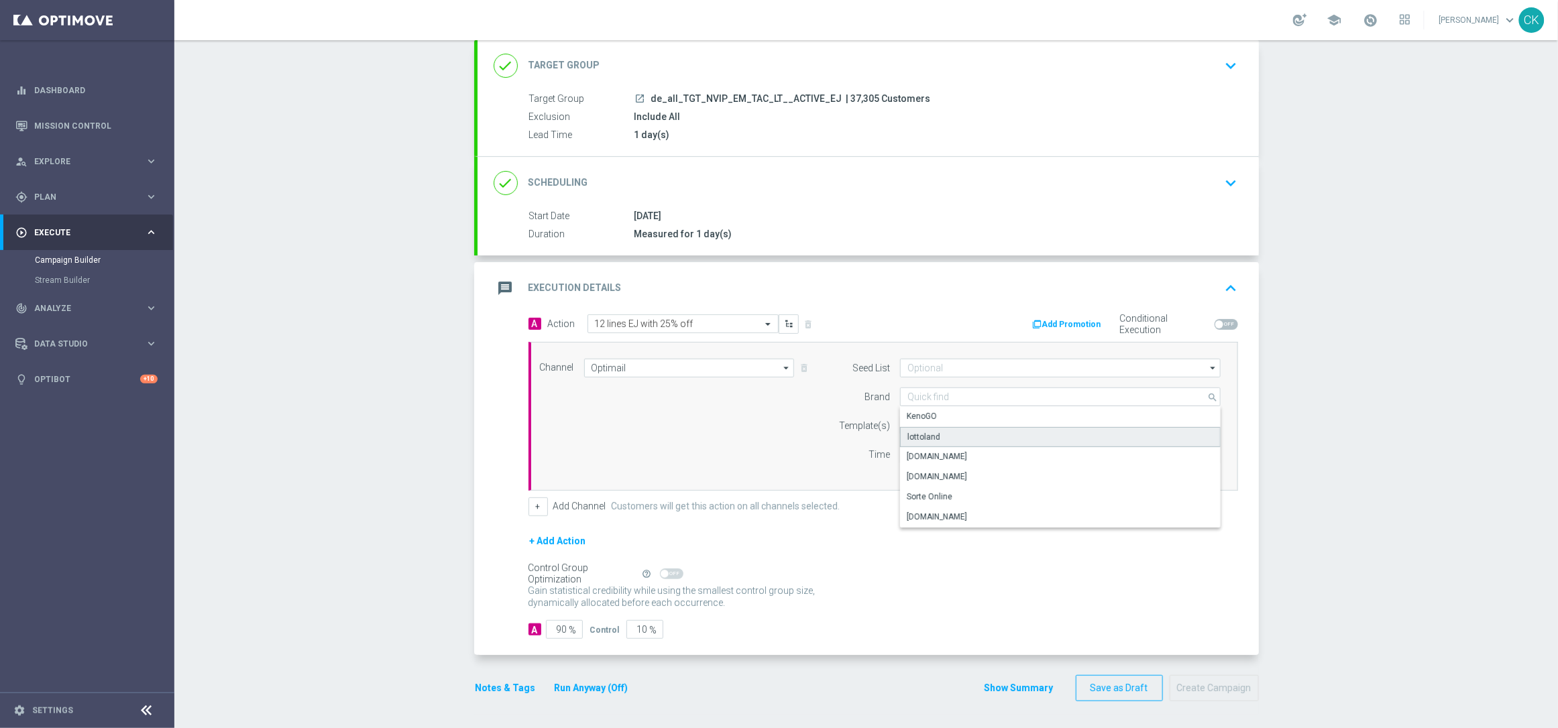
click at [933, 435] on div "lottoland" at bounding box center [1060, 437] width 321 height 20
type input "lottoland"
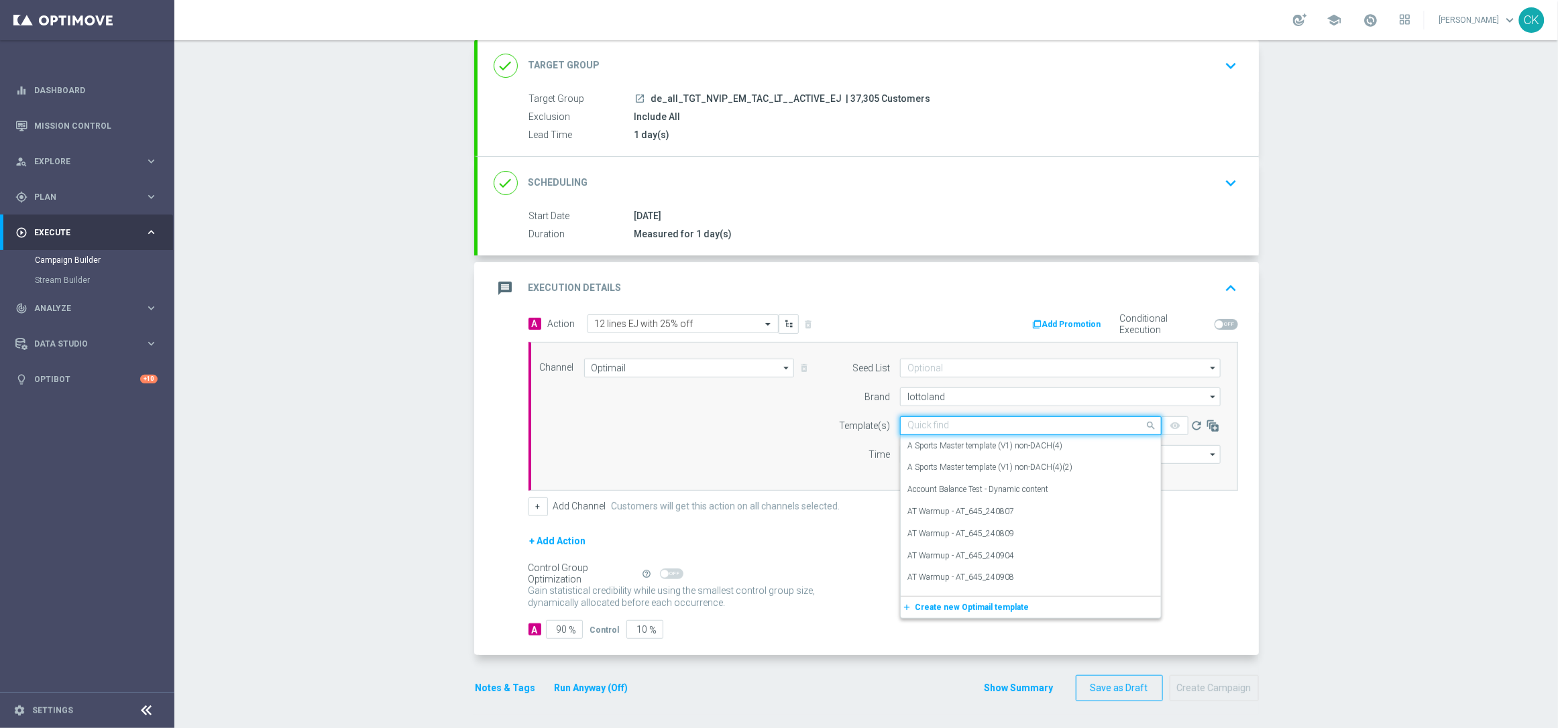
click at [926, 423] on input "text" at bounding box center [1017, 425] width 220 height 11
paste input "DE_ALL__EJ_ACTIVE_LJP_250930__NVIP_EMA_TAC_LT"
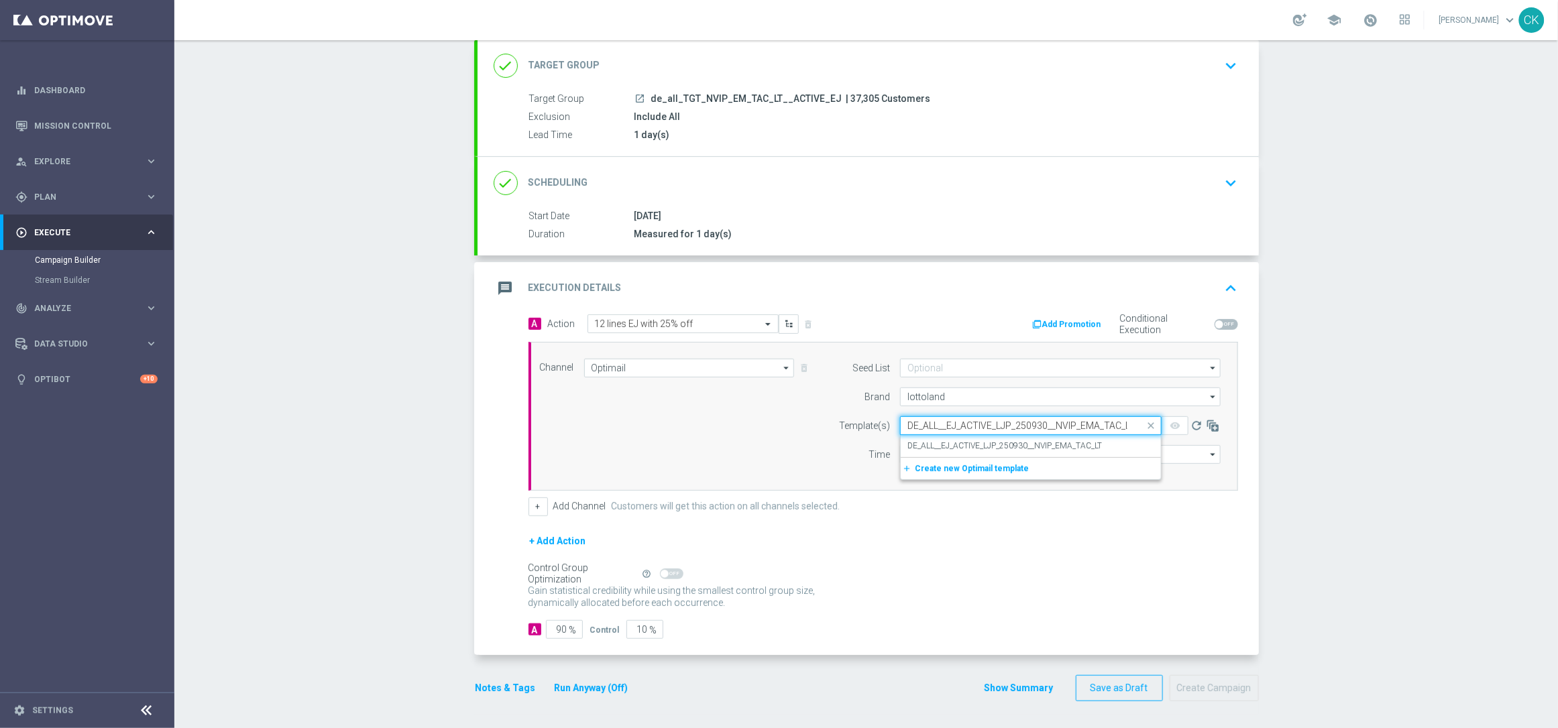
scroll to position [0, 7]
click at [931, 441] on label "DE_ALL__EJ_ACTIVE_LJP_250930__NVIP_EMA_TAC_LT" at bounding box center [1004, 446] width 194 height 11
type input "DE_ALL__EJ_ACTIVE_LJP_250930__NVIP_EMA_TAC_LT"
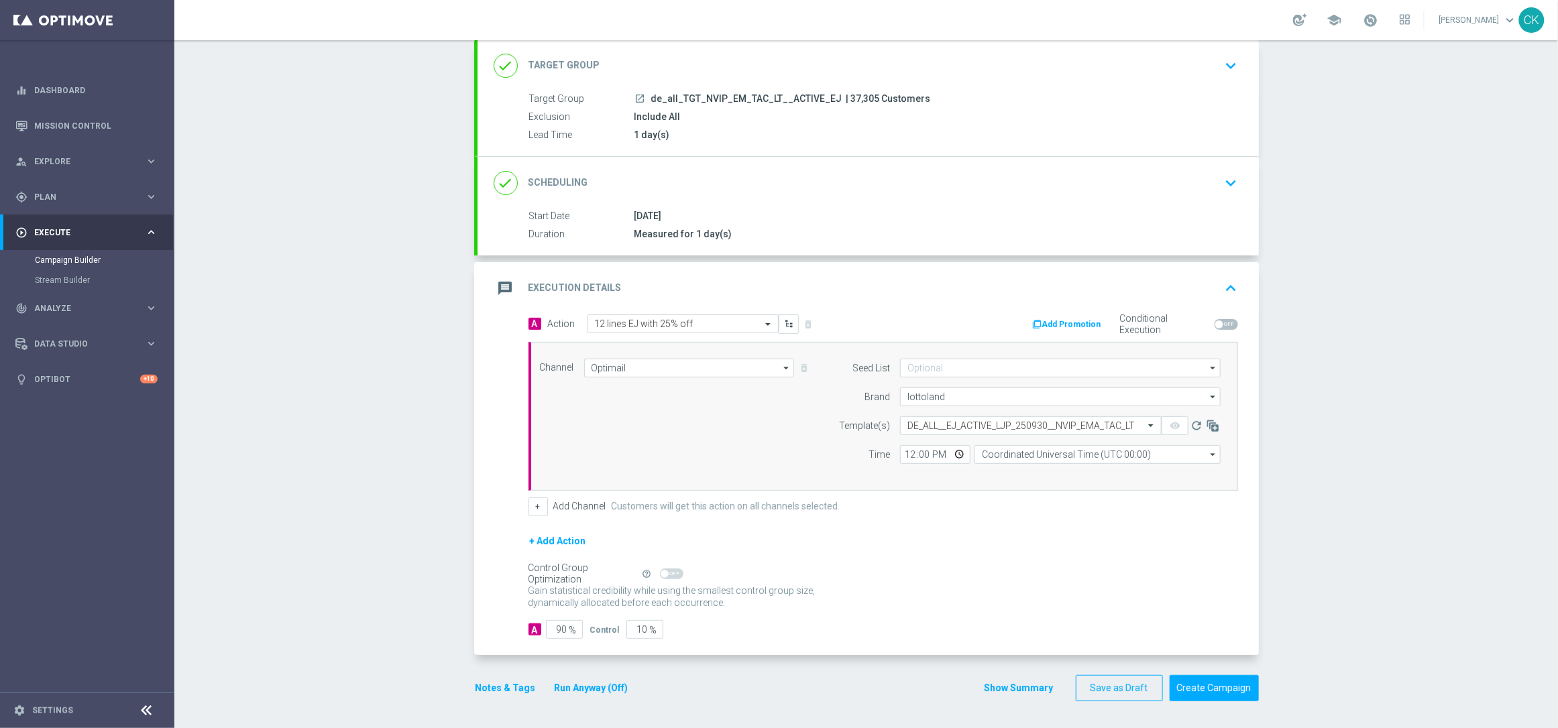
scroll to position [0, 0]
click at [903, 451] on input "12:00" at bounding box center [935, 454] width 70 height 19
type input "06:00"
click at [1035, 456] on input "Coordinated Universal Time (UTC 00:00)" at bounding box center [1097, 454] width 246 height 19
click at [1037, 468] on div "Central European Time (Berlin) (UTC +02:00)" at bounding box center [1090, 474] width 219 height 12
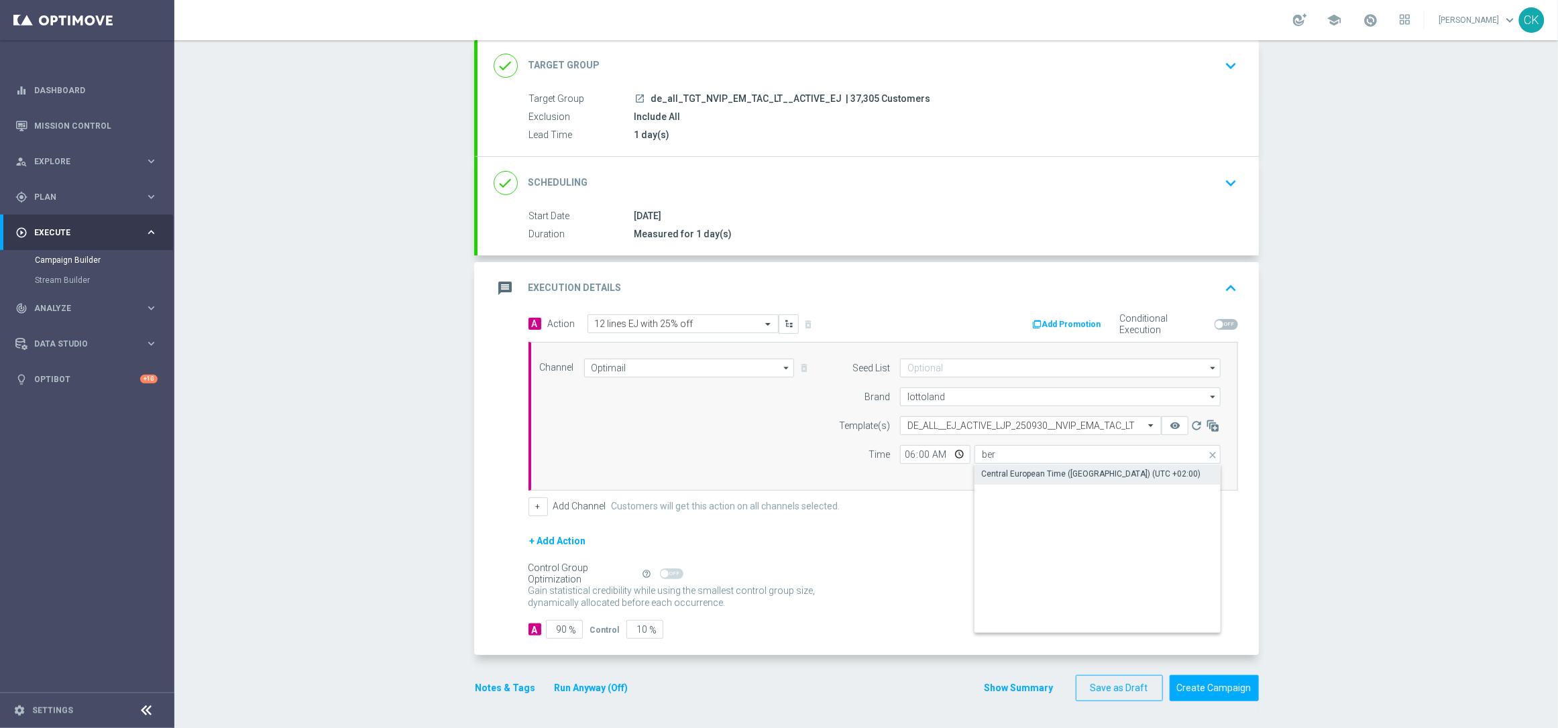
type input "Central European Time (Berlin) (UTC +02:00)"
click at [562, 630] on input "90" at bounding box center [564, 629] width 37 height 19
type input "9"
type input "91"
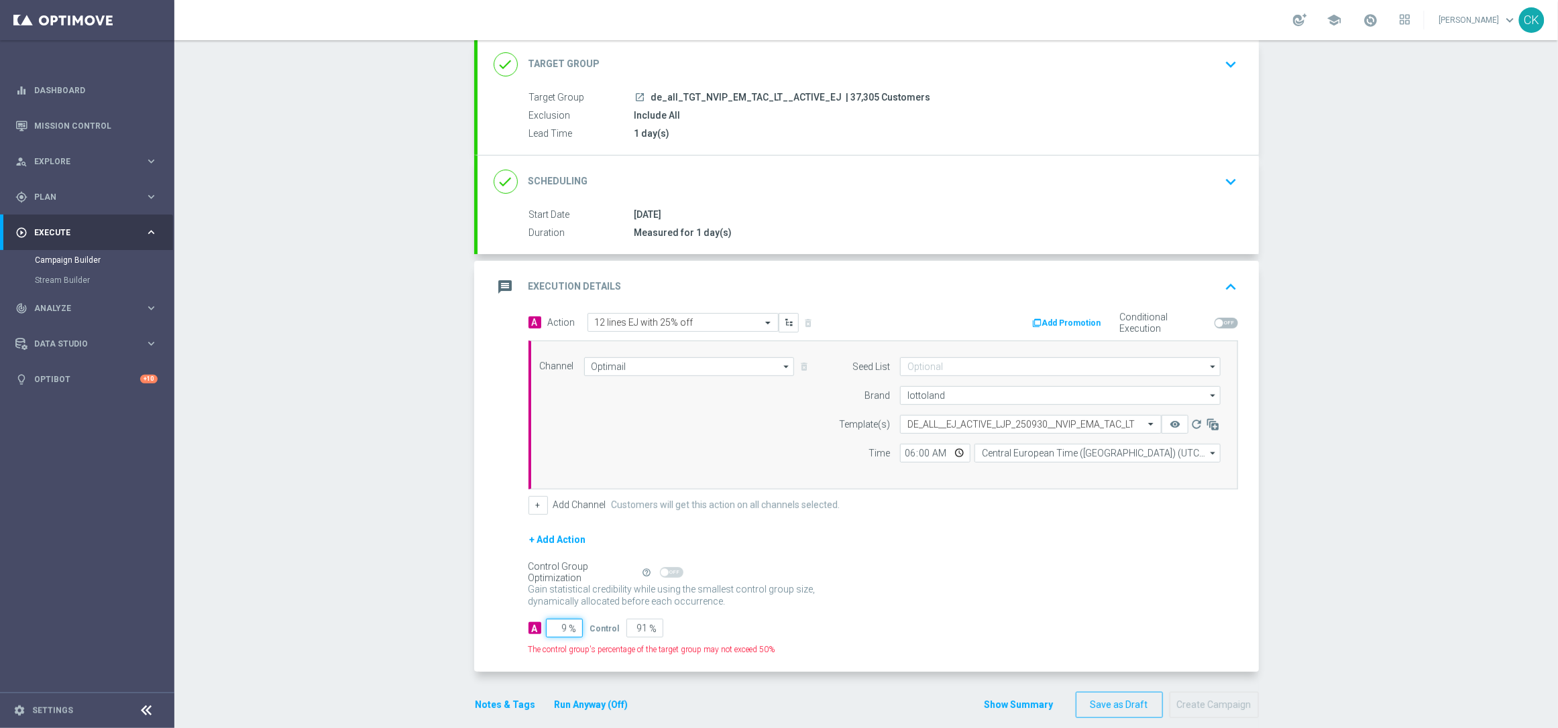
type input "98"
type input "2"
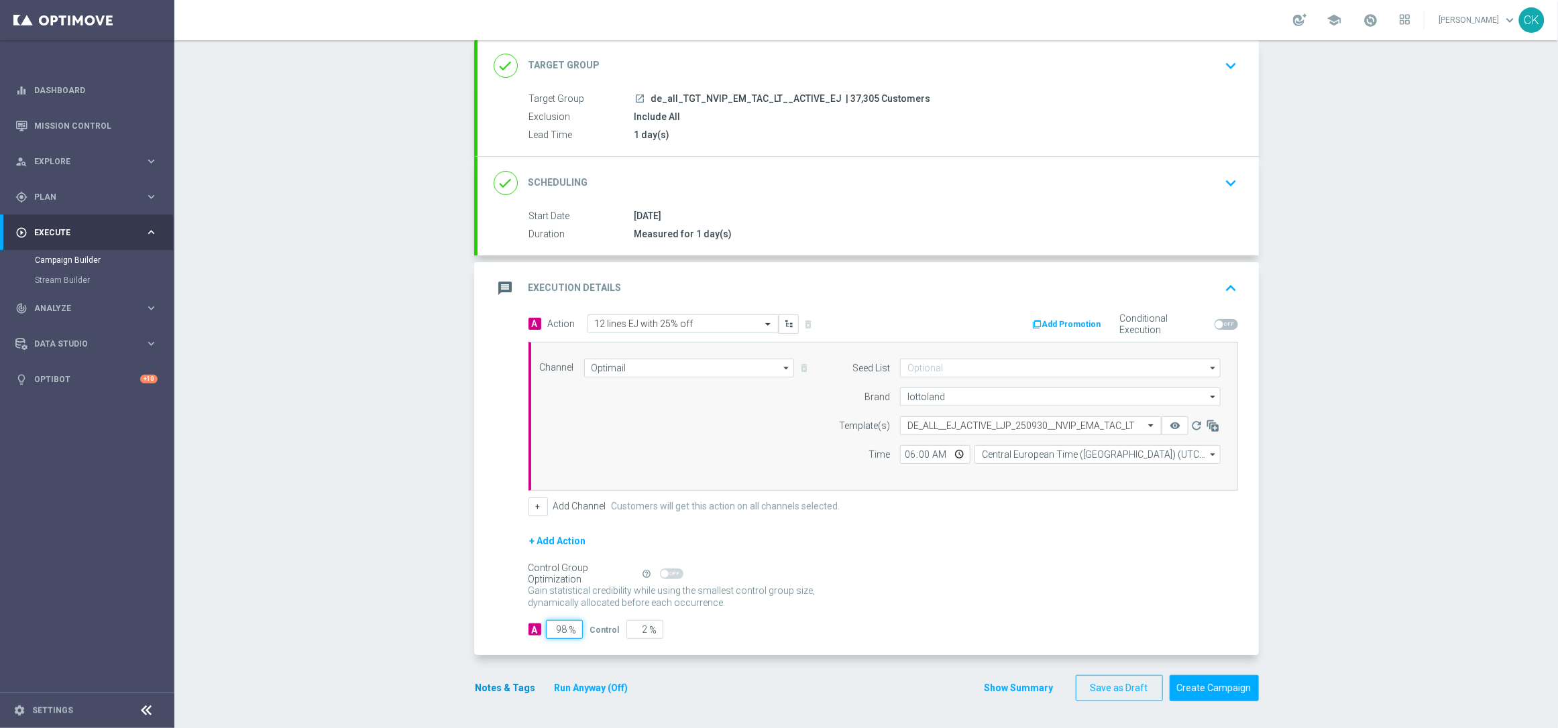
type input "98"
click at [498, 683] on button "Notes & Tags" at bounding box center [505, 688] width 63 height 17
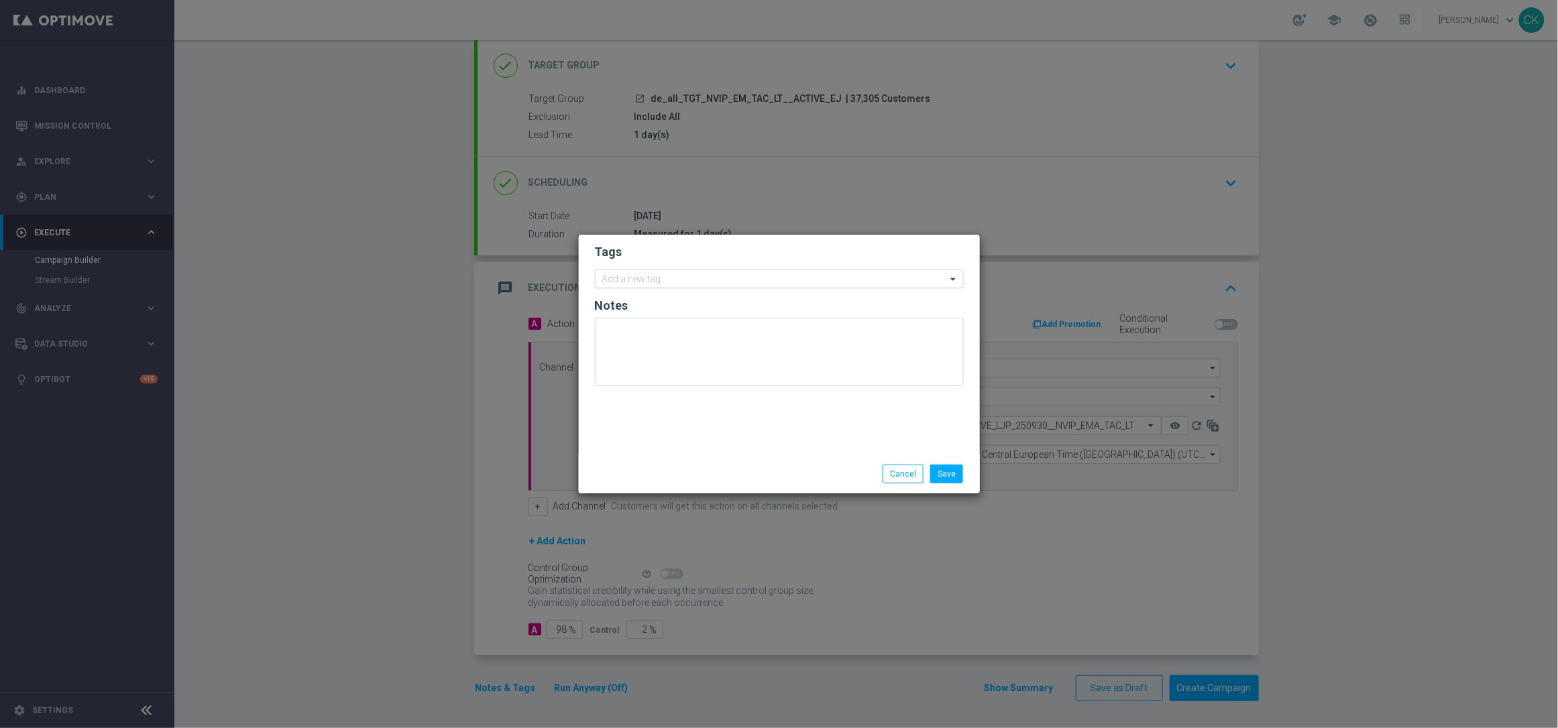
click at [655, 283] on input "text" at bounding box center [774, 279] width 344 height 11
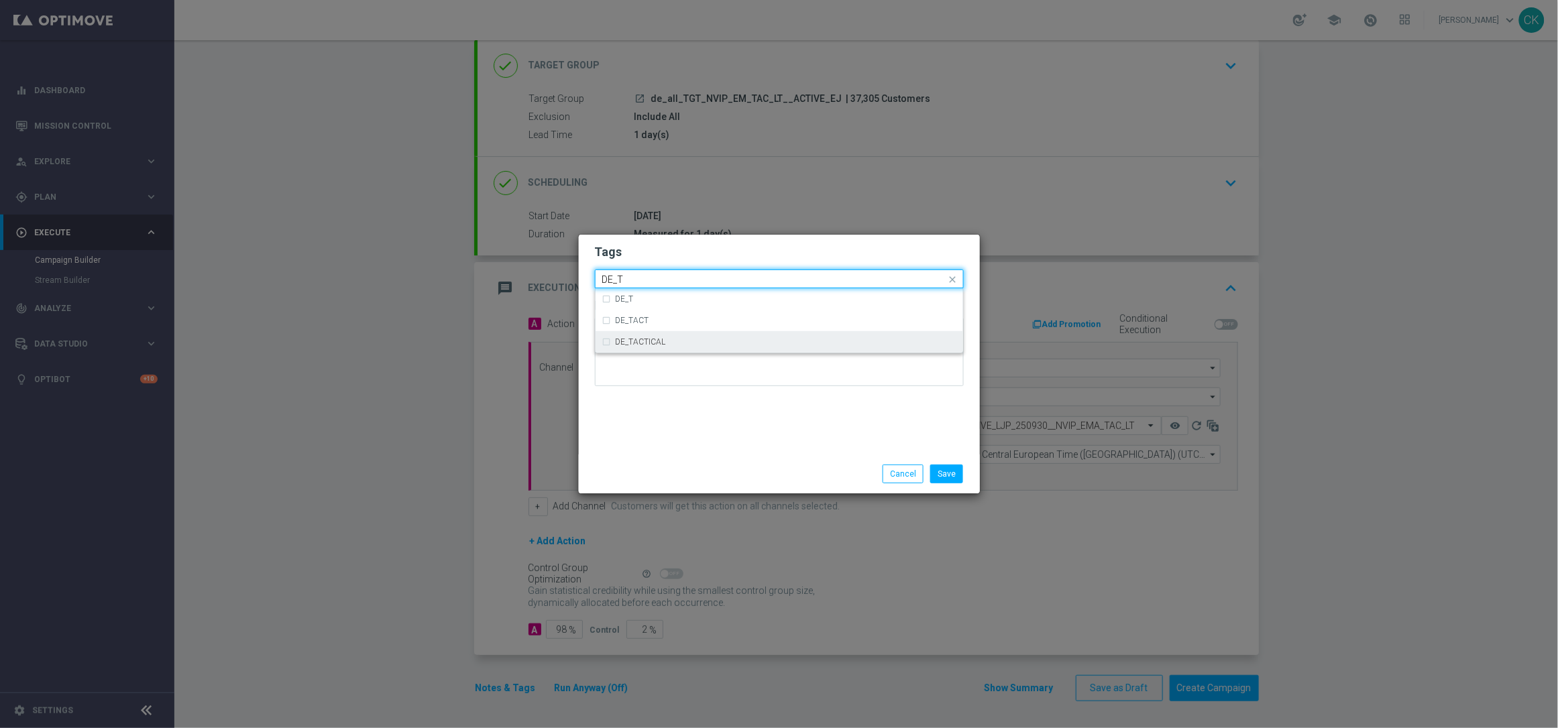
click at [655, 342] on label "DE_TACTICAL" at bounding box center [641, 342] width 50 height 8
type input "DE_T"
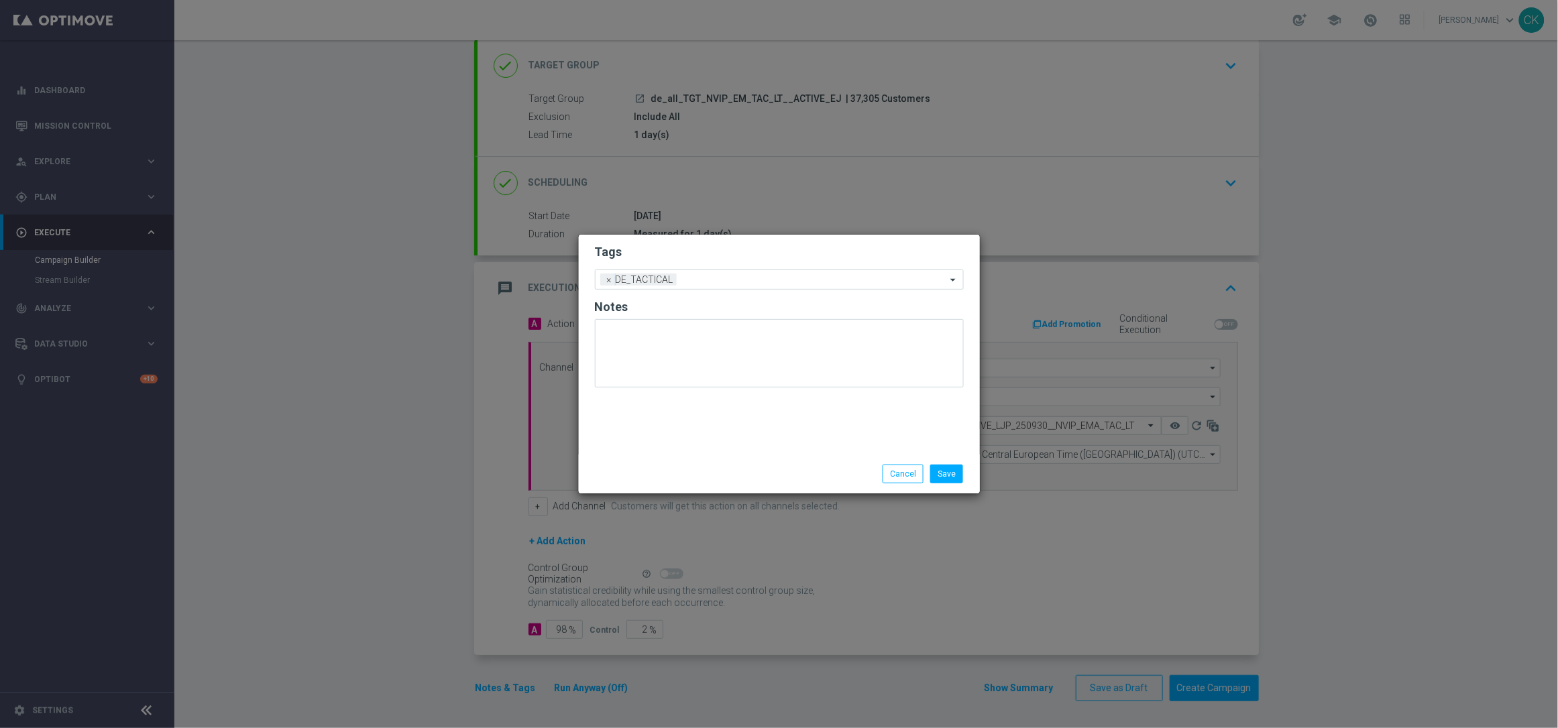
click at [659, 437] on div "Tags Add a new tag × DE_TACTICAL Notes" at bounding box center [779, 345] width 401 height 220
click at [946, 477] on button "Save" at bounding box center [946, 474] width 33 height 19
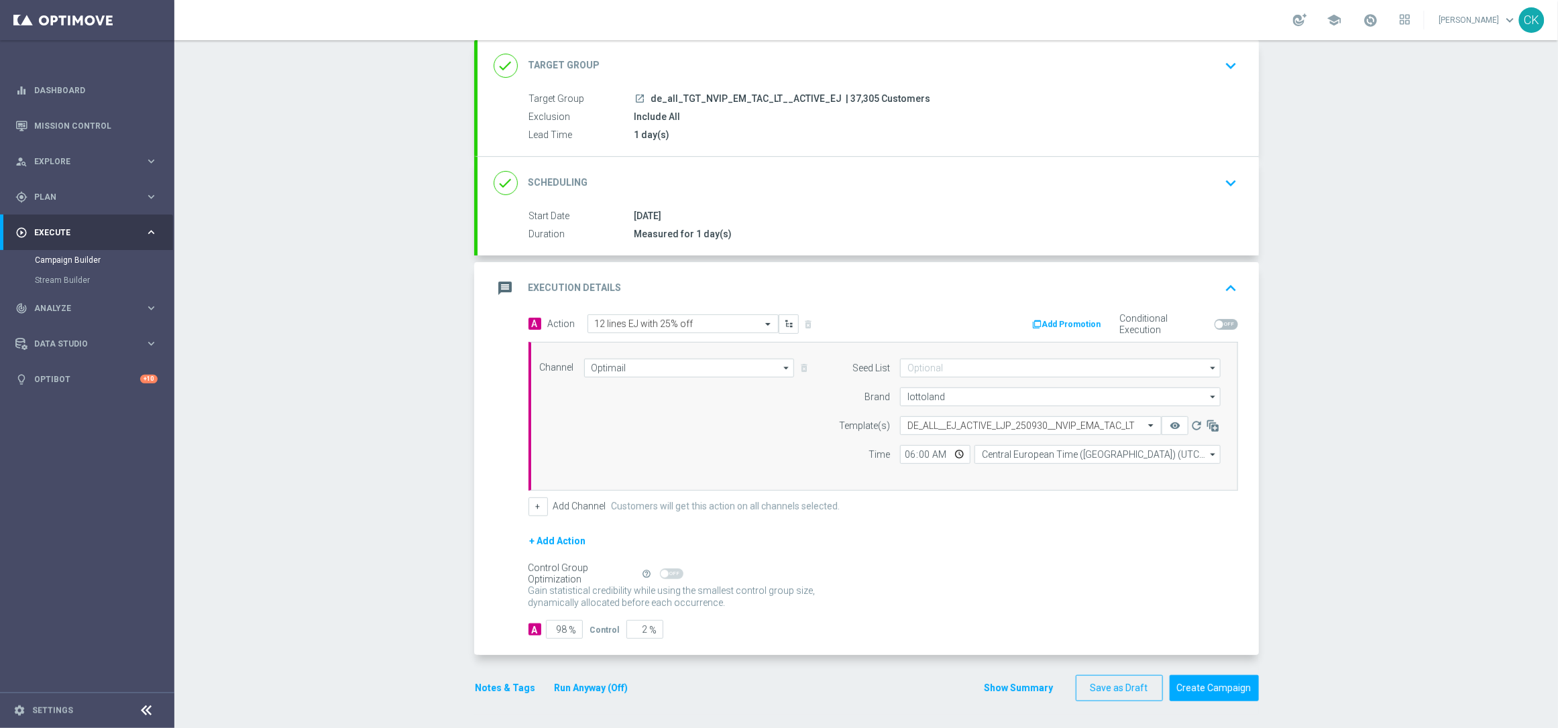
click at [494, 687] on button "Notes & Tags" at bounding box center [505, 688] width 63 height 17
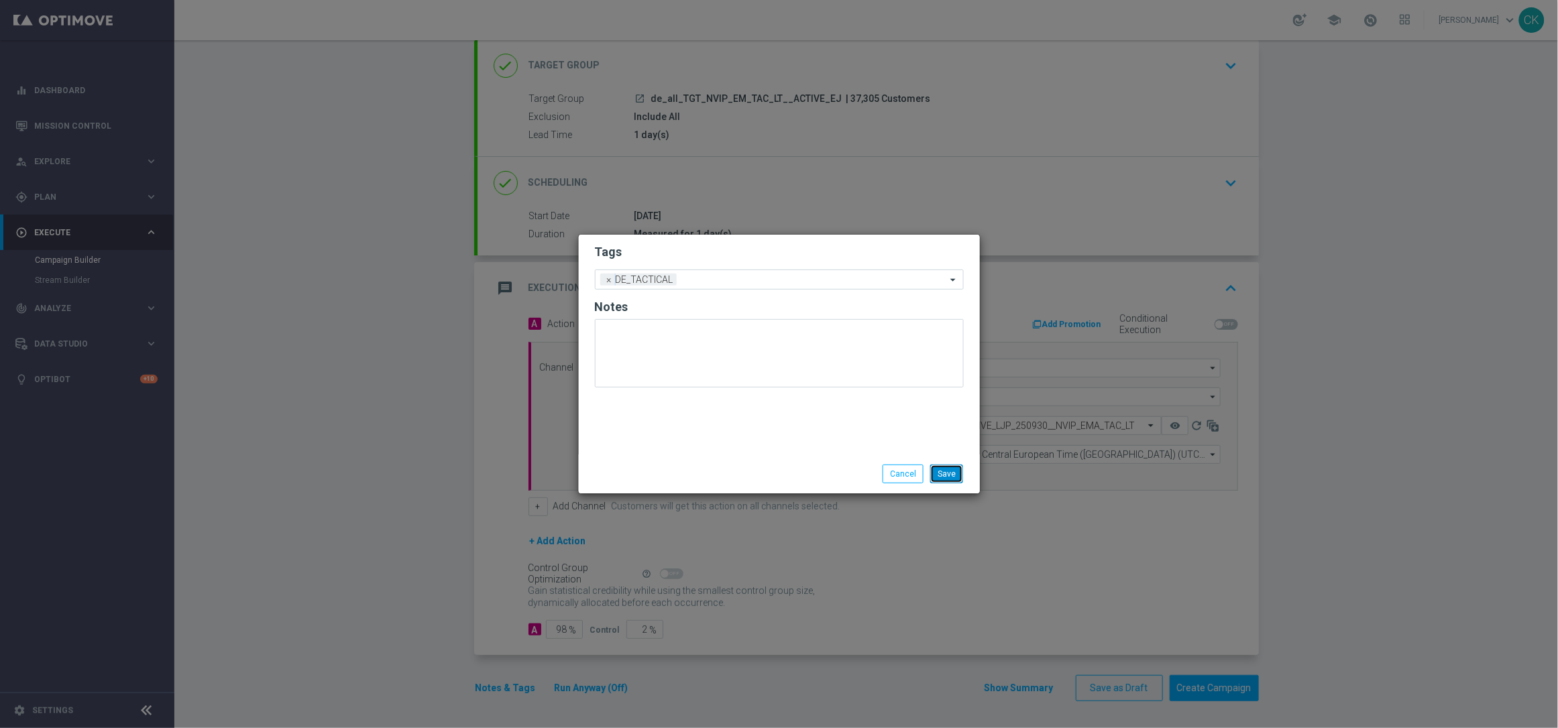
click at [950, 476] on button "Save" at bounding box center [946, 474] width 33 height 19
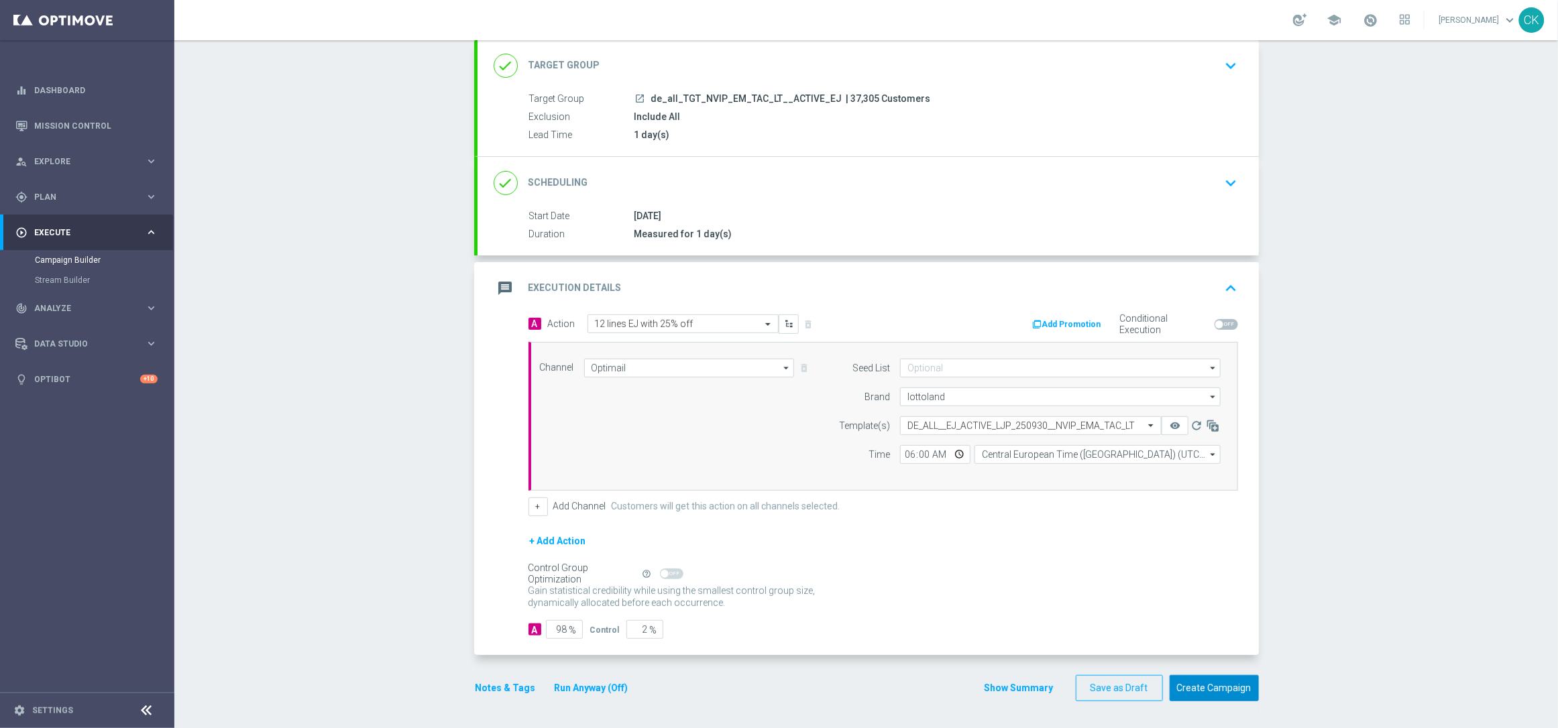
click at [1205, 691] on button "Create Campaign" at bounding box center [1214, 688] width 89 height 26
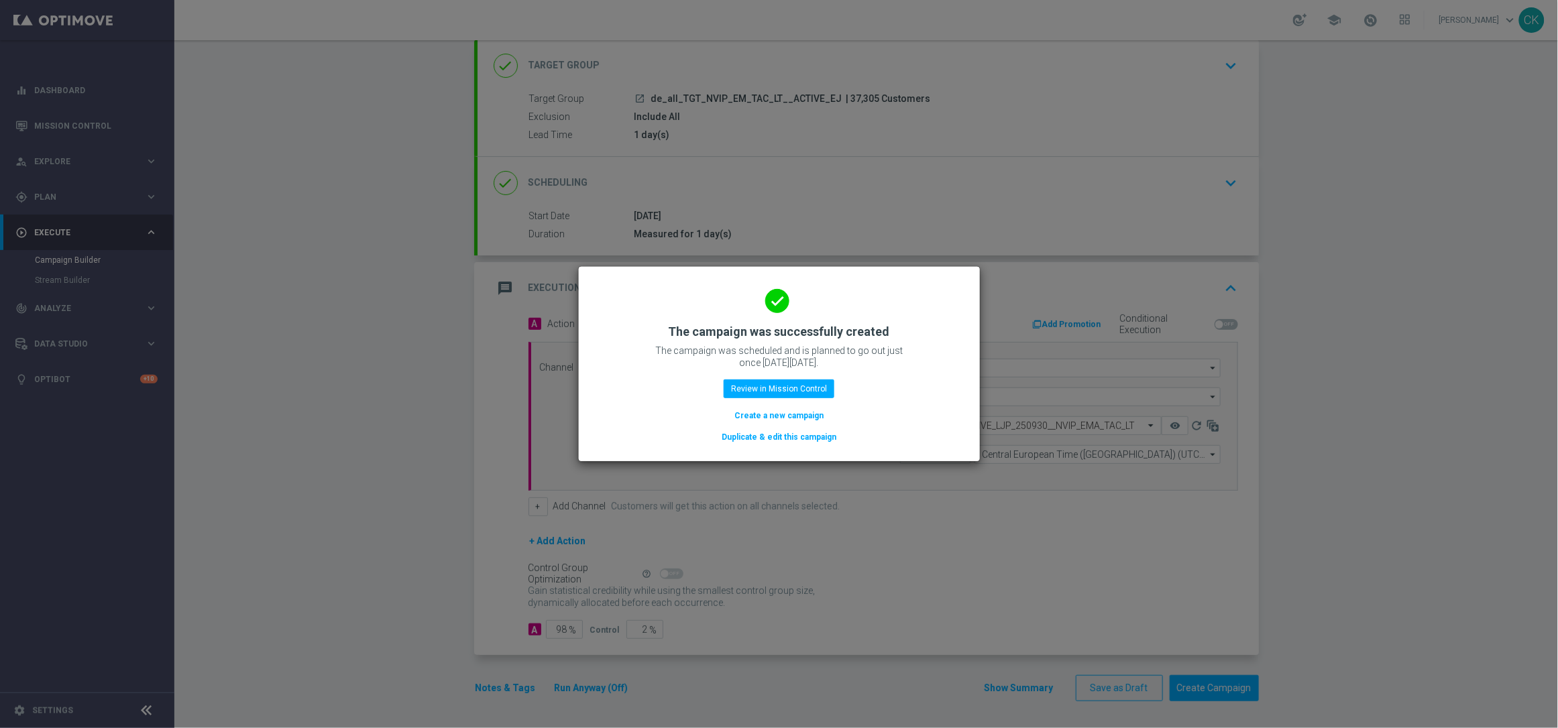
click at [763, 412] on button "Create a new campaign" at bounding box center [779, 415] width 92 height 15
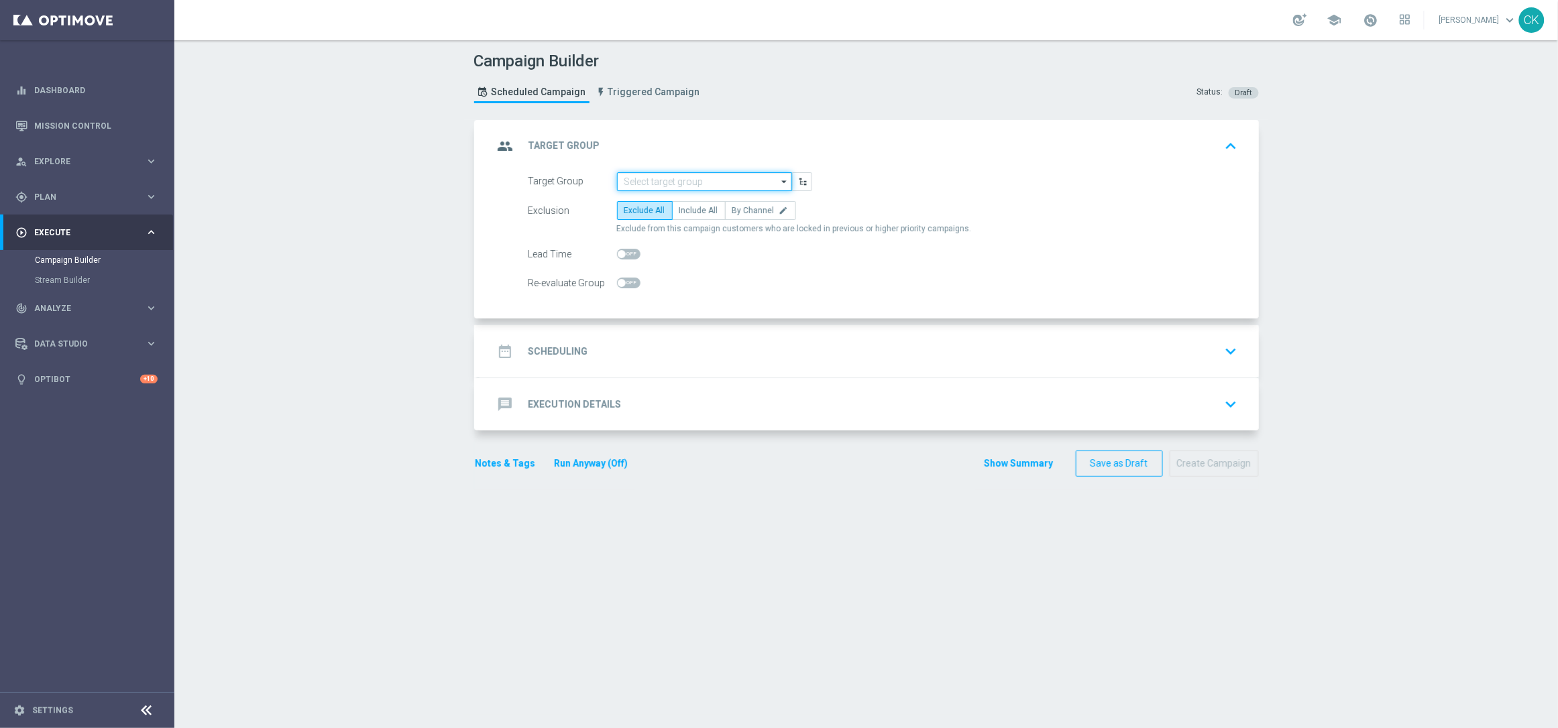
click at [687, 181] on input at bounding box center [704, 181] width 175 height 19
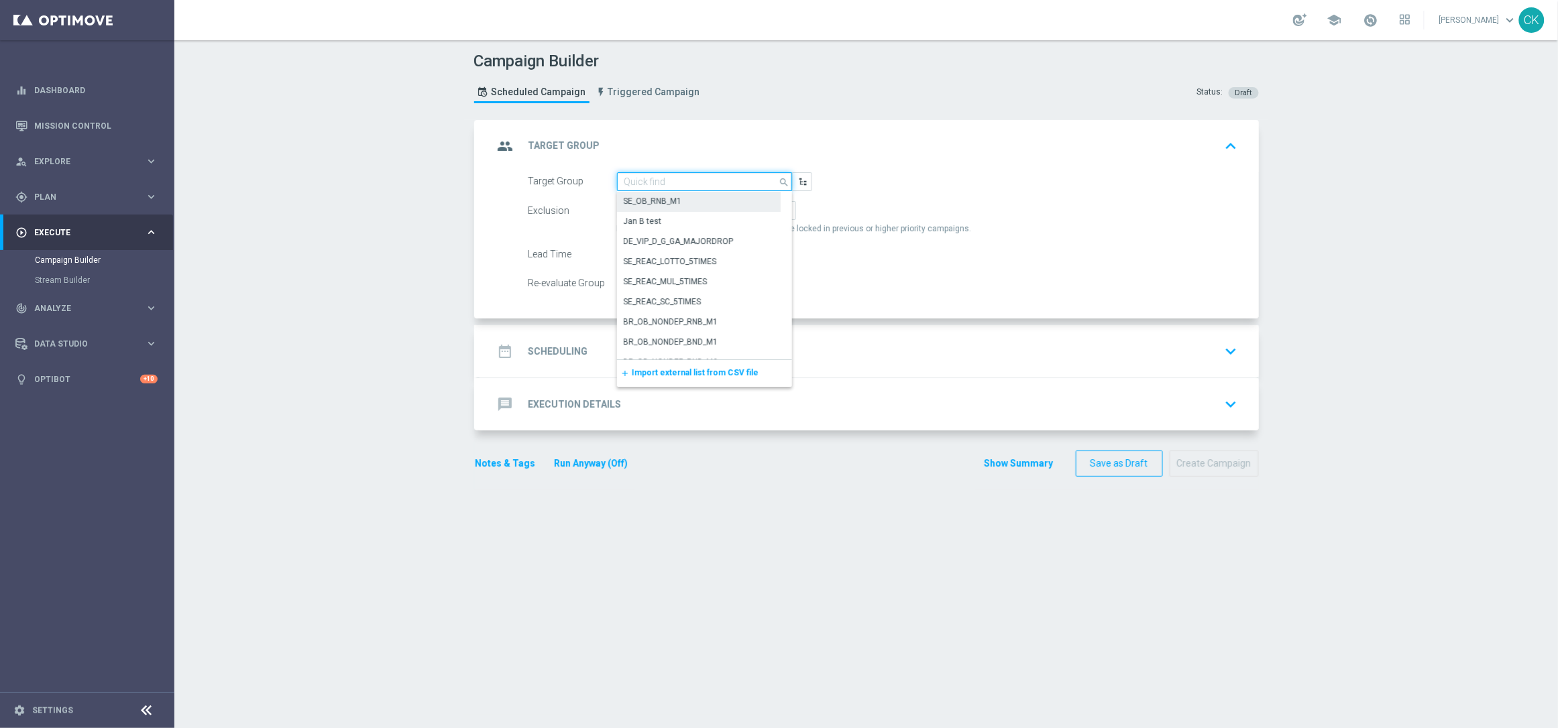
paste input "de_all_TGT_NVIP_EM_TAC_LT__REACTIVATED_EJ"
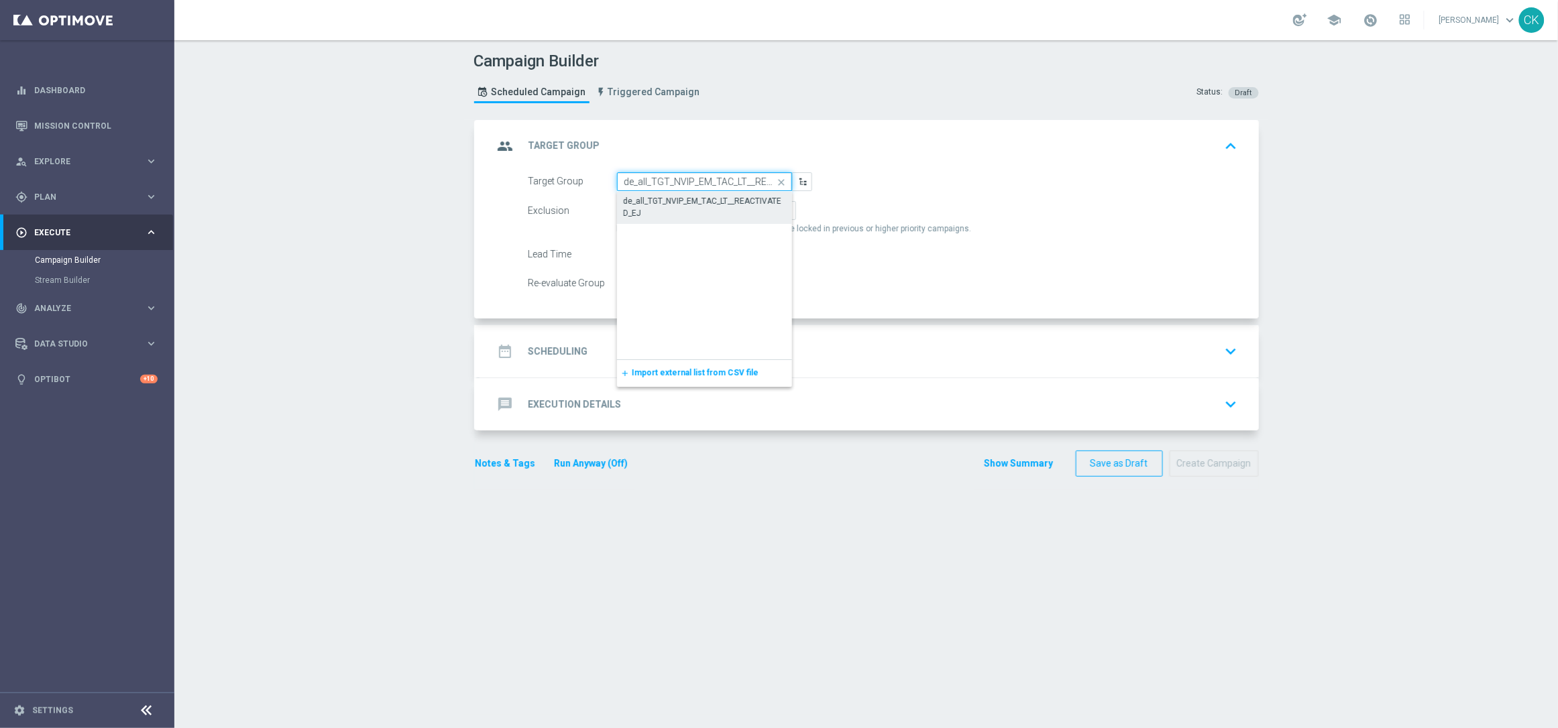
scroll to position [0, 50]
click at [674, 205] on div "de_all_TGT_NVIP_EM_TAC_LT__REACTIVATED_EJ" at bounding box center [705, 207] width 162 height 24
type input "de_all_TGT_NVIP_EM_TAC_LT__REACTIVATED_EJ"
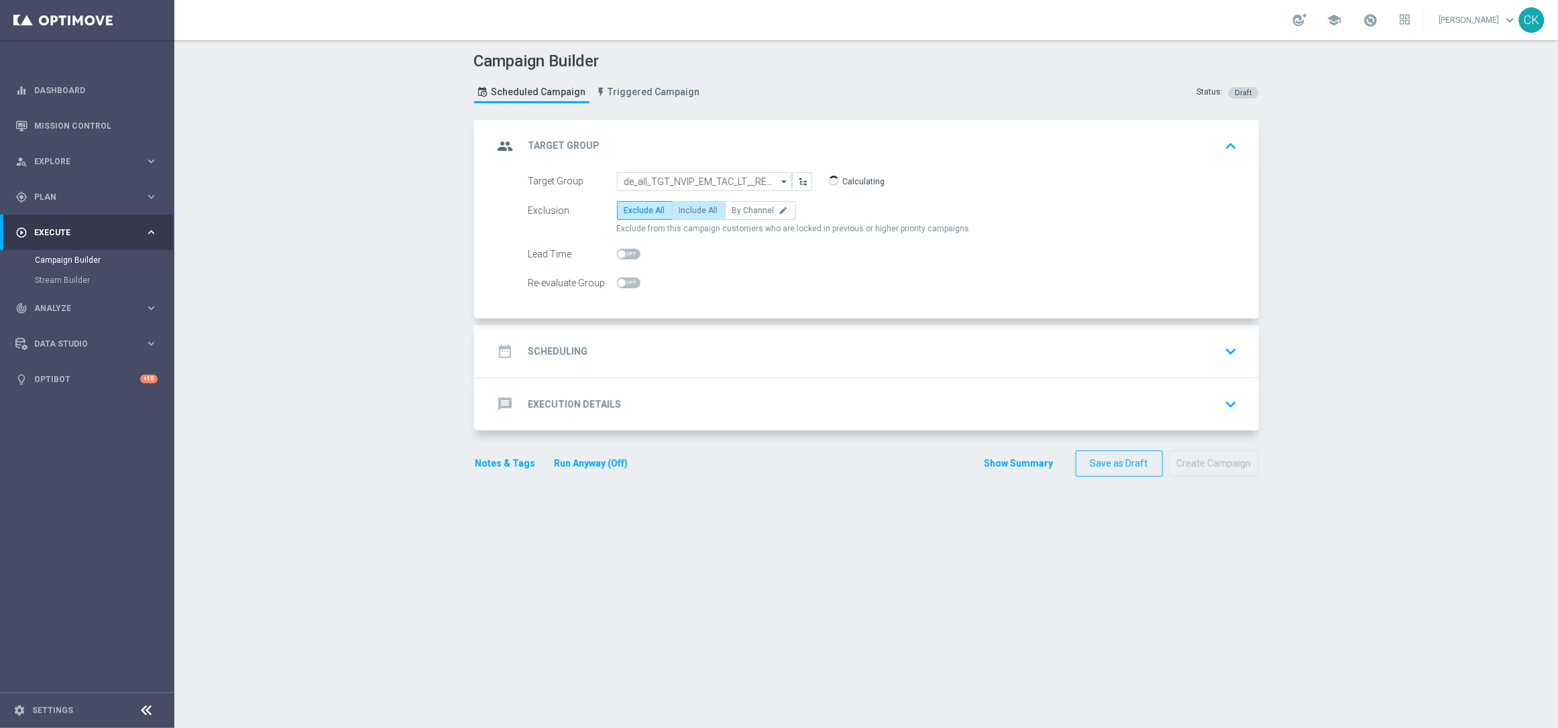
click at [679, 211] on span "Include All" at bounding box center [698, 210] width 39 height 9
click at [679, 211] on input "Include All" at bounding box center [683, 213] width 9 height 9
radio input "true"
click at [617, 259] on input "checkbox" at bounding box center [628, 254] width 23 height 11
checkbox input "true"
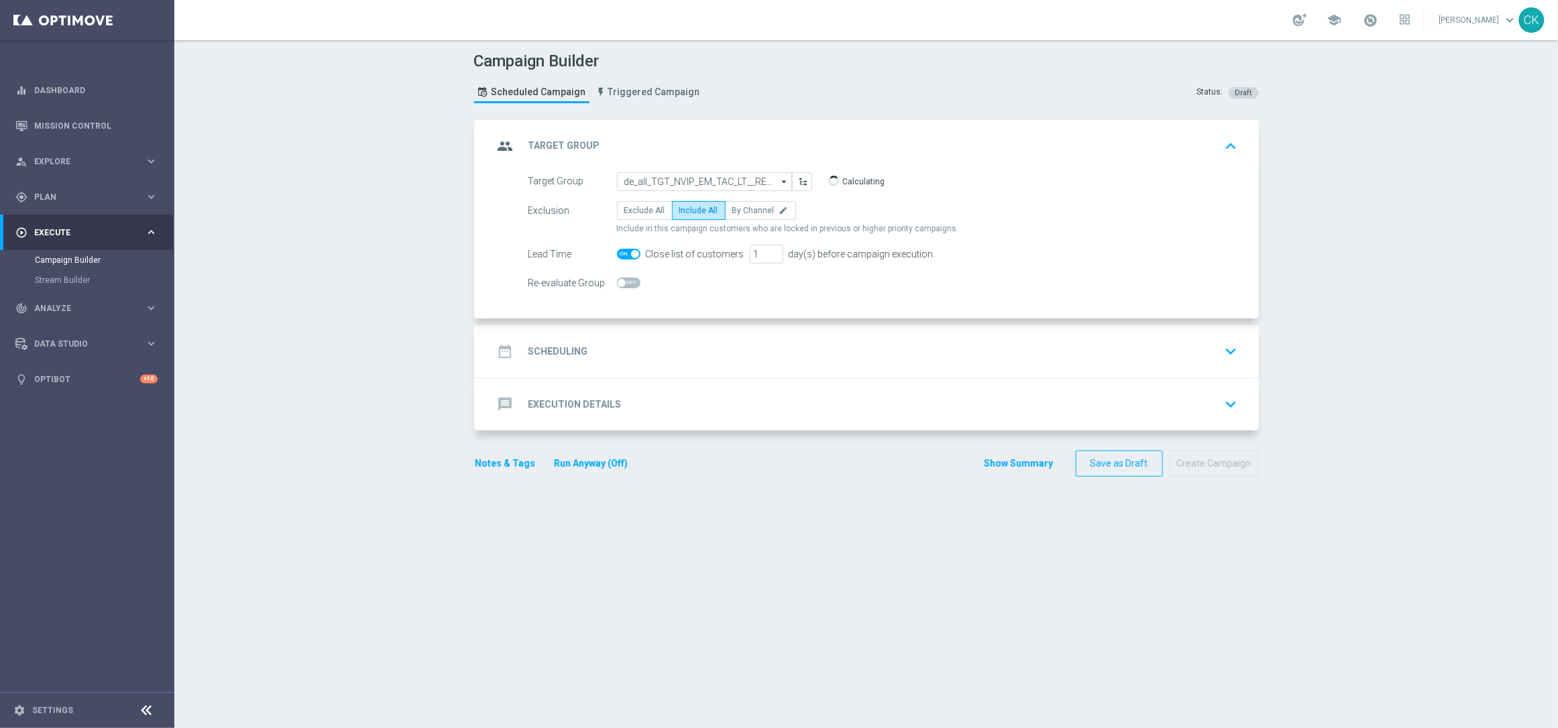
click at [554, 345] on h2 "Scheduling" at bounding box center [558, 351] width 60 height 13
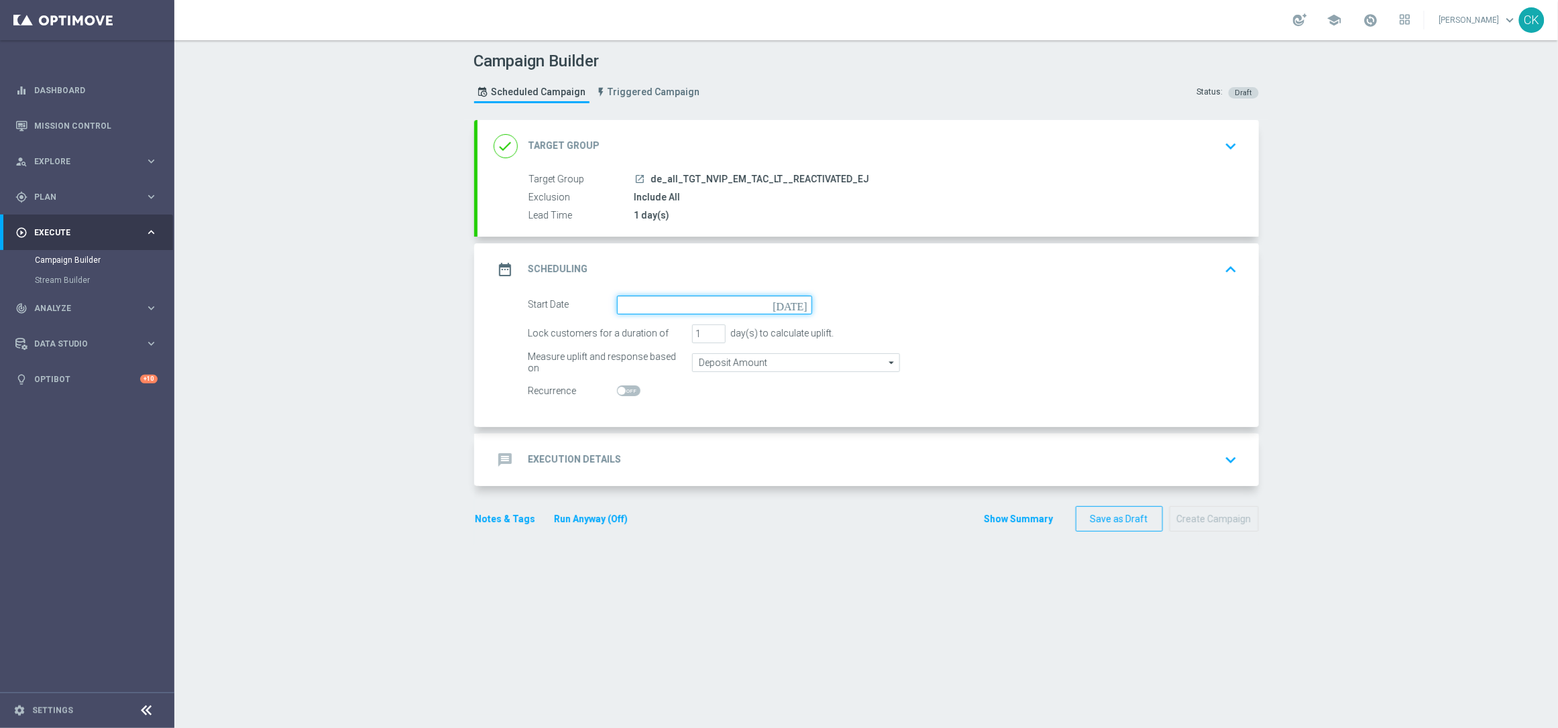
click at [668, 303] on input at bounding box center [714, 305] width 195 height 19
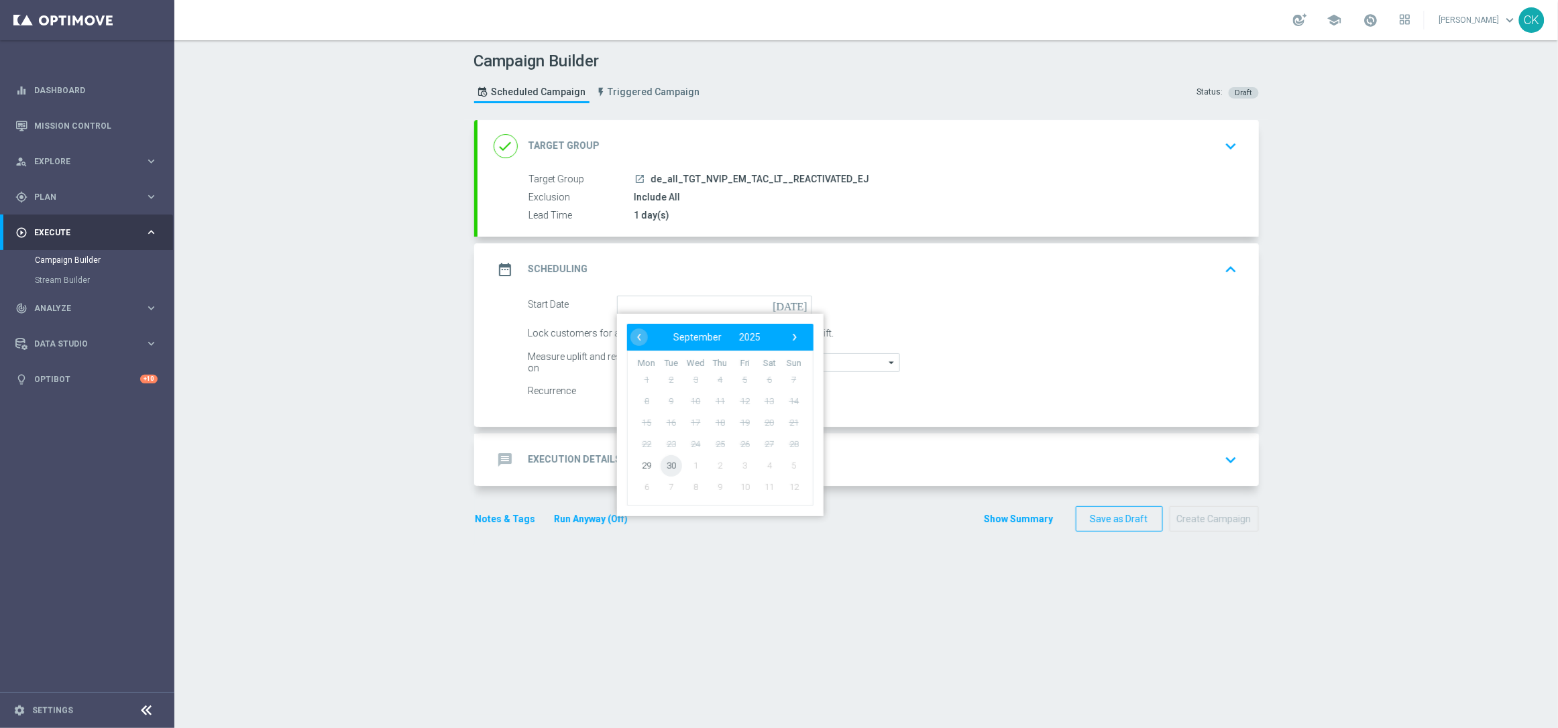
click at [662, 459] on span "30" at bounding box center [670, 465] width 21 height 21
type input "30 Sep 2025"
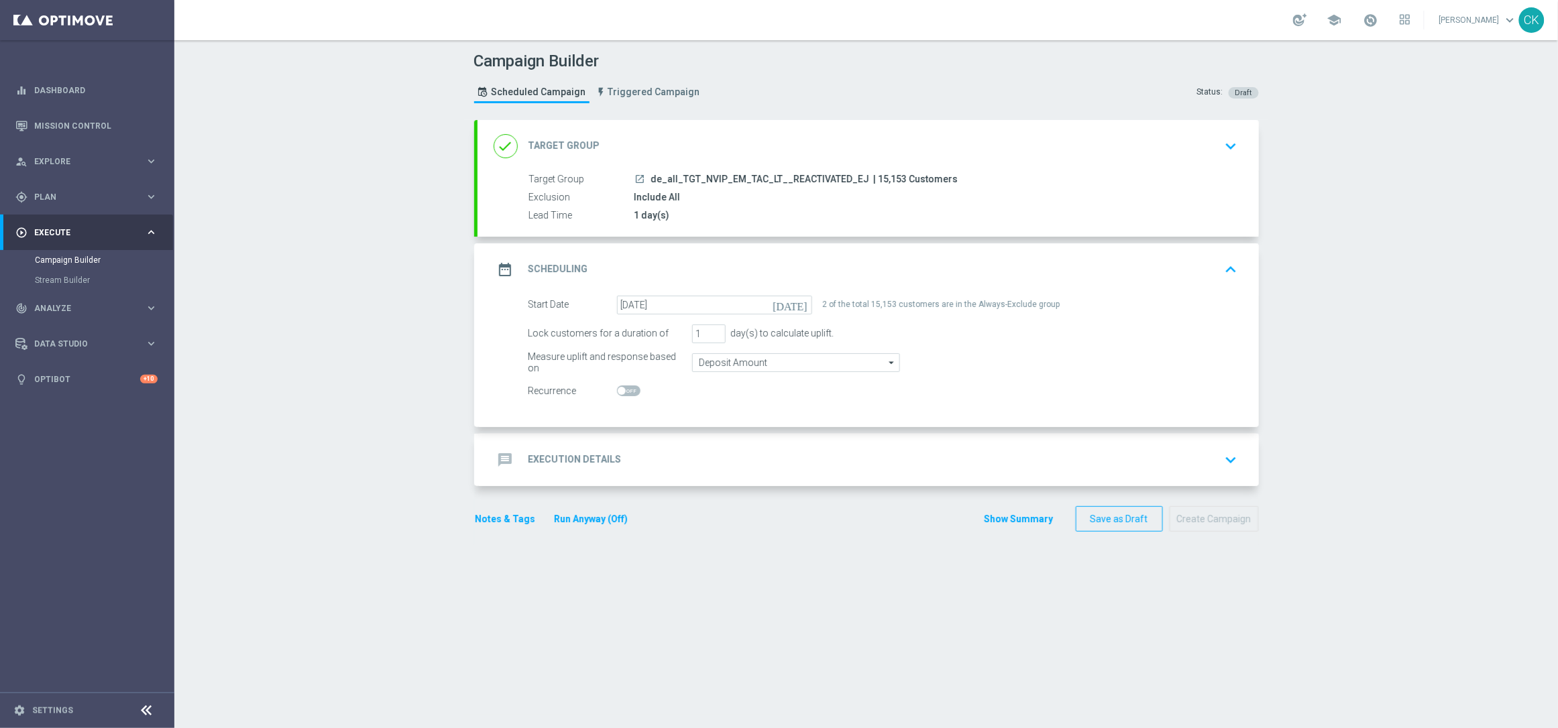
click at [535, 460] on h2 "Execution Details" at bounding box center [574, 459] width 93 height 13
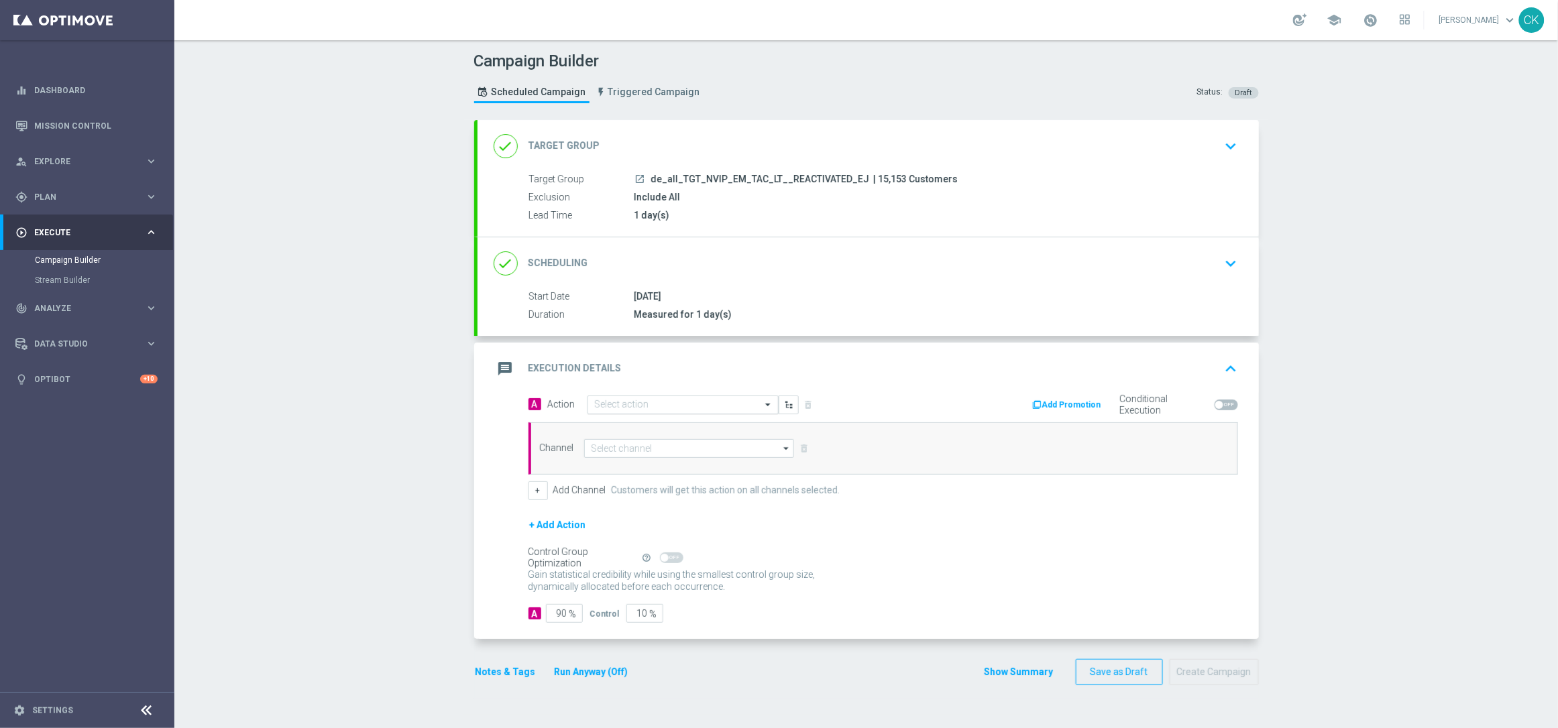
click at [618, 403] on input "text" at bounding box center [670, 405] width 150 height 11
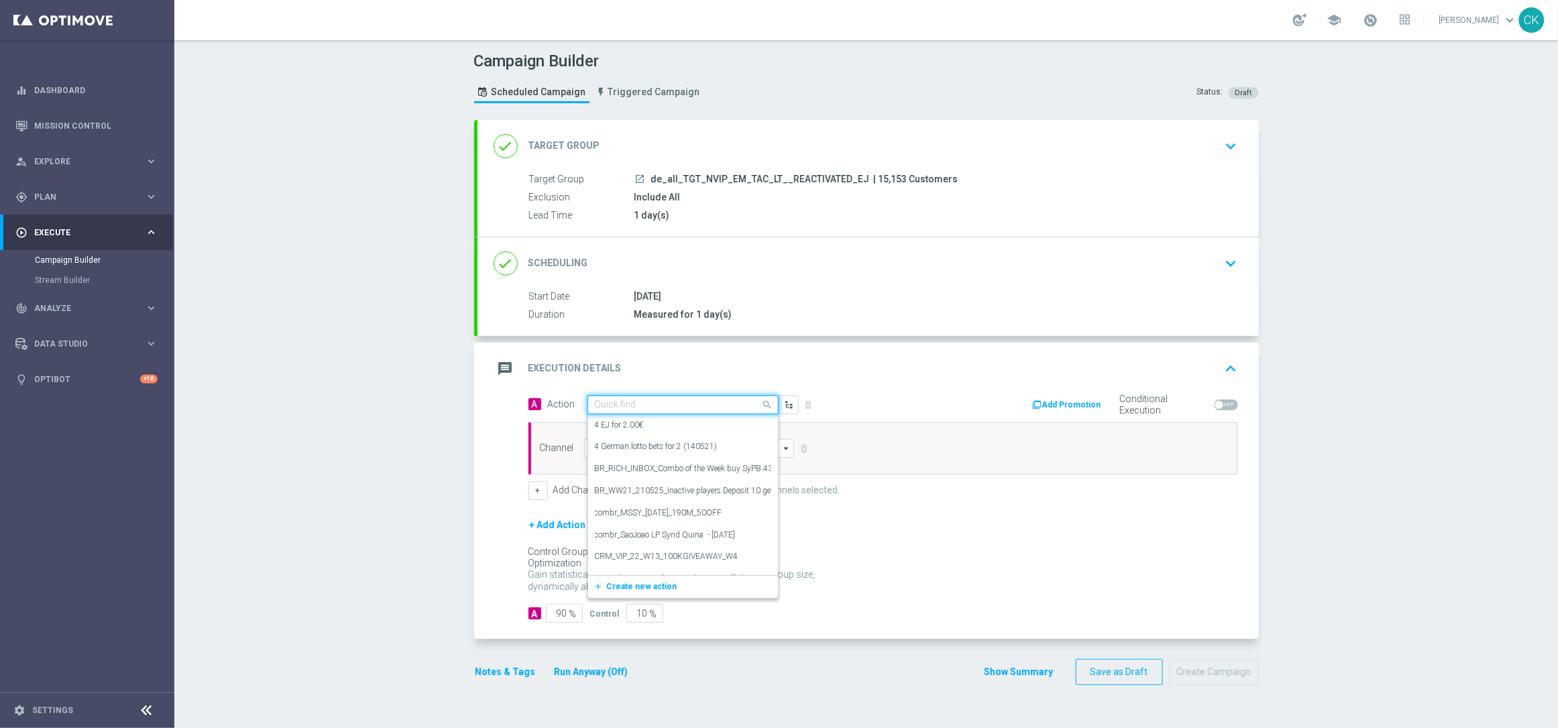
paste input "6 lines EJ with 25% off"
type input "6 lines EJ with 25% off"
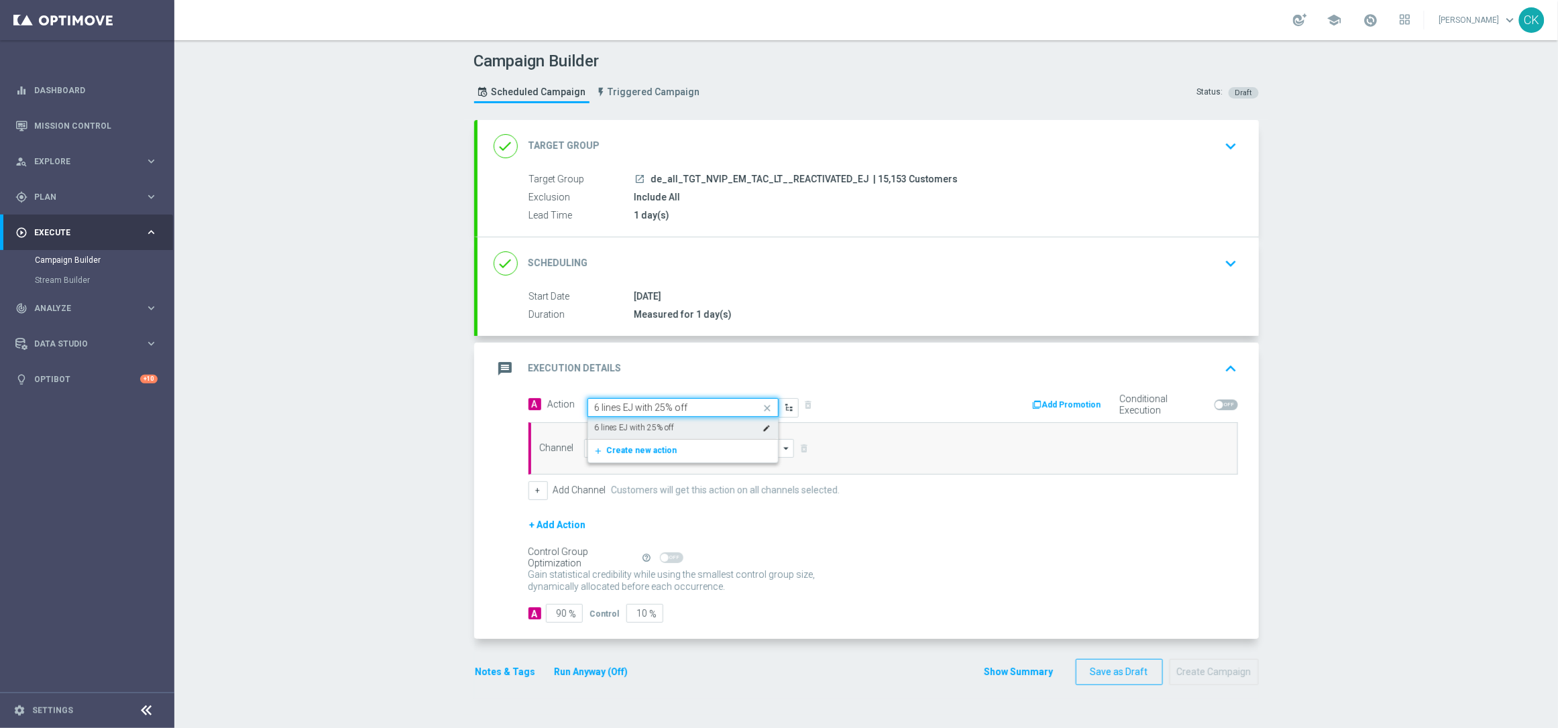
click at [621, 419] on div "6 lines EJ with 25% off edit" at bounding box center [683, 428] width 176 height 22
click at [616, 444] on input at bounding box center [689, 448] width 211 height 19
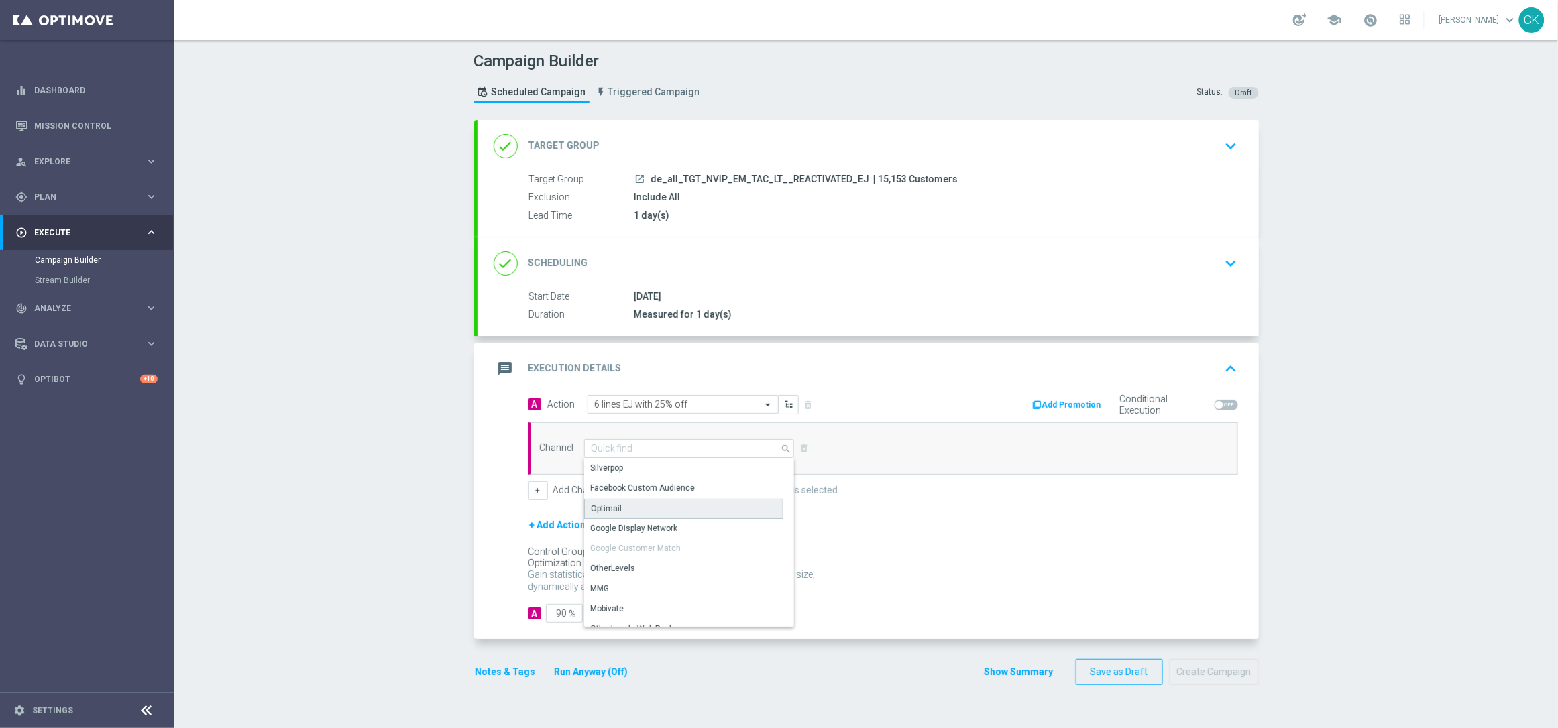
click at [611, 504] on div "Optimail" at bounding box center [606, 509] width 31 height 12
type input "Optimail"
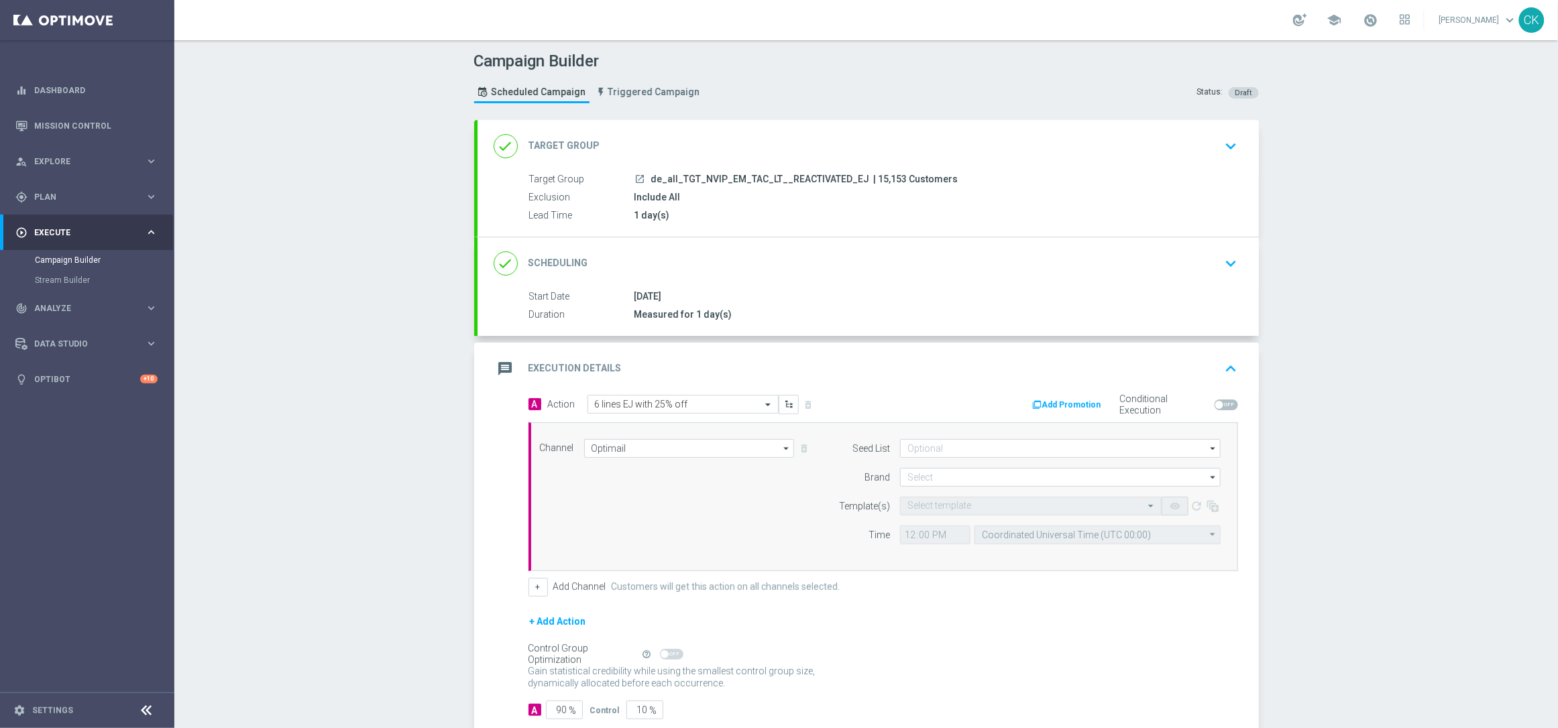
scroll to position [82, 0]
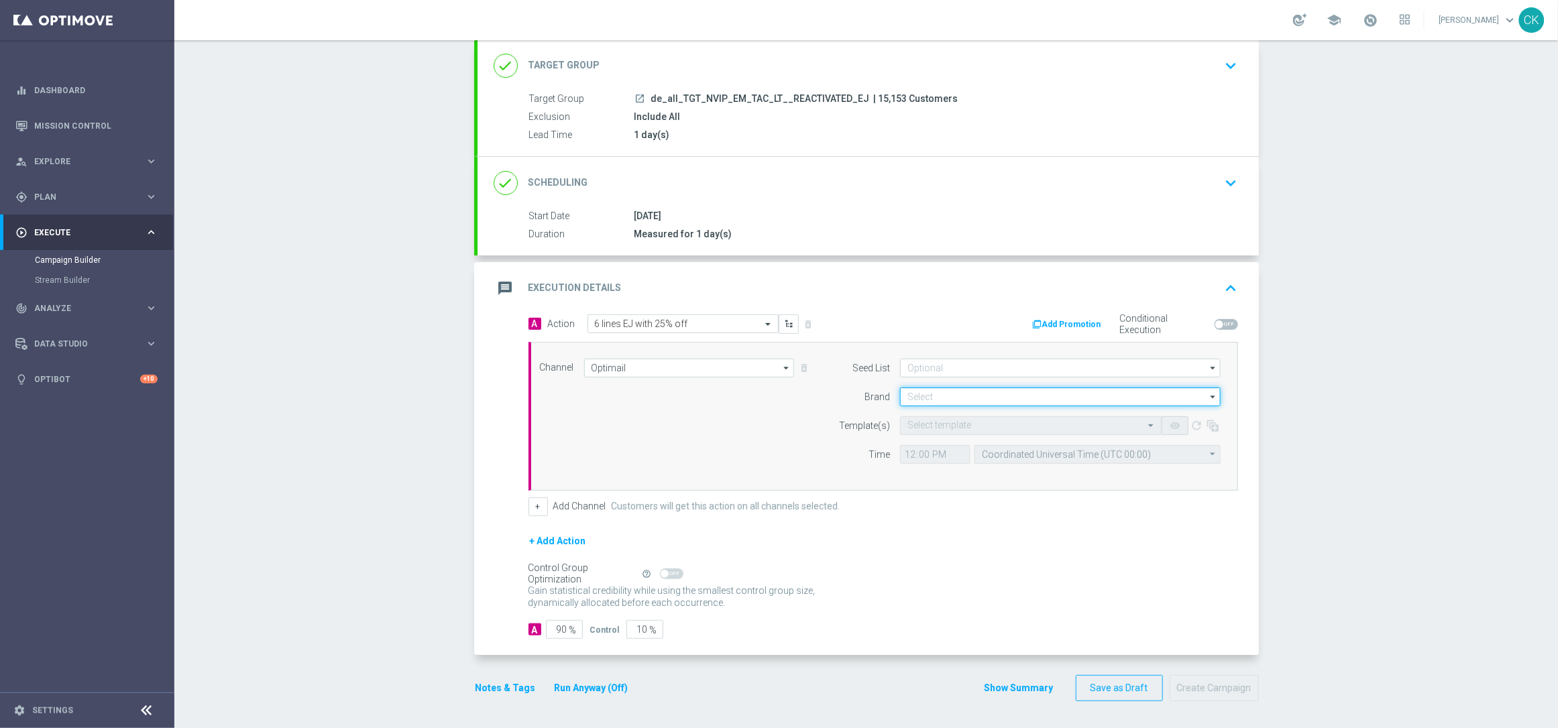
click at [954, 398] on input at bounding box center [1060, 397] width 321 height 19
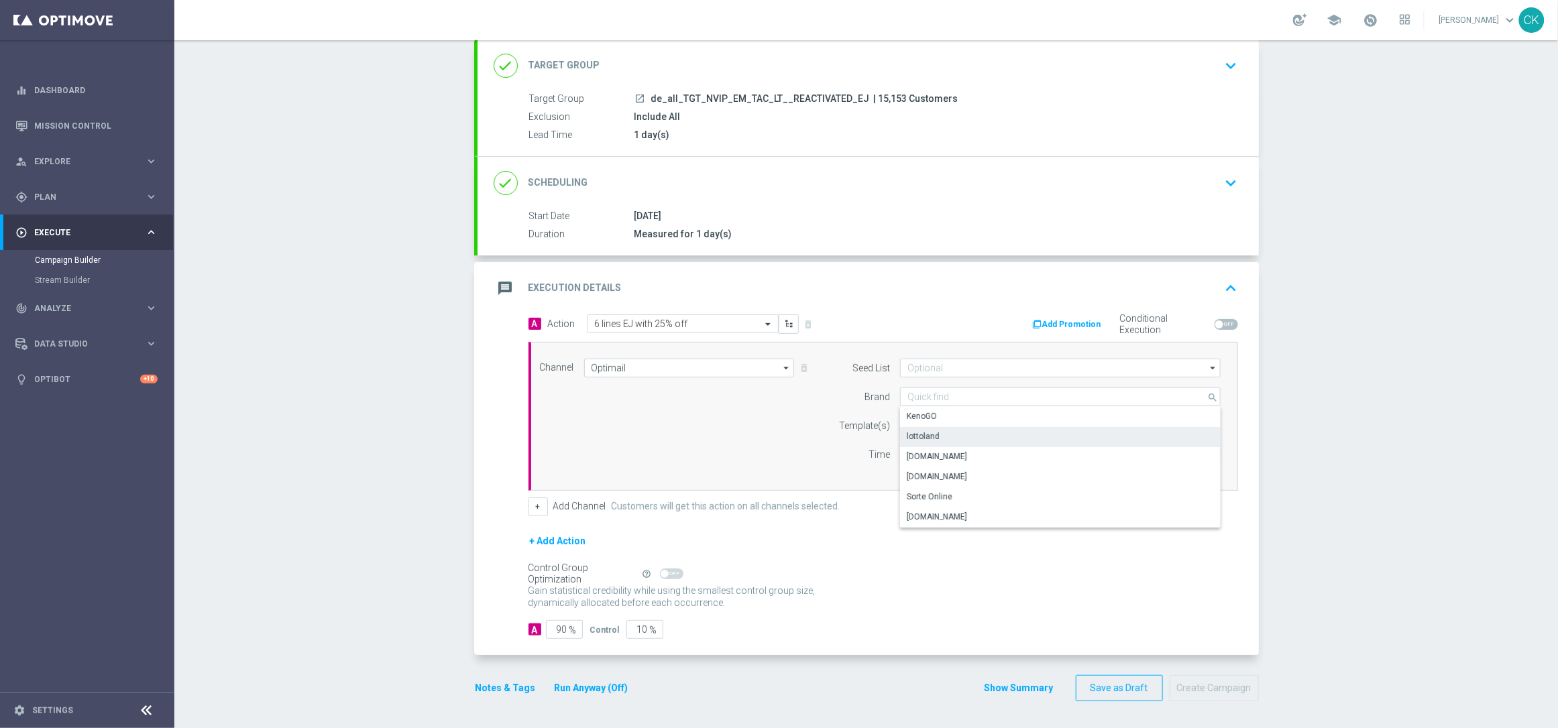
click at [927, 434] on div "lottoland" at bounding box center [923, 437] width 33 height 12
type input "lottoland"
click at [927, 420] on div "Select template" at bounding box center [939, 425] width 64 height 11
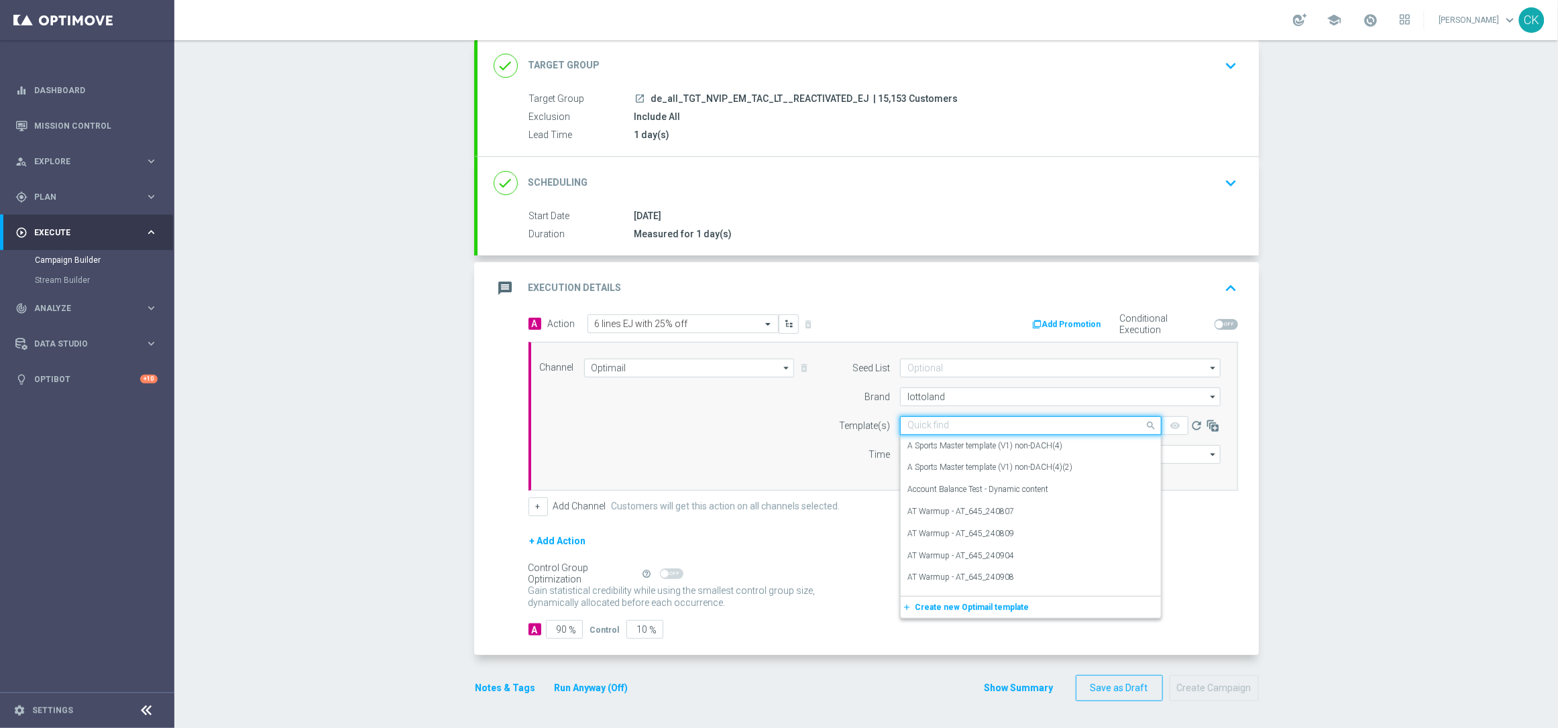
paste input "DE_ALL__EJ_REACT_LJP_250930__NVIP_EMA_TAC_LT"
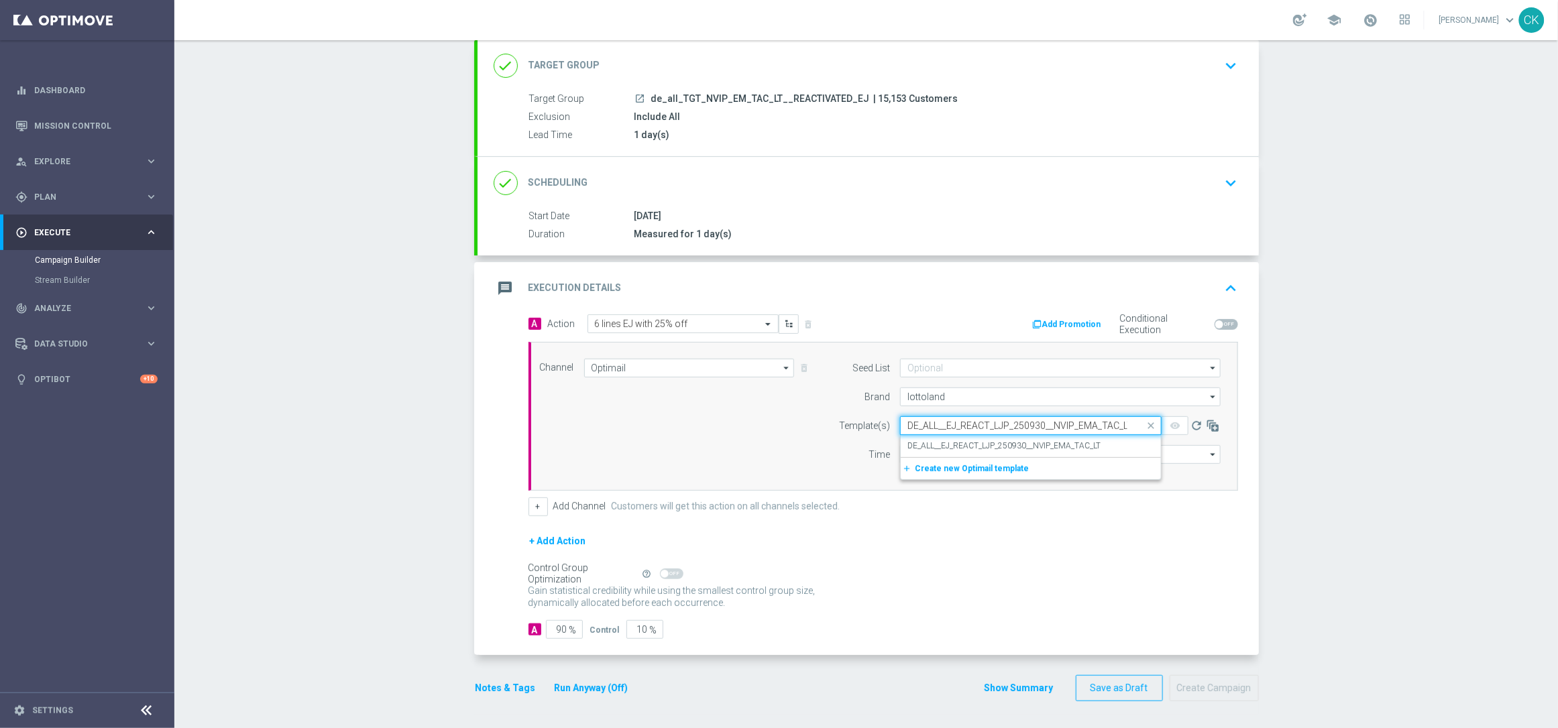
scroll to position [0, 5]
click at [918, 443] on label "DE_ALL__EJ_REACT_LJP_250930__NVIP_EMA_TAC_LT" at bounding box center [1003, 446] width 193 height 11
type input "DE_ALL__EJ_REACT_LJP_250930__NVIP_EMA_TAC_LT"
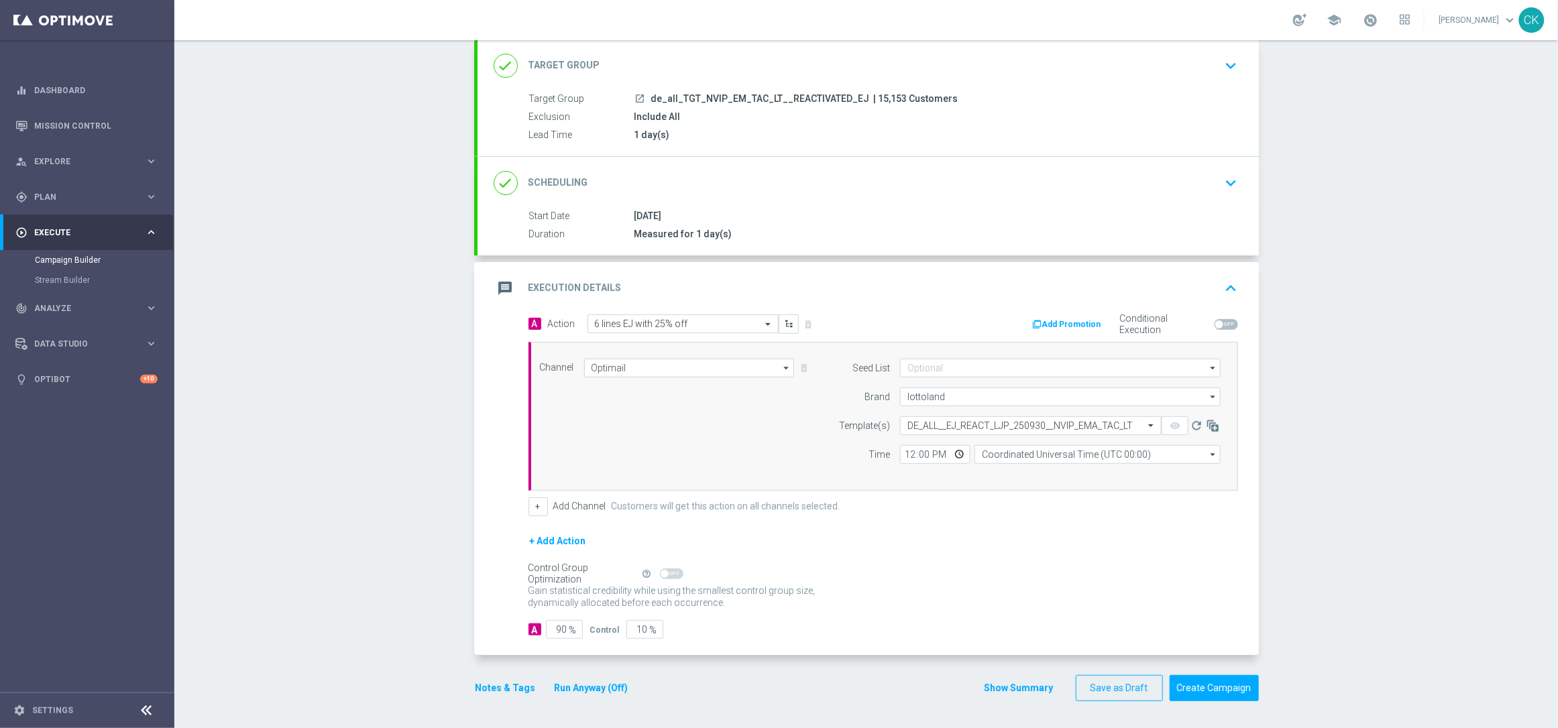
scroll to position [0, 0]
click at [903, 448] on input "12:00" at bounding box center [935, 454] width 70 height 19
type input "06:00"
click at [1064, 458] on input "Coordinated Universal Time (UTC 00:00)" at bounding box center [1097, 454] width 246 height 19
click at [1057, 467] on div "Central European Time (Berlin) (UTC +02:00)" at bounding box center [1097, 474] width 246 height 19
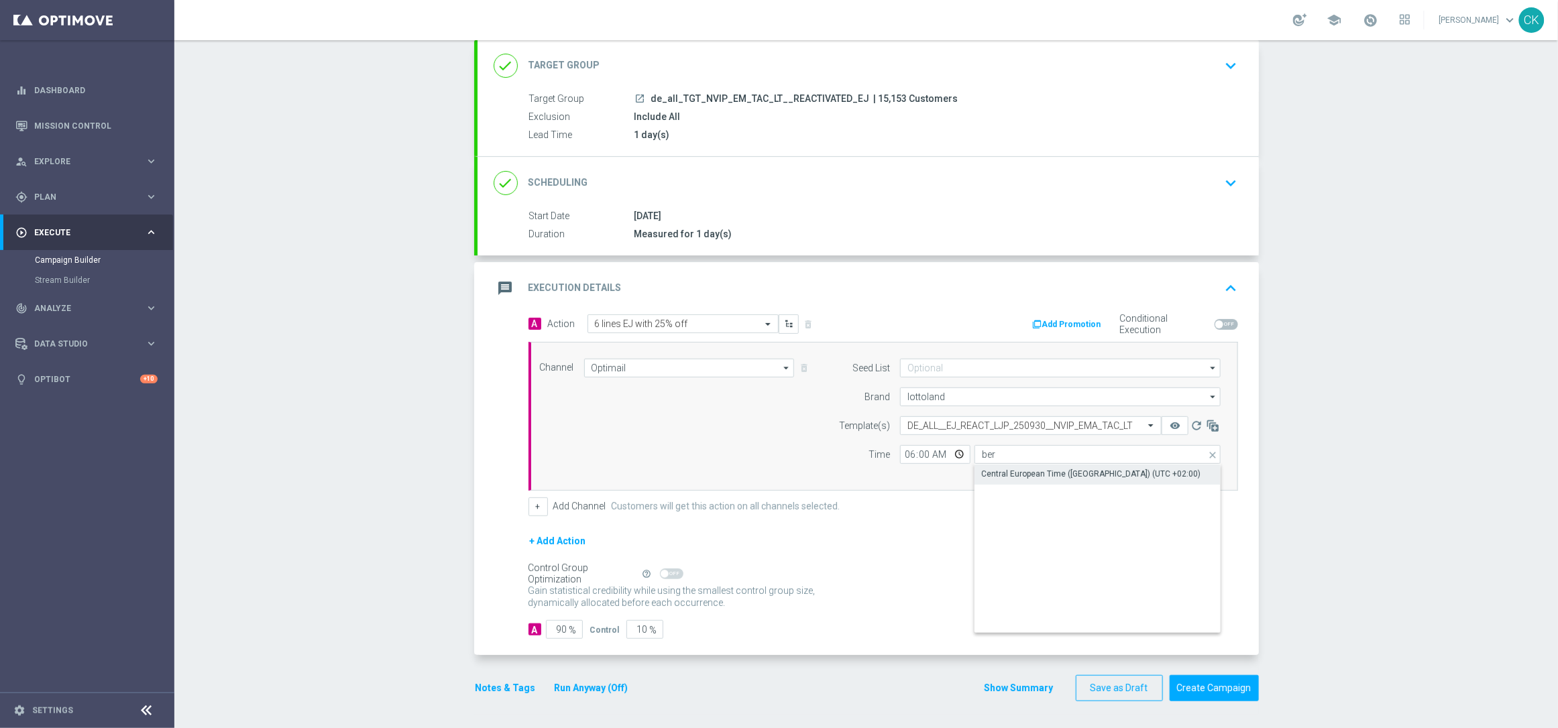
type input "Central European Time (Berlin) (UTC +02:00)"
click at [561, 630] on input "90" at bounding box center [564, 629] width 37 height 19
type input "9"
type input "91"
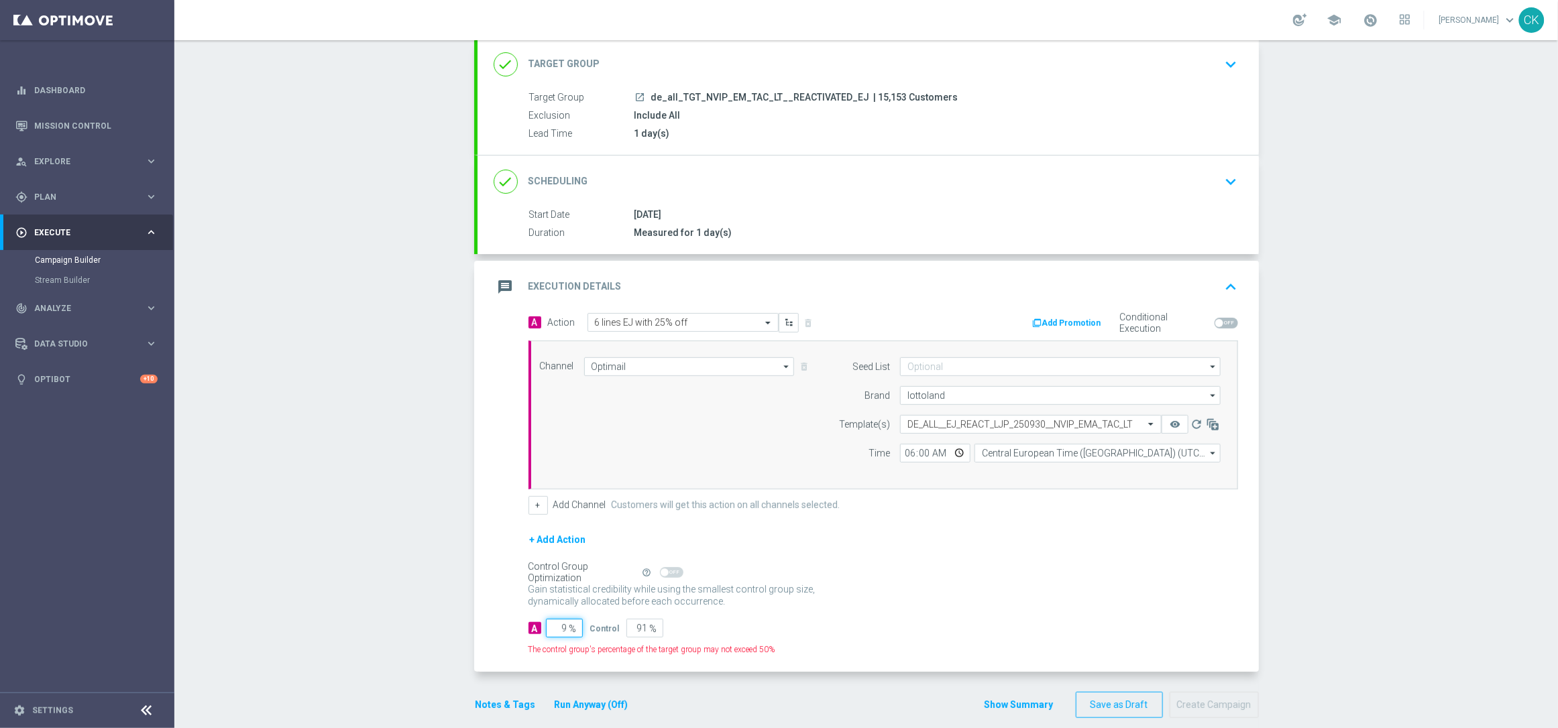
type input "98"
type input "2"
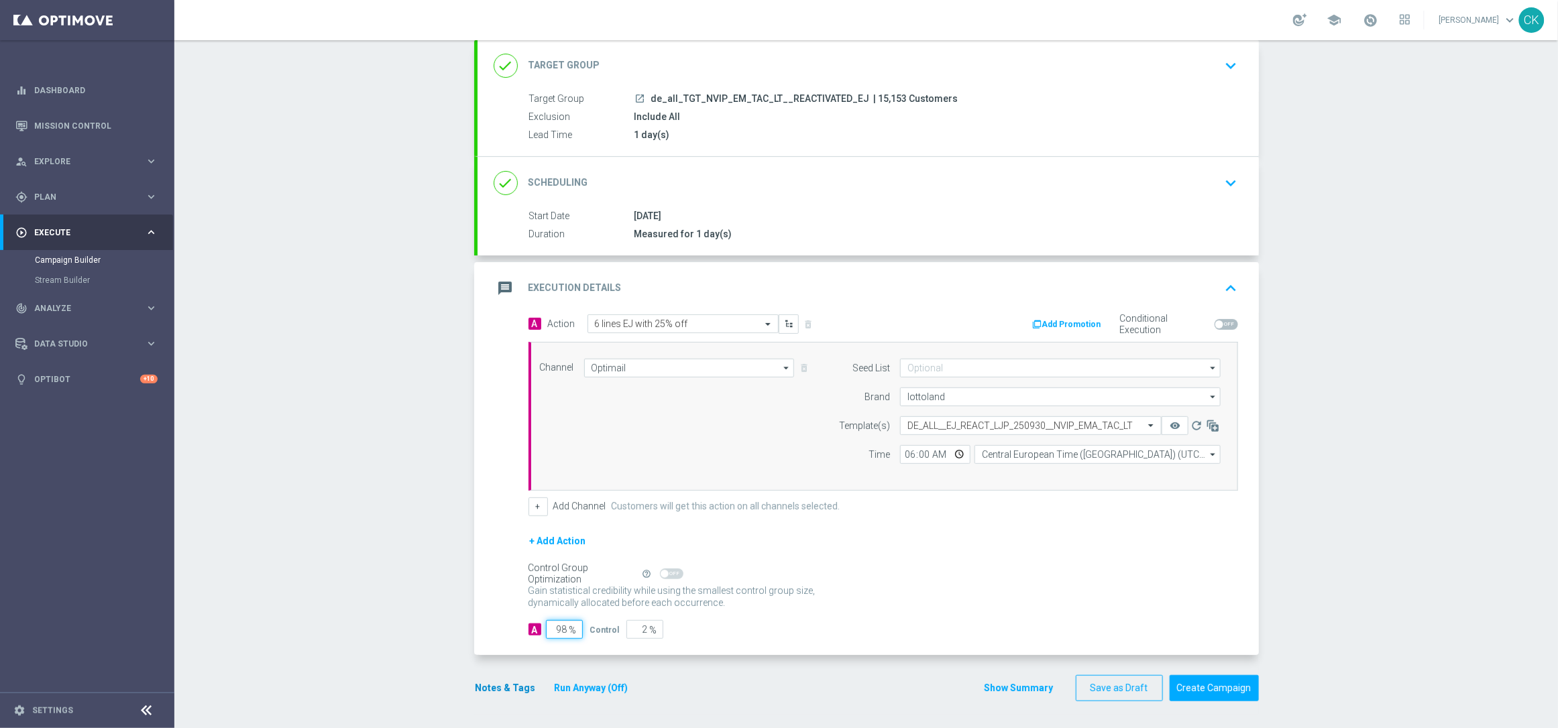
type input "98"
click at [504, 689] on button "Notes & Tags" at bounding box center [505, 688] width 63 height 17
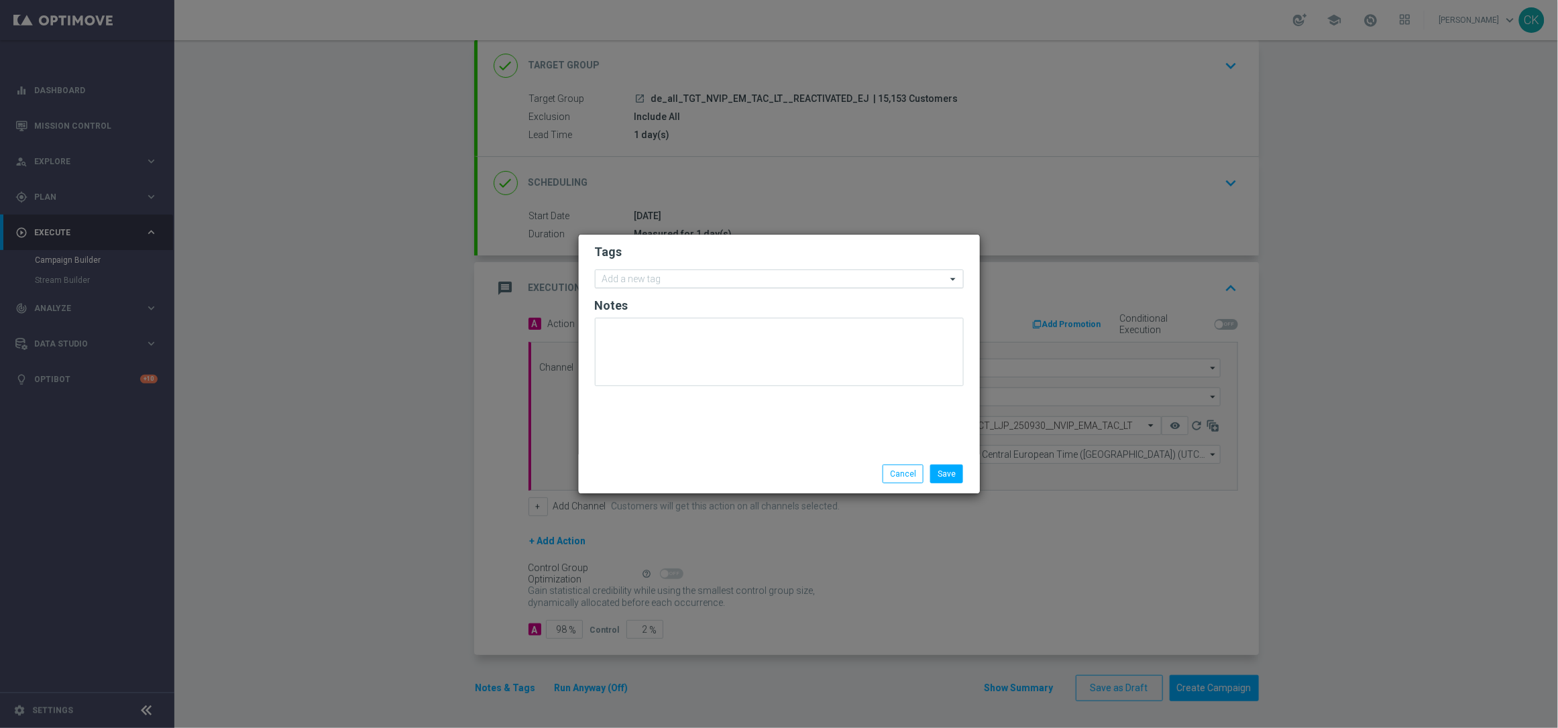
click at [642, 276] on input "text" at bounding box center [774, 279] width 344 height 11
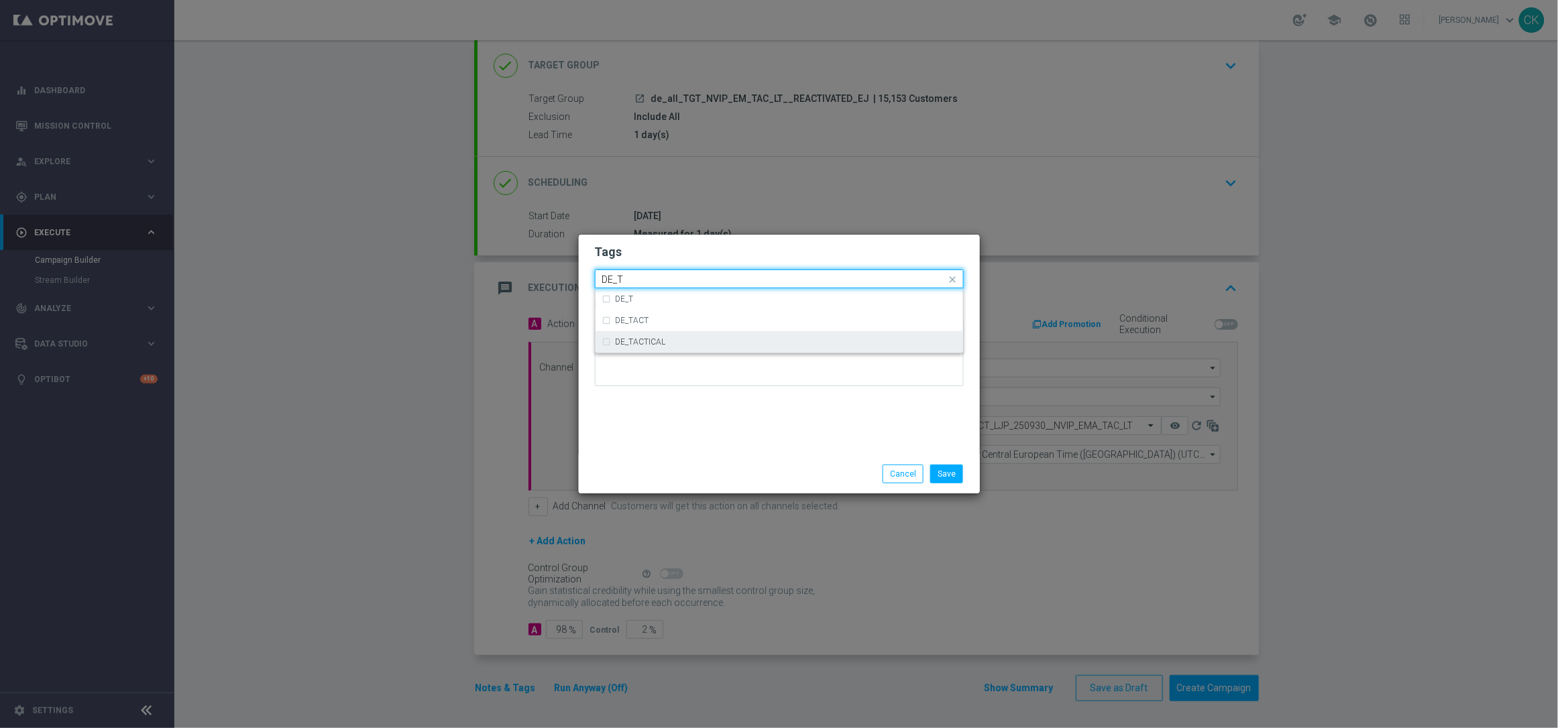
click at [652, 343] on label "DE_TACTICAL" at bounding box center [641, 342] width 50 height 8
type input "DE_T"
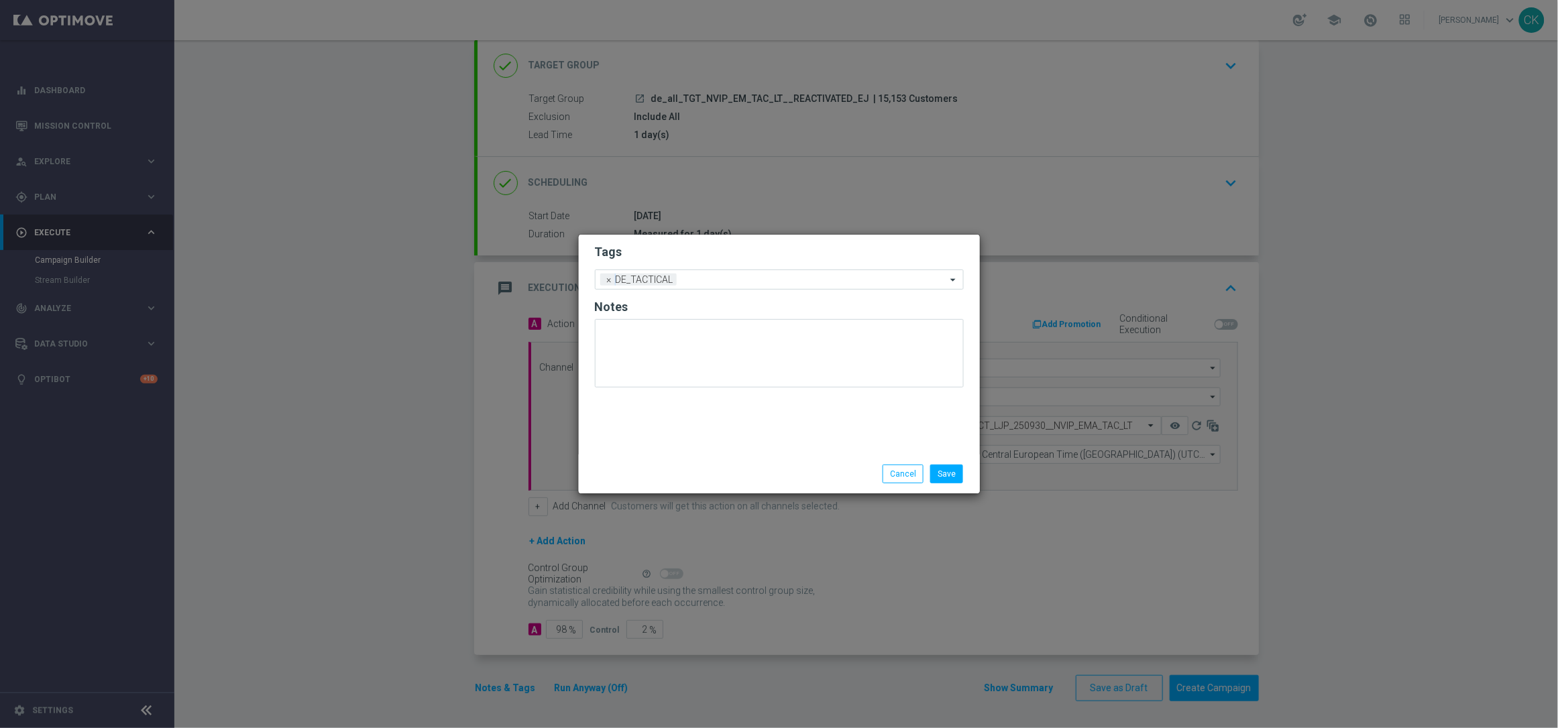
click at [641, 433] on div "Tags Add a new tag × DE_TACTICAL Notes" at bounding box center [779, 345] width 401 height 220
click at [953, 470] on button "Save" at bounding box center [946, 474] width 33 height 19
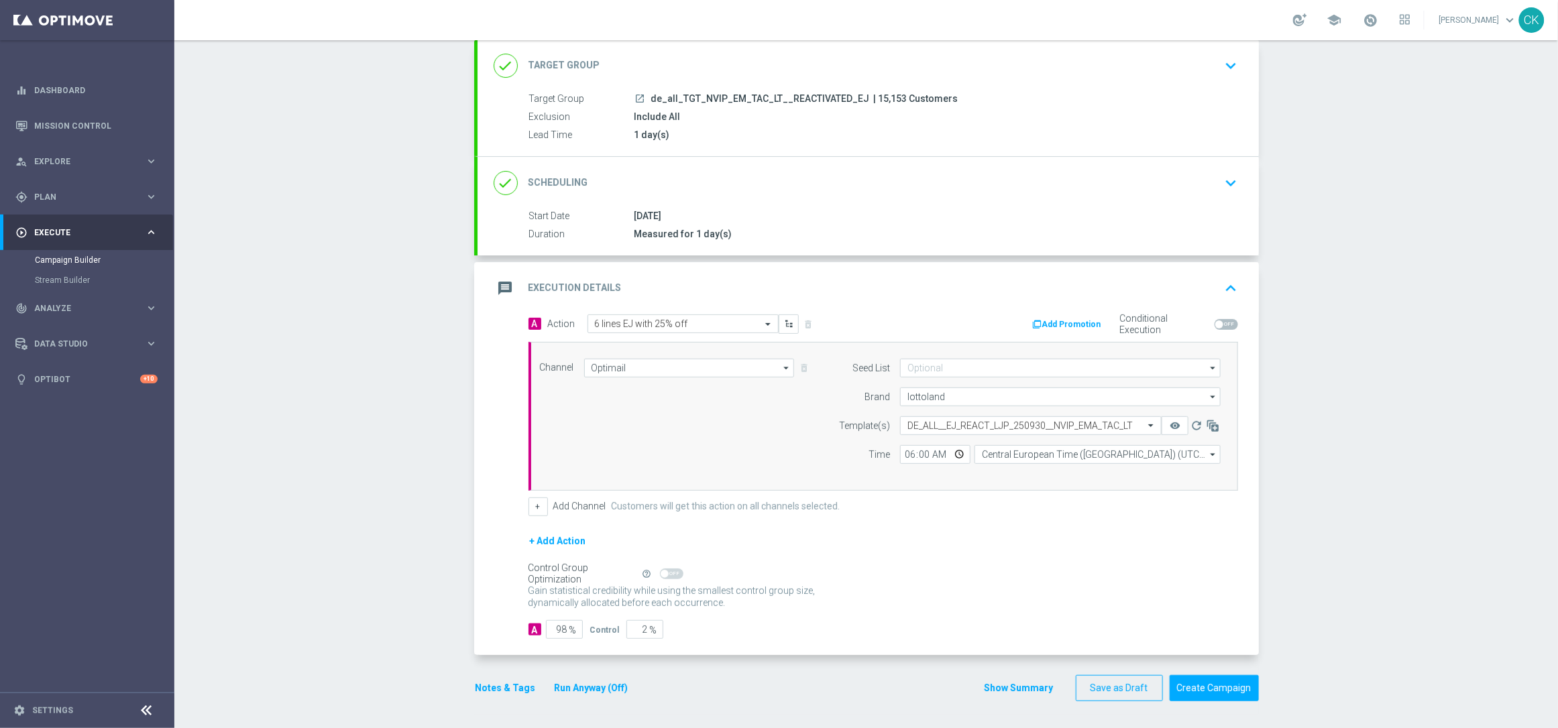
click at [501, 683] on button "Notes & Tags" at bounding box center [505, 688] width 63 height 17
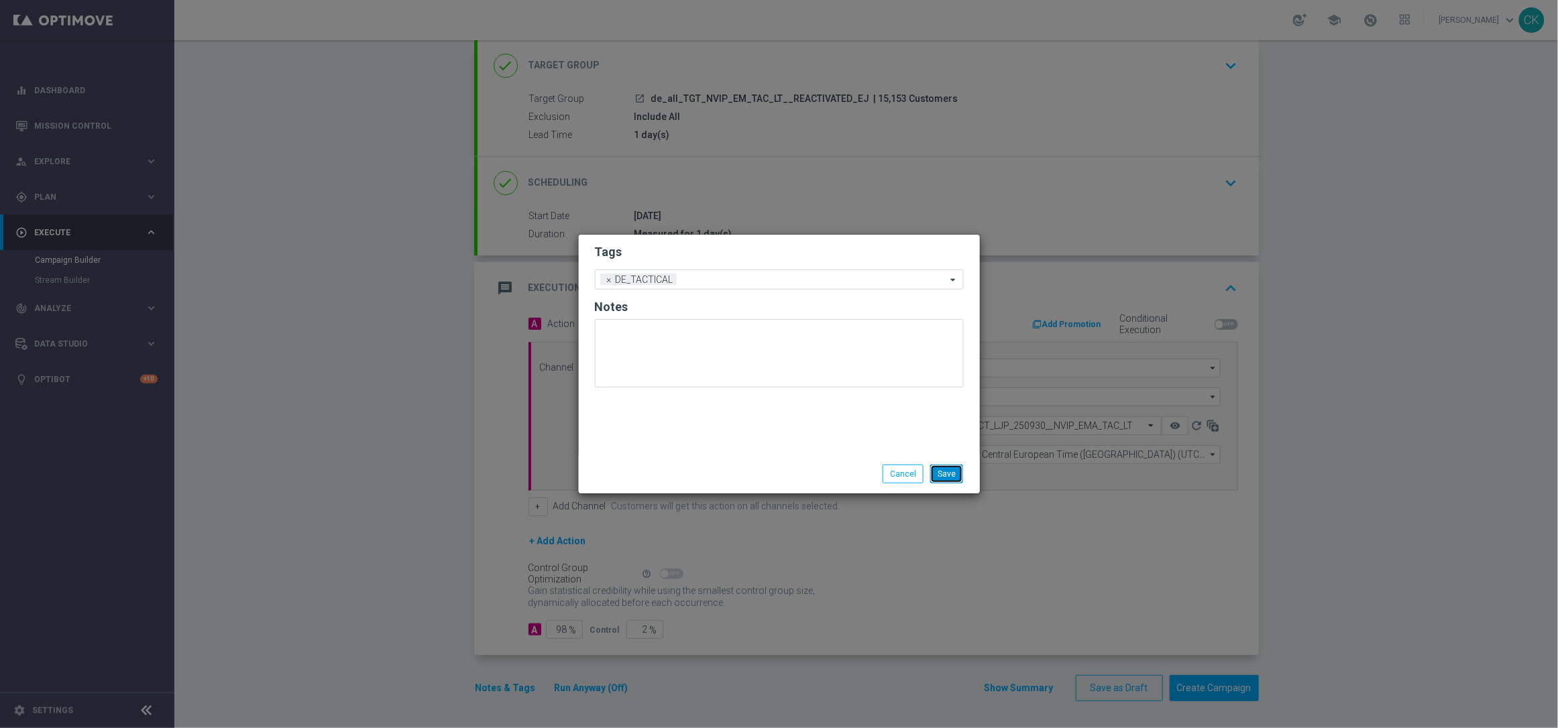
click at [951, 471] on button "Save" at bounding box center [946, 474] width 33 height 19
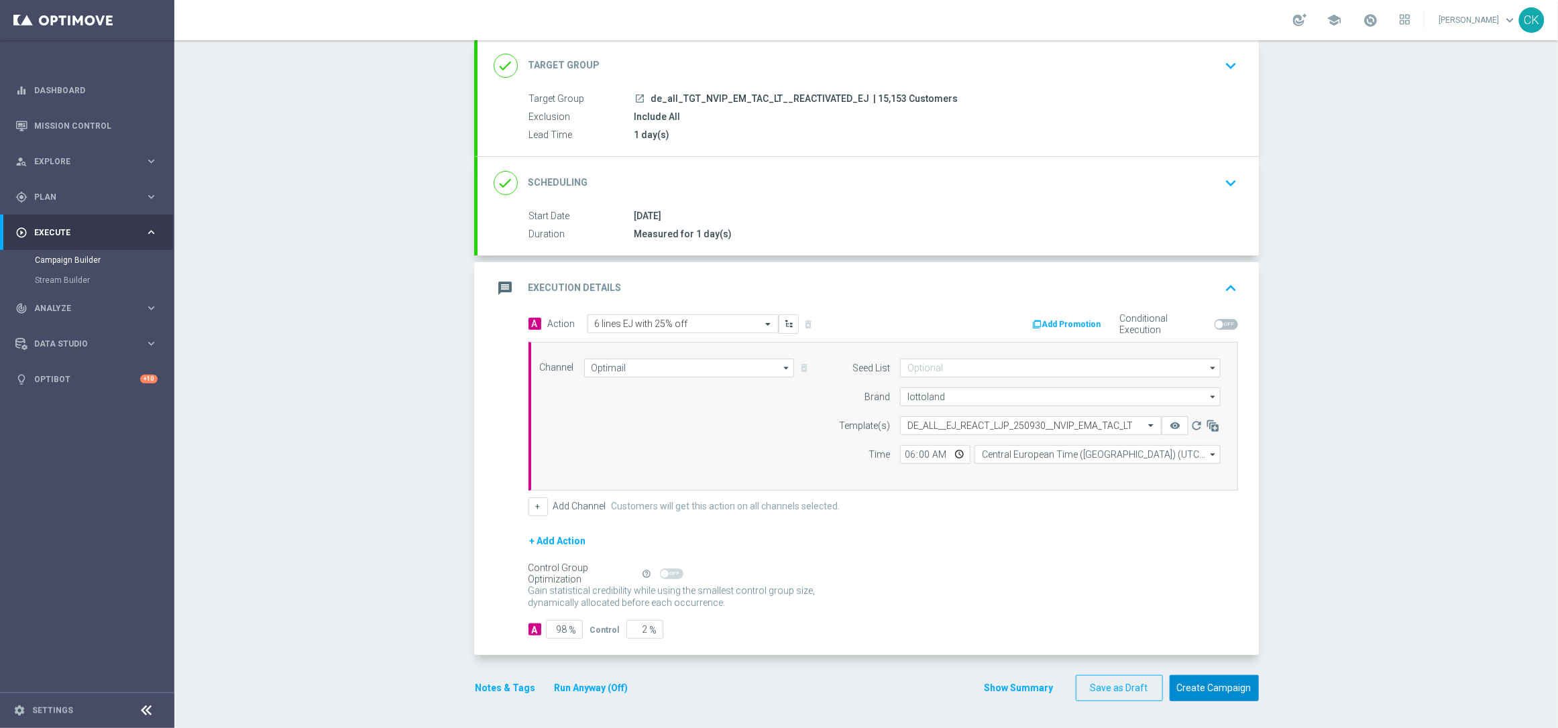
click at [1222, 689] on button "Create Campaign" at bounding box center [1214, 688] width 89 height 26
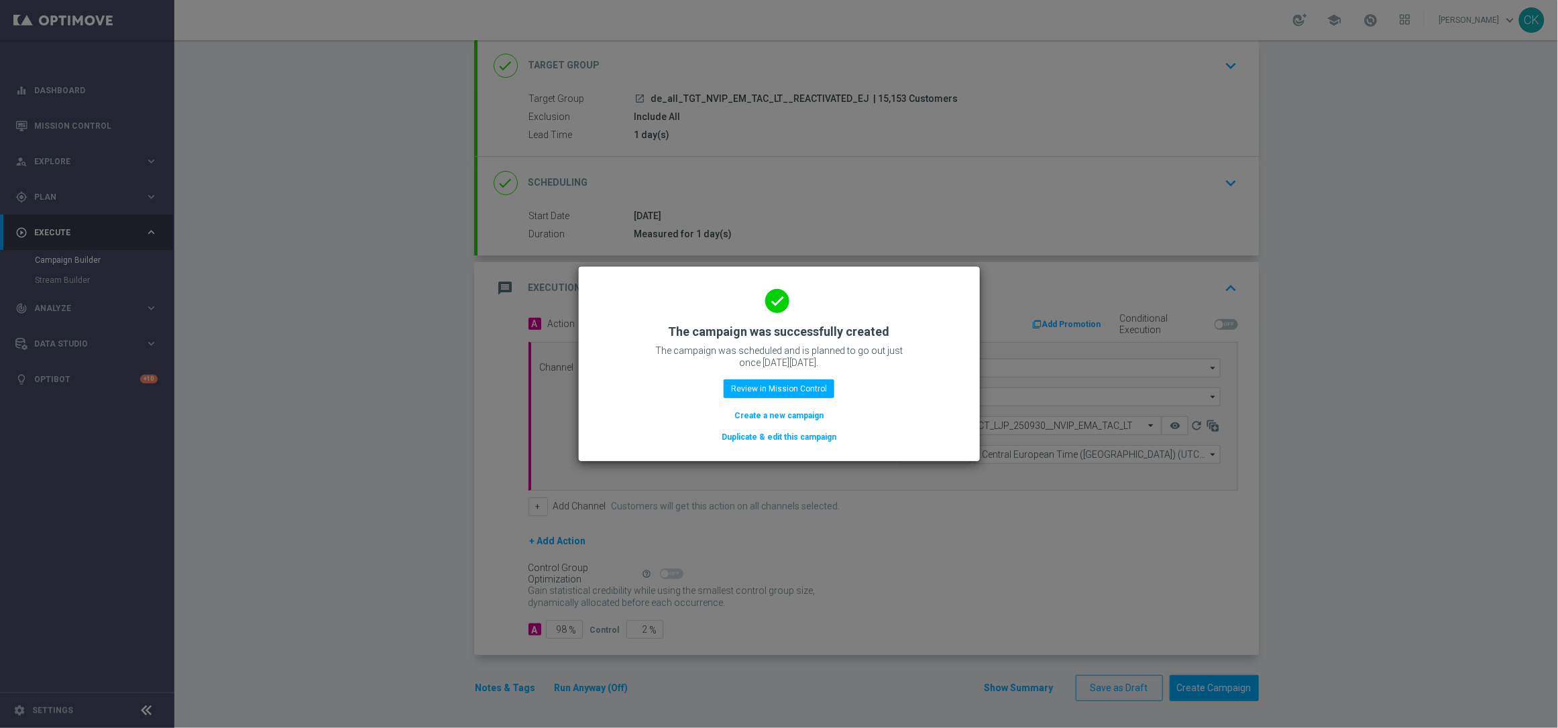
click at [790, 420] on button "Create a new campaign" at bounding box center [779, 415] width 92 height 15
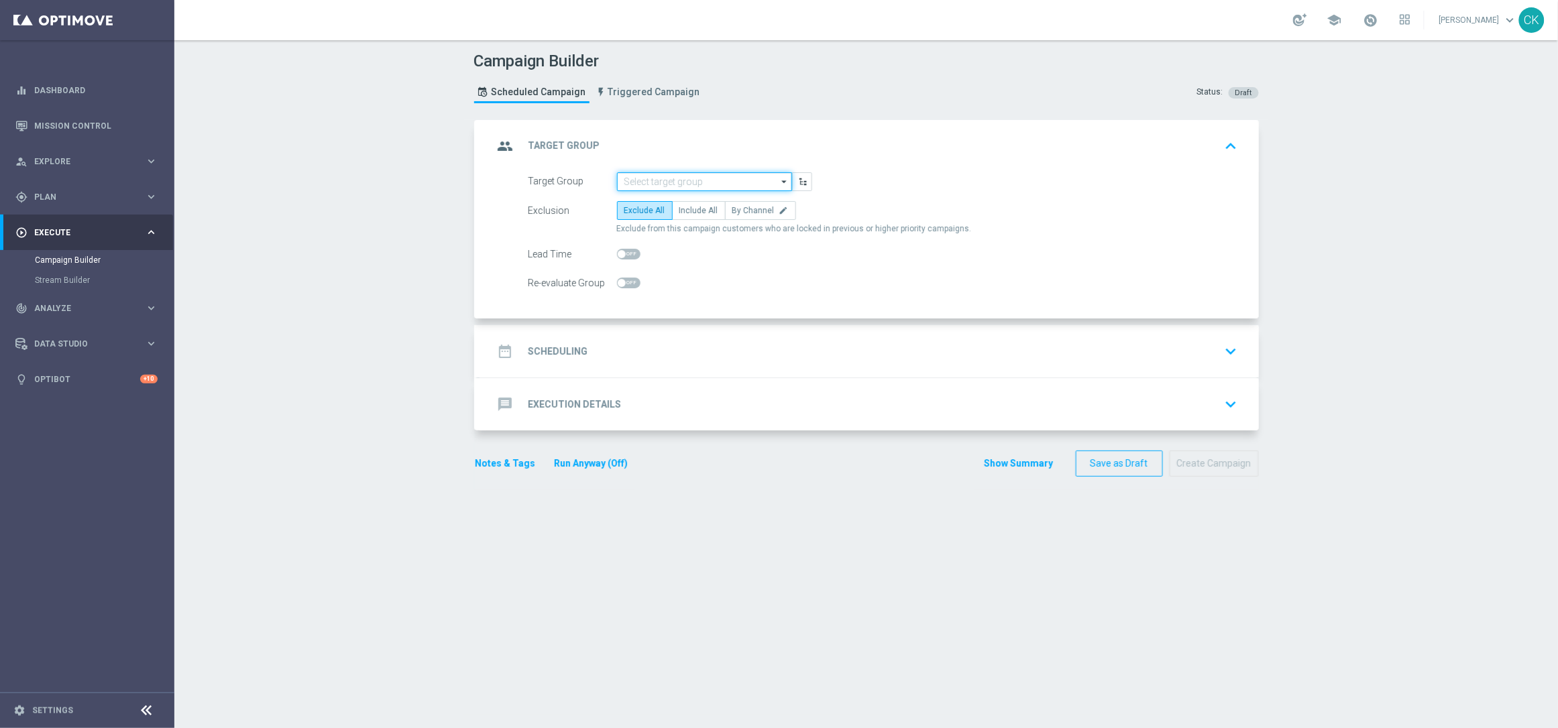
click at [671, 179] on input at bounding box center [704, 181] width 175 height 19
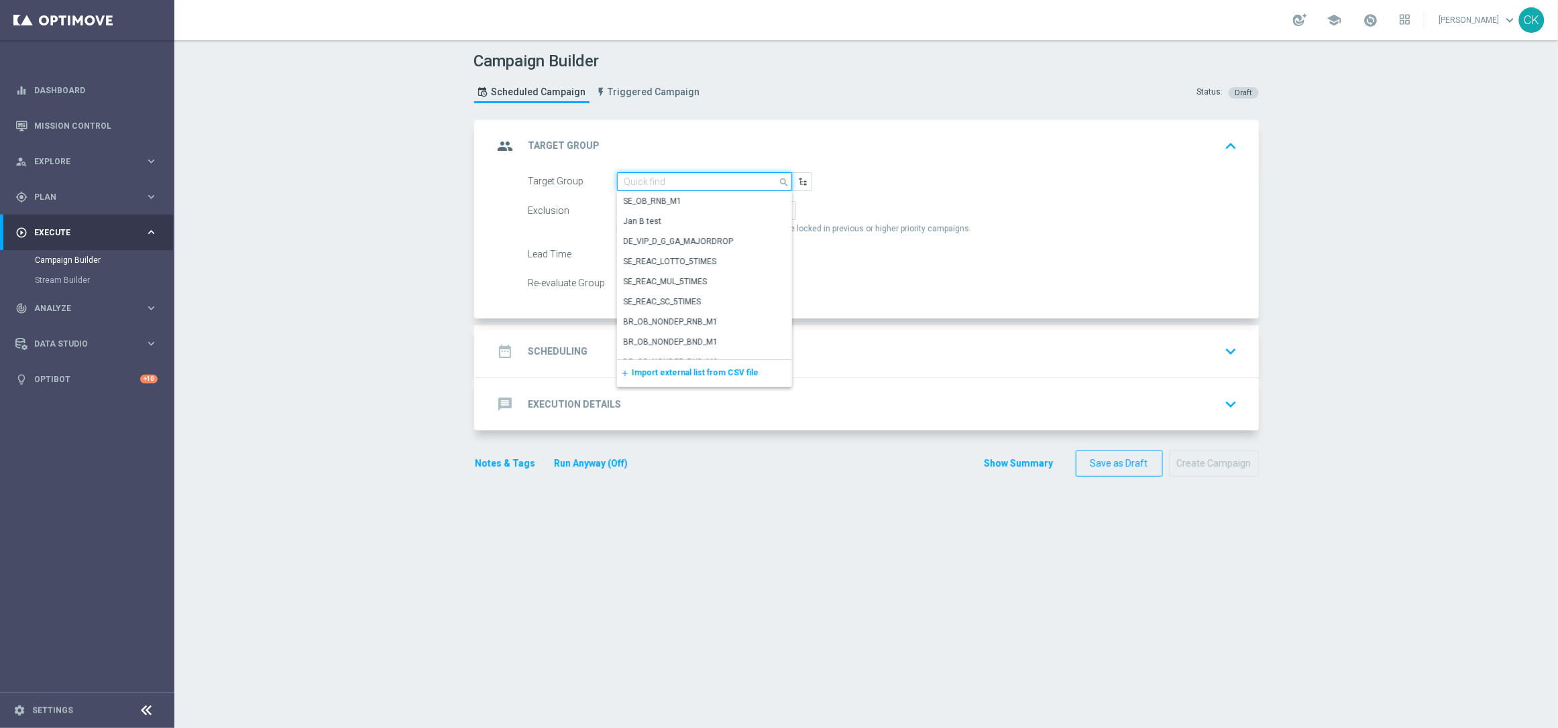
paste input "de_all_TGT_NVIP_EM_TAC_LT__CHURNED_EJ"
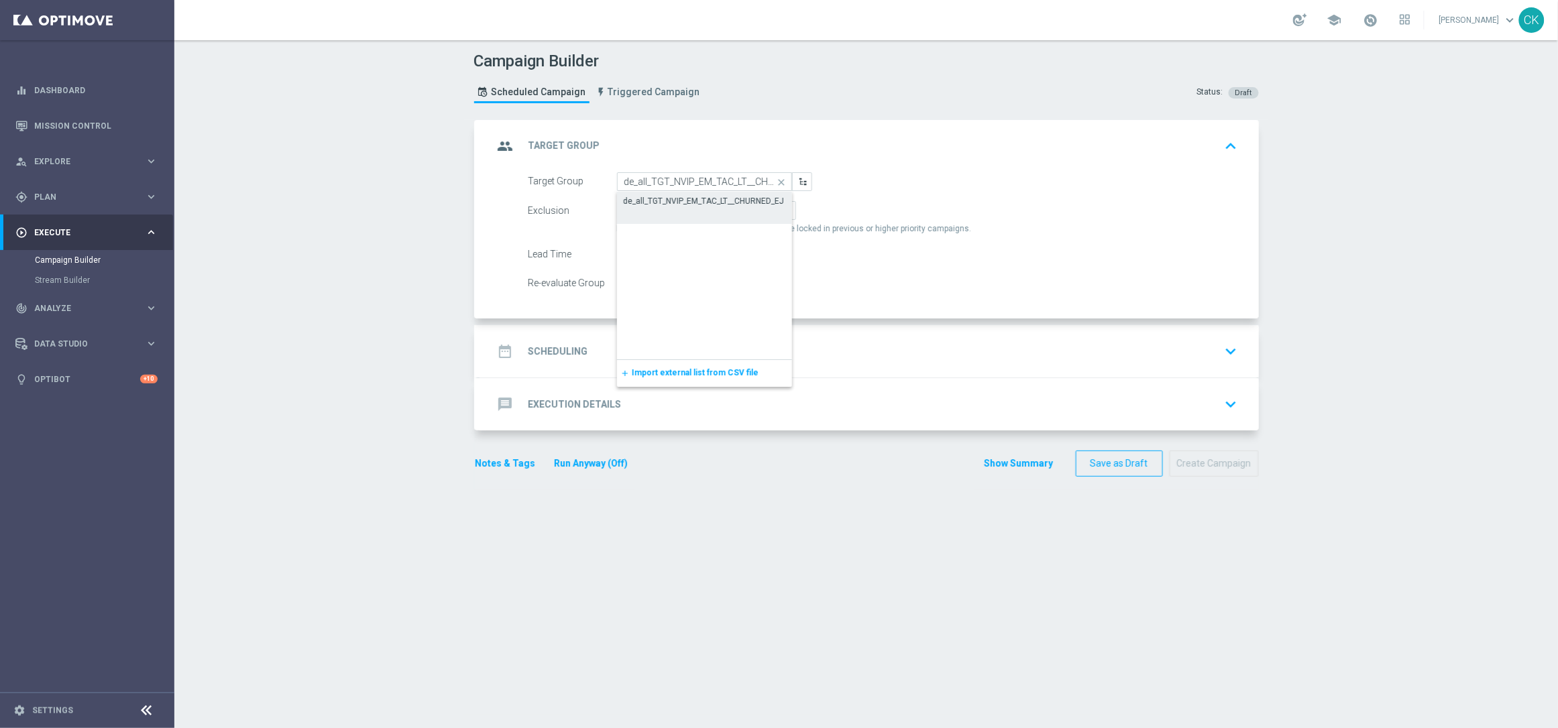
click at [663, 201] on div "de_all_TGT_NVIP_EM_TAC_LT__CHURNED_EJ" at bounding box center [704, 201] width 161 height 12
type input "de_all_TGT_NVIP_EM_TAC_LT__CHURNED_EJ"
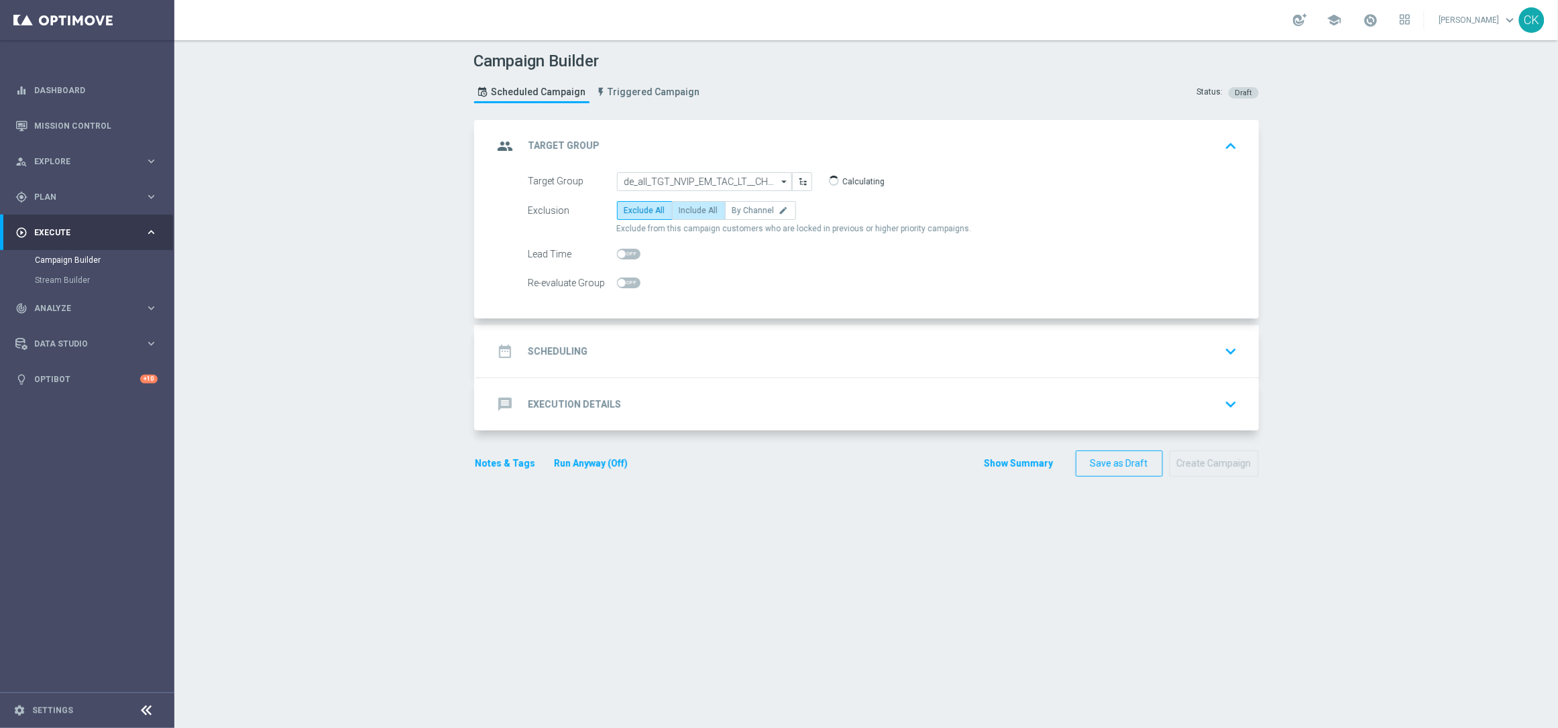
click at [685, 207] on span "Include All" at bounding box center [698, 210] width 39 height 9
click at [685, 209] on input "Include All" at bounding box center [683, 213] width 9 height 9
radio input "true"
click at [618, 258] on span at bounding box center [628, 254] width 23 height 11
click at [618, 258] on input "checkbox" at bounding box center [628, 254] width 23 height 11
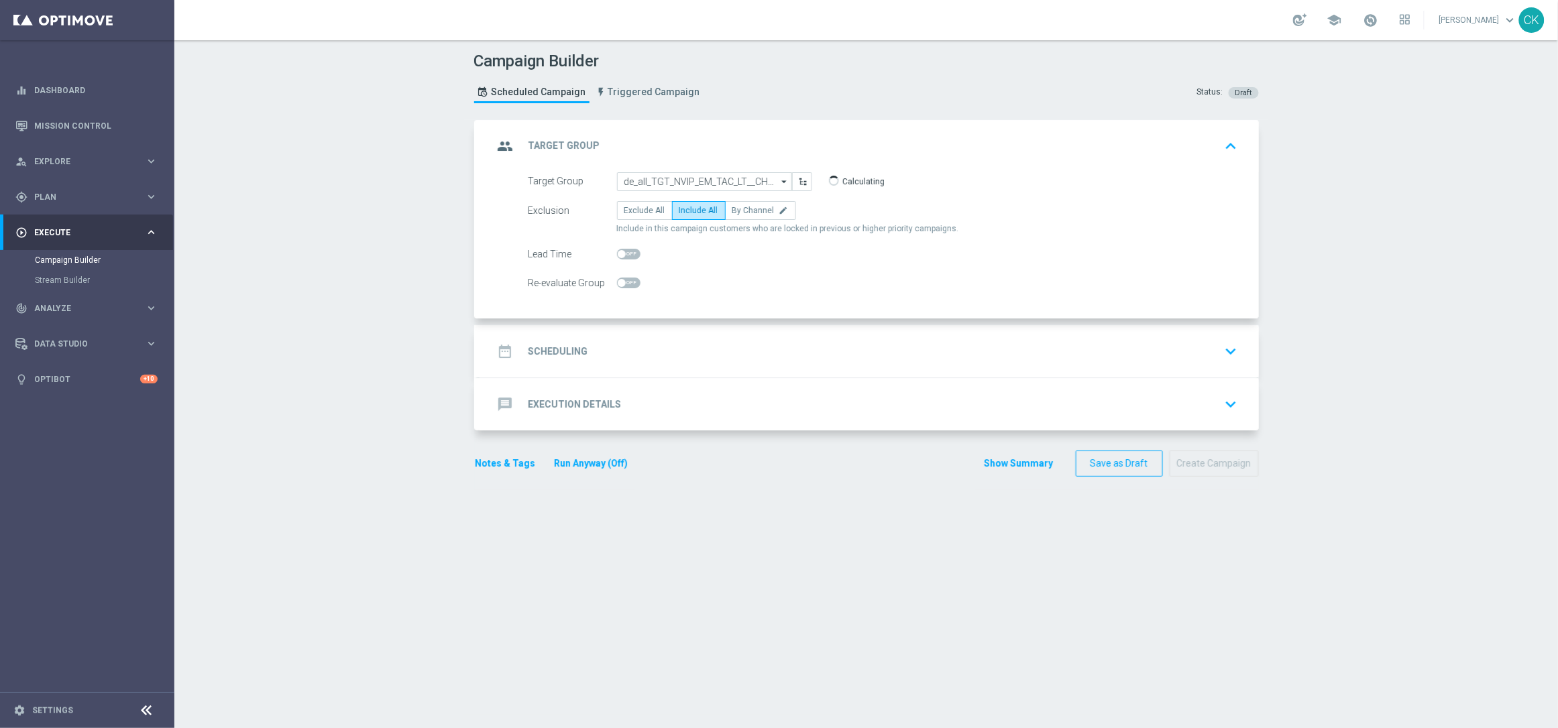
checkbox input "true"
click at [547, 357] on h2 "Scheduling" at bounding box center [558, 351] width 60 height 13
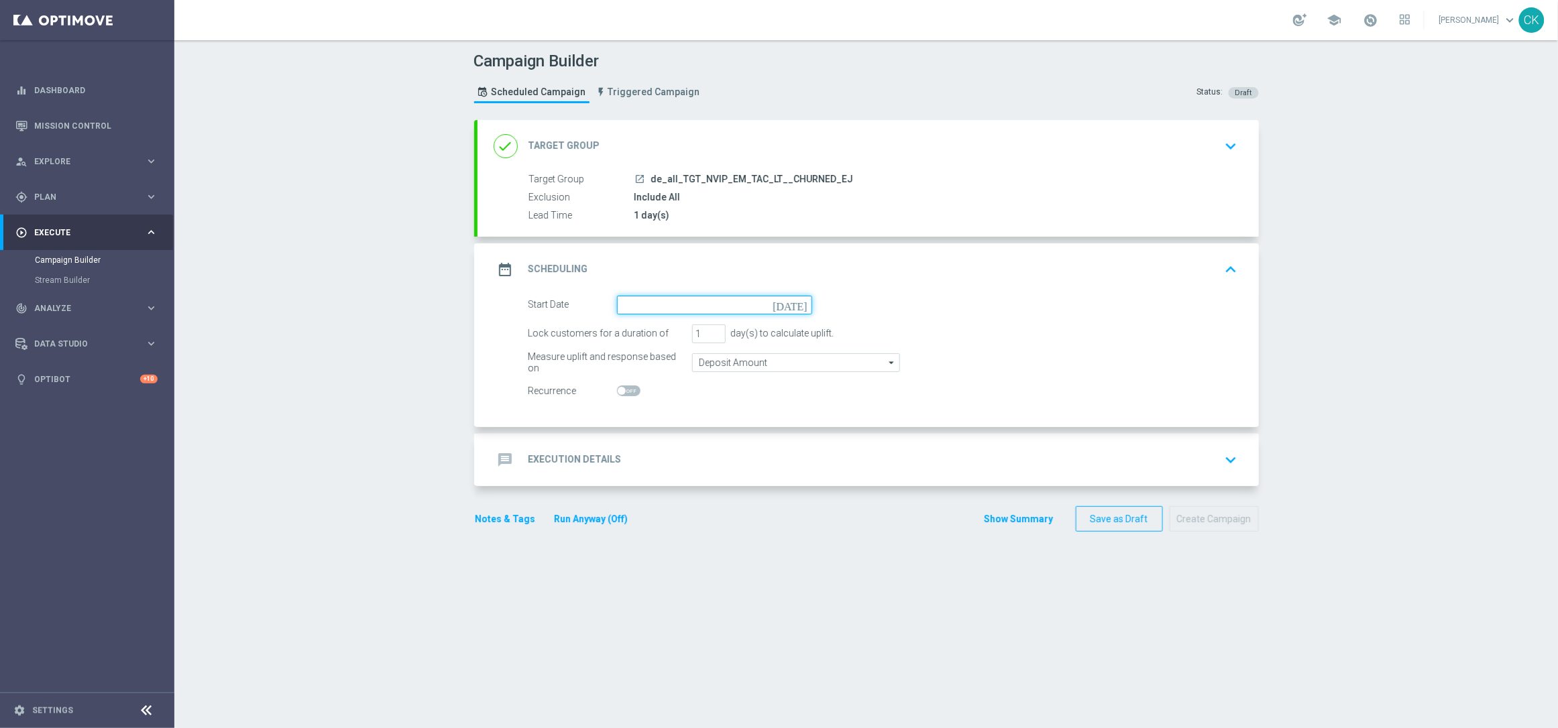
click at [666, 298] on input at bounding box center [714, 305] width 195 height 19
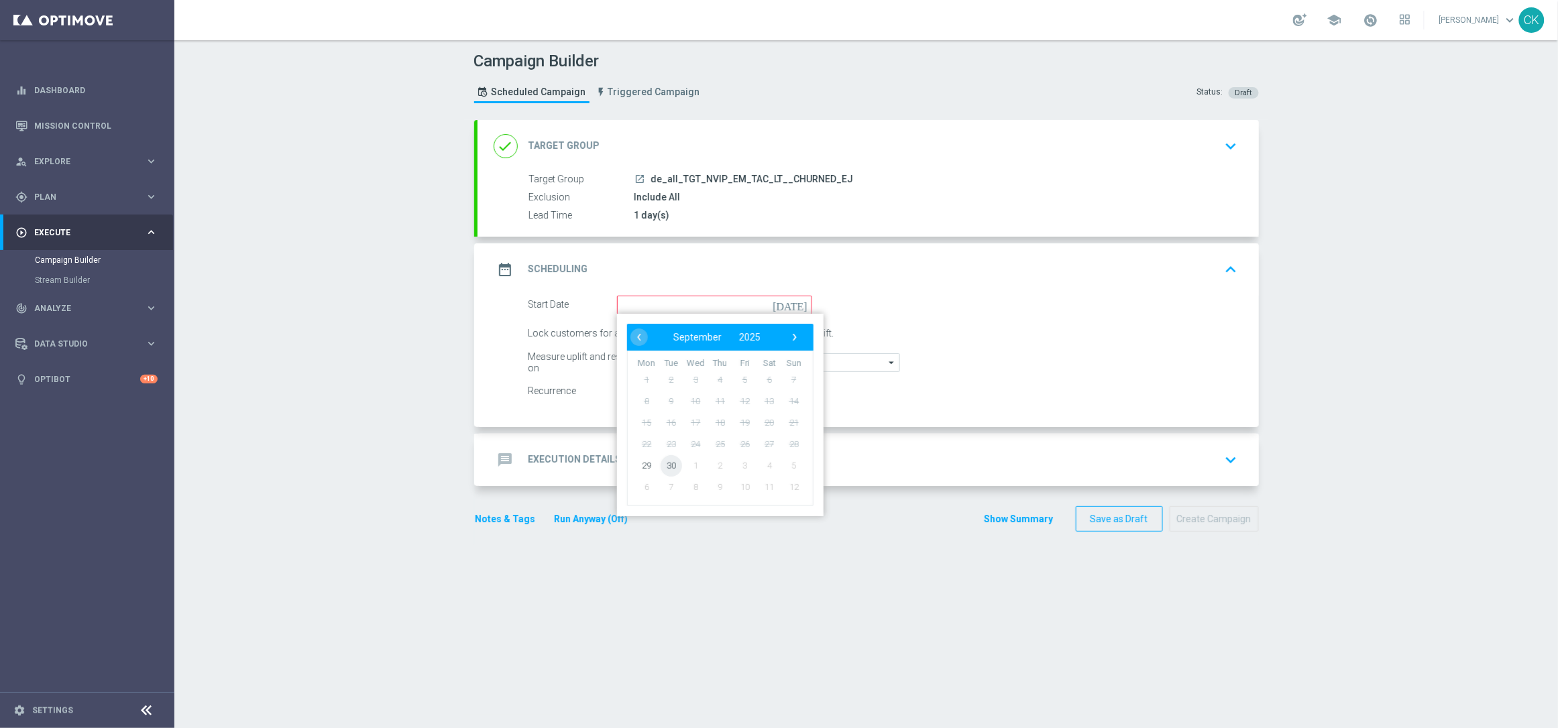
click at [661, 467] on span "30" at bounding box center [670, 465] width 21 height 21
type input "30 Sep 2025"
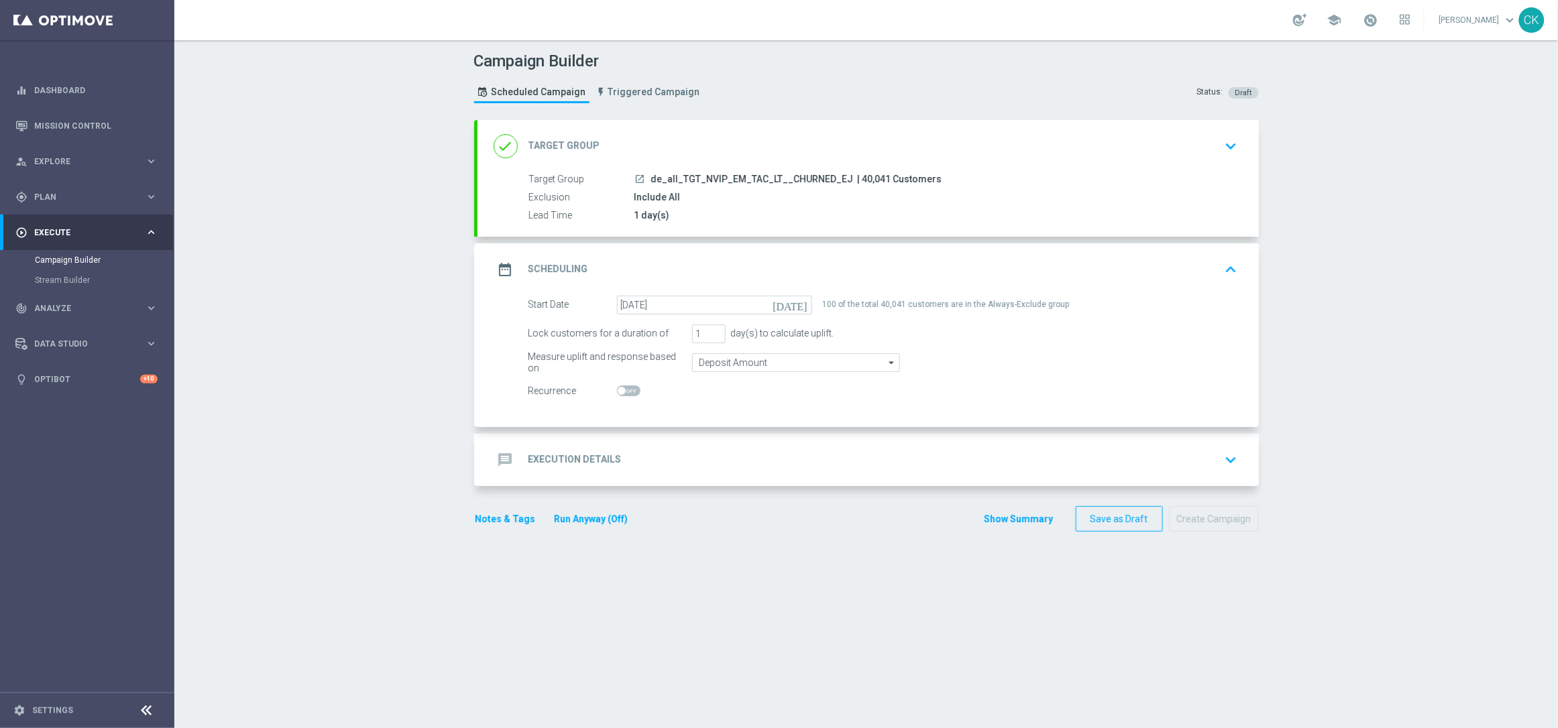
click at [547, 455] on h2 "Execution Details" at bounding box center [574, 459] width 93 height 13
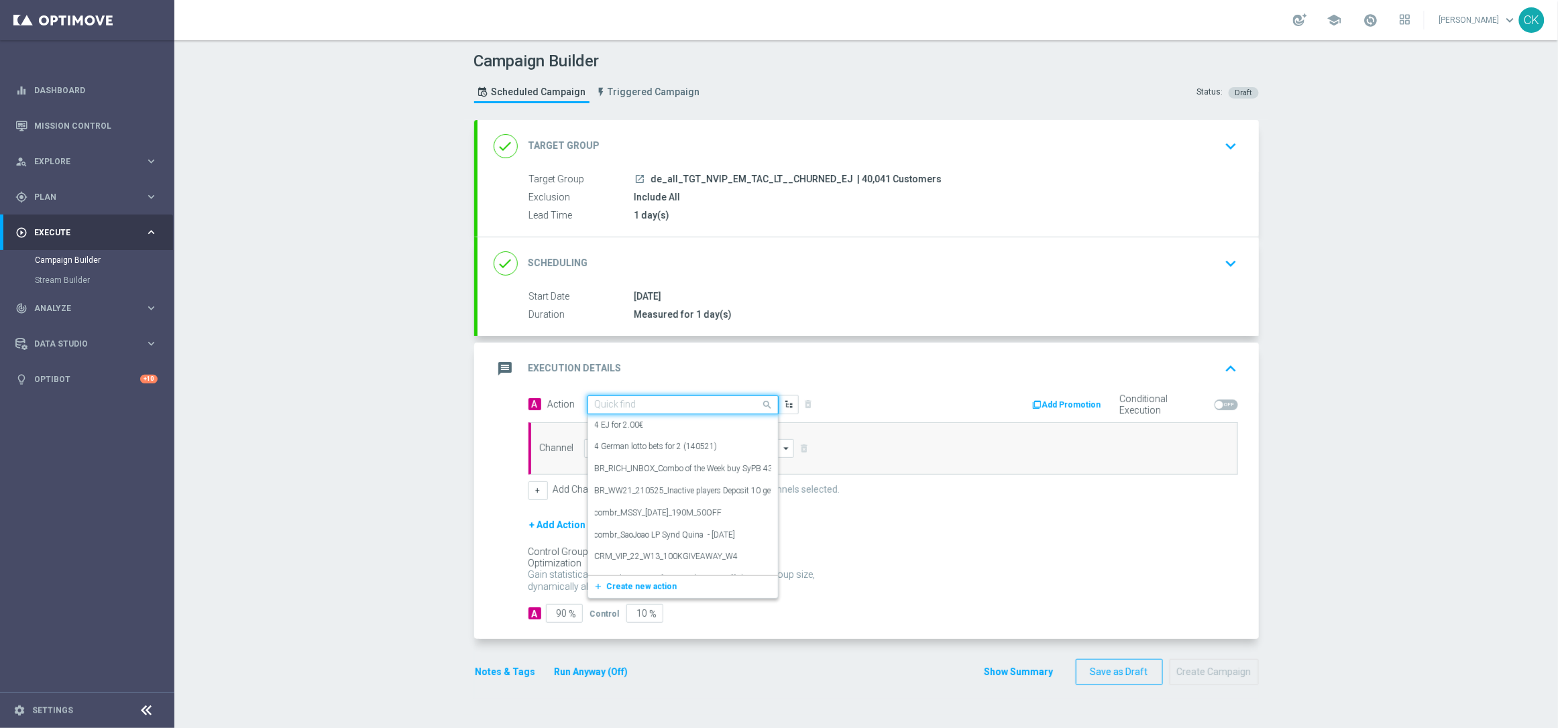
click at [655, 400] on input "text" at bounding box center [670, 405] width 150 height 11
paste input "3 lines EJ with 50% off"
type input "3 lines EJ with 50% off"
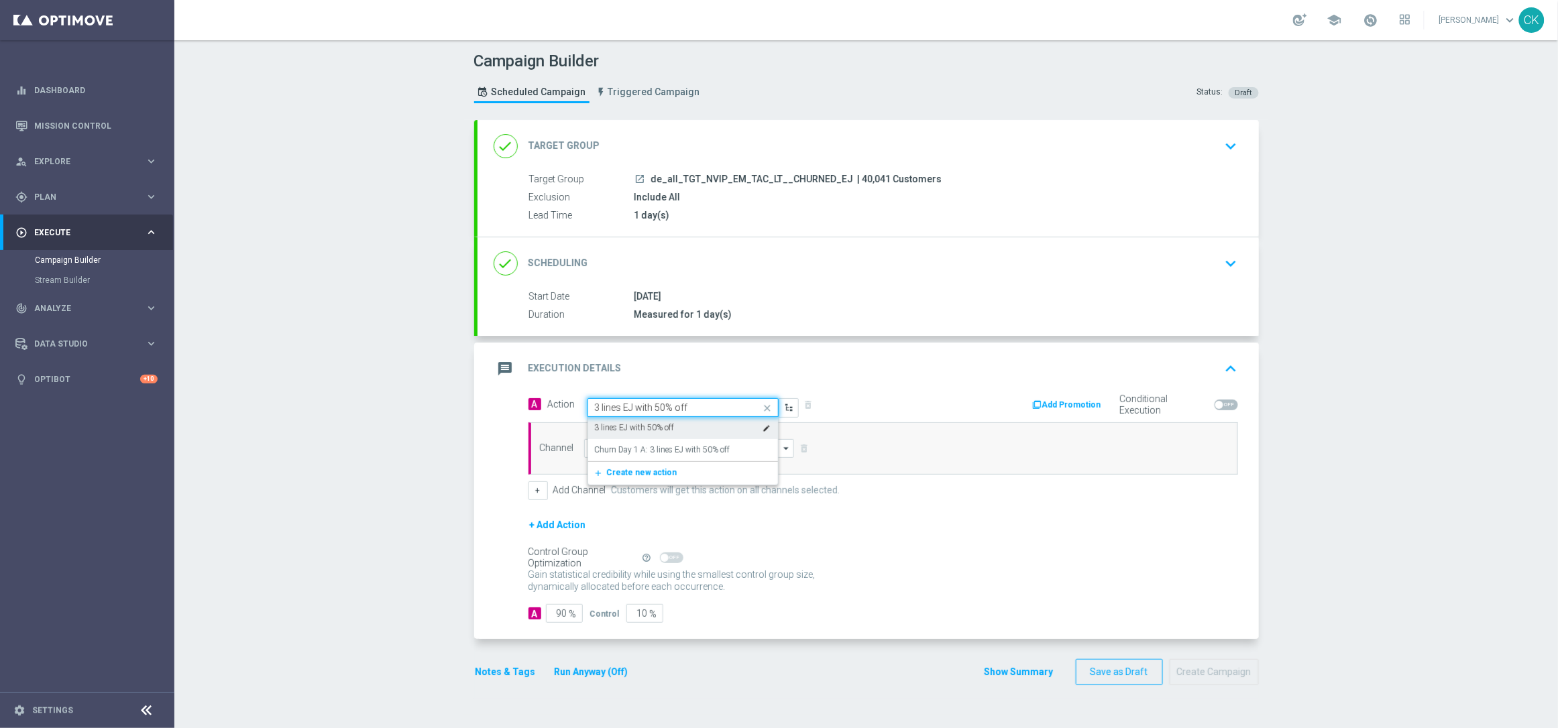
click at [658, 428] on label "3 lines EJ with 50% off" at bounding box center [635, 427] width 80 height 11
click at [626, 439] on input at bounding box center [689, 448] width 211 height 19
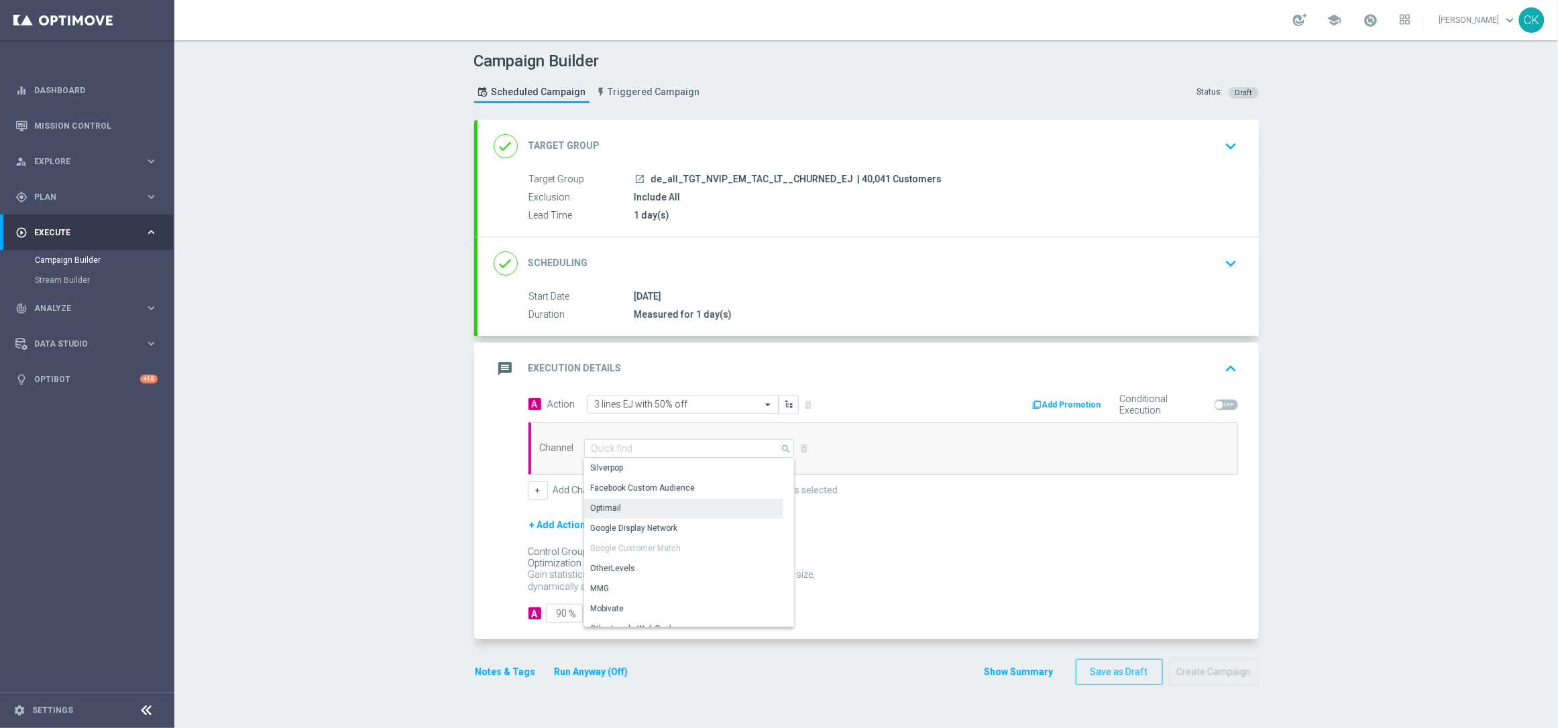
click at [616, 506] on div "Optimail" at bounding box center [683, 508] width 199 height 19
type input "Optimail"
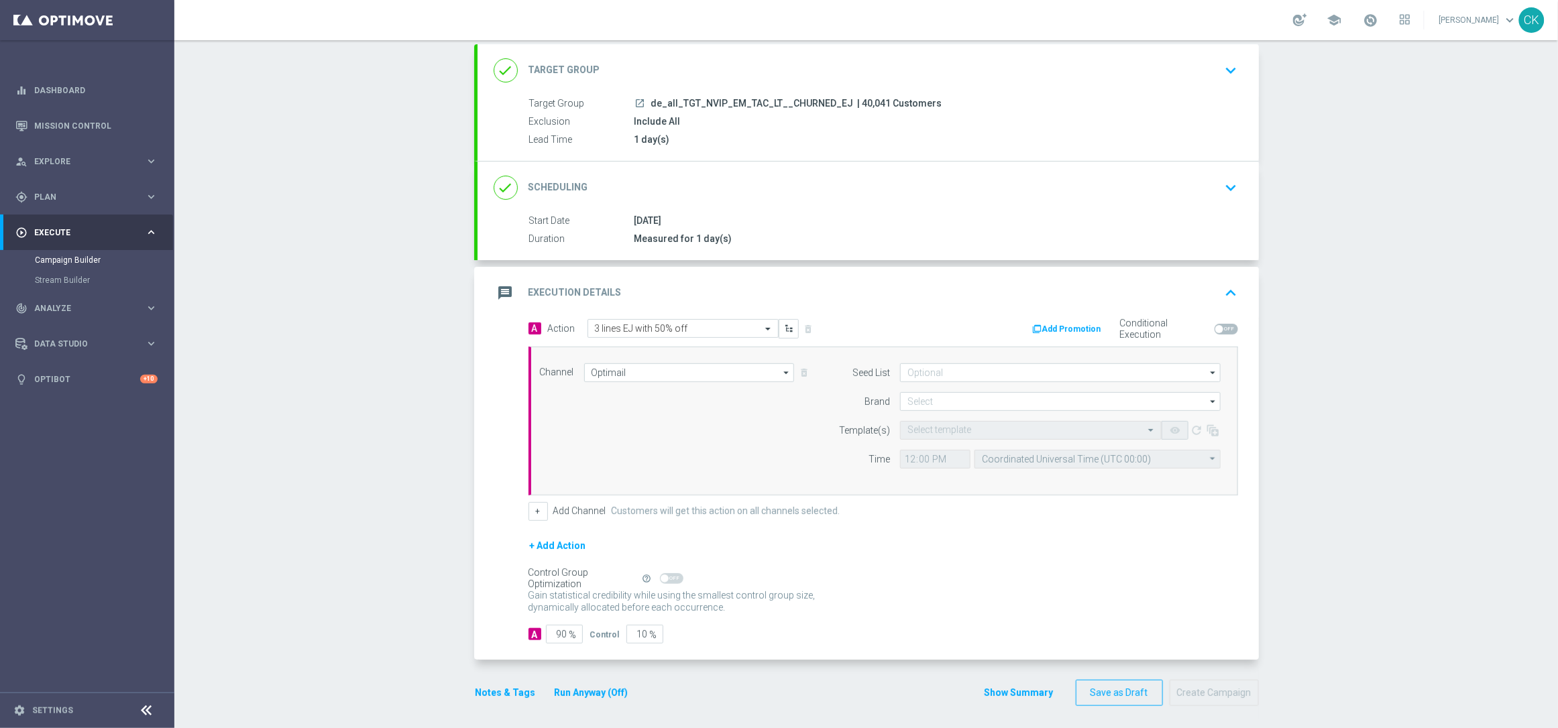
scroll to position [82, 0]
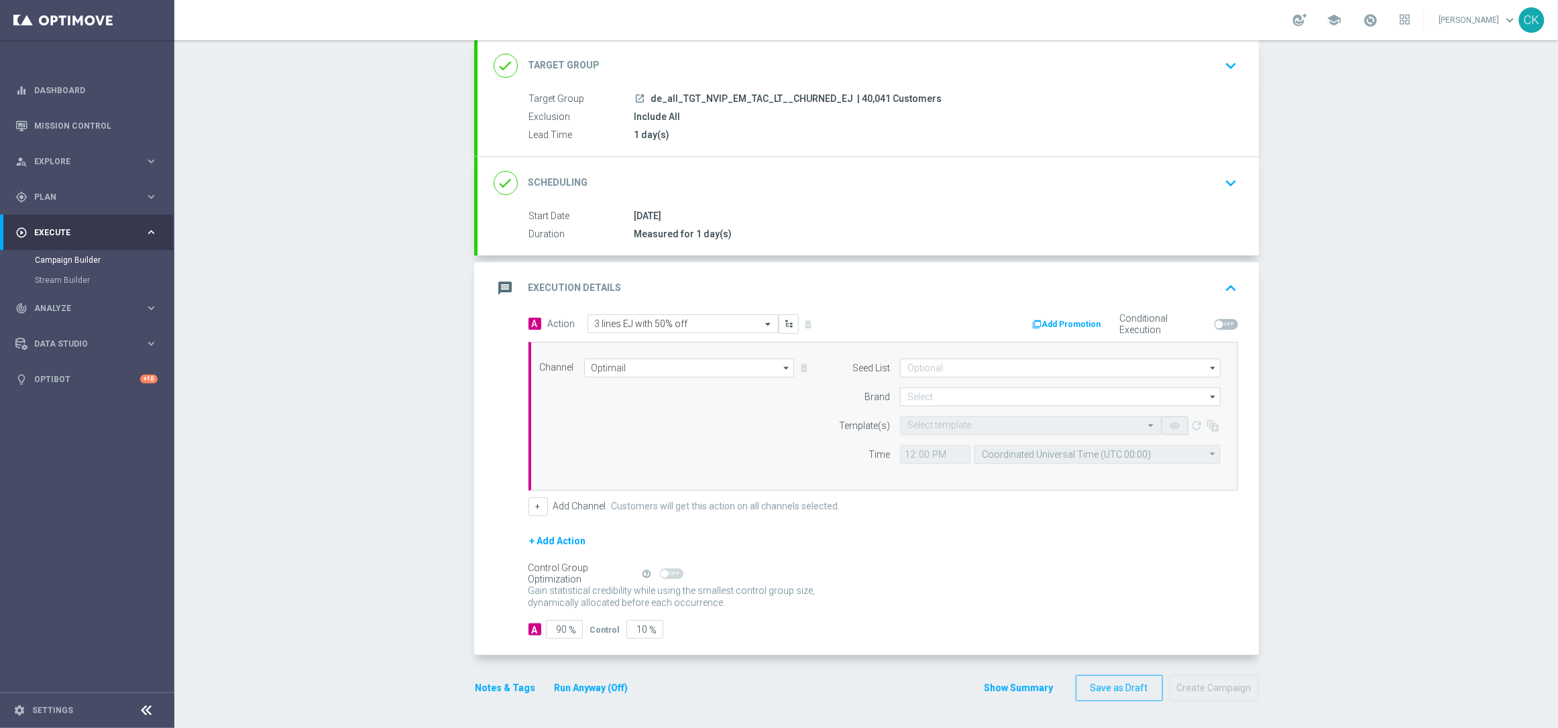
click at [944, 405] on form "Seed List arrow_drop_down Drag here to set row groups Drag here to set column l…" at bounding box center [1026, 411] width 389 height 105
click at [948, 401] on input at bounding box center [1060, 397] width 321 height 19
click at [938, 443] on div "lottoland" at bounding box center [1060, 436] width 321 height 19
type input "lottoland"
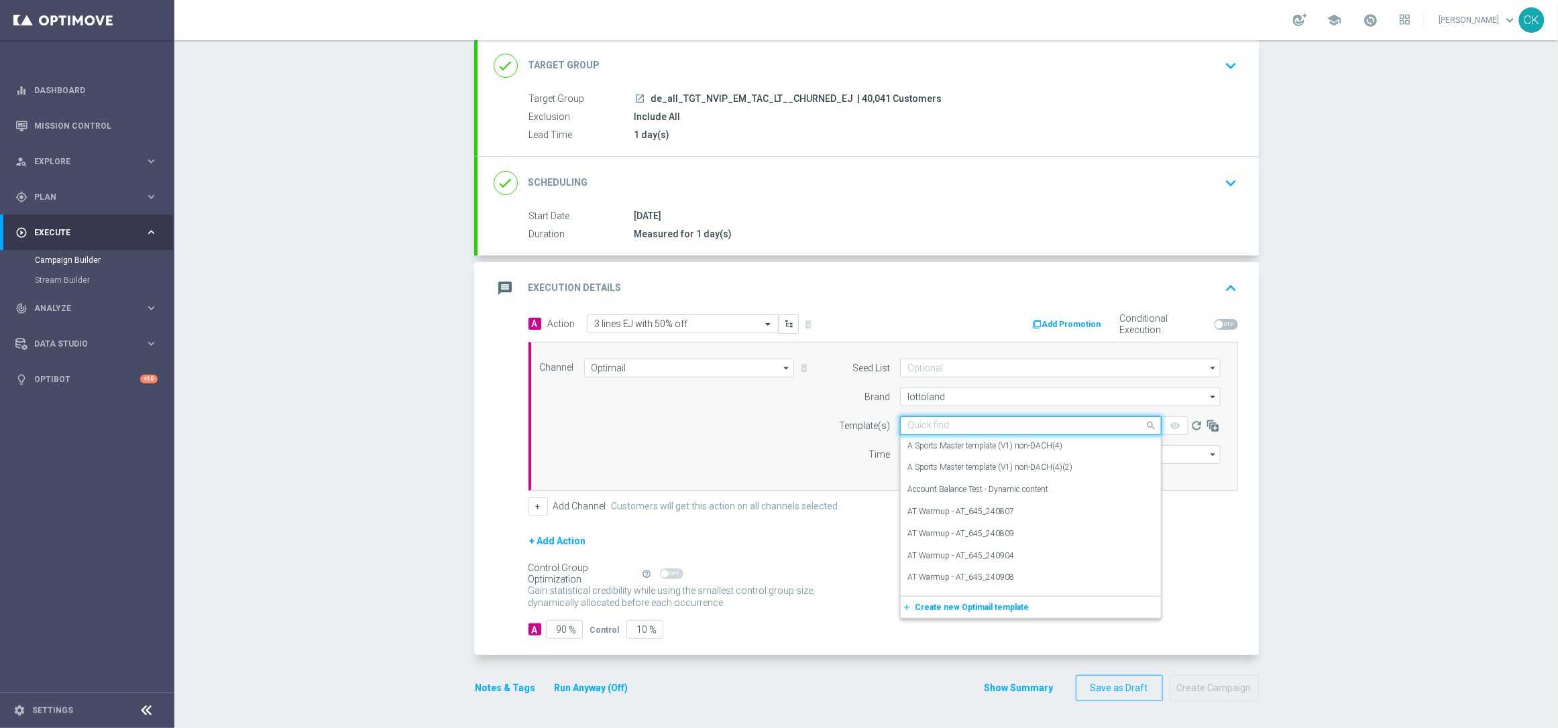
click at [926, 426] on input "text" at bounding box center [1017, 425] width 220 height 11
paste input "DE_ALL__EJ_CHURNED_LJP_250930__NVIP_EMA_TAC_LT"
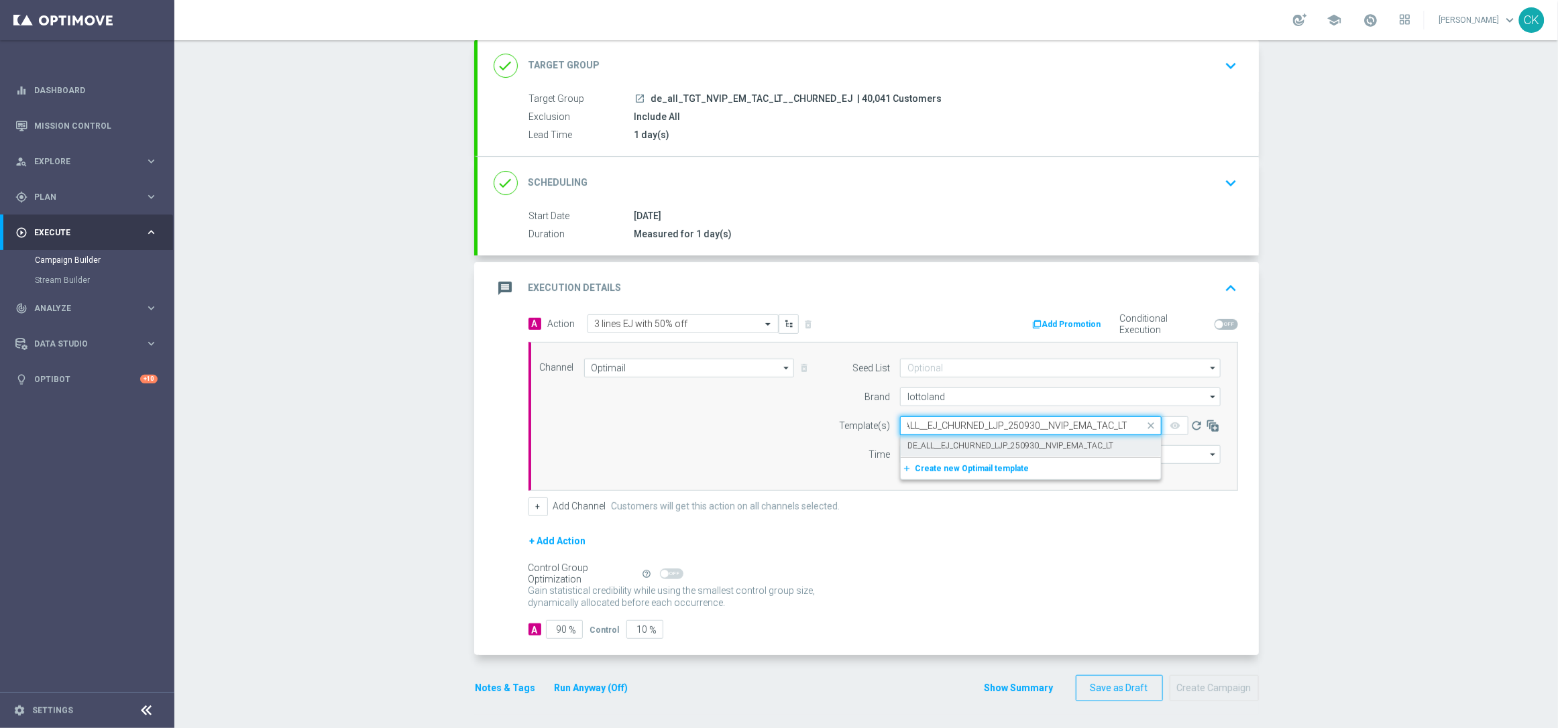
click at [912, 447] on label "DE_ALL__EJ_CHURNED_LJP_250930__NVIP_EMA_TAC_LT" at bounding box center [1010, 446] width 206 height 11
type input "DE_ALL__EJ_CHURNED_LJP_250930__NVIP_EMA_TAC_LT"
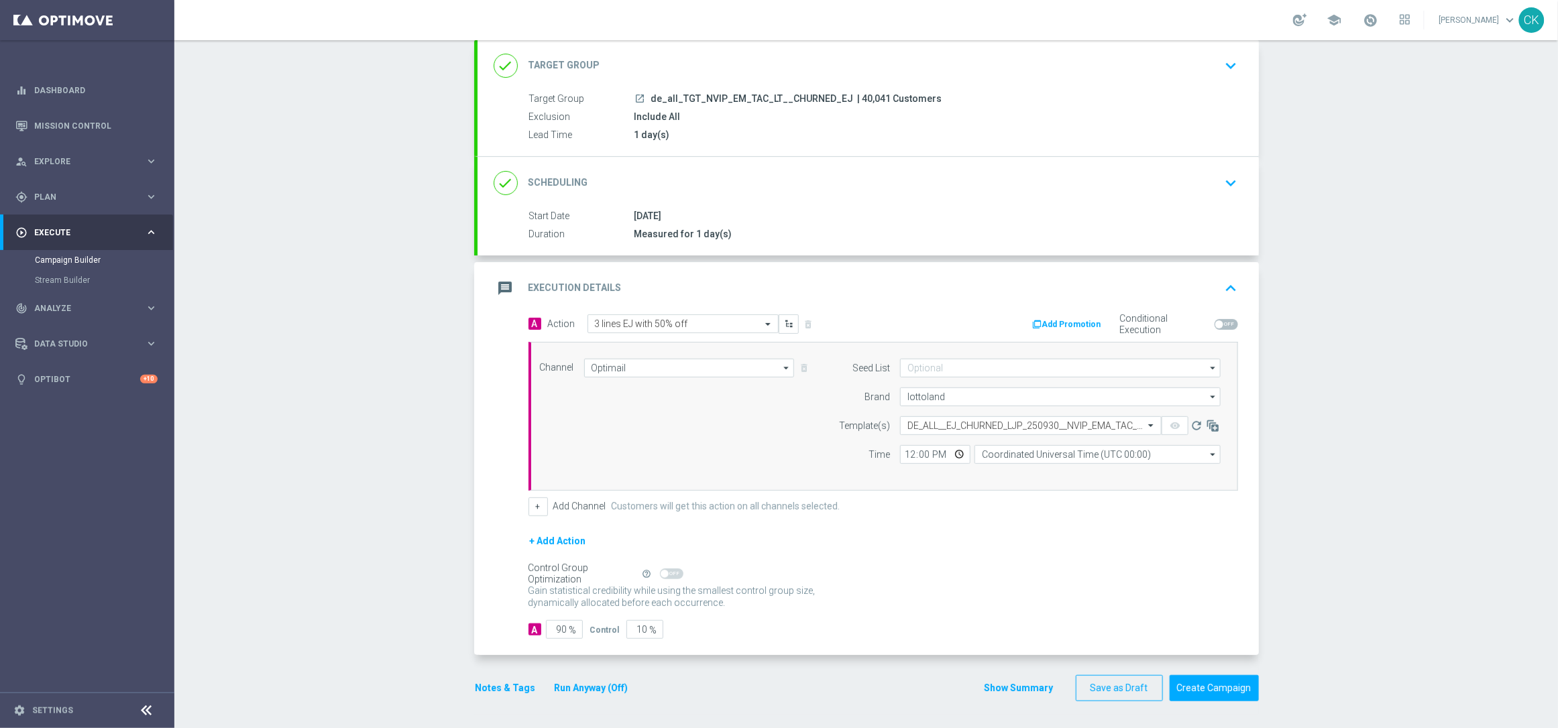
scroll to position [0, 0]
click at [900, 457] on input "12:00" at bounding box center [935, 454] width 70 height 19
type input "06:00"
click at [1037, 457] on input "Coordinated Universal Time (UTC 00:00)" at bounding box center [1097, 454] width 246 height 19
click at [1032, 465] on div "Central European Time (Berlin) (UTC +02:00)" at bounding box center [1097, 475] width 246 height 20
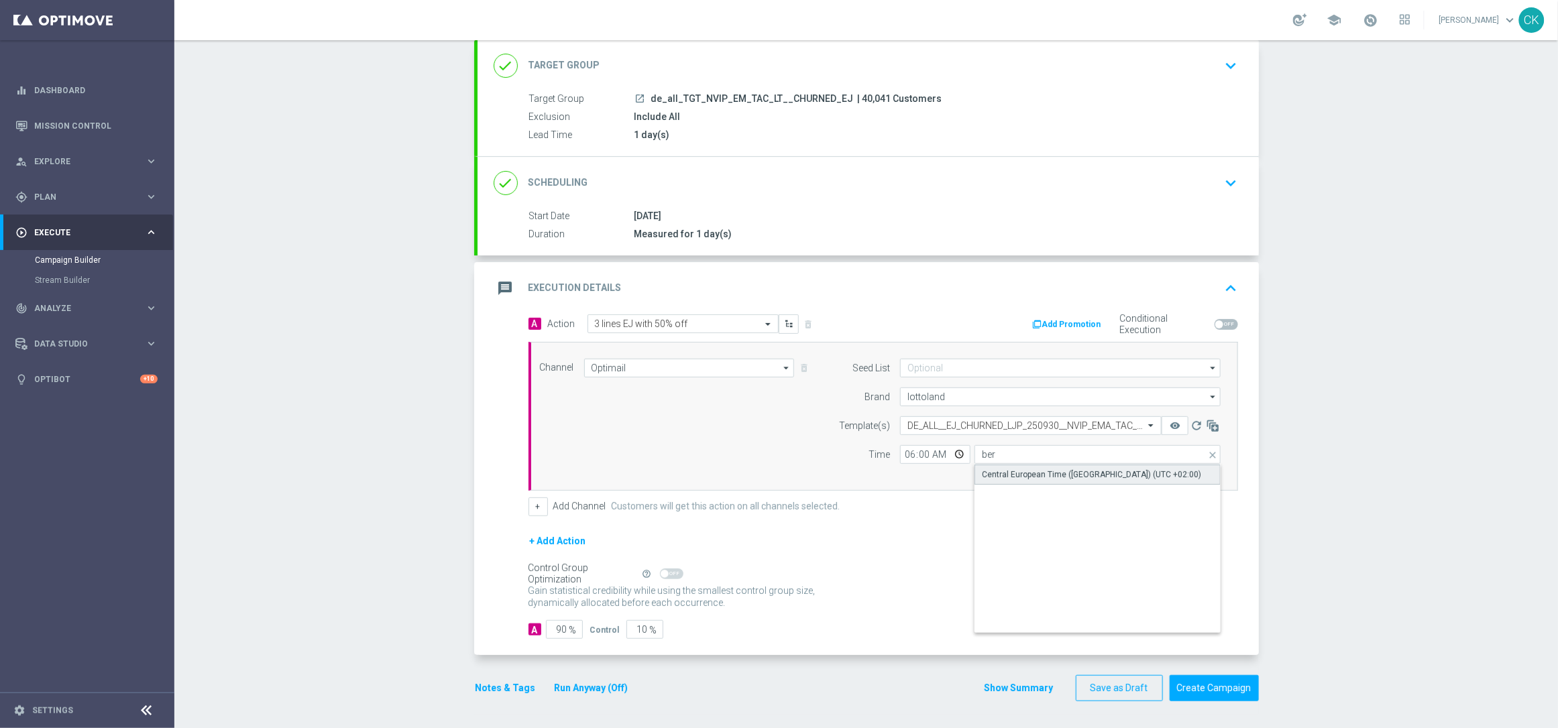
type input "Central European Time (Berlin) (UTC +02:00)"
click at [561, 629] on input "90" at bounding box center [564, 629] width 37 height 19
type input "9"
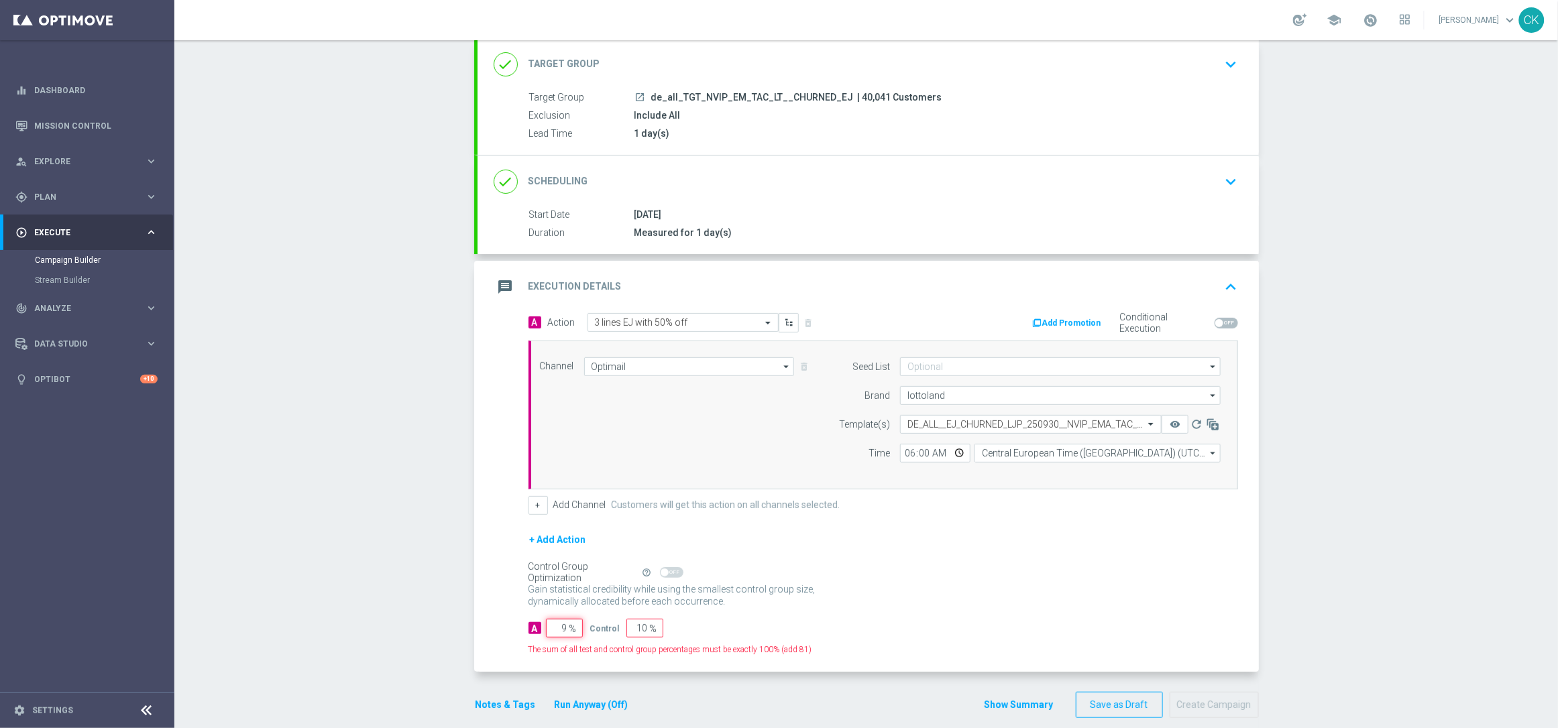
type input "91"
type input "98"
type input "2"
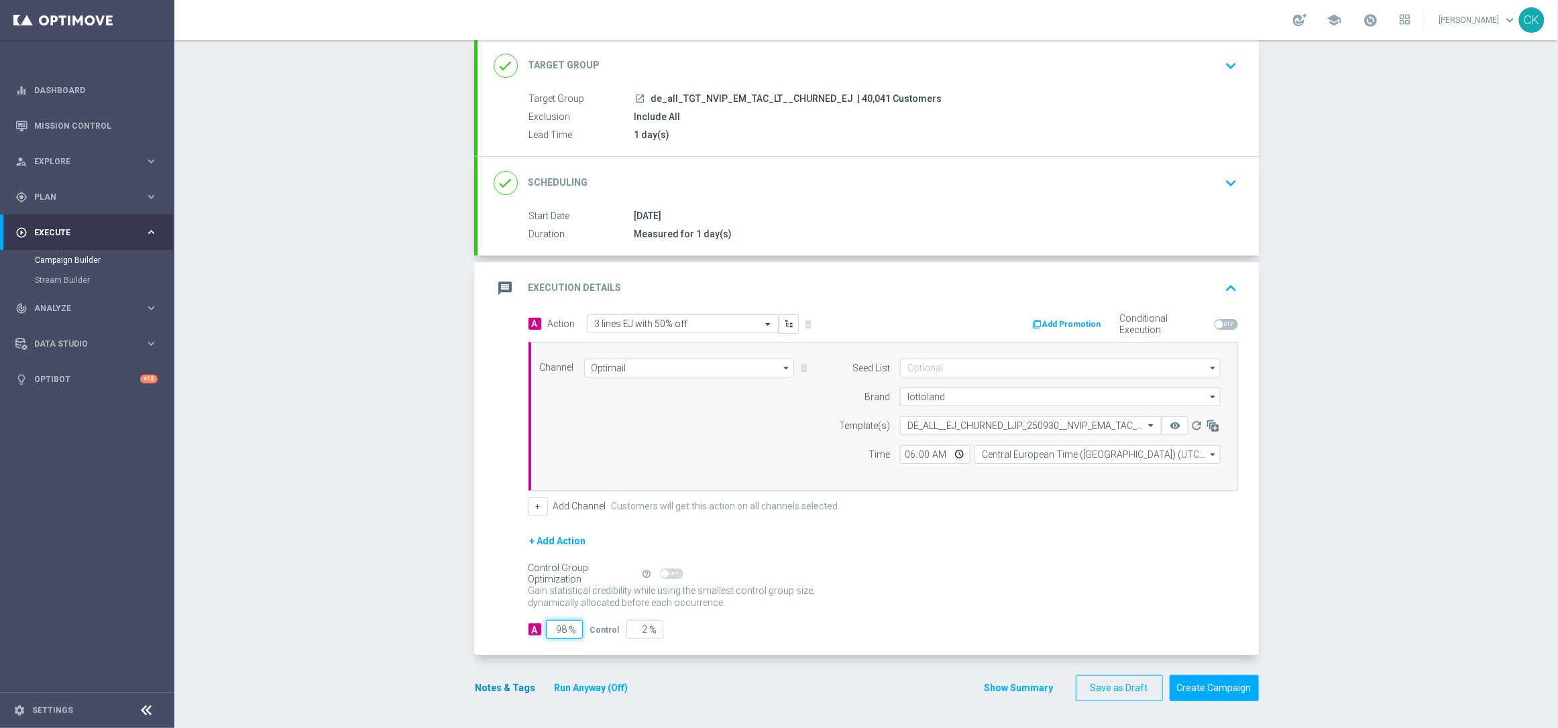
type input "98"
click at [492, 689] on button "Notes & Tags" at bounding box center [505, 688] width 63 height 17
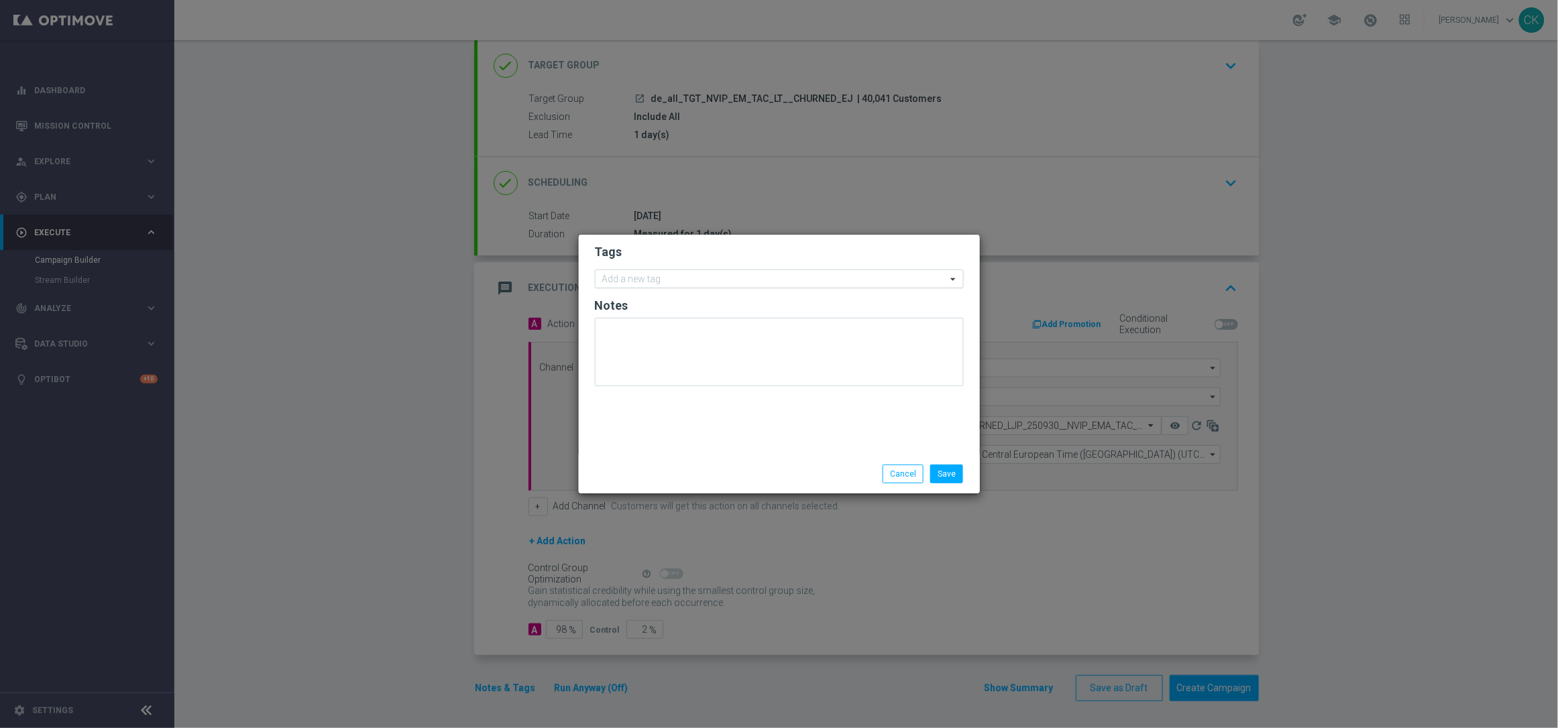
click at [649, 282] on input "text" at bounding box center [774, 279] width 344 height 11
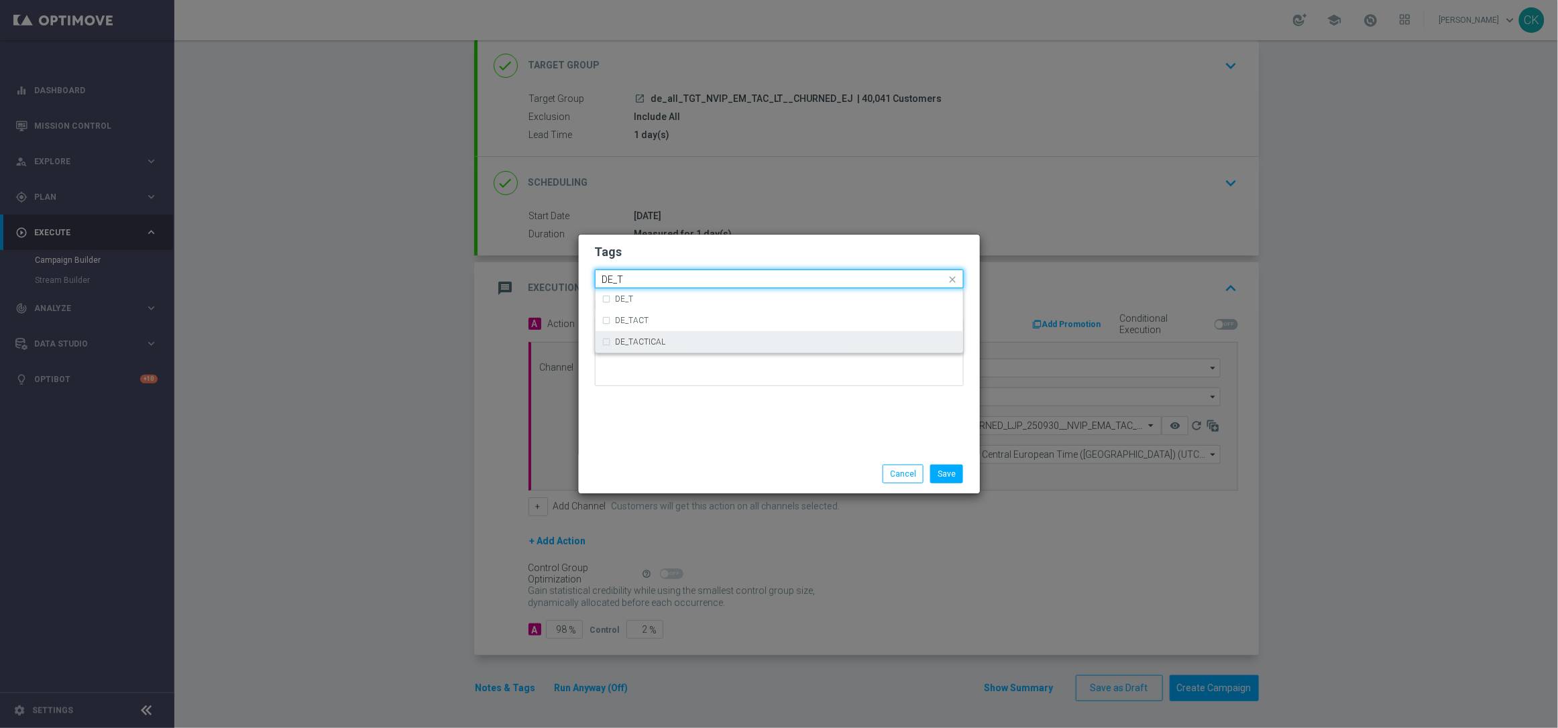
click at [662, 347] on div "DE_TACTICAL" at bounding box center [779, 341] width 354 height 21
type input "DE_T"
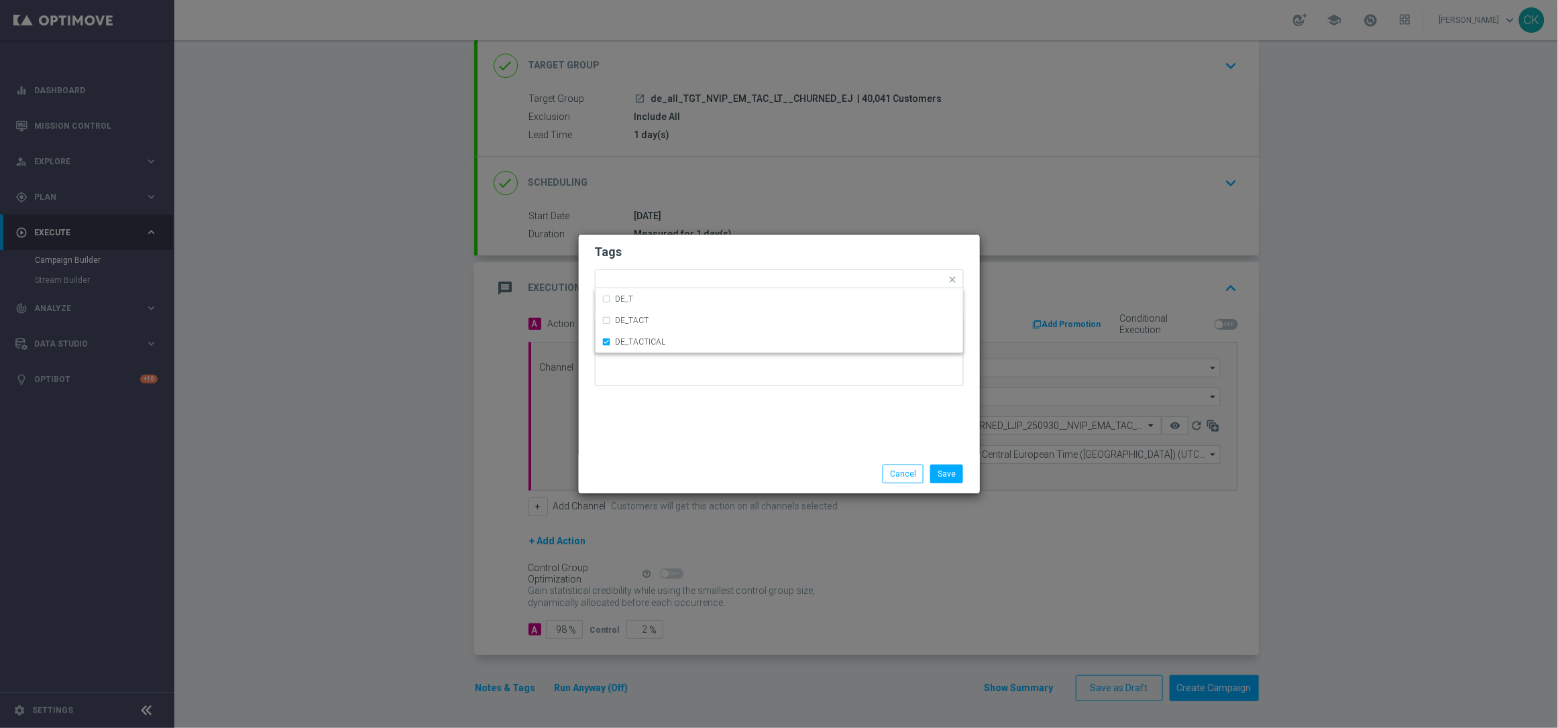
click at [662, 435] on div "Tags Quick find × DE_TACTICAL DE_T DE_TACT DE_TACTICAL Notes" at bounding box center [779, 345] width 401 height 220
click at [950, 475] on button "Save" at bounding box center [946, 474] width 33 height 19
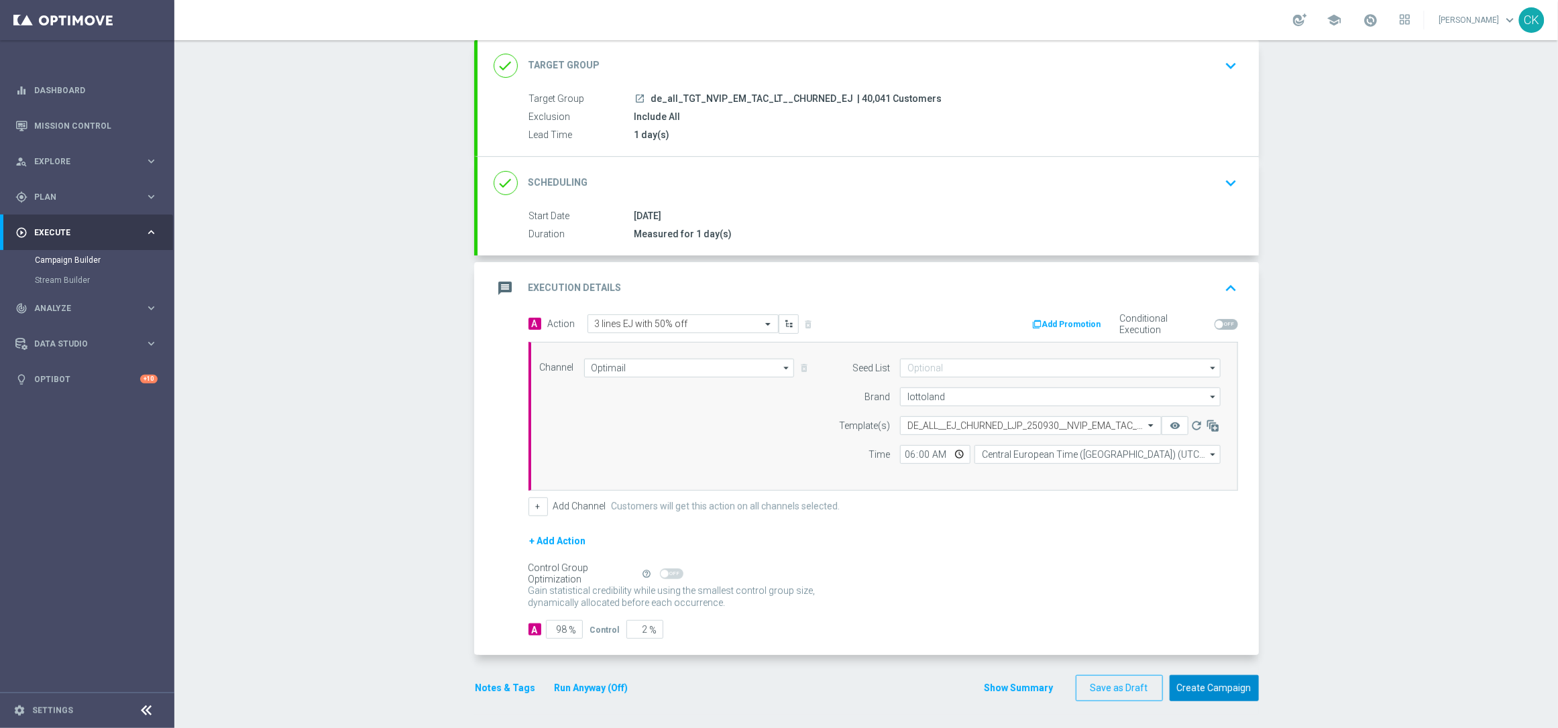
click at [1202, 689] on button "Create Campaign" at bounding box center [1214, 688] width 89 height 26
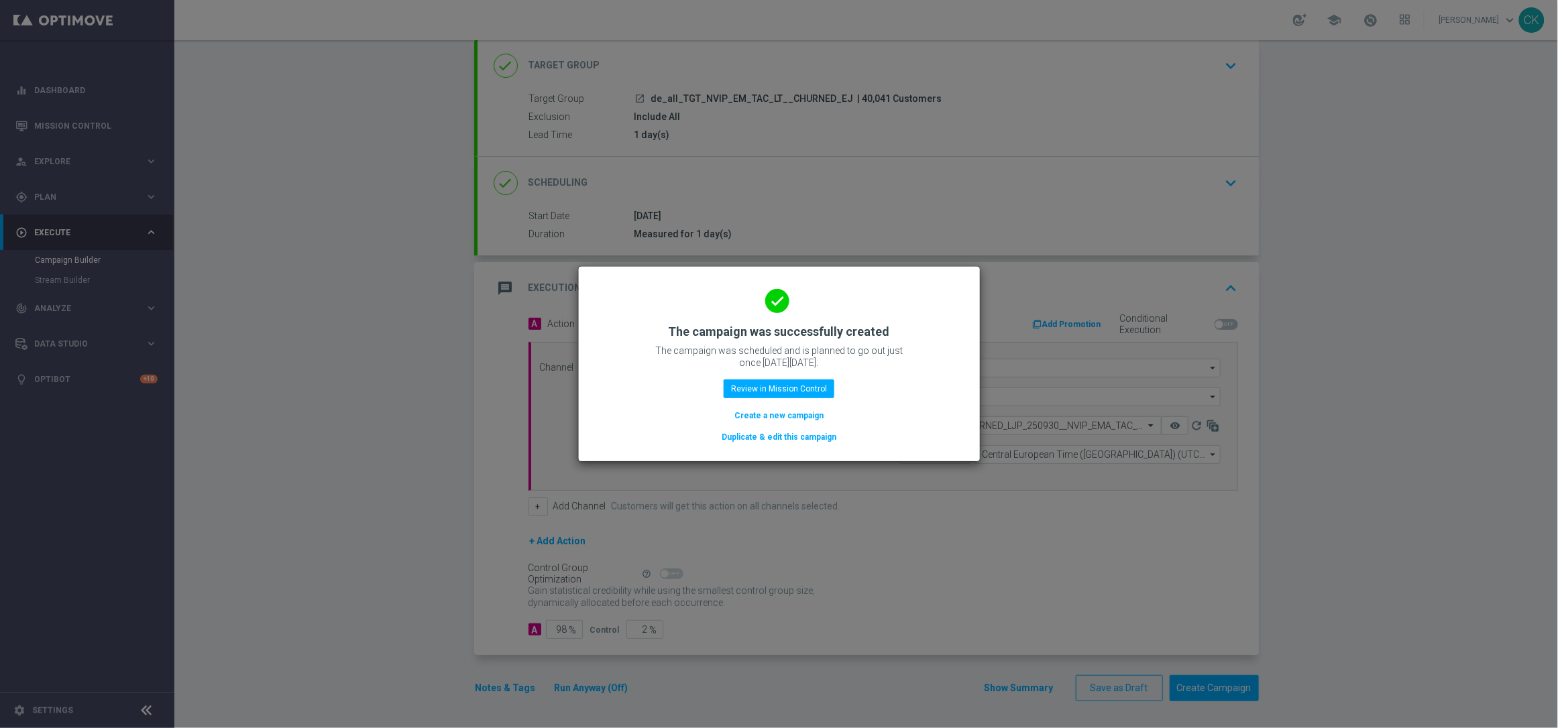
click at [802, 409] on button "Create a new campaign" at bounding box center [779, 415] width 92 height 15
